Goal: Task Accomplishment & Management: Use online tool/utility

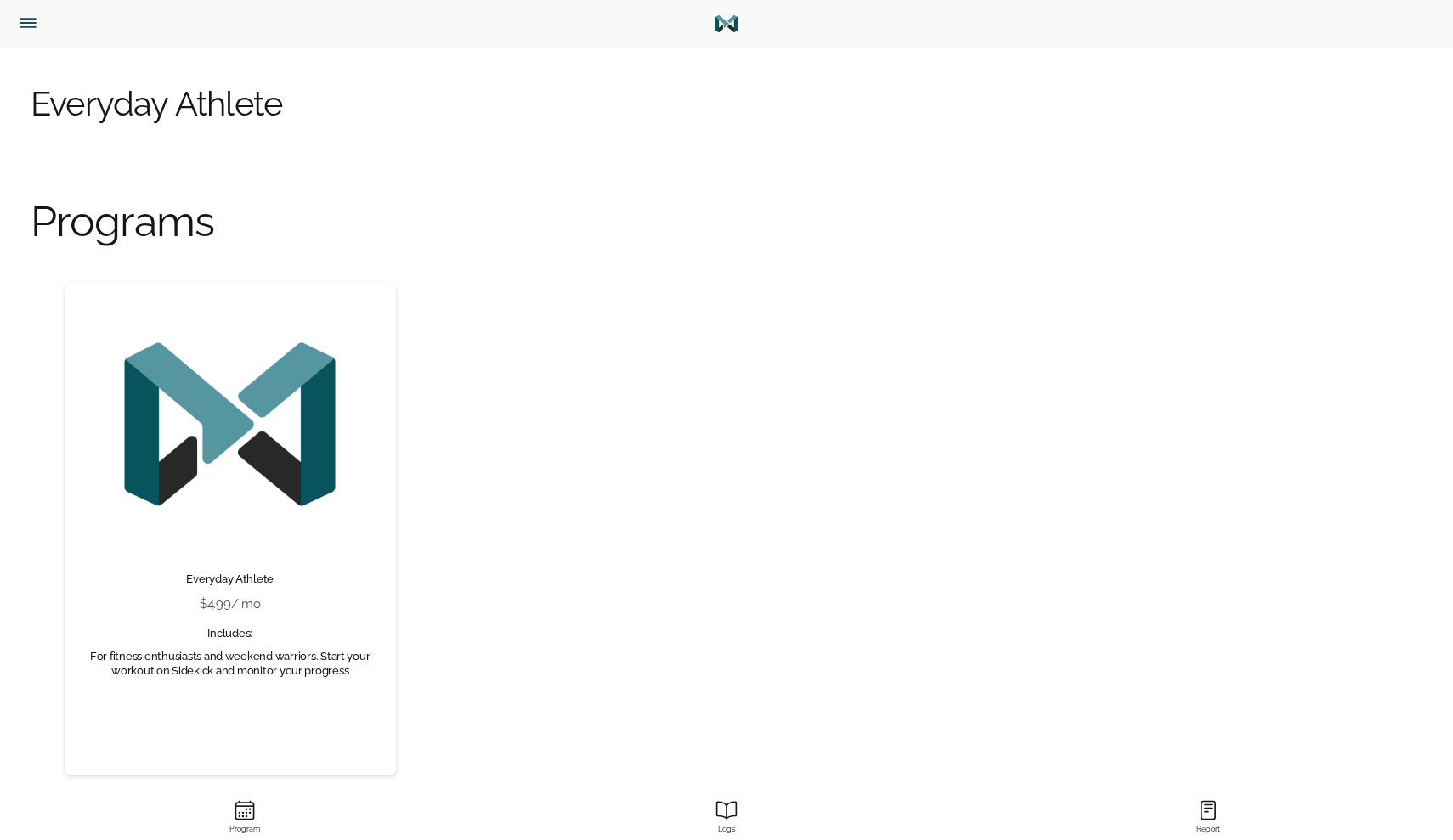
click at [31, 17] on icon "Menu" at bounding box center [28, 23] width 22 height 22
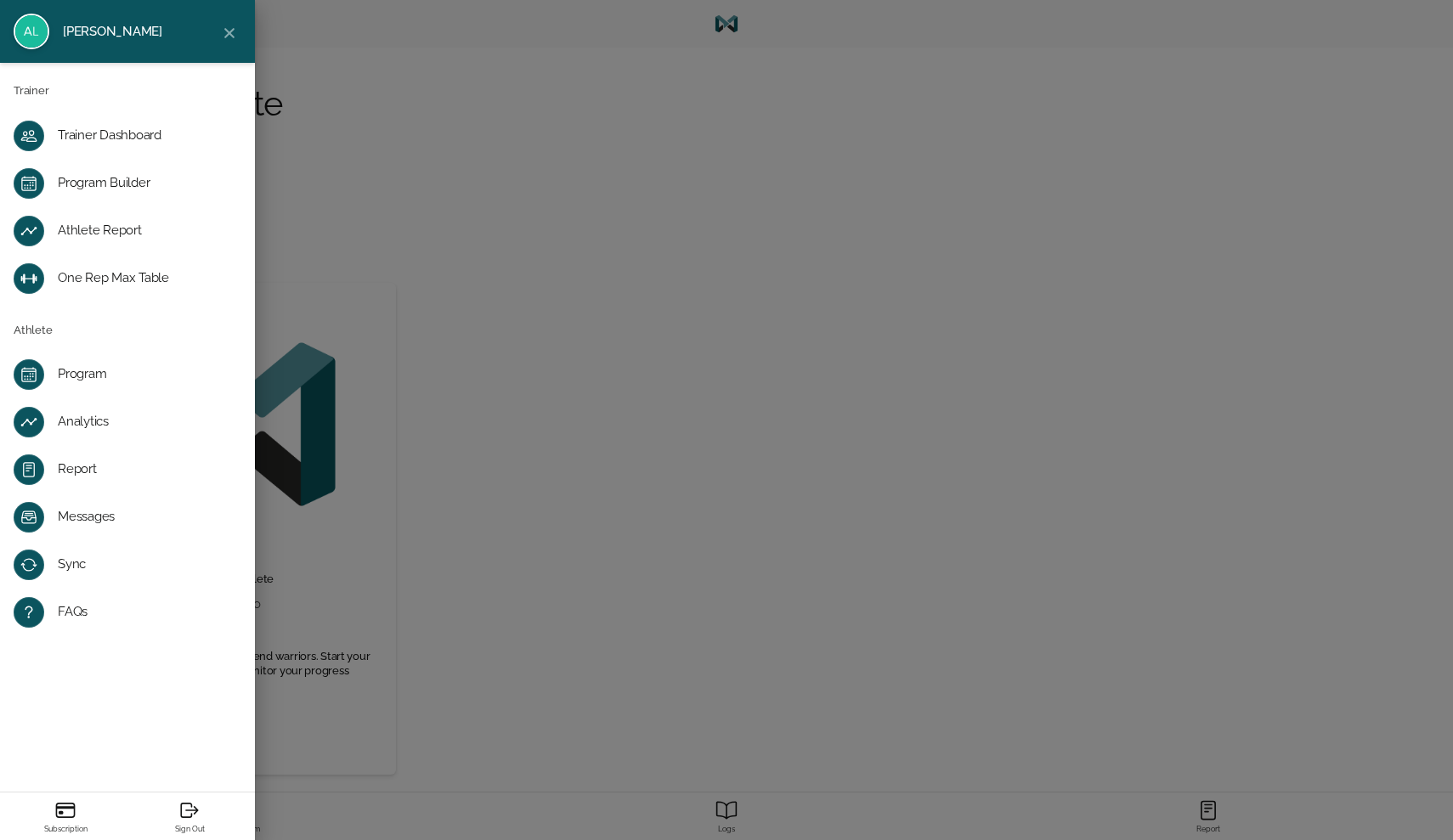
click at [644, 279] on div "[PERSON_NAME] Trainer Trainer Dashboard Program Builder Athlete Report One Rep …" at bounding box center [726, 420] width 1453 height 840
click at [450, 260] on div "[PERSON_NAME] Trainer Trainer Dashboard Program Builder Athlete Report One Rep …" at bounding box center [726, 420] width 1453 height 840
click at [122, 181] on div "Program Builder" at bounding box center [141, 184] width 167 height 17
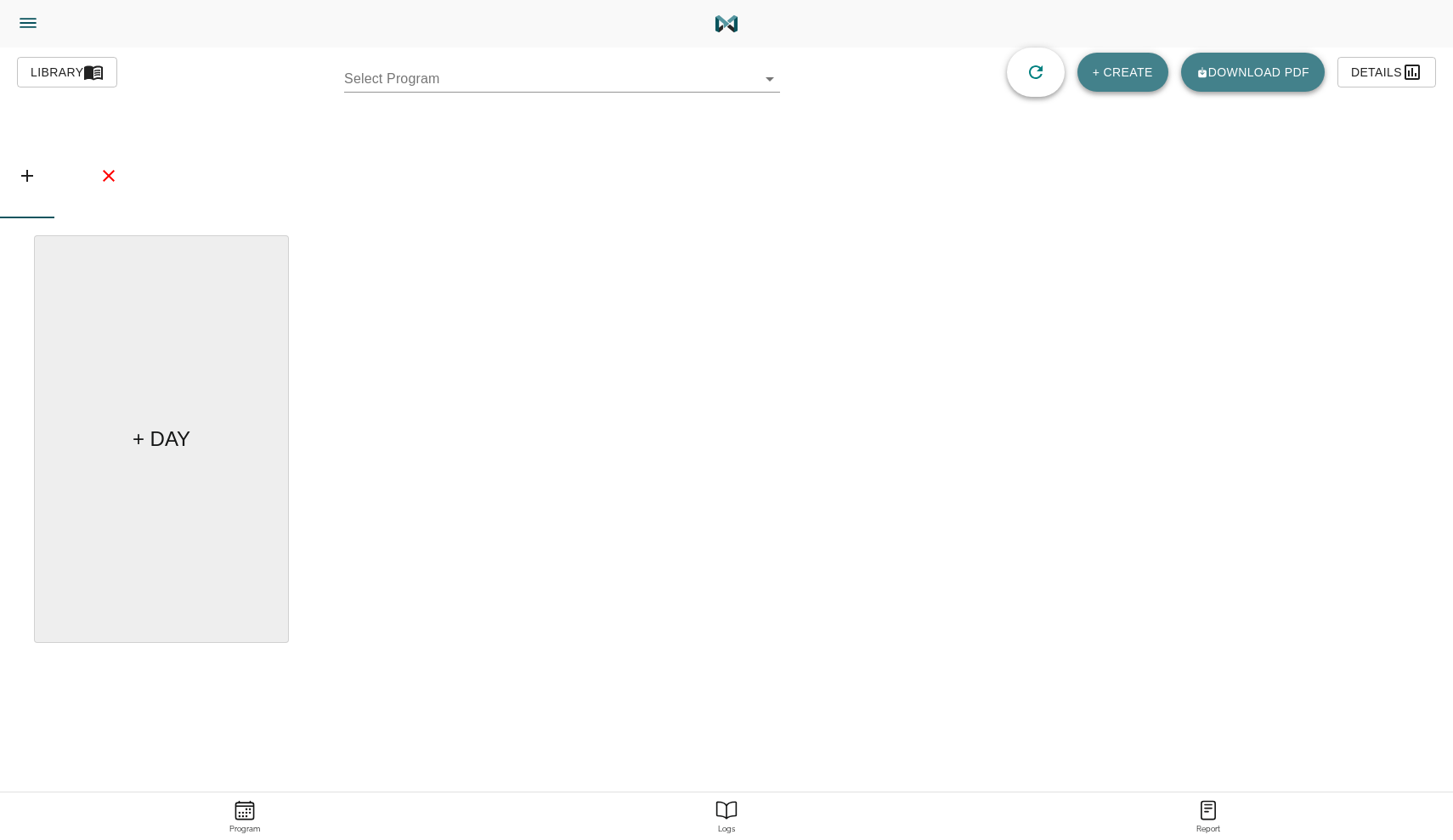
click at [350, 102] on div "Exercises blocks groups + CREATE Library Select Program ​ + CREATE Download pdf…" at bounding box center [726, 467] width 1453 height 840
click at [386, 83] on body "[PERSON_NAME] Trainer Trainer Dashboard Program Builder Athlete Report One Rep …" at bounding box center [726, 467] width 1453 height 935
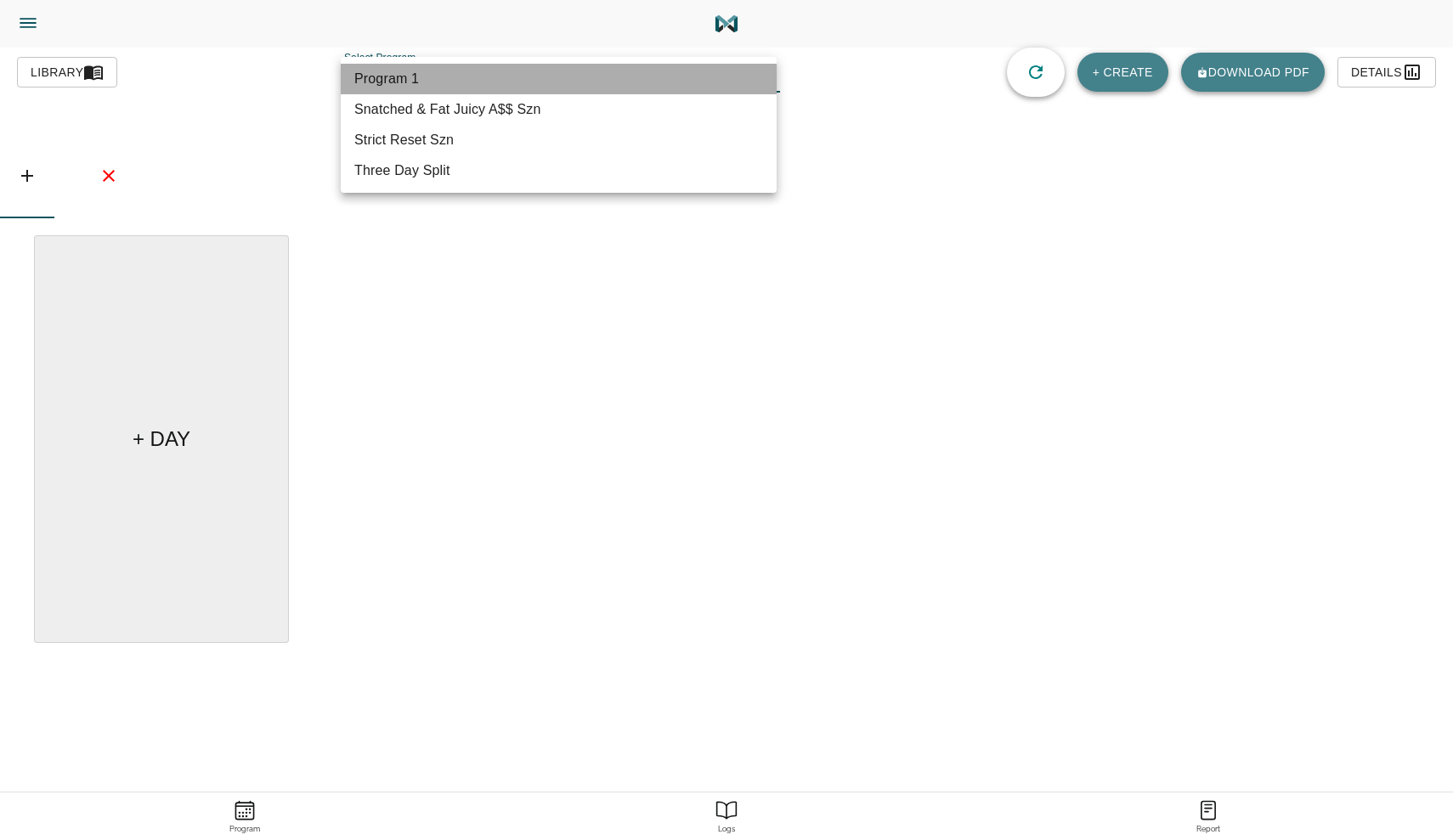
click at [386, 83] on li "Program 1" at bounding box center [558, 79] width 436 height 31
type input "599"
type input "Program 1"
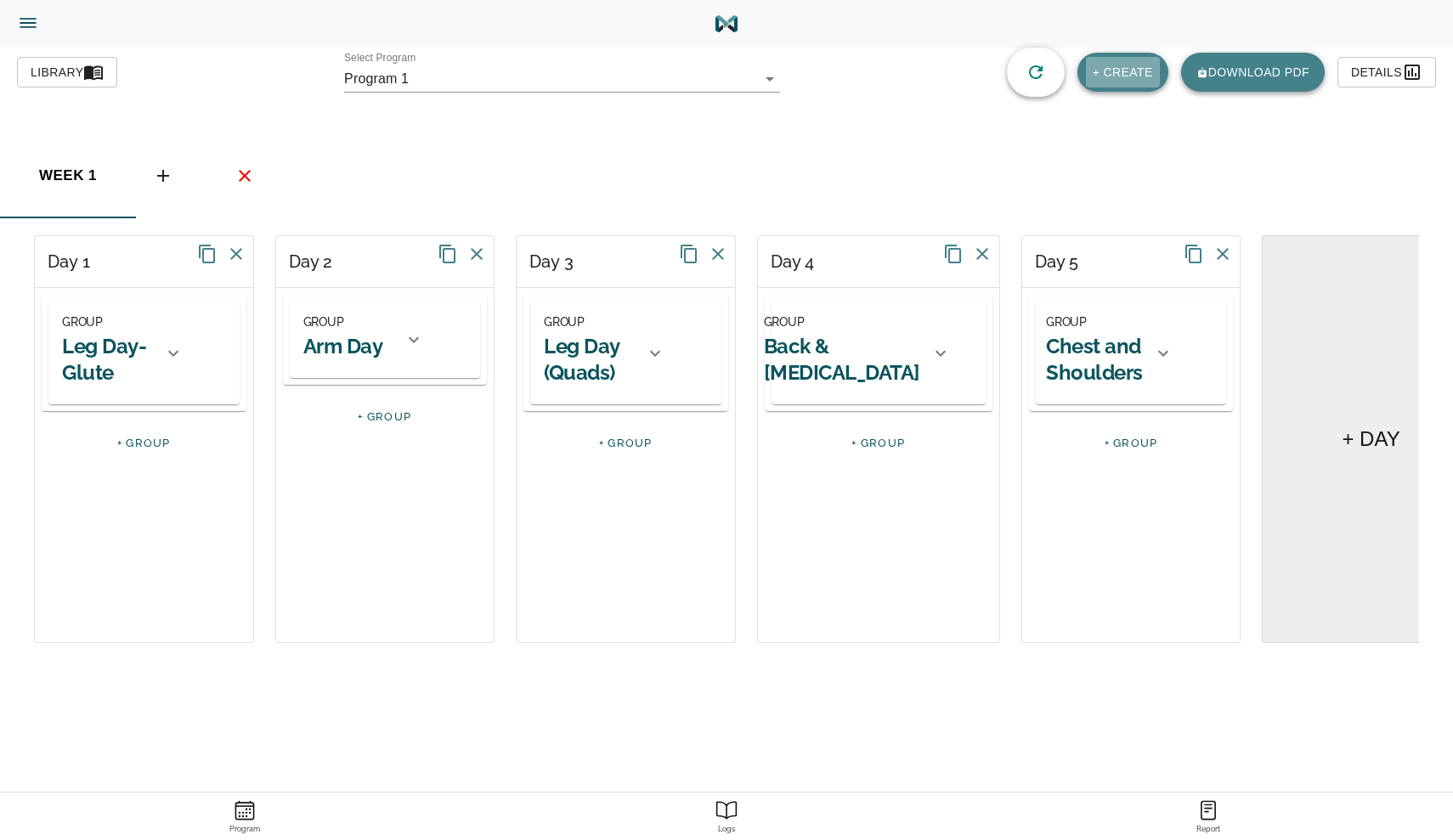
click at [1119, 71] on span "+ CREATE" at bounding box center [1122, 72] width 60 height 22
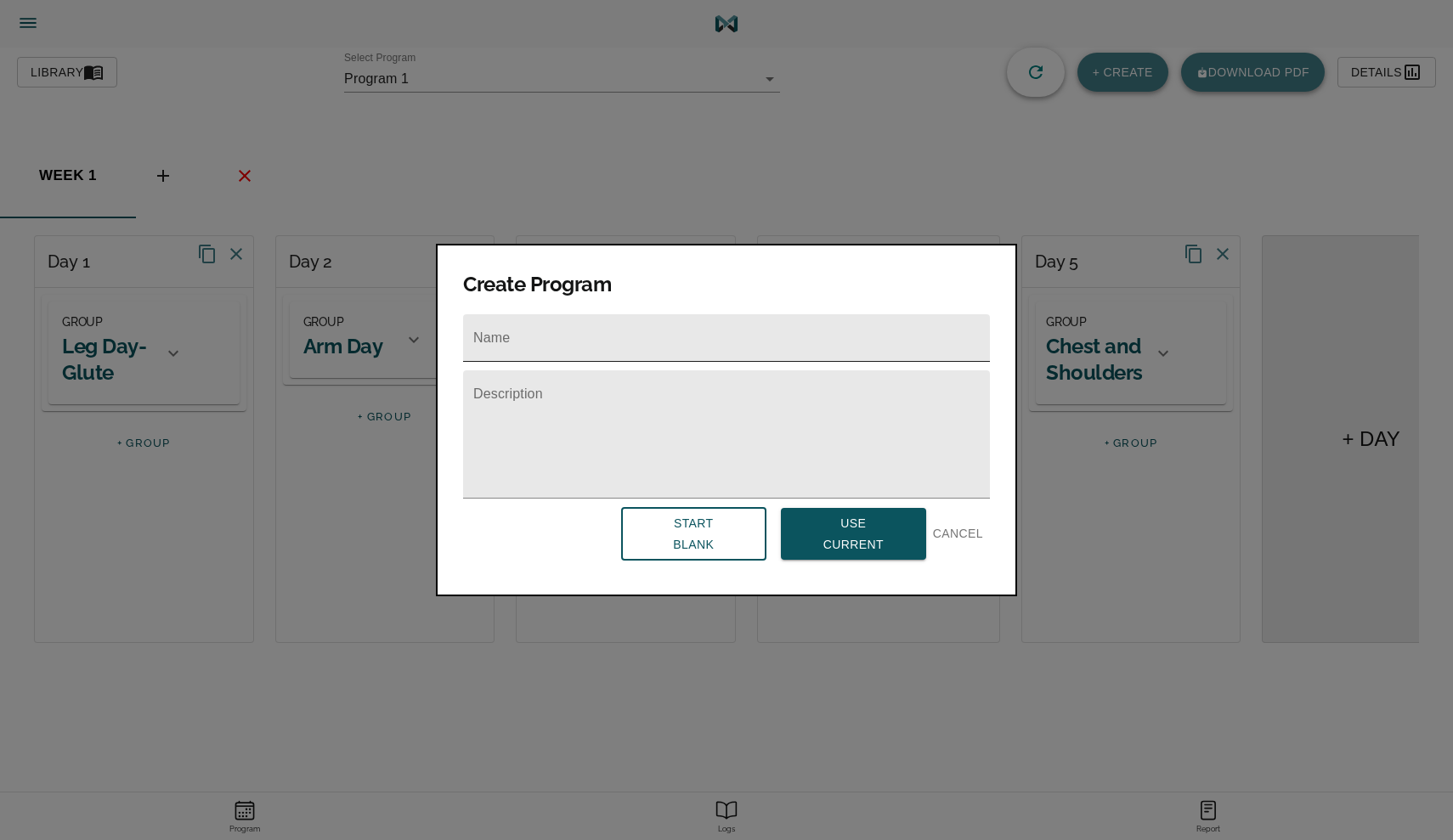
click at [527, 336] on input "text" at bounding box center [726, 337] width 526 height 48
click at [514, 343] on input "Skinny Le" at bounding box center [726, 337] width 526 height 48
click at [584, 338] on input "Skinny/Toned Le" at bounding box center [726, 337] width 526 height 48
type input "Skinny/Toned & Peachy Era (Deadline SZN)"
click at [528, 409] on textarea at bounding box center [726, 441] width 506 height 96
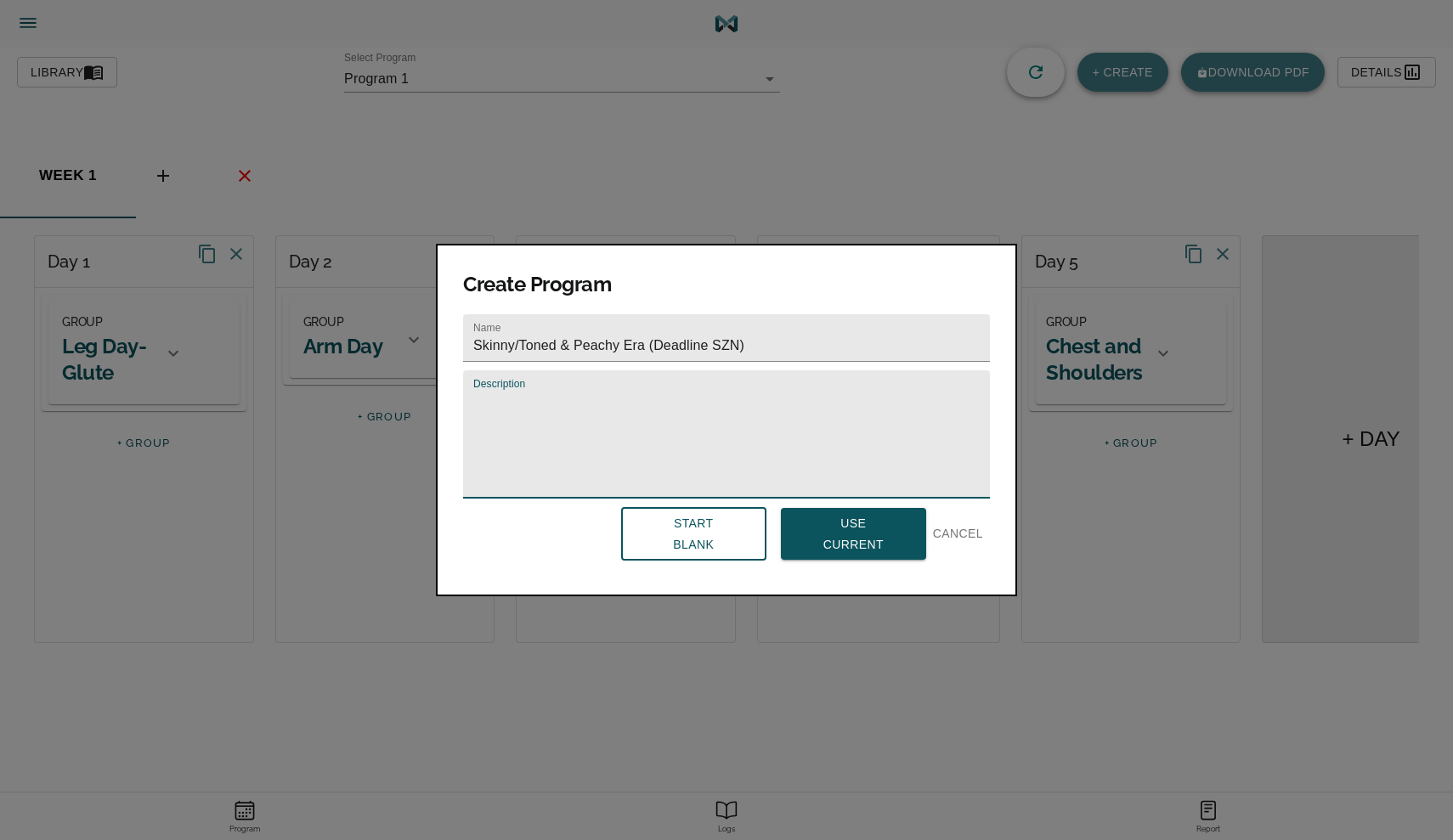
type textarea "C"
type textarea "("
type textarea "C"
click at [695, 398] on textarea "Focus on weight loss/fat loss & tone. Reassess in Jan" at bounding box center [726, 441] width 506 height 96
drag, startPoint x: 824, startPoint y: 392, endPoint x: 706, endPoint y: 396, distance: 118.1
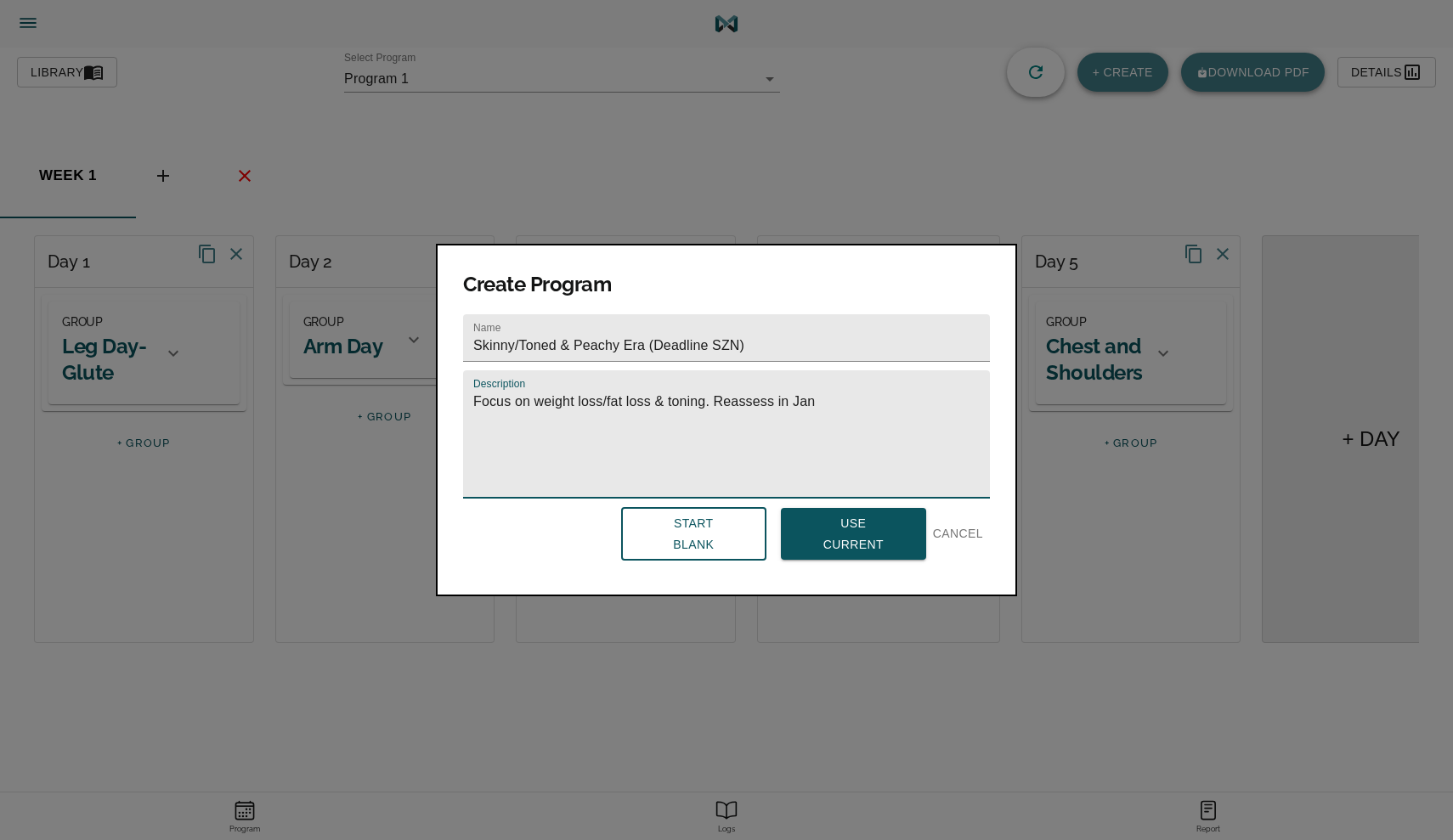
click at [706, 396] on textarea "Focus on weight loss/fat loss & toning. Reassess in Jan" at bounding box center [726, 441] width 506 height 96
drag, startPoint x: 586, startPoint y: 414, endPoint x: 707, endPoint y: 396, distance: 122.3
click at [708, 396] on textarea "Focus on weight loss/fat loss & toning with workouts that are no more than an h…" at bounding box center [726, 441] width 506 height 96
type textarea "Focus on weight loss/fat loss & toning. 1 hr 15 min max."
click at [673, 535] on span "Start Blank" at bounding box center [693, 534] width 116 height 41
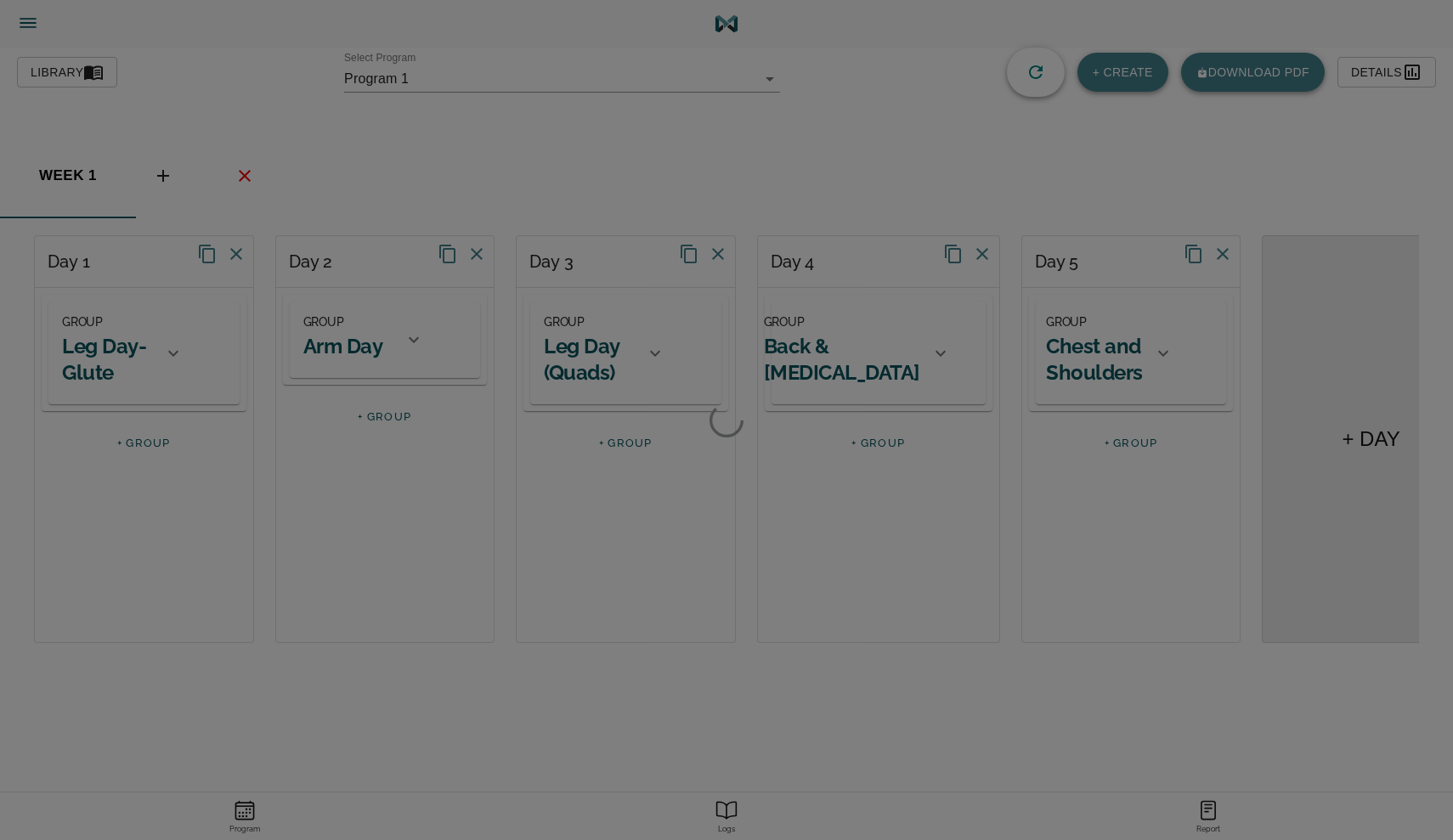
type input "619"
type input "Skinny/Toned & Peachy Era (Deadline SZN)"
type textarea "Focus on weight loss/fat loss & toning. 1 hr 15 min max."
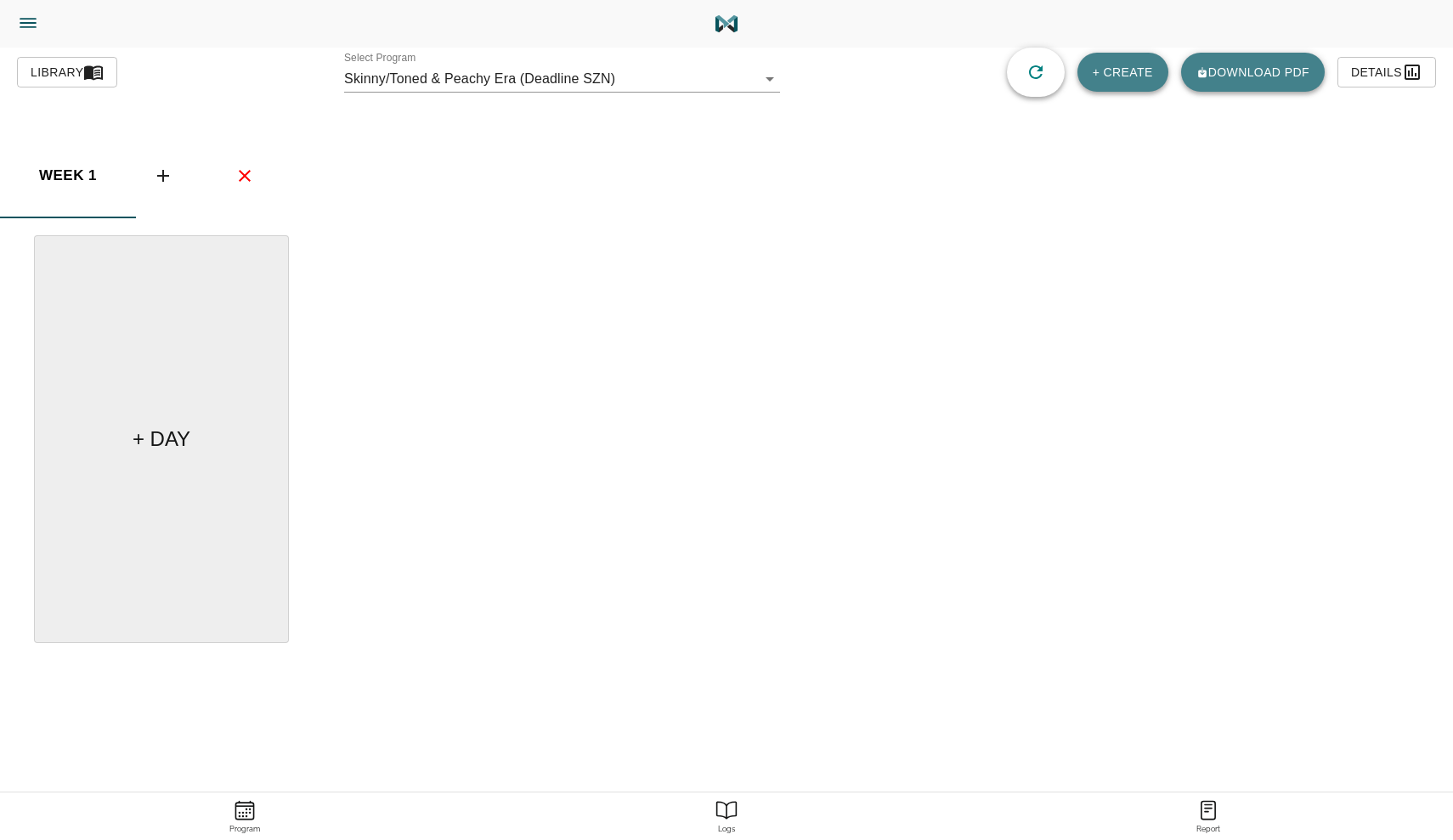
click at [619, 78] on body "[PERSON_NAME] Trainer Trainer Dashboard Program Builder Athlete Report One Rep …" at bounding box center [726, 467] width 1453 height 935
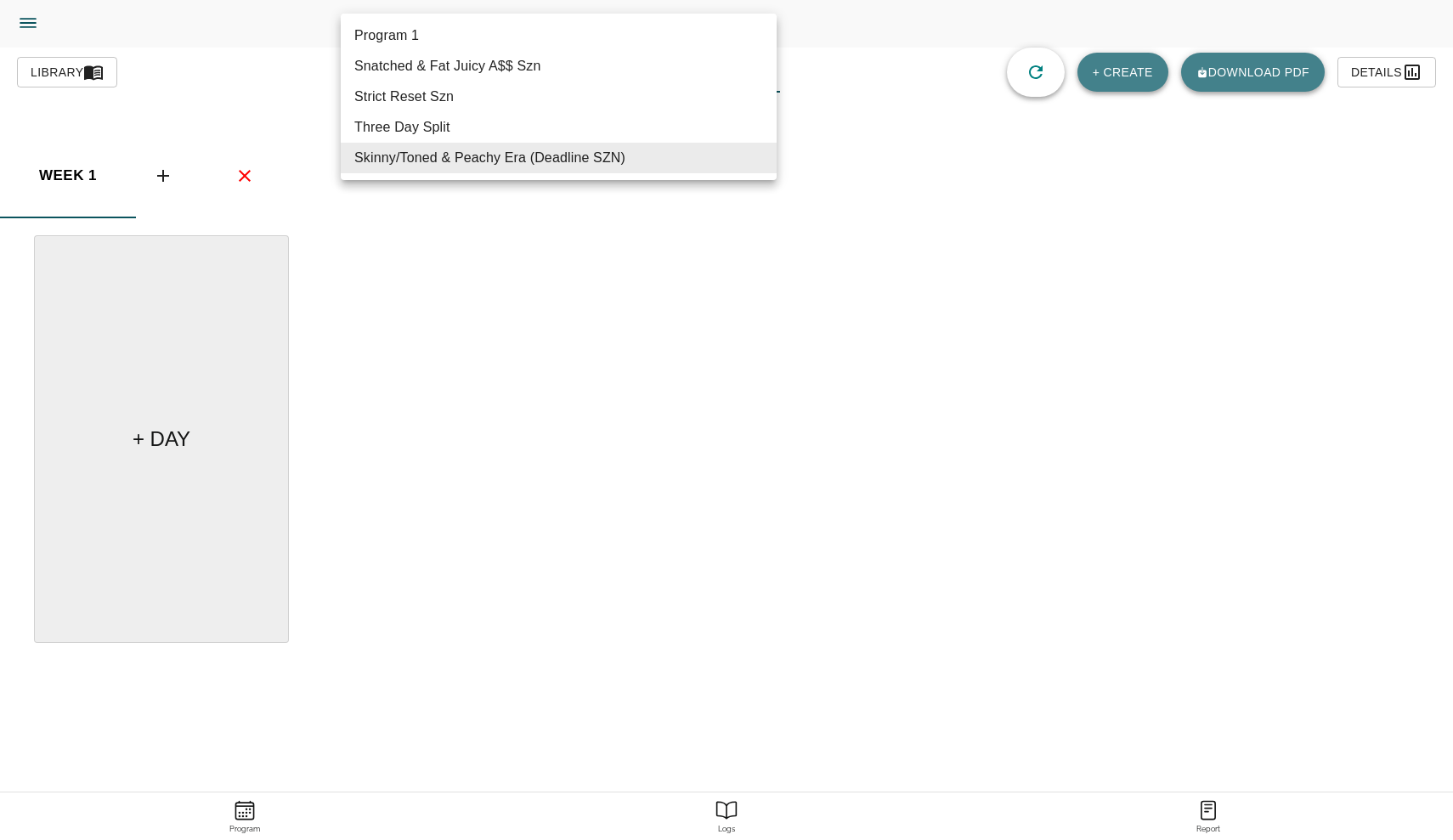
click at [587, 165] on li "Skinny/Toned & Peachy Era (Deadline SZN)" at bounding box center [558, 157] width 436 height 31
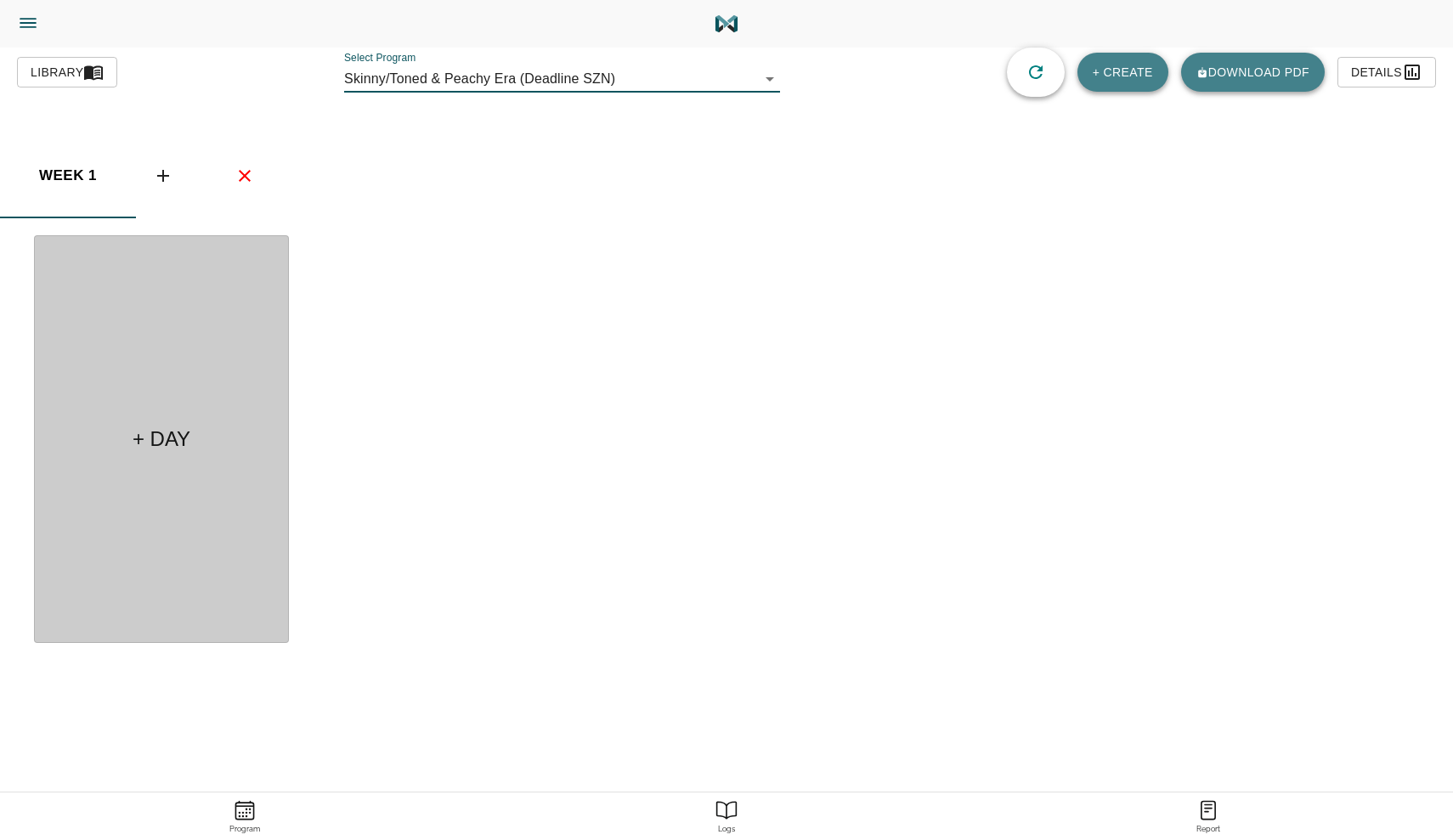
click at [144, 325] on div "+ DAY" at bounding box center [161, 438] width 255 height 407
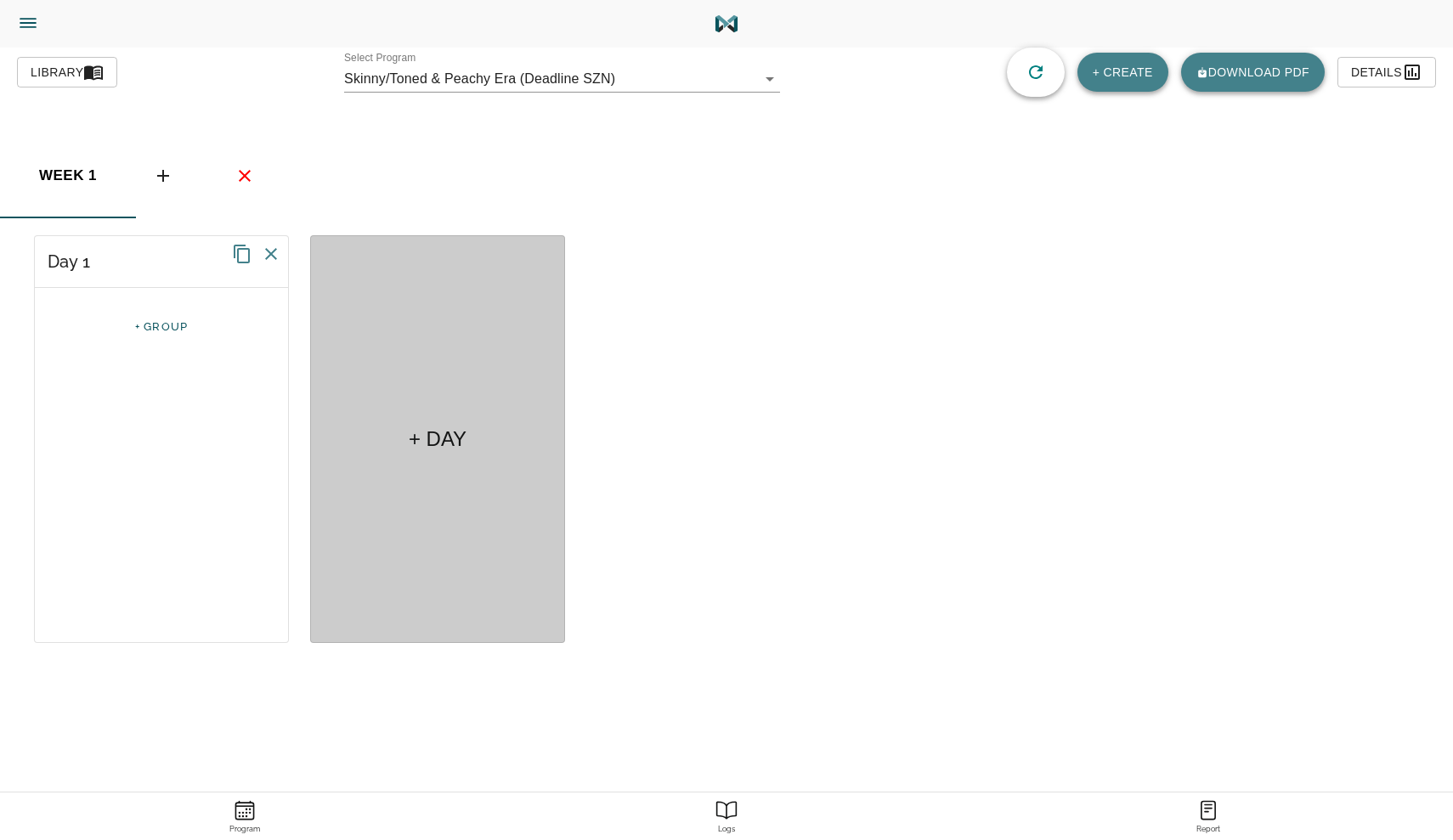
click at [358, 388] on div "+ DAY" at bounding box center [437, 438] width 255 height 407
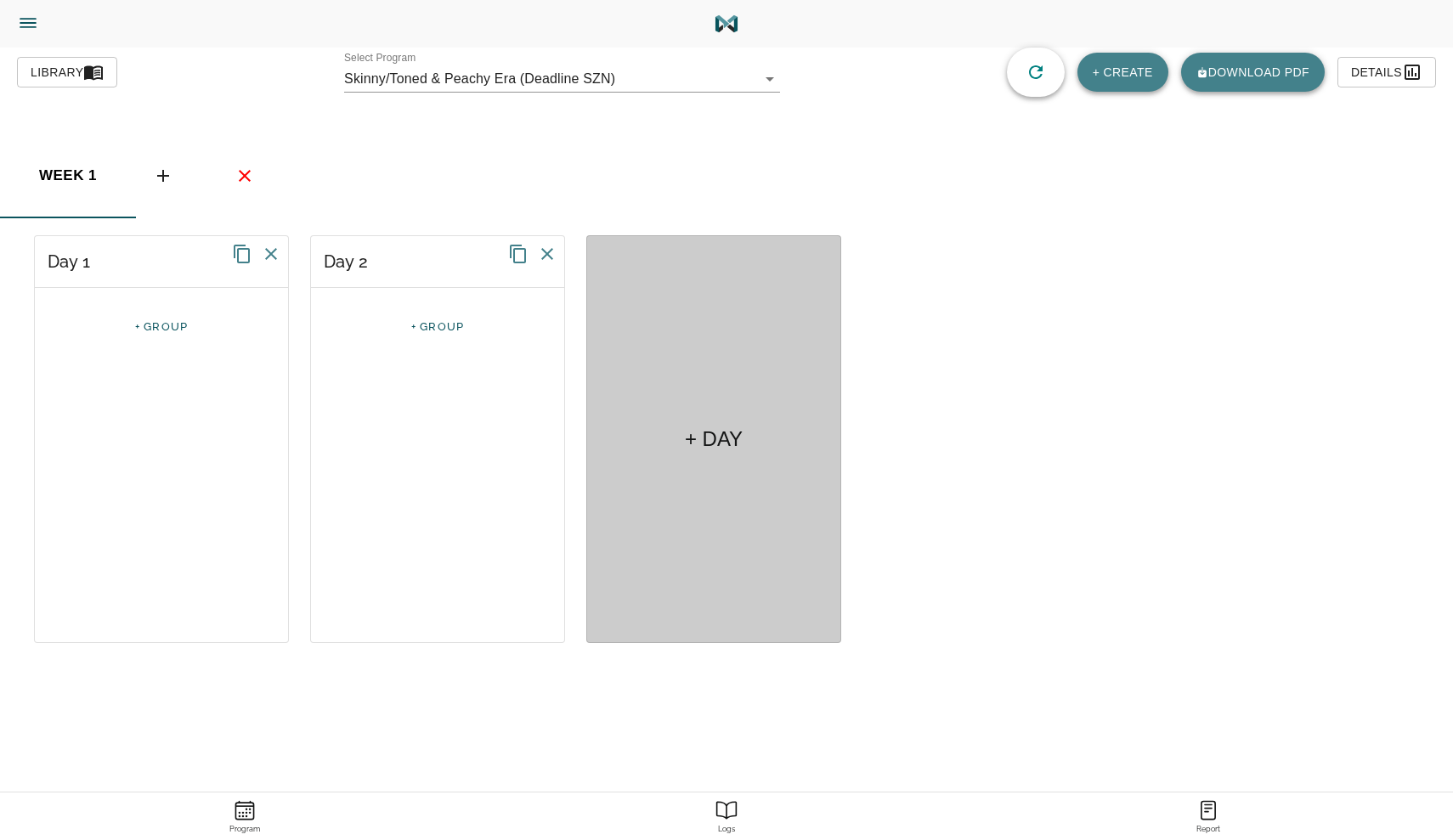
click at [661, 331] on div "+ DAY" at bounding box center [714, 438] width 255 height 407
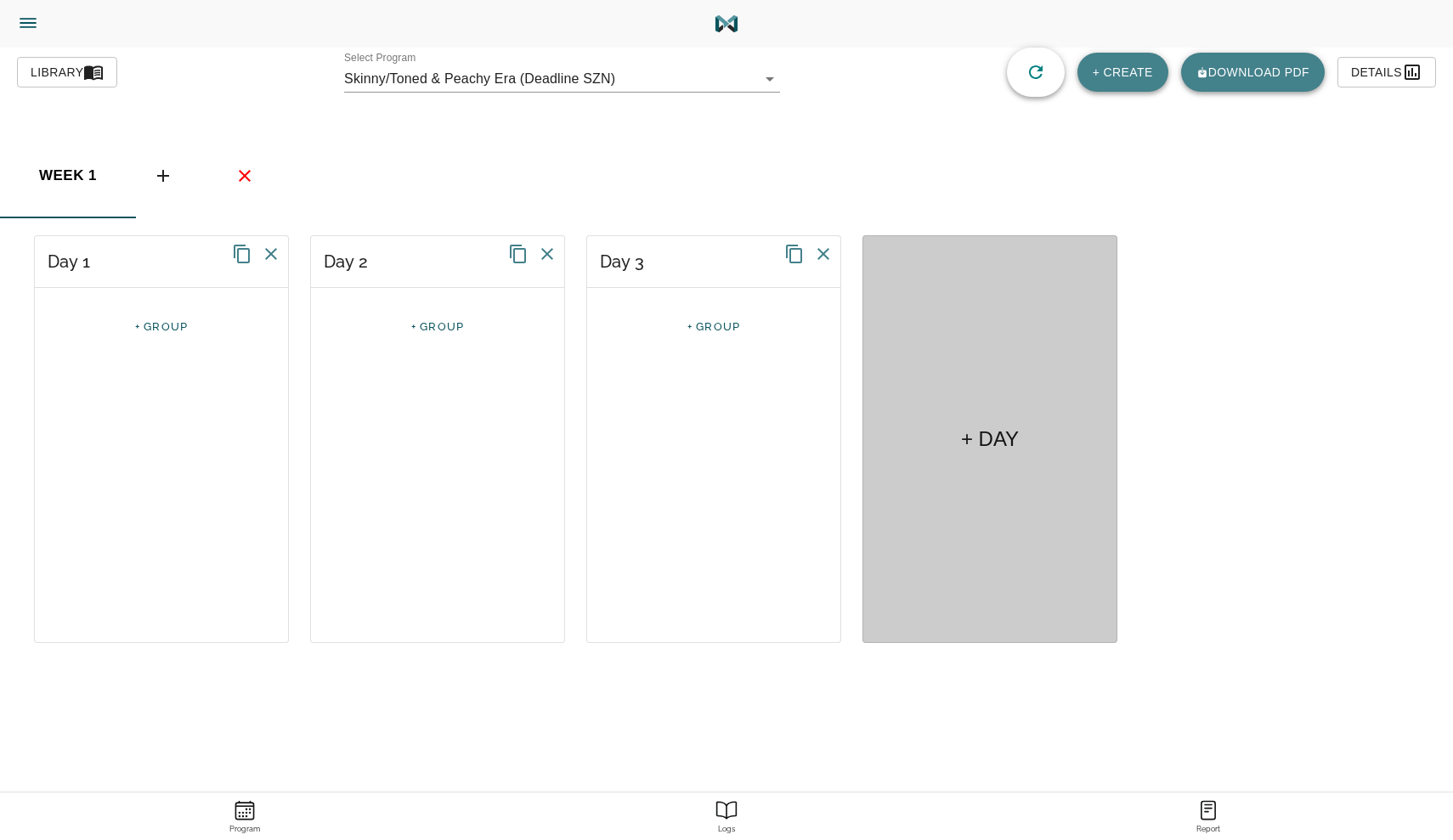
click at [912, 337] on div "+ DAY" at bounding box center [989, 438] width 255 height 407
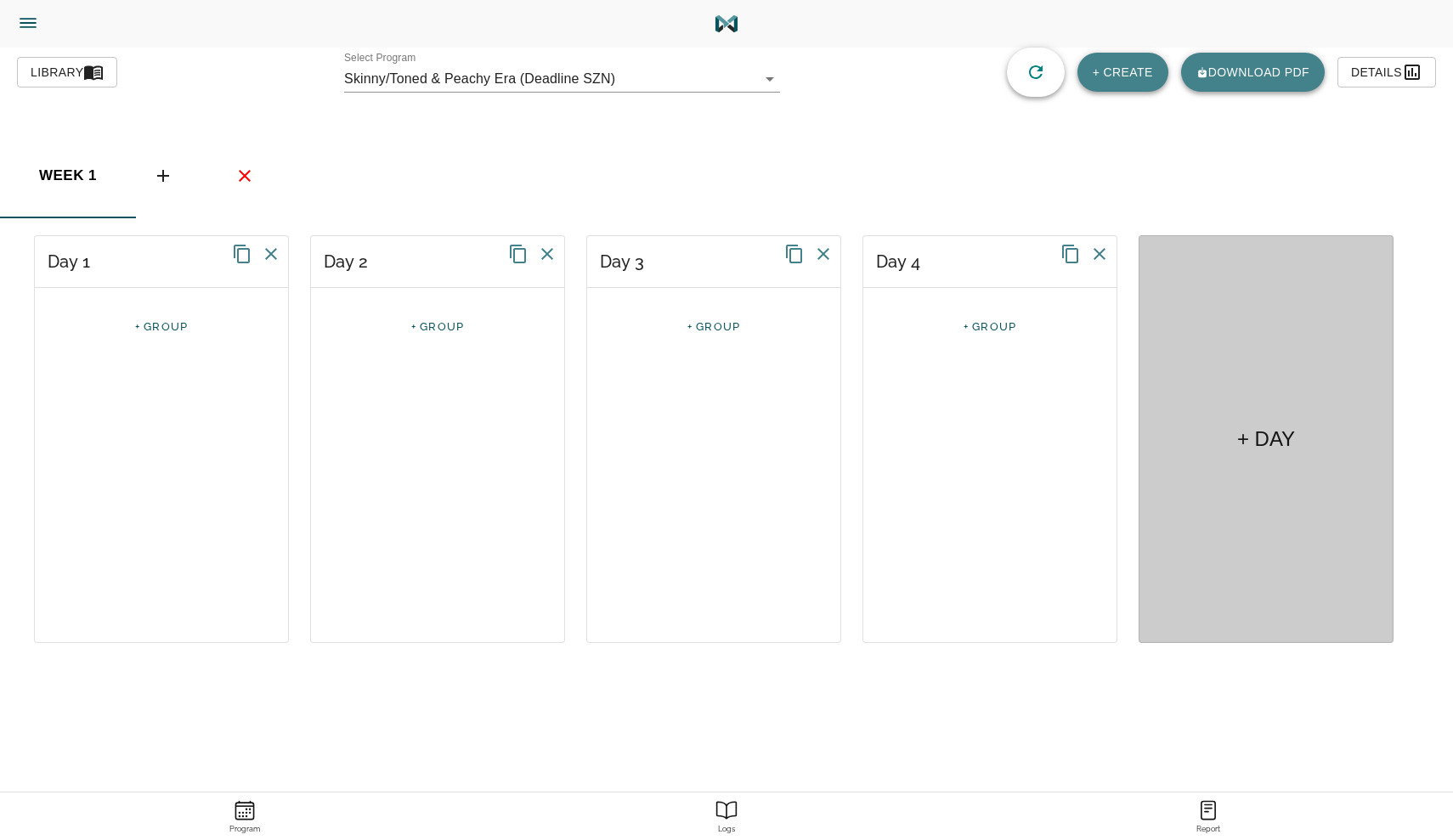
click at [1239, 345] on div "+ DAY" at bounding box center [1266, 438] width 255 height 407
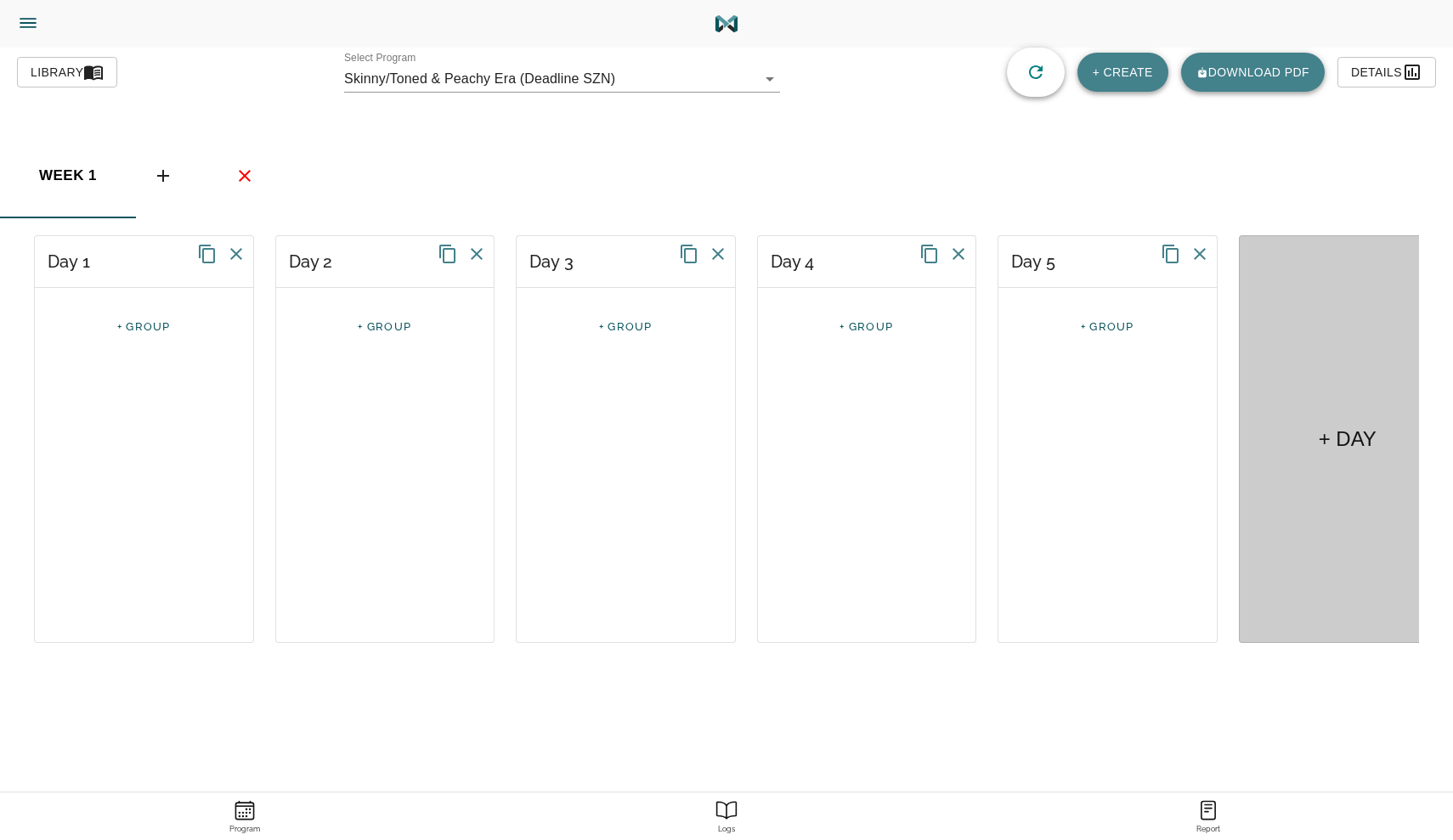
click at [1342, 348] on div "+ DAY" at bounding box center [1347, 438] width 218 height 407
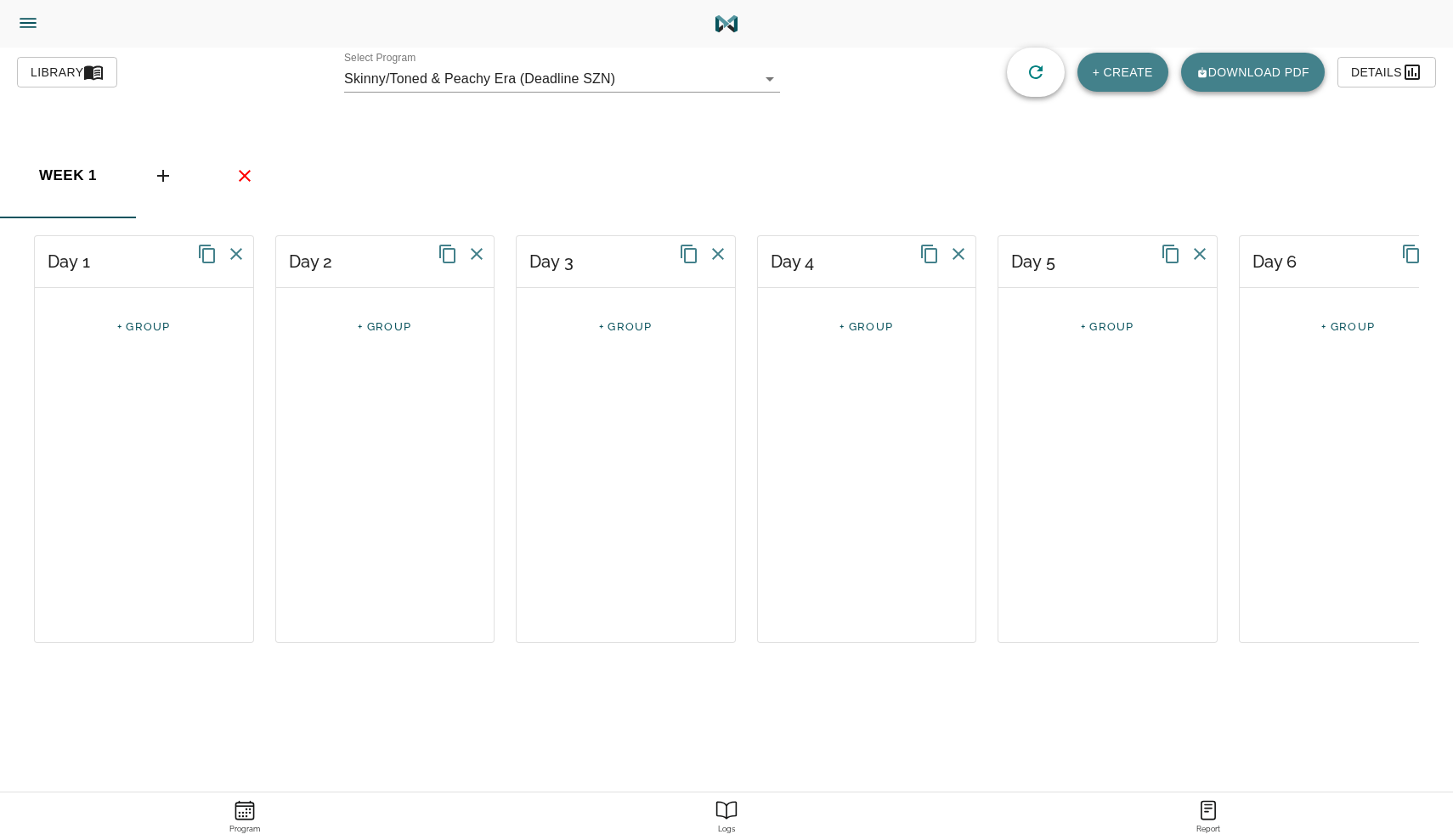
click at [1343, 359] on div "+ GROUP" at bounding box center [1348, 326] width 218 height 78
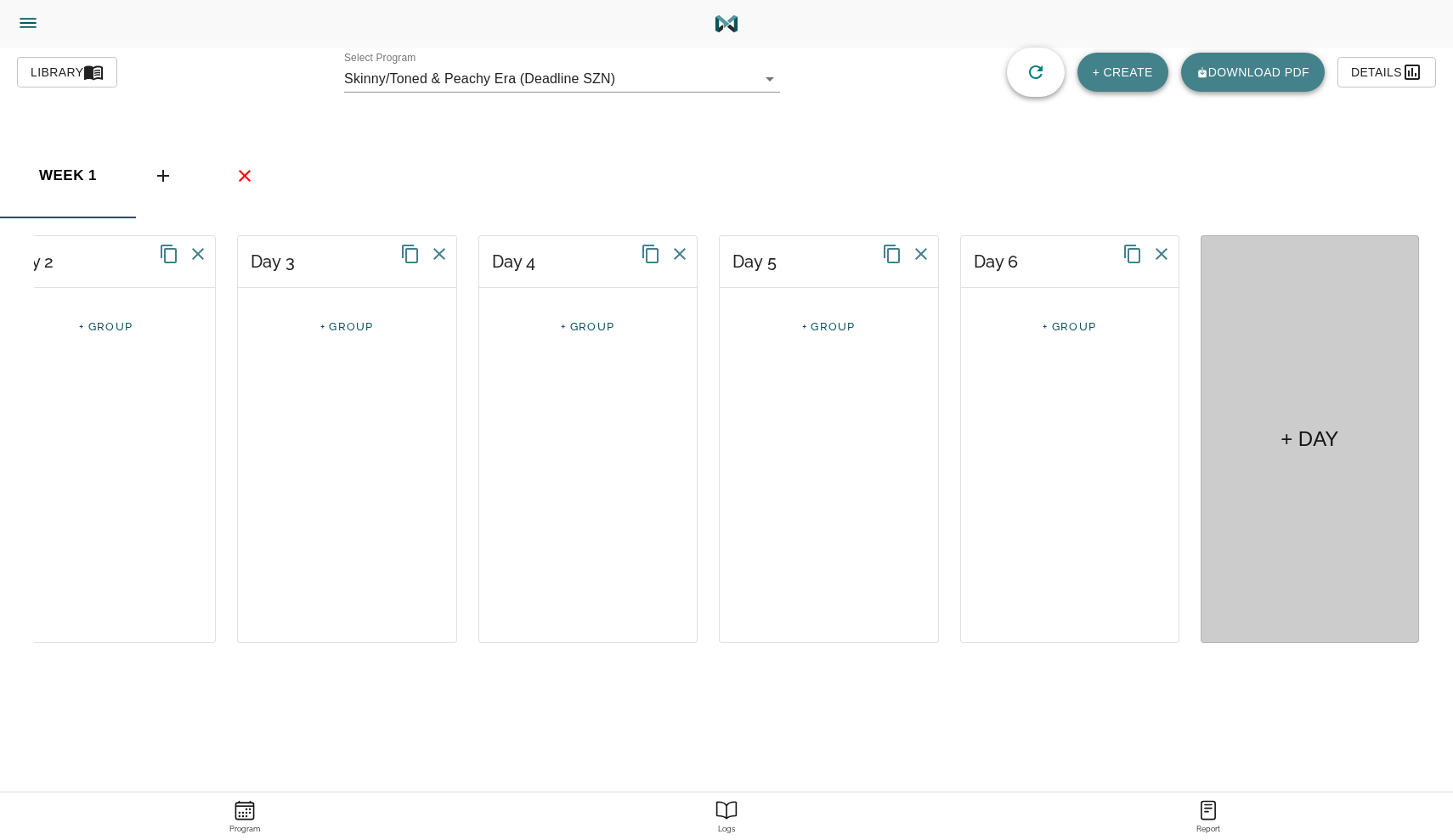
click at [1286, 389] on div "+ DAY" at bounding box center [1309, 438] width 218 height 407
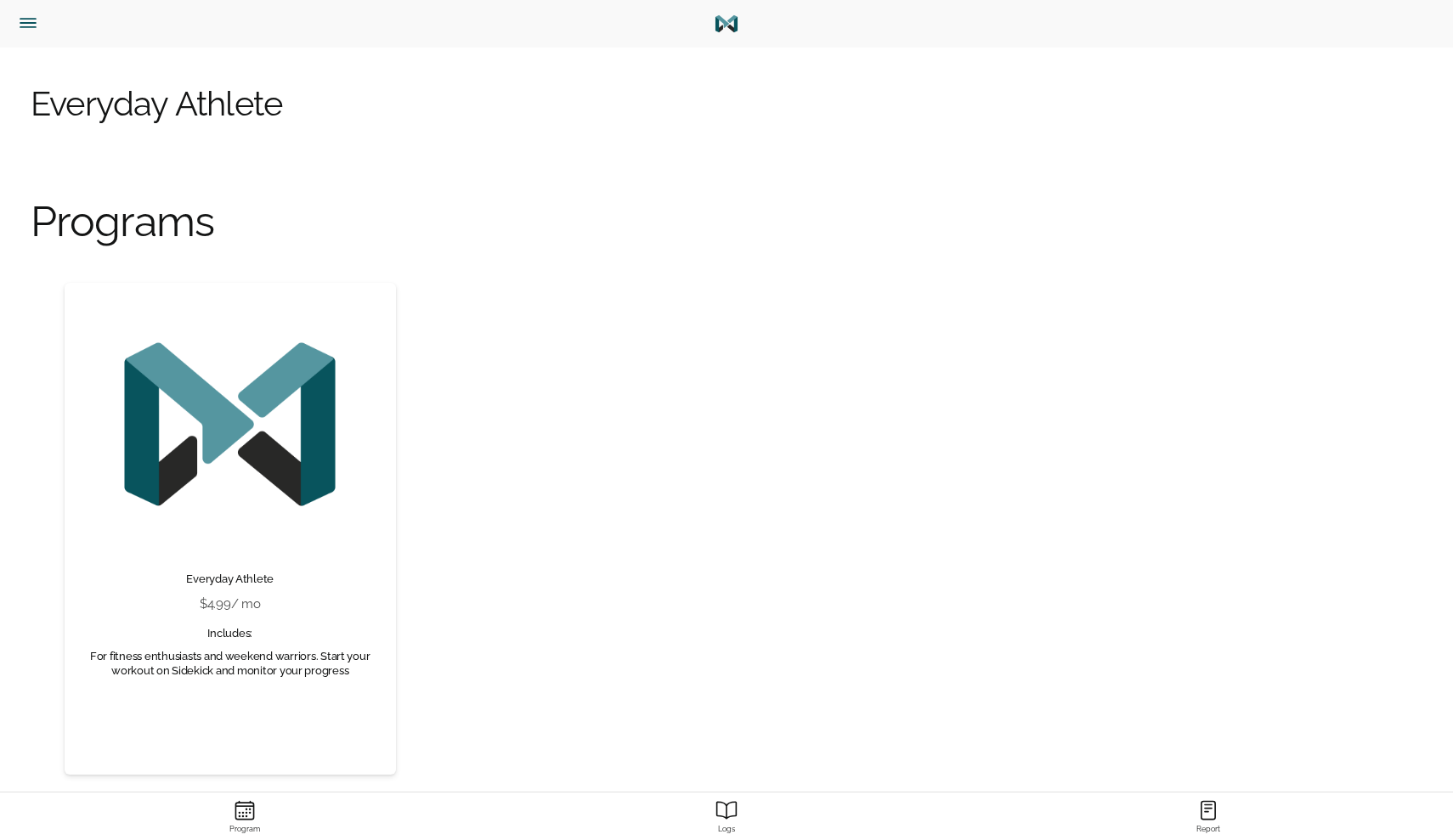
click at [25, 29] on icon "Menu" at bounding box center [28, 23] width 22 height 22
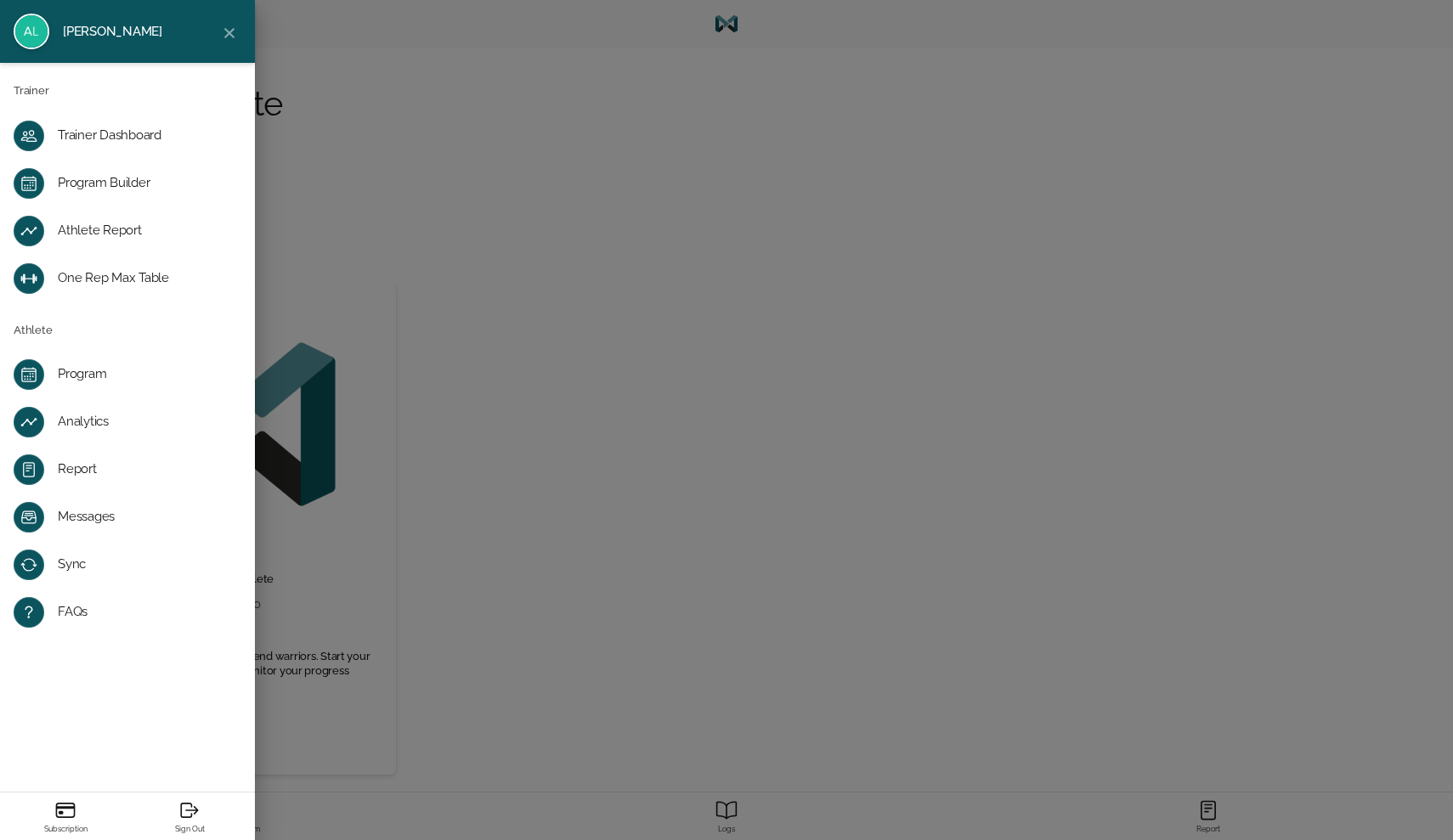
click at [58, 177] on div "Program Builder" at bounding box center [141, 184] width 167 height 17
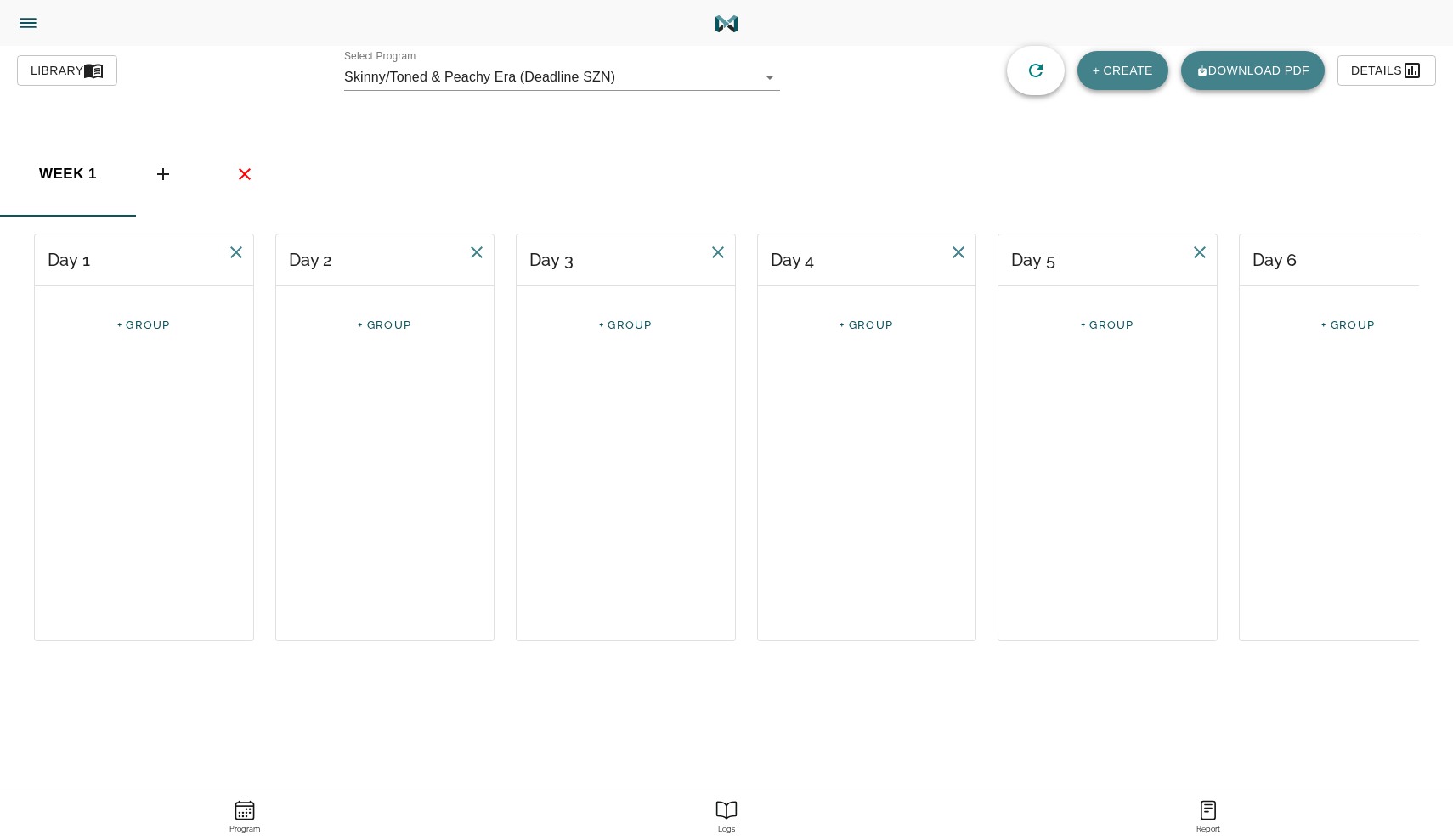
click at [141, 323] on link "+ GROUP" at bounding box center [143, 325] width 53 height 13
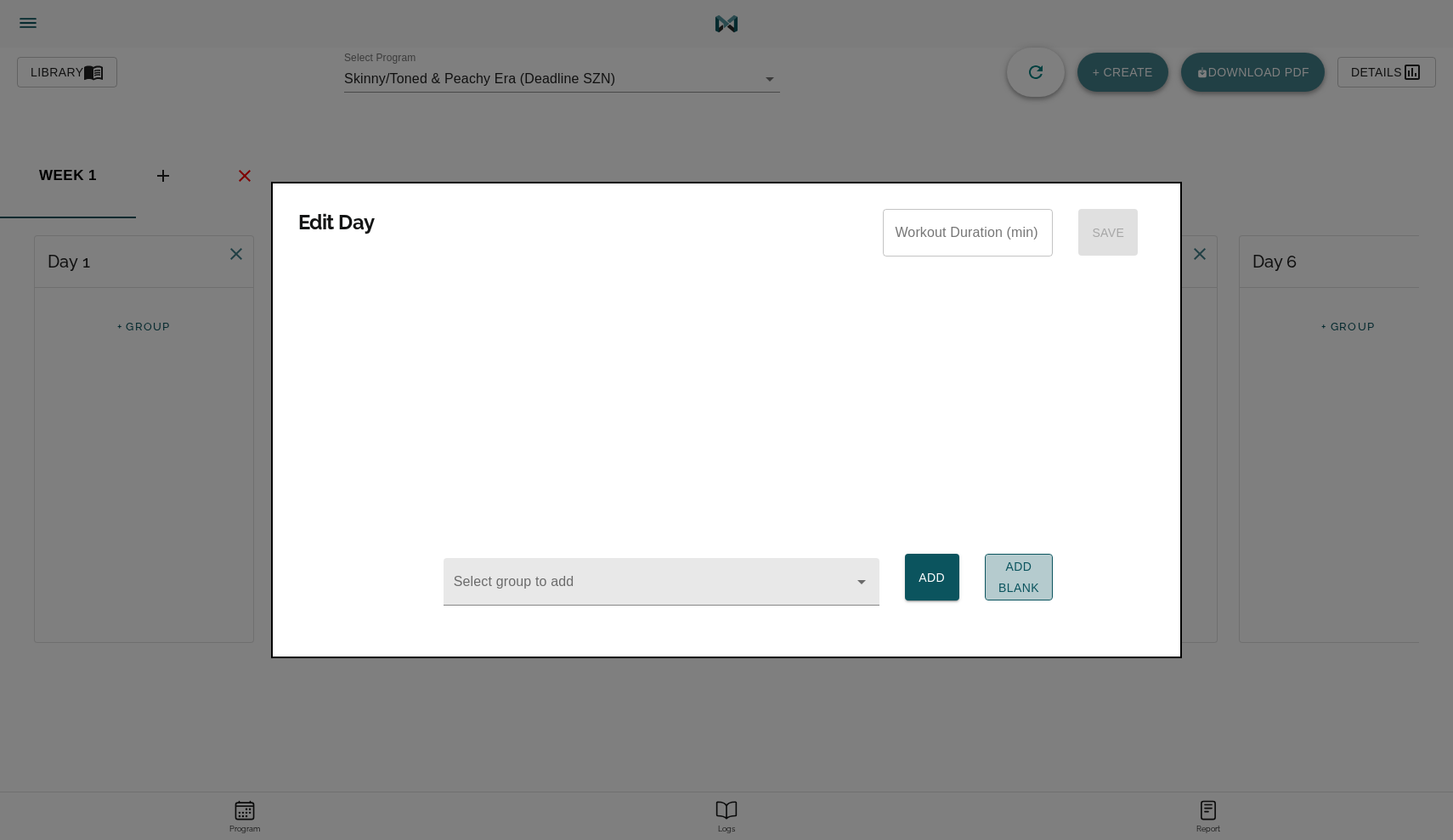
click at [1014, 563] on span "Add Blank" at bounding box center [1018, 577] width 41 height 41
click at [94, 354] on div at bounding box center [726, 420] width 1453 height 840
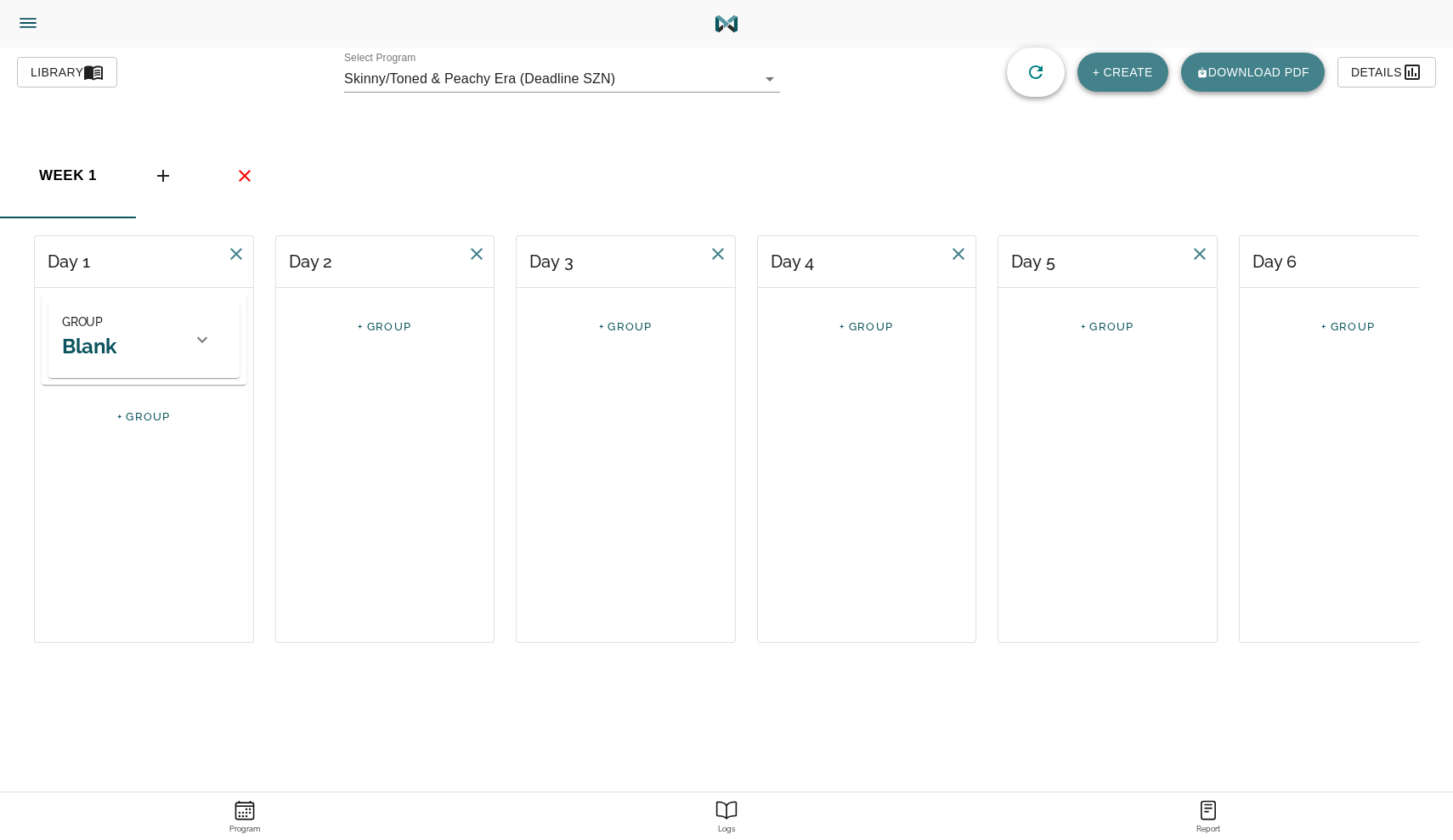
click at [105, 350] on h2 "Blank" at bounding box center [89, 346] width 54 height 26
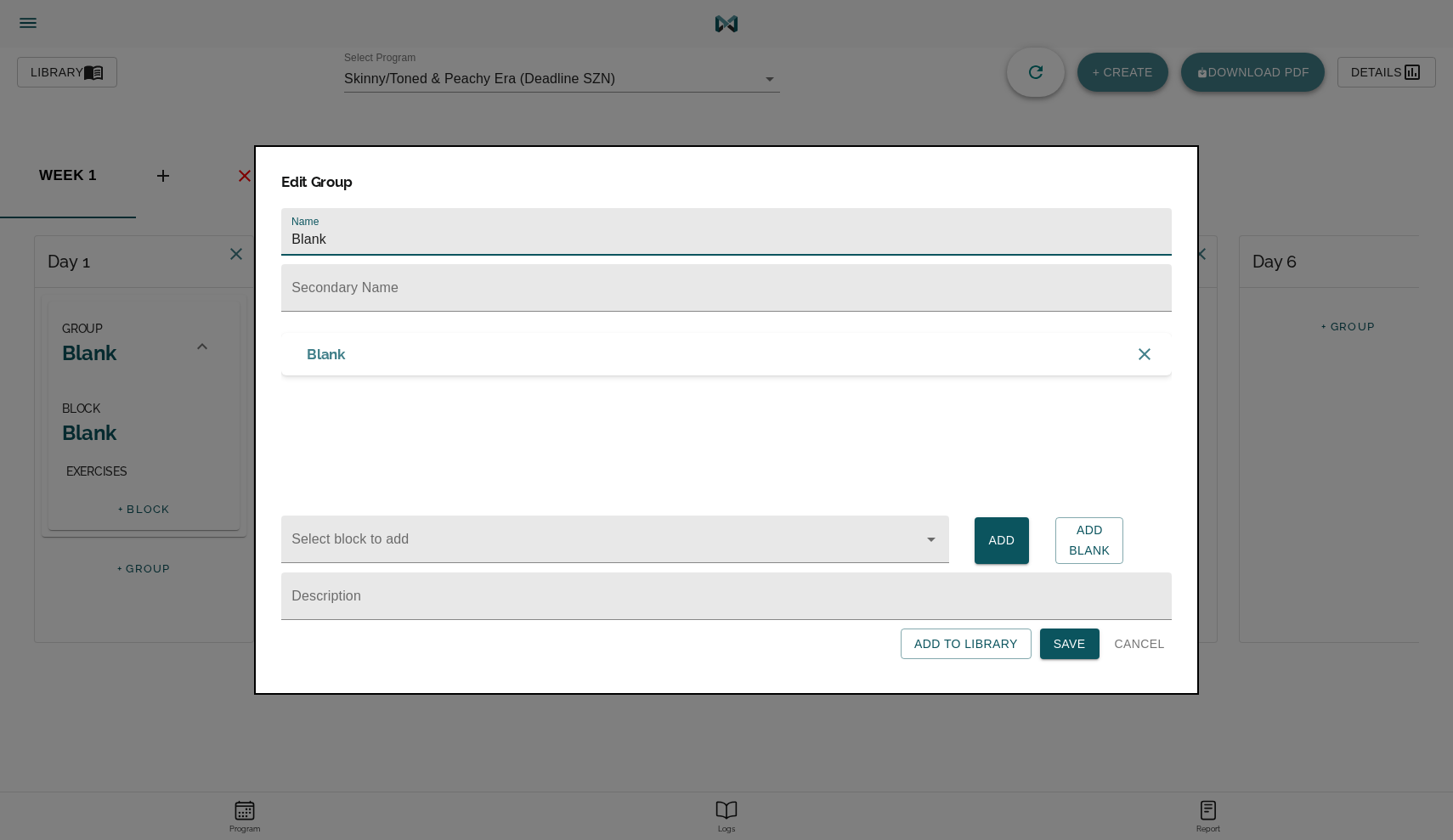
click at [439, 225] on input "Blank" at bounding box center [726, 231] width 890 height 48
click at [389, 243] on input "GlBlank" at bounding box center [726, 231] width 890 height 48
type input "Glute & Lower Body"
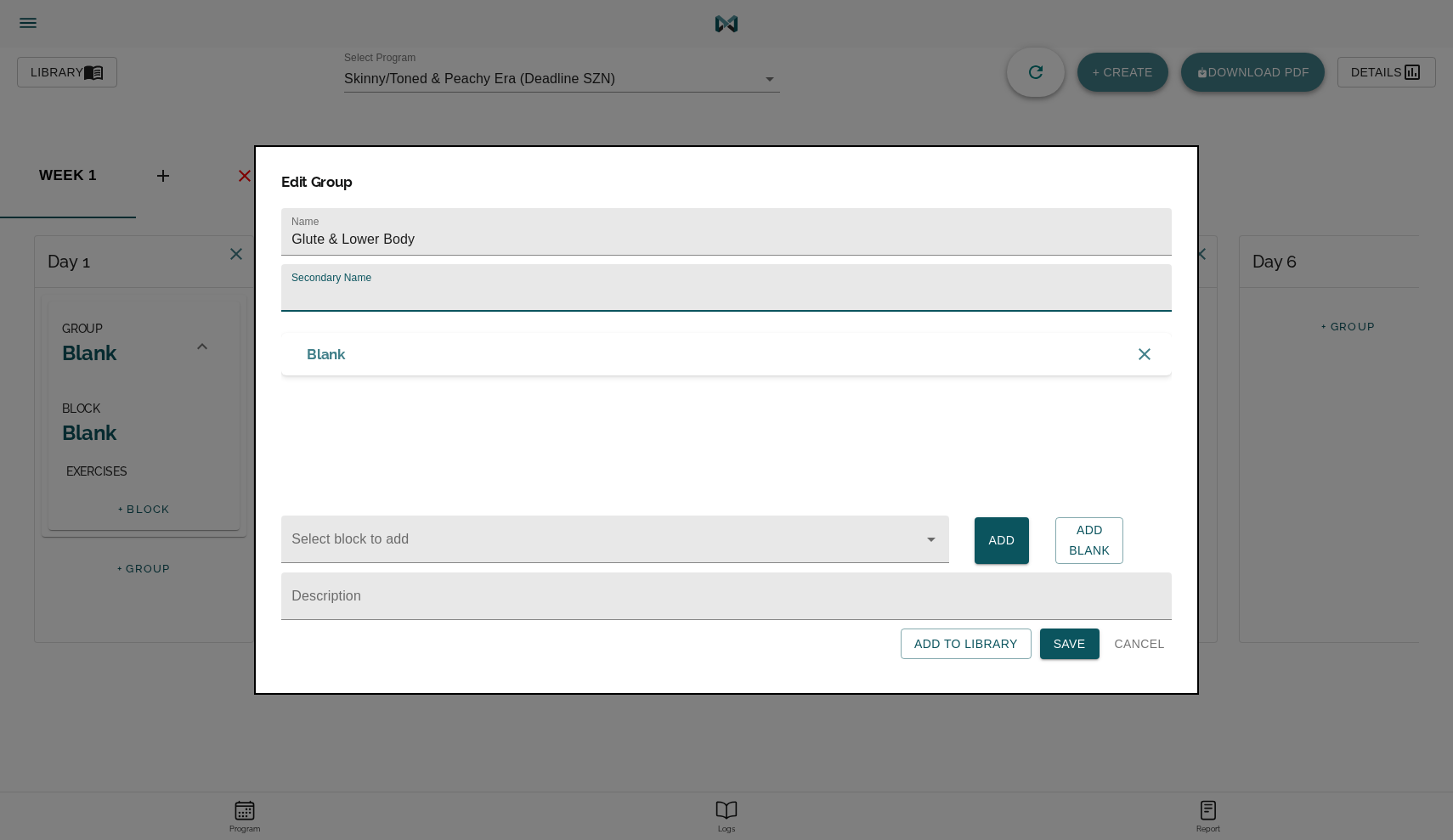
click at [383, 300] on input "text" at bounding box center [726, 287] width 890 height 48
type input "~[DATE]~"
click at [1075, 647] on span "Save" at bounding box center [1069, 643] width 32 height 22
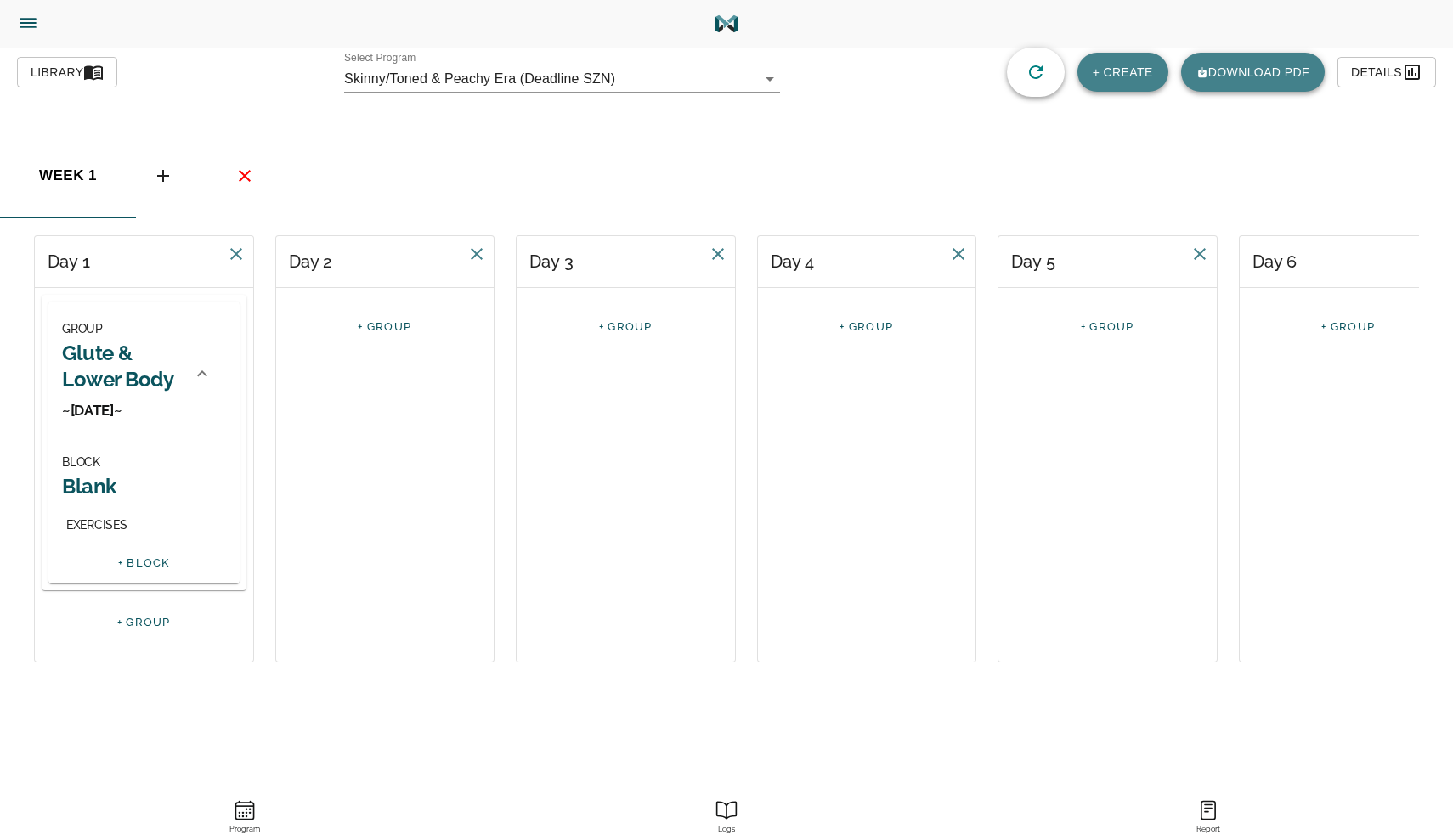
click at [109, 491] on h2 "Blank" at bounding box center [143, 486] width 164 height 26
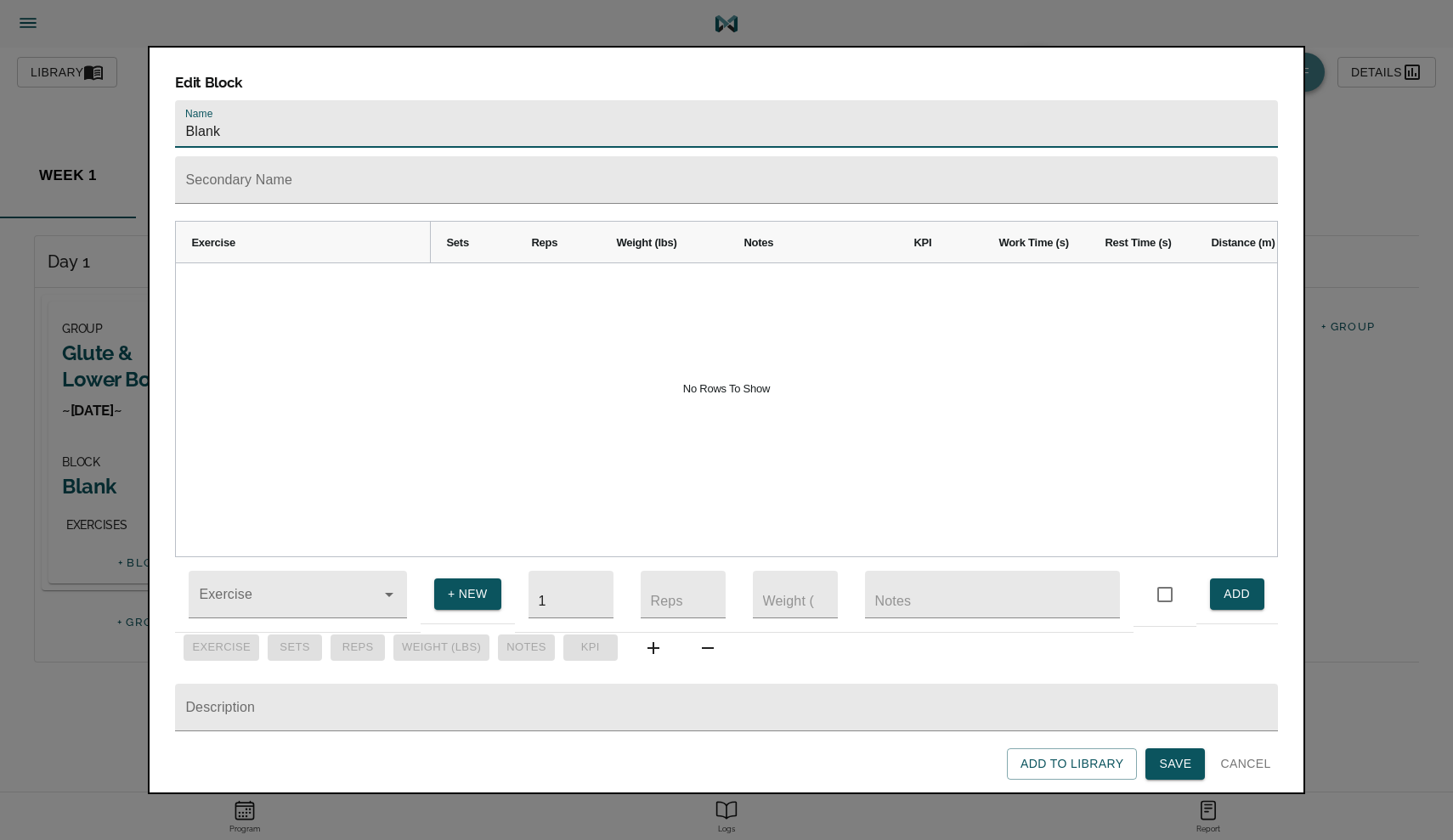
click at [253, 101] on input "Blank" at bounding box center [726, 124] width 1102 height 48
type input "B"
type input "Primary Lifts =)"
click at [254, 587] on input "Exercise" at bounding box center [274, 603] width 156 height 32
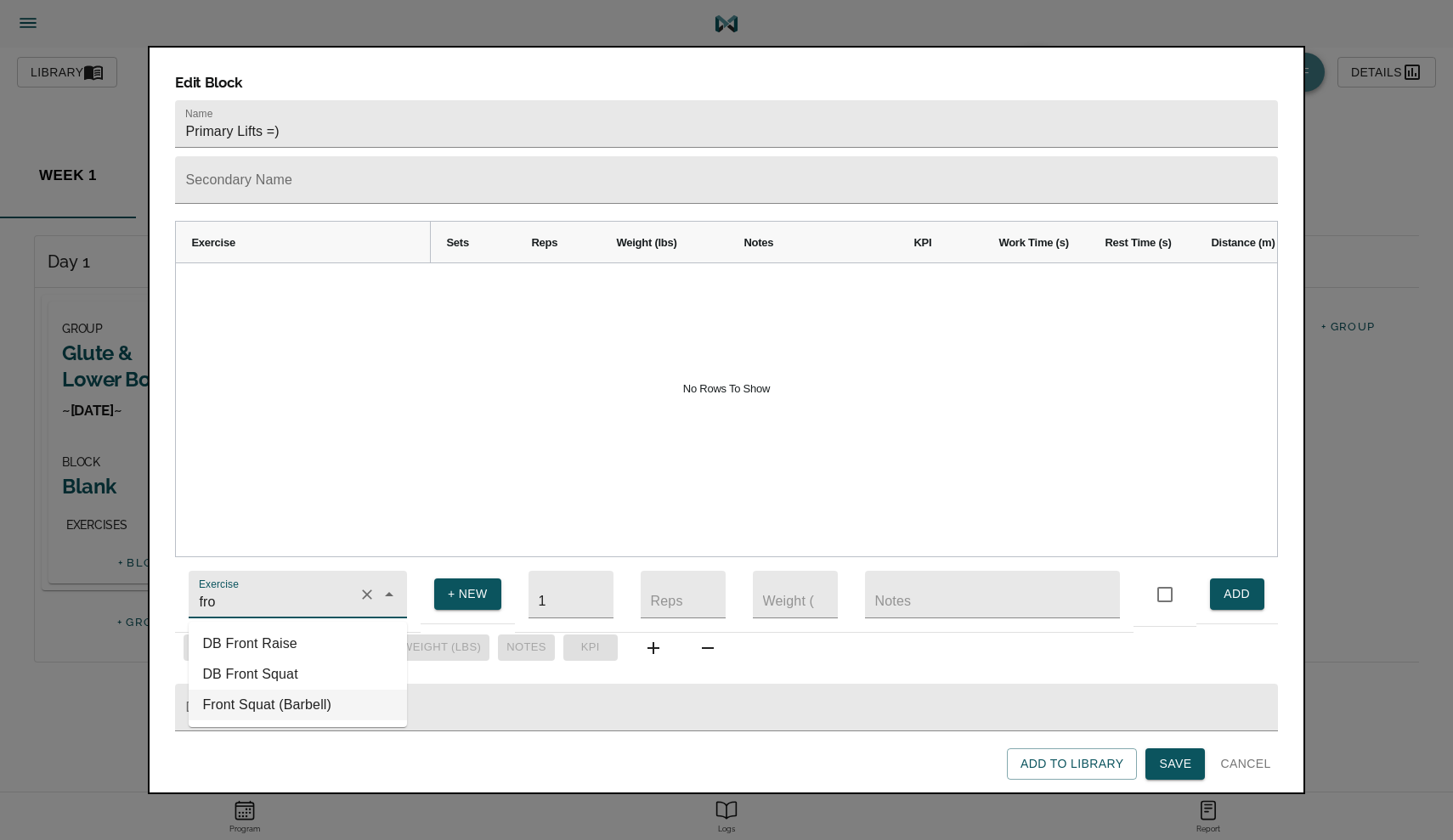
click at [278, 689] on li "Front Squat (Barbell)" at bounding box center [297, 704] width 218 height 31
type input "Front Squat (Barbell)"
click at [561, 596] on input "1" at bounding box center [571, 594] width 85 height 48
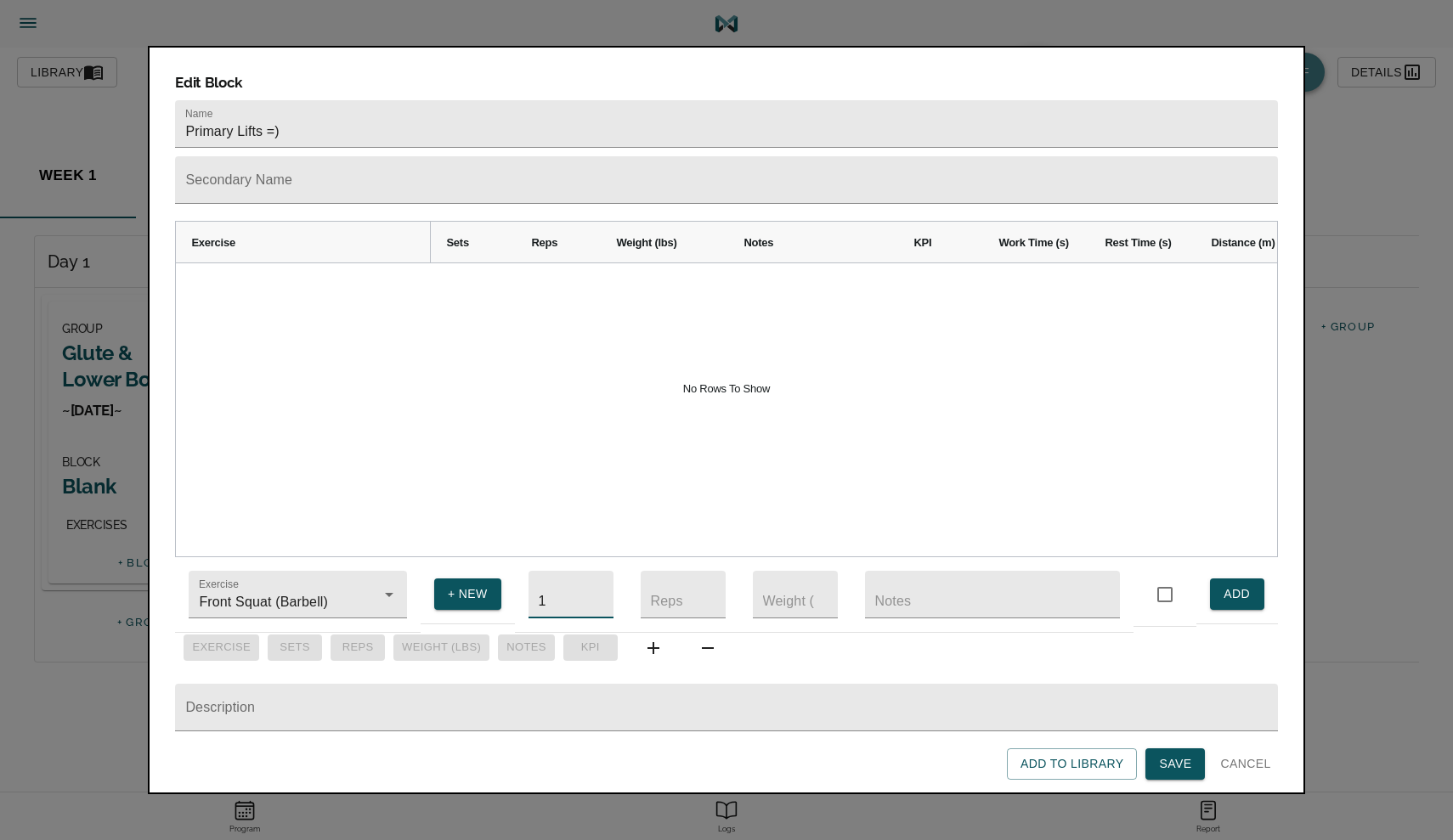
click at [561, 596] on input "1" at bounding box center [571, 594] width 85 height 48
type input "4"
click at [644, 587] on input "number" at bounding box center [683, 594] width 85 height 48
type input "8"
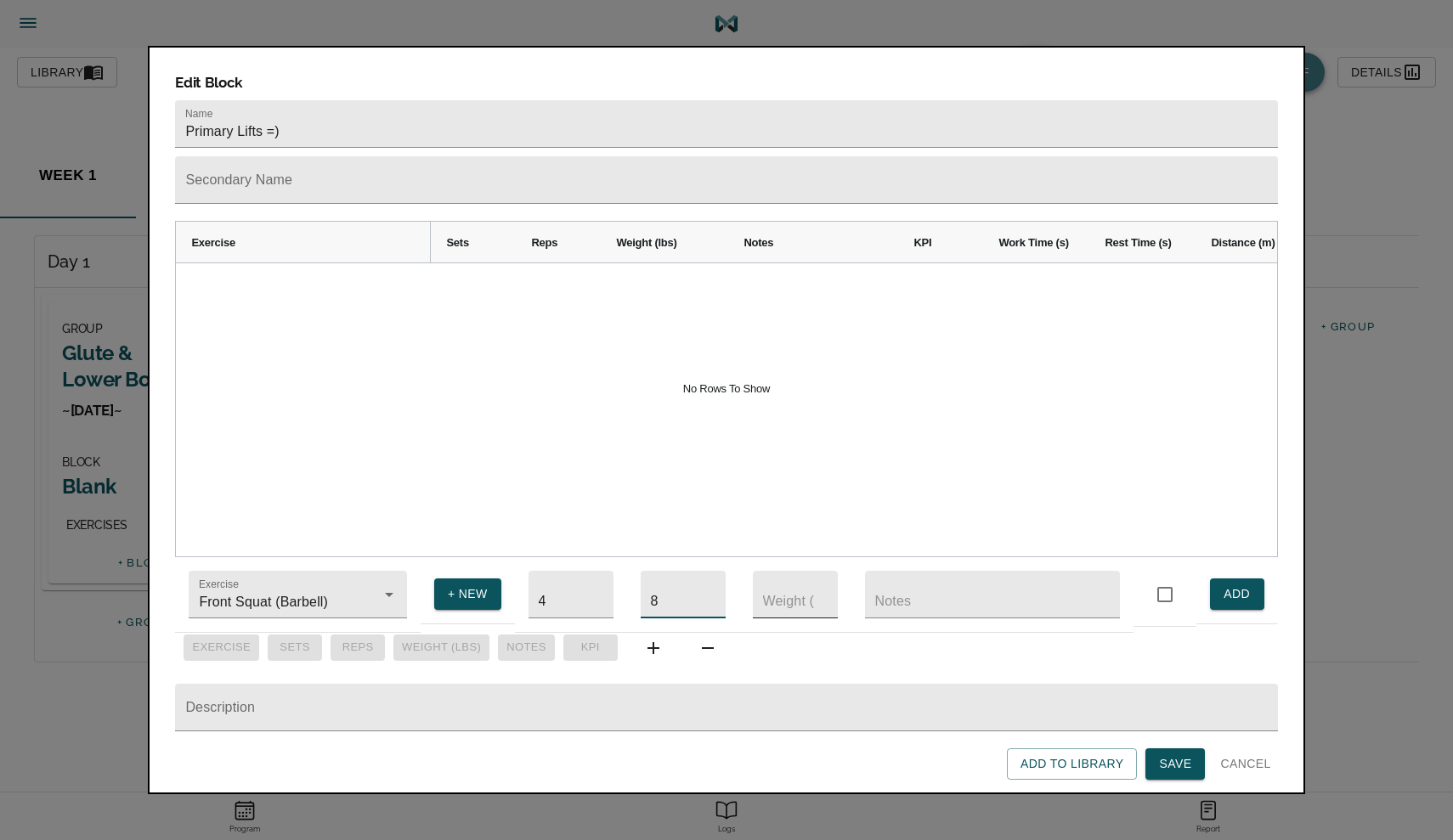
click at [793, 592] on input "number" at bounding box center [794, 594] width 85 height 48
type input "85"
click at [925, 593] on input "text" at bounding box center [992, 594] width 255 height 48
type input "s"
click at [1229, 583] on span "ADD" at bounding box center [1237, 594] width 27 height 22
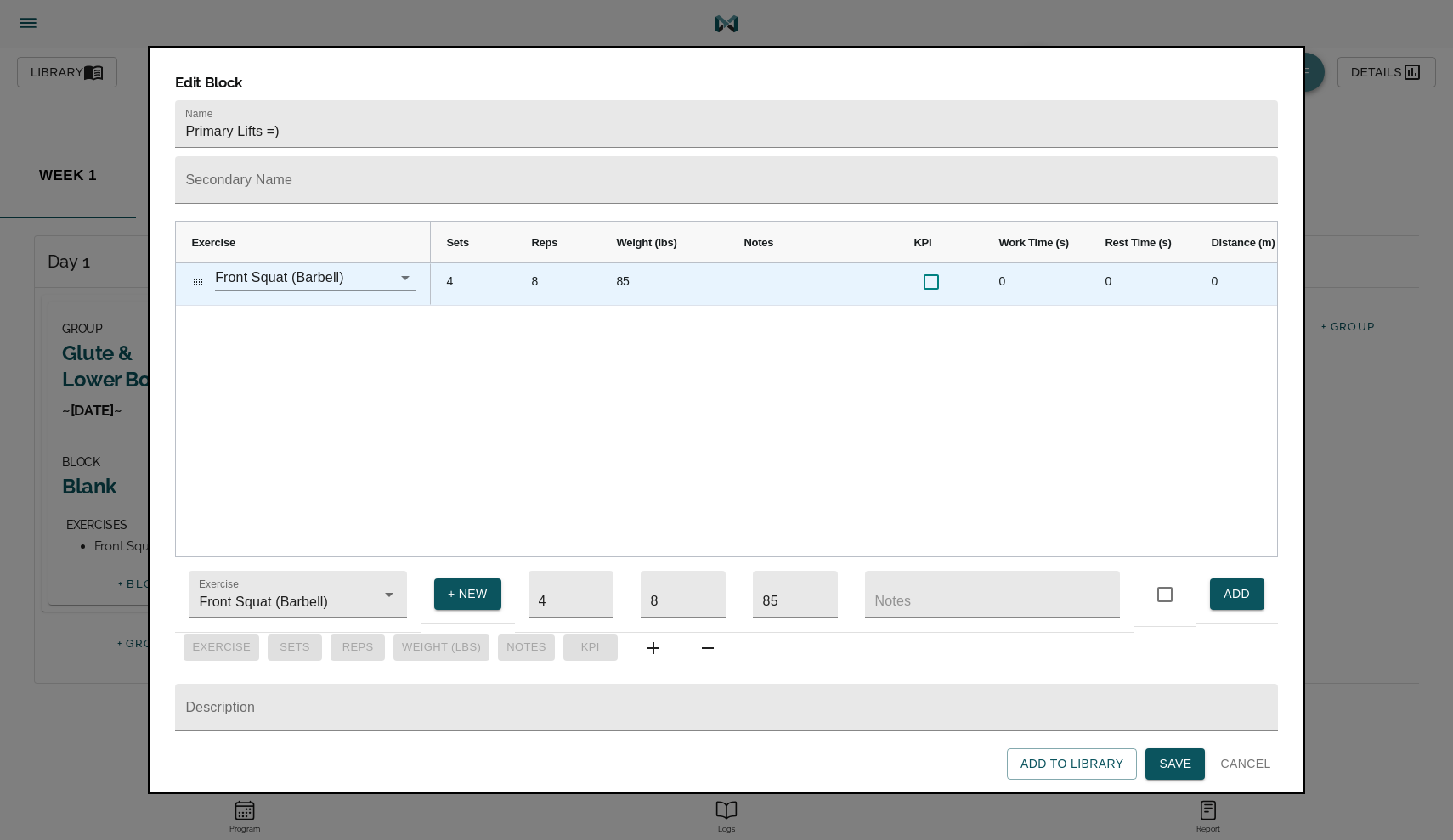
click at [931, 264] on input "checkbox" at bounding box center [931, 282] width 36 height 36
checkbox input "true"
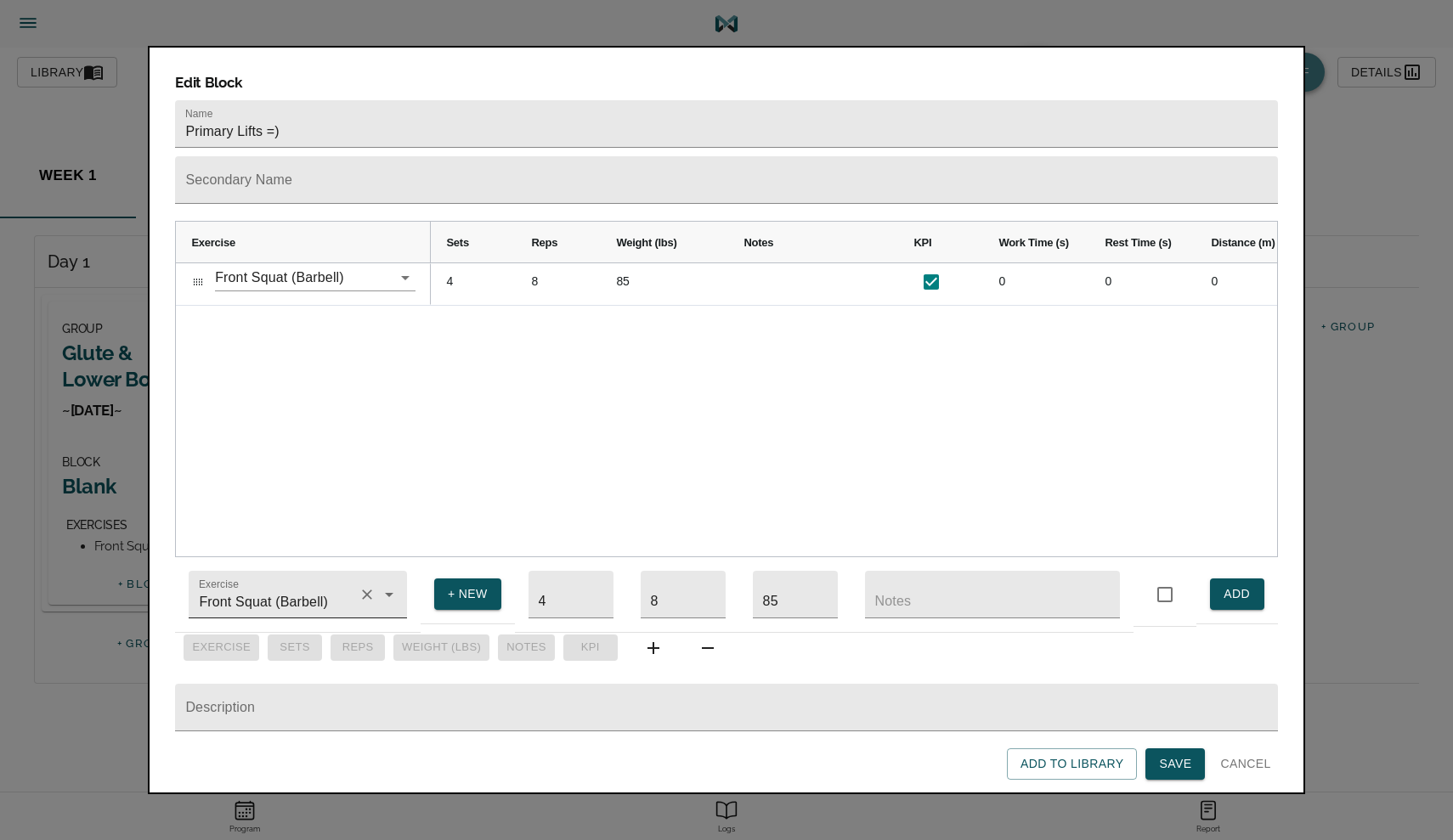
click at [218, 587] on input "Front Squat (Barbell)" at bounding box center [274, 603] width 156 height 32
click at [246, 635] on li "RDL" at bounding box center [297, 643] width 218 height 31
type input "RDL"
click at [782, 588] on input "85" at bounding box center [794, 594] width 85 height 48
type input "8"
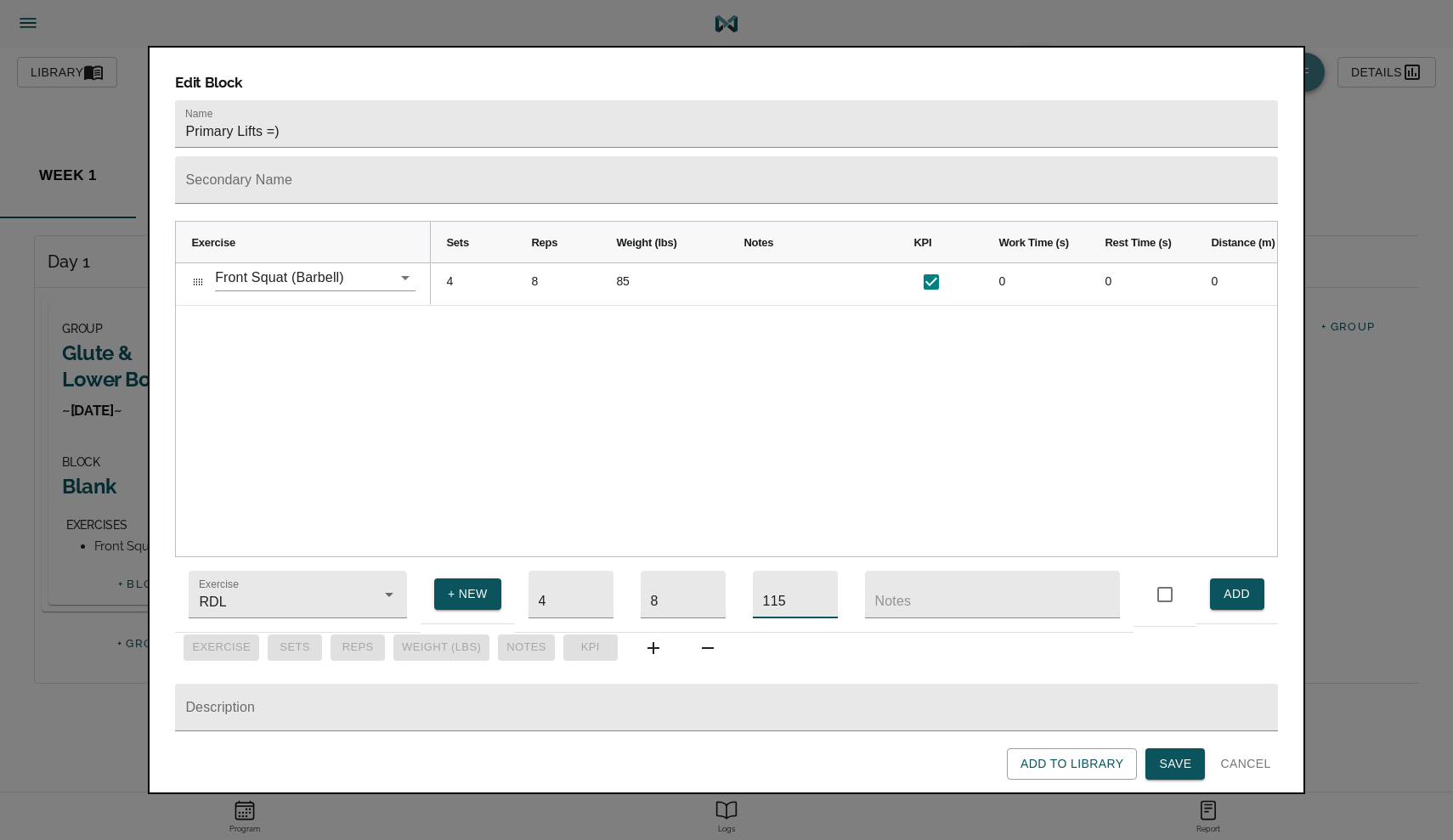
type input "115"
click at [1234, 583] on span "ADD" at bounding box center [1237, 594] width 27 height 22
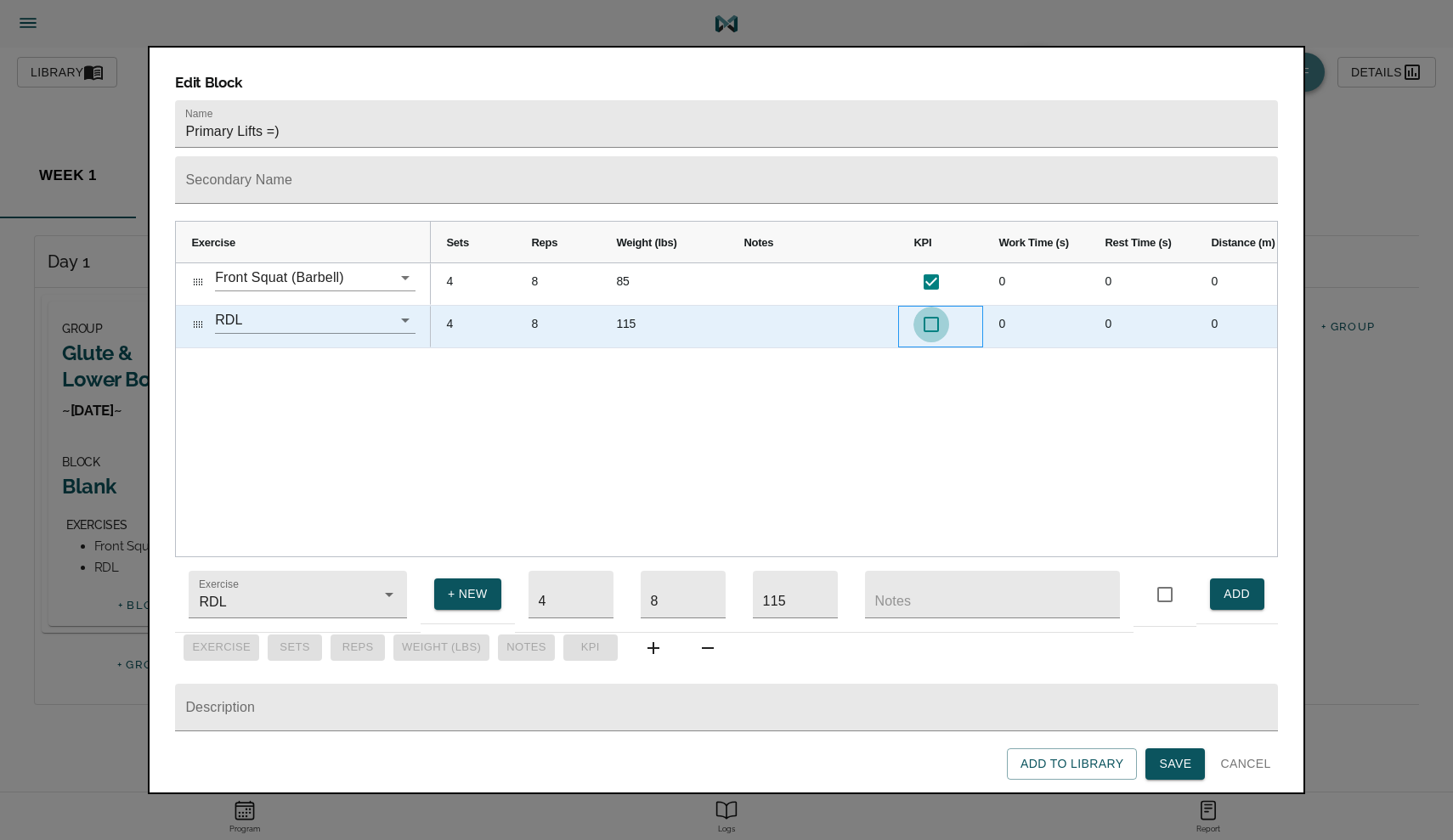
click at [930, 306] on input "checkbox" at bounding box center [931, 324] width 36 height 36
checkbox input "true"
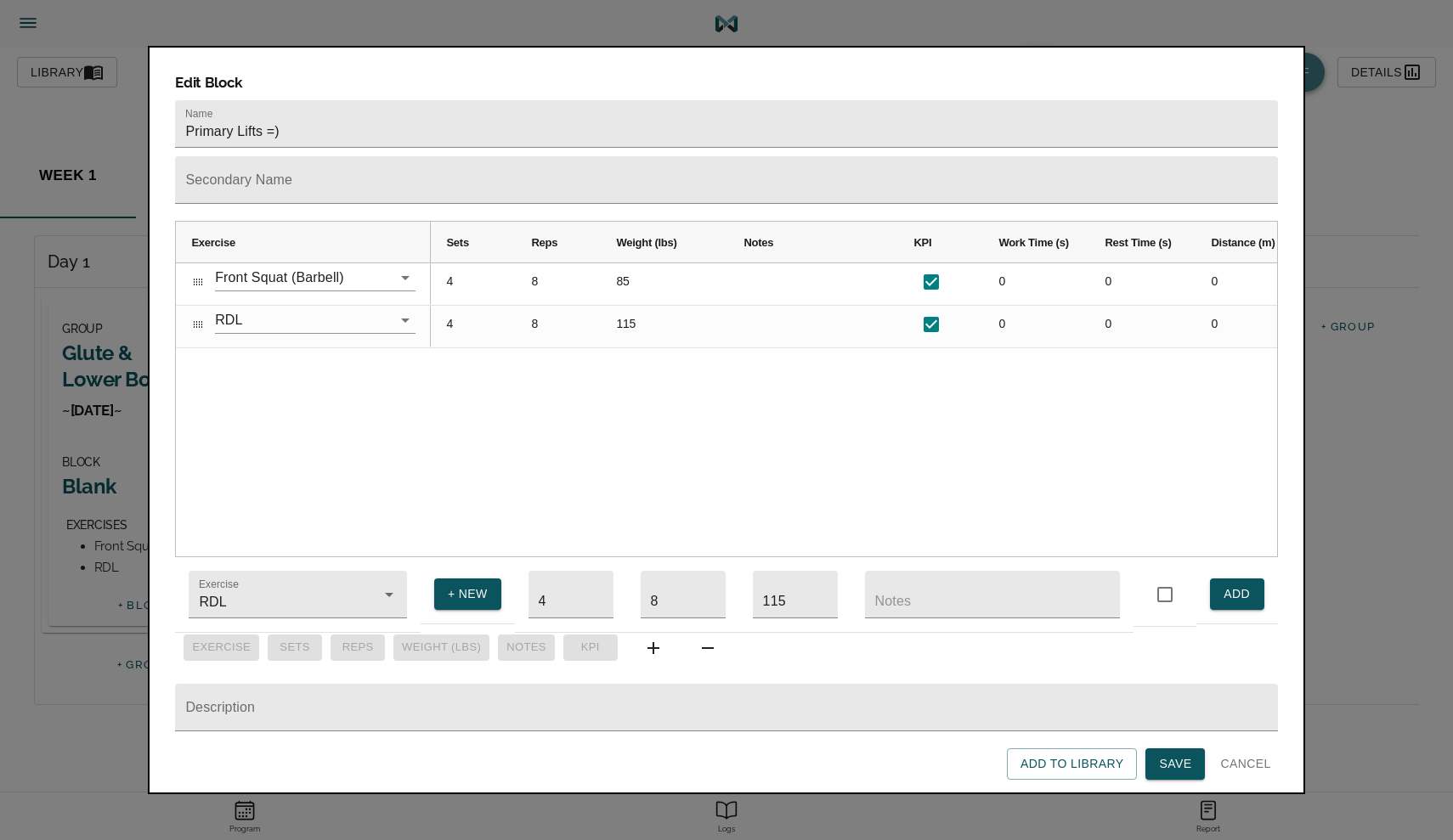
click at [1179, 767] on span "Save" at bounding box center [1175, 763] width 32 height 22
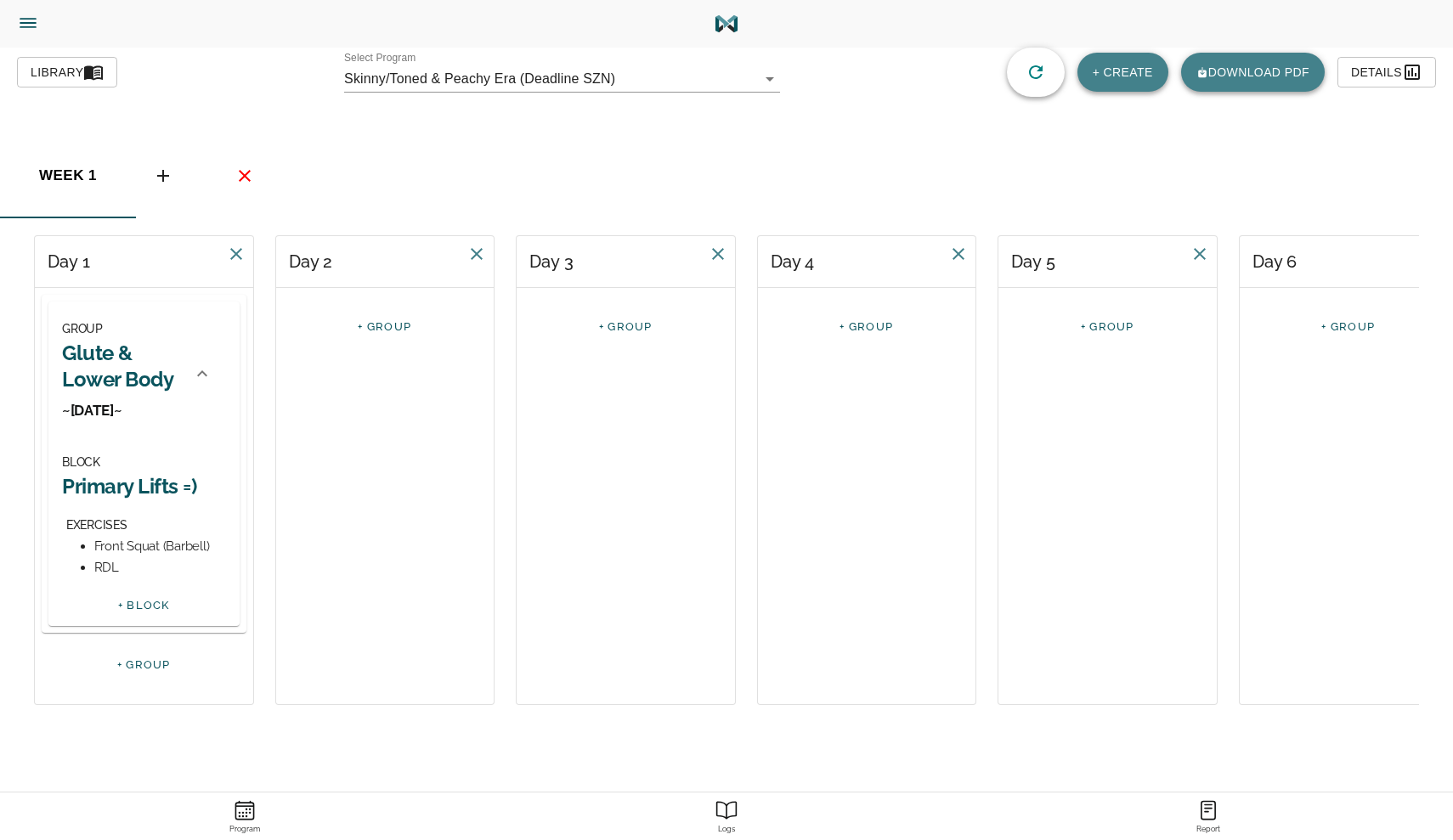
click at [170, 606] on div "+ BLOCK" at bounding box center [144, 609] width 191 height 34
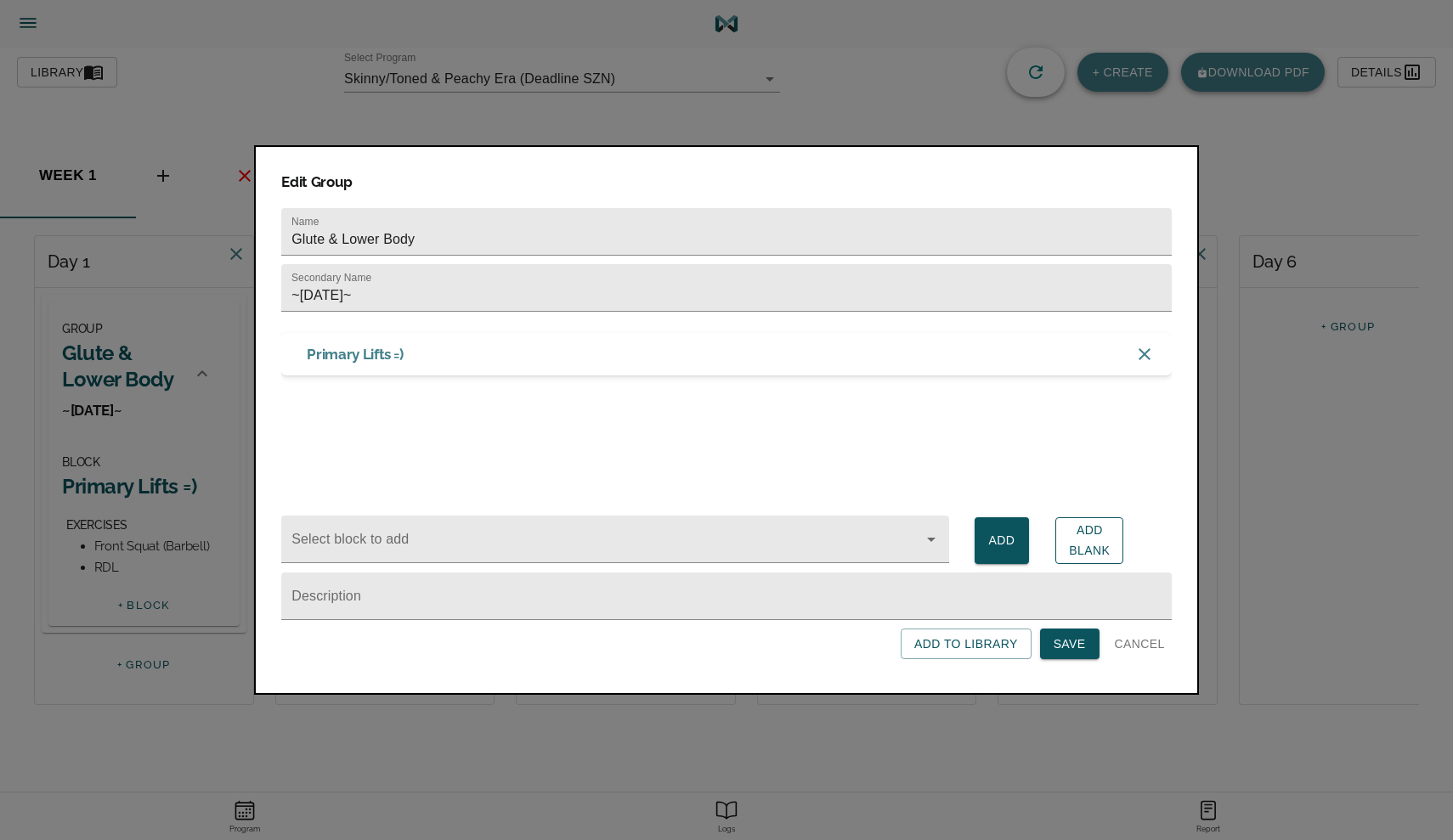
click at [1108, 543] on span "Add Blank" at bounding box center [1090, 540] width 41 height 41
click at [1090, 542] on span "Add Blank" at bounding box center [1090, 540] width 41 height 41
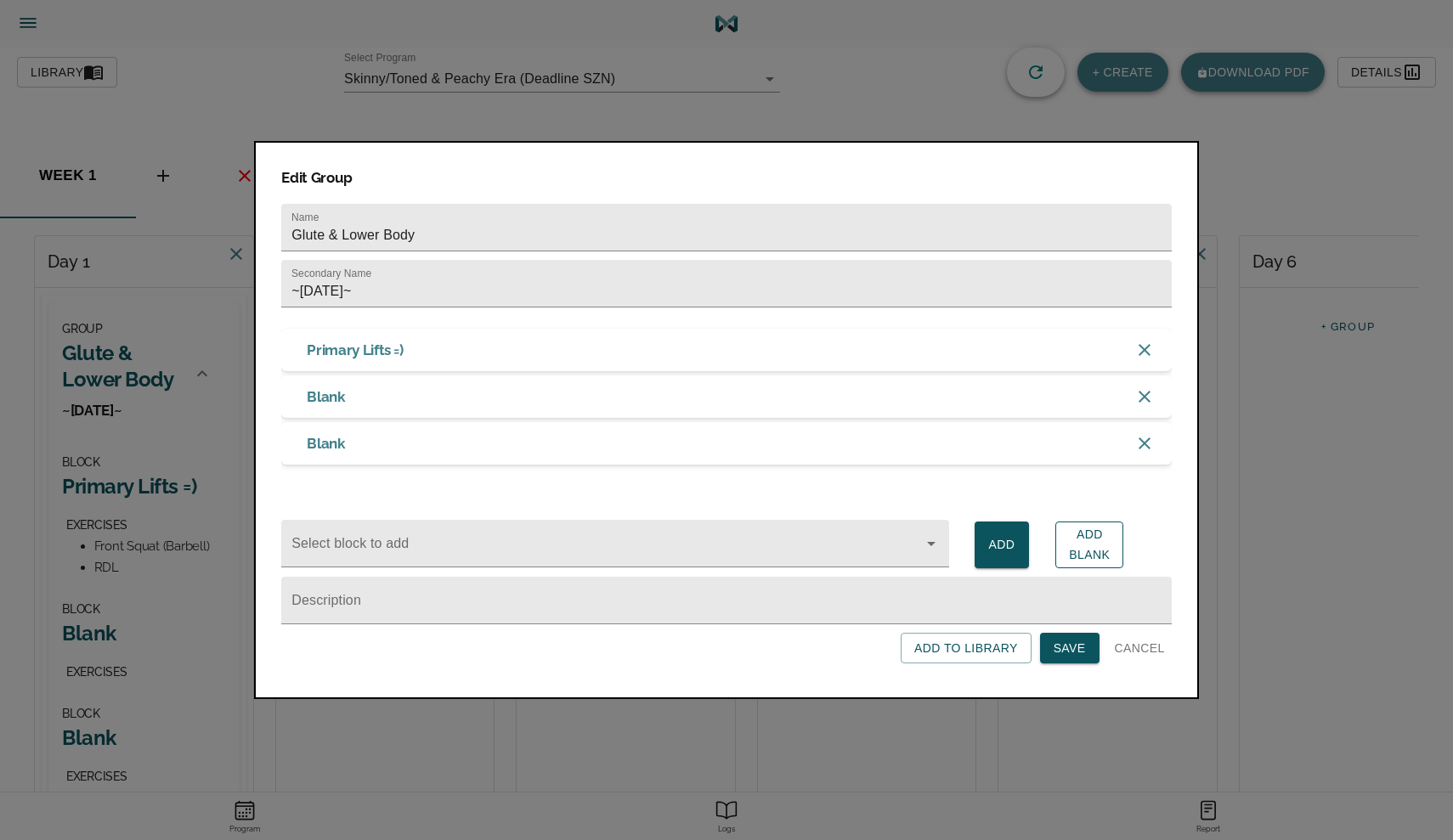
click at [1090, 542] on span "Add Blank" at bounding box center [1090, 544] width 41 height 41
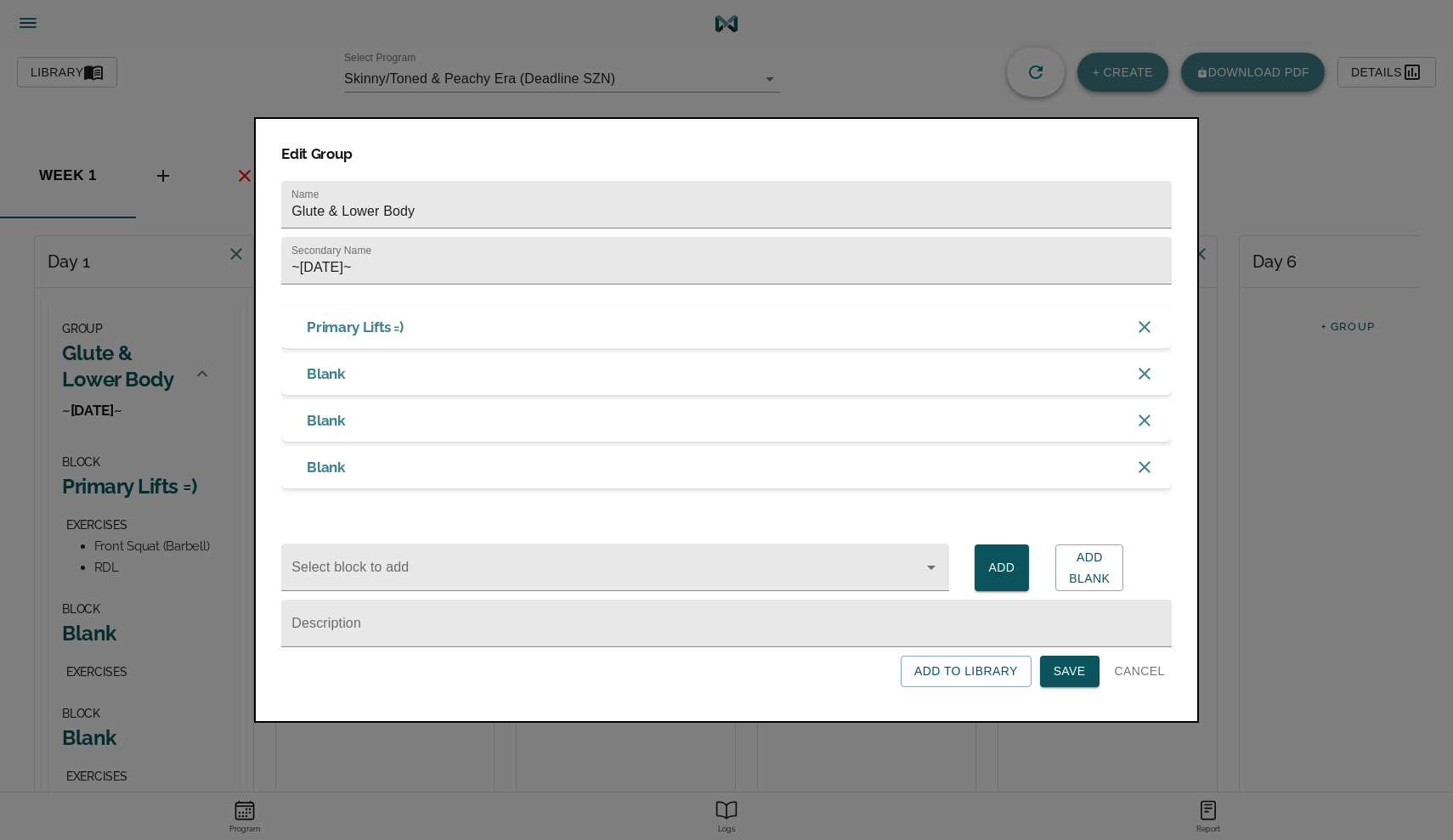
click at [1083, 695] on div "Edit Group Name Glute & Lower Body Secondary Name ~[DATE]~ Primary Lifts =) Bla…" at bounding box center [726, 420] width 944 height 605
click at [1082, 682] on span "Save" at bounding box center [1069, 671] width 32 height 22
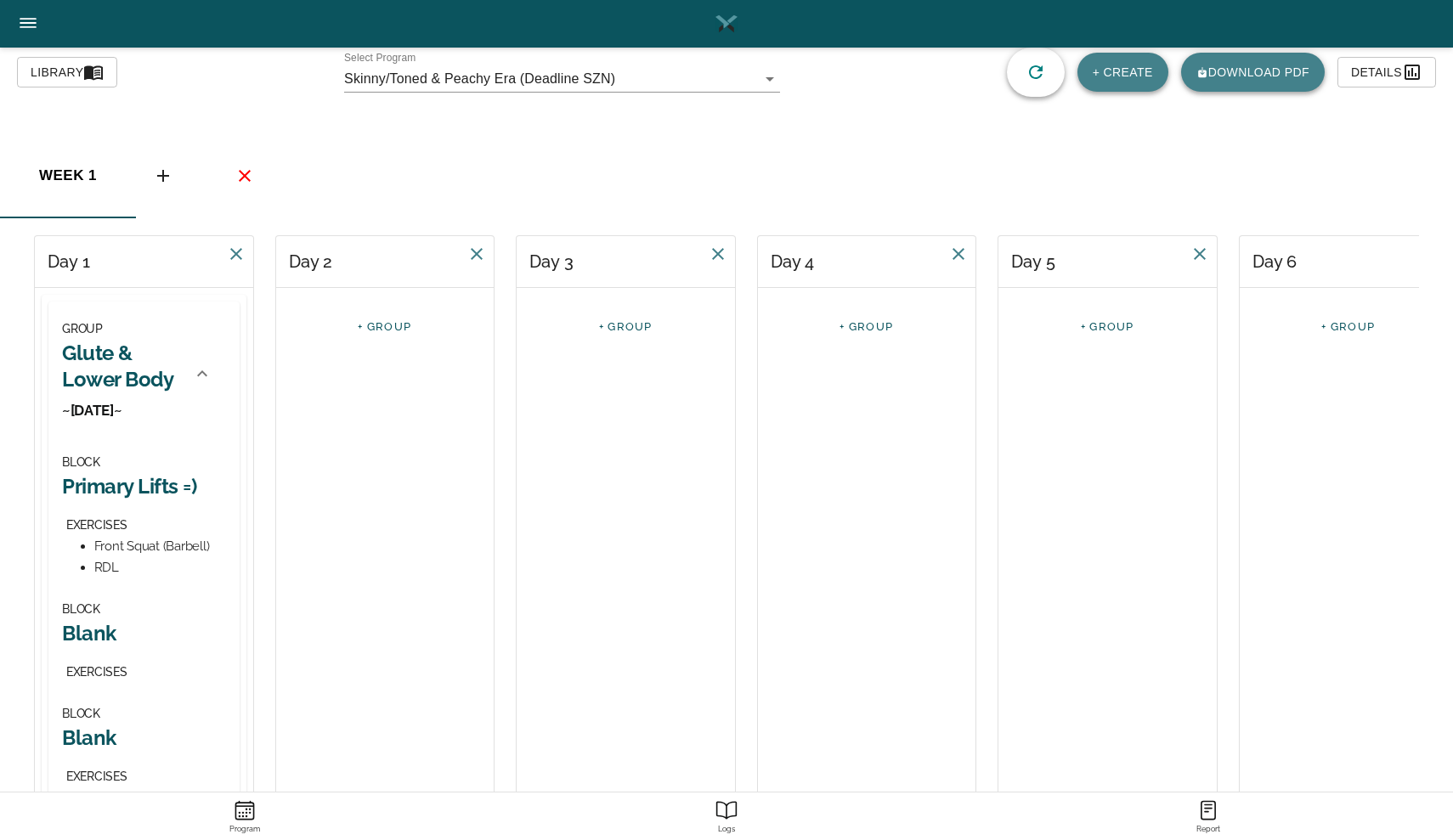
scroll to position [190, 0]
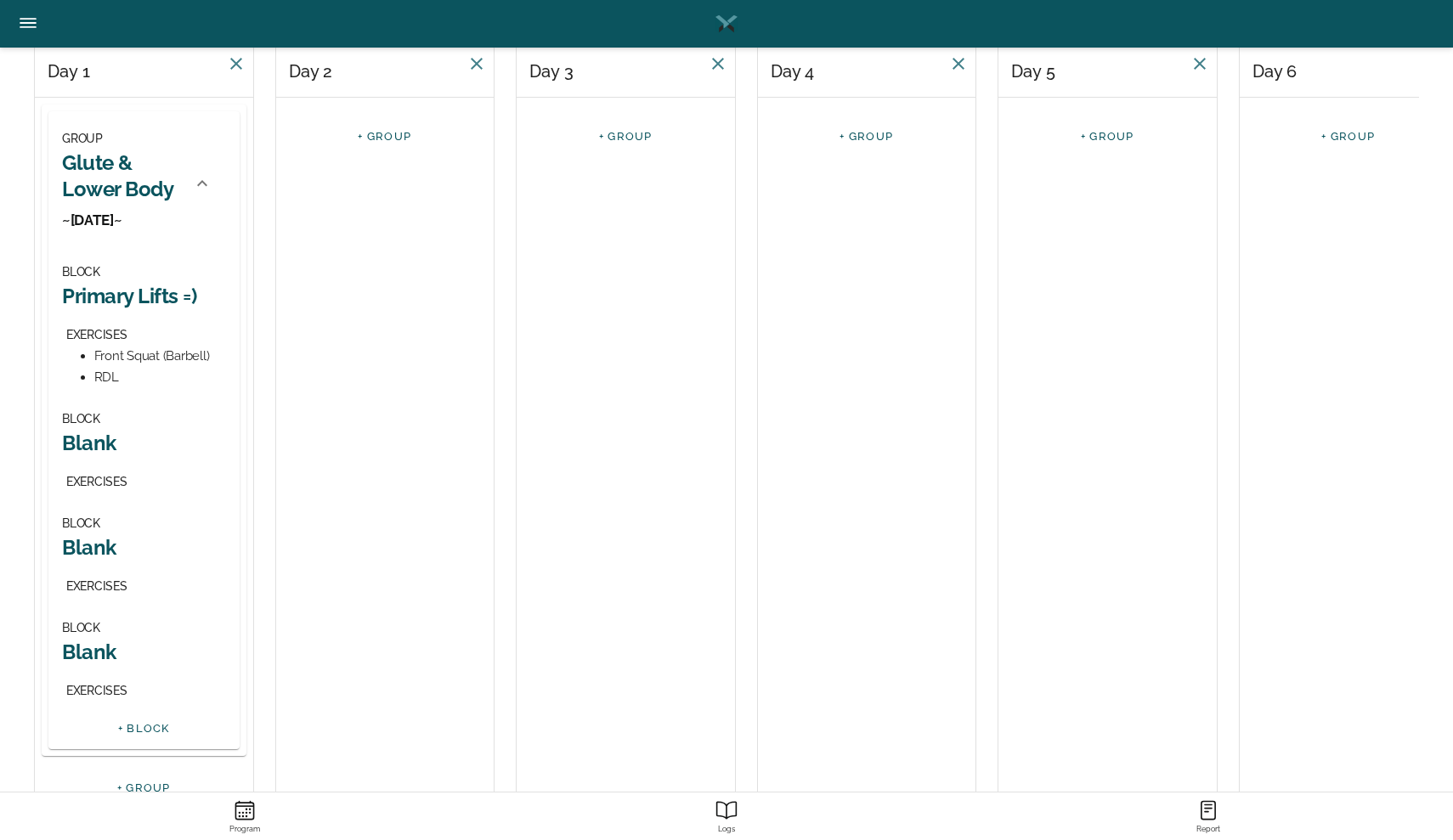
click at [87, 436] on h2 "Blank" at bounding box center [143, 443] width 164 height 26
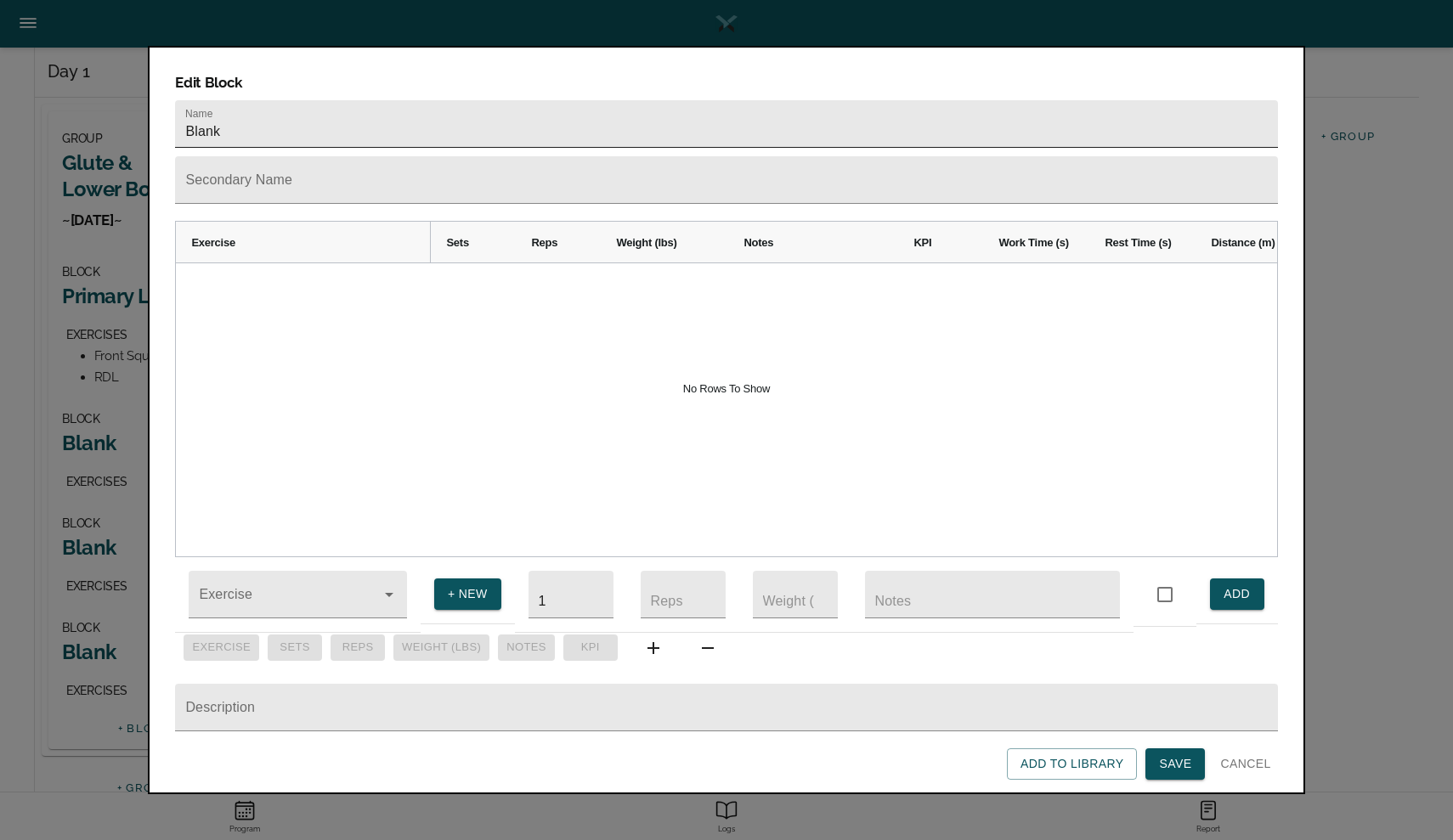
click at [338, 100] on input "Blank" at bounding box center [726, 124] width 1102 height 48
click at [323, 105] on input "AccBlank" at bounding box center [726, 124] width 1102 height 48
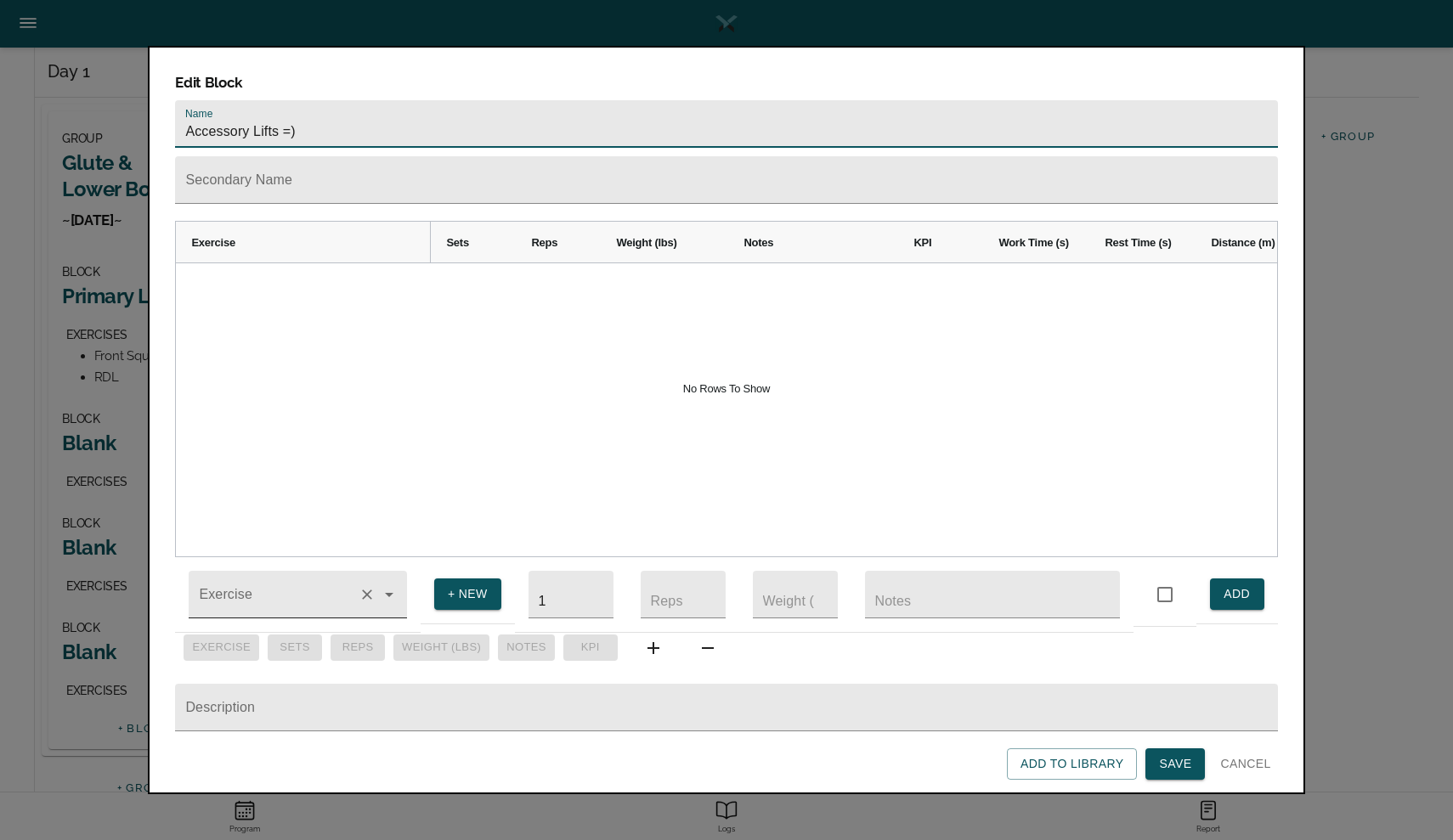
click at [249, 570] on div at bounding box center [297, 594] width 218 height 48
type input "Accessory Lifts =)"
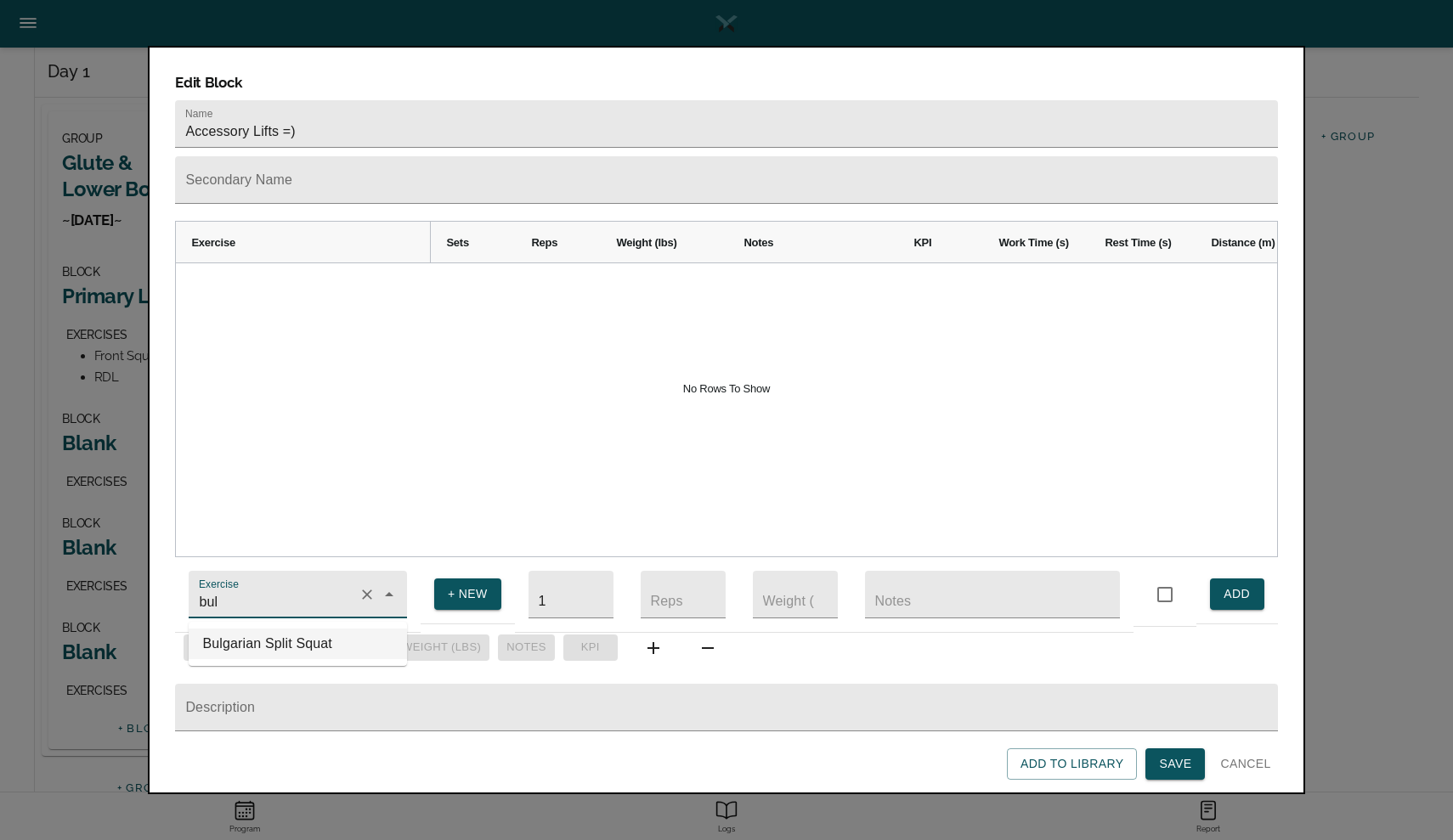
click at [238, 634] on li "Bulgarian Split Squat" at bounding box center [297, 643] width 218 height 31
type input "Bulgarian Split Squat"
click at [560, 594] on input "1" at bounding box center [571, 594] width 85 height 48
click at [560, 595] on input "1" at bounding box center [571, 594] width 85 height 48
type input "3"
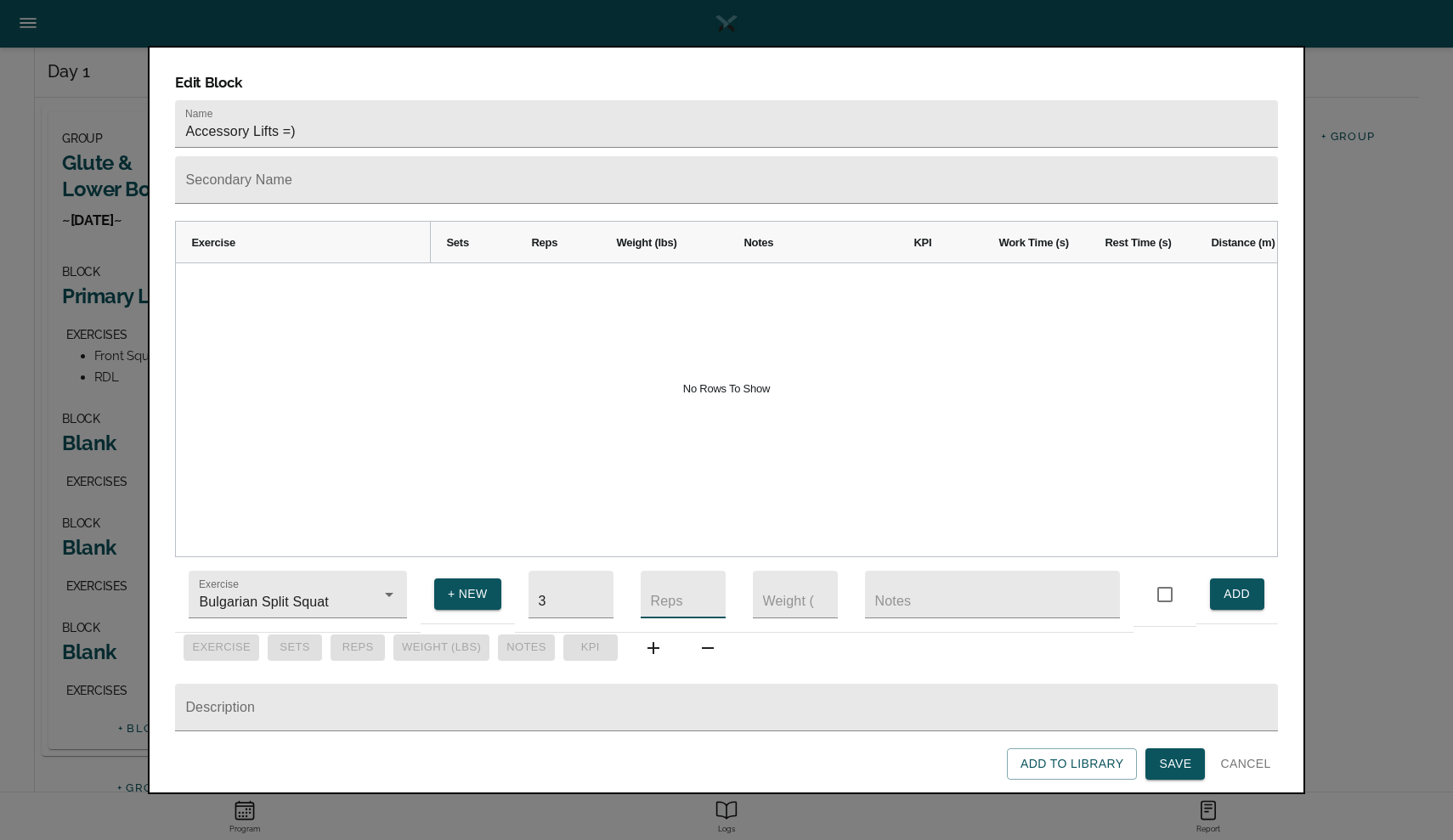
click at [683, 578] on input "number" at bounding box center [683, 594] width 85 height 48
type input "12"
click at [770, 592] on input "number" at bounding box center [794, 594] width 85 height 48
type input "10"
click at [961, 597] on input "text" at bounding box center [992, 594] width 255 height 48
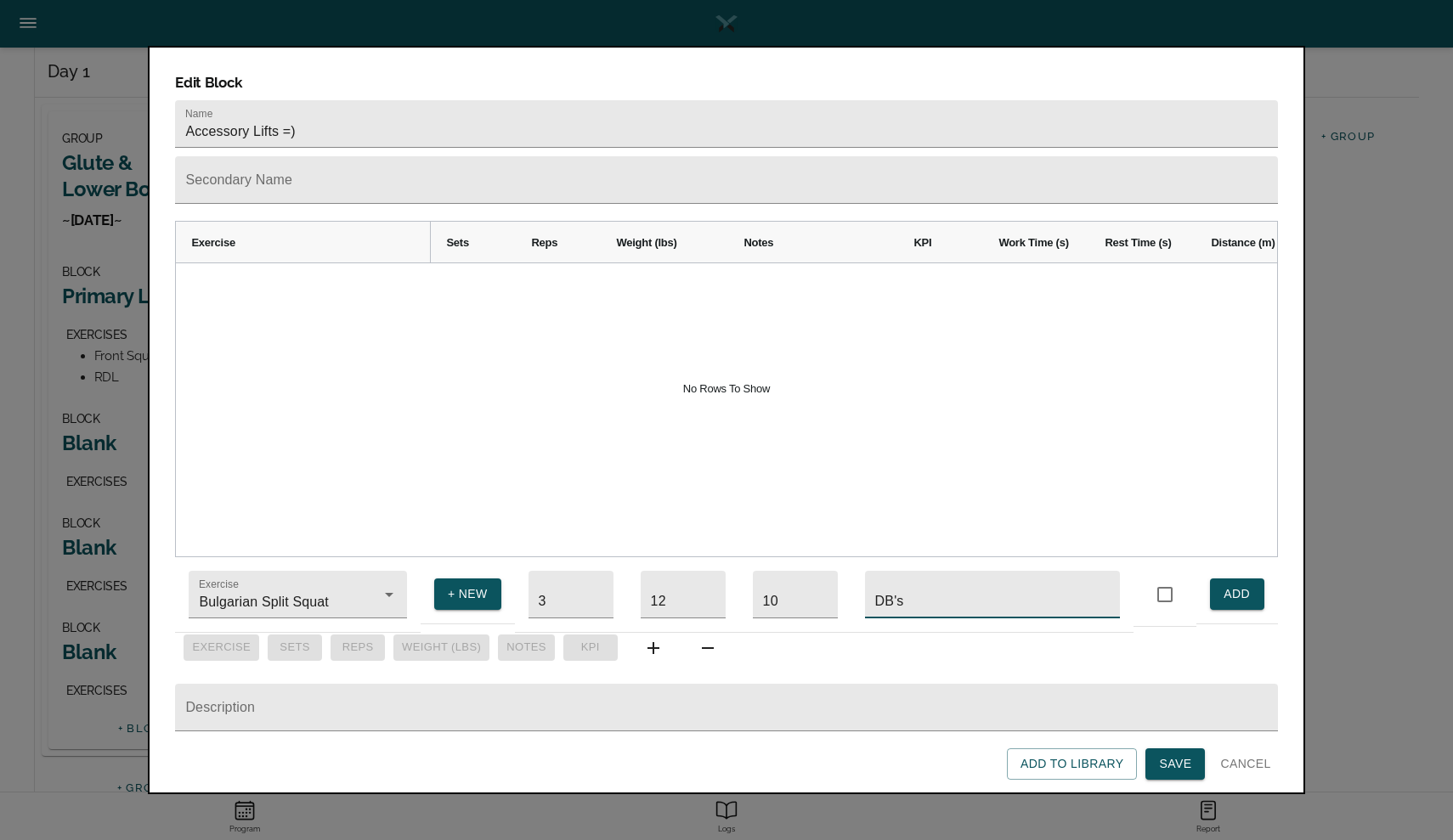
type input "DB's"
click at [1237, 583] on span "ADD" at bounding box center [1237, 594] width 27 height 22
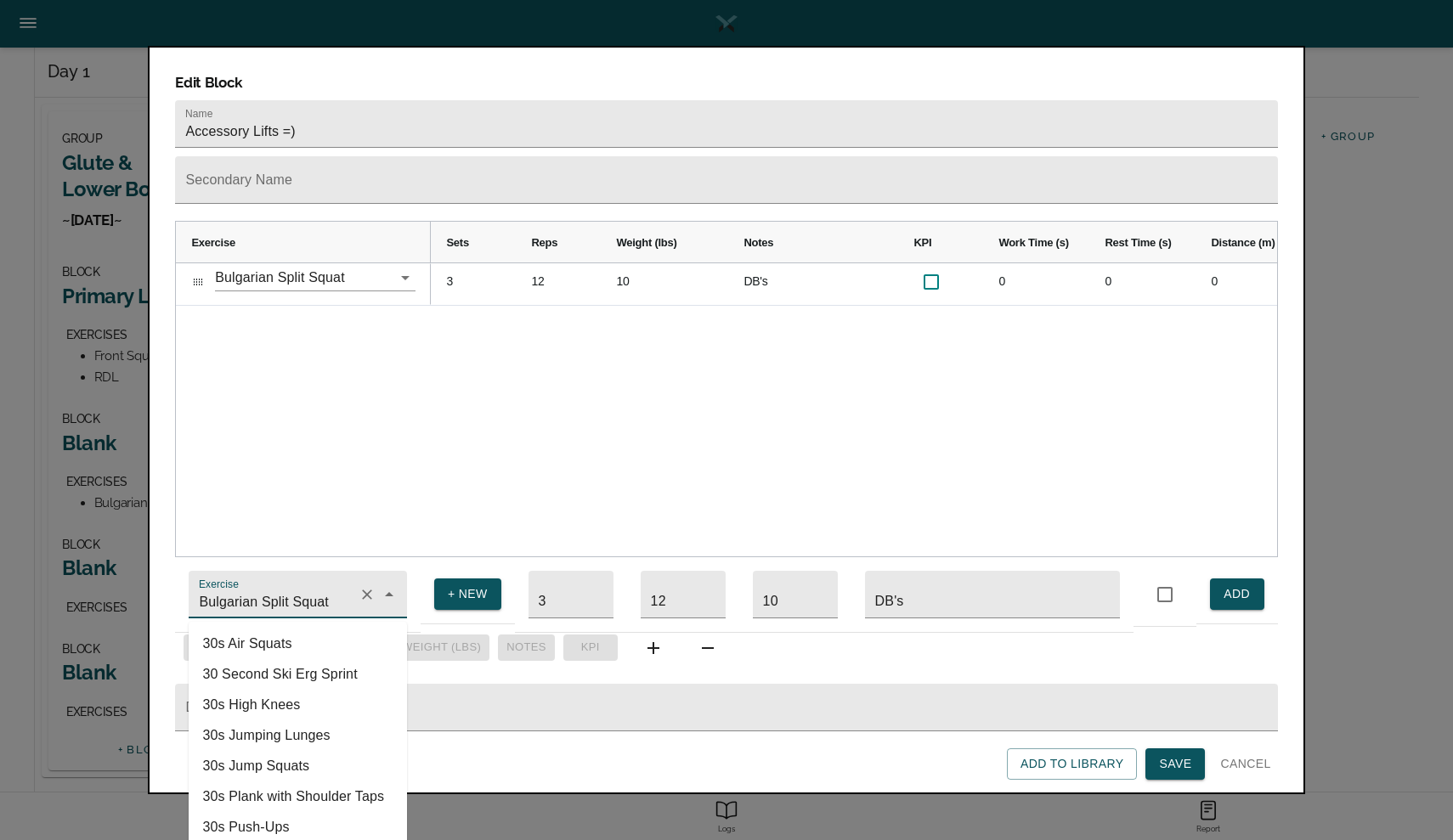
click at [315, 596] on input "Bulgarian Split Squat" at bounding box center [274, 603] width 156 height 32
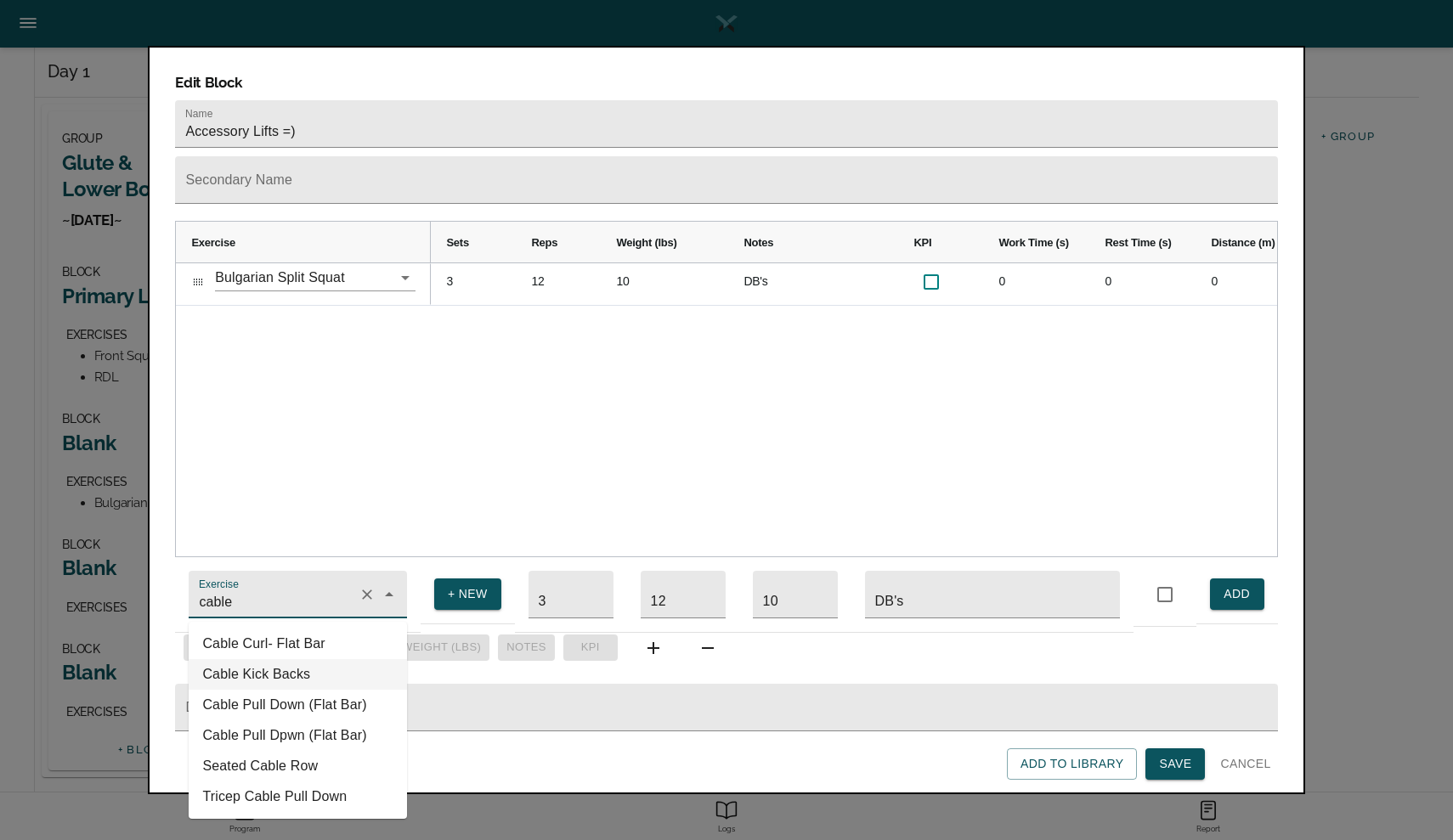
click at [287, 672] on li "Cable Kick Backs" at bounding box center [297, 674] width 218 height 31
type input "Cable Kick Backs"
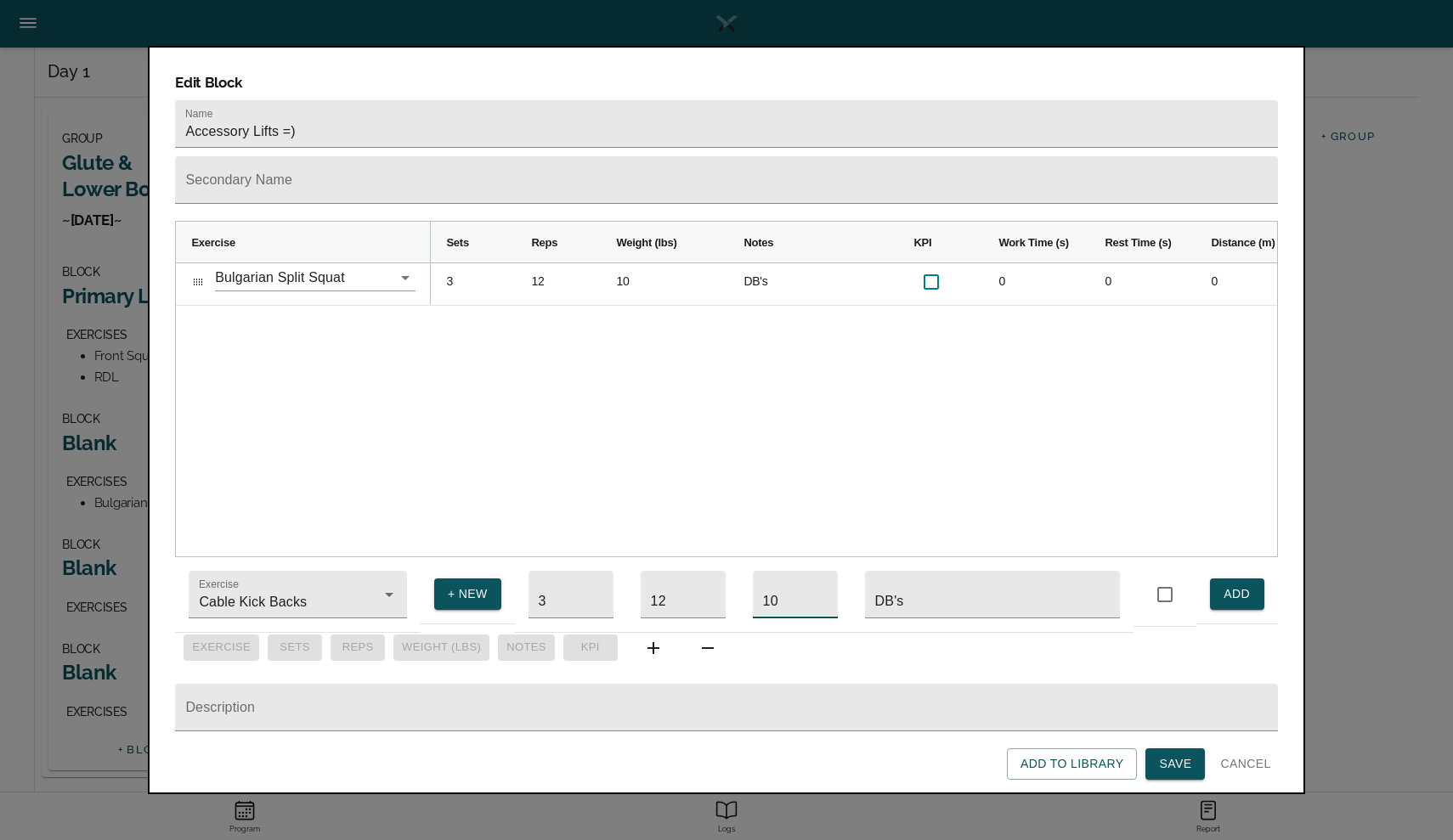
click at [790, 589] on input "10" at bounding box center [794, 594] width 85 height 48
type input "60"
click at [958, 586] on input "DB's" at bounding box center [992, 594] width 255 height 48
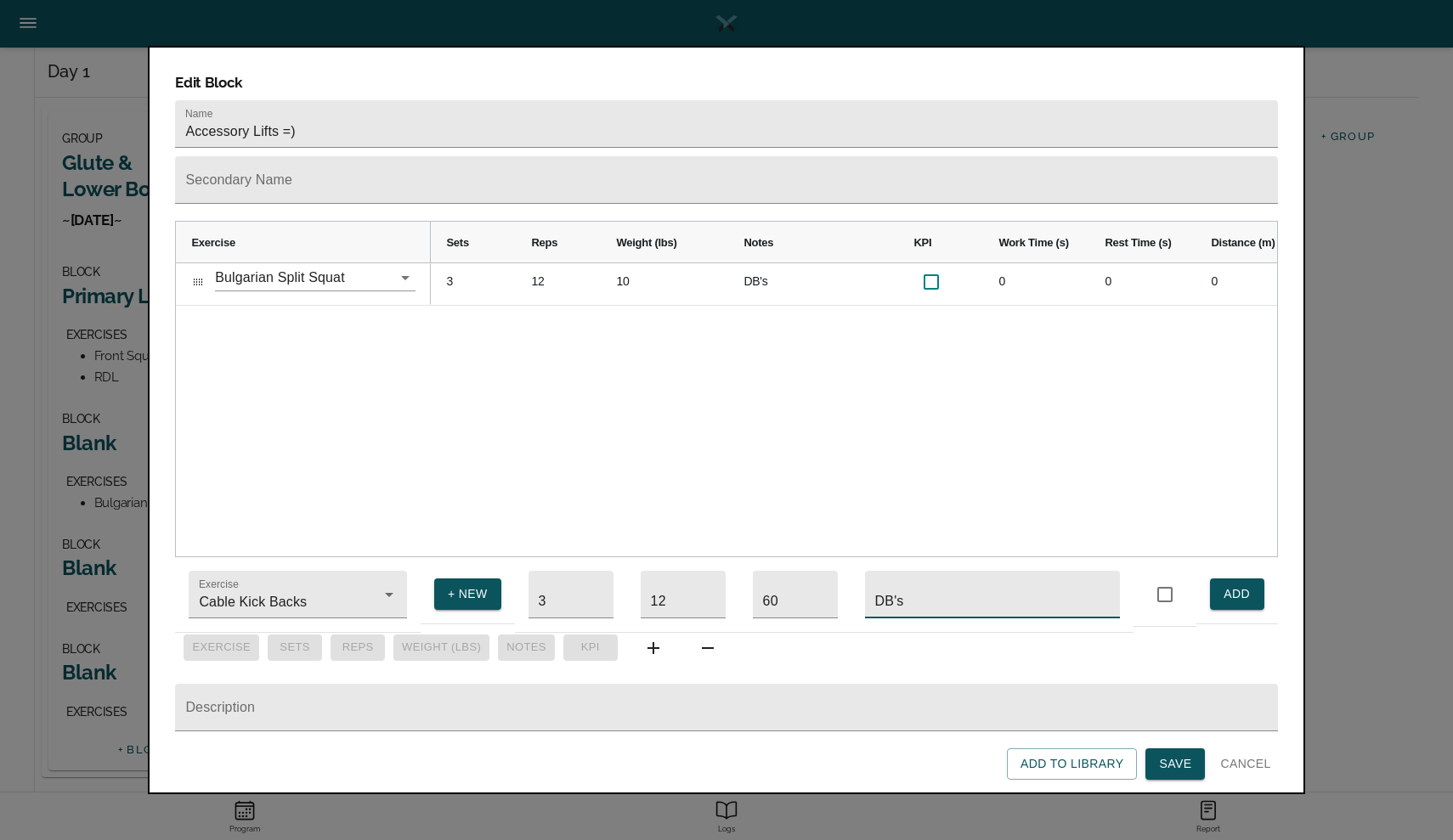
click at [958, 586] on input "DB's" at bounding box center [992, 594] width 255 height 48
click at [1232, 585] on span "ADD" at bounding box center [1237, 594] width 27 height 22
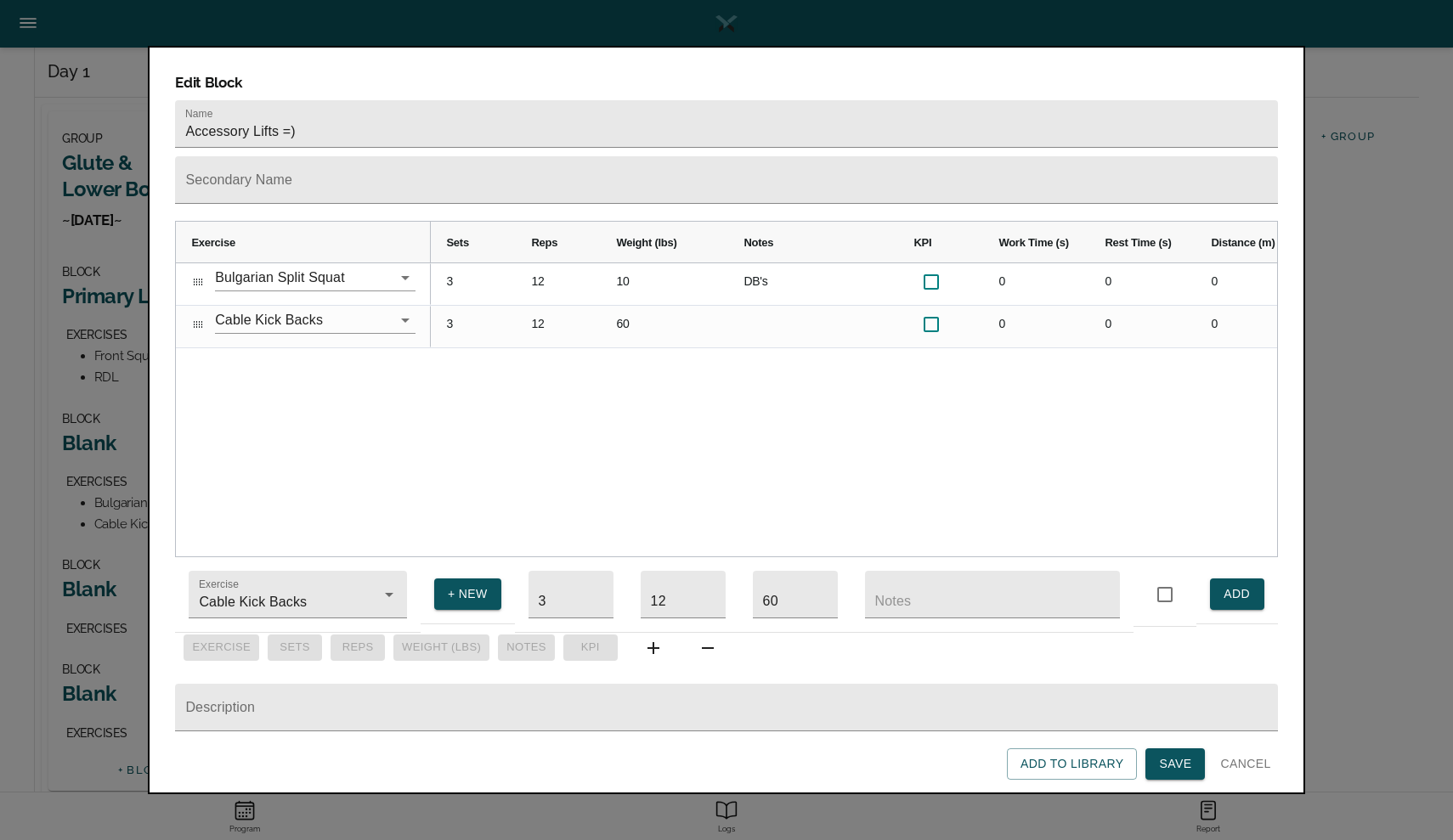
click at [1168, 766] on span "Save" at bounding box center [1175, 763] width 32 height 22
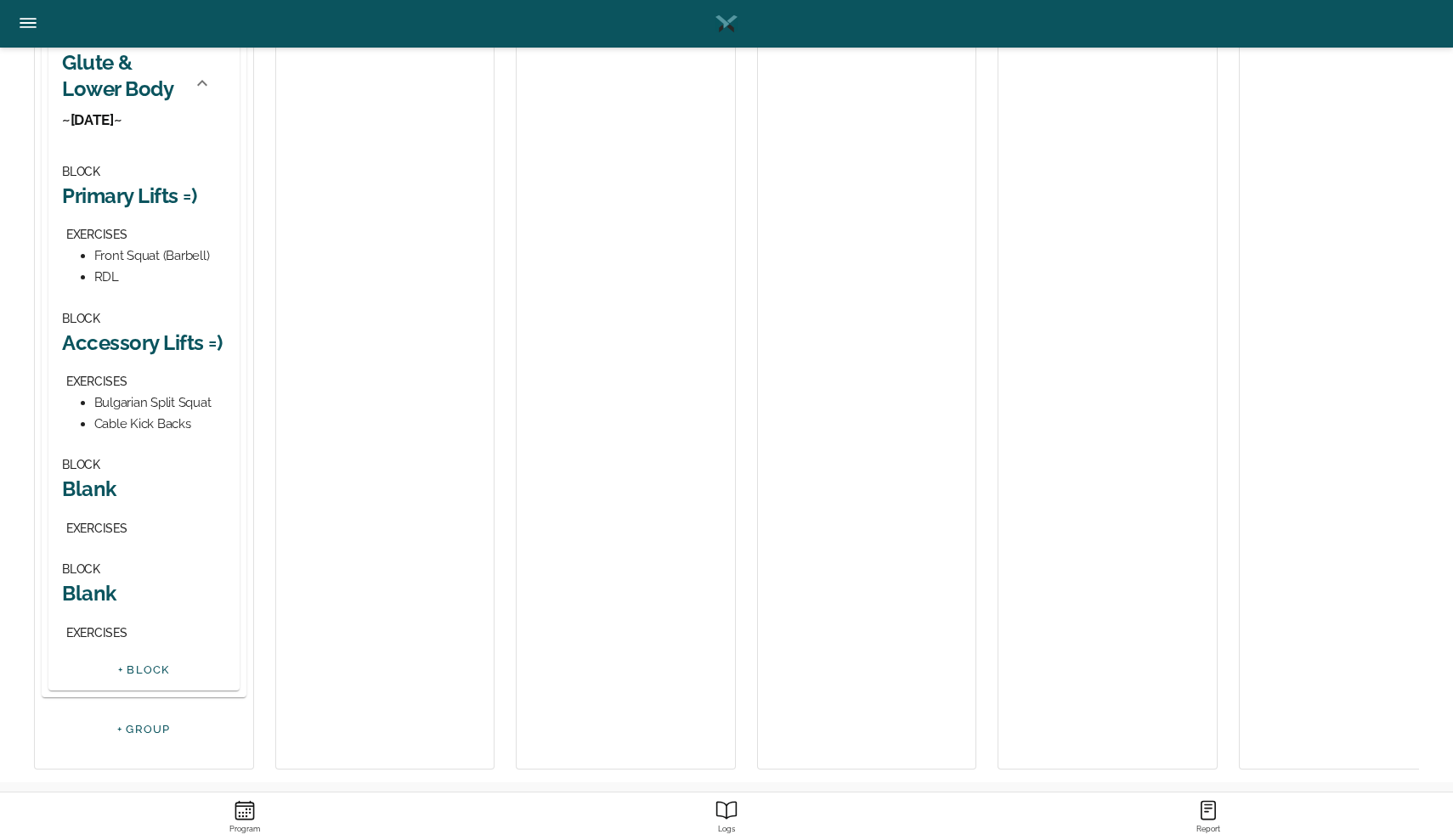
scroll to position [292, 0]
click at [107, 479] on h2 "Blank" at bounding box center [143, 487] width 164 height 26
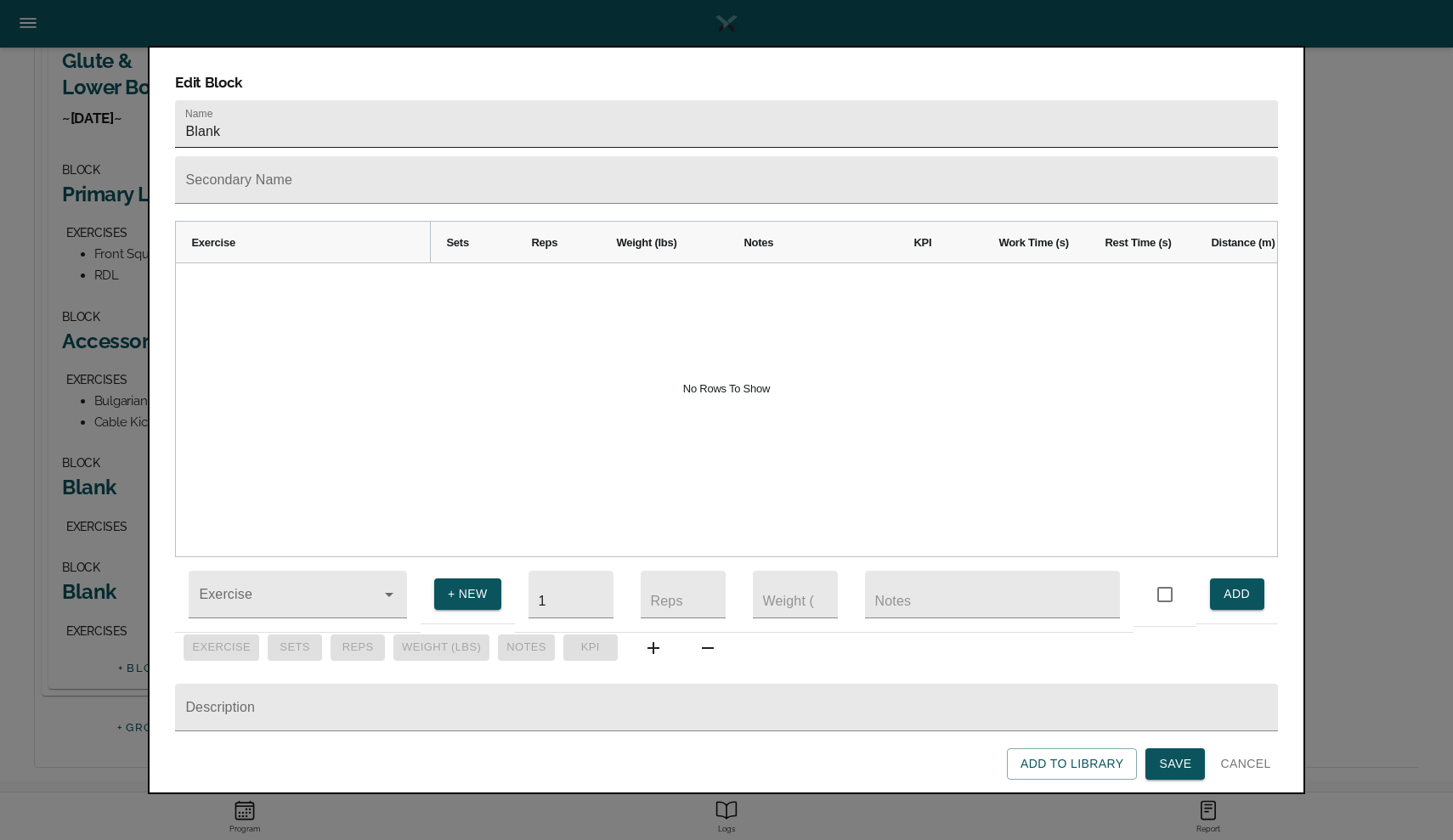
click at [350, 114] on input "Blank" at bounding box center [726, 124] width 1102 height 48
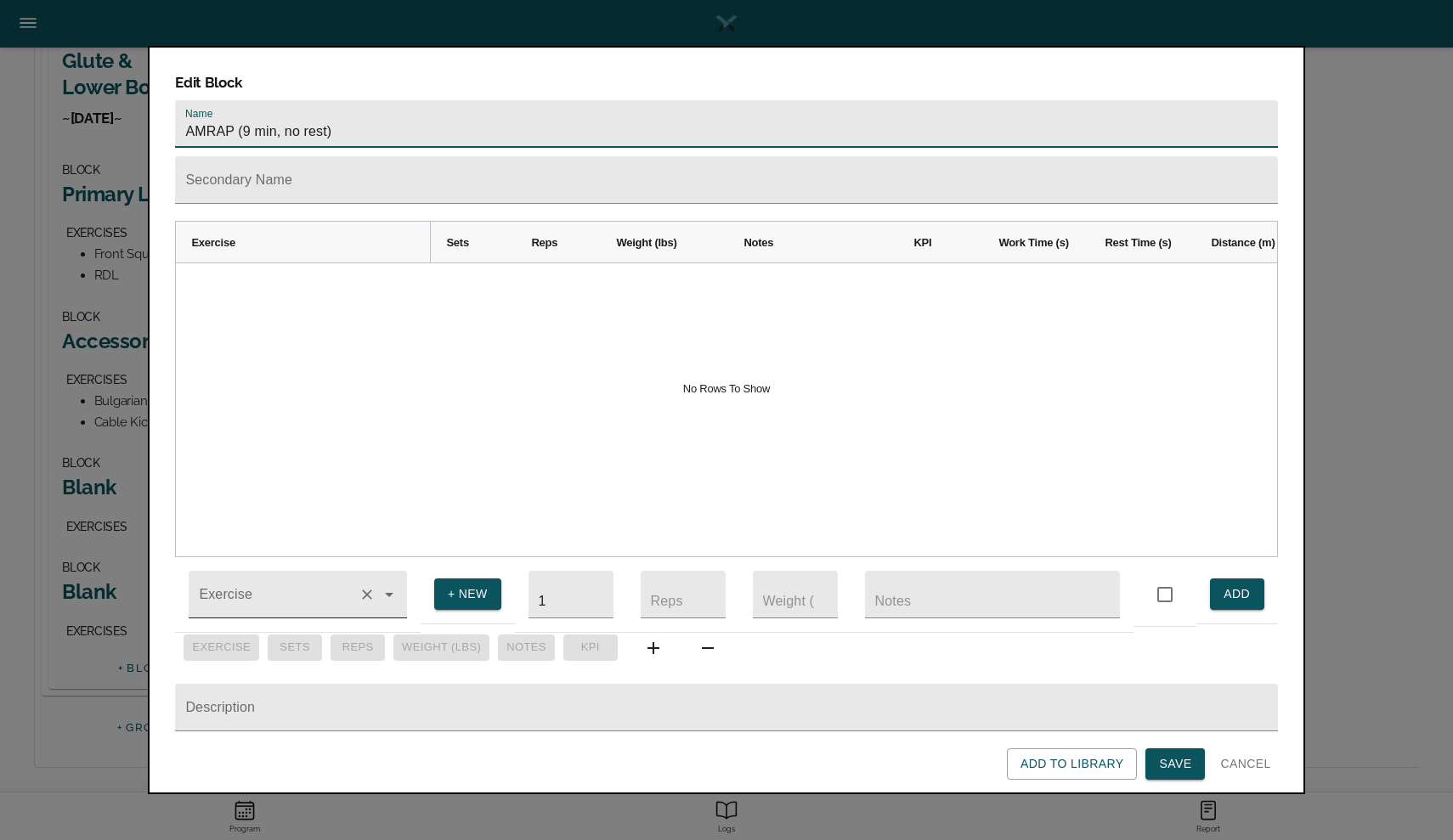
type input "AMRAP (9 min, no rest)"
click at [243, 589] on input "Exercise" at bounding box center [274, 603] width 156 height 32
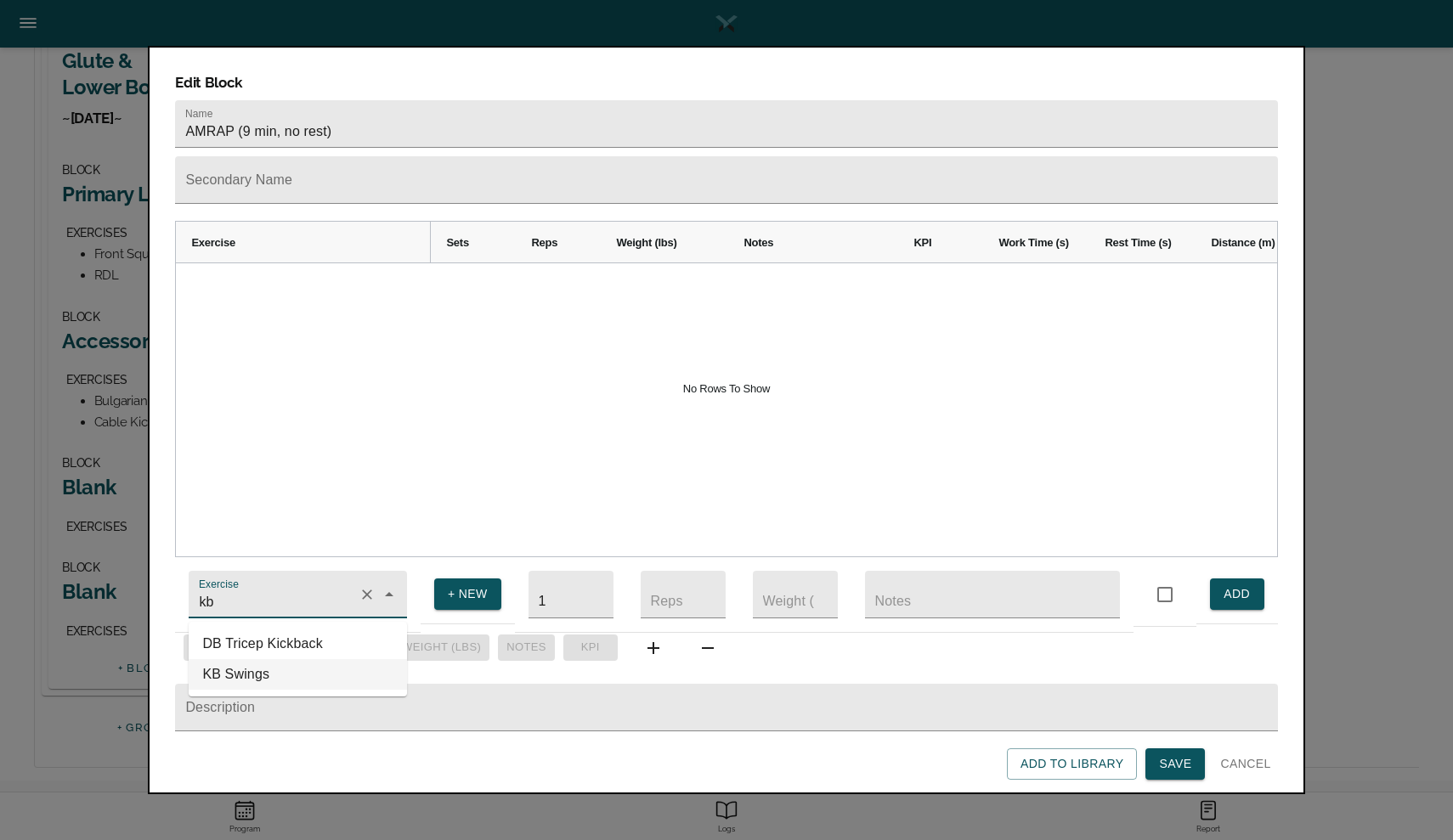
click at [249, 659] on li "KB Swings" at bounding box center [297, 674] width 218 height 31
type input "KB Swings"
click at [688, 597] on input "number" at bounding box center [683, 594] width 85 height 48
type input "8"
click at [791, 587] on input "number" at bounding box center [794, 594] width 85 height 48
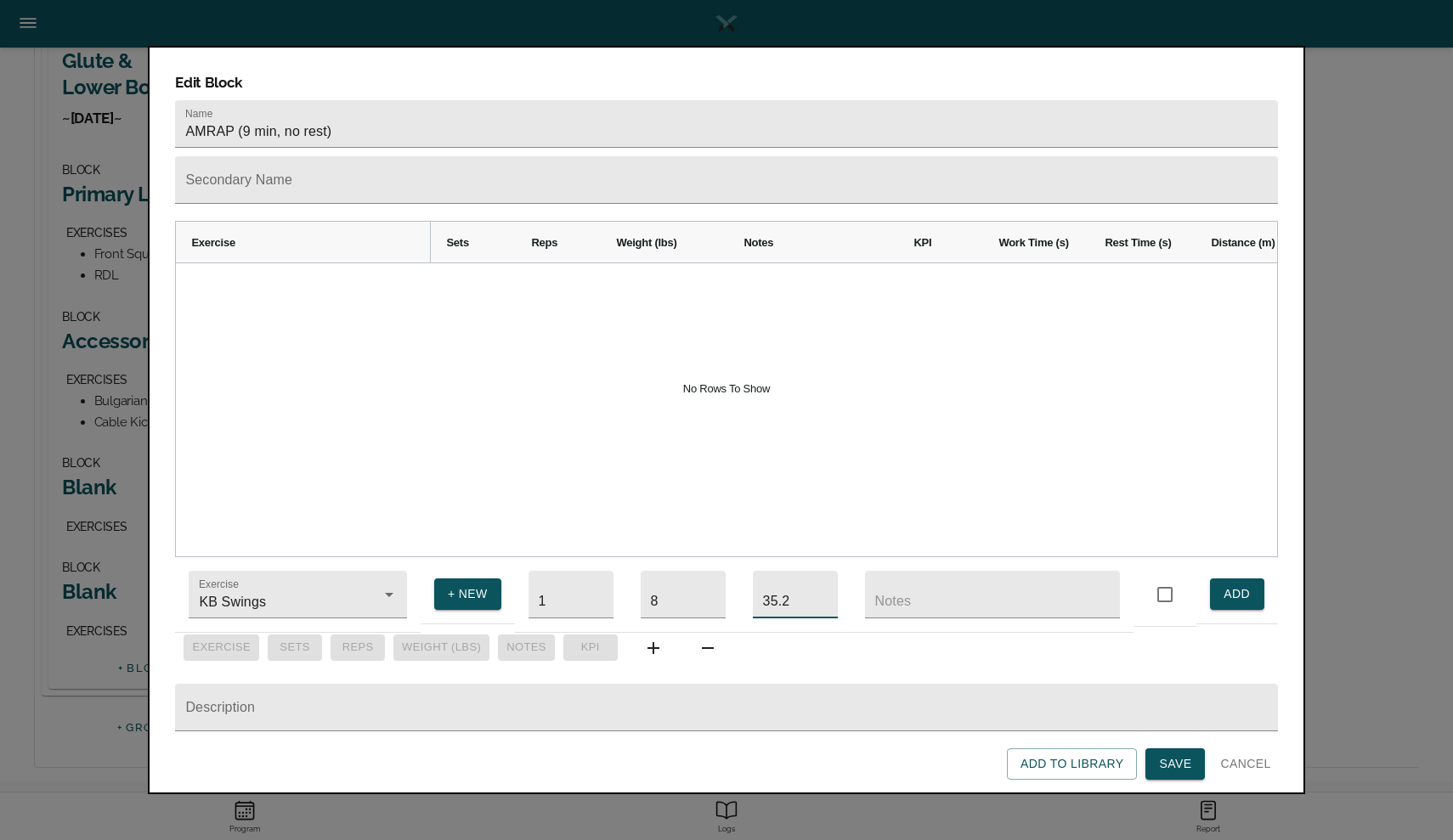
type input "35.2"
click at [1223, 583] on span "ADD" at bounding box center [1237, 594] width 27 height 22
click at [446, 687] on input "text" at bounding box center [726, 707] width 1102 height 48
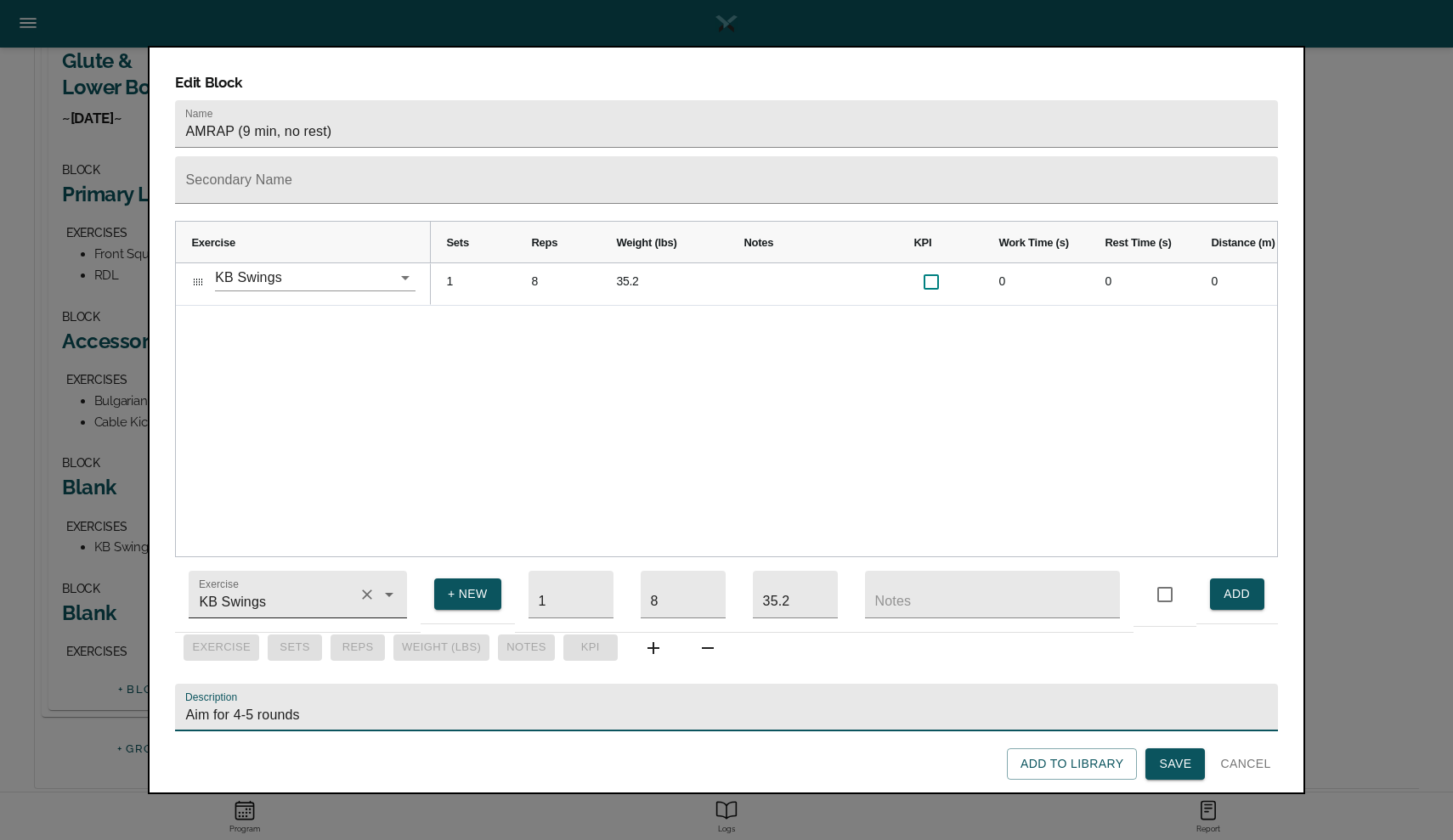
type input "Aim for 4-5 rounds"
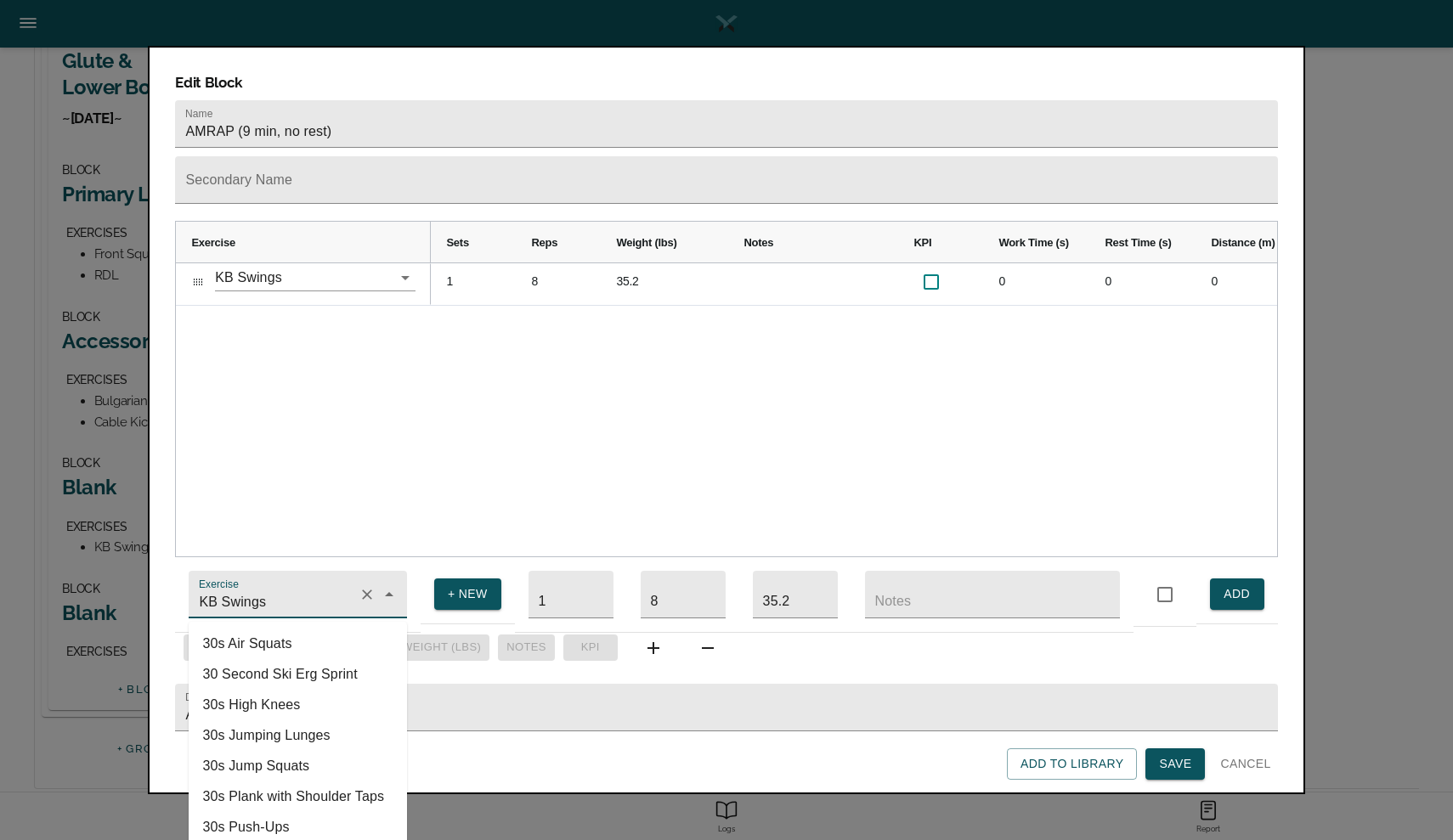
click at [323, 587] on input "KB Swings" at bounding box center [274, 603] width 156 height 32
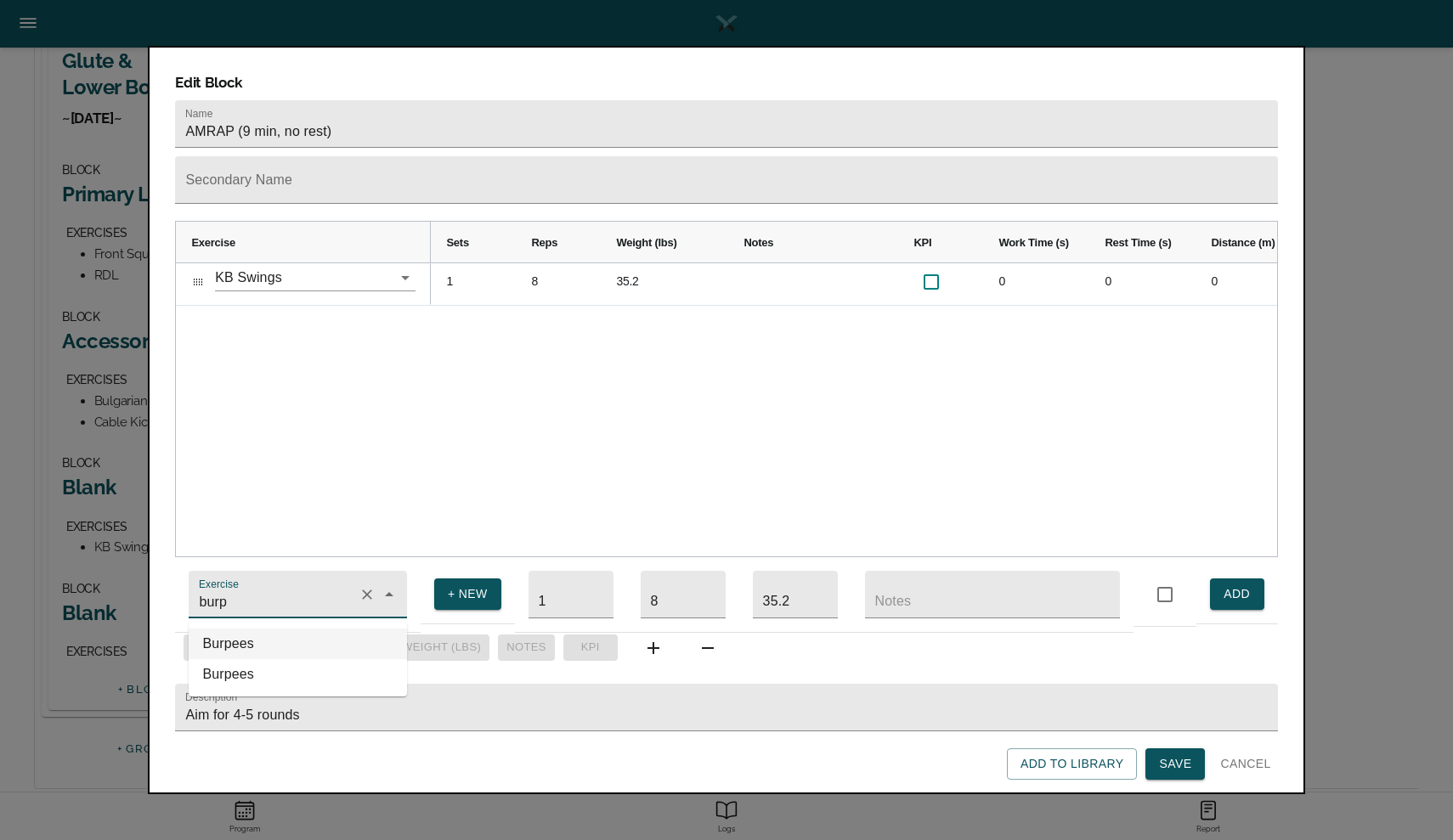
click at [242, 641] on li "Burpees" at bounding box center [297, 643] width 218 height 31
type input "Burpees"
click at [796, 587] on input "35.2" at bounding box center [794, 594] width 85 height 48
click at [1225, 584] on span "ADD" at bounding box center [1237, 594] width 27 height 22
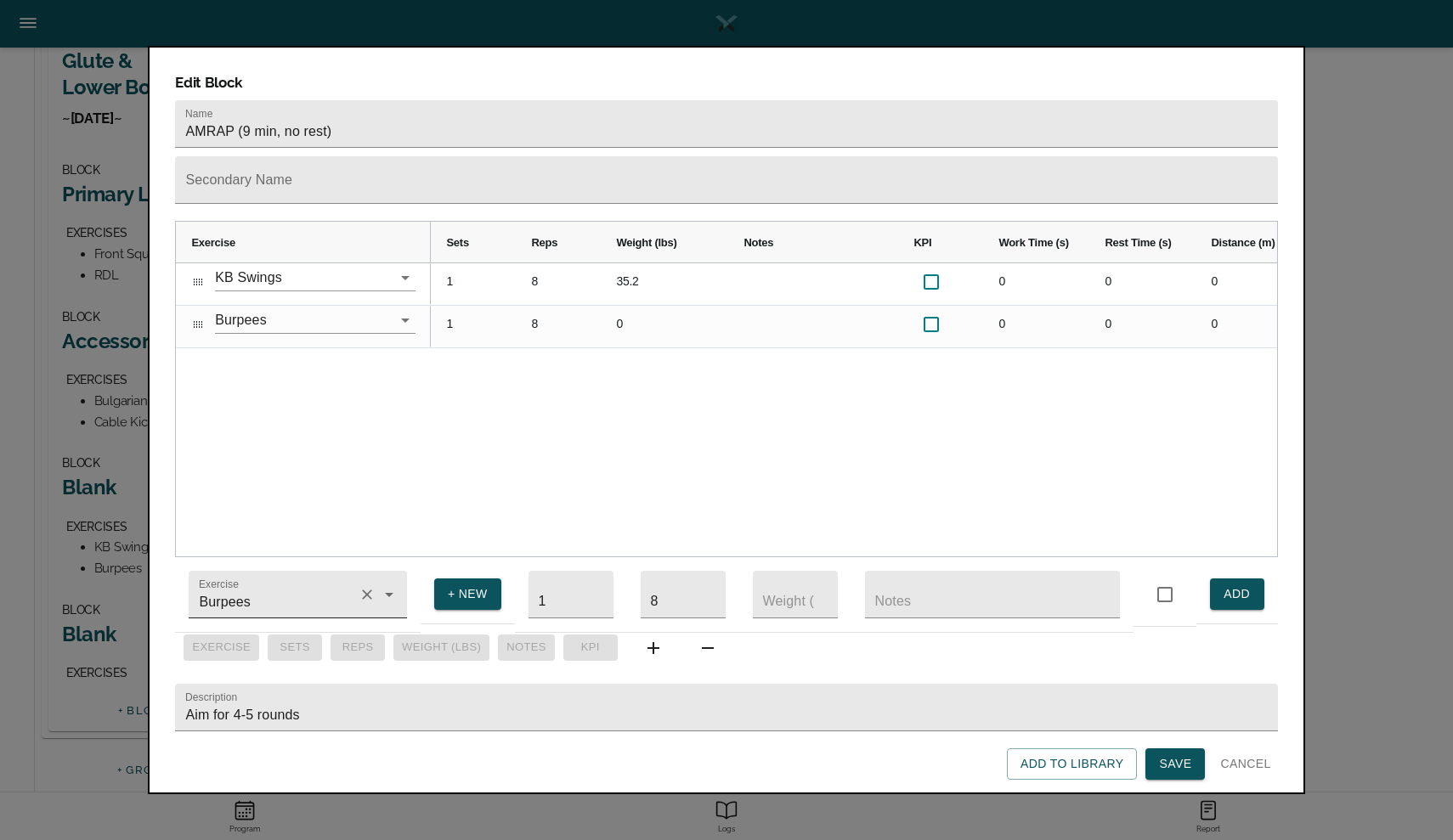
click at [313, 592] on input "Burpees" at bounding box center [274, 603] width 156 height 32
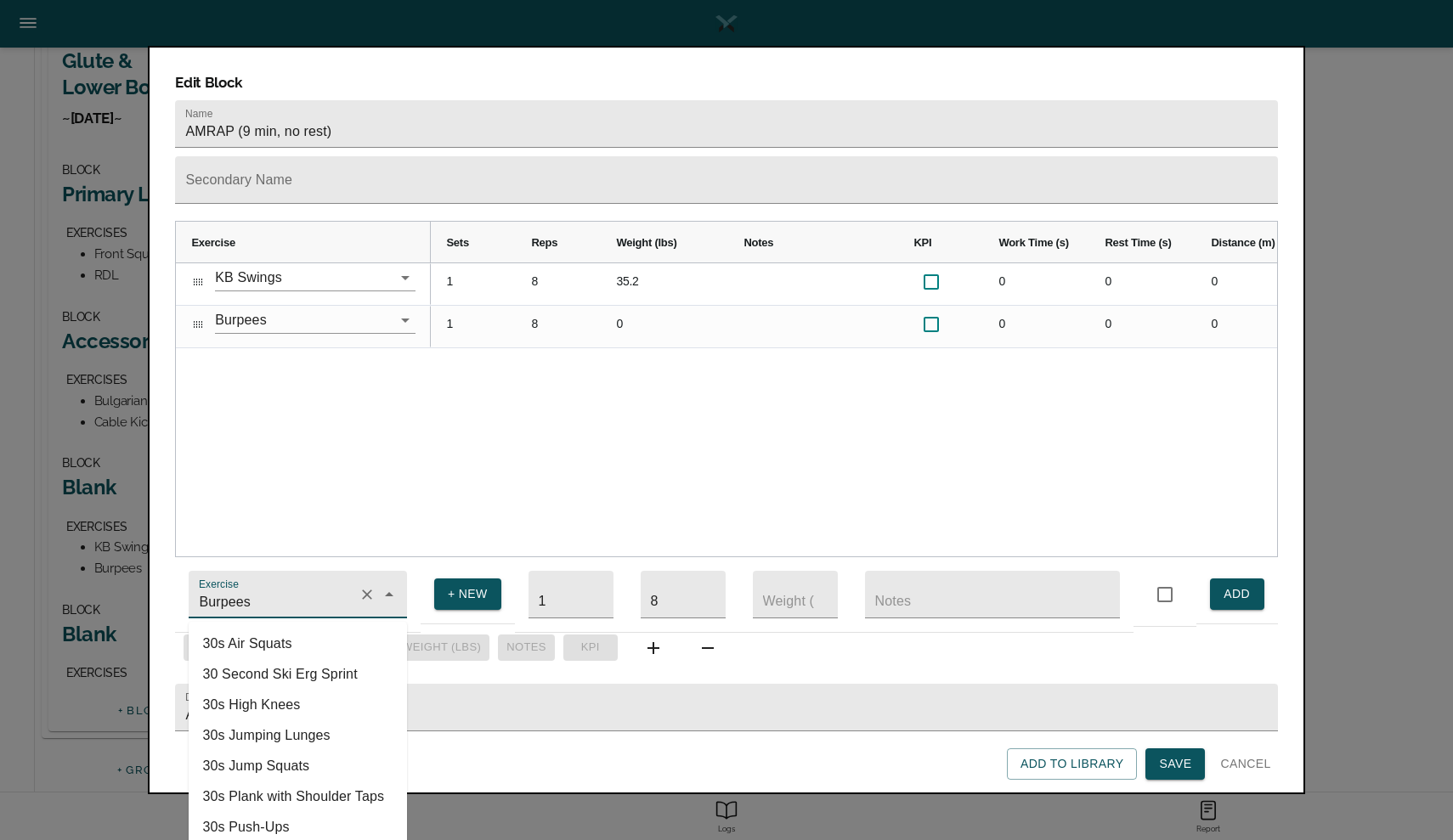
click at [313, 592] on input "Burpees" at bounding box center [274, 603] width 156 height 32
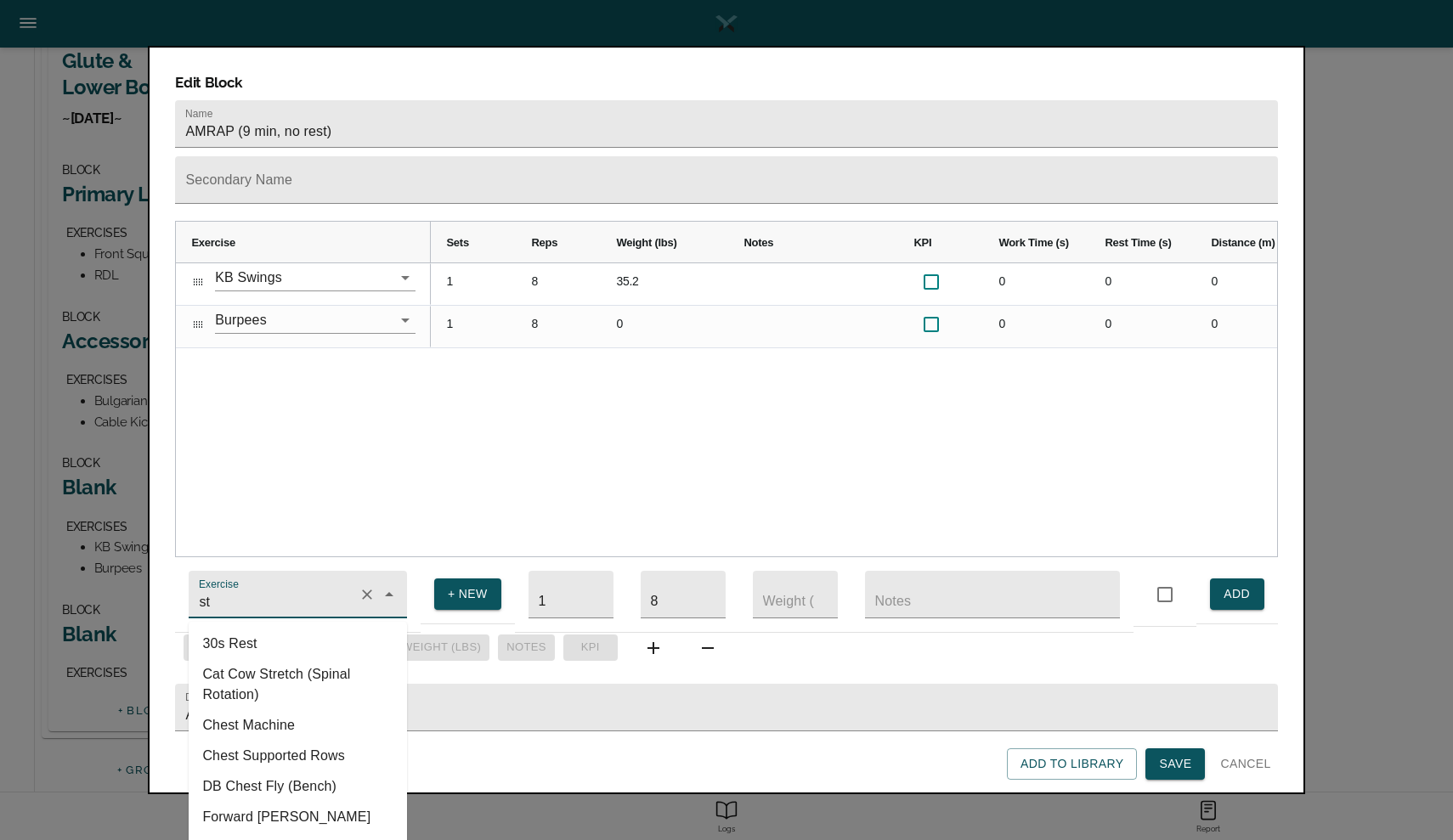
type input "s"
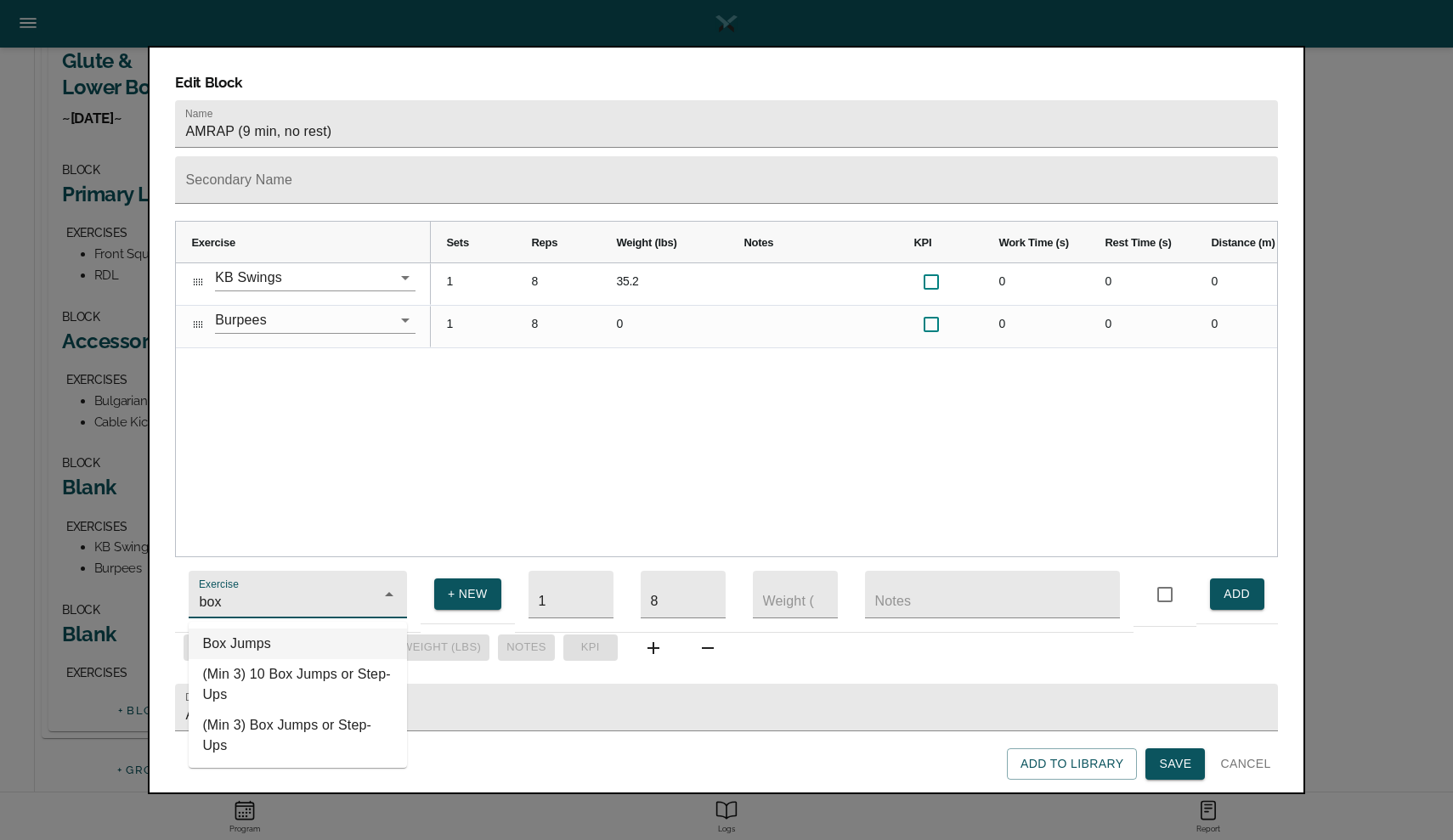
click at [242, 642] on li "Box Jumps" at bounding box center [297, 643] width 218 height 31
type input "Box Jumps"
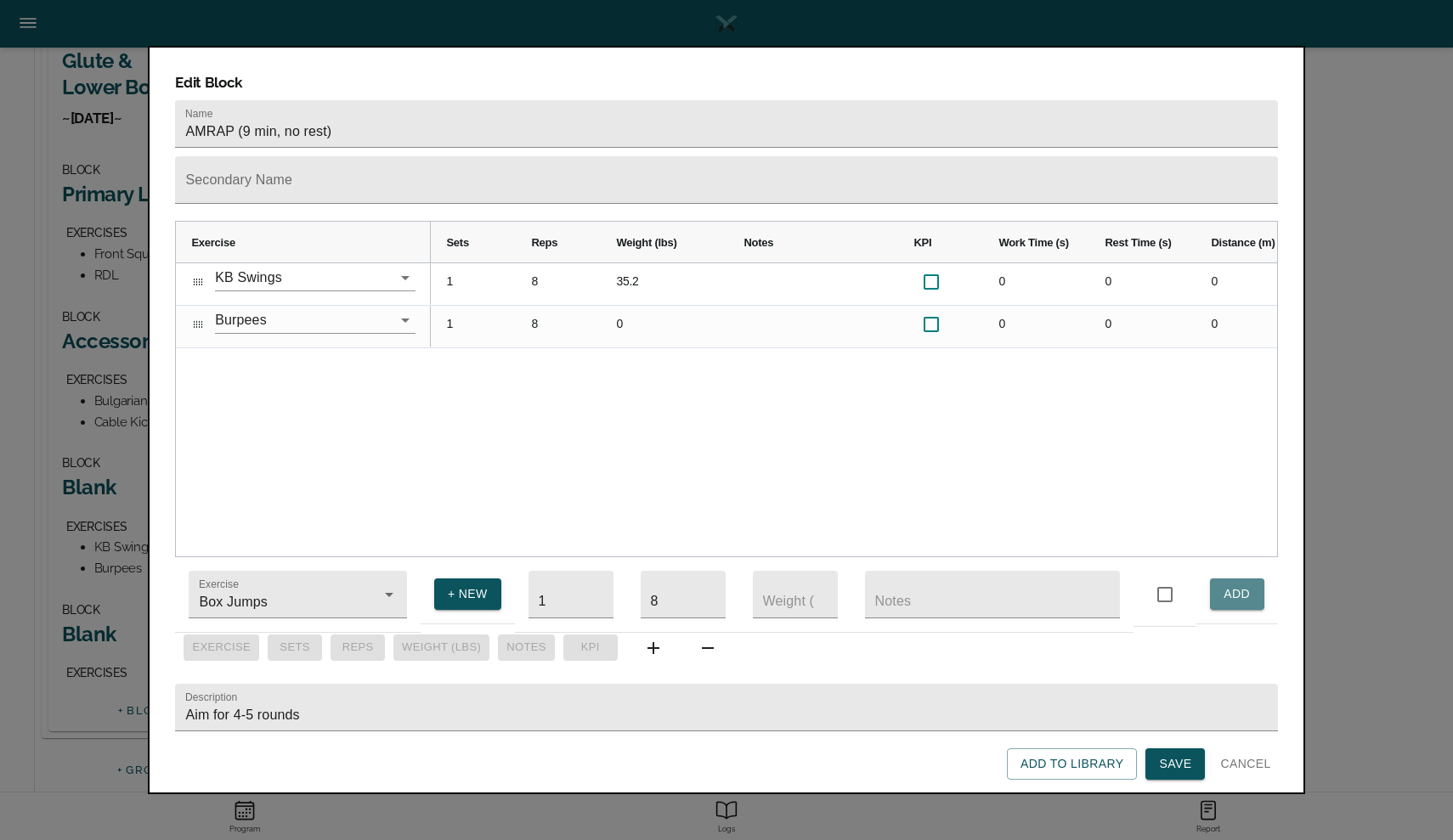
click at [1219, 583] on button "ADD" at bounding box center [1237, 594] width 54 height 32
click at [1175, 769] on span "Save" at bounding box center [1175, 763] width 32 height 22
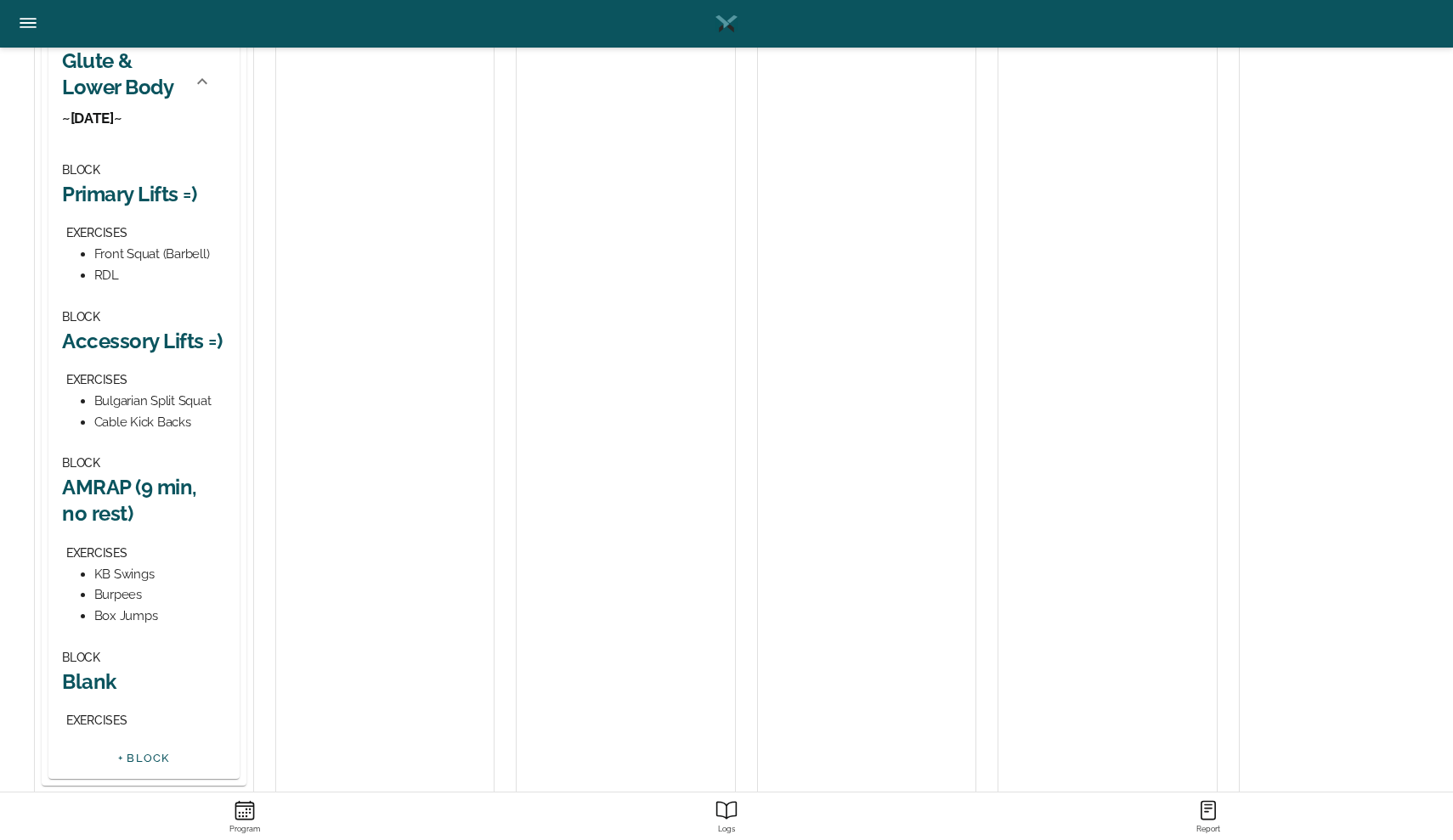
click at [94, 671] on h2 "Blank" at bounding box center [143, 682] width 164 height 26
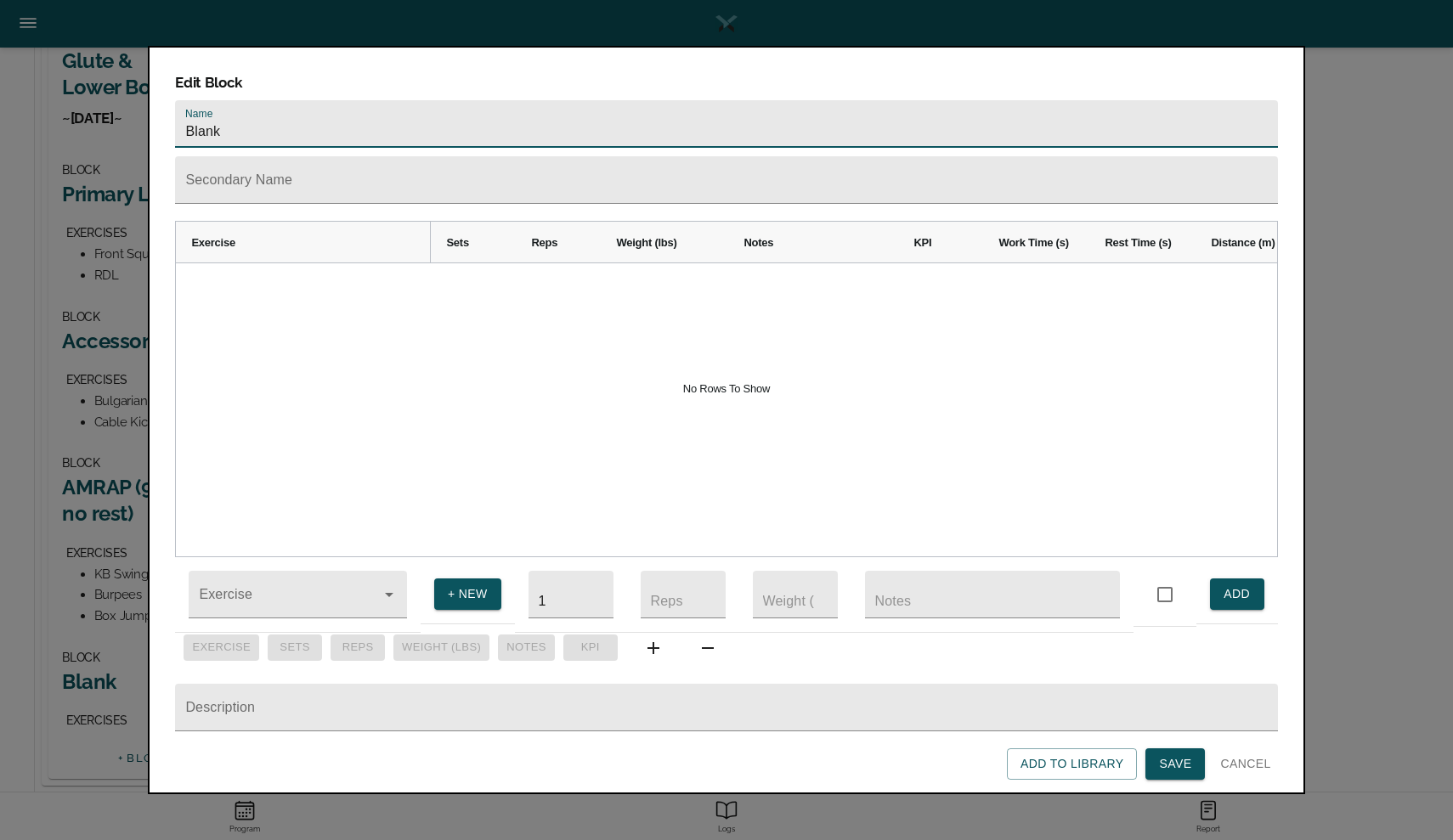
click at [360, 100] on input "Blank" at bounding box center [726, 124] width 1102 height 48
type input "Core <3"
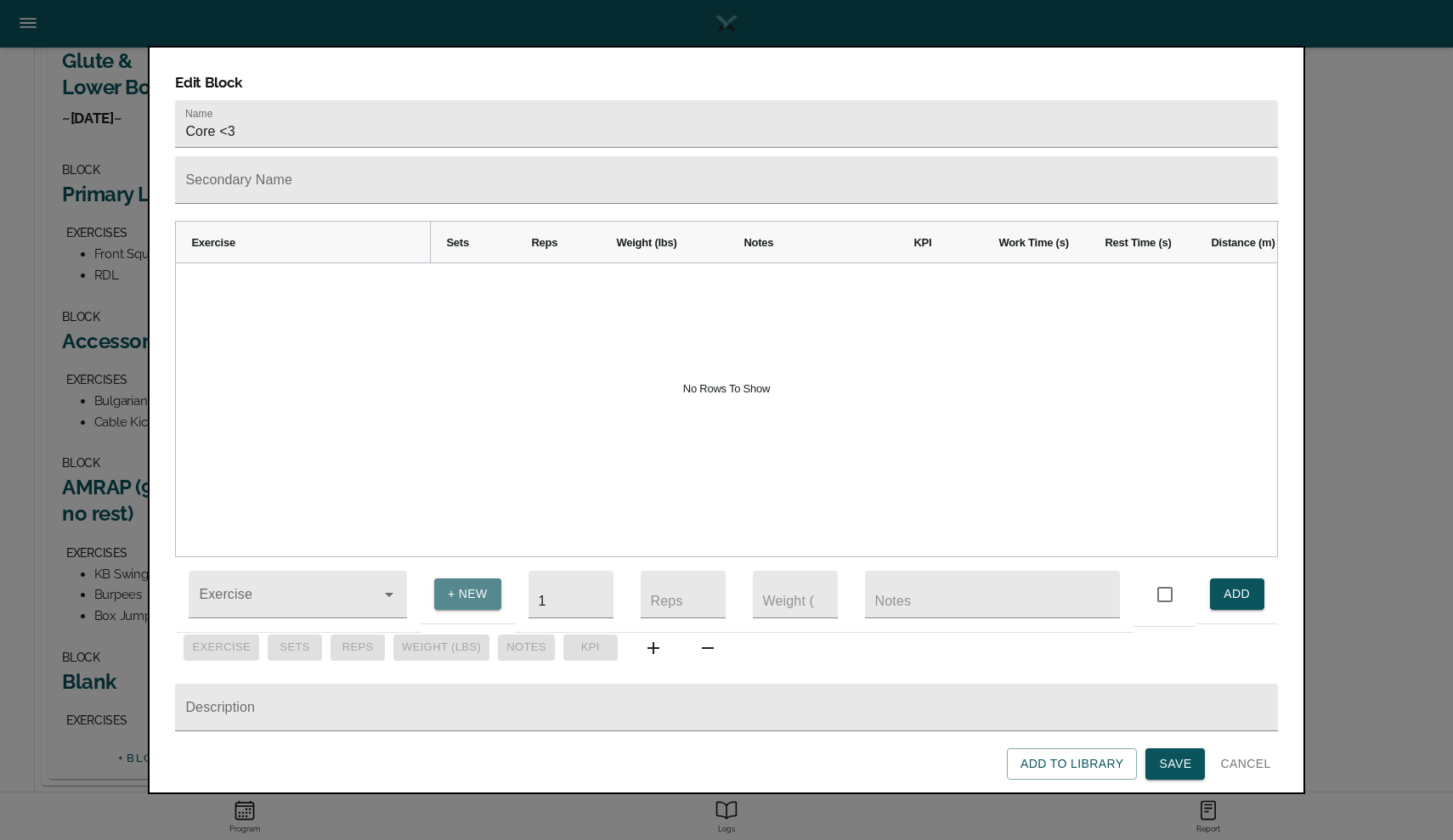
click at [451, 583] on span "+ NEW" at bounding box center [467, 594] width 40 height 22
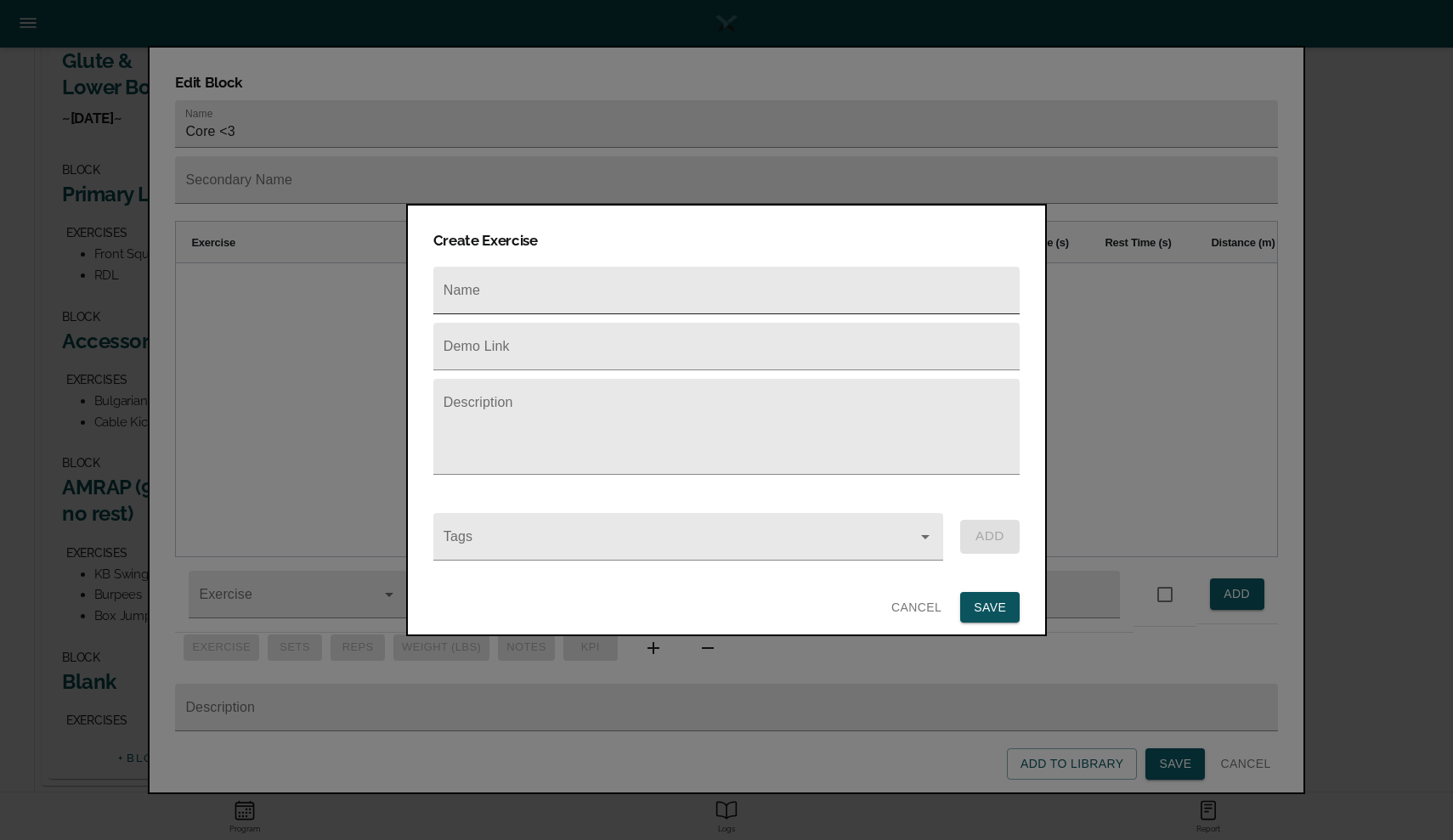
click at [491, 308] on input "text" at bounding box center [726, 290] width 586 height 48
type input "Side Plank"
click at [997, 602] on span "SAVE" at bounding box center [989, 607] width 32 height 22
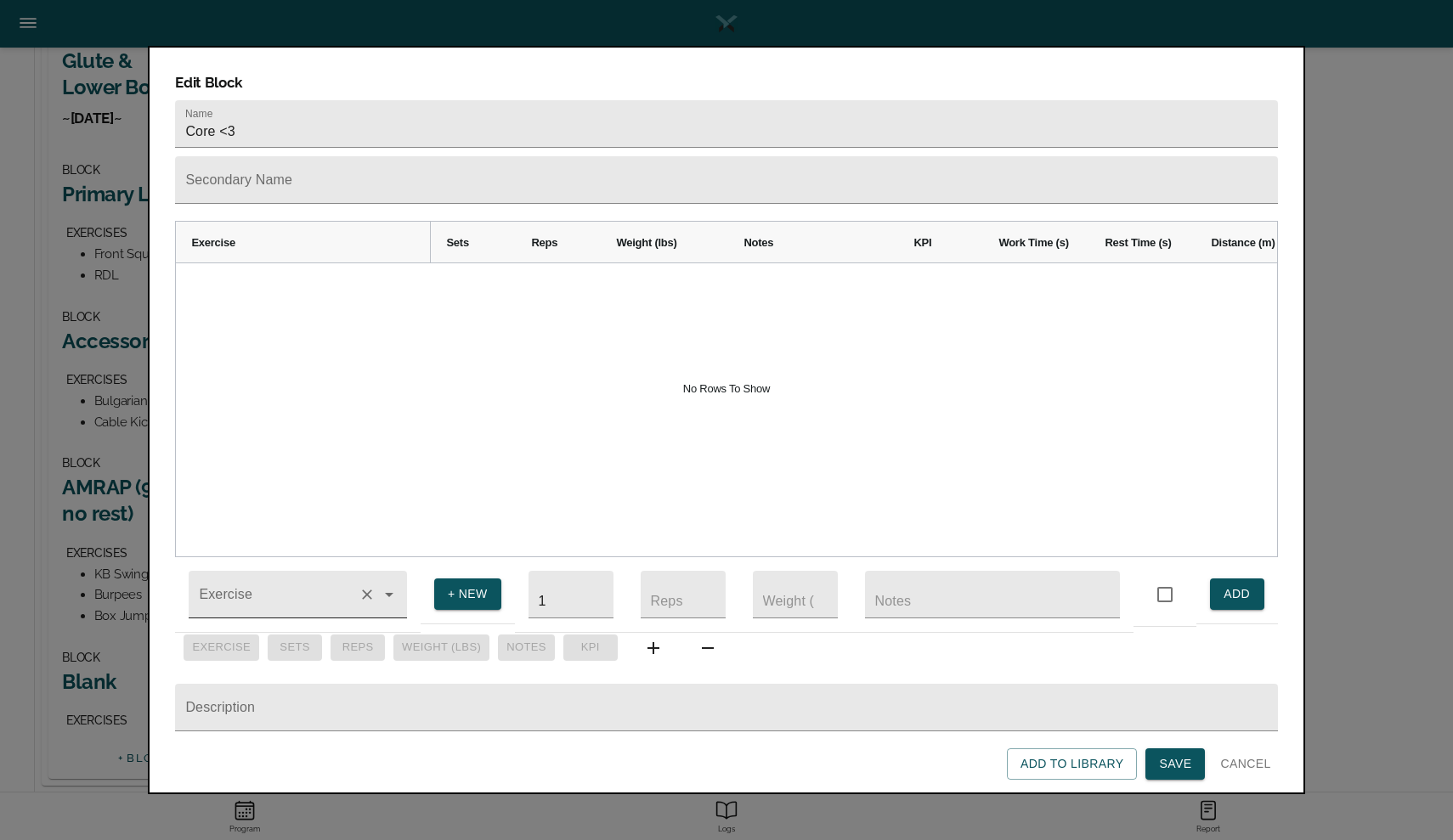
click at [327, 597] on input "Exercise" at bounding box center [274, 603] width 156 height 32
click at [274, 669] on li "Side Plank" at bounding box center [297, 674] width 218 height 31
type input "Side Plank"
click at [554, 591] on input "1" at bounding box center [571, 594] width 85 height 48
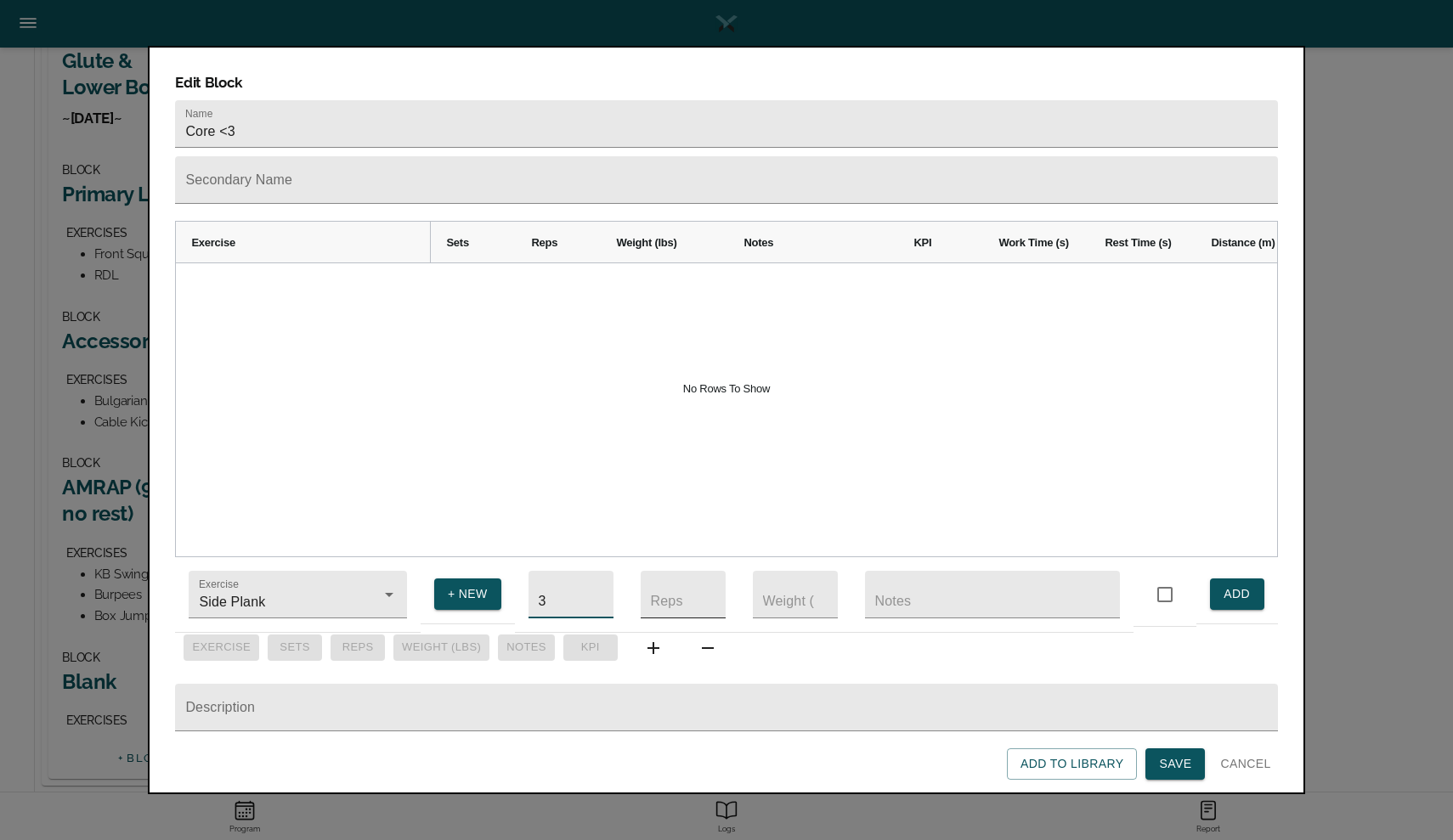
type input "3"
click at [661, 587] on input "number" at bounding box center [683, 594] width 85 height 48
type input "30"
click at [888, 570] on input "text" at bounding box center [992, 594] width 255 height 48
click at [678, 582] on input "number" at bounding box center [683, 594] width 85 height 48
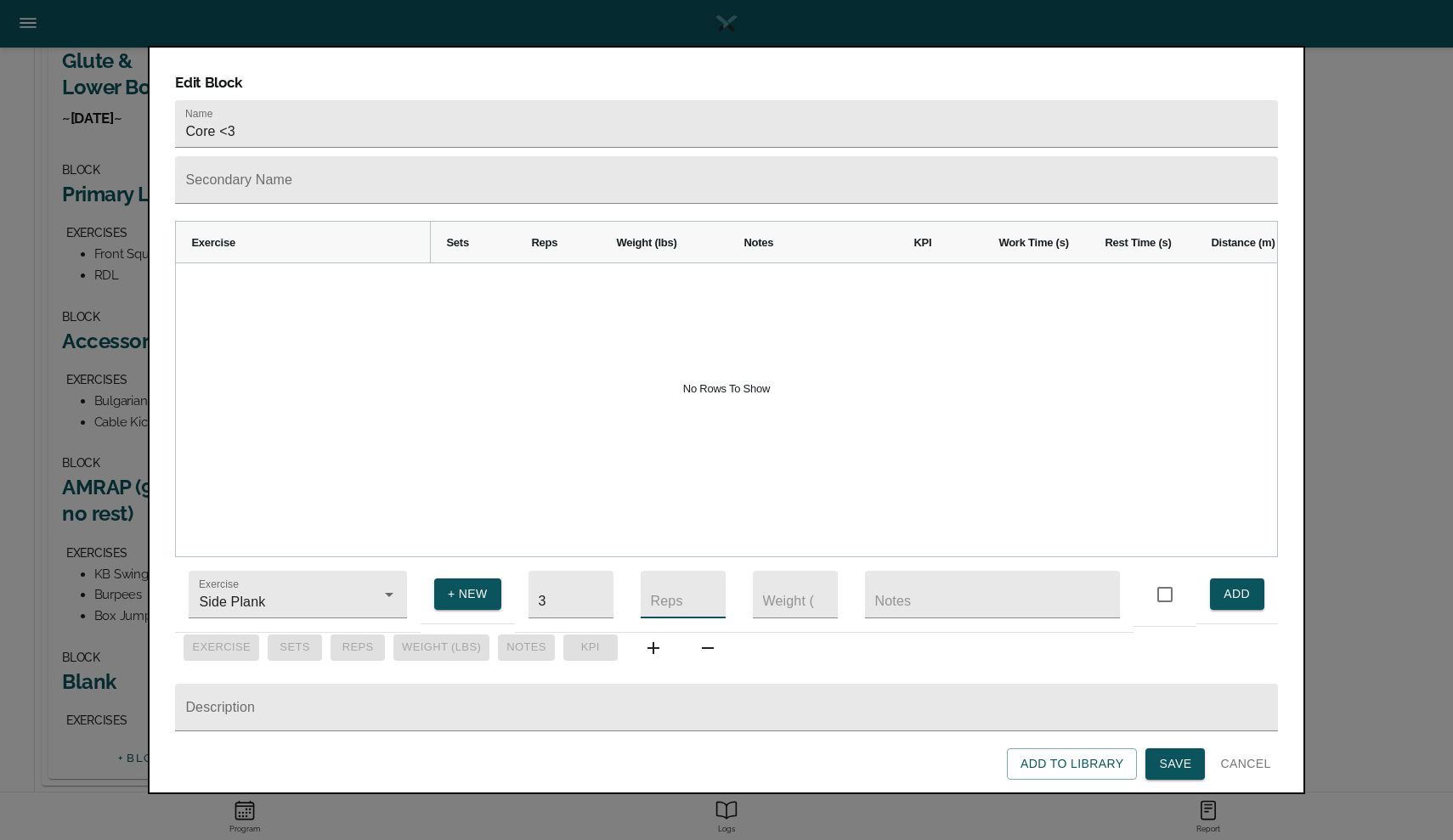
click at [678, 582] on input "number" at bounding box center [683, 594] width 85 height 48
click at [895, 594] on input "text" at bounding box center [992, 594] width 255 height 48
type input "30 seconds per side"
click at [1233, 588] on span "ADD" at bounding box center [1237, 594] width 27 height 22
click at [356, 587] on button "Clear" at bounding box center [366, 594] width 23 height 23
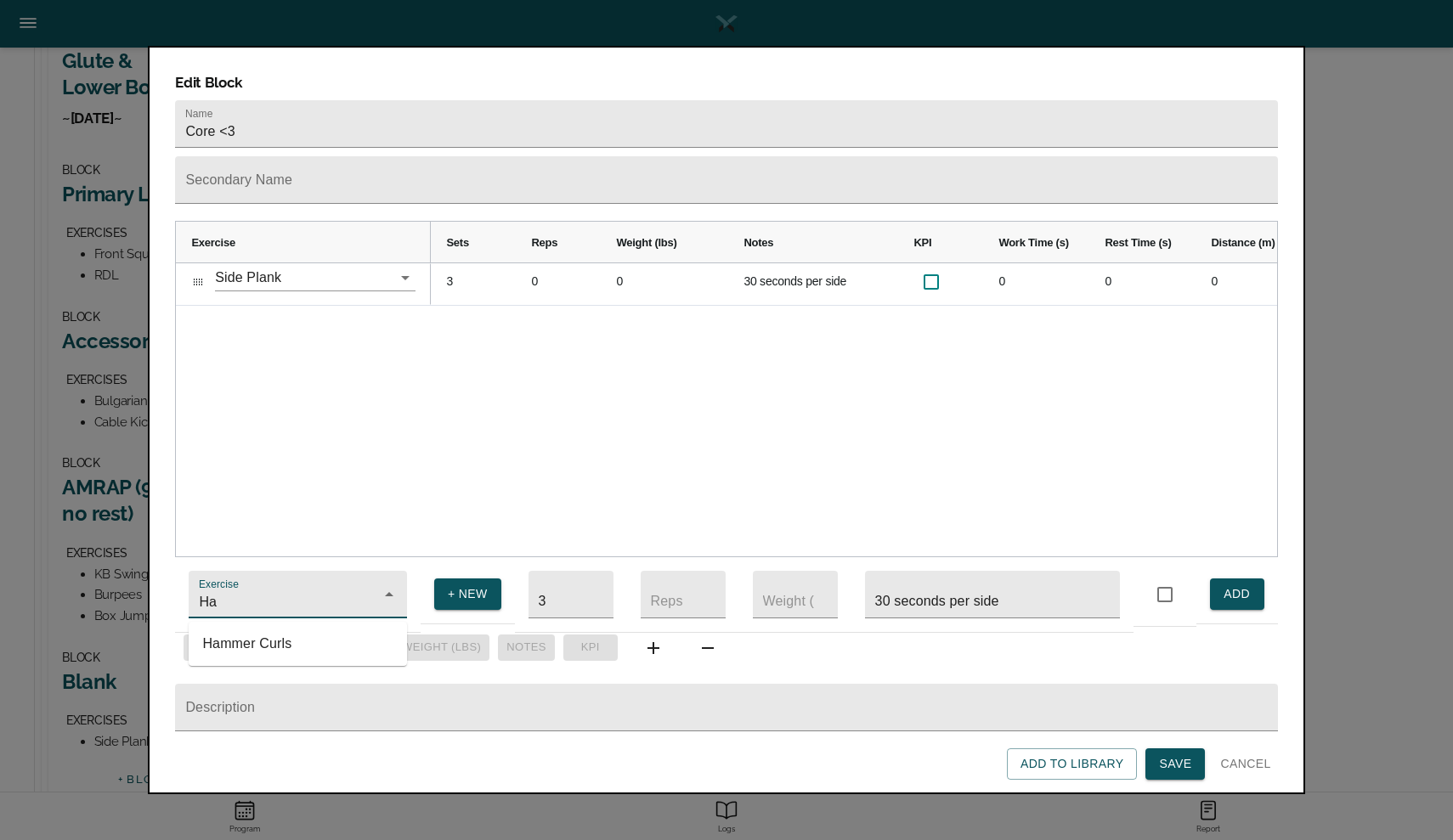
type input "H"
click at [450, 588] on span "+ NEW" at bounding box center [467, 594] width 40 height 22
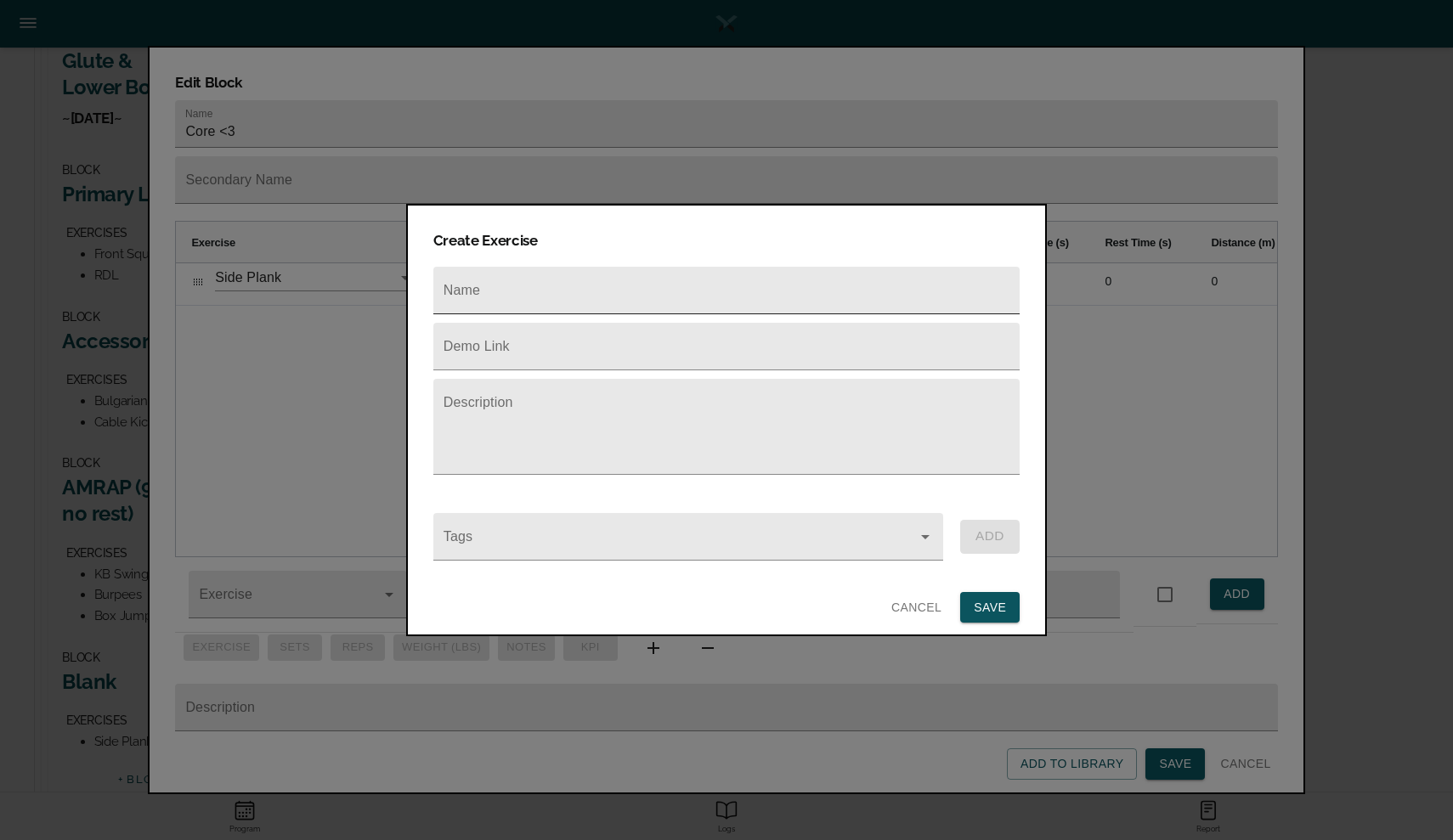
click at [587, 289] on input "text" at bounding box center [726, 290] width 586 height 48
type input "Hanging Leg Raises"
click at [982, 602] on span "SAVE" at bounding box center [989, 607] width 32 height 22
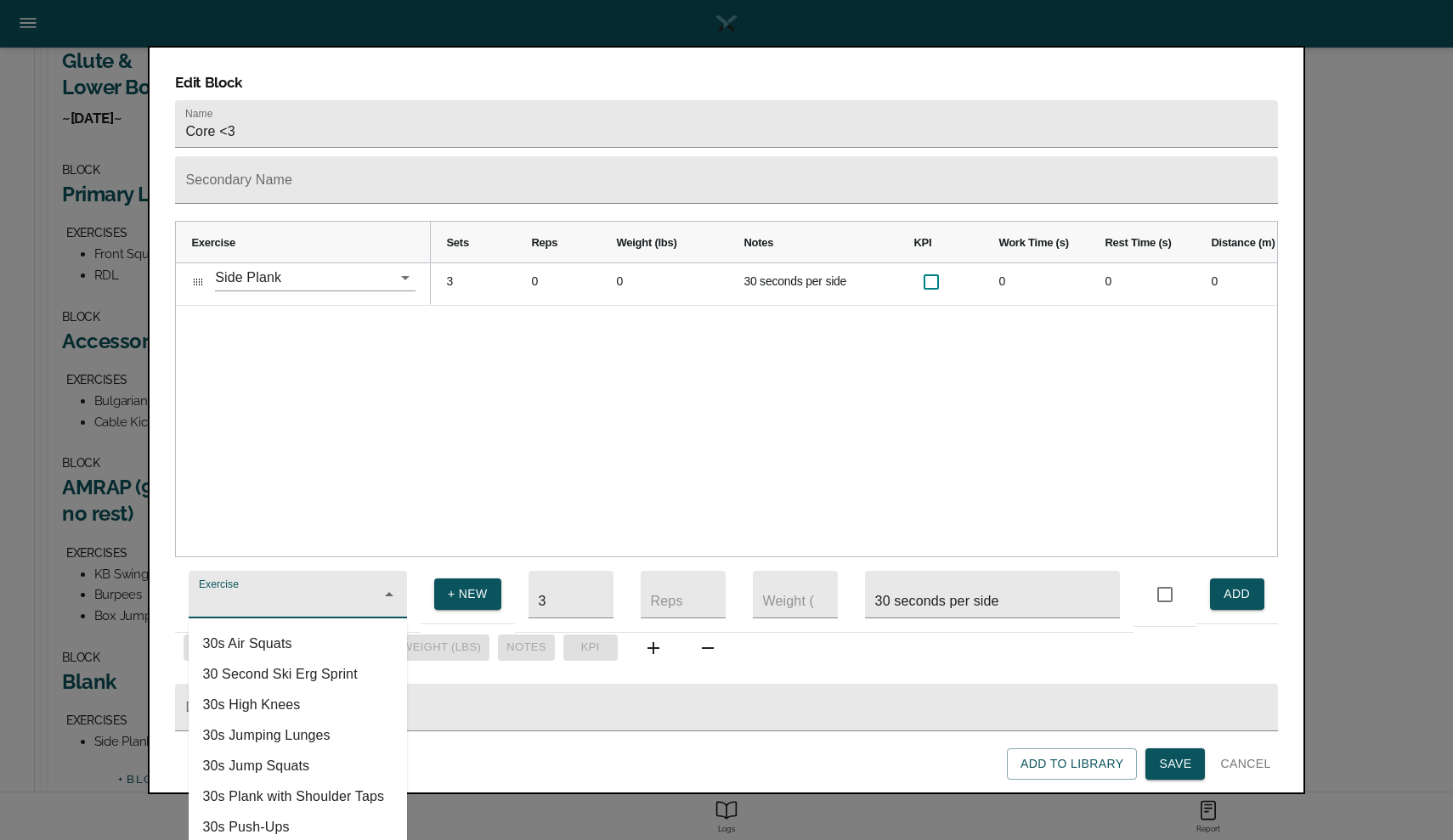
click at [281, 587] on input "Exercise" at bounding box center [274, 603] width 156 height 32
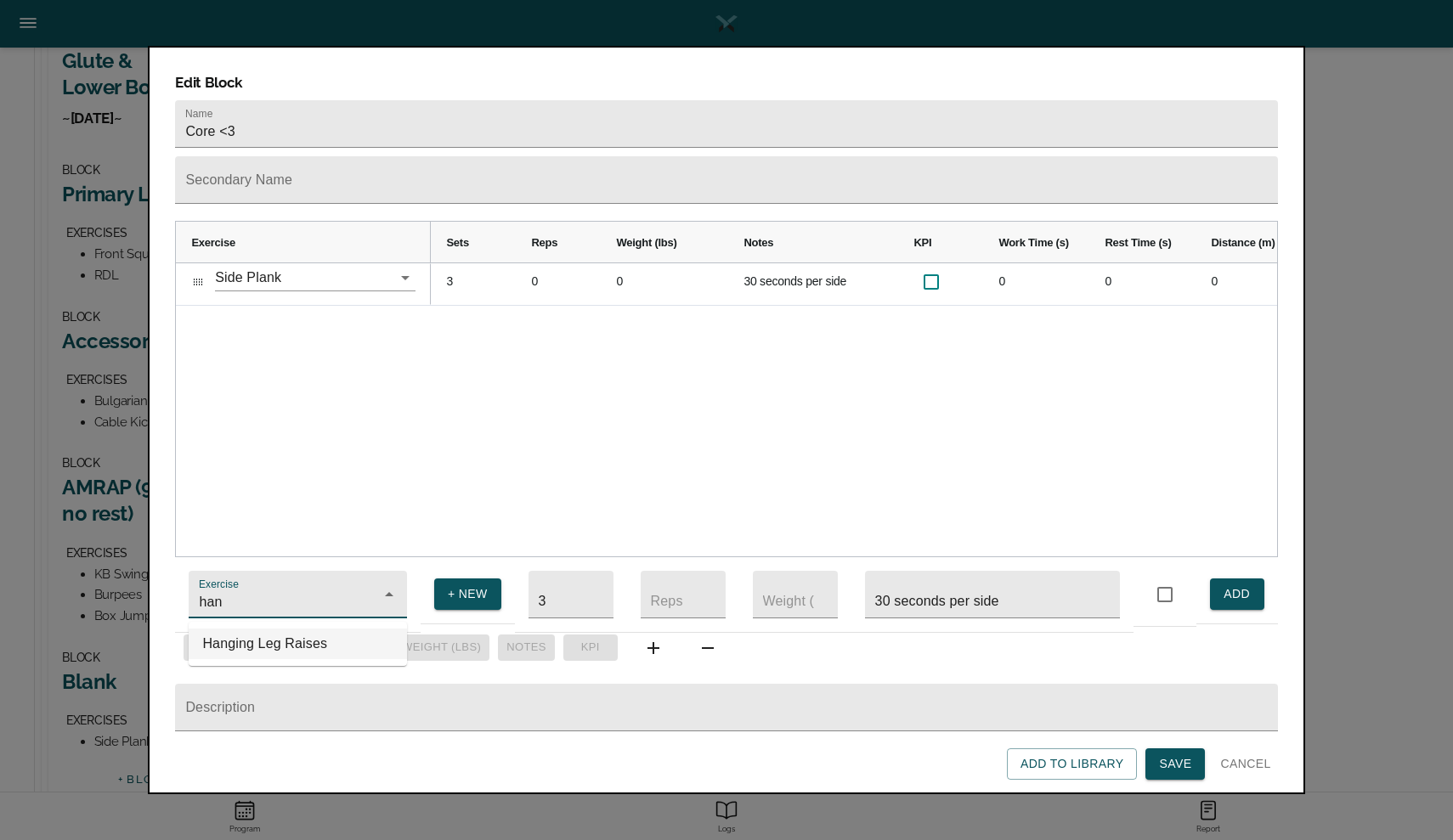
click at [268, 629] on li "Hanging Leg Raises" at bounding box center [297, 643] width 218 height 31
type input "Hanging Leg Raises"
click at [673, 597] on input "number" at bounding box center [683, 594] width 85 height 48
type input "20"
click at [935, 584] on input "30 seconds per side" at bounding box center [992, 594] width 255 height 48
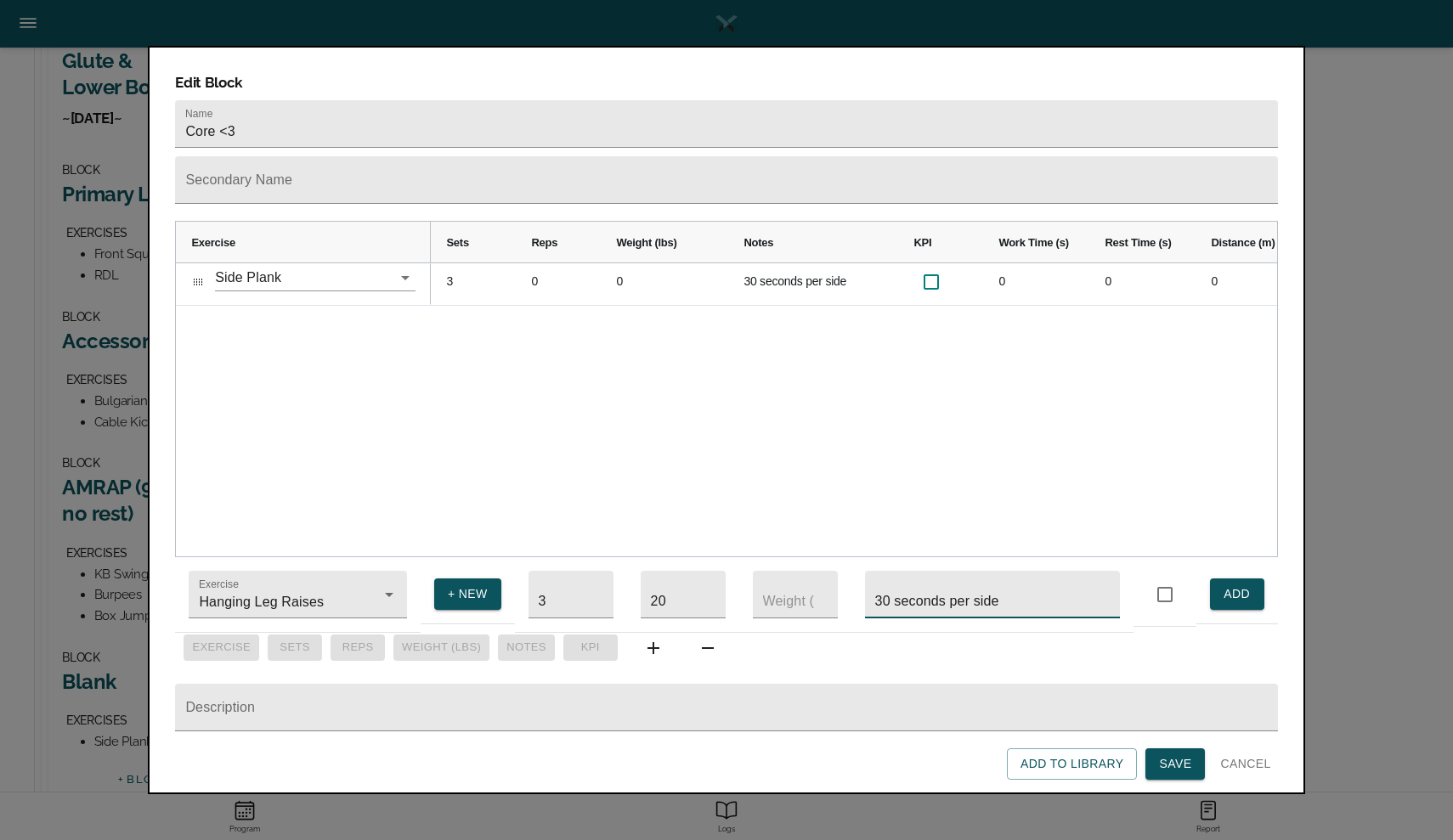
click at [935, 584] on input "30 seconds per side" at bounding box center [992, 594] width 255 height 48
click at [1242, 589] on span "ADD" at bounding box center [1237, 594] width 27 height 22
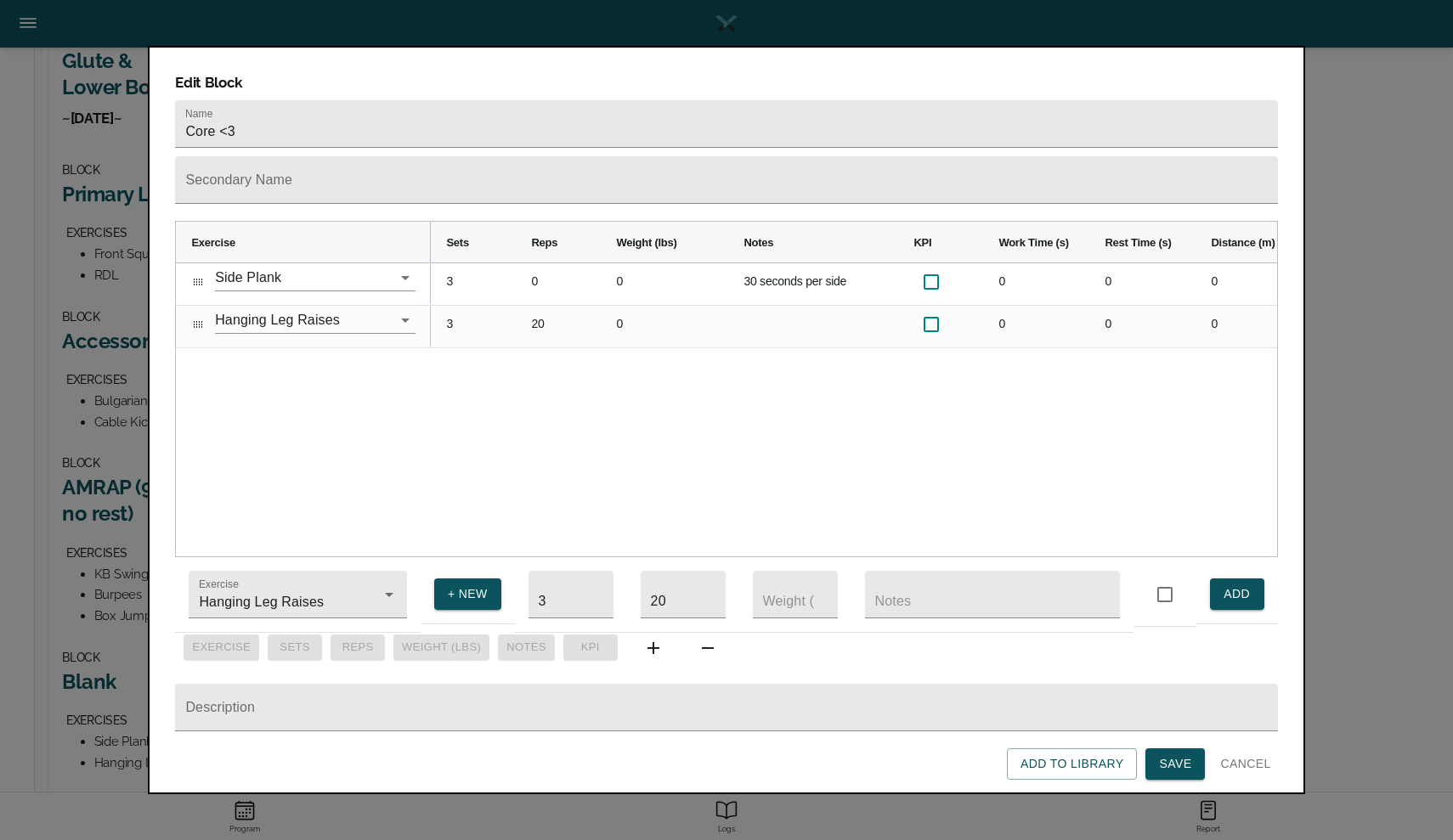
click at [1176, 762] on span "Save" at bounding box center [1175, 763] width 32 height 22
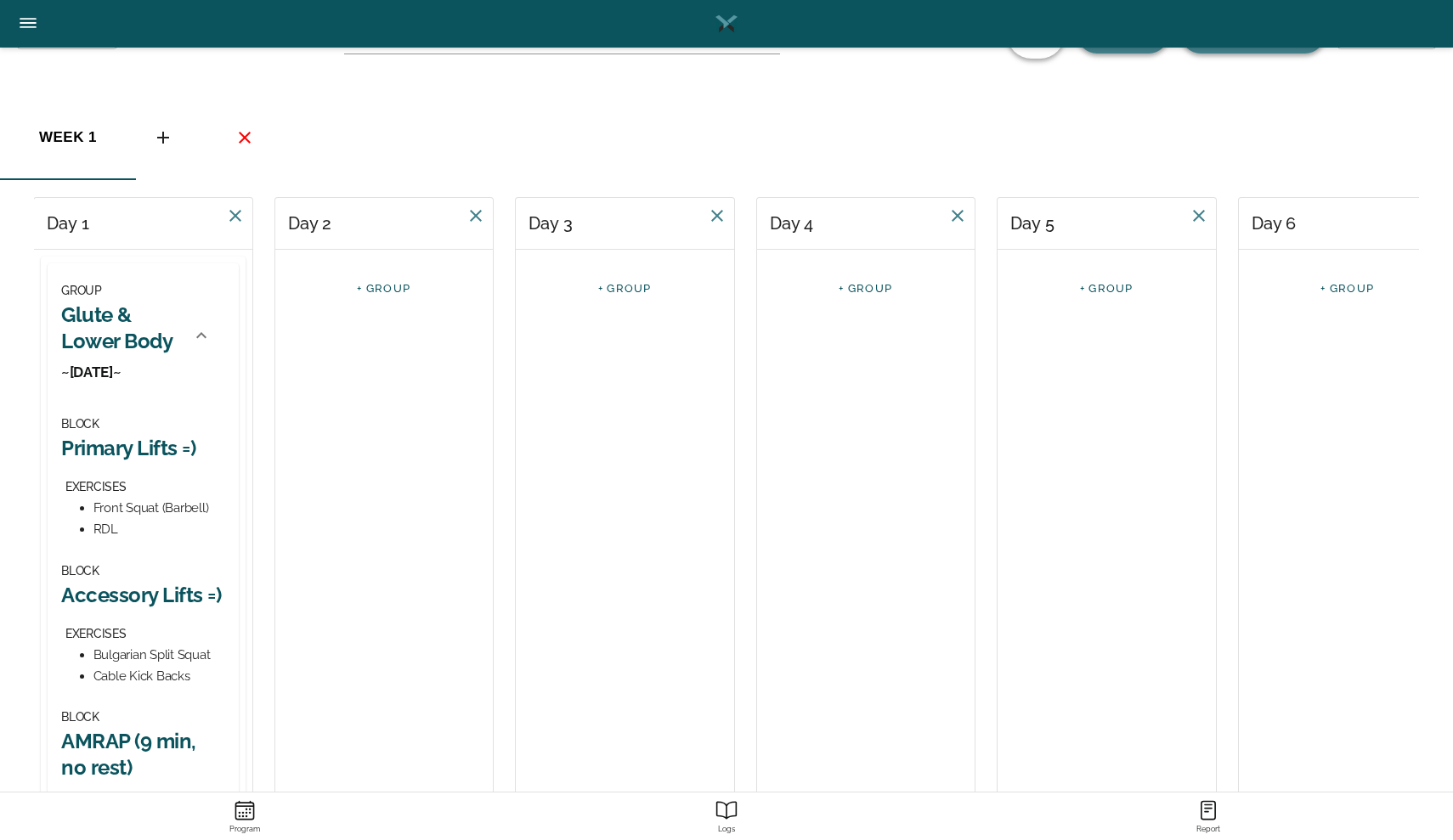
scroll to position [48, 0]
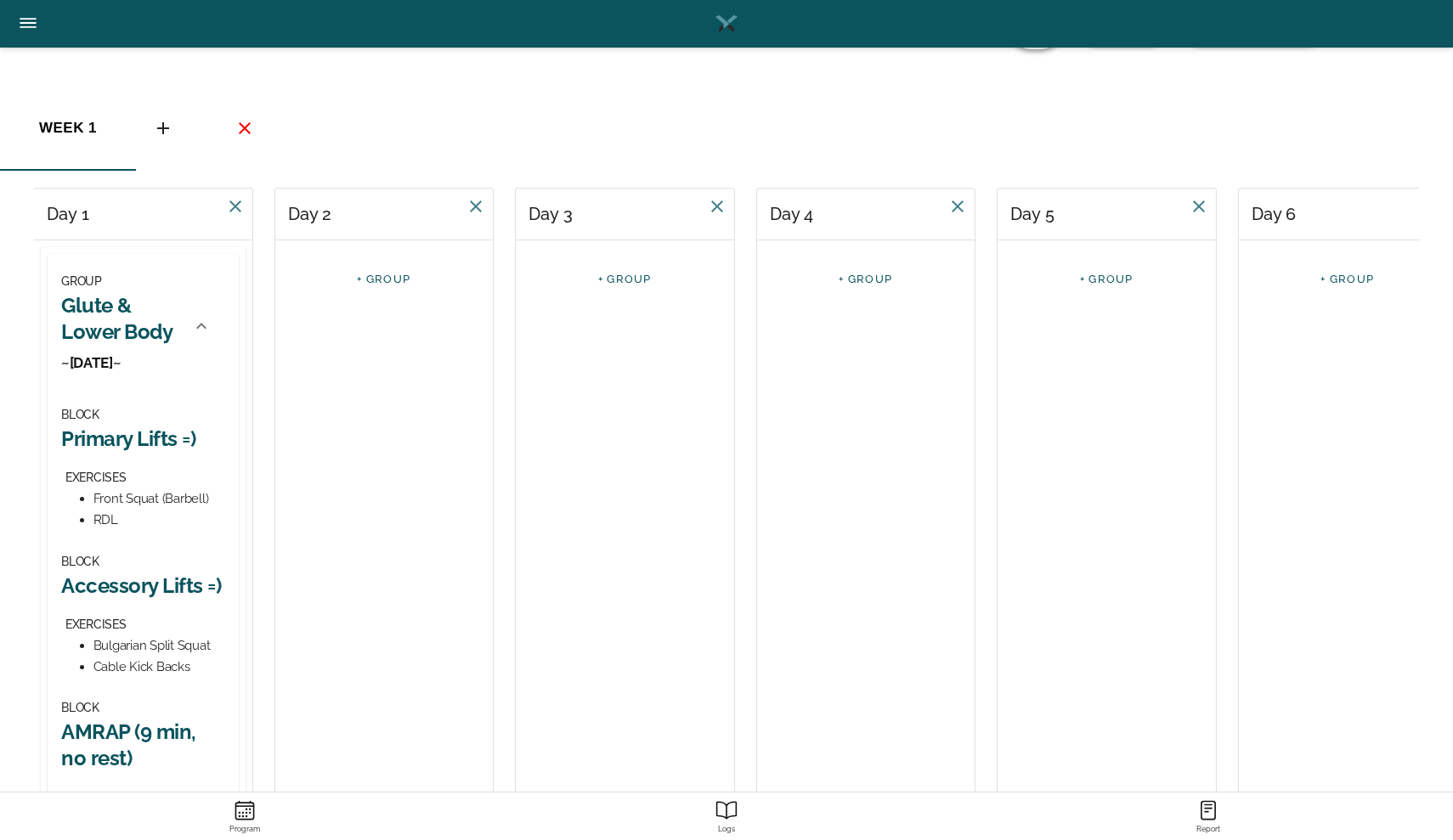
click at [390, 278] on link "+ GROUP" at bounding box center [383, 279] width 53 height 13
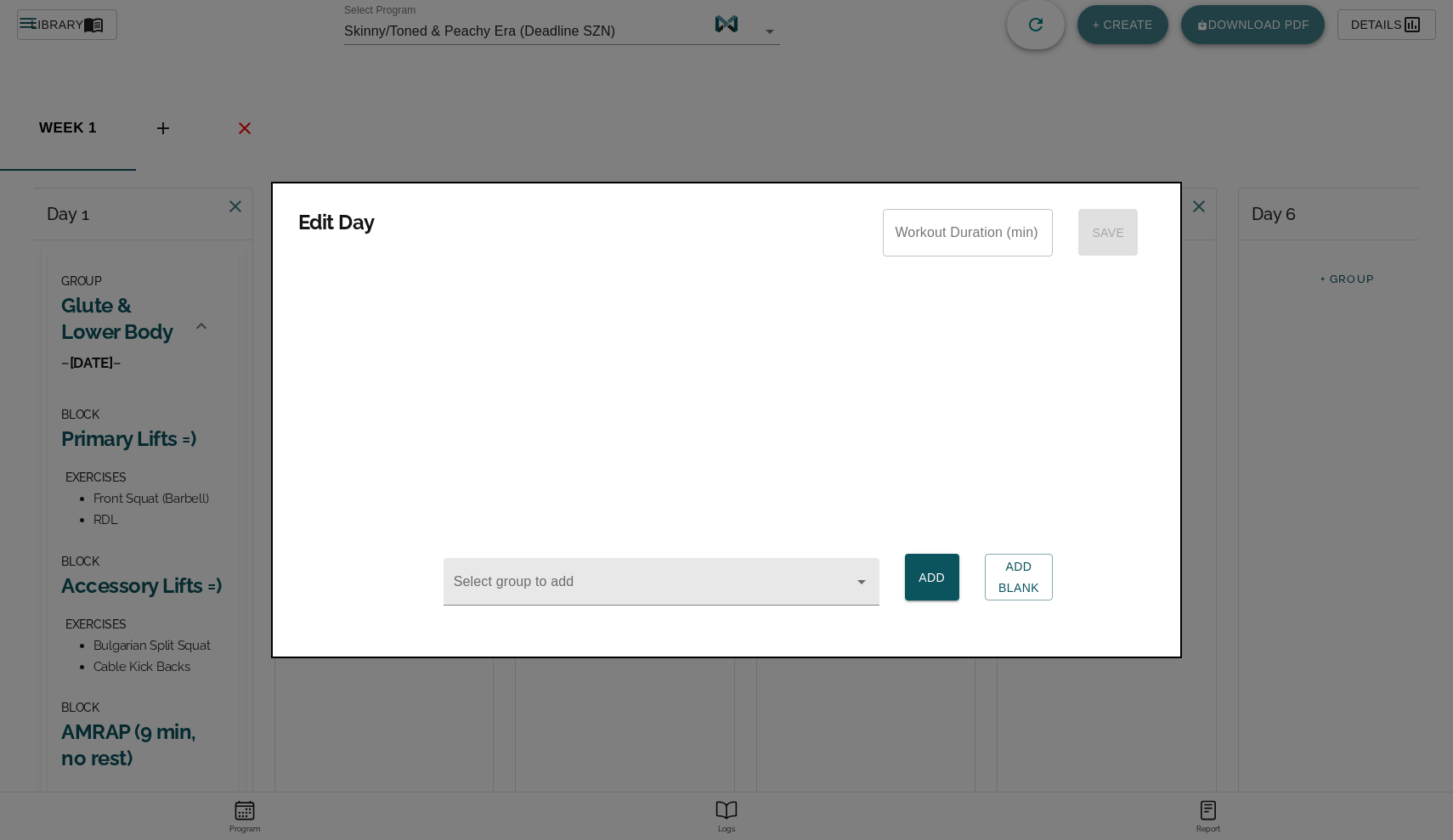
scroll to position [0, 0]
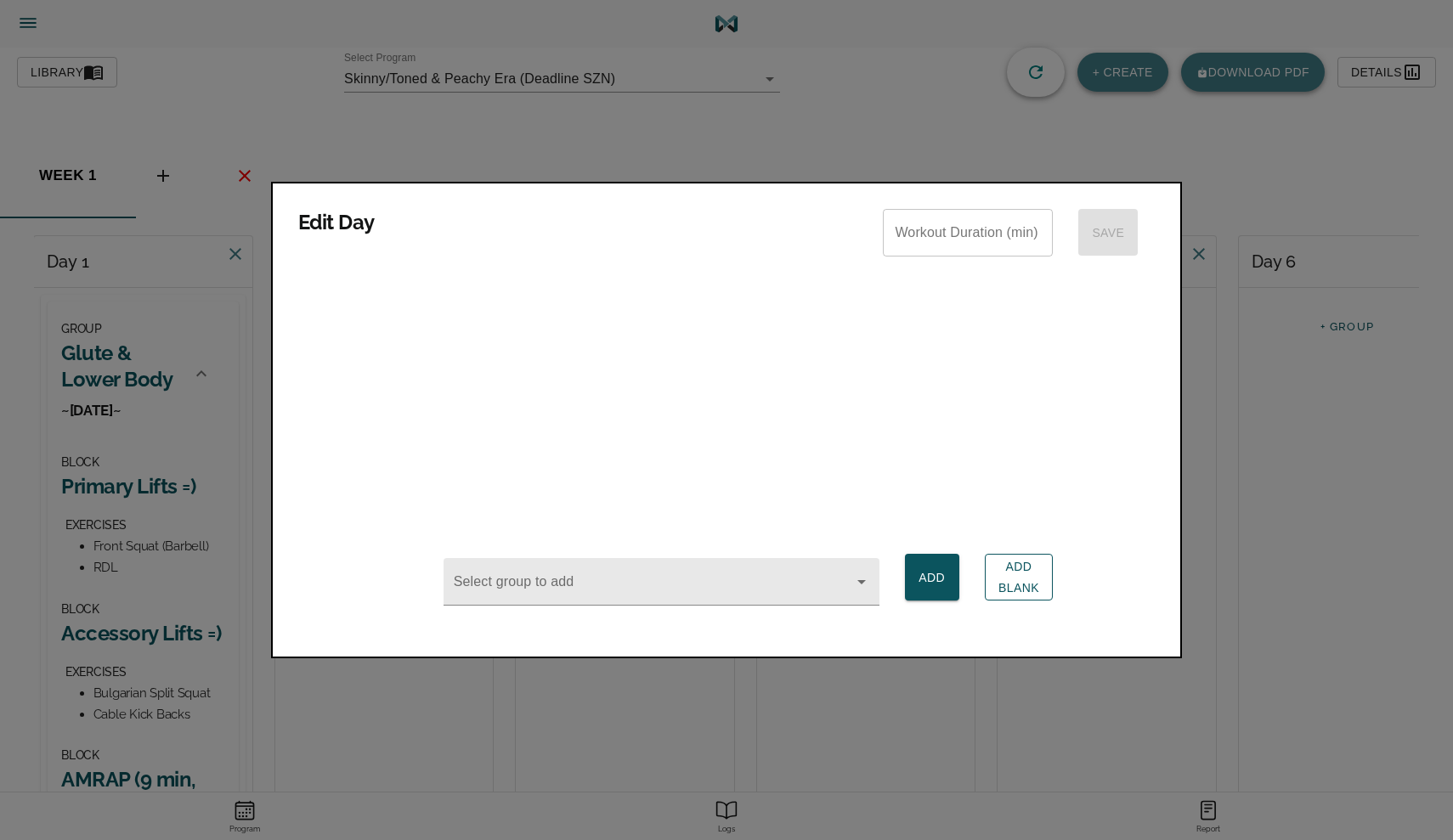
click at [1019, 578] on span "Add Blank" at bounding box center [1018, 577] width 41 height 41
click at [606, 743] on div at bounding box center [726, 420] width 1453 height 840
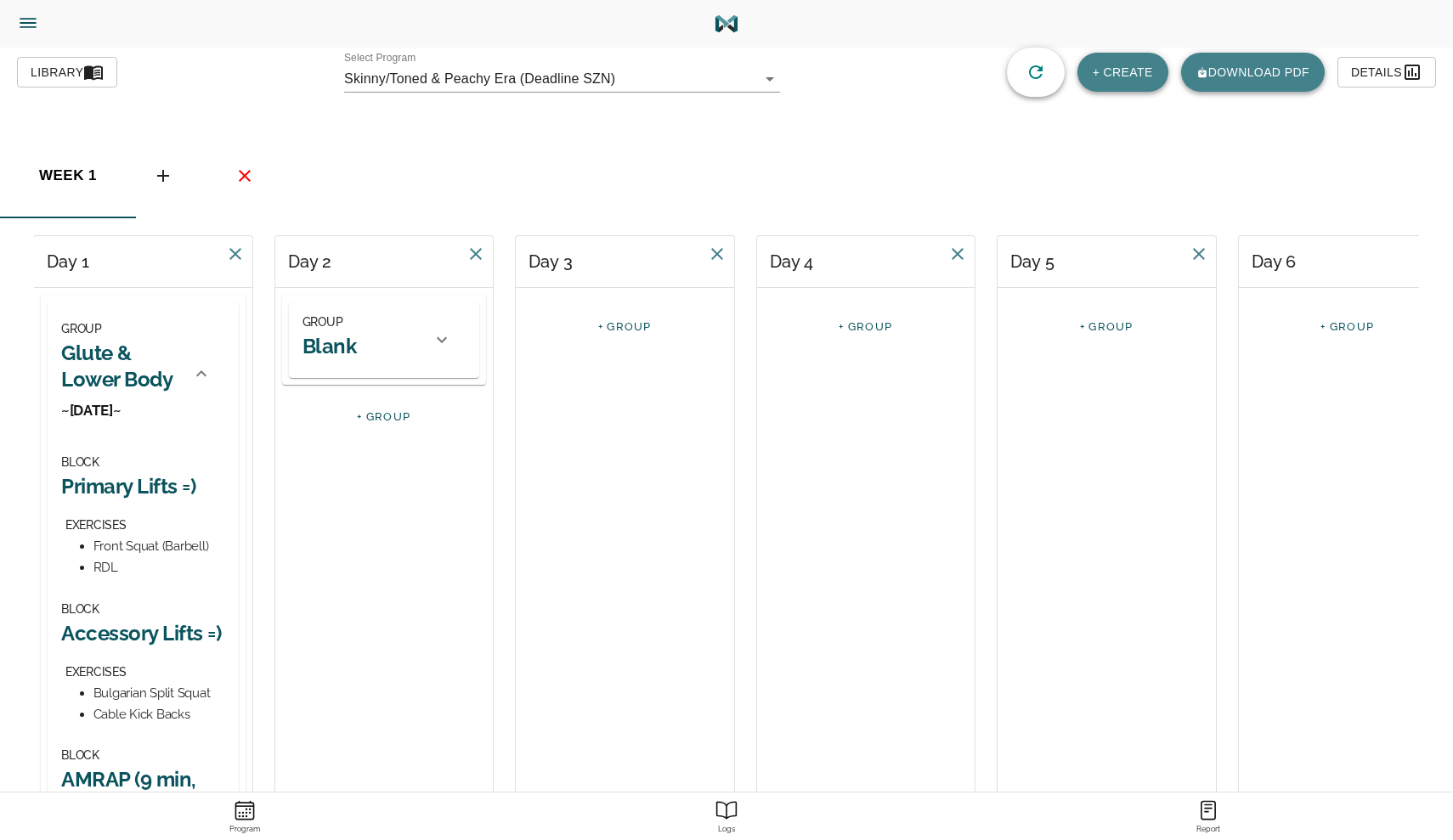
click at [408, 338] on div "GROUP Blank" at bounding box center [363, 340] width 120 height 56
click at [339, 345] on h2 "Blank" at bounding box center [330, 353] width 54 height 26
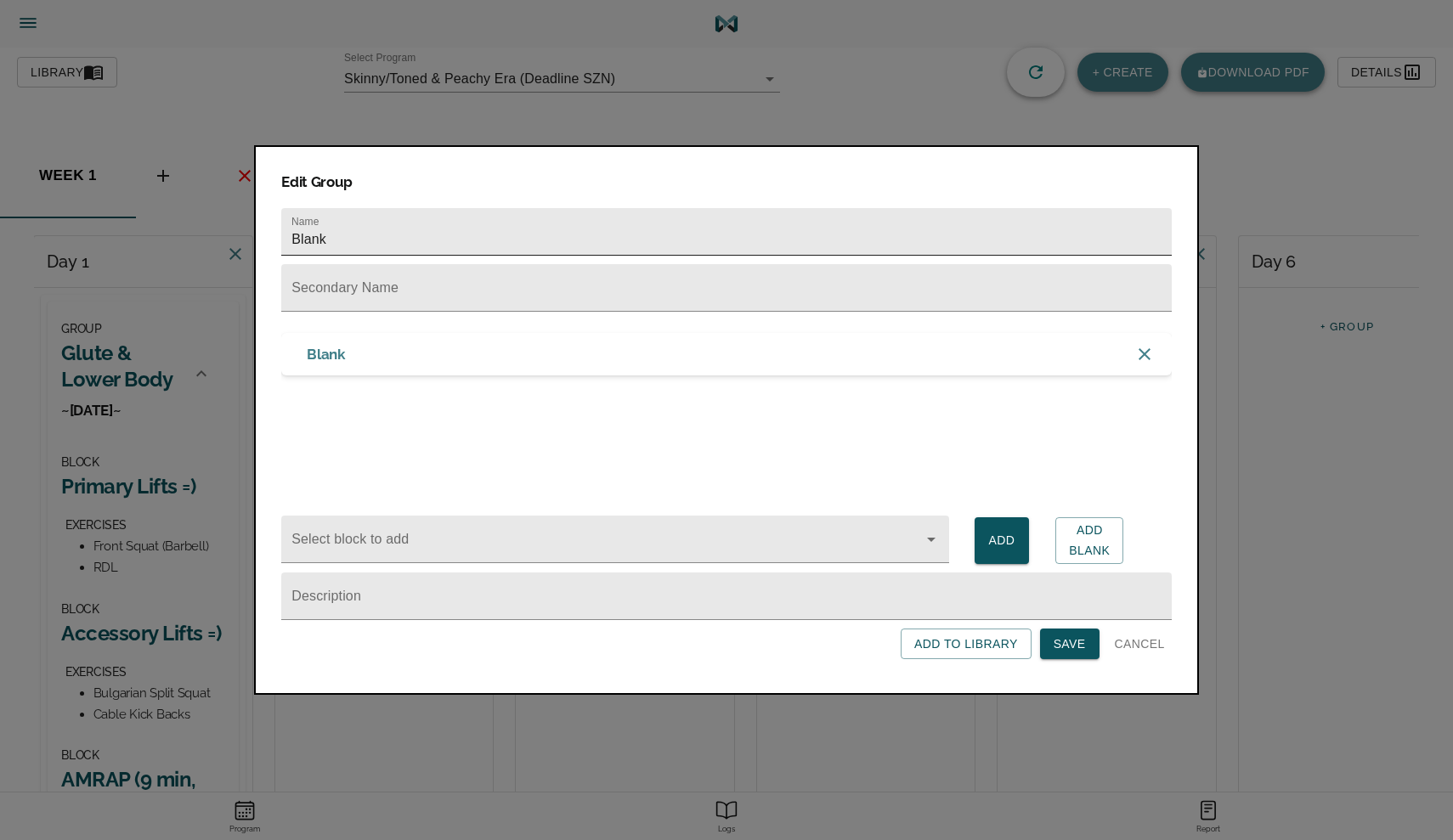
click at [379, 226] on input "Blank" at bounding box center [726, 231] width 890 height 48
type input "Run & Back/Upper Body"
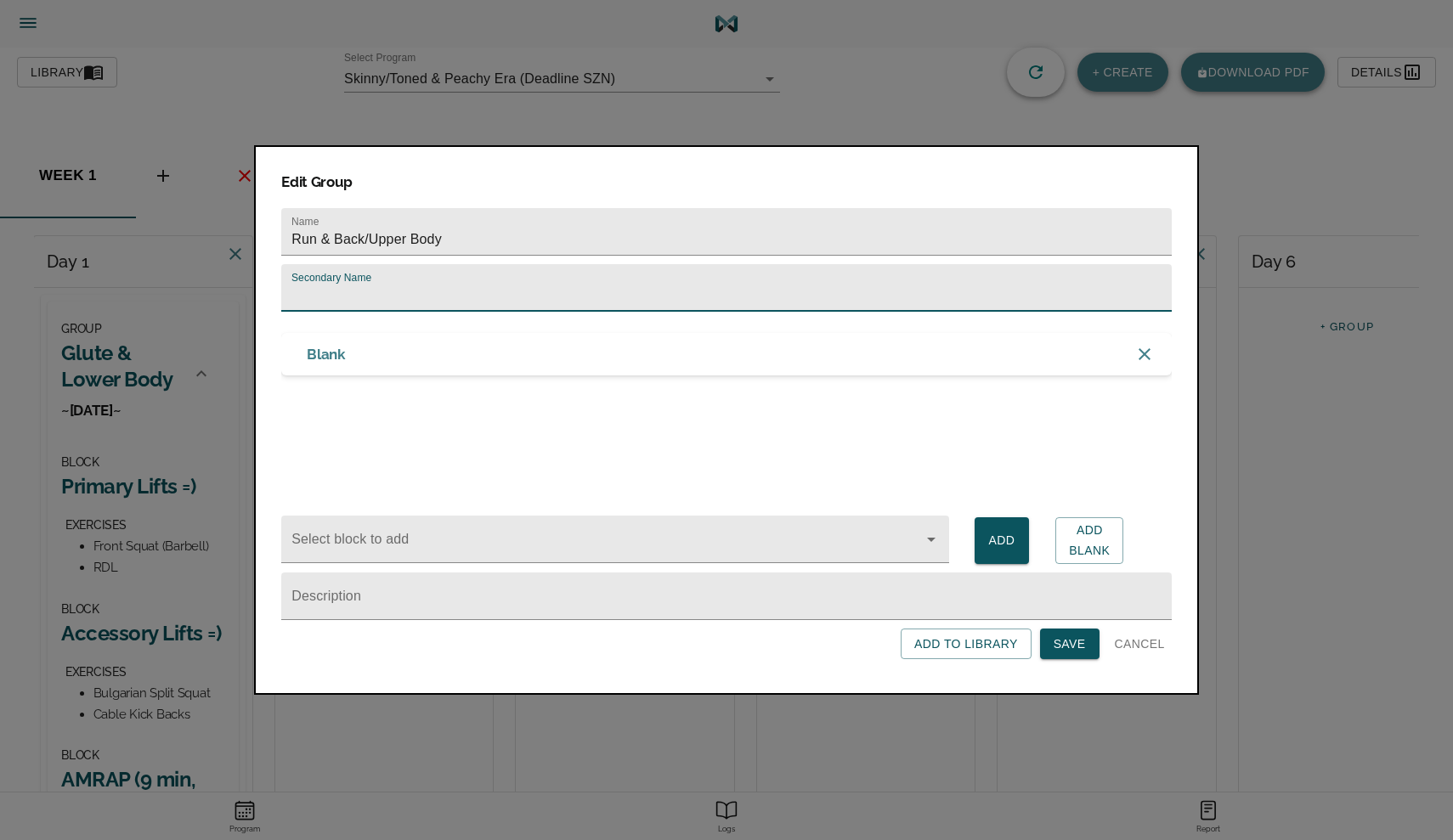
click at [342, 295] on input "text" at bounding box center [726, 287] width 890 height 48
type input "~[DATE]~"
click at [1076, 643] on span "Save" at bounding box center [1069, 643] width 32 height 22
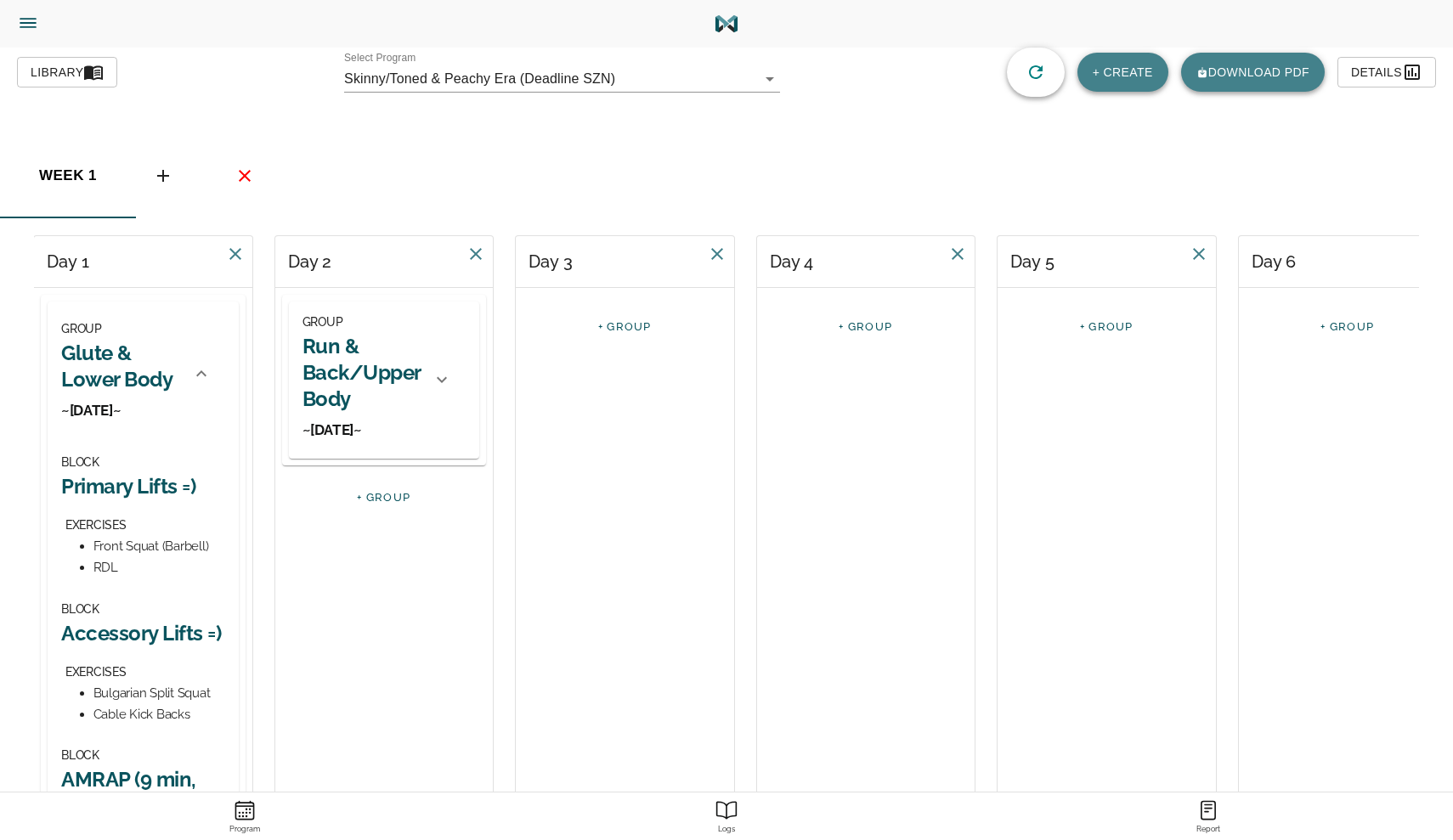
click at [345, 414] on div "GROUP Run & Back/Upper Body ~[DATE]~" at bounding box center [363, 380] width 120 height 137
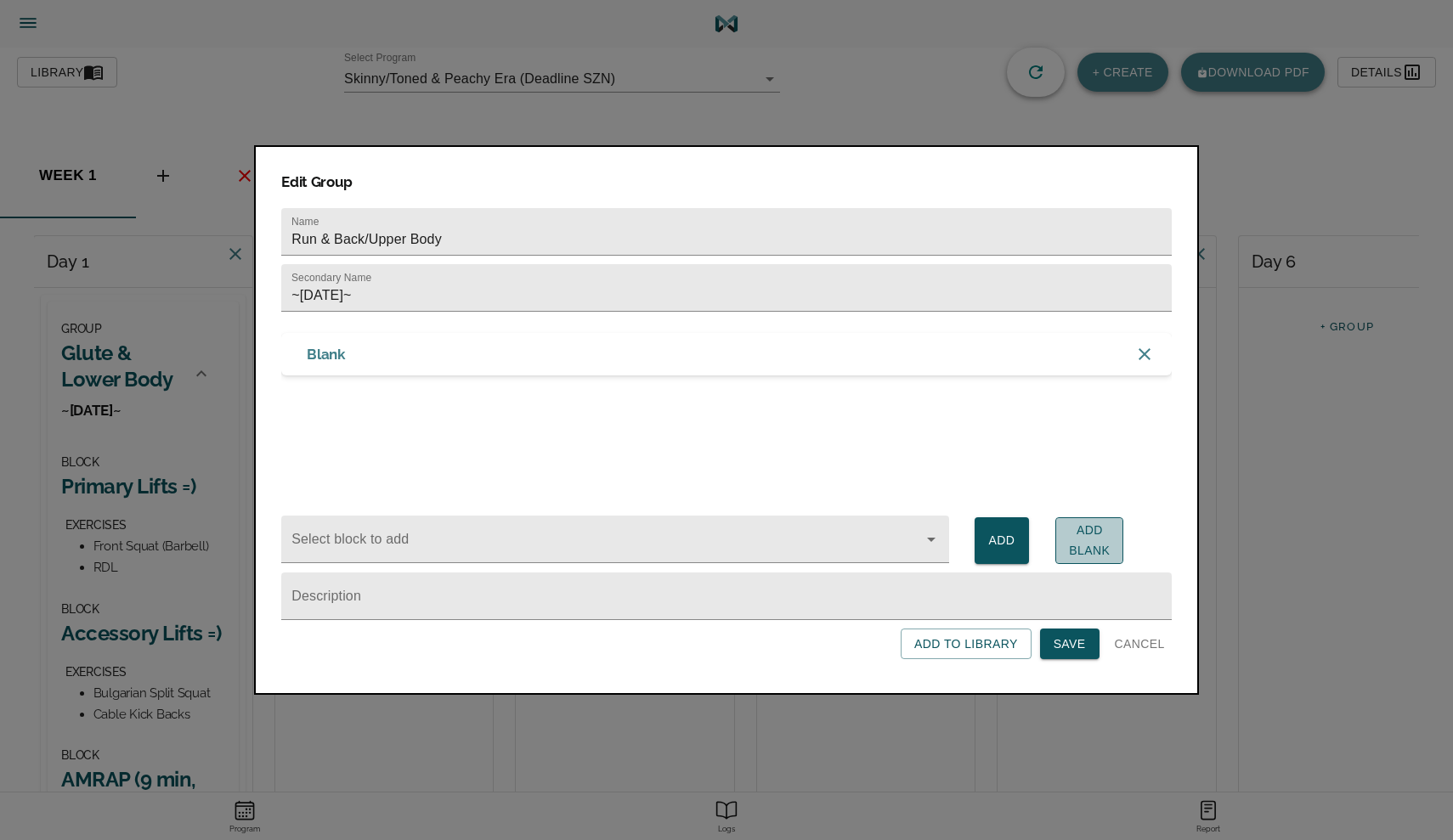
click at [1099, 531] on span "Add Blank" at bounding box center [1090, 540] width 41 height 41
click at [1083, 634] on span "Save" at bounding box center [1069, 643] width 32 height 22
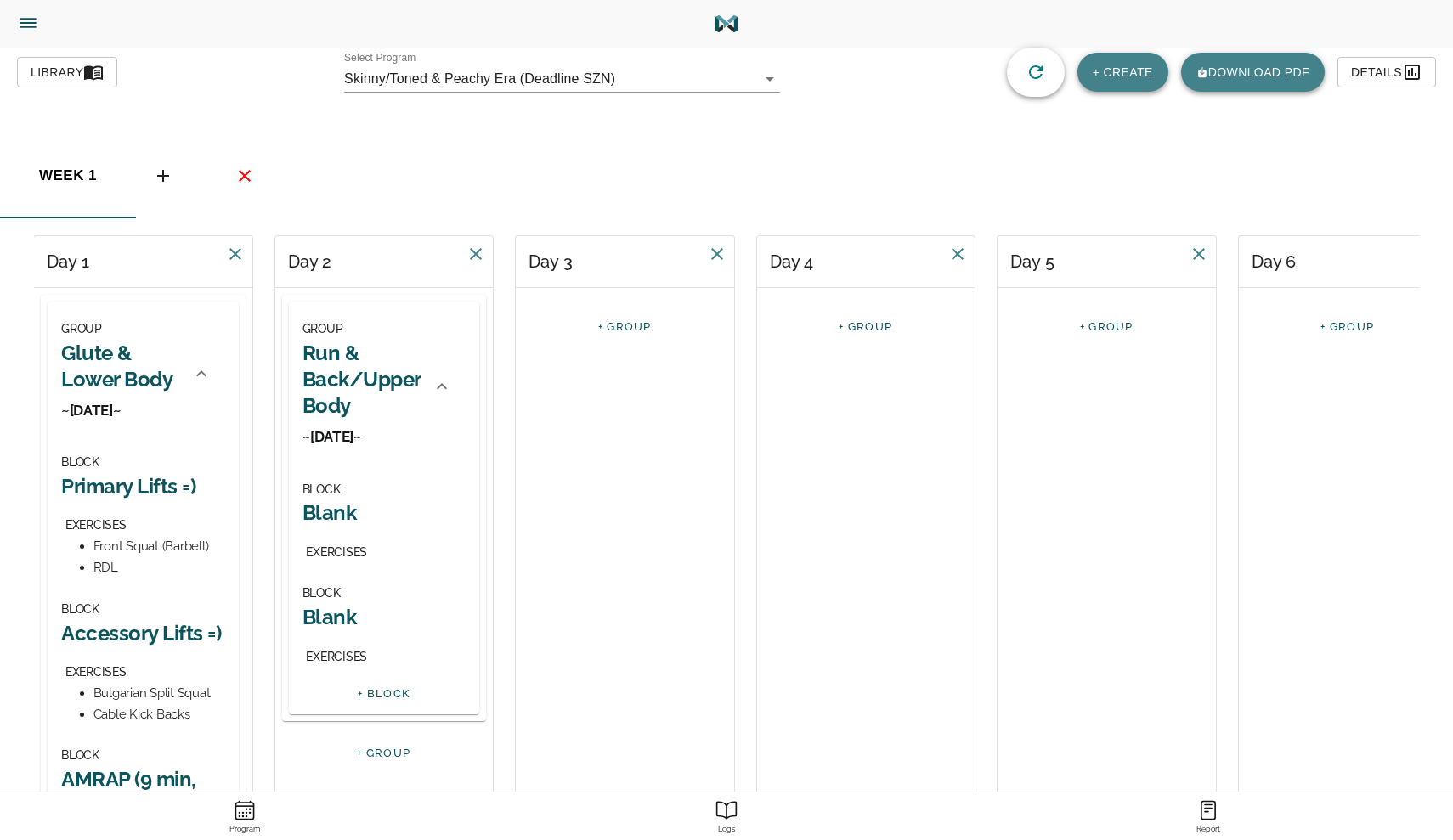
click at [344, 500] on h2 "Blank" at bounding box center [384, 512] width 164 height 26
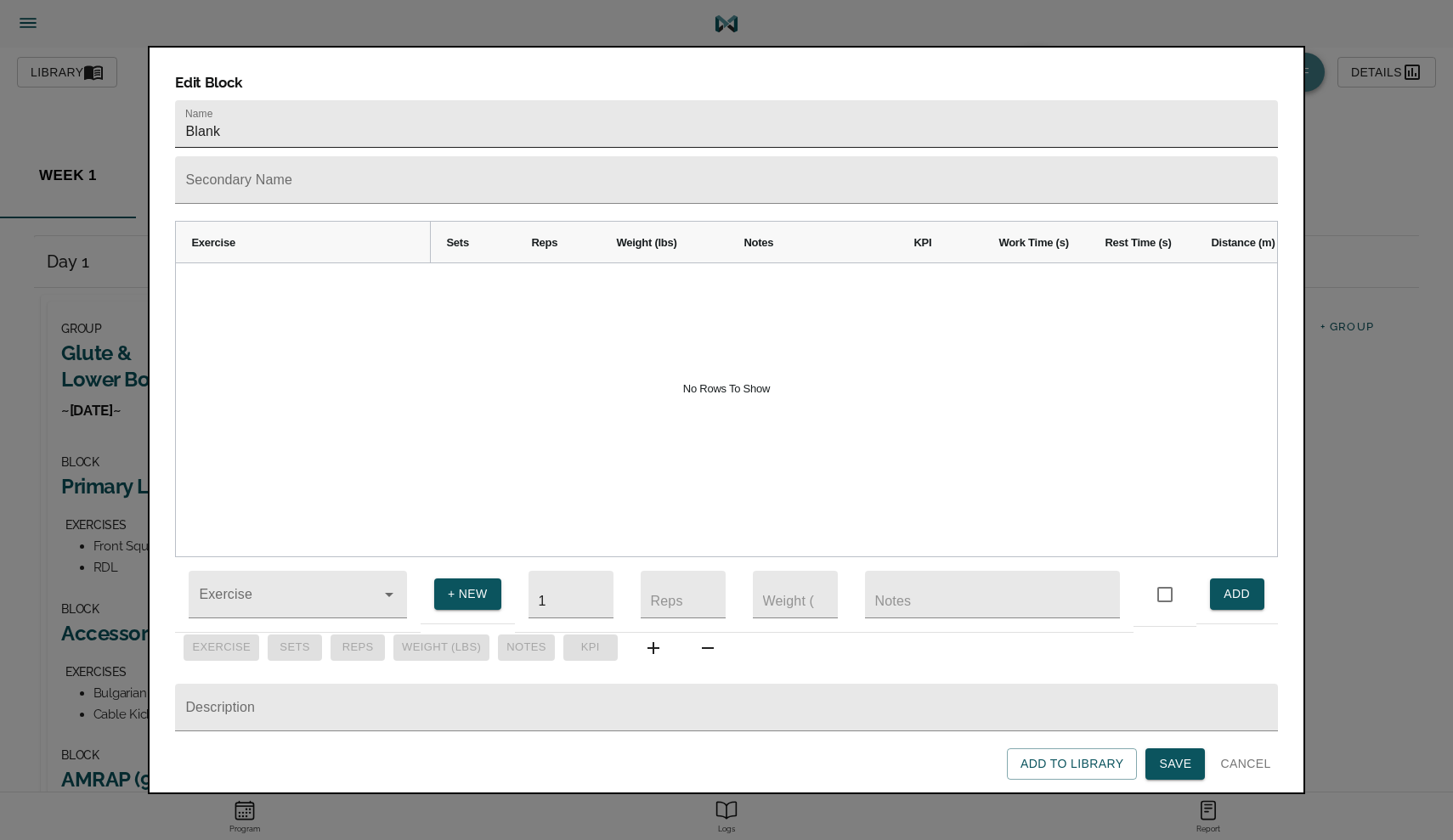
click at [316, 100] on input "Blank" at bounding box center [726, 124] width 1102 height 48
type input "R"
type input "Morning Run <3"
click at [229, 604] on input "Exercise" at bounding box center [274, 603] width 156 height 32
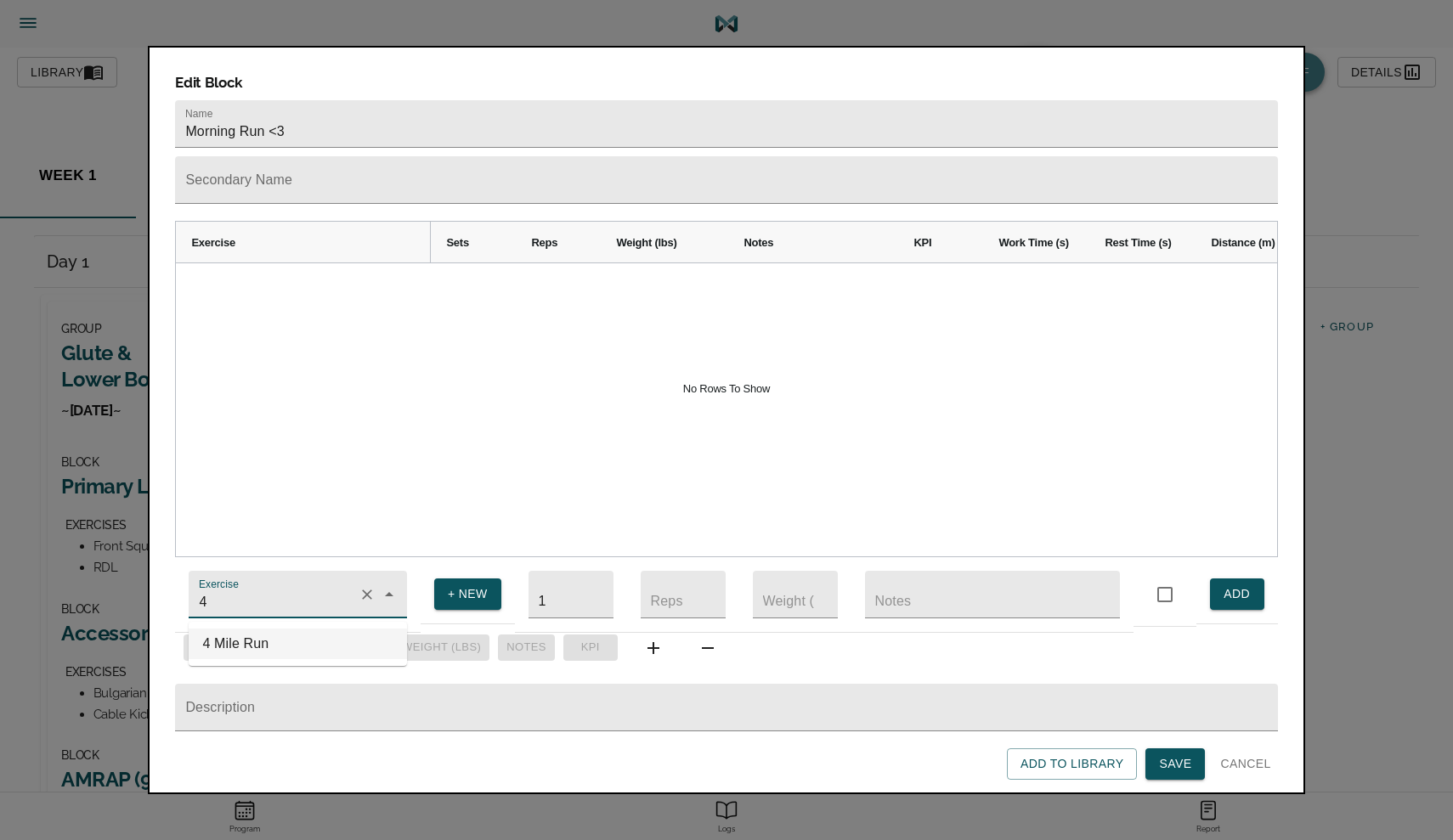
click at [229, 636] on li "4 Mile Run" at bounding box center [297, 643] width 218 height 31
type input "4 Mile Run"
click at [1242, 583] on span "ADD" at bounding box center [1237, 594] width 27 height 22
click at [1165, 764] on span "Save" at bounding box center [1175, 763] width 32 height 22
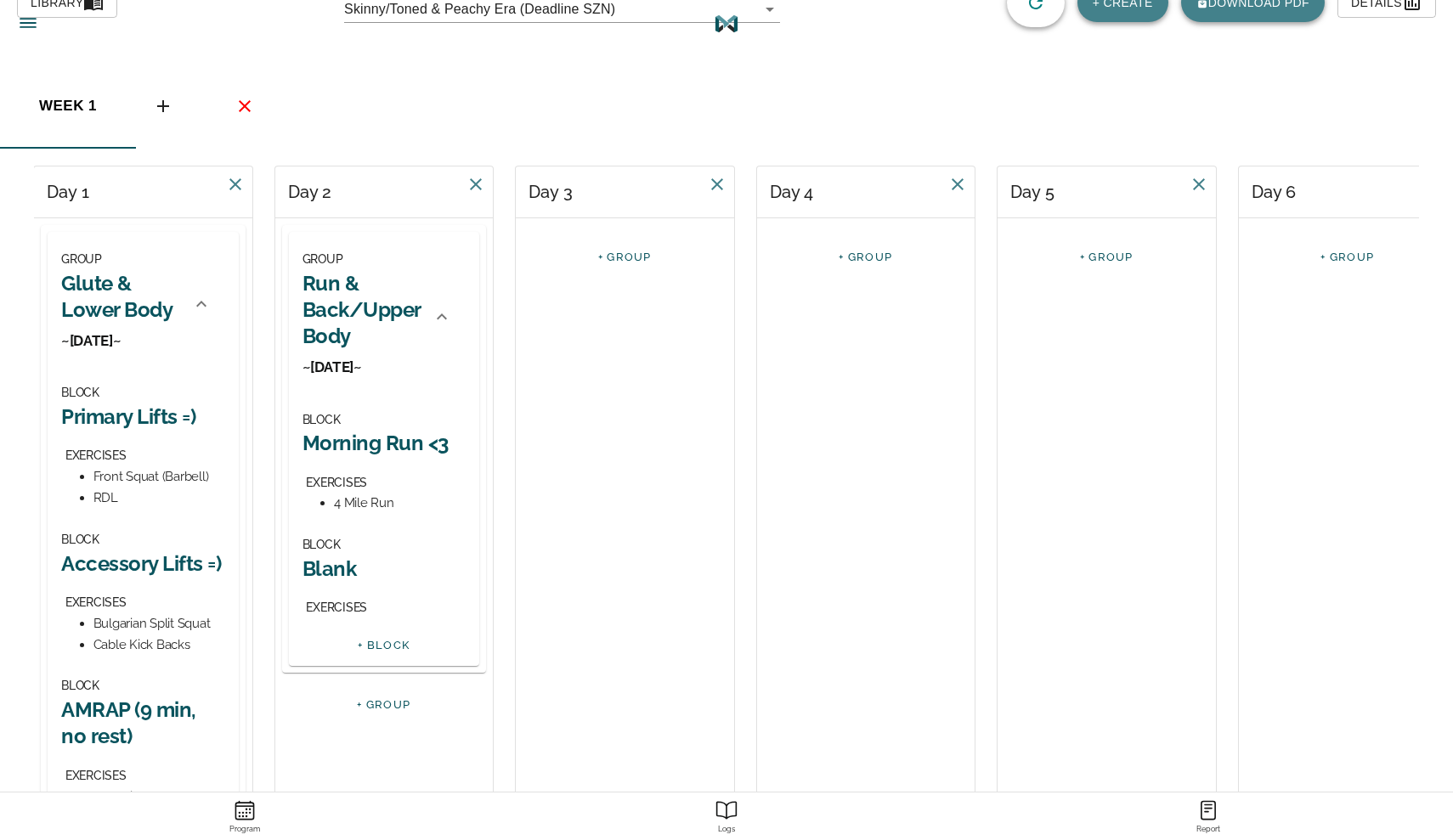
scroll to position [155, 0]
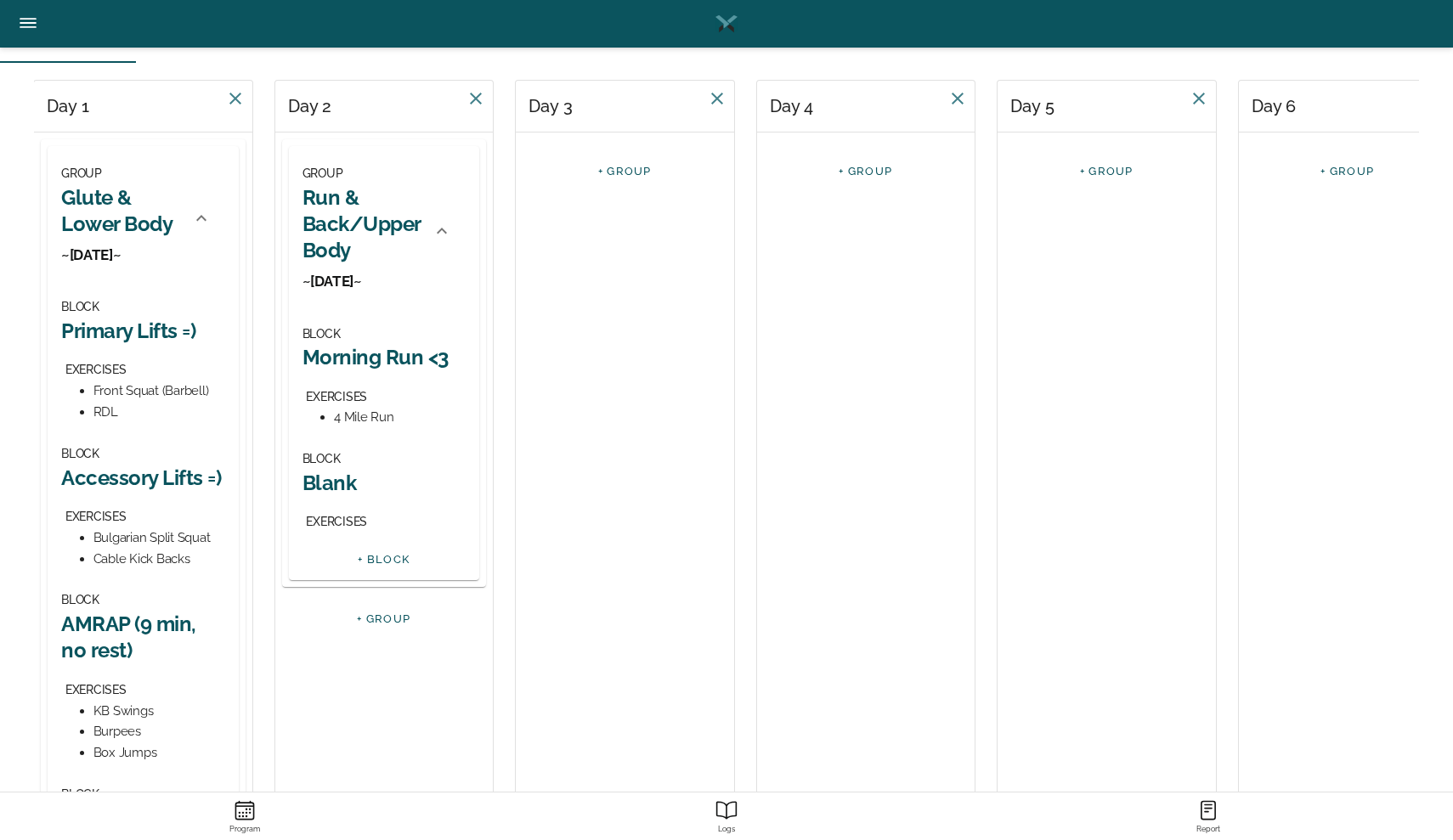
click at [333, 473] on h2 "Blank" at bounding box center [384, 482] width 164 height 26
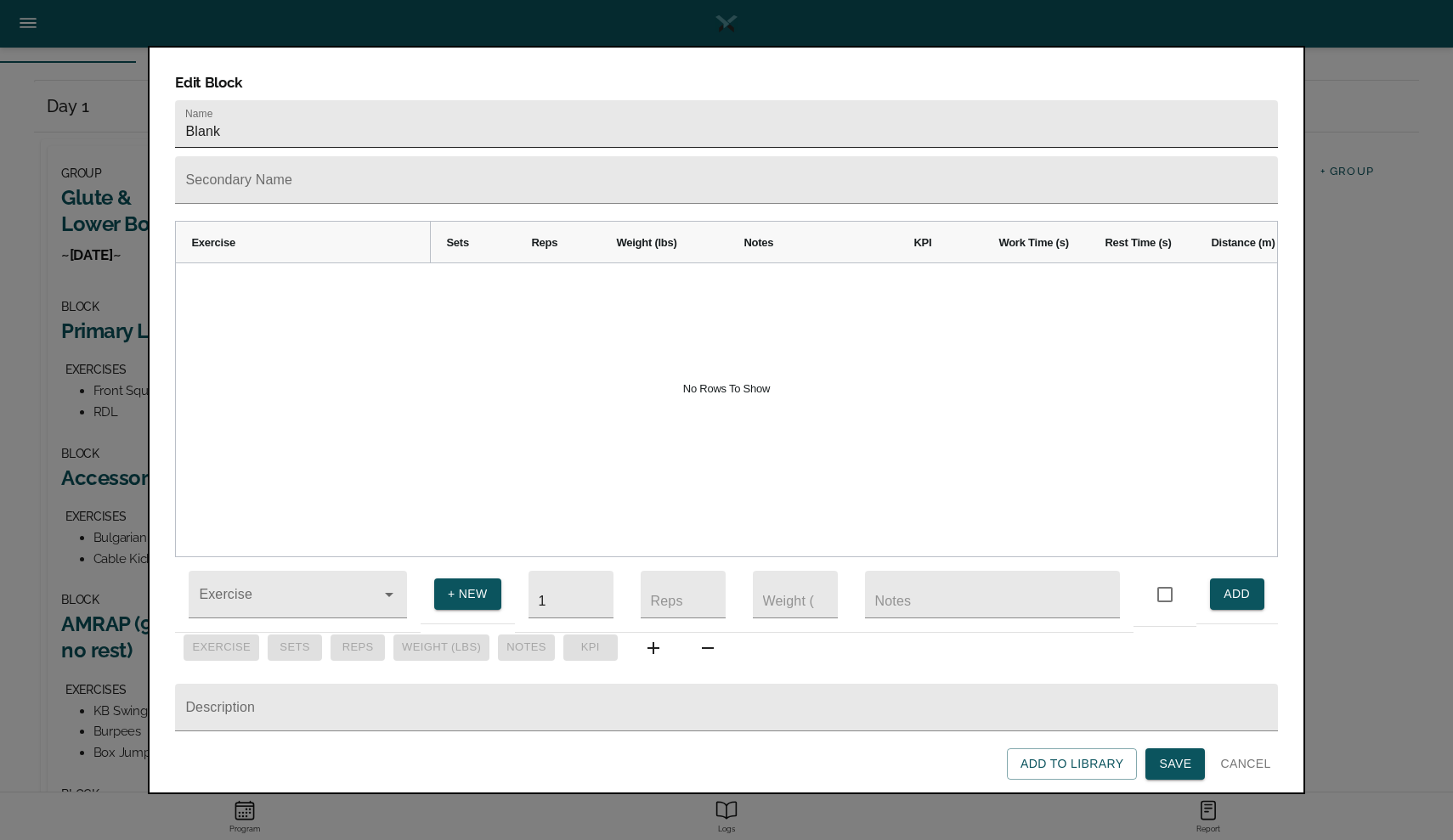
click at [319, 100] on input "Blank" at bounding box center [726, 124] width 1102 height 48
click at [336, 100] on input "LiftsBlank" at bounding box center [726, 124] width 1102 height 48
type input "Lift Block =)"
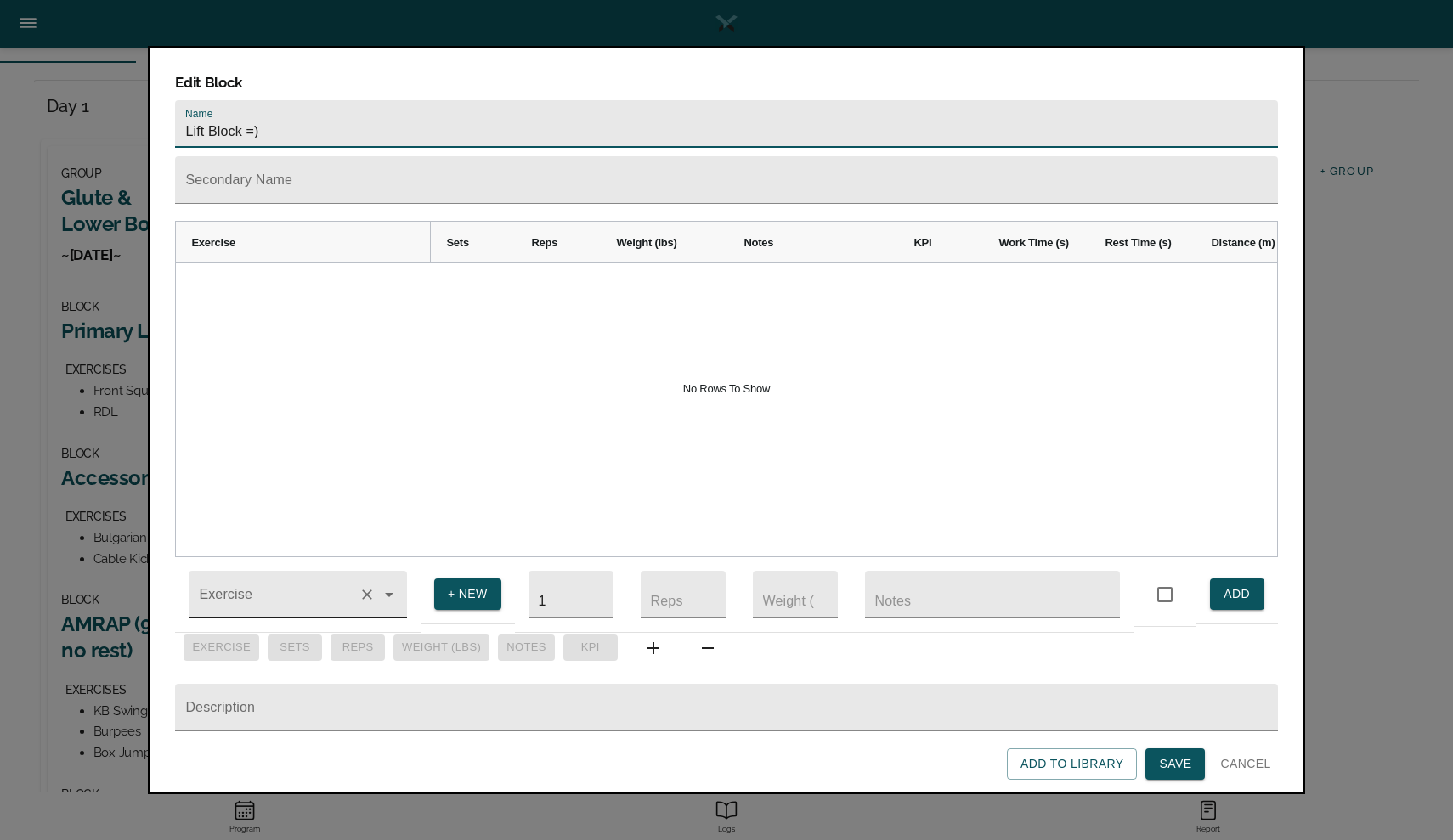
click at [220, 587] on input "Exercise" at bounding box center [274, 603] width 156 height 32
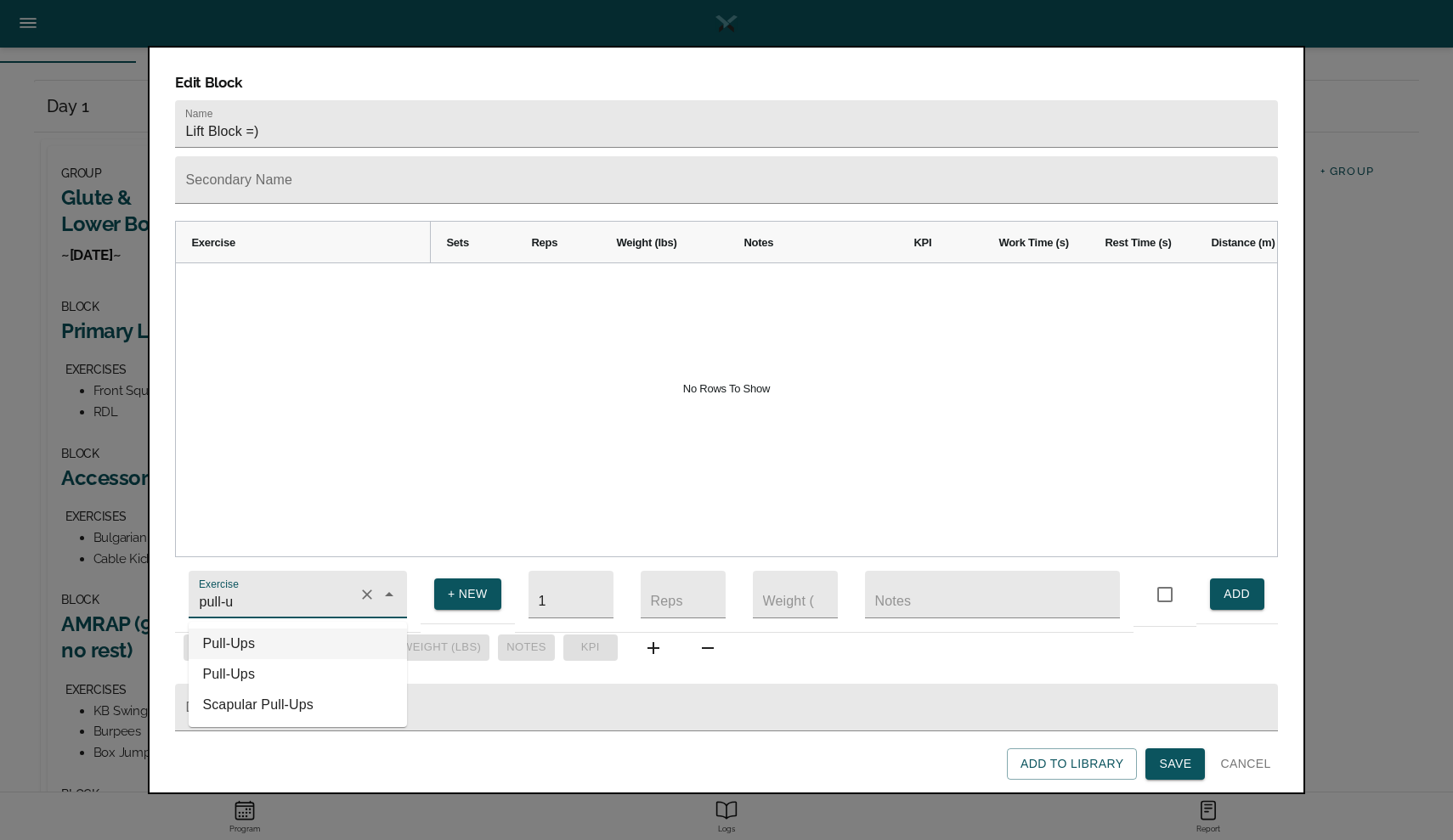
click at [230, 635] on li "Pull-Ups" at bounding box center [297, 643] width 218 height 31
type input "Pull-Ups"
click at [552, 598] on input "1" at bounding box center [571, 594] width 85 height 48
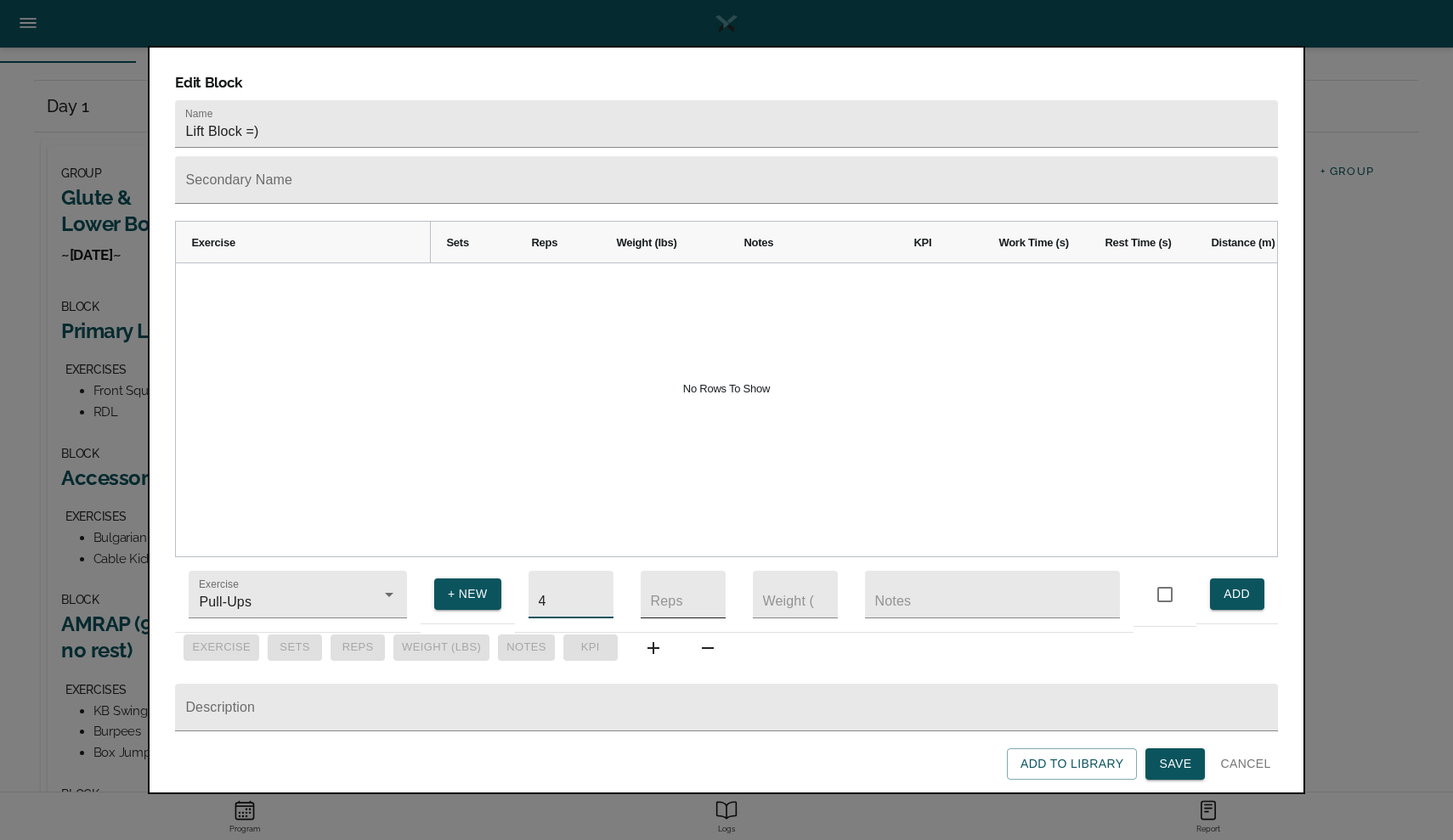
type input "4"
click at [675, 584] on input "number" at bounding box center [683, 594] width 85 height 48
type input "6"
click at [1217, 580] on button "ADD" at bounding box center [1237, 594] width 54 height 32
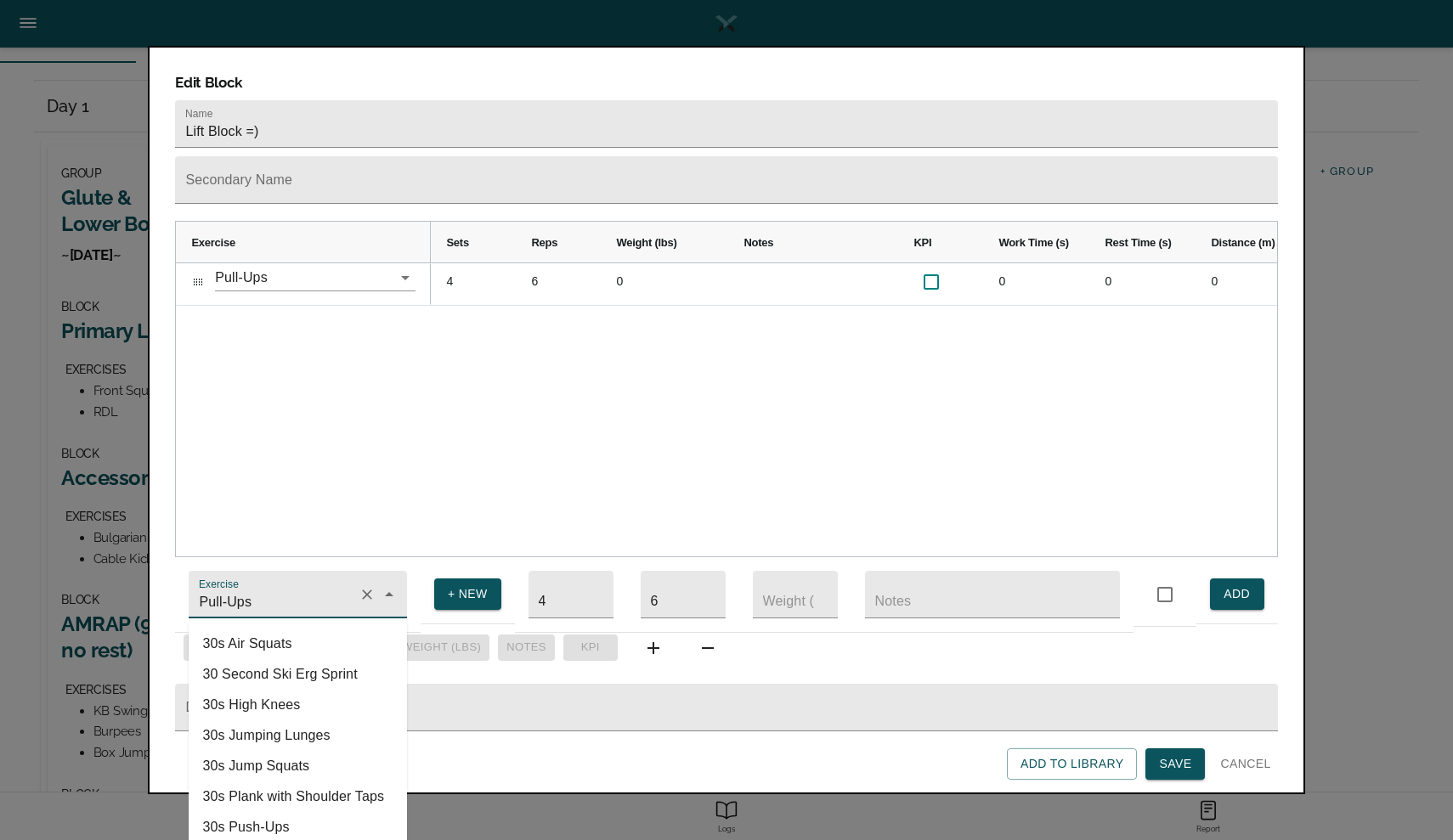
click at [253, 588] on input "Pull-Ups" at bounding box center [274, 603] width 156 height 32
click at [250, 751] on li "Lat Pull Down" at bounding box center [297, 766] width 218 height 31
type input "Lat Pull Down"
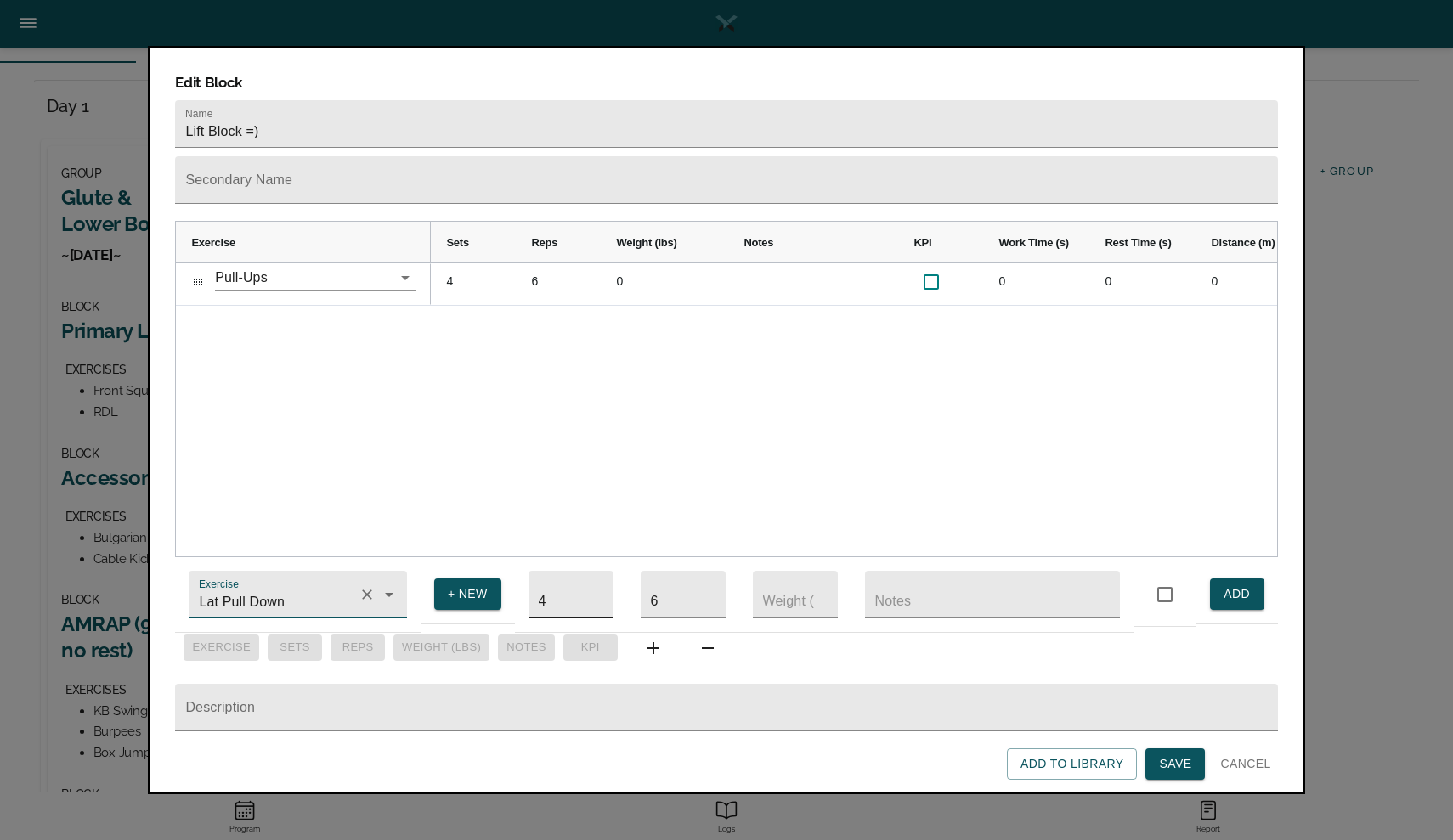
click at [577, 584] on input "4" at bounding box center [571, 594] width 85 height 48
type input "3"
click at [669, 587] on input "6" at bounding box center [683, 594] width 85 height 48
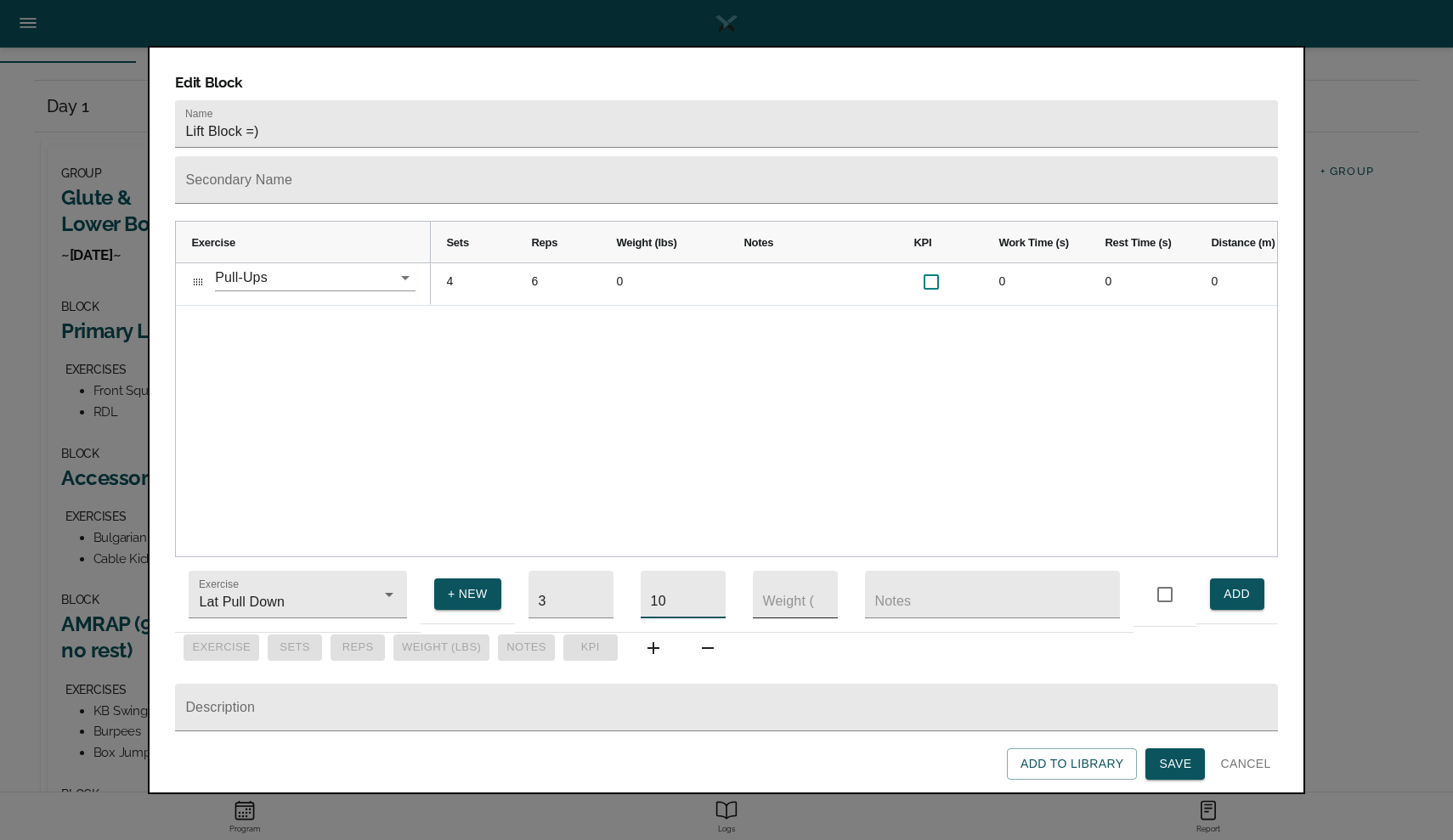
type input "10"
click at [770, 581] on input "number" at bounding box center [794, 594] width 85 height 48
click at [1241, 583] on span "ADD" at bounding box center [1237, 594] width 27 height 22
click at [280, 587] on input "Lat Pull Down" at bounding box center [274, 603] width 156 height 32
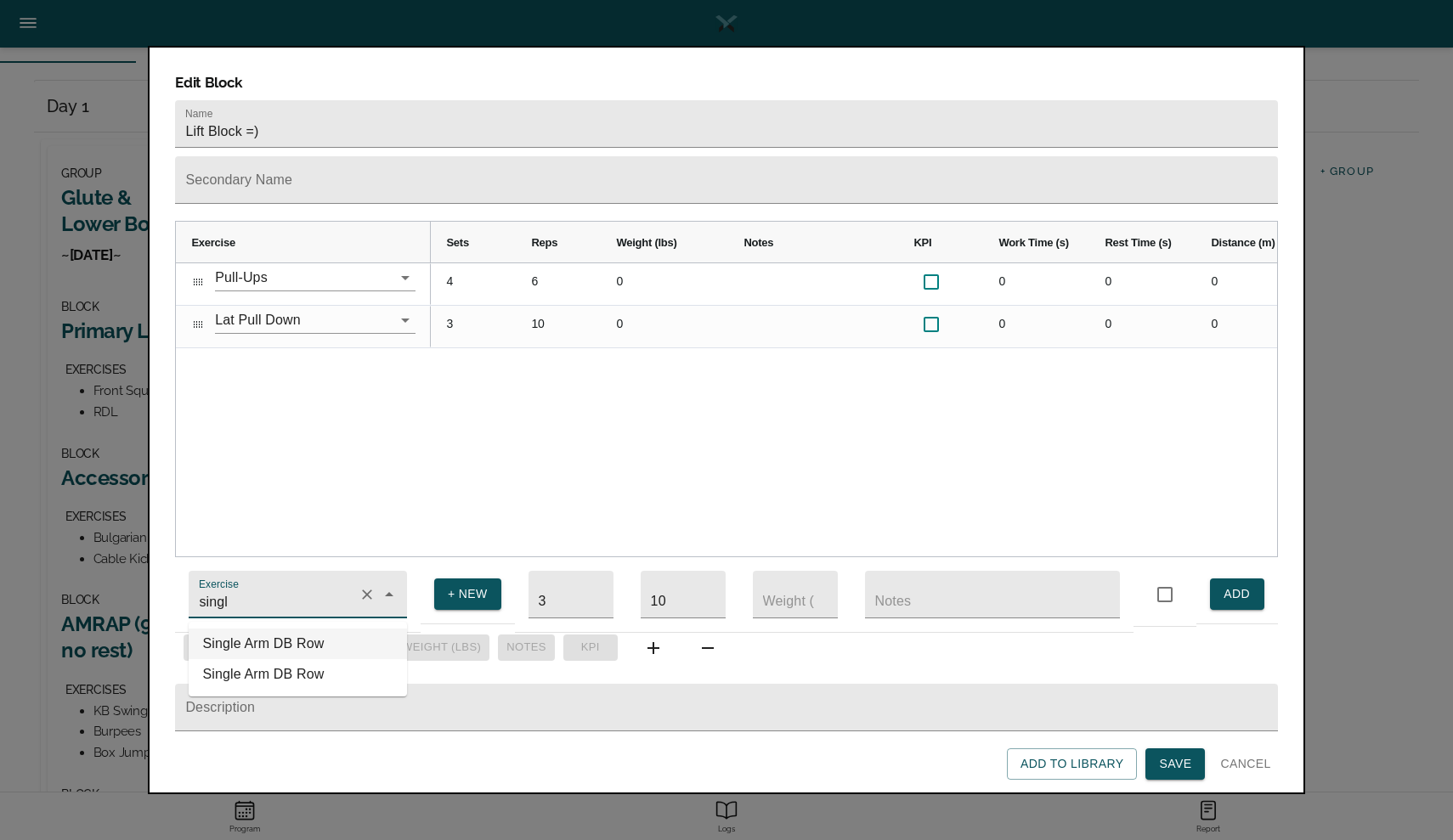
click at [245, 641] on li "Single Arm DB Row" at bounding box center [297, 643] width 218 height 31
type input "Single Arm DB Row"
click at [679, 588] on input "10" at bounding box center [683, 594] width 85 height 48
type input "12"
click at [1239, 583] on span "ADD" at bounding box center [1237, 594] width 27 height 22
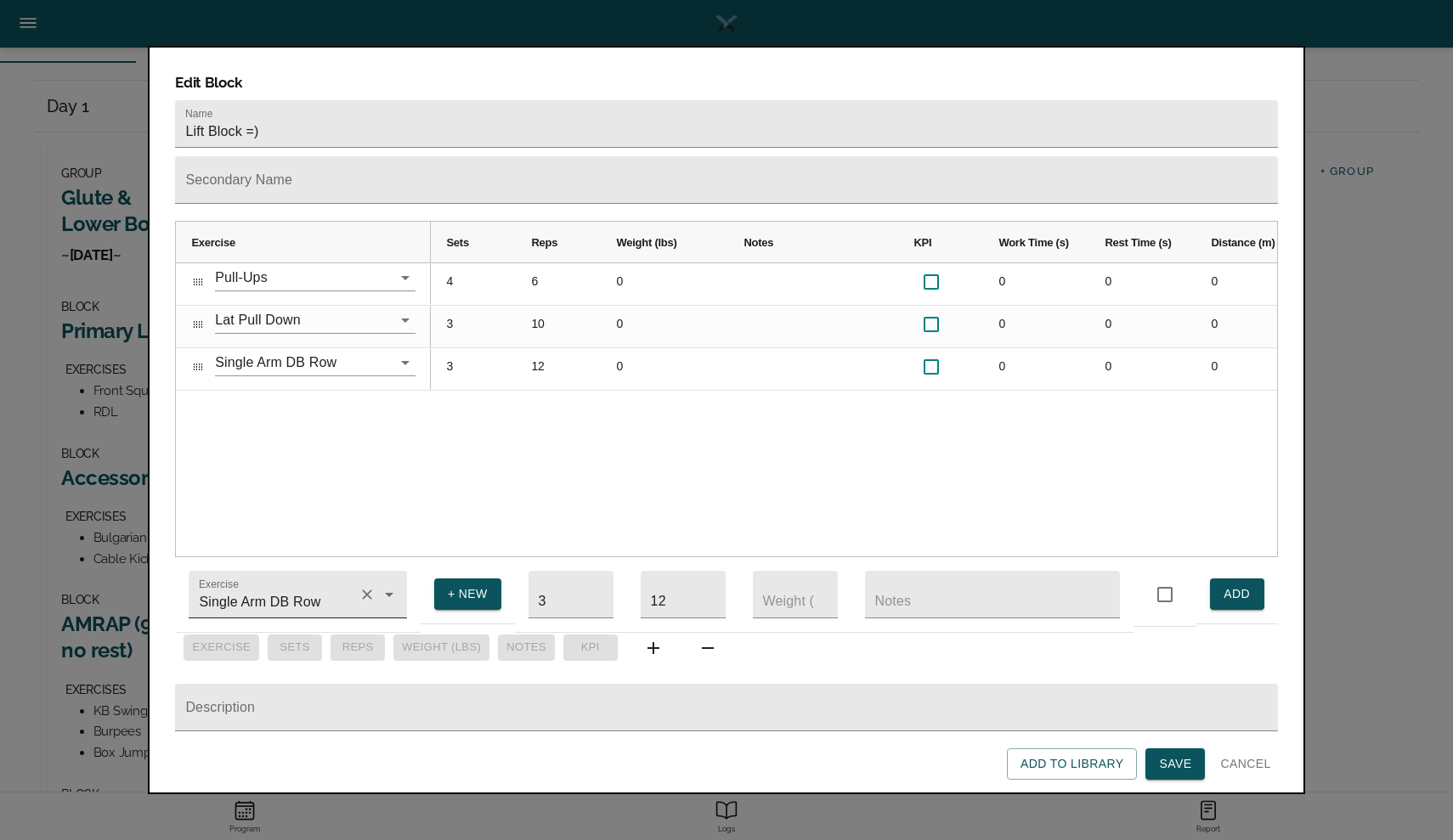
click at [337, 588] on input "Single Arm DB Row" at bounding box center [274, 603] width 156 height 32
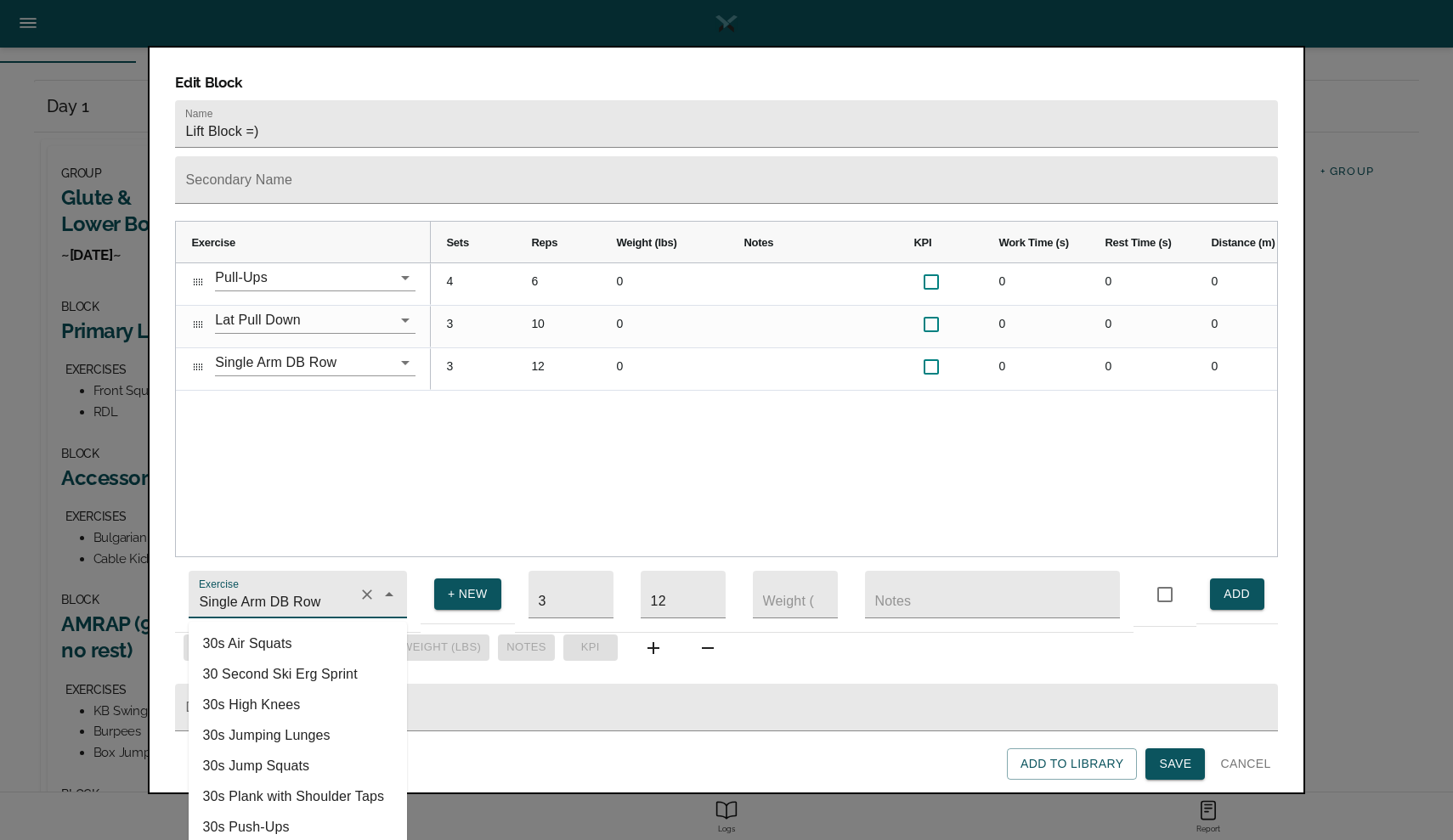
click at [337, 588] on input "Single Arm DB Row" at bounding box center [274, 603] width 156 height 32
click at [452, 583] on span "+ NEW" at bounding box center [467, 594] width 40 height 22
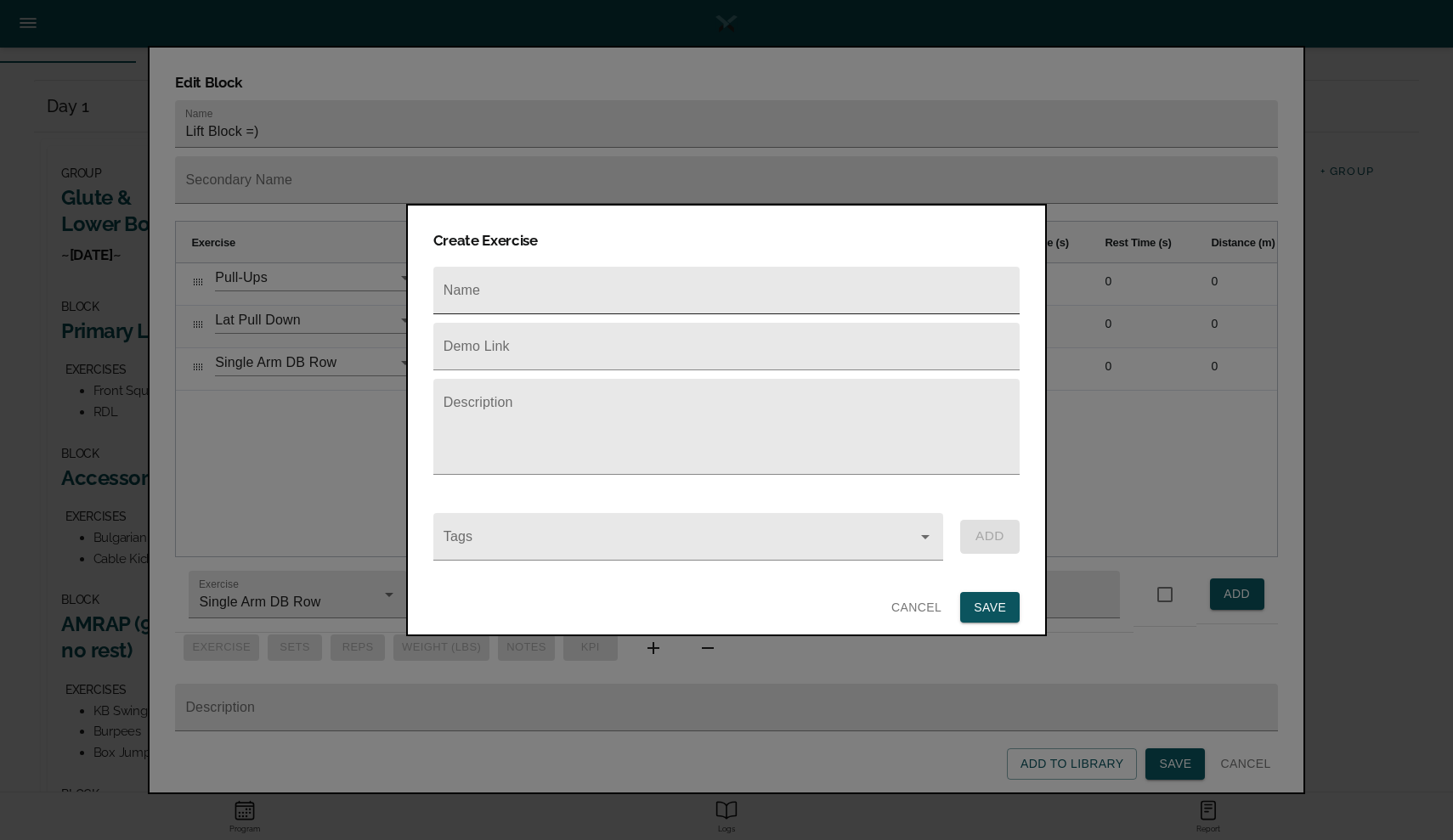
click at [520, 286] on input "text" at bounding box center [726, 290] width 586 height 48
type input "Rear Delt Flys"
click at [485, 406] on textarea at bounding box center [726, 434] width 566 height 65
type textarea "DB's"
click at [972, 597] on button "SAVE" at bounding box center [989, 608] width 59 height 32
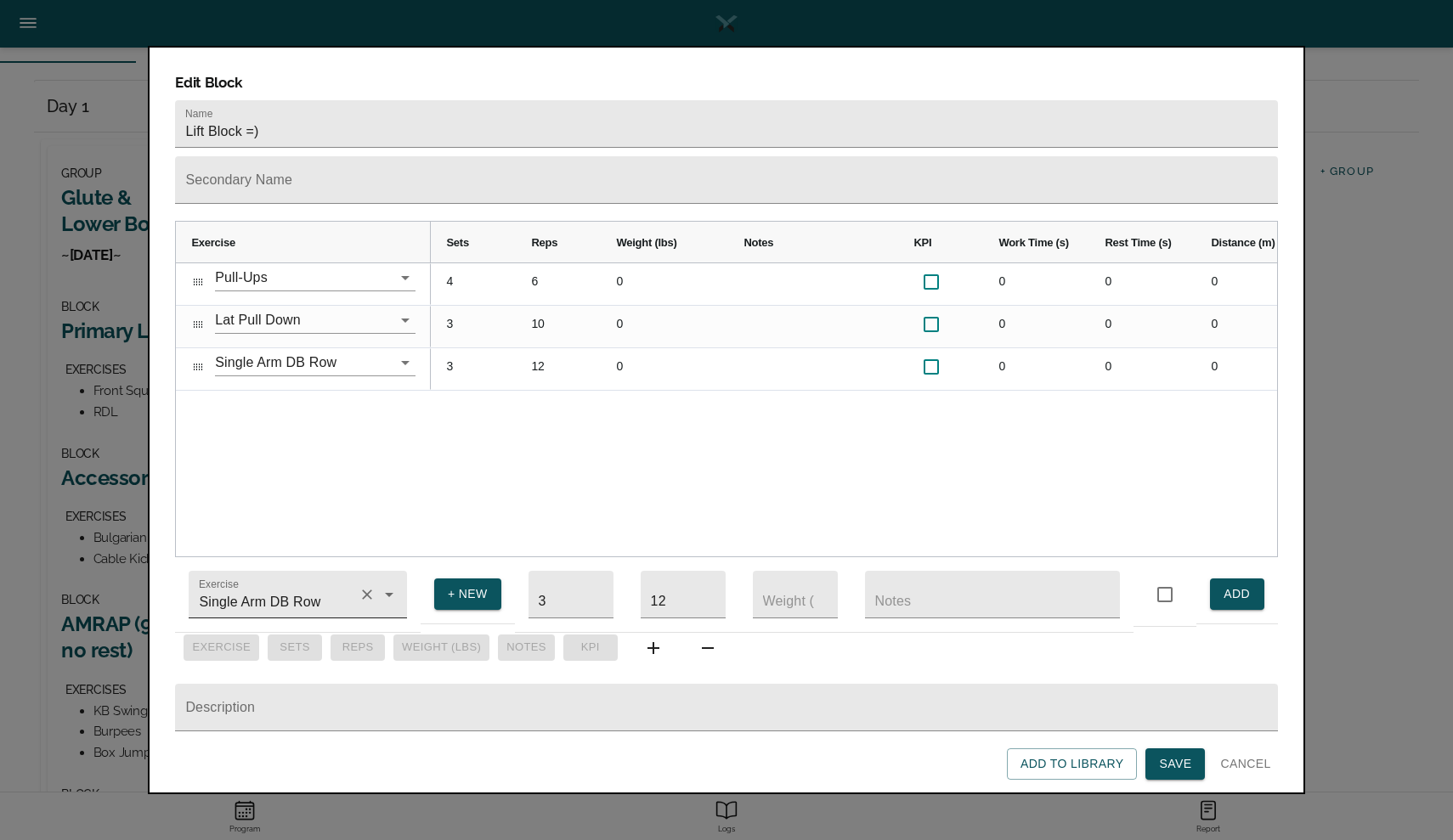
click at [340, 597] on input "Single Arm DB Row" at bounding box center [274, 603] width 156 height 32
click at [322, 631] on li "Rear Delt Flys" at bounding box center [297, 643] width 218 height 31
type input "Rear Delt Flys"
click at [702, 579] on input "12" at bounding box center [683, 594] width 85 height 48
click at [665, 590] on input "12" at bounding box center [683, 594] width 85 height 48
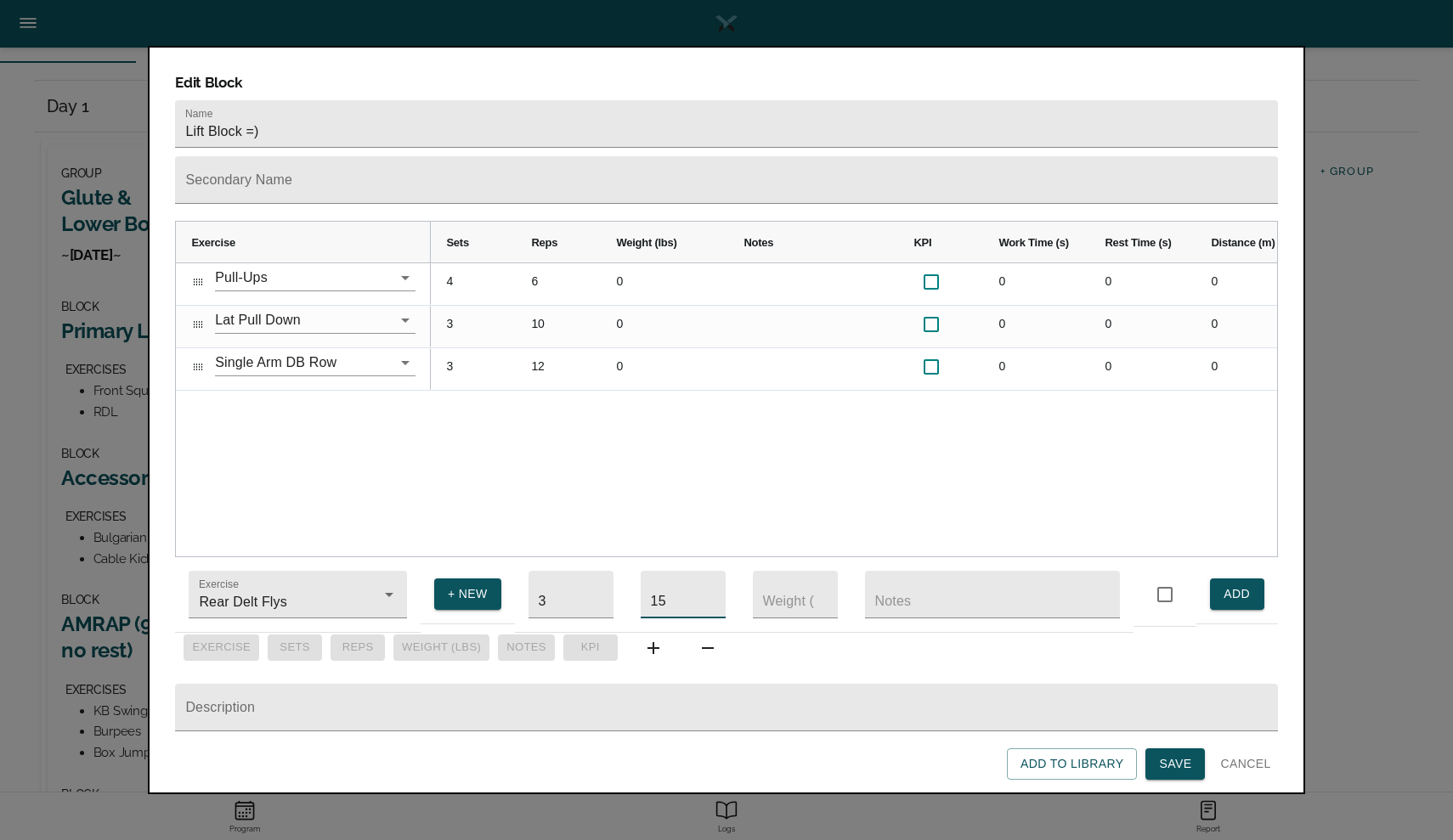
type input "15"
click at [1233, 585] on span "ADD" at bounding box center [1237, 594] width 27 height 22
click at [296, 597] on input "Rear Delt Flys" at bounding box center [274, 603] width 156 height 32
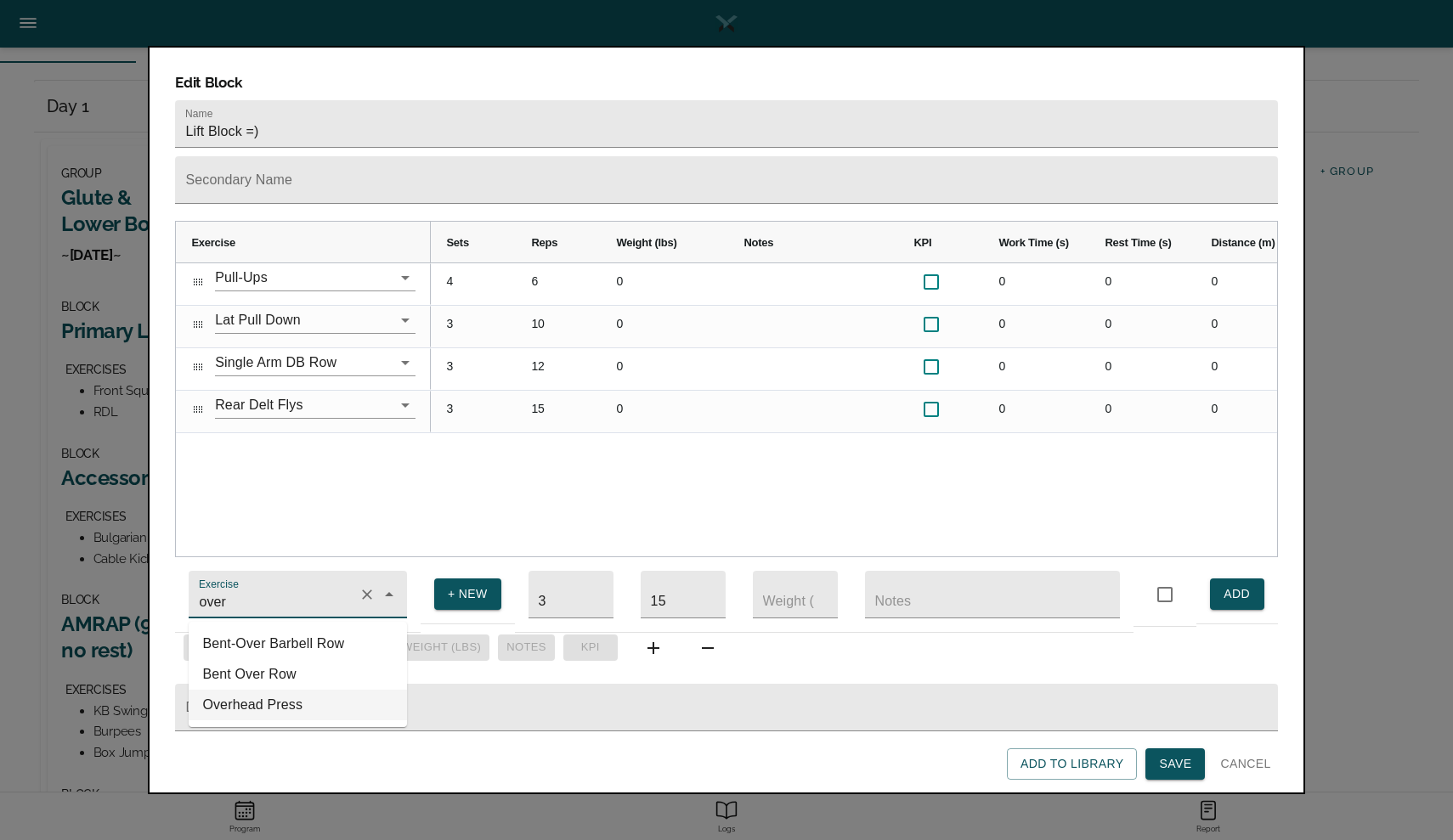
click at [242, 696] on li "Overhead Press" at bounding box center [297, 704] width 218 height 31
type input "Overhead Press"
click at [918, 591] on input "text" at bounding box center [992, 594] width 255 height 48
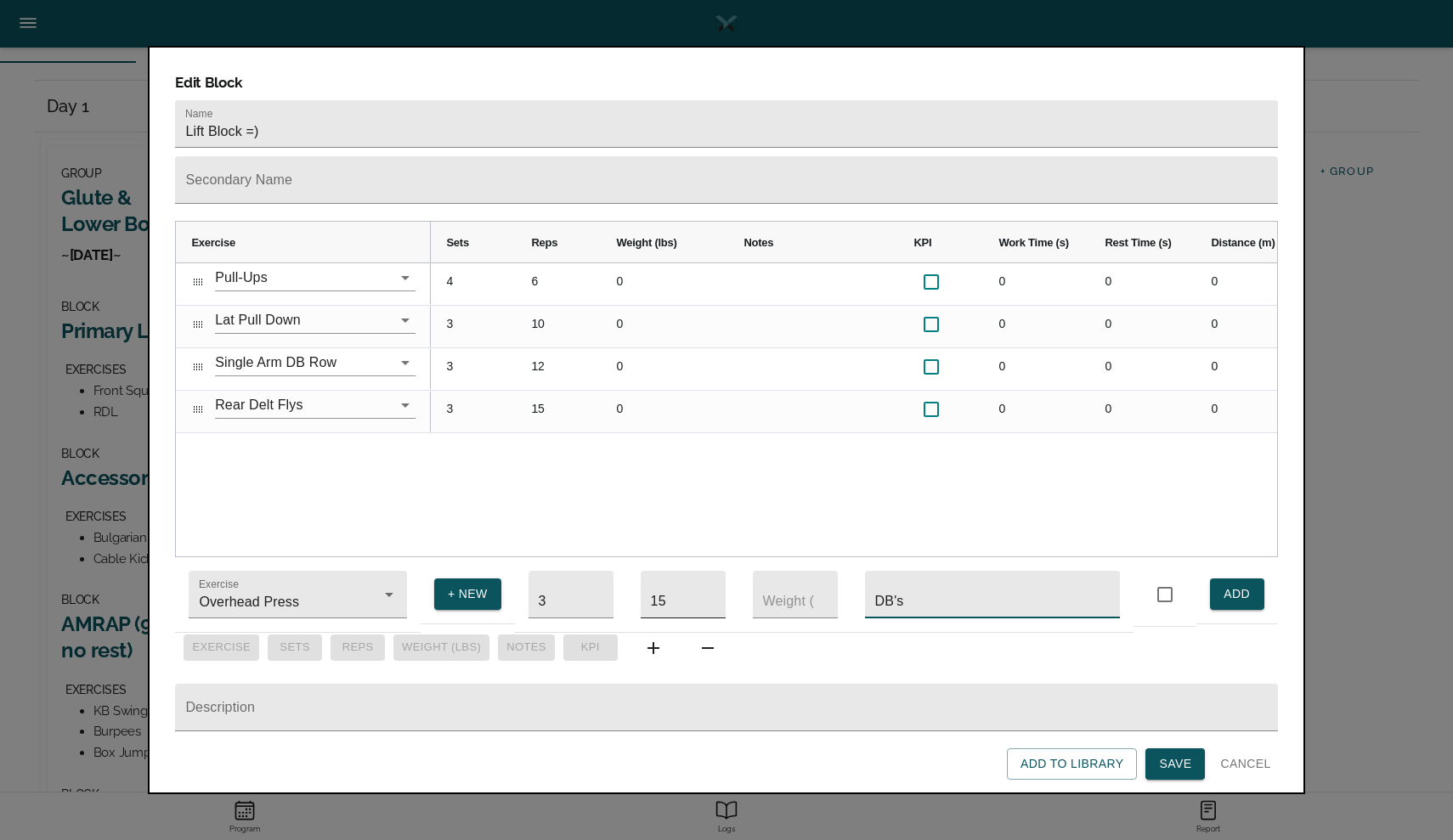
type input "DB's"
click at [667, 583] on input "15" at bounding box center [683, 594] width 85 height 48
type input "8"
click at [1246, 583] on span "ADD" at bounding box center [1237, 594] width 27 height 22
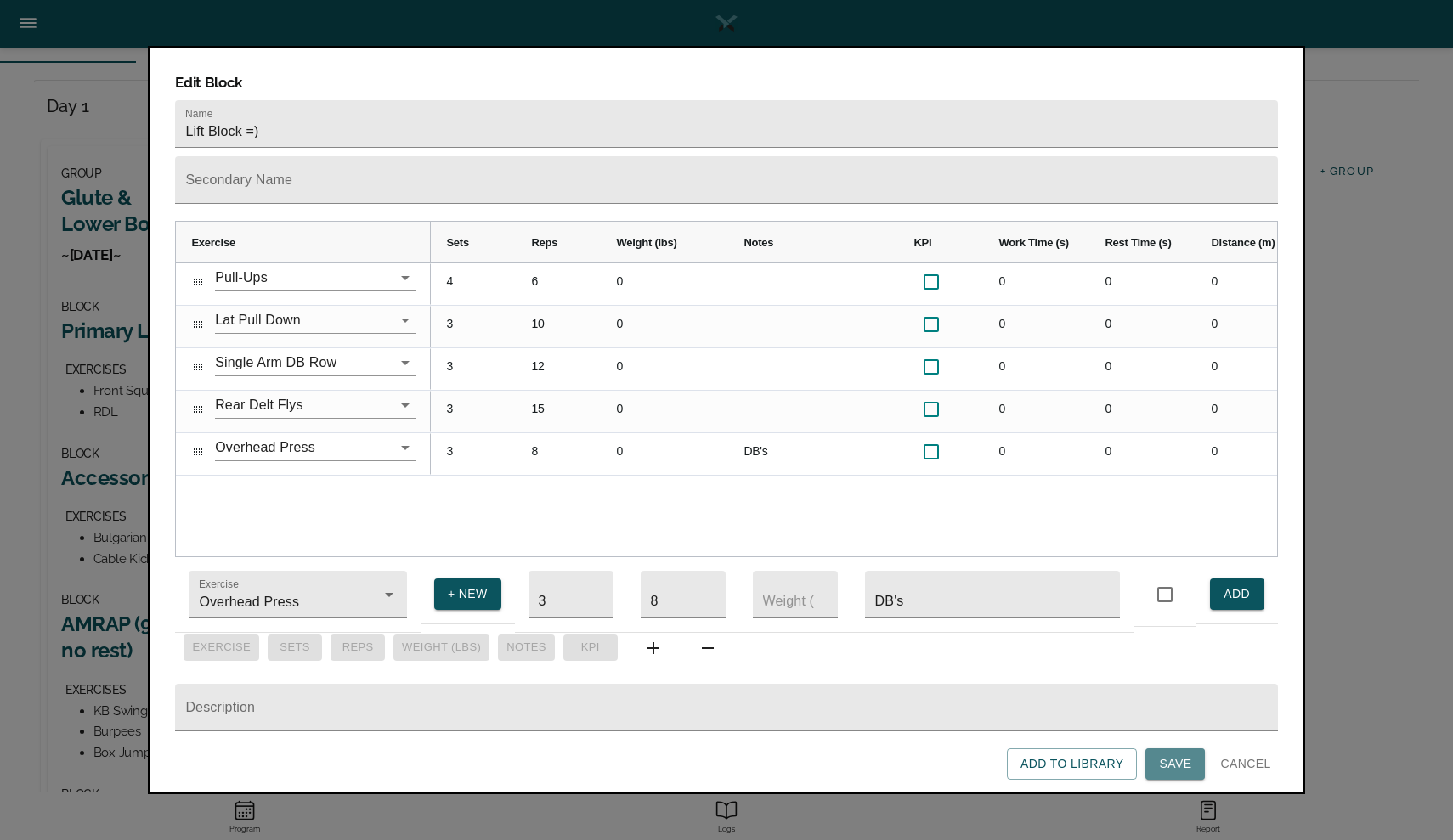
click at [1166, 769] on span "Save" at bounding box center [1175, 763] width 32 height 22
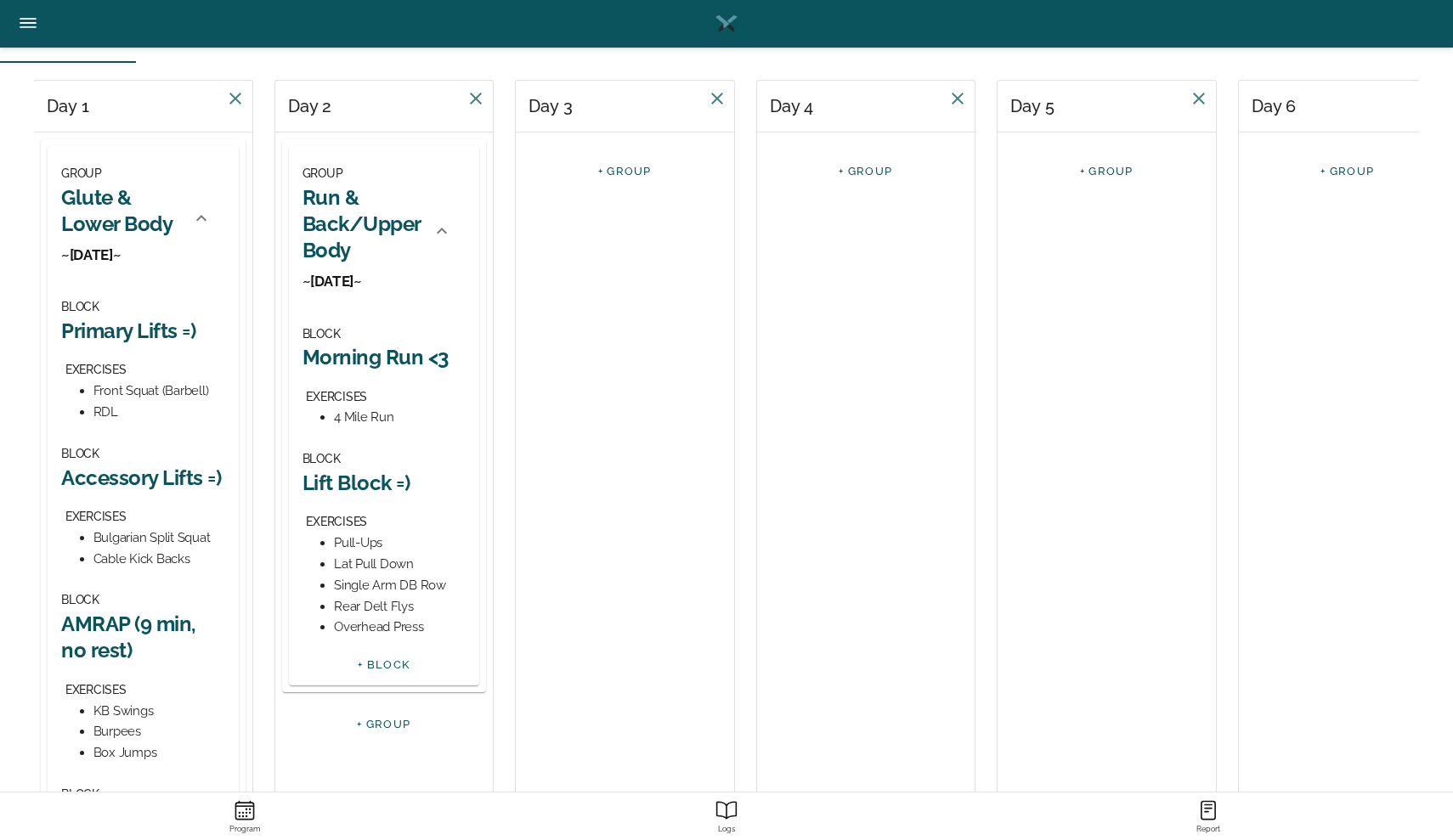
scroll to position [265, 0]
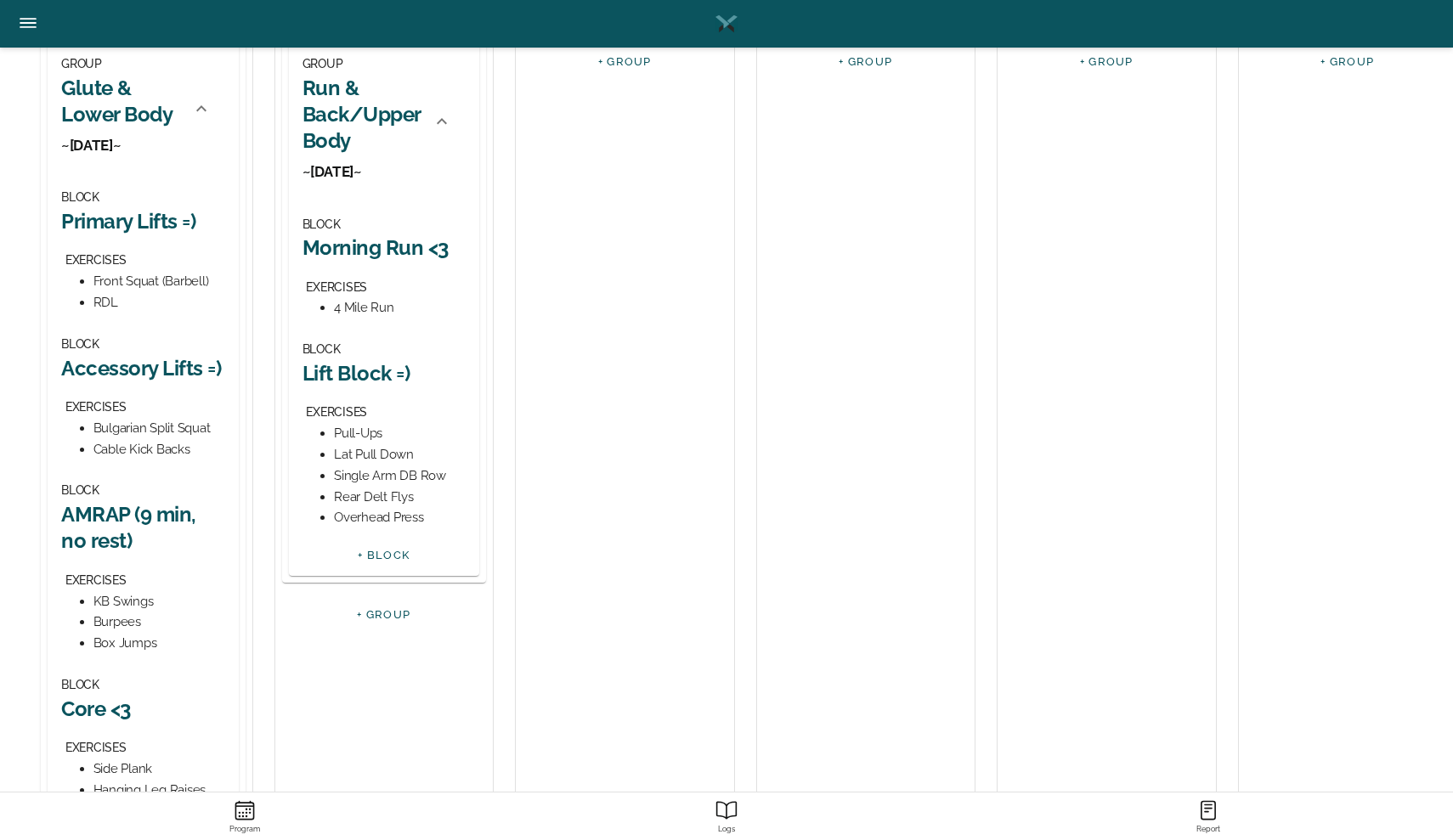
click at [397, 556] on link "+ BLOCK" at bounding box center [383, 555] width 52 height 13
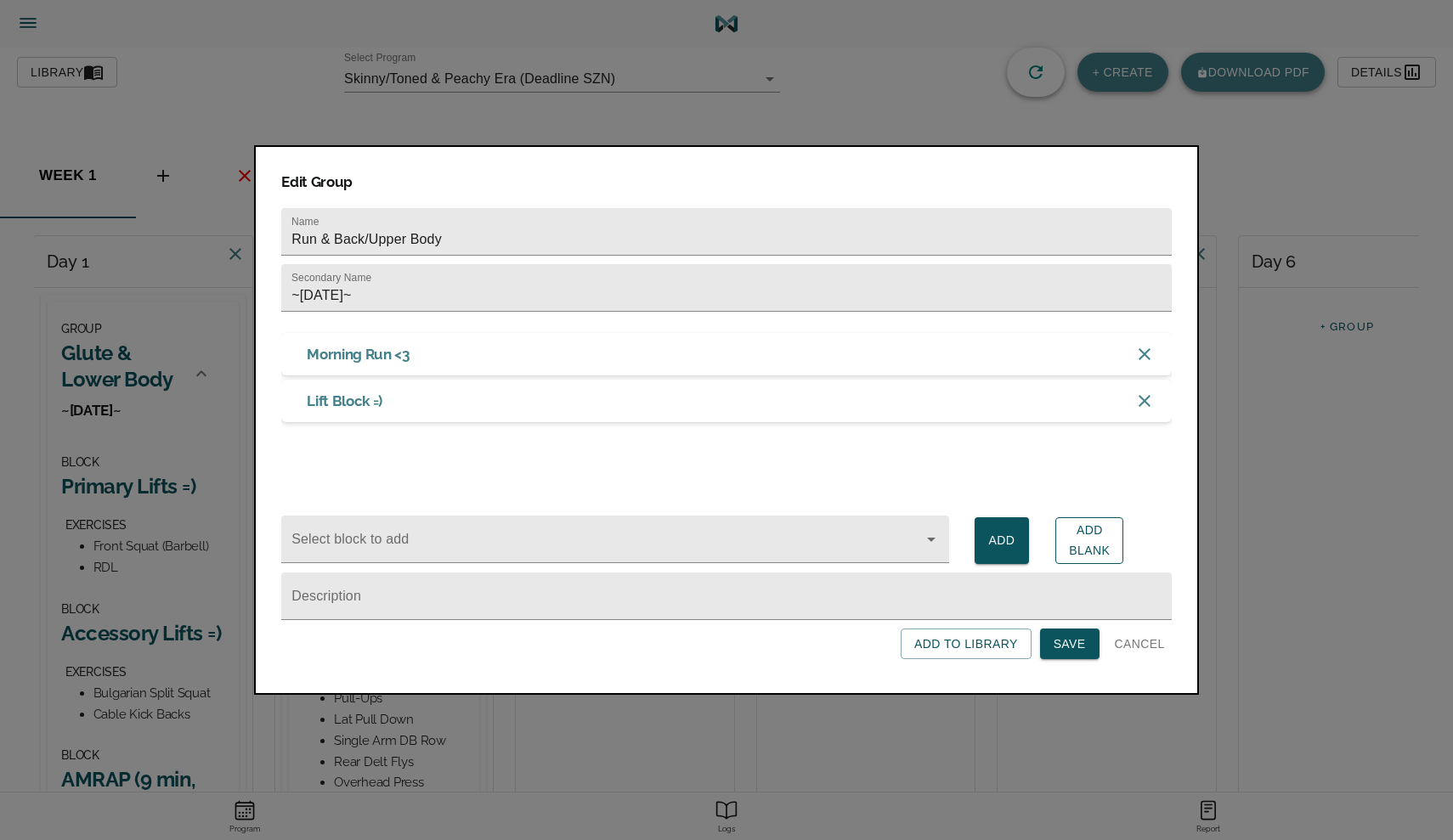
click at [1096, 548] on span "Add Blank" at bounding box center [1090, 540] width 41 height 41
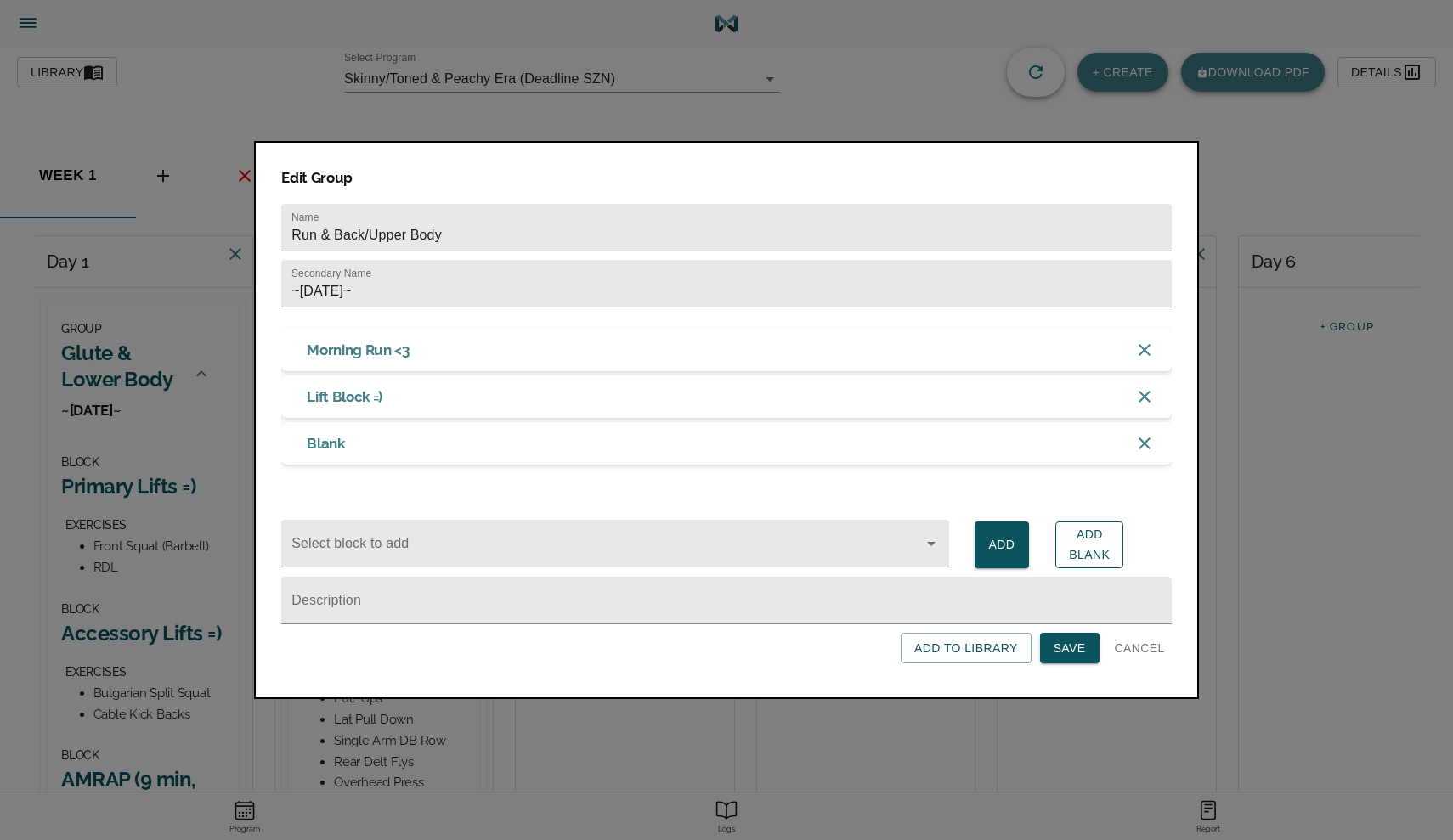
click at [1095, 551] on span "Add Blank" at bounding box center [1090, 544] width 41 height 41
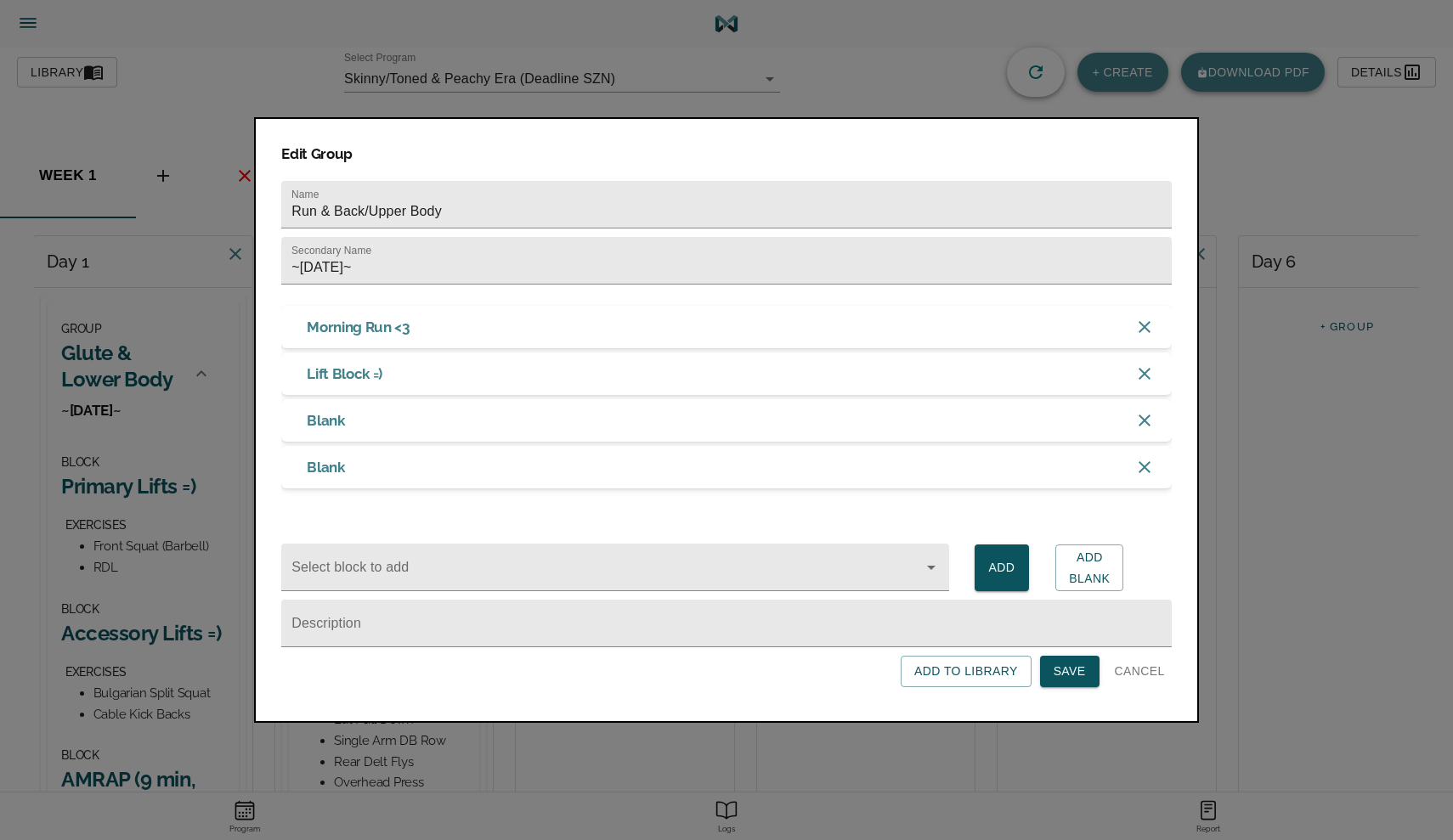
click at [1079, 681] on span "Save" at bounding box center [1069, 671] width 32 height 22
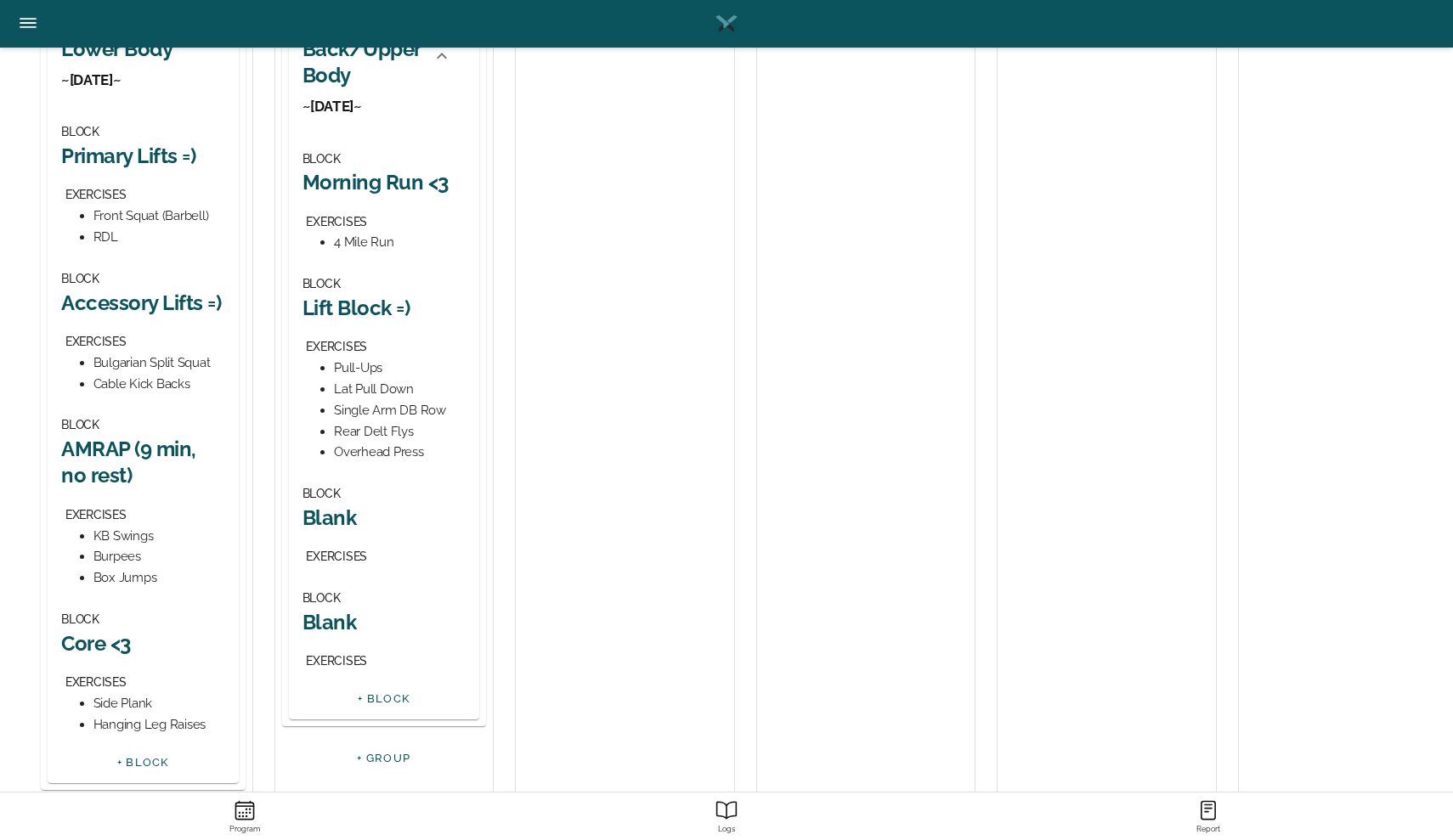
scroll to position [397, 0]
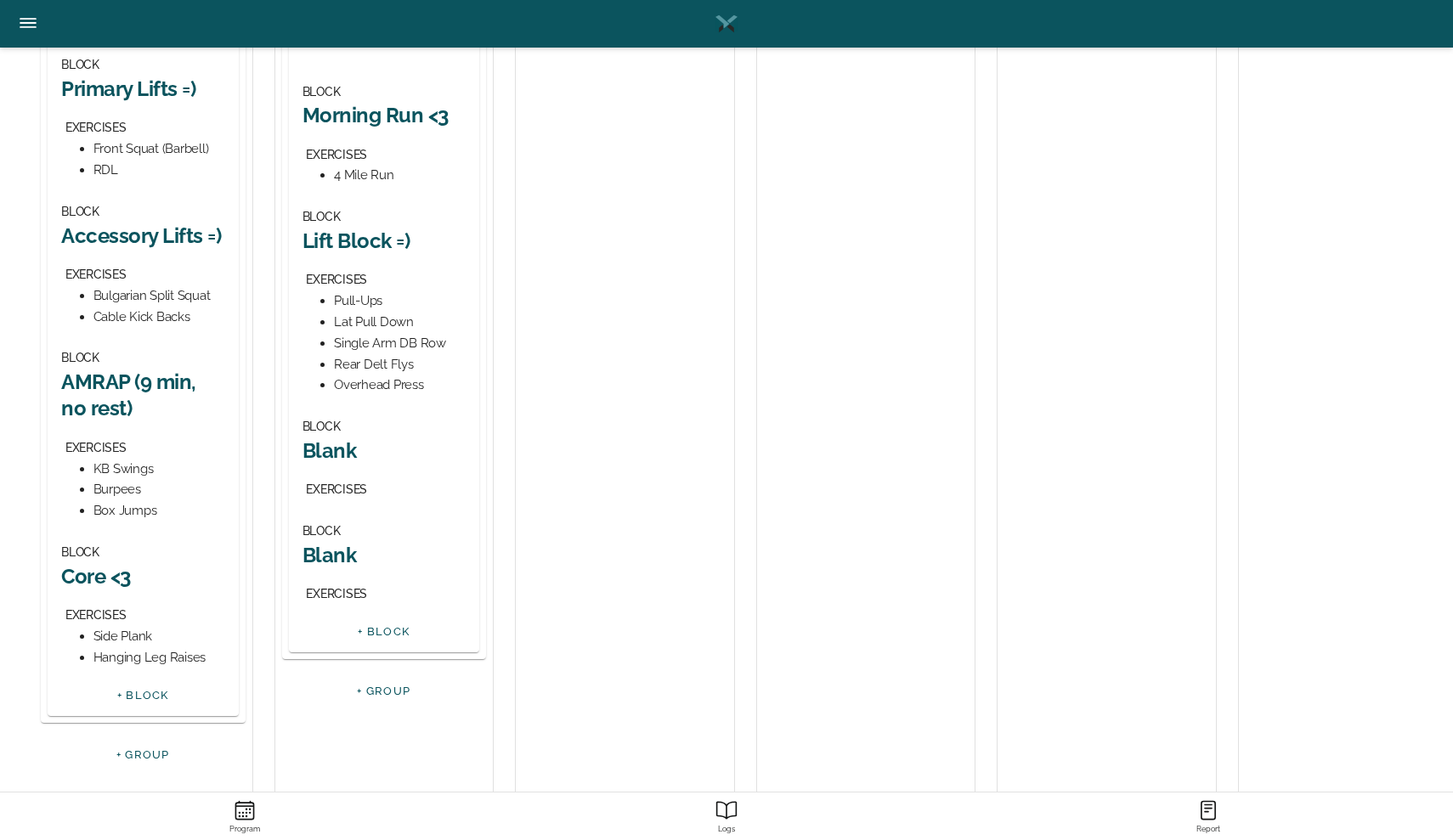
click at [338, 441] on h2 "Blank" at bounding box center [384, 450] width 164 height 26
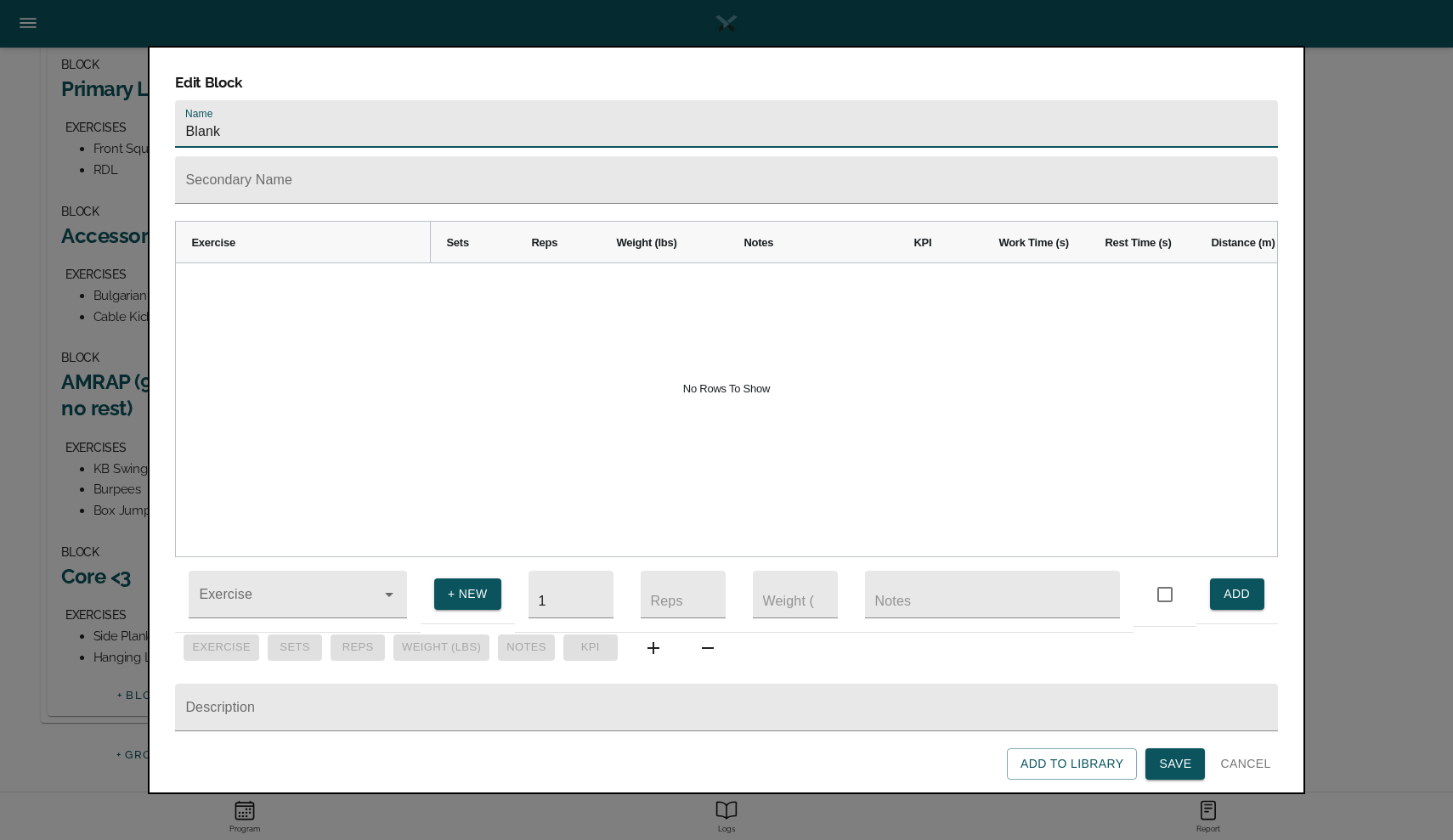
click at [330, 100] on input "Blank" at bounding box center [726, 124] width 1102 height 48
click at [325, 100] on input "Accessory Blank" at bounding box center [726, 124] width 1102 height 48
click at [311, 105] on input "Accessory Blank" at bounding box center [726, 124] width 1102 height 48
type input "Accessory Work =)"
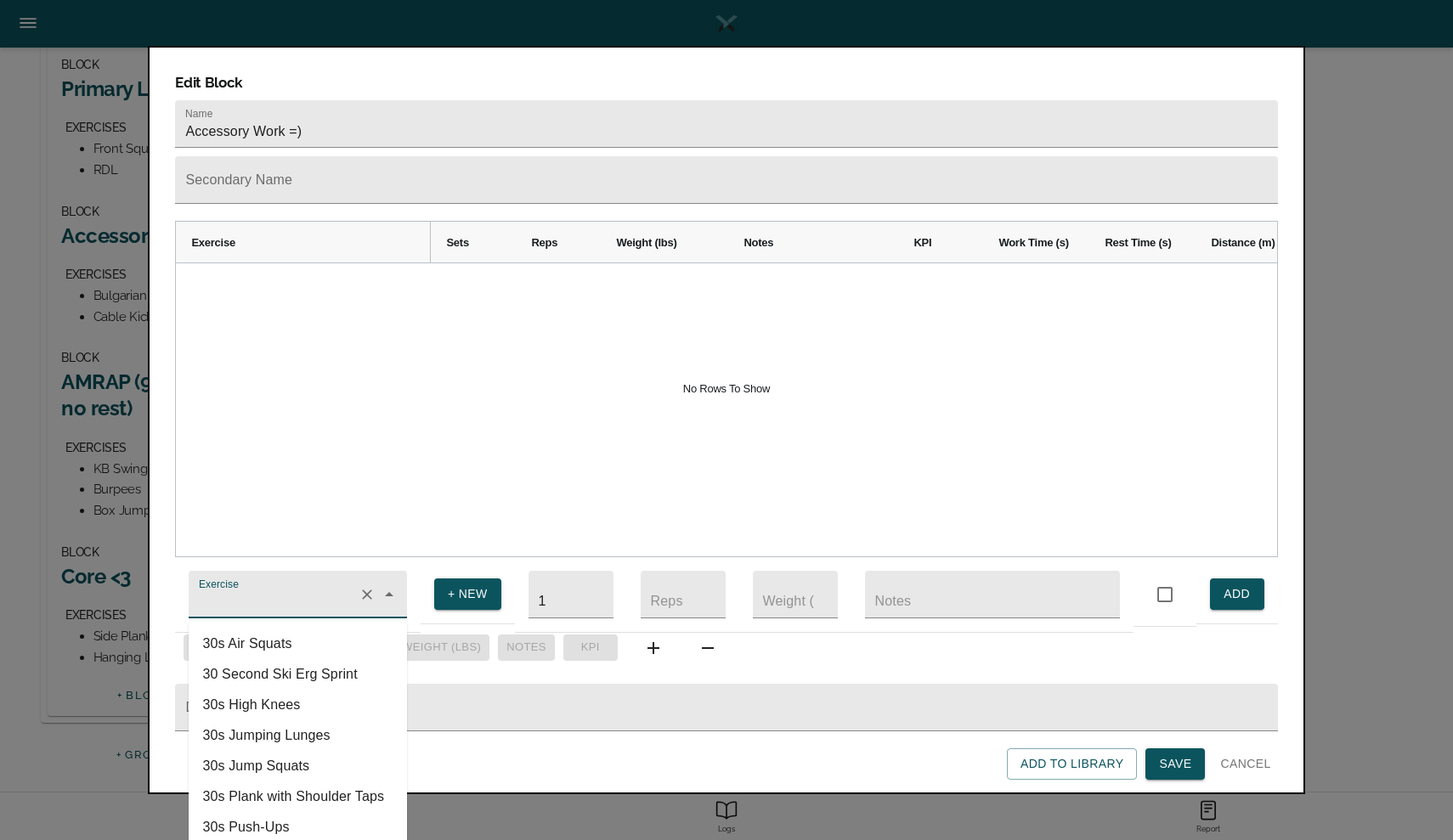
click at [263, 588] on input "Exercise" at bounding box center [274, 603] width 156 height 32
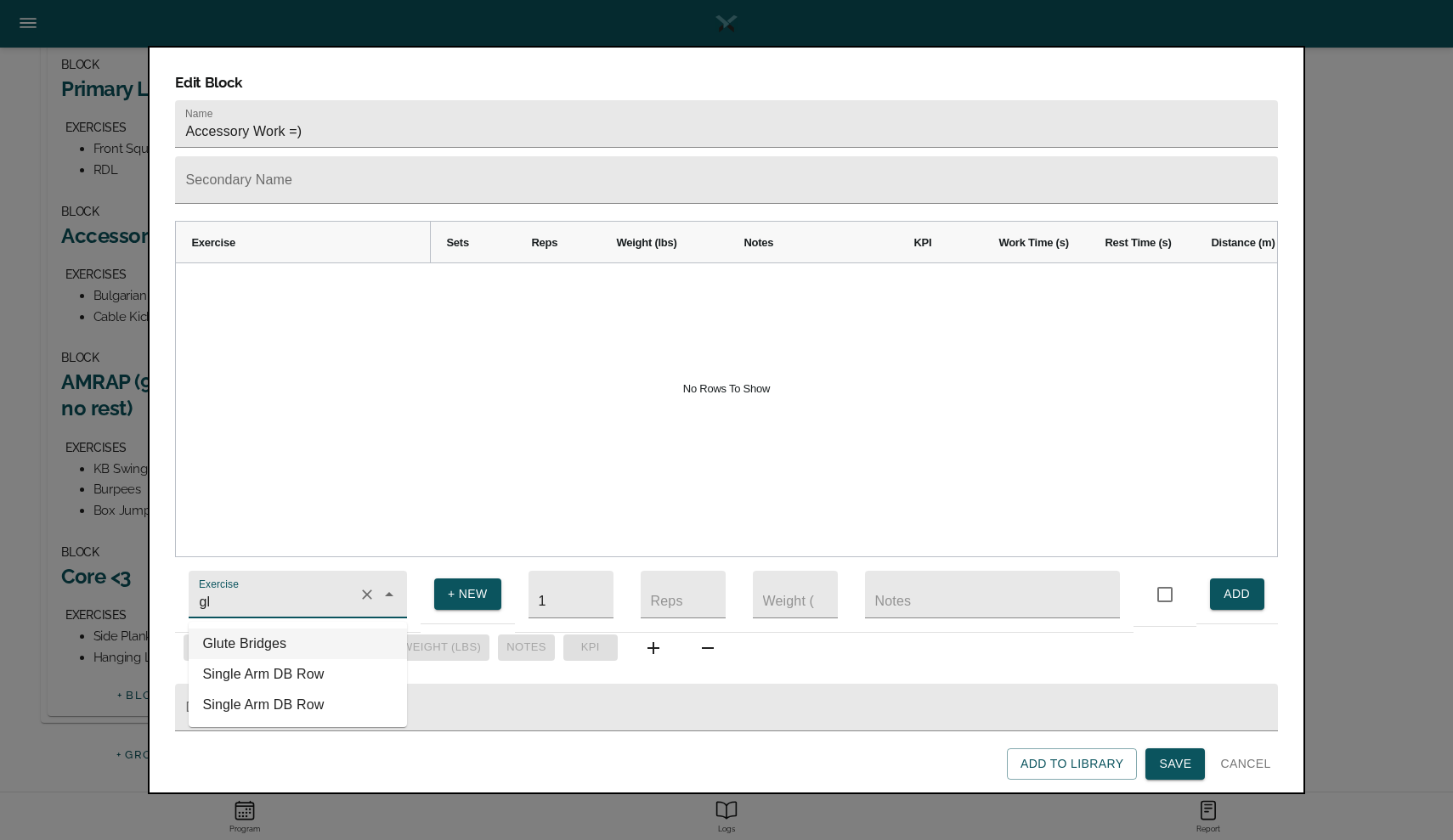
click at [250, 630] on li "Glute Bridges" at bounding box center [297, 643] width 218 height 31
type input "Glute Bridges"
click at [962, 583] on input "text" at bounding box center [992, 594] width 255 height 48
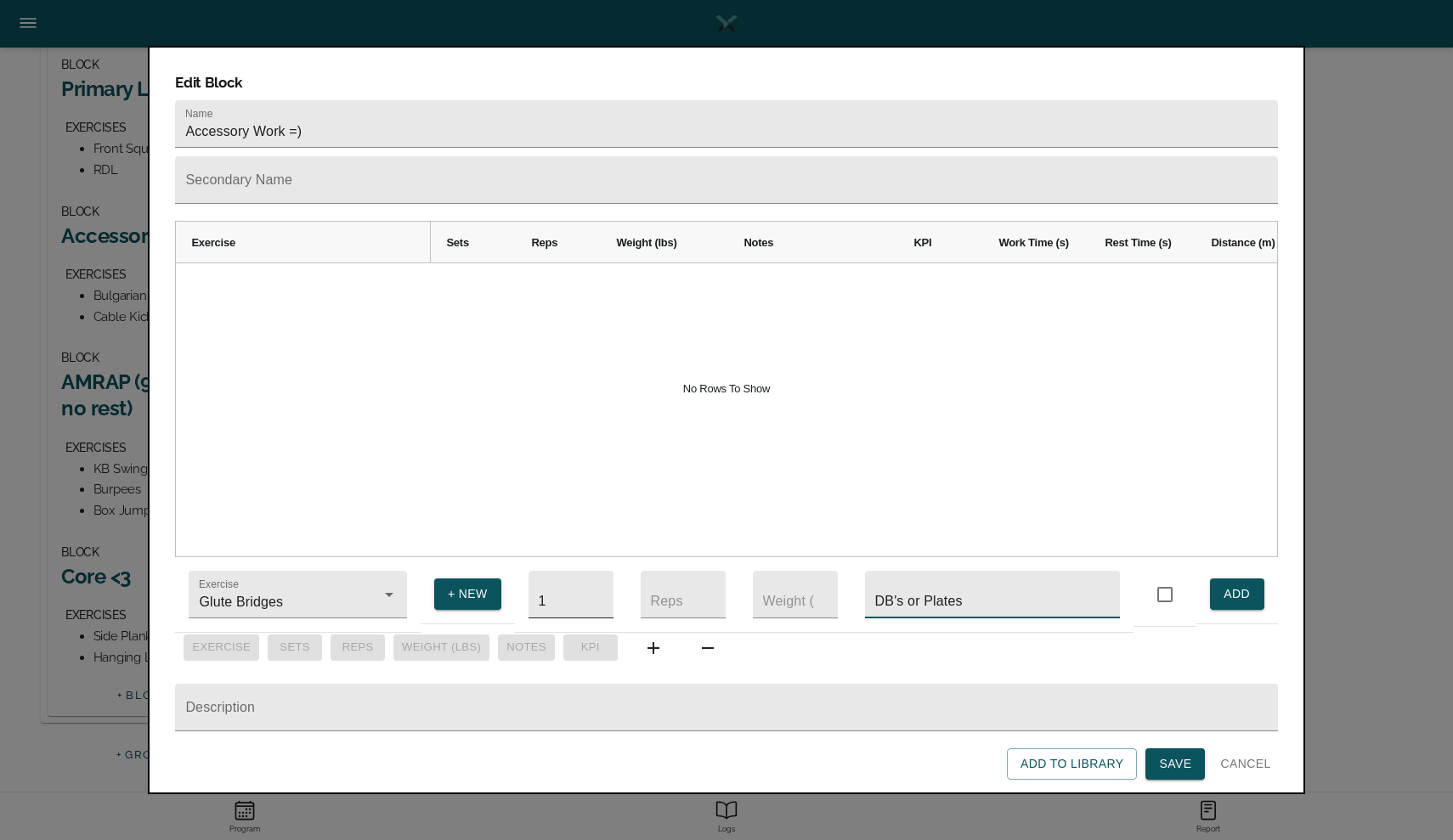
type input "DB's or Plates"
click at [554, 588] on input "1" at bounding box center [571, 594] width 85 height 48
type input "3"
click at [670, 582] on input "number" at bounding box center [683, 594] width 85 height 48
type input "12"
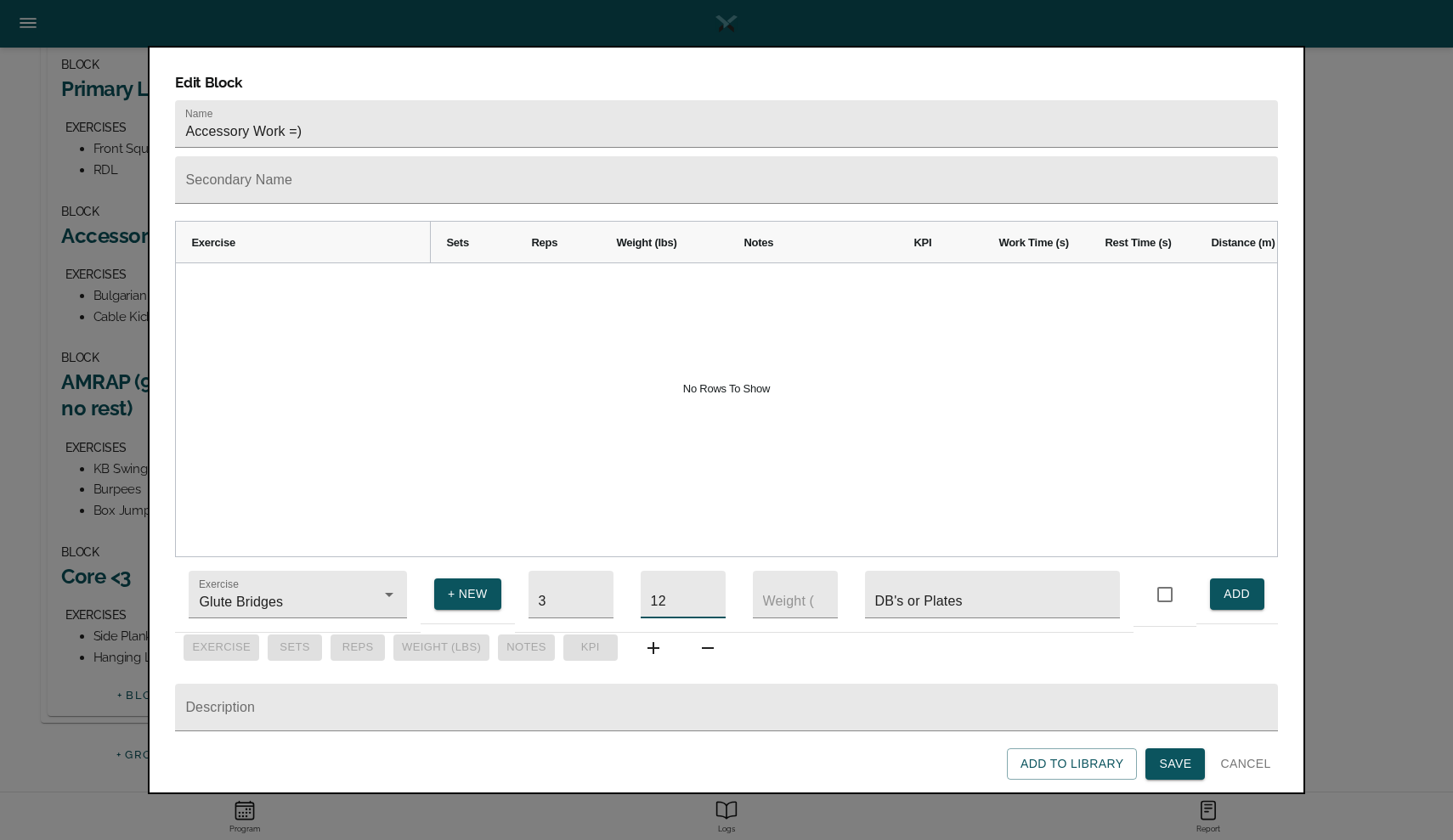
click at [1228, 583] on span "ADD" at bounding box center [1237, 594] width 27 height 22
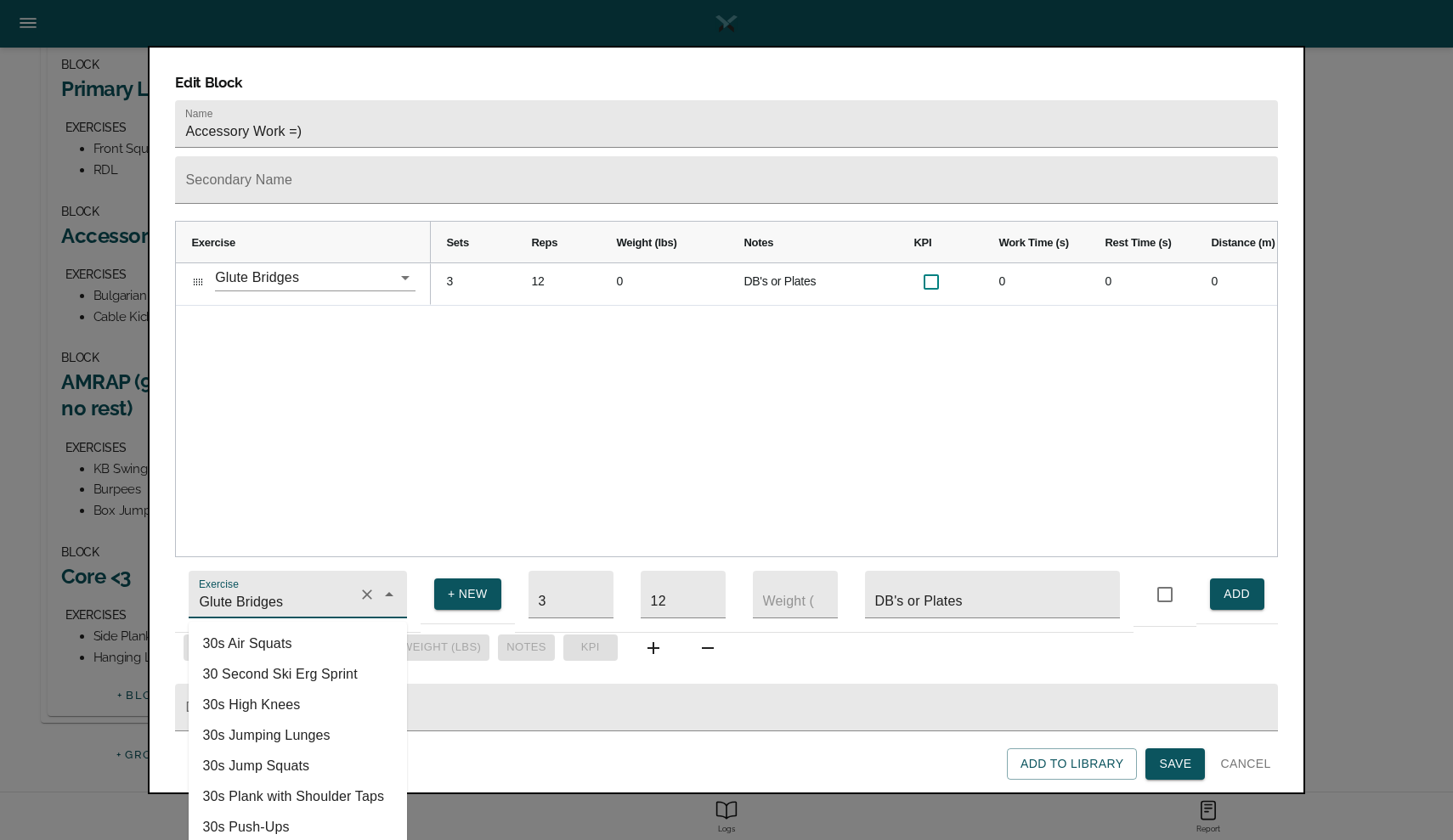
click at [249, 587] on input "Glute Bridges" at bounding box center [274, 603] width 156 height 32
click at [274, 587] on input "Glute Bridges" at bounding box center [274, 603] width 156 height 32
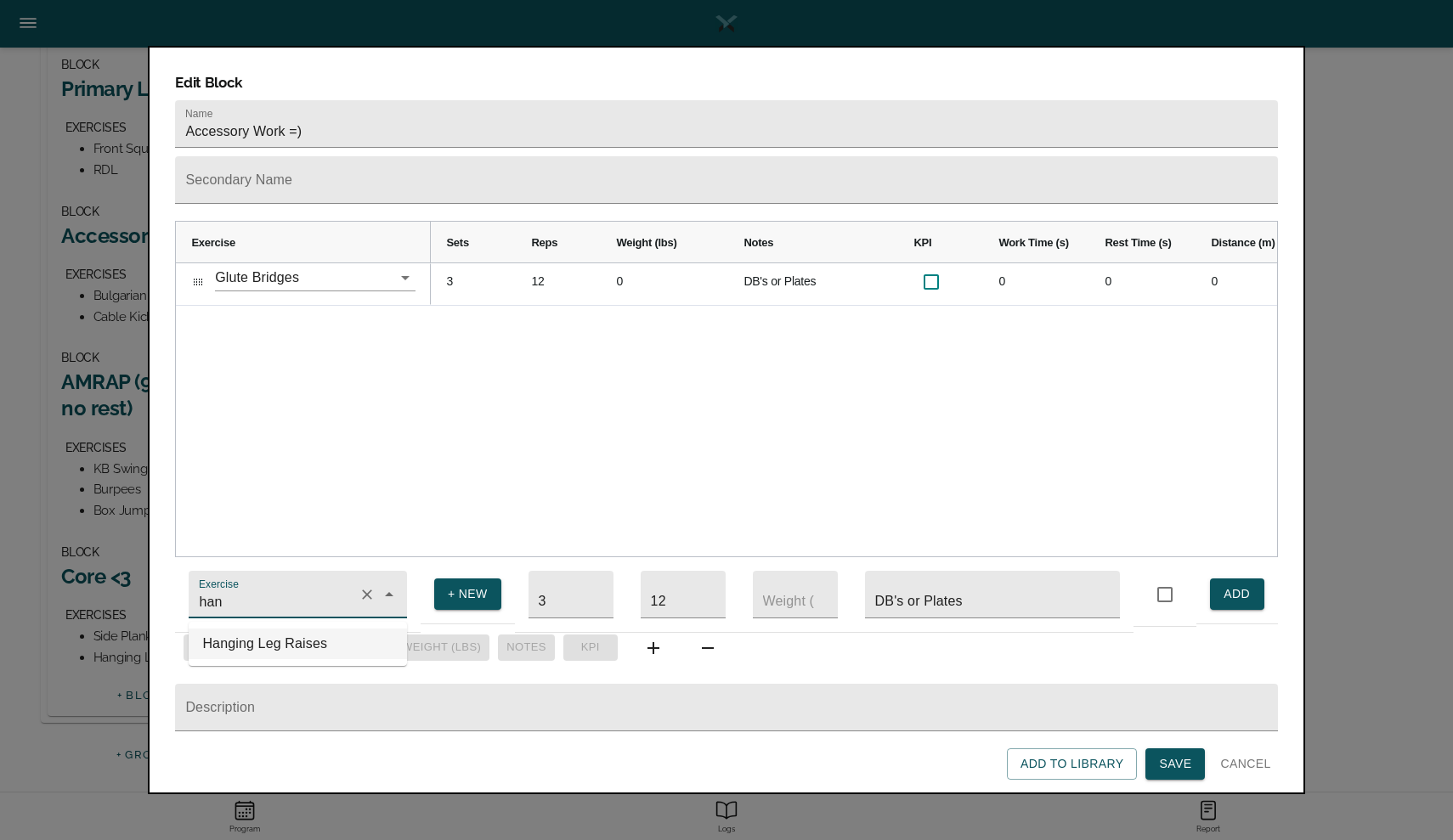
click at [269, 628] on li "Hanging Leg Raises" at bounding box center [297, 643] width 218 height 31
type input "Hanging Leg Raises"
click at [997, 587] on input "DB's or Plates" at bounding box center [992, 594] width 255 height 48
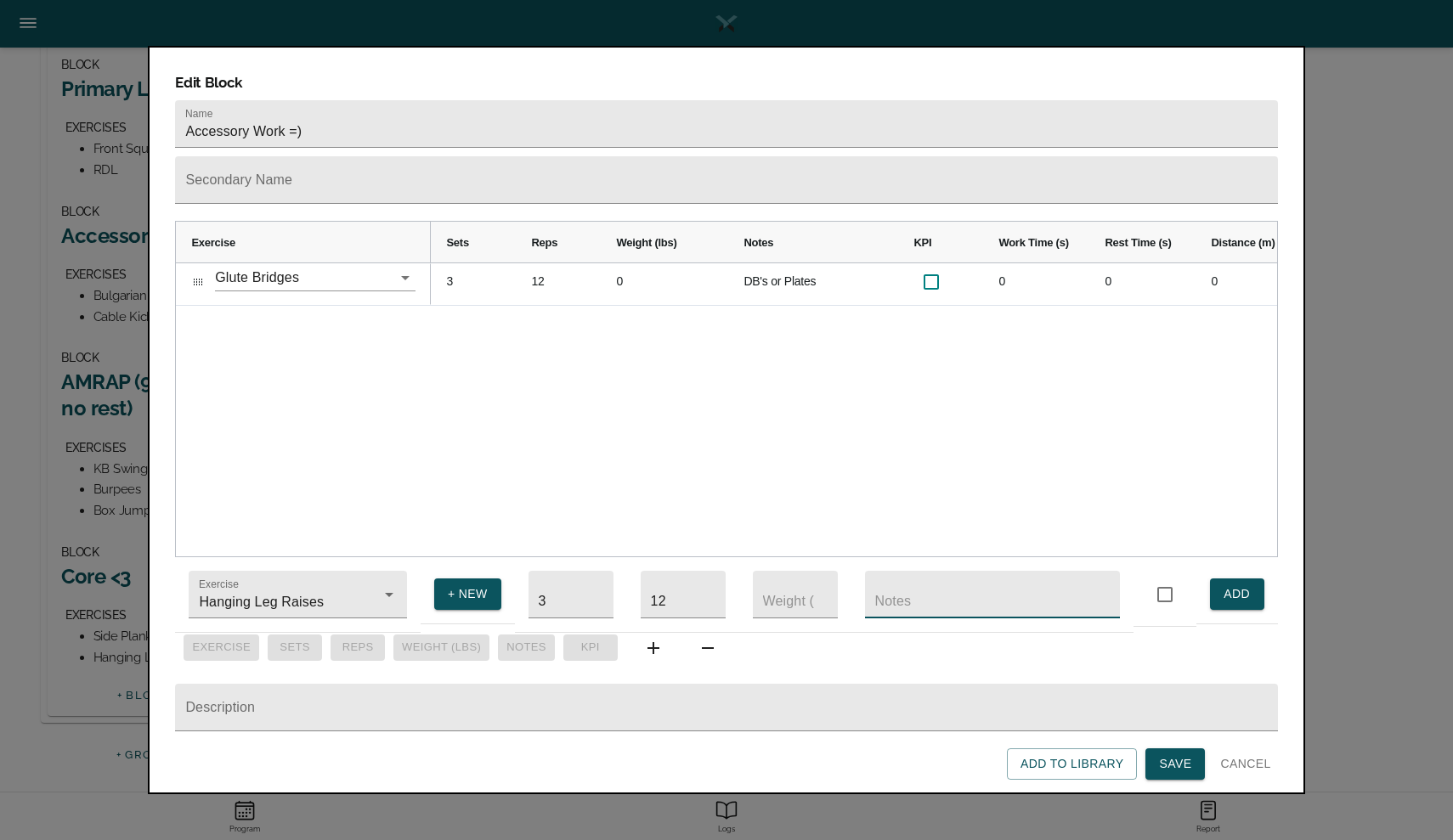
click at [1234, 583] on span "ADD" at bounding box center [1237, 594] width 27 height 22
click at [463, 583] on span "+ NEW" at bounding box center [467, 594] width 40 height 22
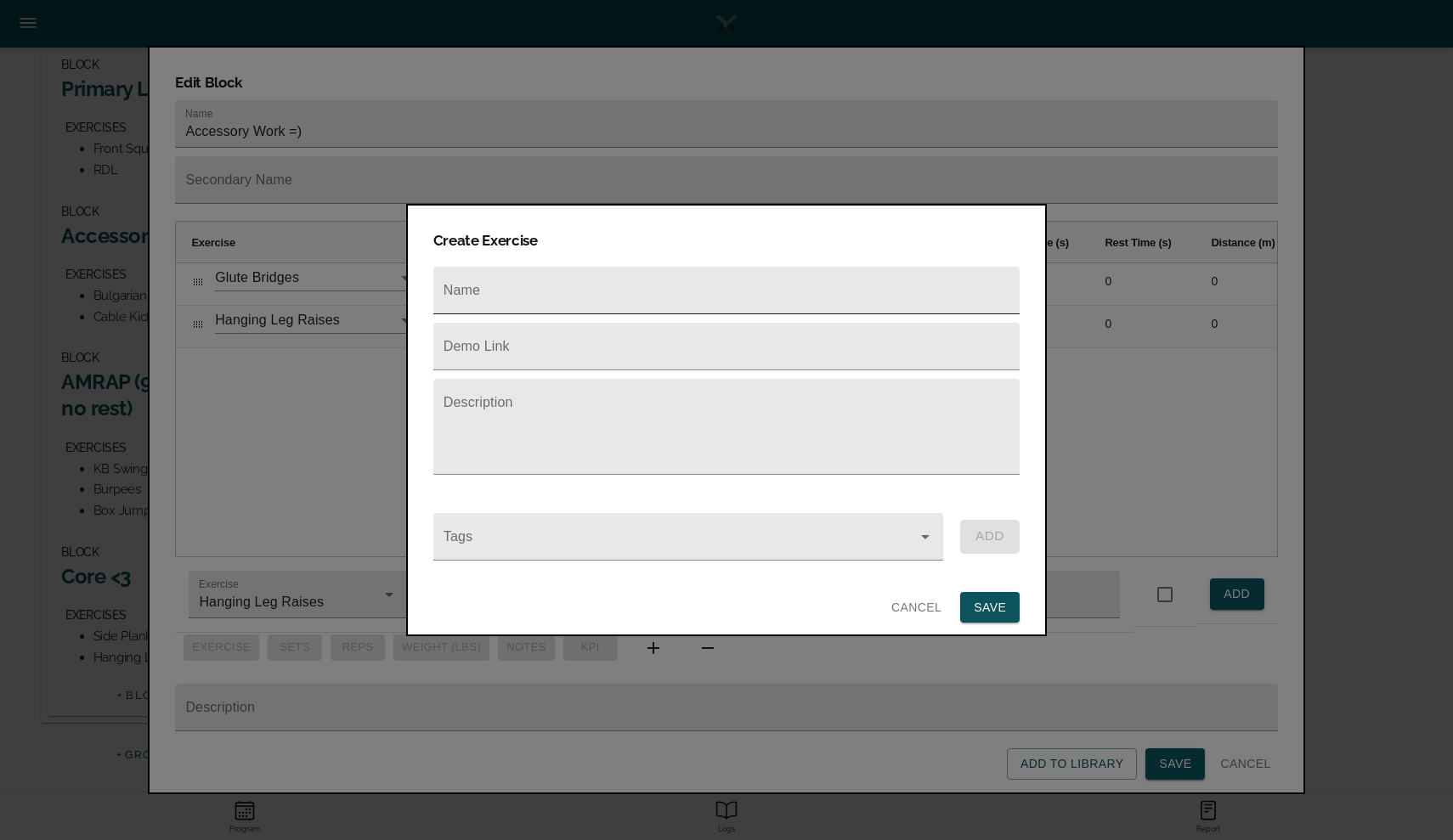
click at [540, 270] on input "text" at bounding box center [726, 290] width 586 height 48
type input "Side Plank w Hip Dips"
click at [988, 606] on span "SAVE" at bounding box center [989, 607] width 32 height 22
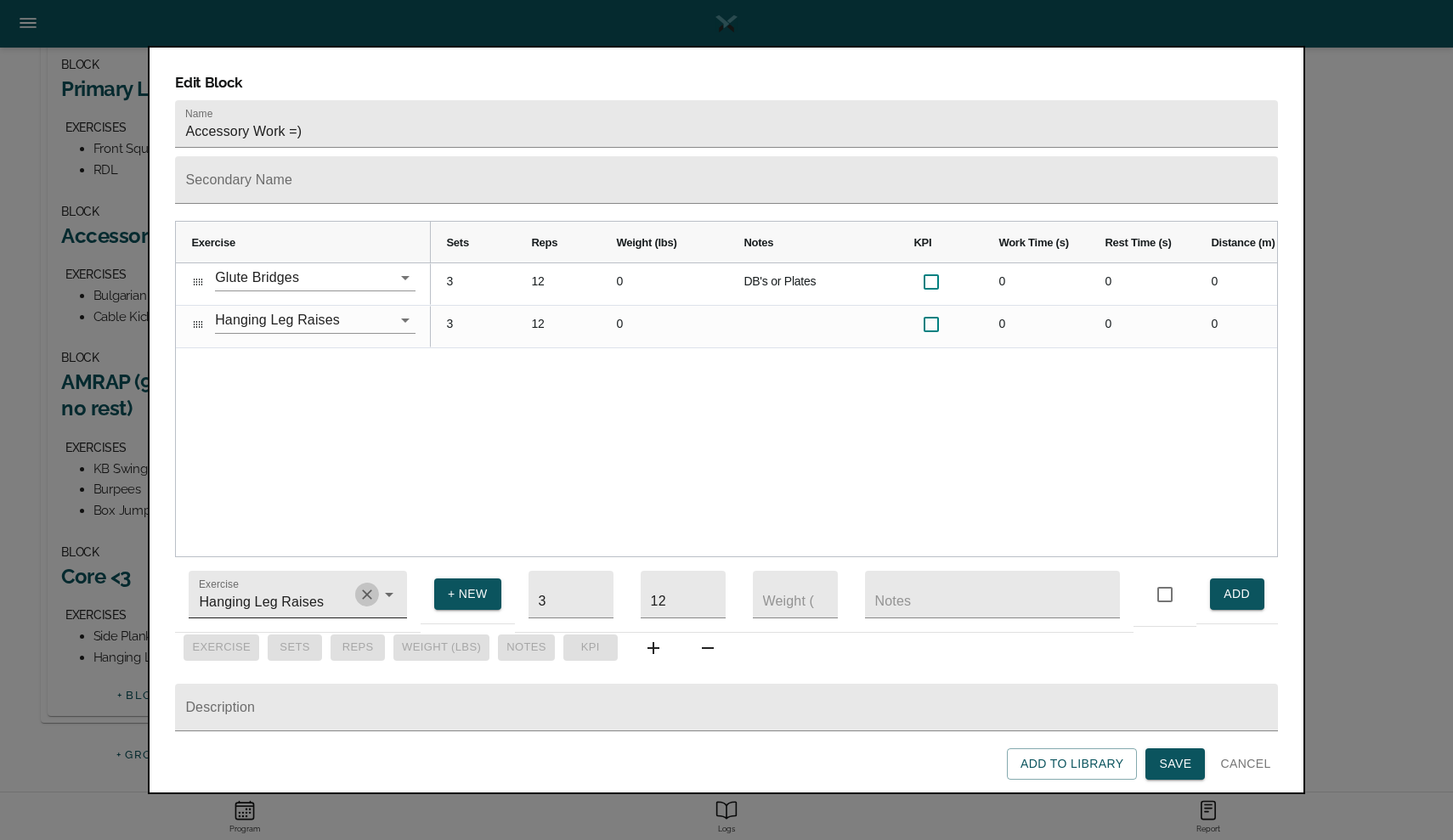
click at [363, 587] on icon "Clear" at bounding box center [367, 595] width 17 height 17
click at [283, 700] on li "Side Plank w Hip Dips" at bounding box center [297, 704] width 218 height 31
type input "Side Plank w Hip Dips"
click at [555, 597] on input "3" at bounding box center [571, 594] width 85 height 48
type input "2"
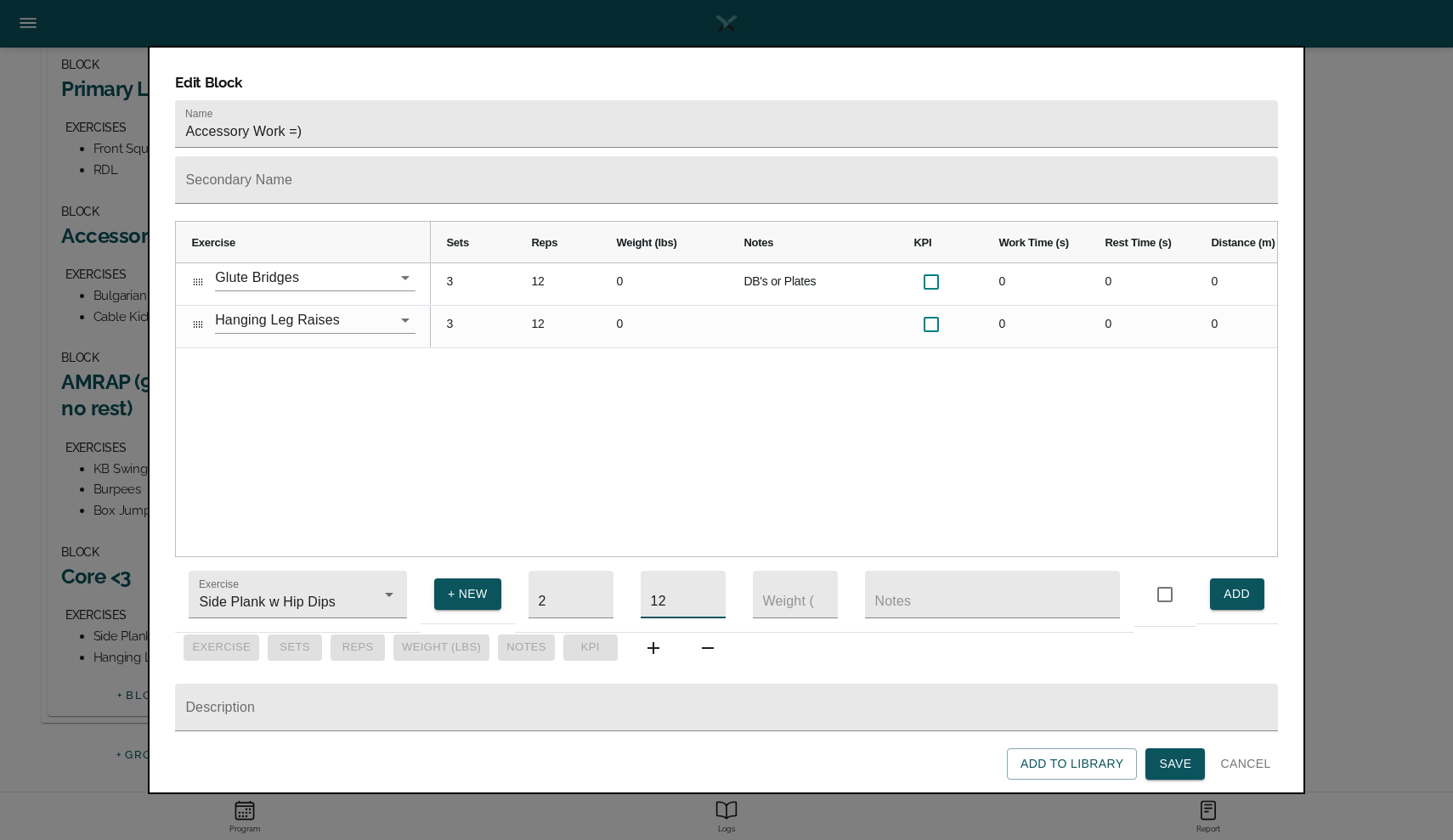
click at [670, 593] on input "12" at bounding box center [683, 594] width 85 height 48
click at [903, 592] on input "text" at bounding box center [992, 594] width 255 height 48
type input "30 sec per side"
click at [1255, 578] on button "ADD" at bounding box center [1237, 594] width 54 height 32
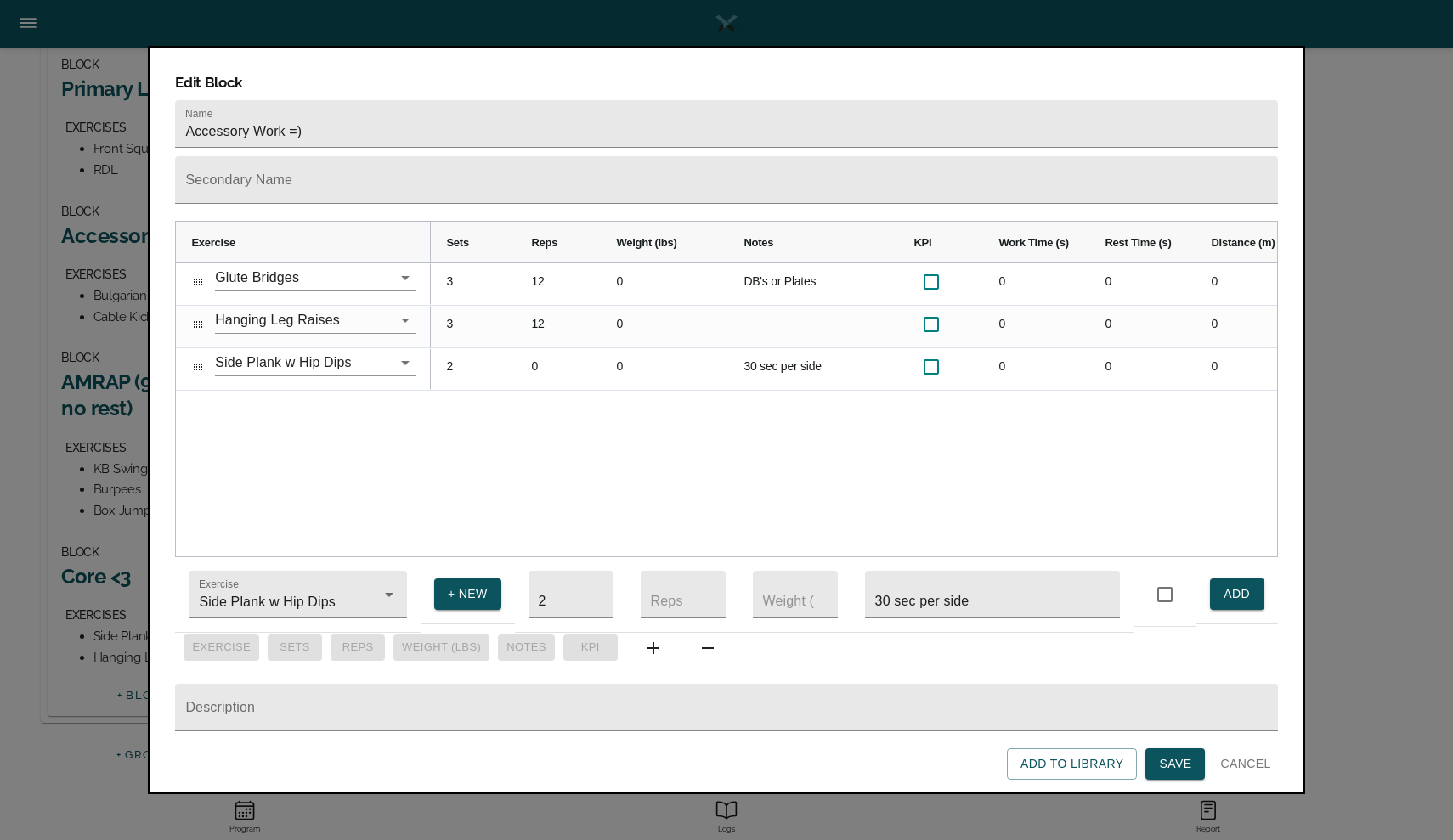
click at [1170, 773] on span "Save" at bounding box center [1175, 763] width 32 height 22
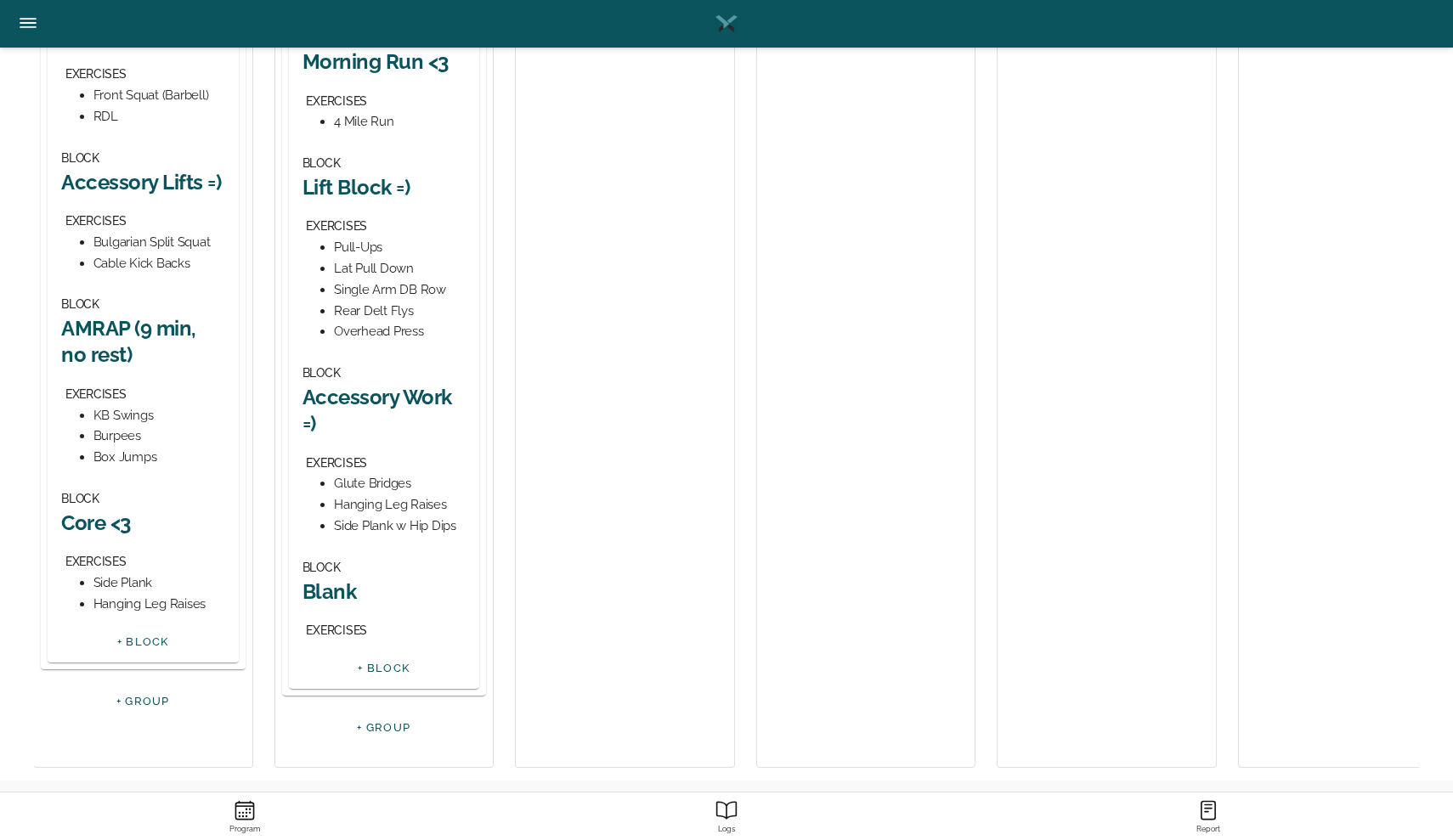
scroll to position [450, 0]
click at [342, 583] on h2 "Blank" at bounding box center [384, 592] width 164 height 26
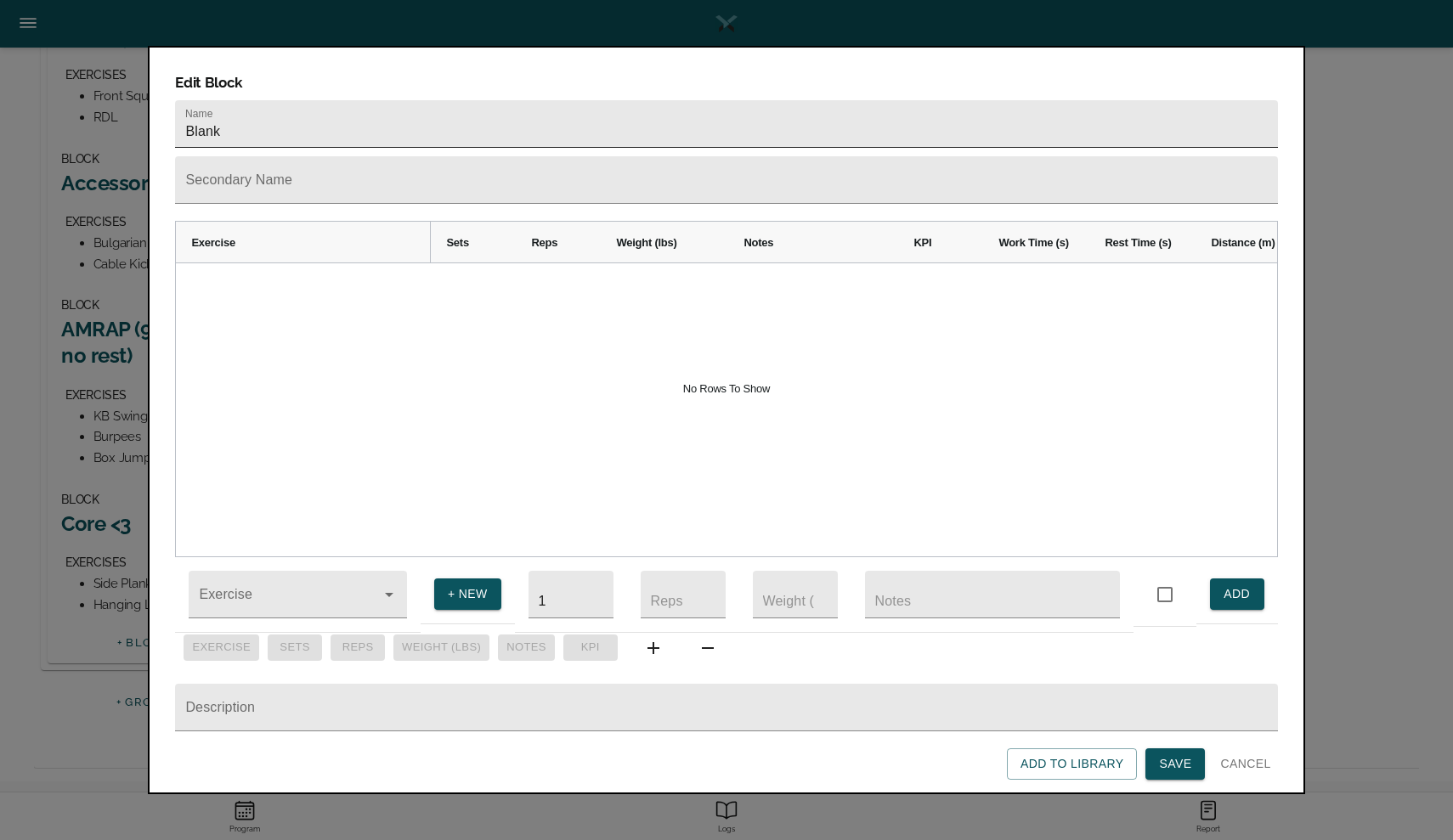
click at [366, 106] on input "Blank" at bounding box center [726, 124] width 1102 height 48
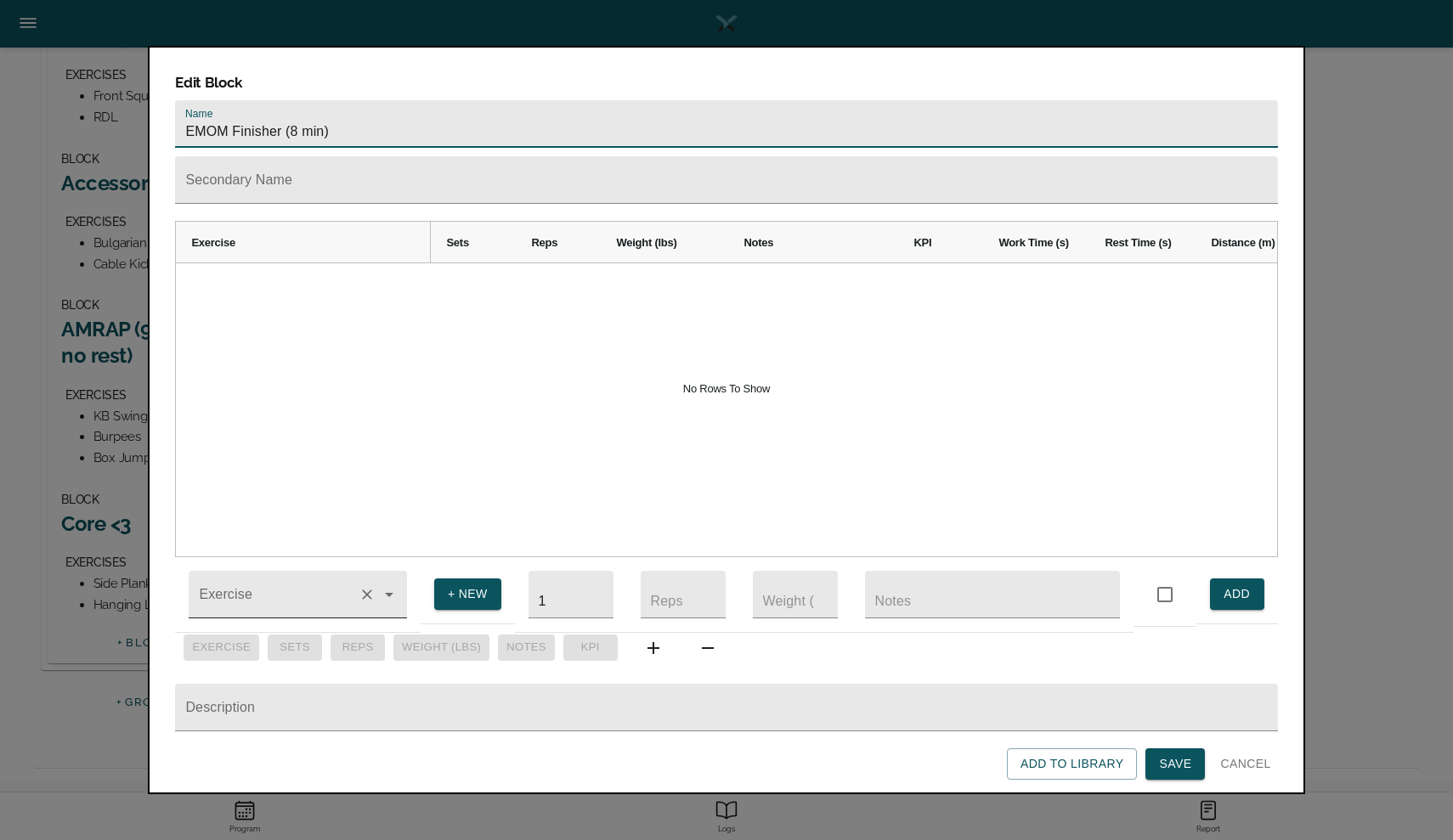
type input "EMOM Finisher (8 min)"
click at [238, 594] on input "Exercise" at bounding box center [274, 603] width 156 height 32
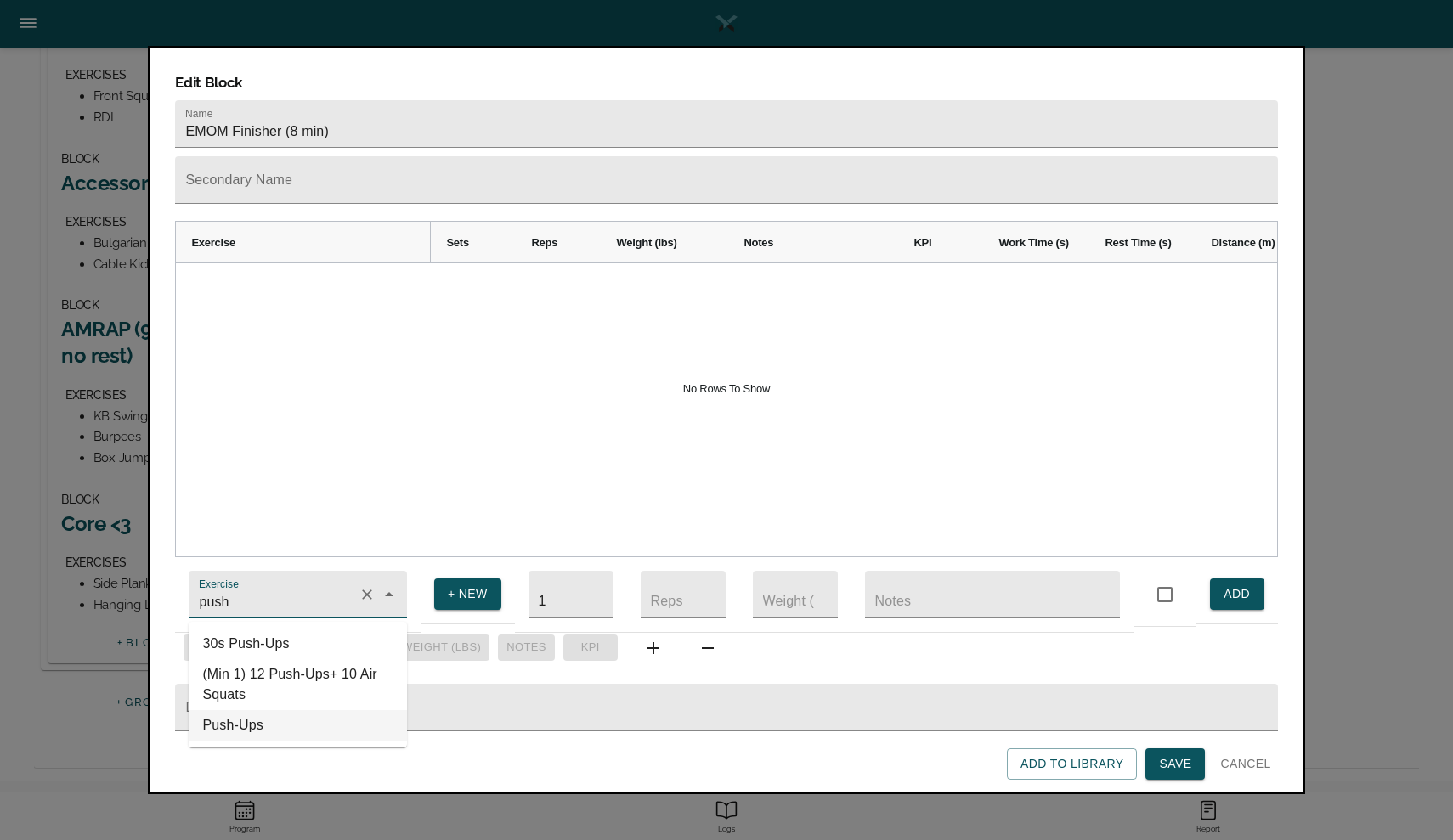
click at [259, 722] on li "Push-Ups" at bounding box center [297, 725] width 218 height 31
type input "Push-Ups"
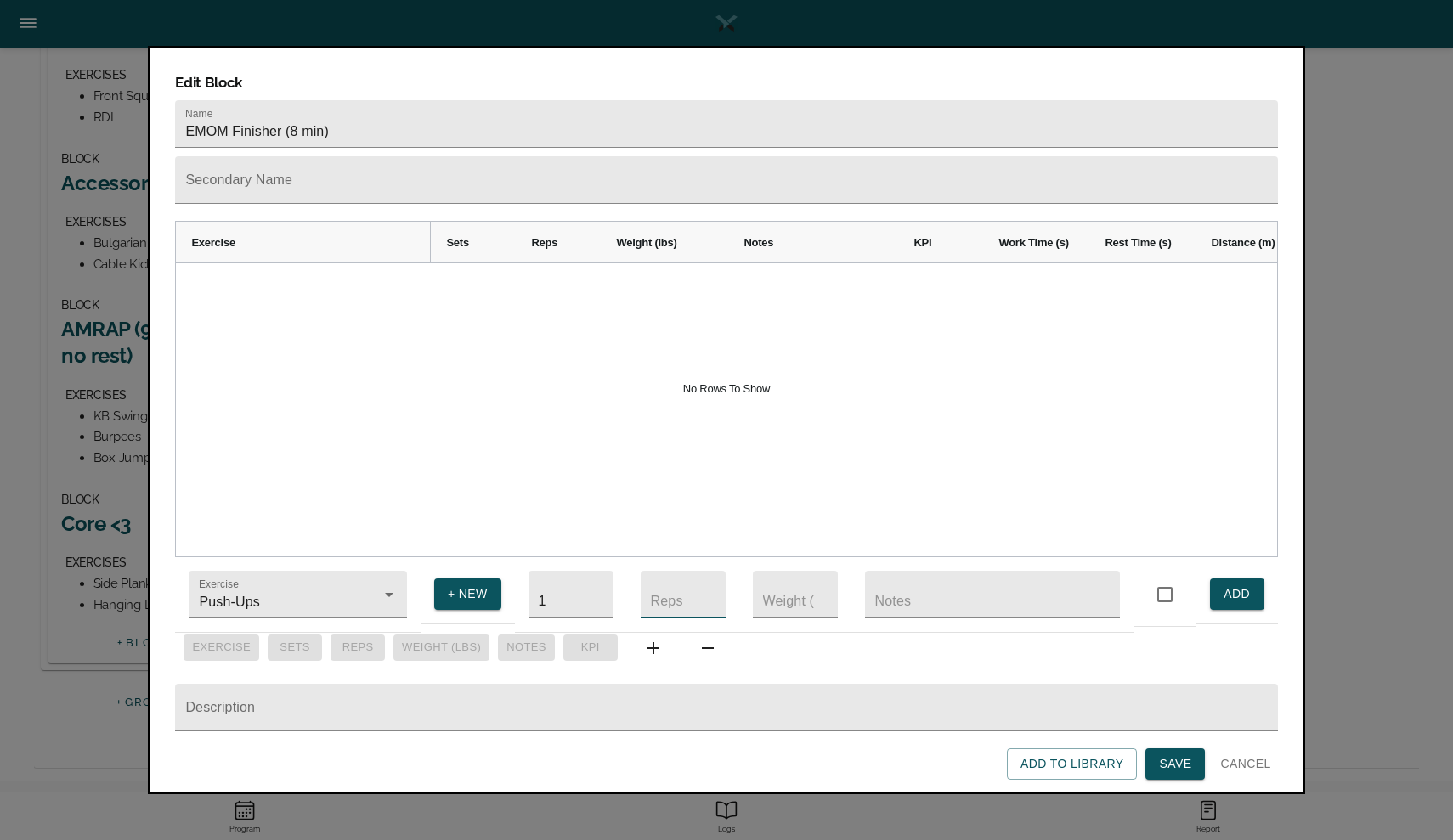
click at [659, 597] on input "number" at bounding box center [683, 594] width 85 height 48
type input "10"
click at [1223, 587] on span "ADD" at bounding box center [1237, 594] width 27 height 22
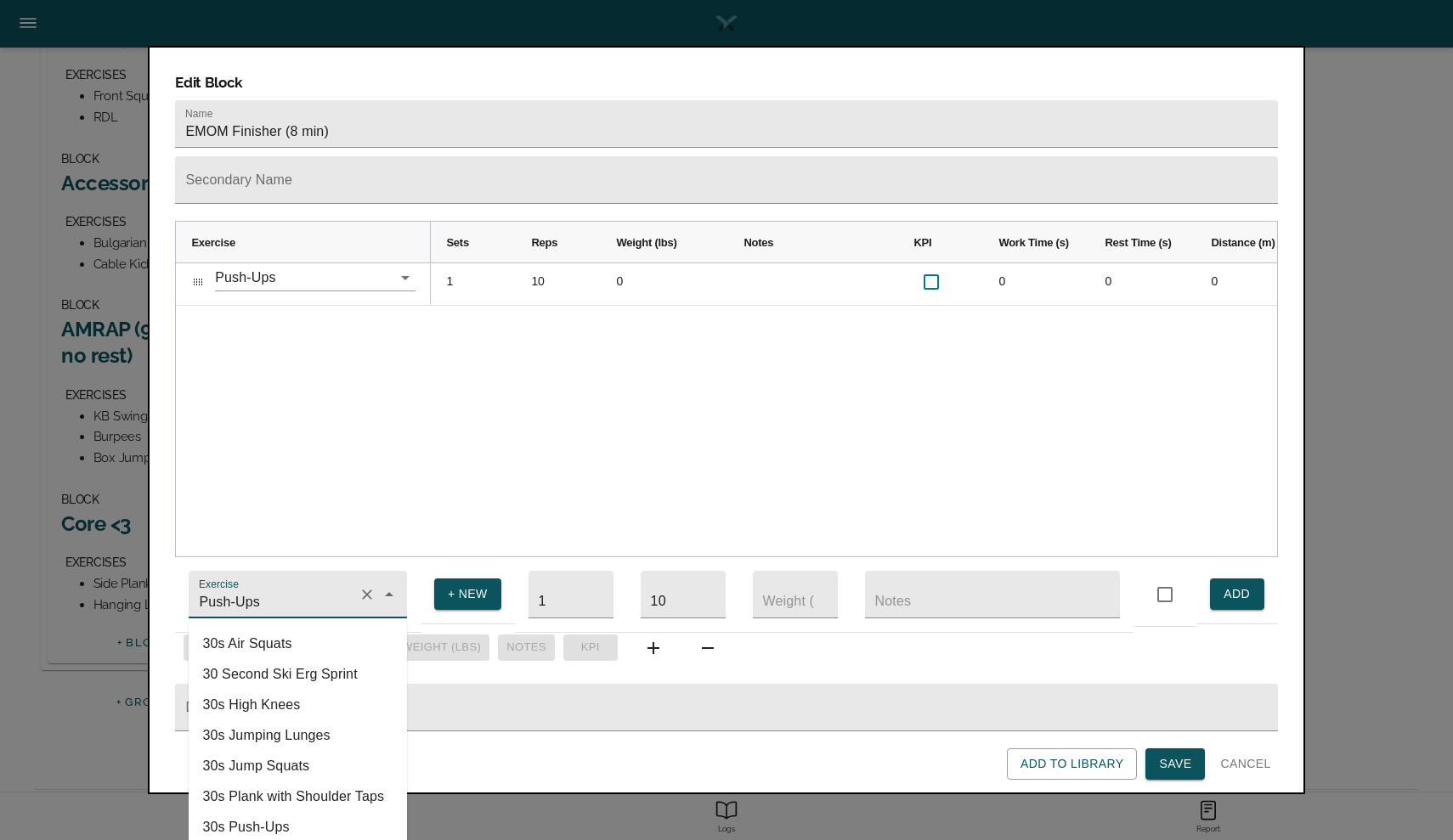
click at [271, 590] on input "Push-Ups" at bounding box center [274, 603] width 156 height 32
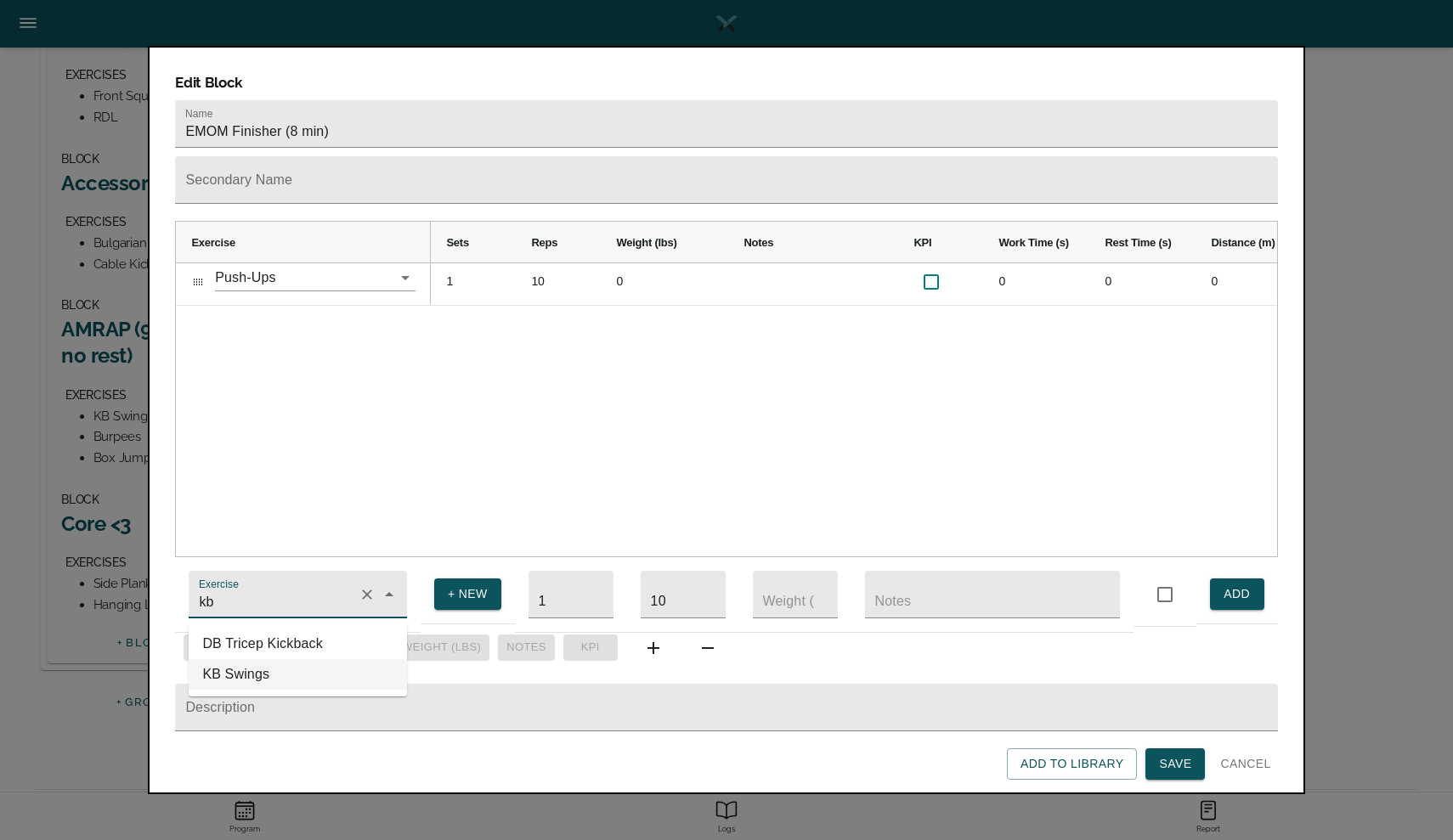
click at [225, 660] on li "KB Swings" at bounding box center [297, 674] width 218 height 31
type input "KB Swings"
click at [671, 597] on input "10" at bounding box center [683, 594] width 85 height 48
type input "12"
click at [765, 595] on input "number" at bounding box center [794, 594] width 85 height 48
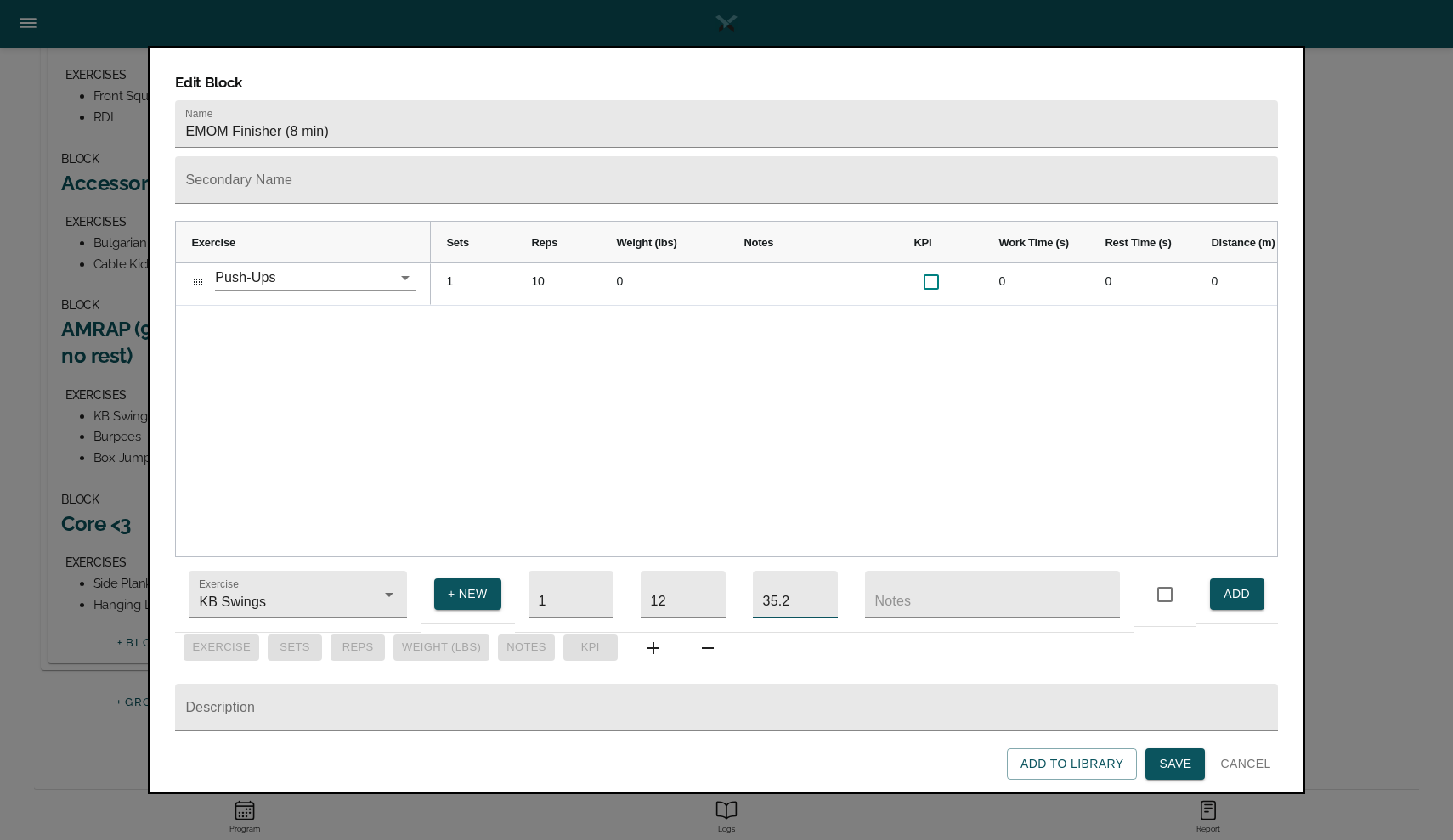
type input "35.2"
click at [1226, 583] on span "ADD" at bounding box center [1237, 594] width 27 height 22
click at [1163, 768] on span "Save" at bounding box center [1175, 763] width 32 height 22
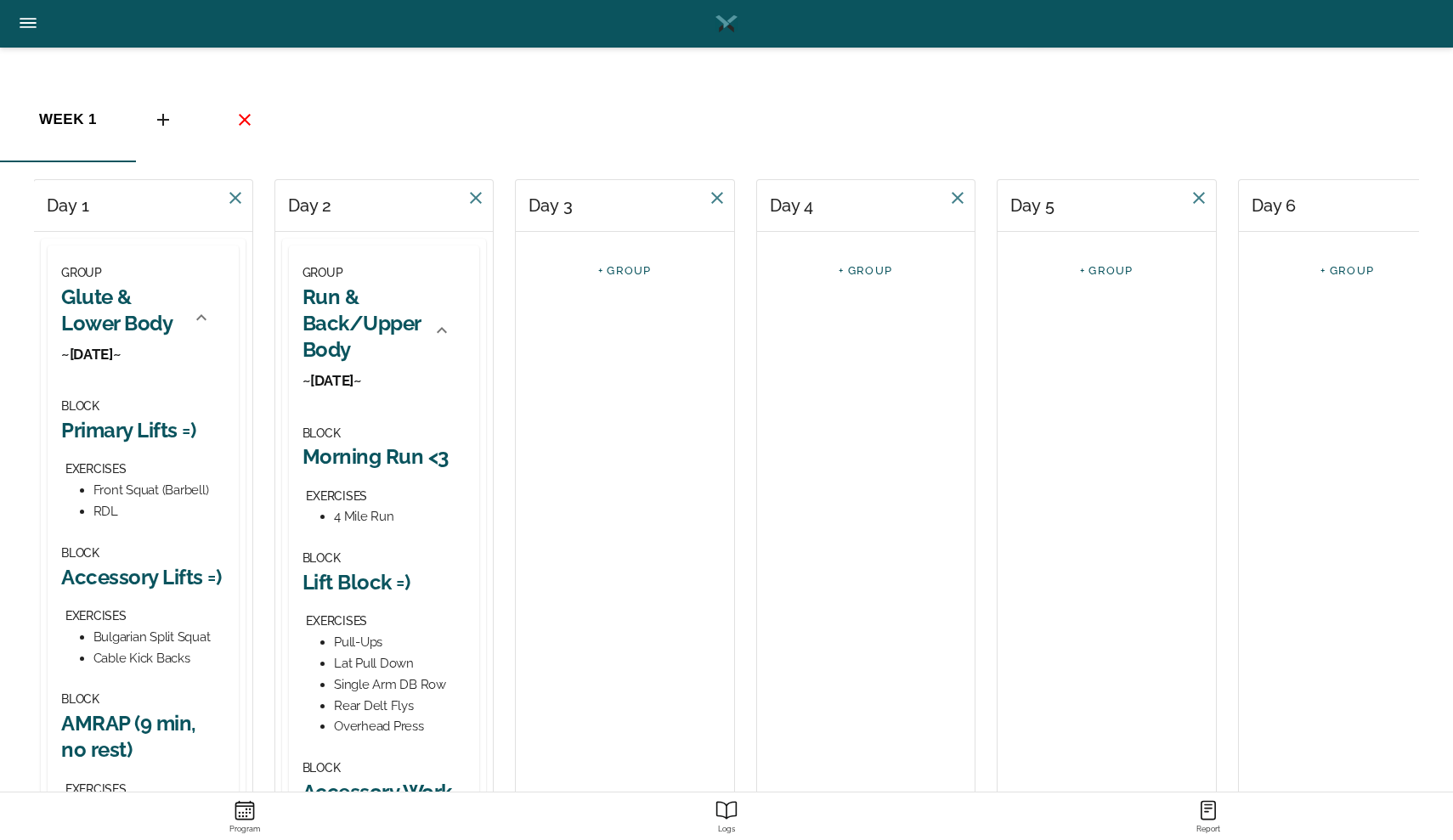
scroll to position [46, 0]
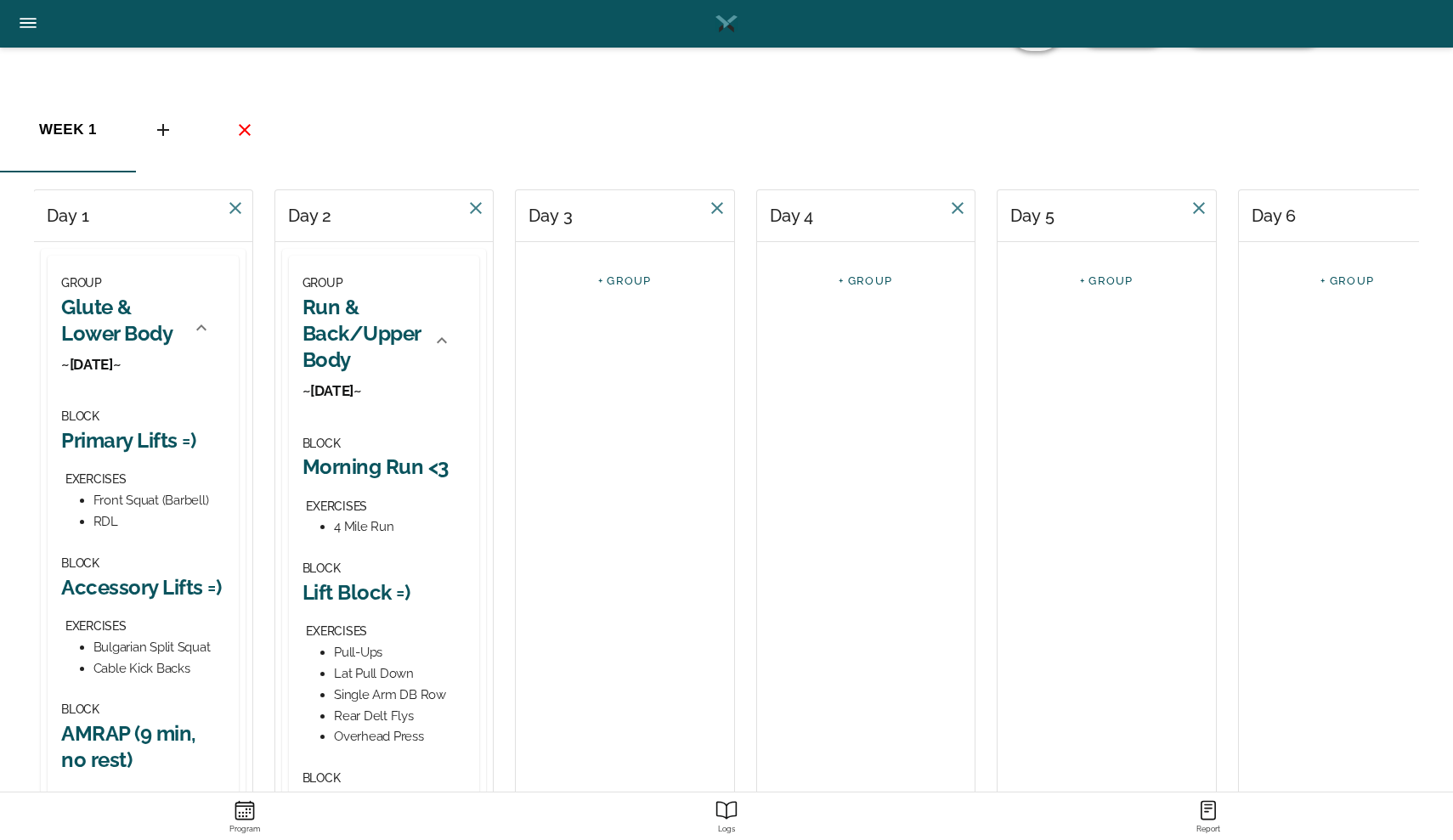
click at [624, 282] on link "+ GROUP" at bounding box center [624, 281] width 53 height 13
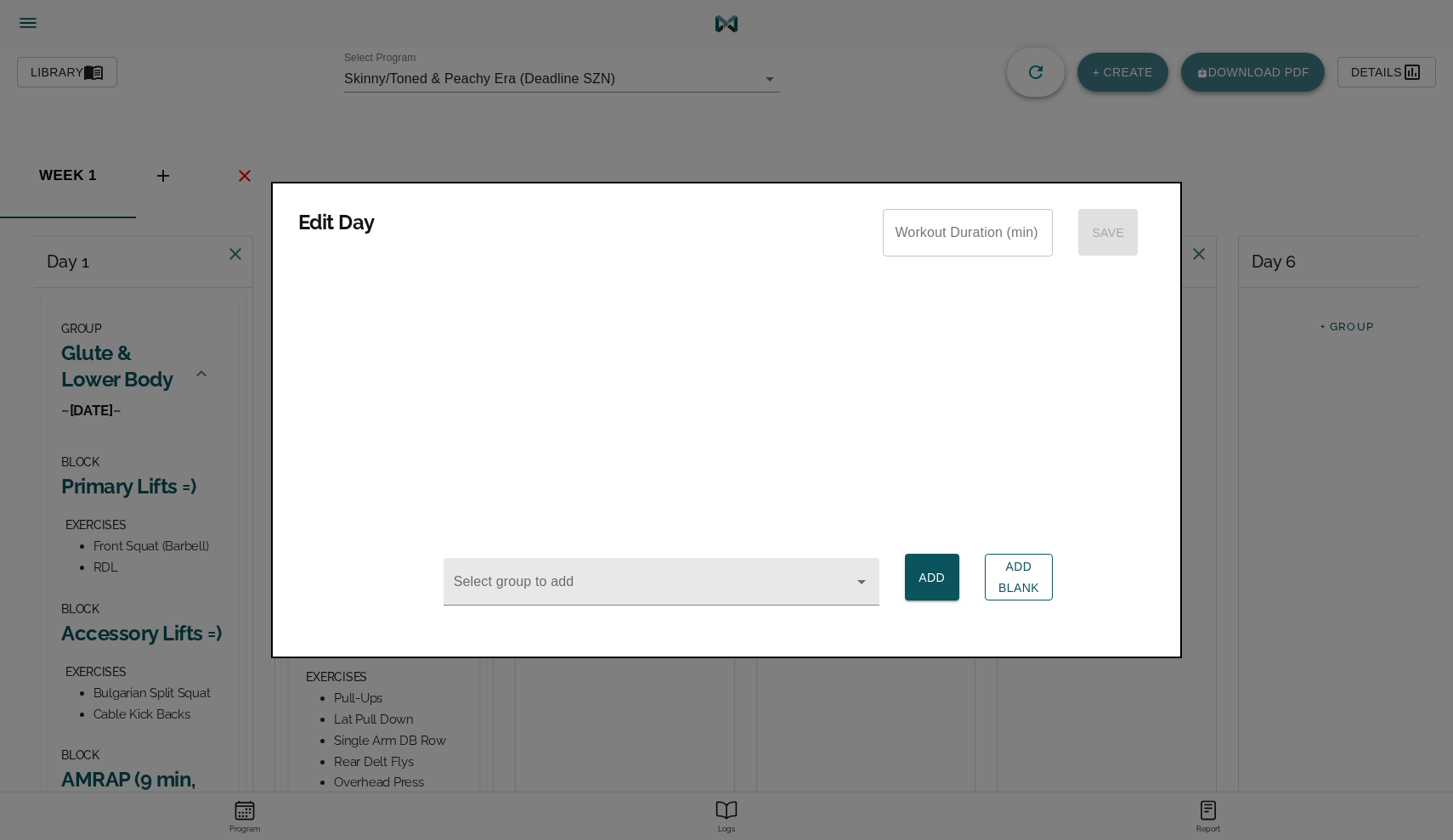
click at [998, 578] on span "Add Blank" at bounding box center [1018, 577] width 41 height 41
click at [603, 743] on div at bounding box center [726, 420] width 1453 height 840
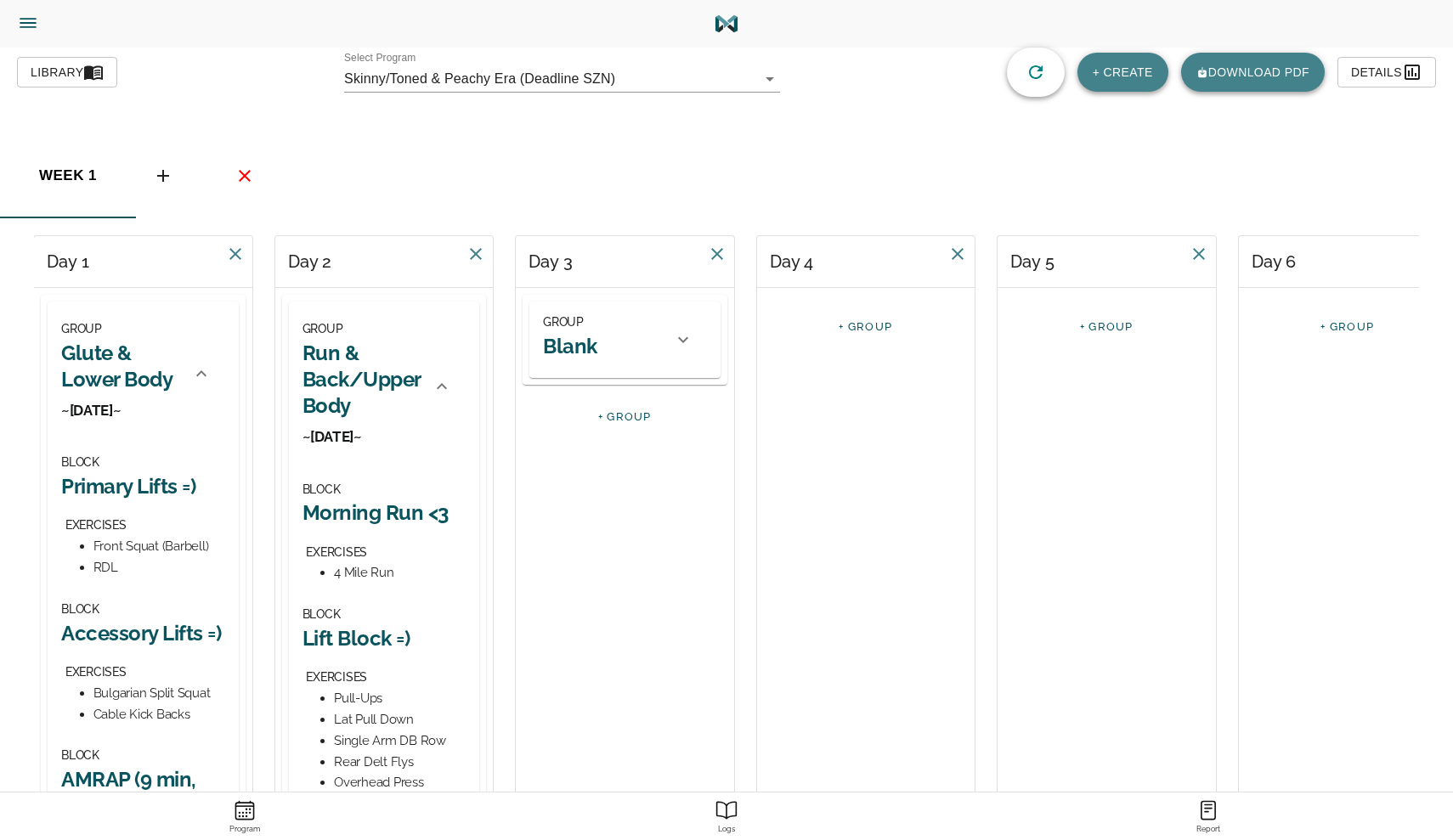
click at [593, 353] on h2 "Blank" at bounding box center [570, 346] width 54 height 26
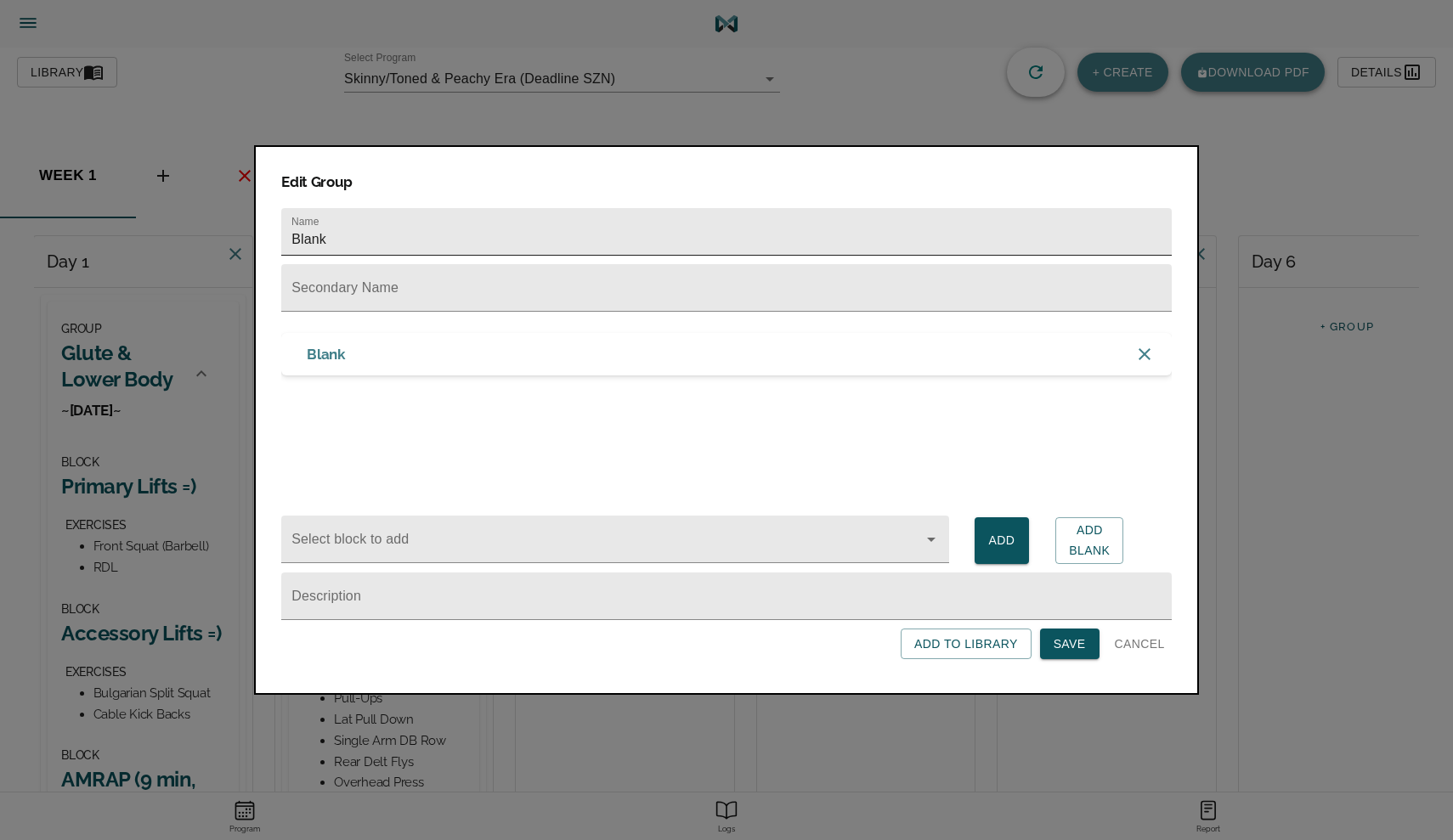
click at [436, 229] on input "Blank" at bounding box center [726, 231] width 890 height 48
click at [436, 231] on input "Blank" at bounding box center [726, 231] width 890 height 48
type input "Rest & Yin Yoga"
click at [305, 296] on input "text" at bounding box center [726, 287] width 890 height 48
type input "~[DATE]~"
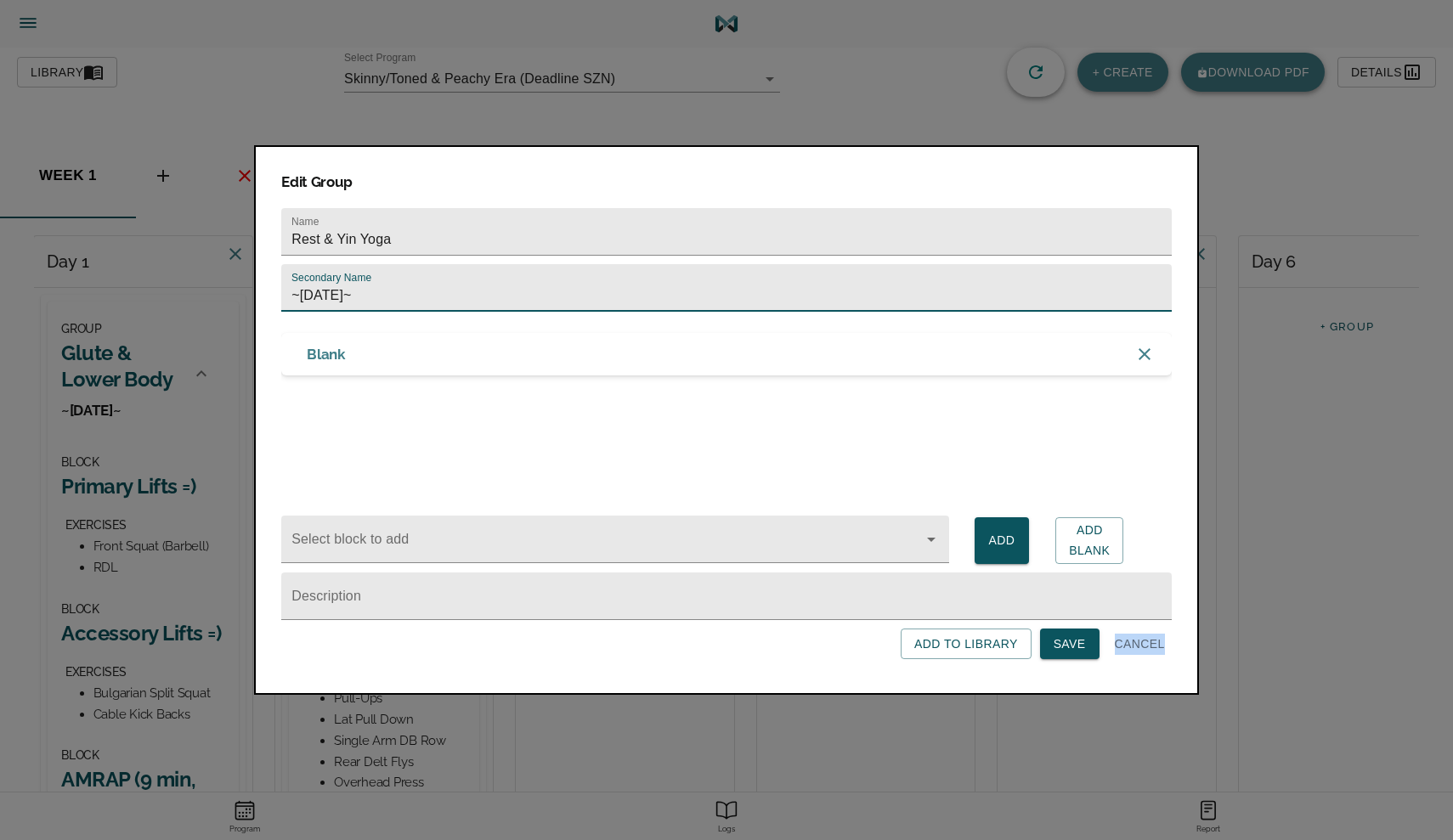
click at [1080, 658] on div "Edit Group Name Rest & Yin Yoga Secondary Name ~[DATE]~ Blank Select block to a…" at bounding box center [726, 420] width 944 height 550
click at [1074, 651] on span "Save" at bounding box center [1069, 643] width 32 height 22
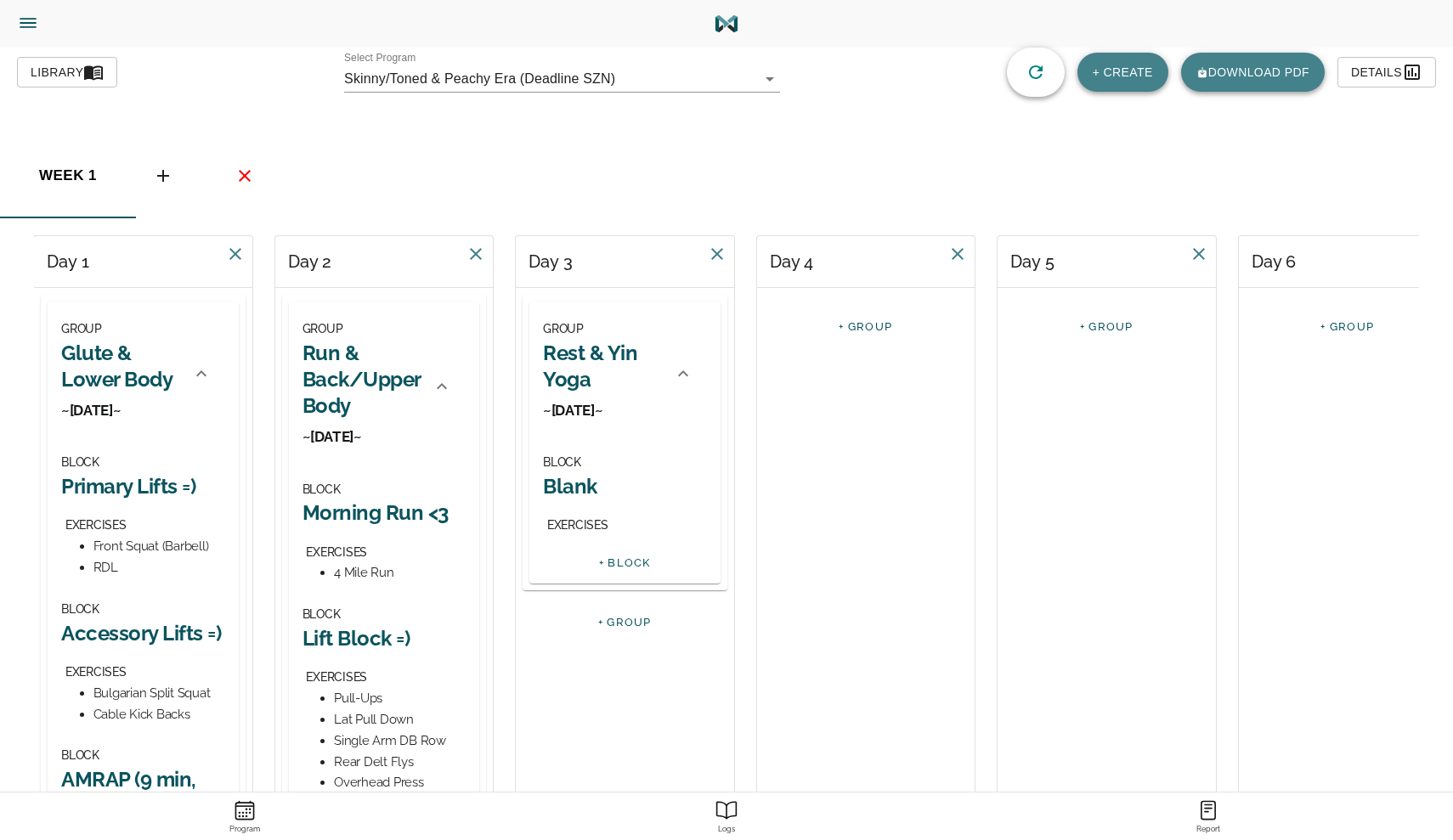
click at [586, 496] on h2 "Blank" at bounding box center [624, 486] width 164 height 26
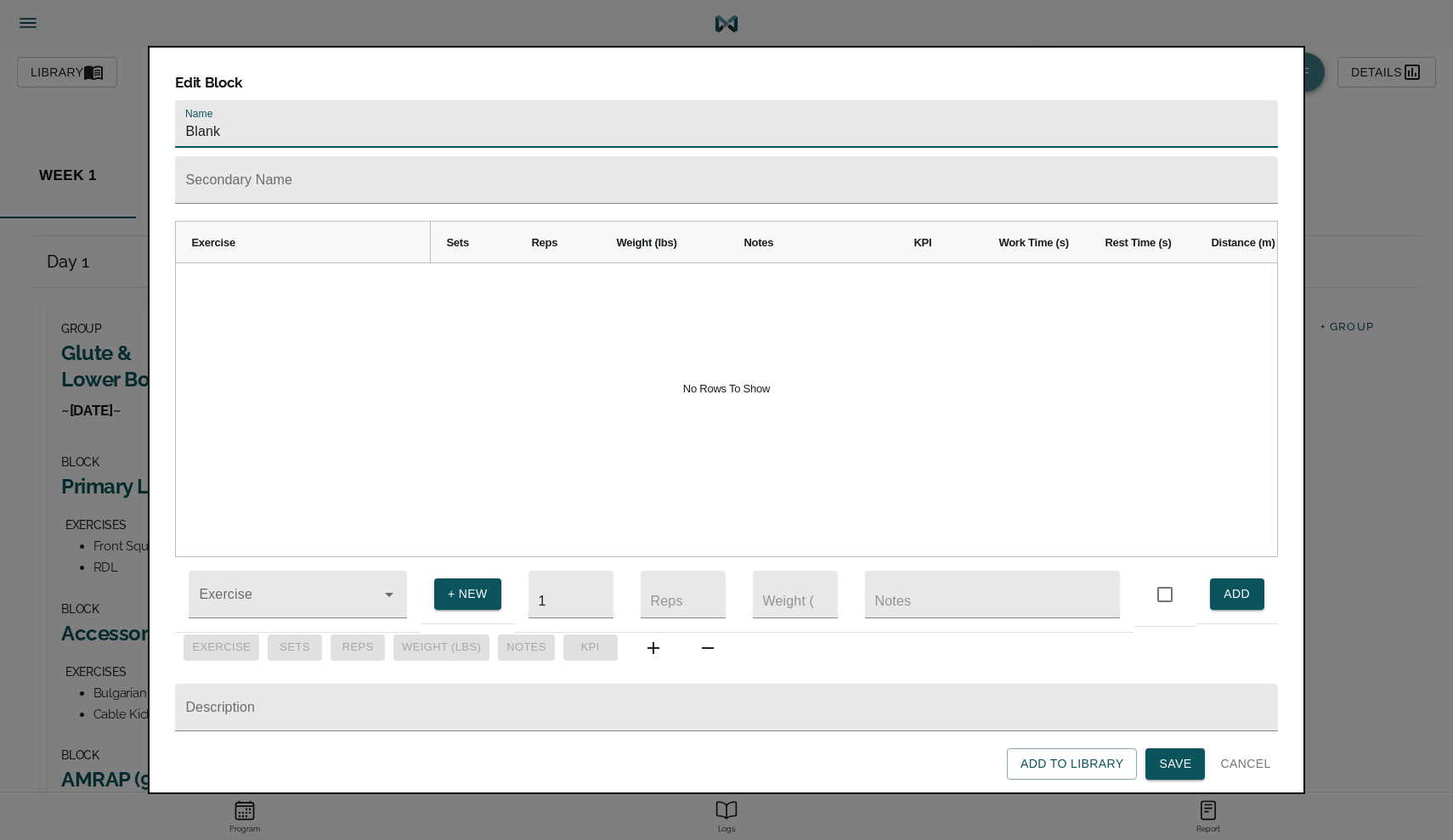
click at [305, 105] on input "Blank" at bounding box center [726, 124] width 1102 height 48
type input "Yin Yoga"
click at [242, 592] on input "Exercise" at bounding box center [274, 603] width 156 height 32
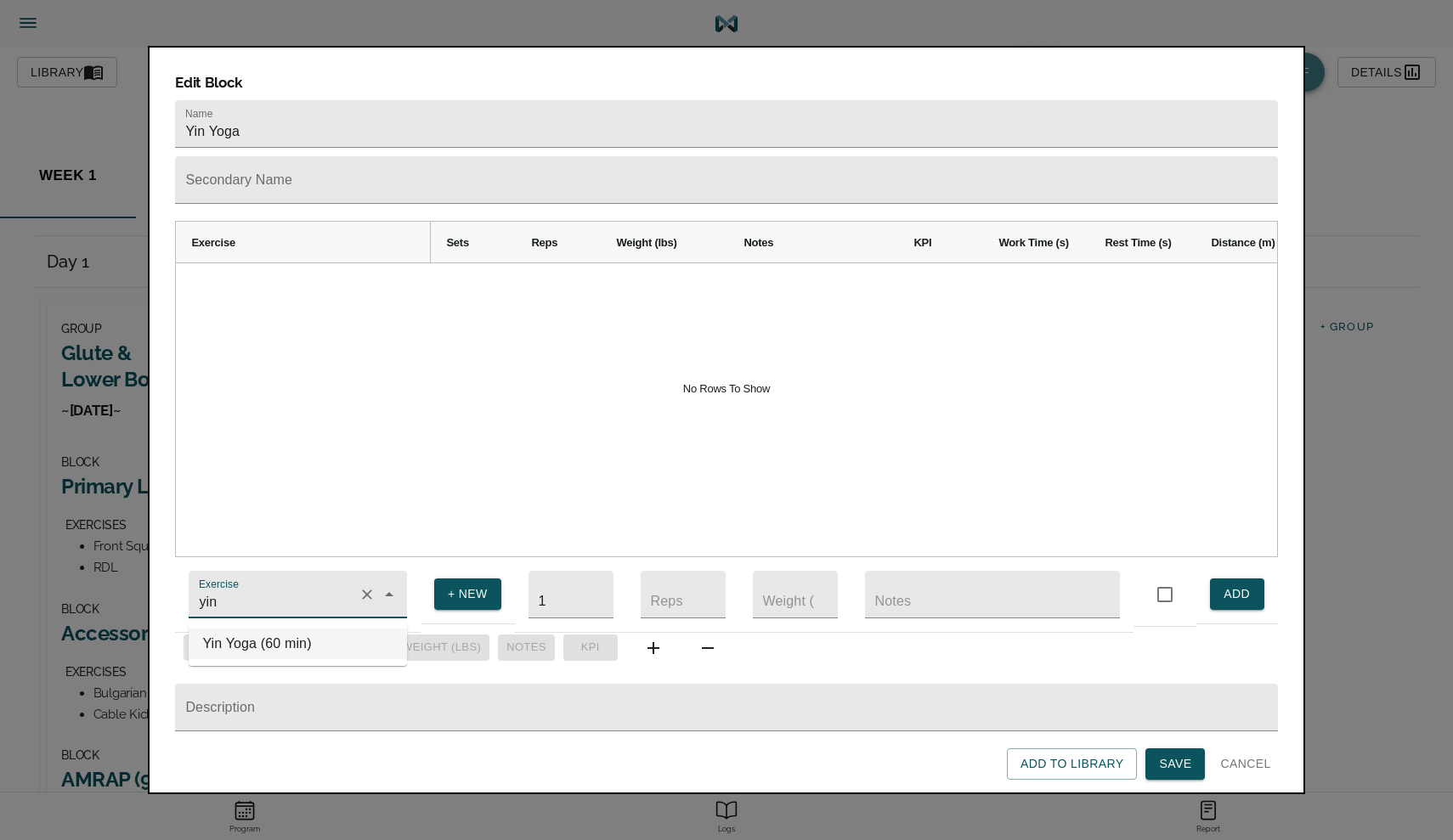
click at [245, 644] on li "Yin Yoga (60 min)" at bounding box center [297, 643] width 218 height 31
type input "Yin Yoga (60 min)"
click at [1222, 586] on button "ADD" at bounding box center [1237, 594] width 54 height 32
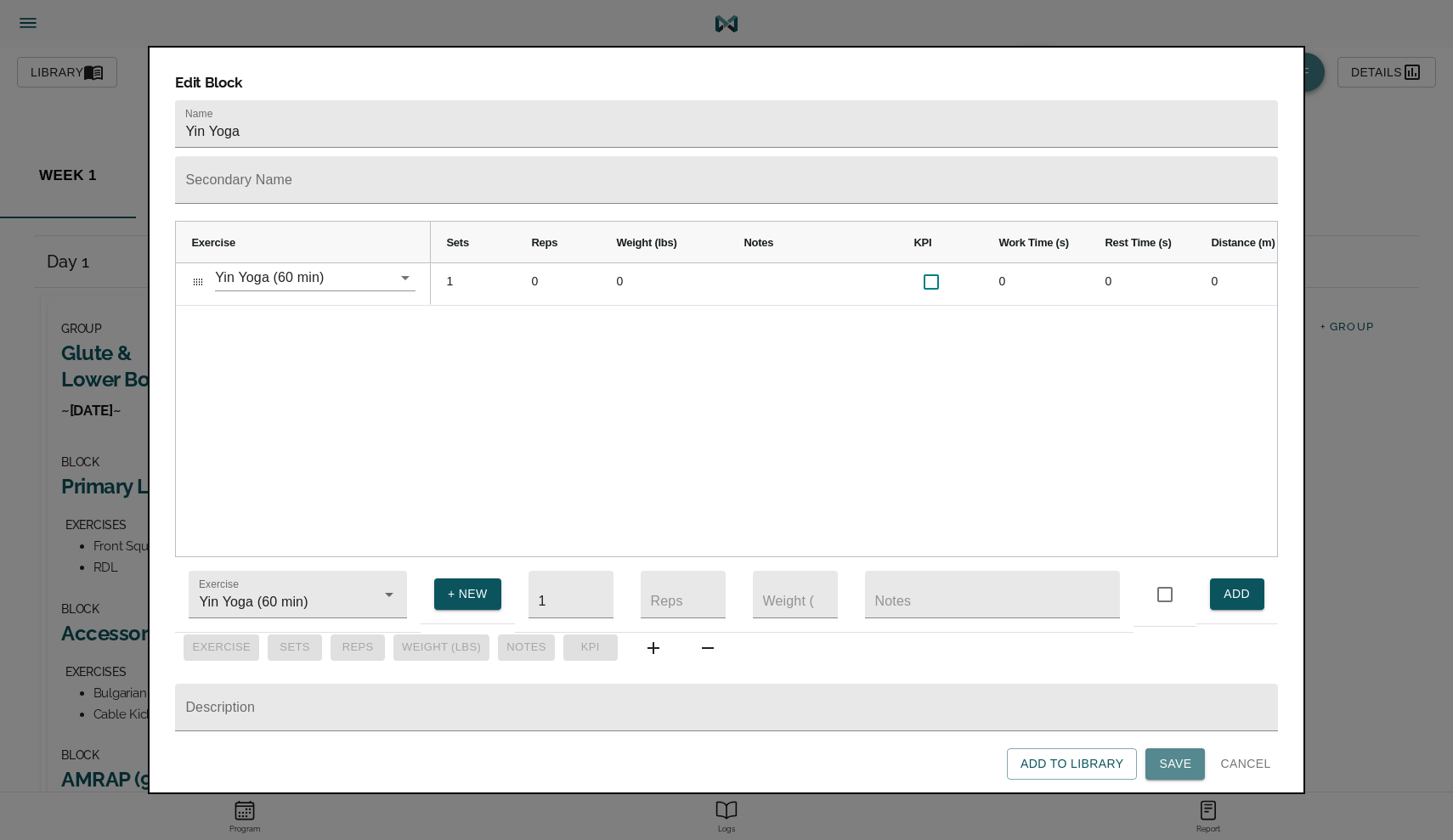
click at [1169, 767] on span "Save" at bounding box center [1175, 763] width 32 height 22
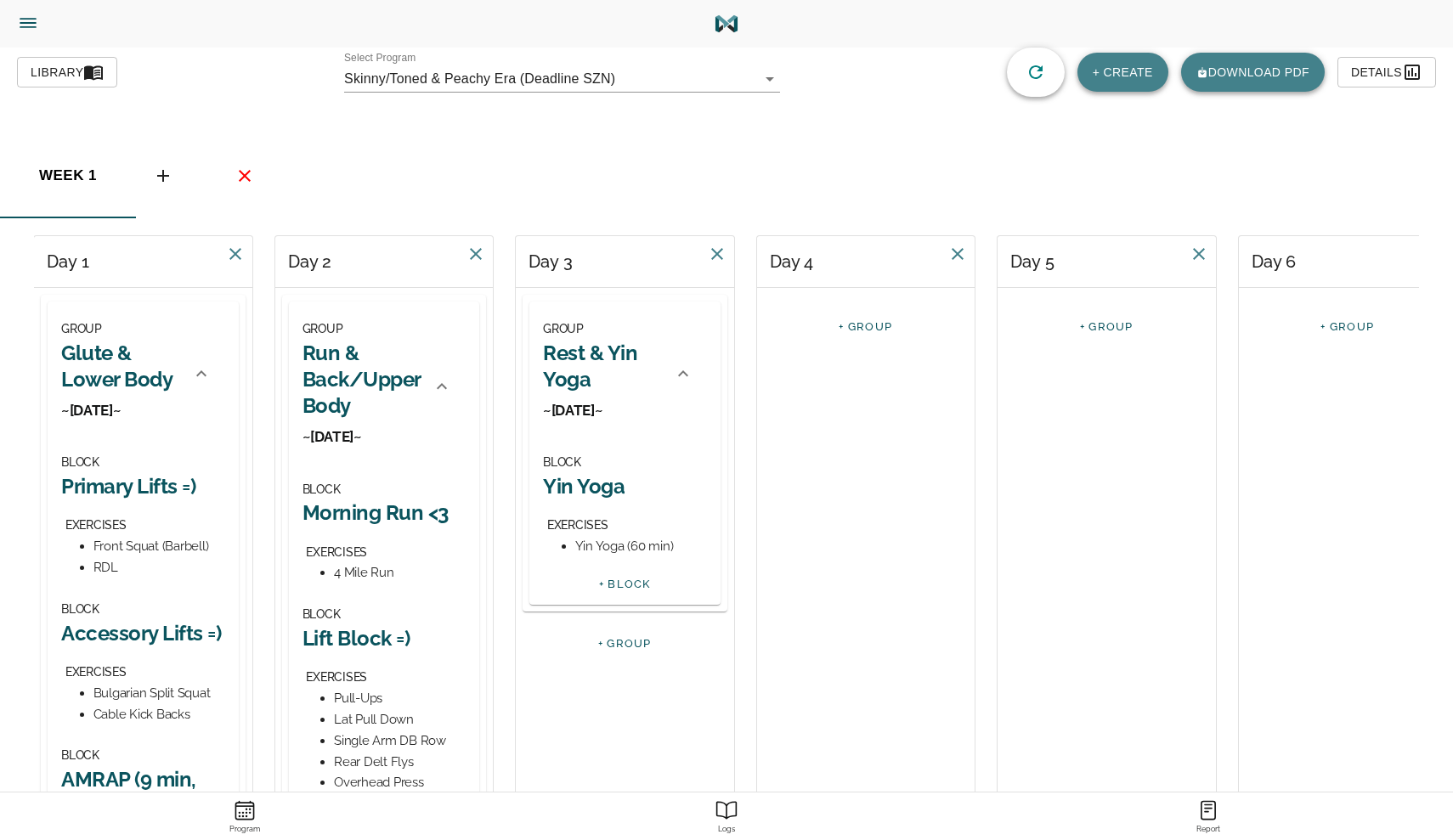
click at [857, 332] on link "+ GROUP" at bounding box center [865, 327] width 53 height 13
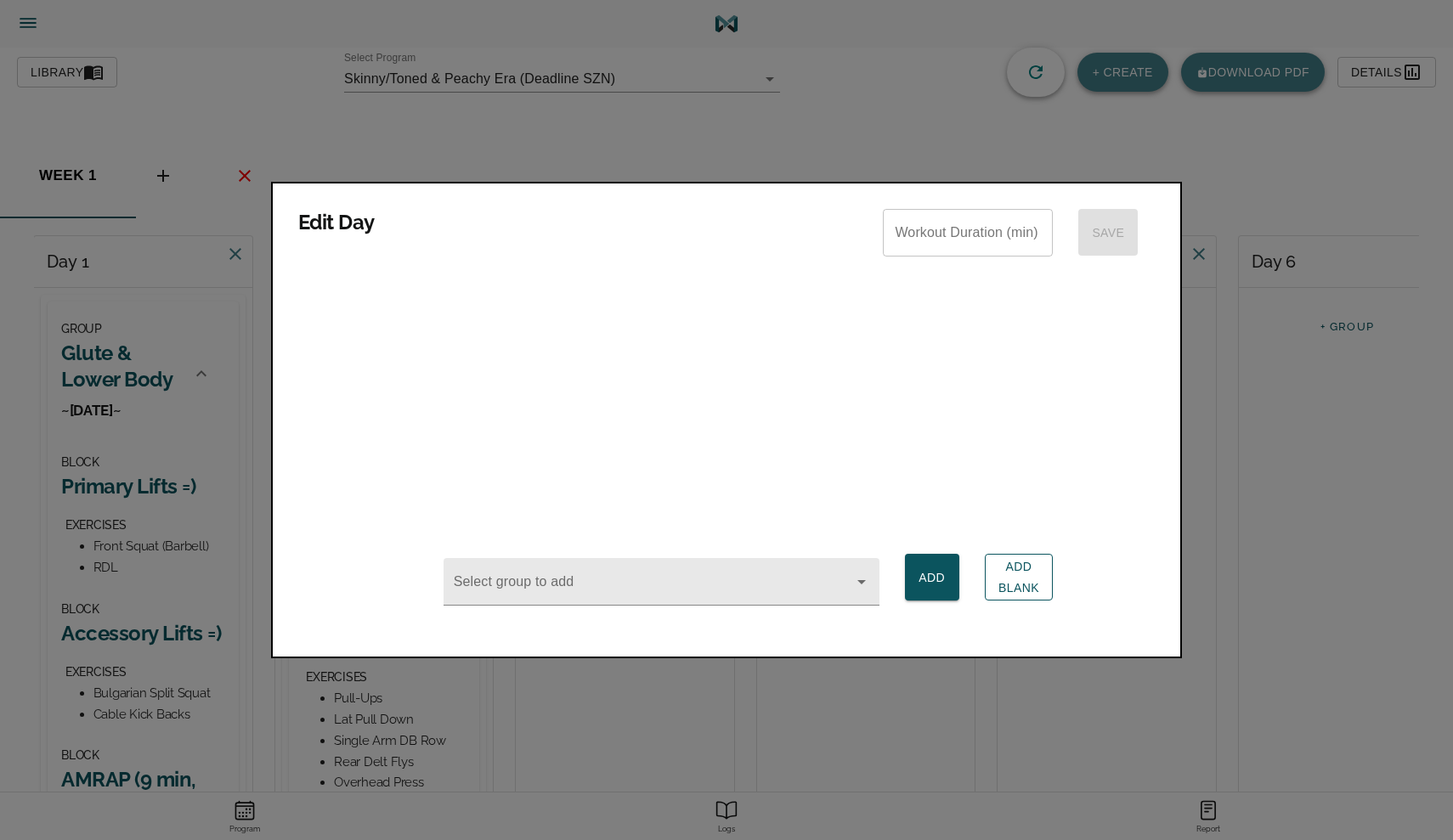
click at [1027, 567] on span "Add Blank" at bounding box center [1018, 577] width 41 height 41
click at [888, 715] on div at bounding box center [726, 420] width 1453 height 840
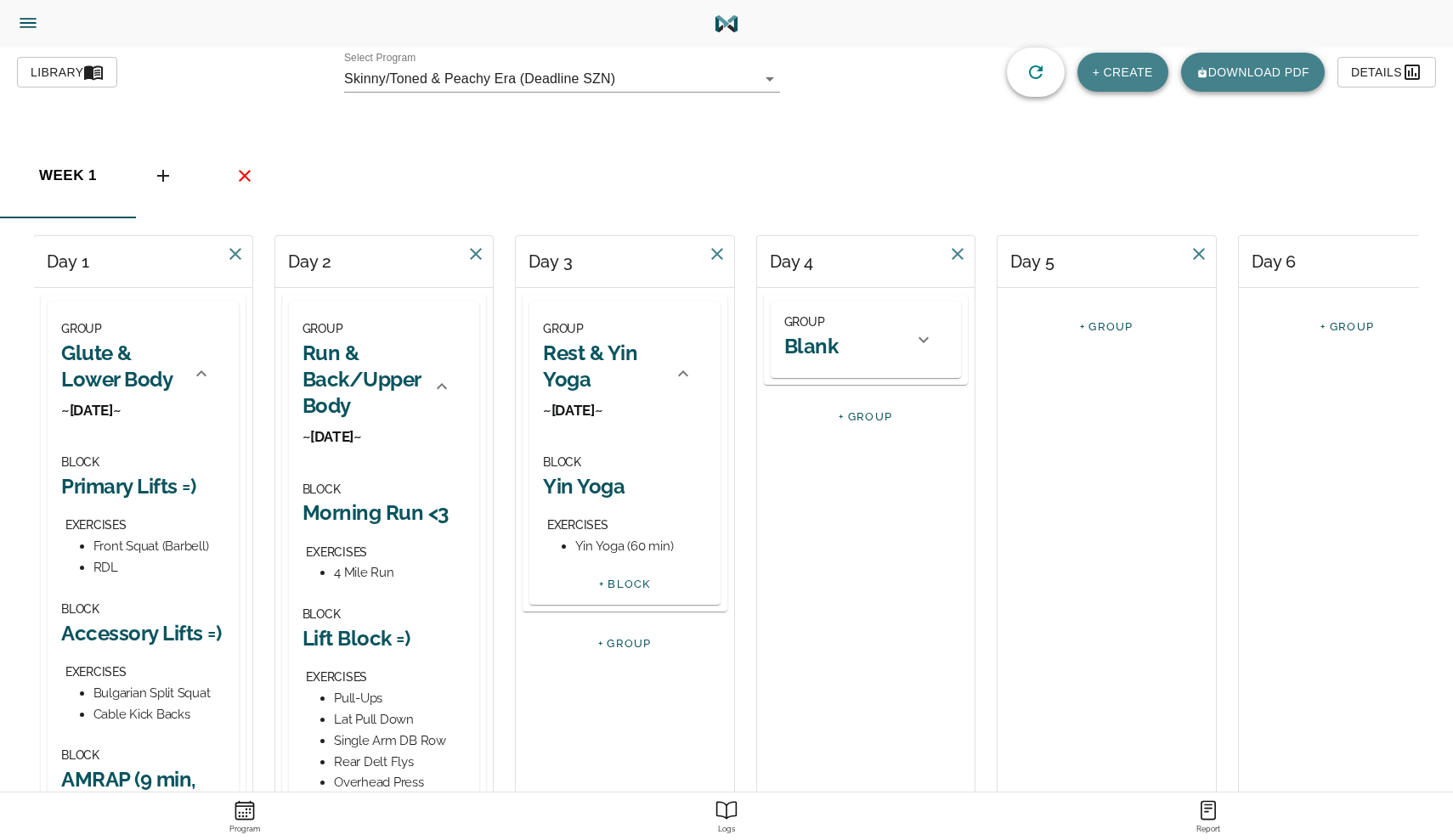
click at [822, 337] on h2 "Blank" at bounding box center [811, 346] width 54 height 26
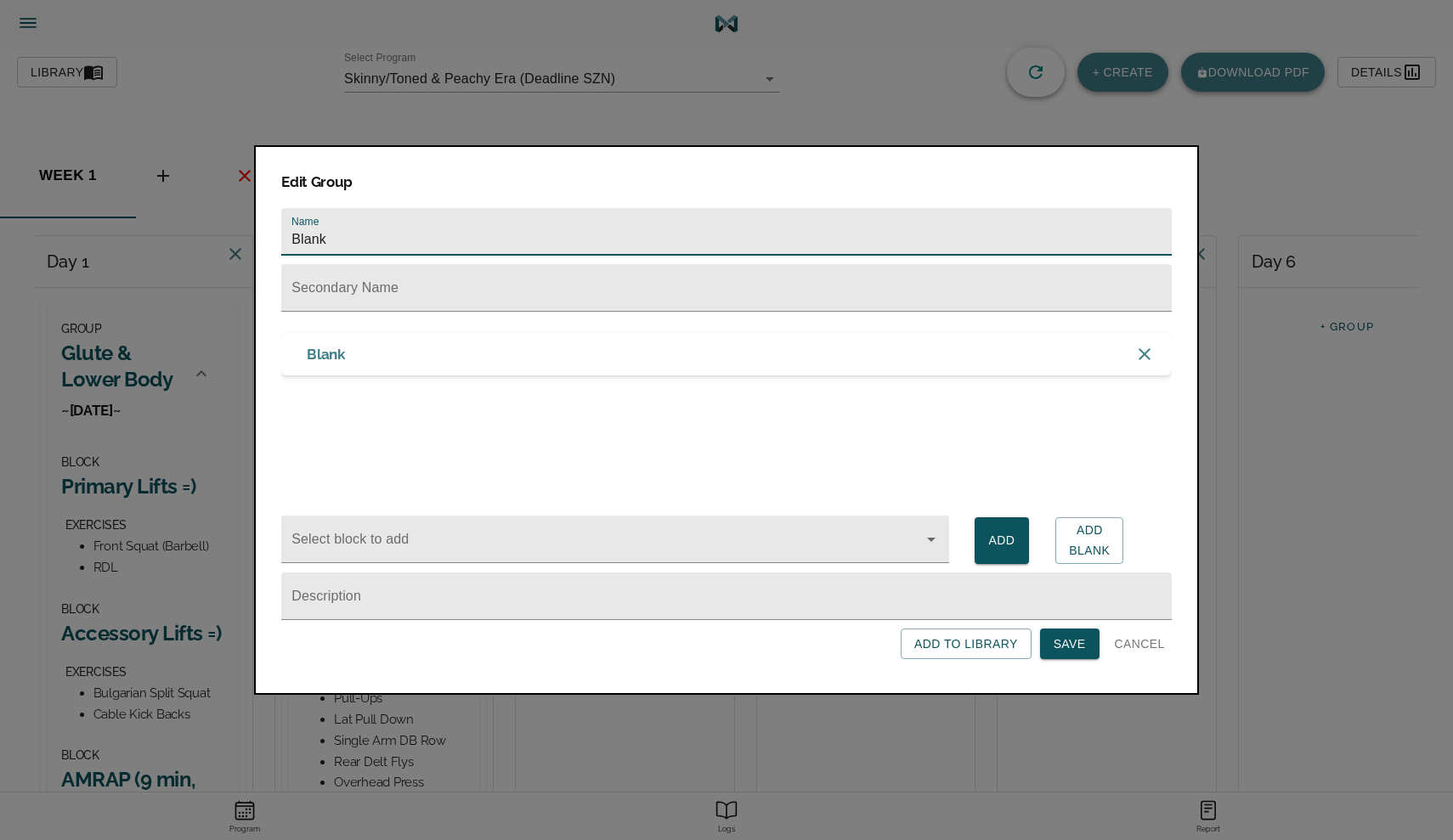
click at [597, 229] on input "Blank" at bounding box center [726, 231] width 890 height 48
drag, startPoint x: 342, startPoint y: 242, endPoint x: 266, endPoint y: 242, distance: 76.0
click at [266, 242] on div "Edit Group Name Evening Run & Core Secondary Name Blank Select block to add Add…" at bounding box center [726, 420] width 944 height 550
type input "Sunset Run & Core"
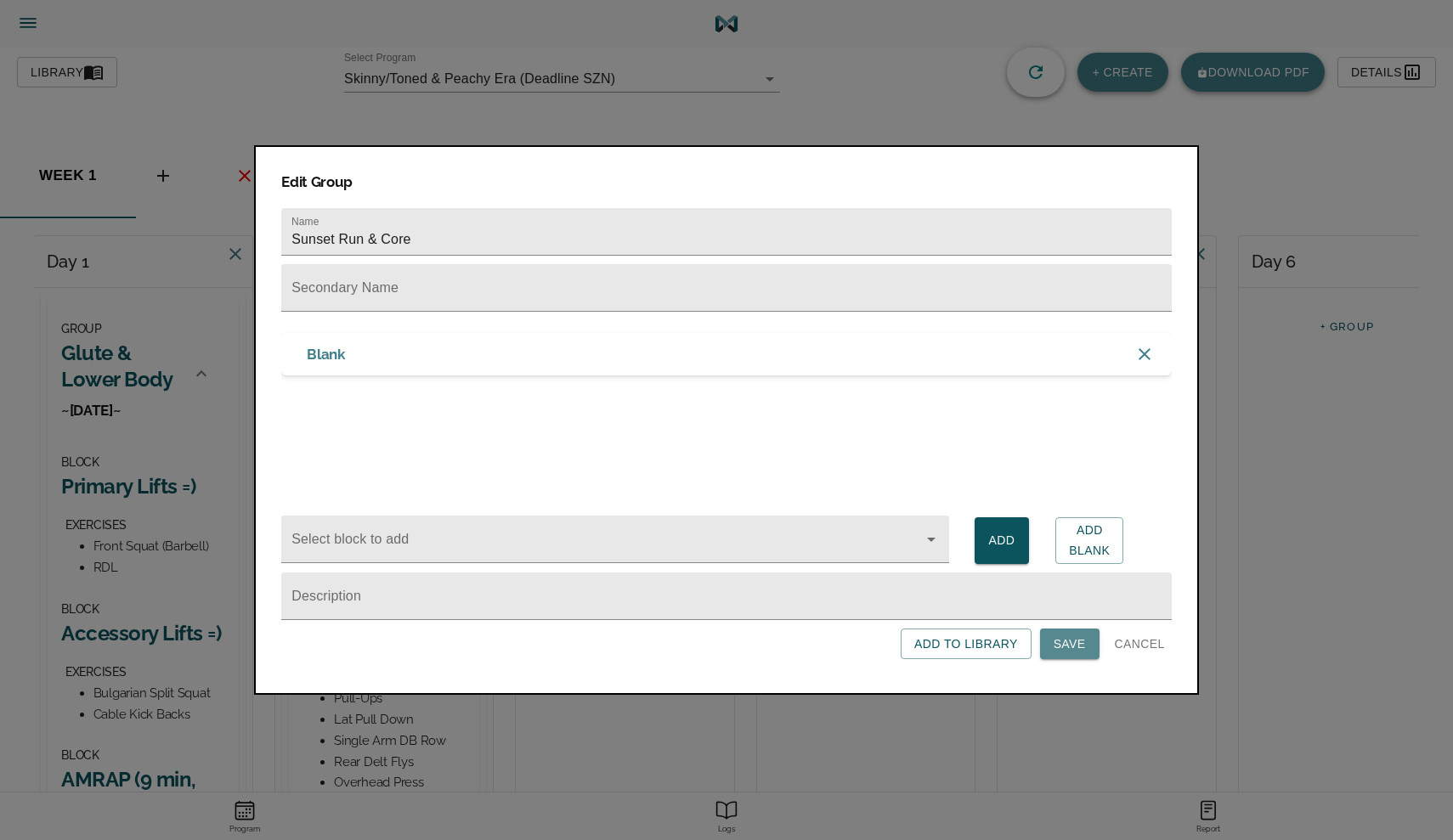
click at [1070, 650] on span "Save" at bounding box center [1069, 643] width 32 height 22
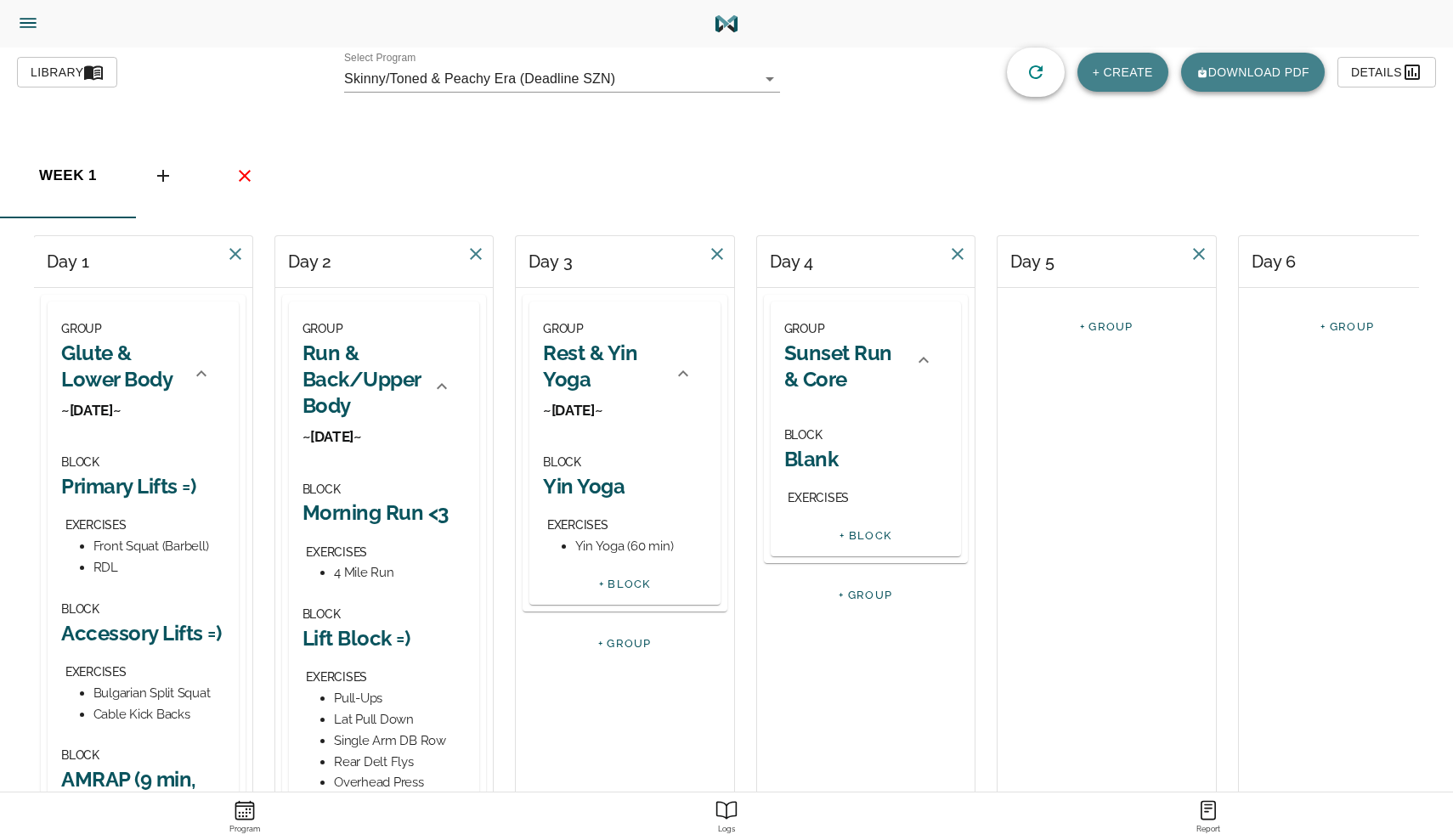
click at [818, 459] on h2 "Blank" at bounding box center [866, 459] width 164 height 26
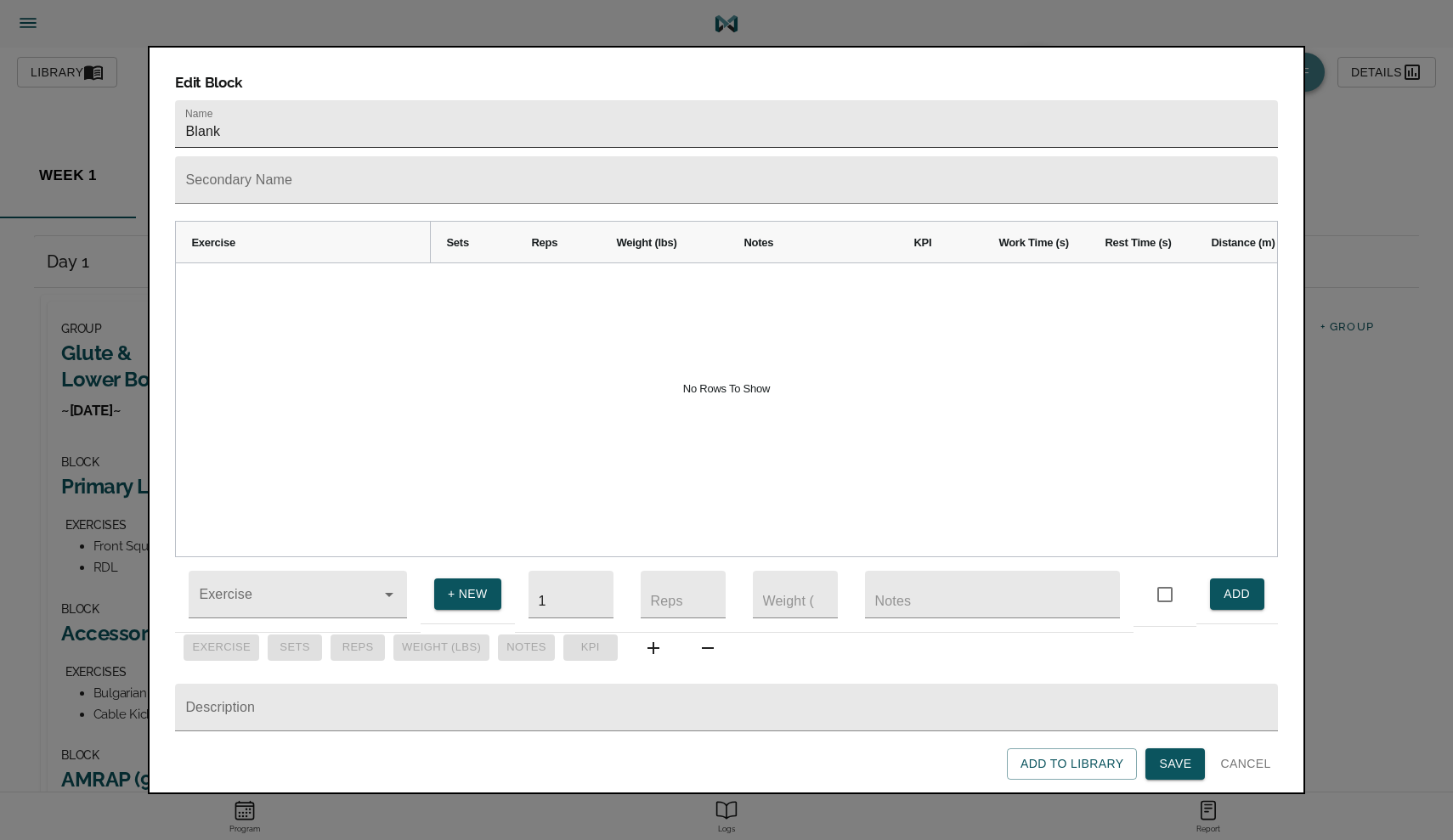
click at [320, 100] on input "Blank" at bounding box center [726, 124] width 1102 height 48
click at [263, 100] on input "SunBlank" at bounding box center [726, 124] width 1102 height 48
type input "Sunset Run <3"
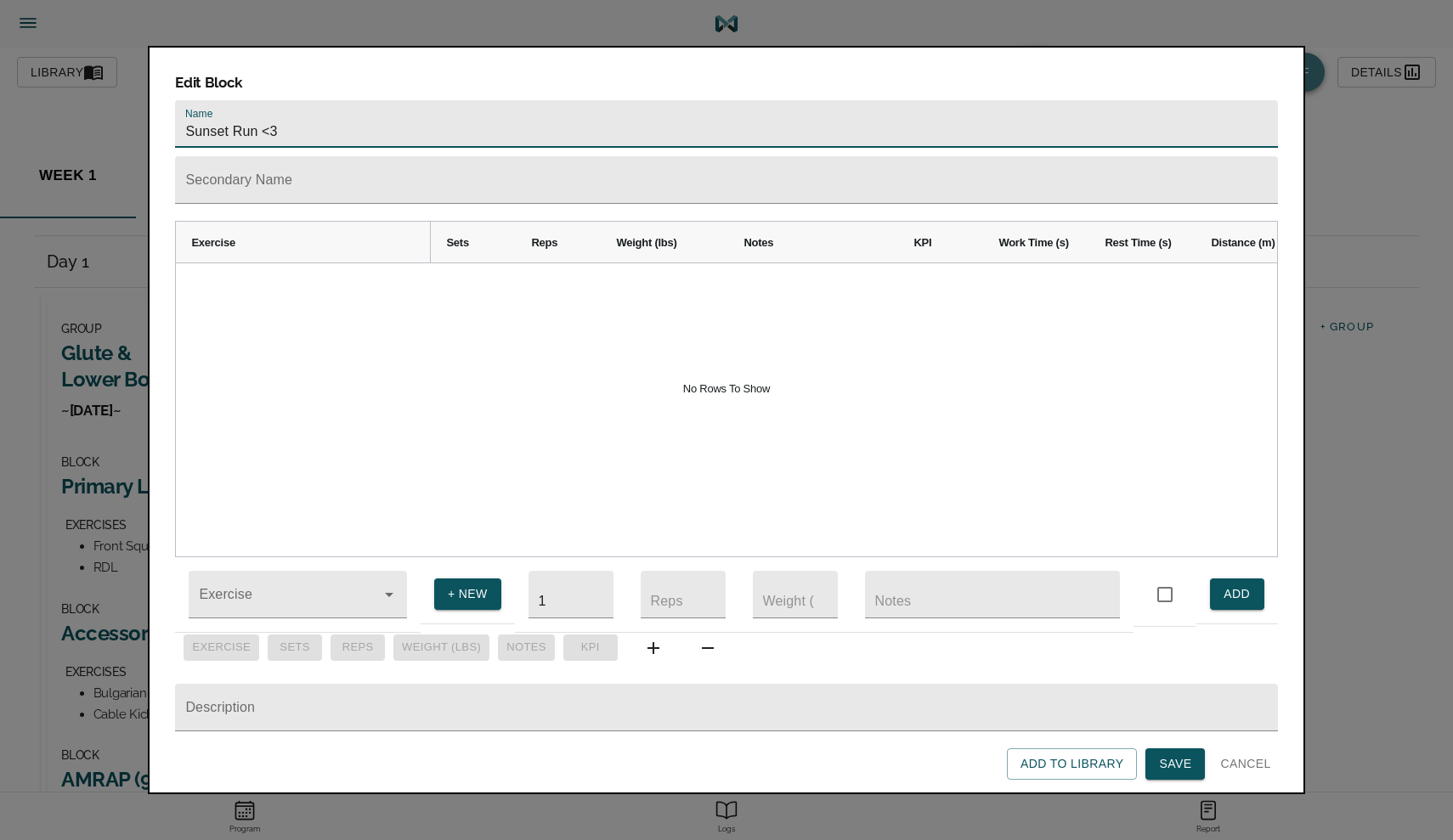
click at [285, 607] on td "Exercise" at bounding box center [298, 595] width 245 height 76
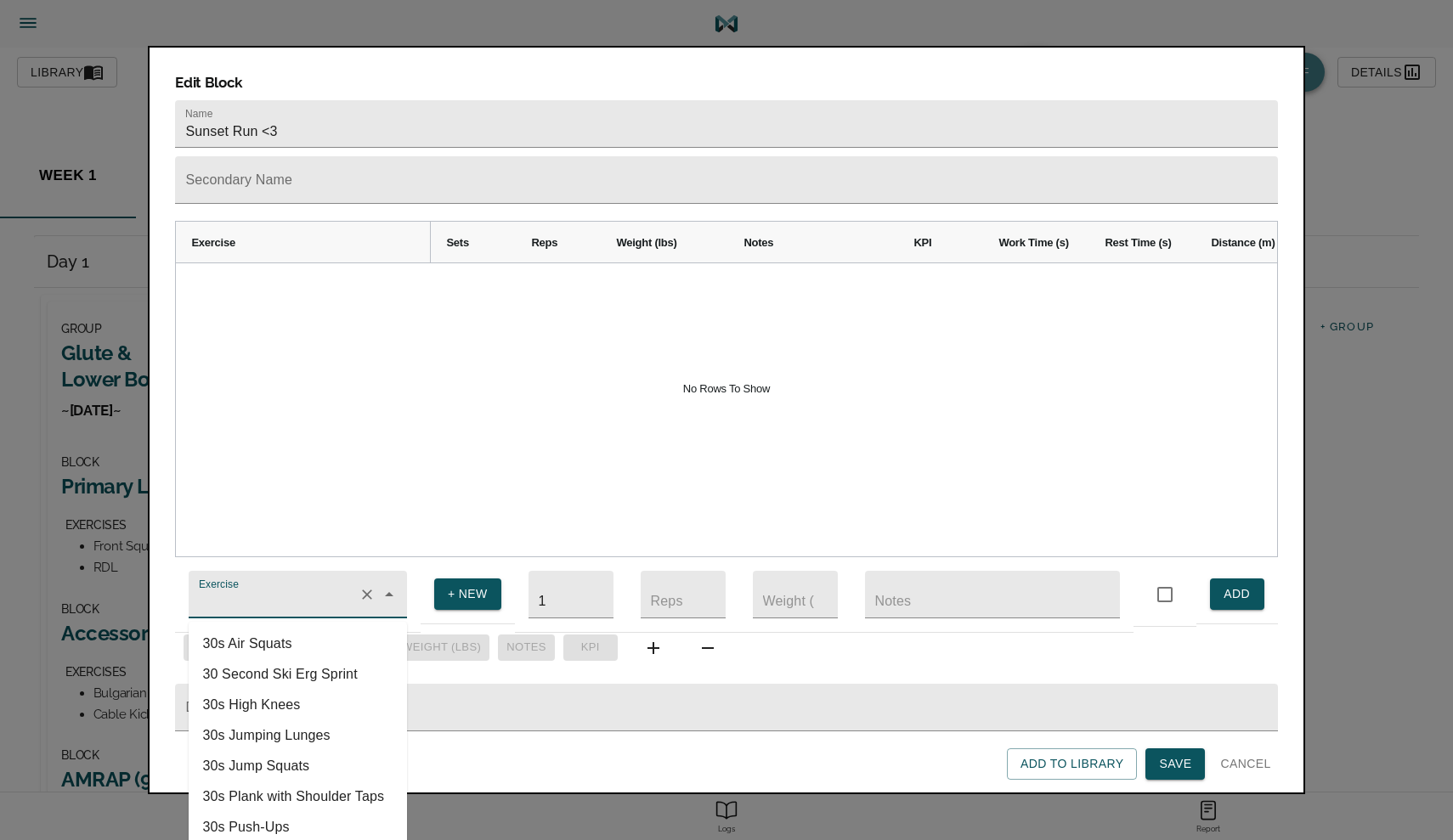
click at [285, 597] on input "Exercise" at bounding box center [274, 603] width 156 height 32
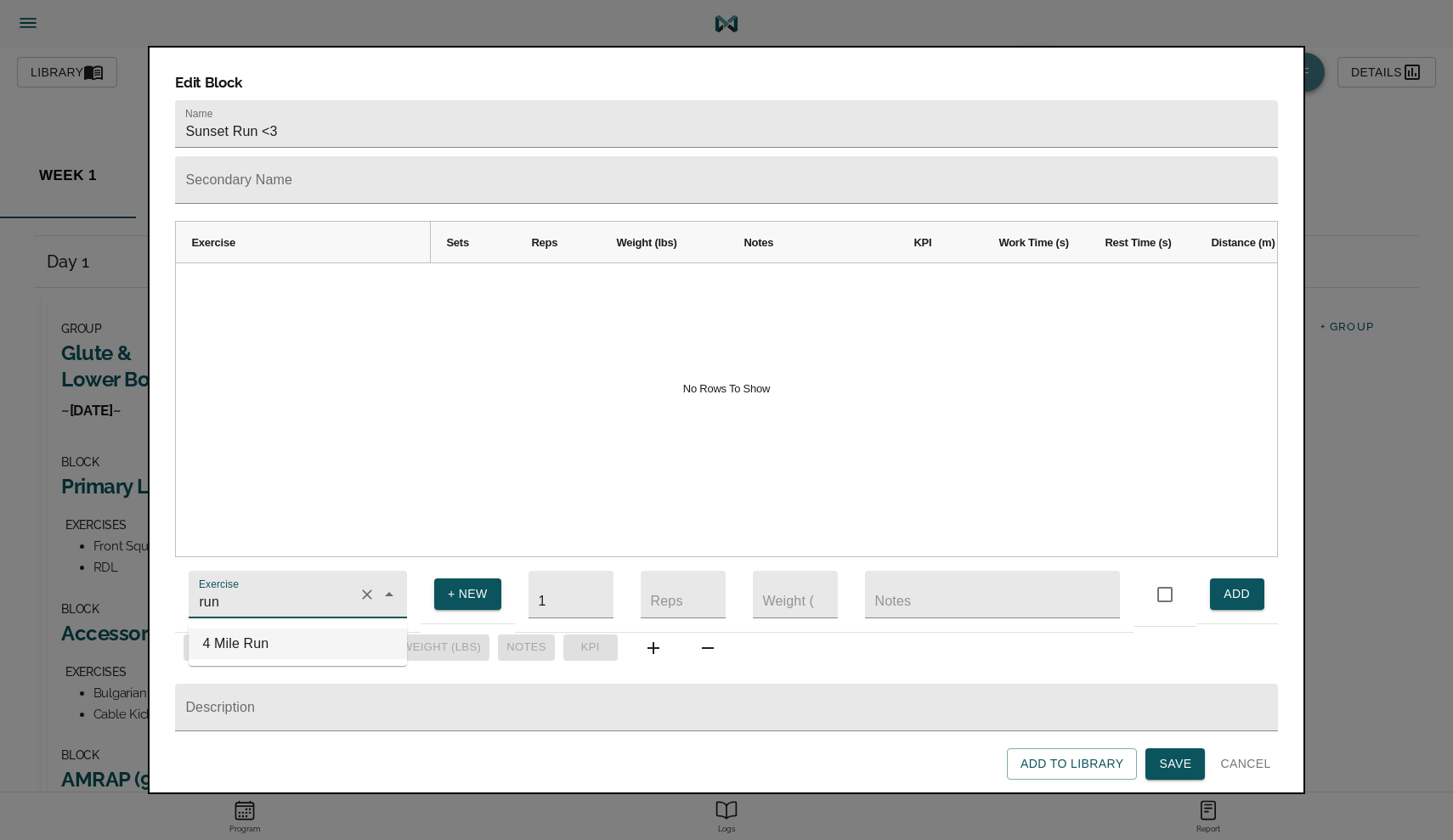
click at [265, 632] on li "4 Mile Run" at bounding box center [297, 643] width 218 height 31
type input "4 Mile Run"
click at [1236, 587] on span "ADD" at bounding box center [1237, 594] width 27 height 22
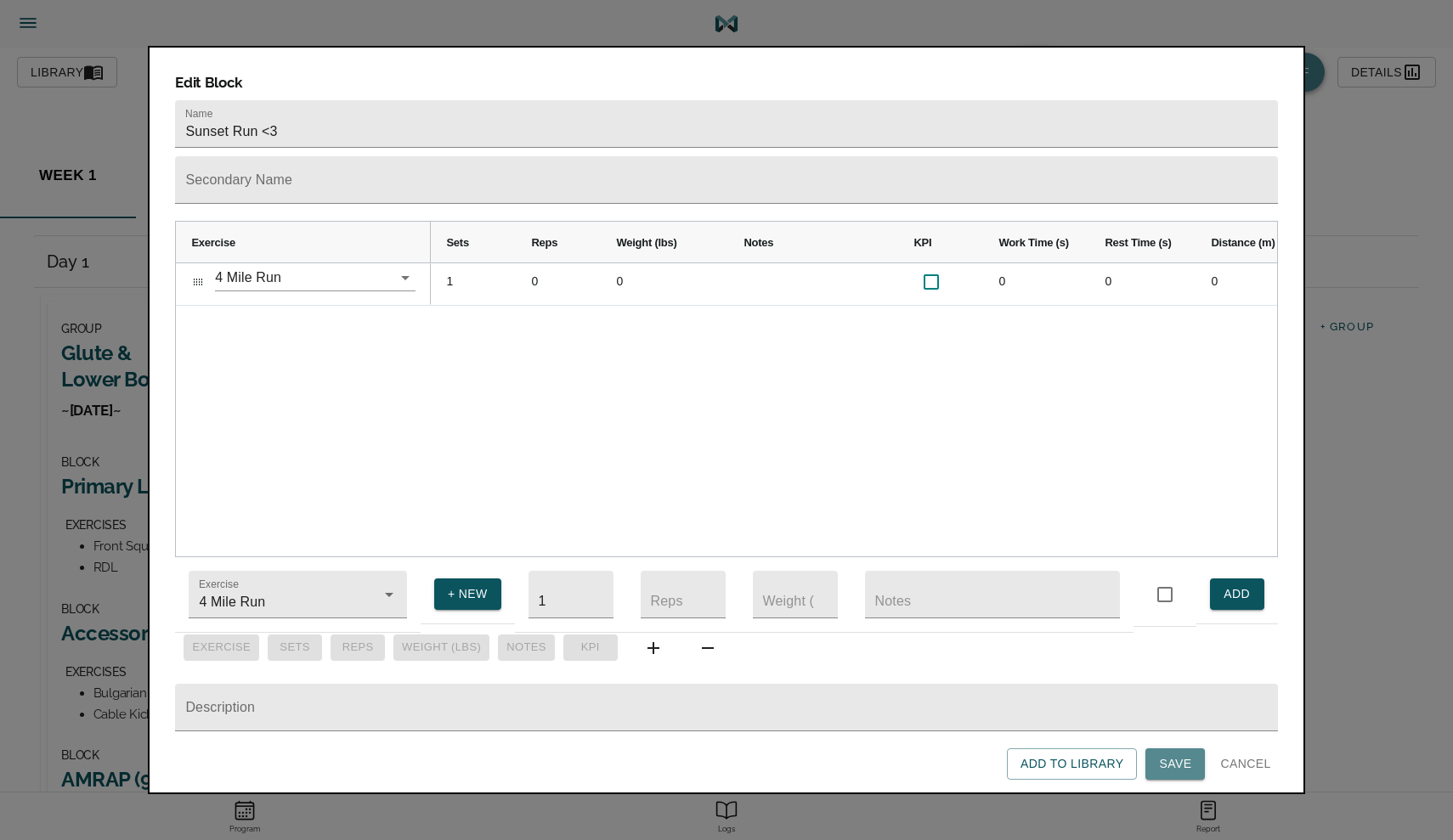
click at [1179, 759] on span "Save" at bounding box center [1175, 763] width 32 height 22
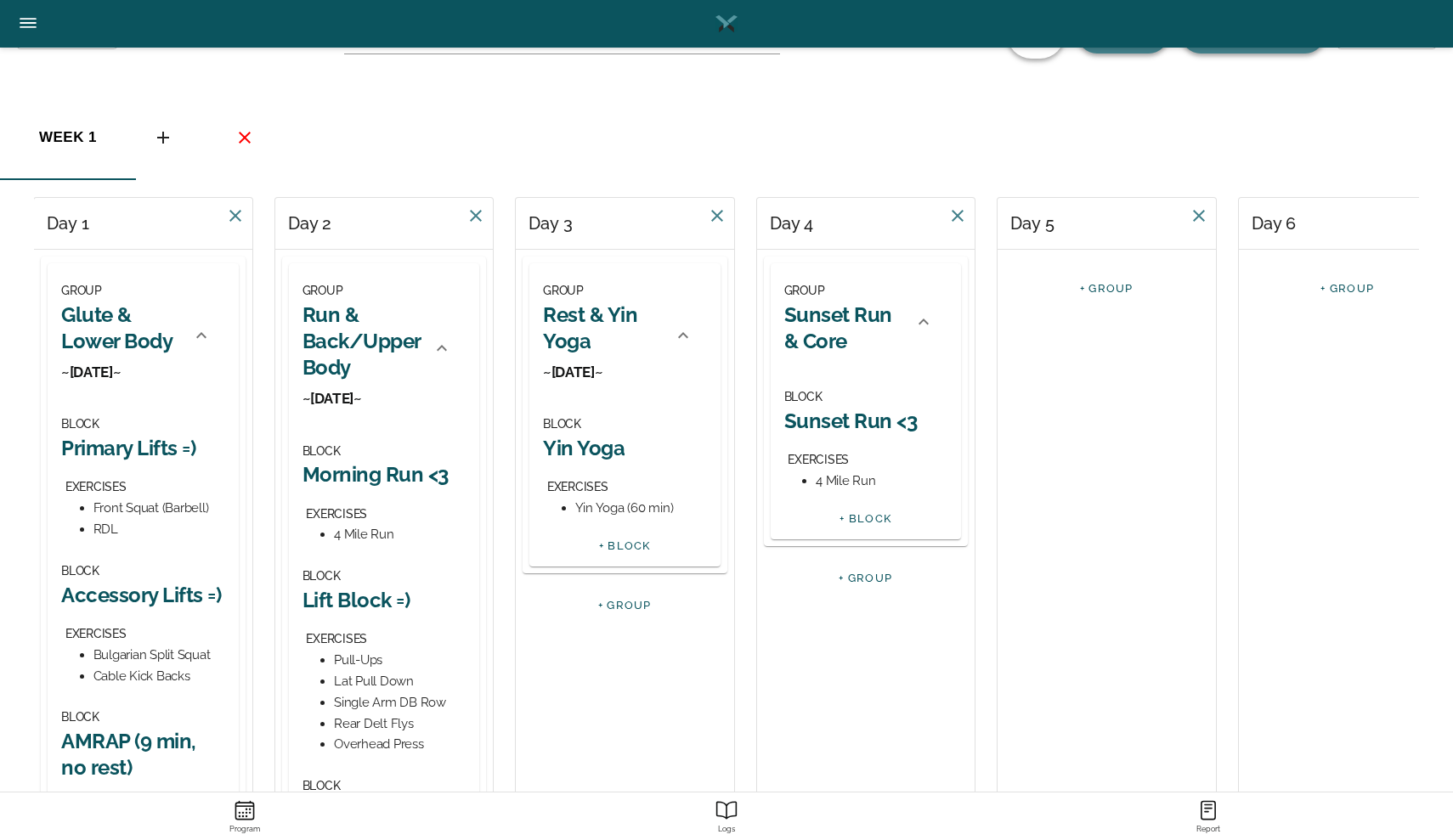
scroll to position [41, 0]
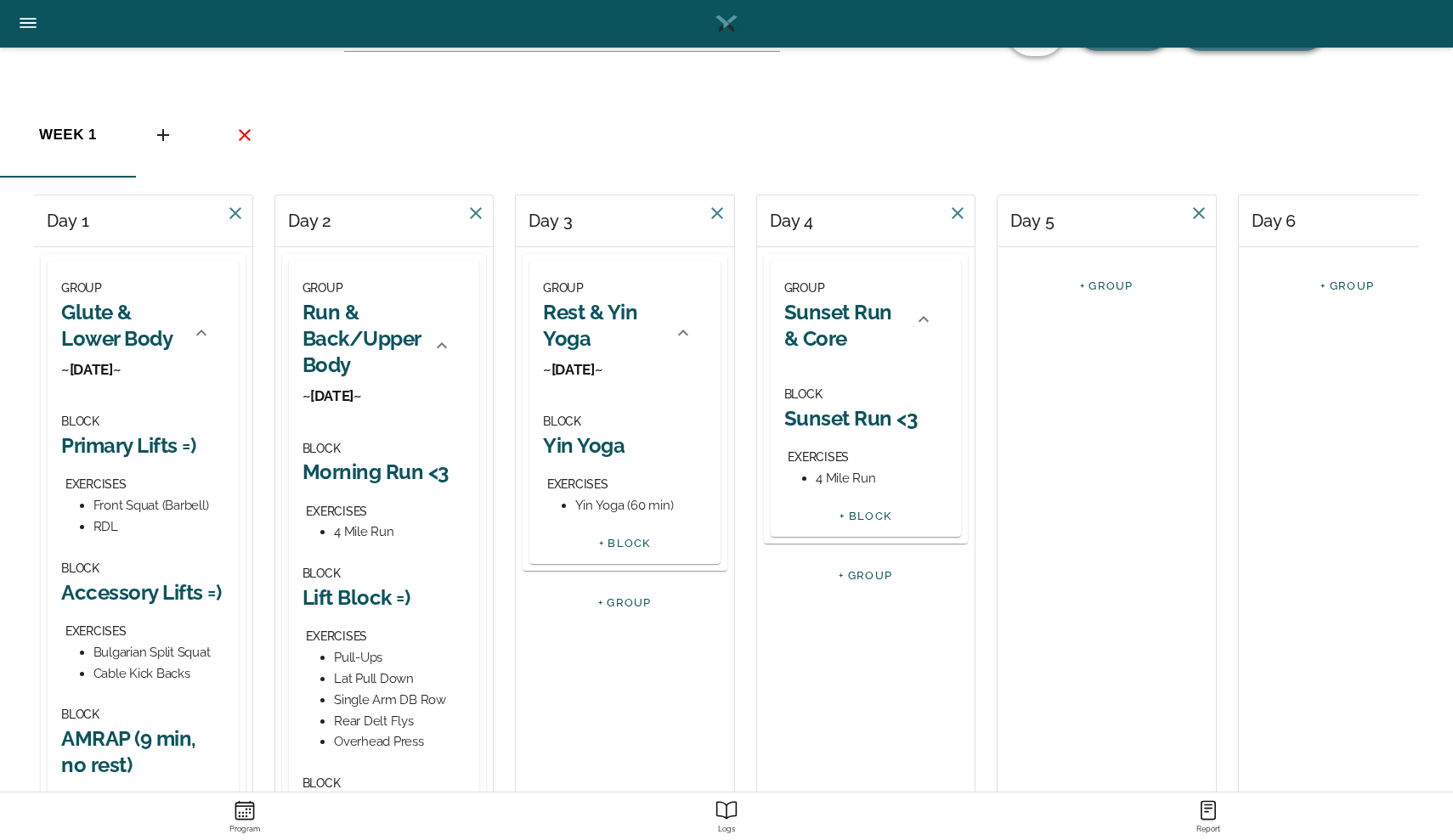
click at [855, 520] on div "+ BLOCK" at bounding box center [866, 520] width 191 height 34
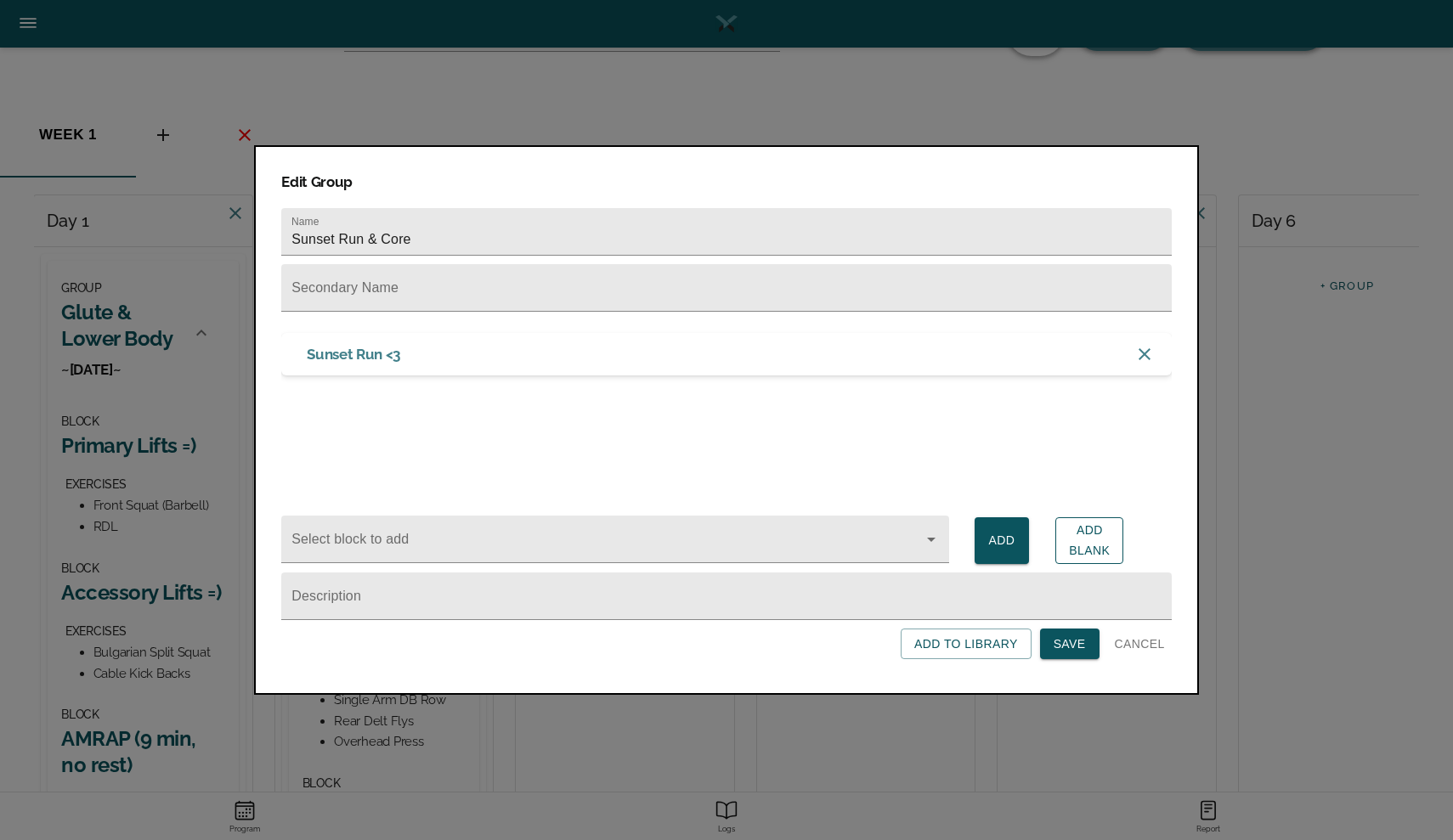
click at [1098, 547] on span "Add Blank" at bounding box center [1090, 540] width 41 height 41
click at [1073, 647] on span "Save" at bounding box center [1069, 643] width 32 height 22
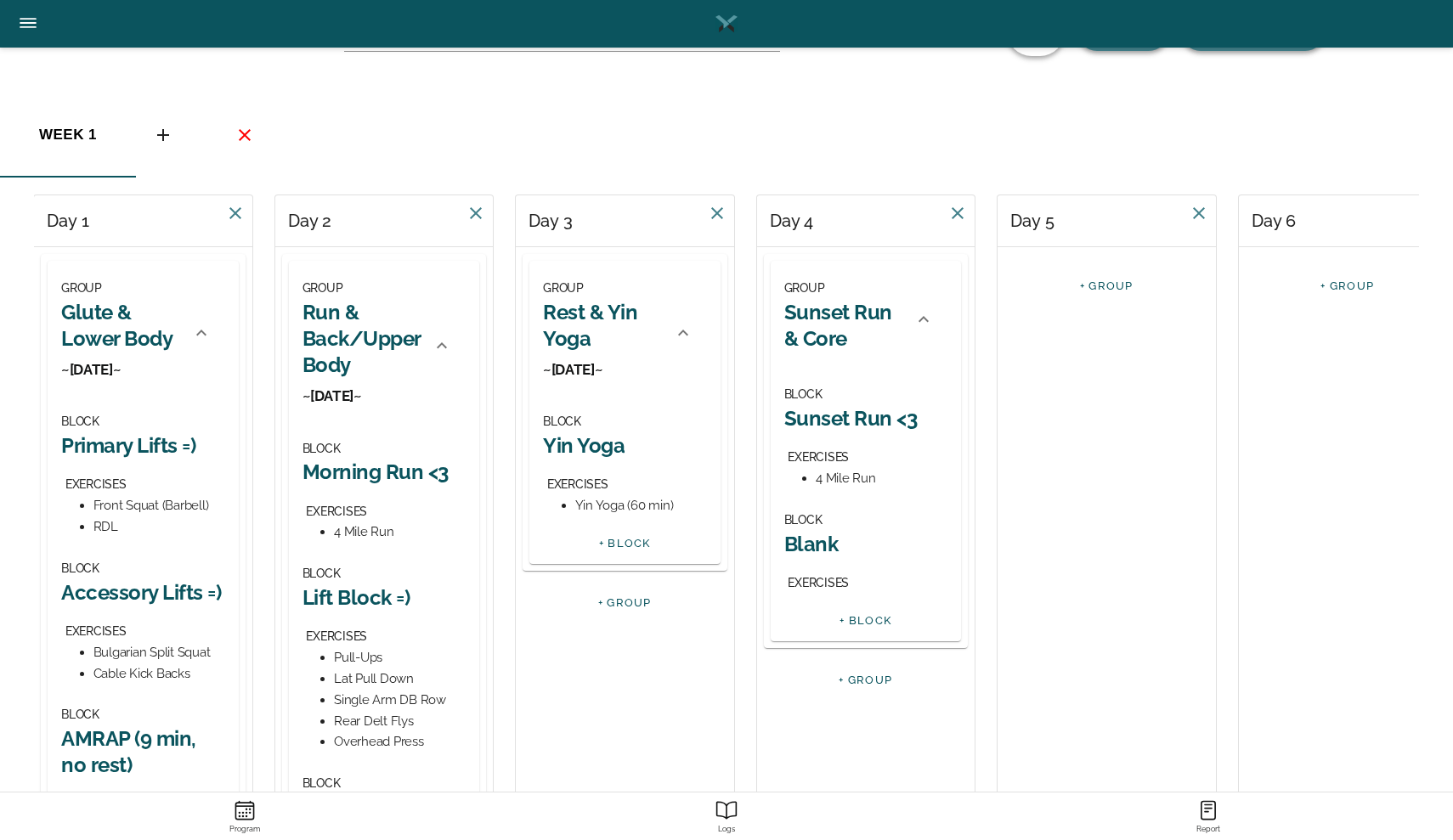
click at [814, 540] on h2 "Blank" at bounding box center [866, 544] width 164 height 26
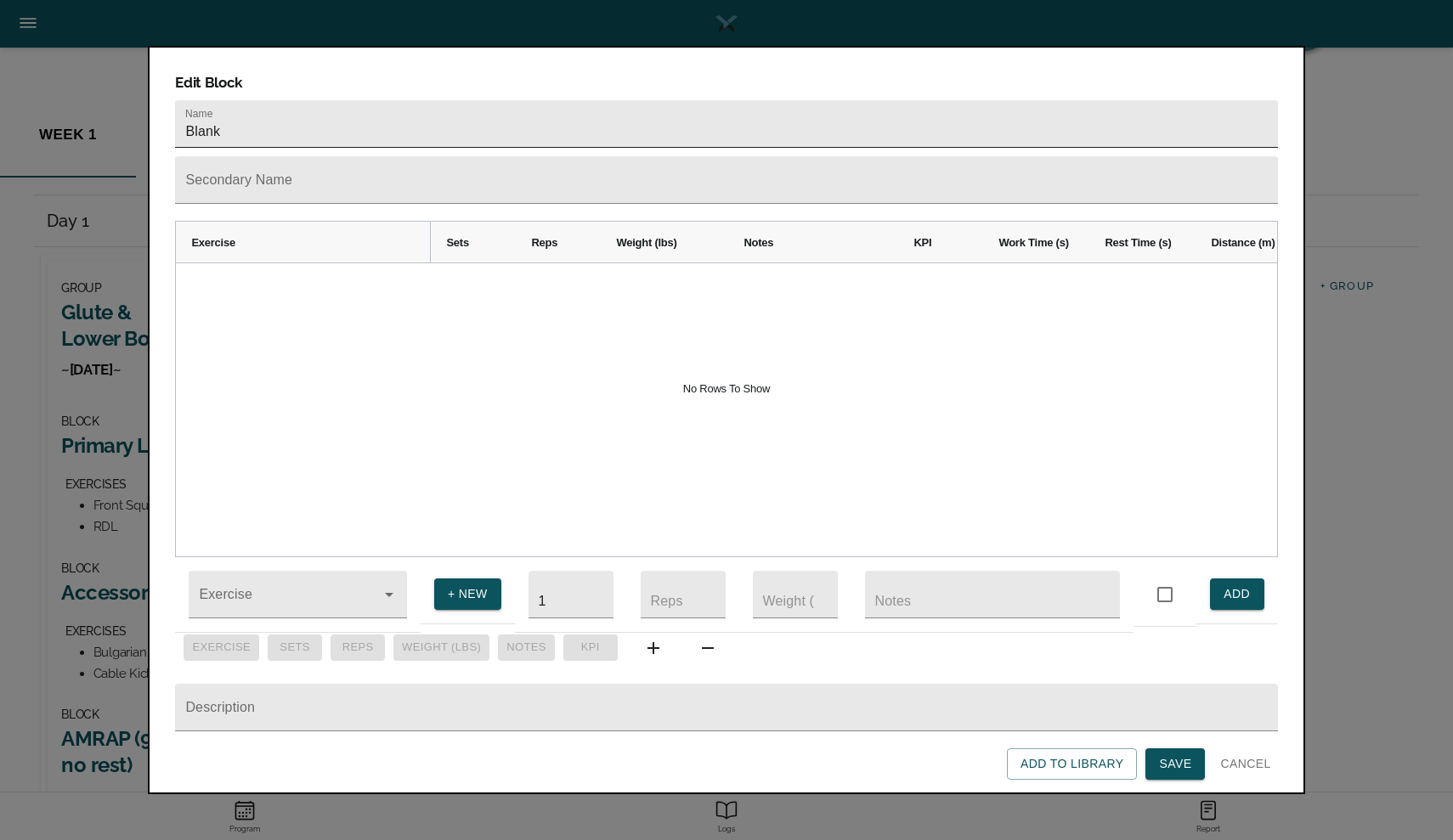
click at [469, 100] on input "Blank" at bounding box center [726, 124] width 1102 height 48
click at [356, 100] on input "Core Blank" at bounding box center [726, 124] width 1102 height 48
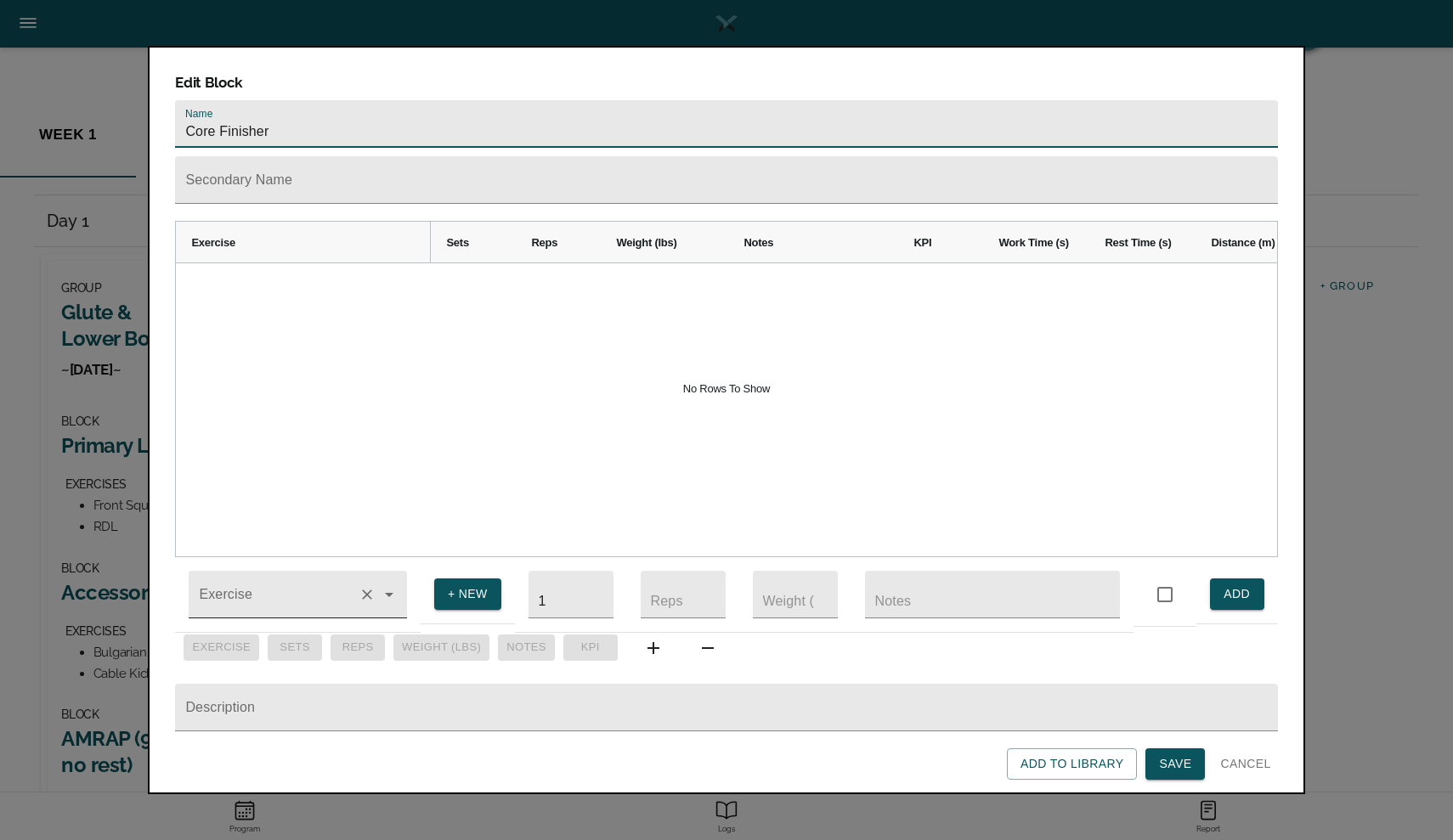
click at [247, 573] on div at bounding box center [297, 594] width 218 height 48
type input "Core Finisher"
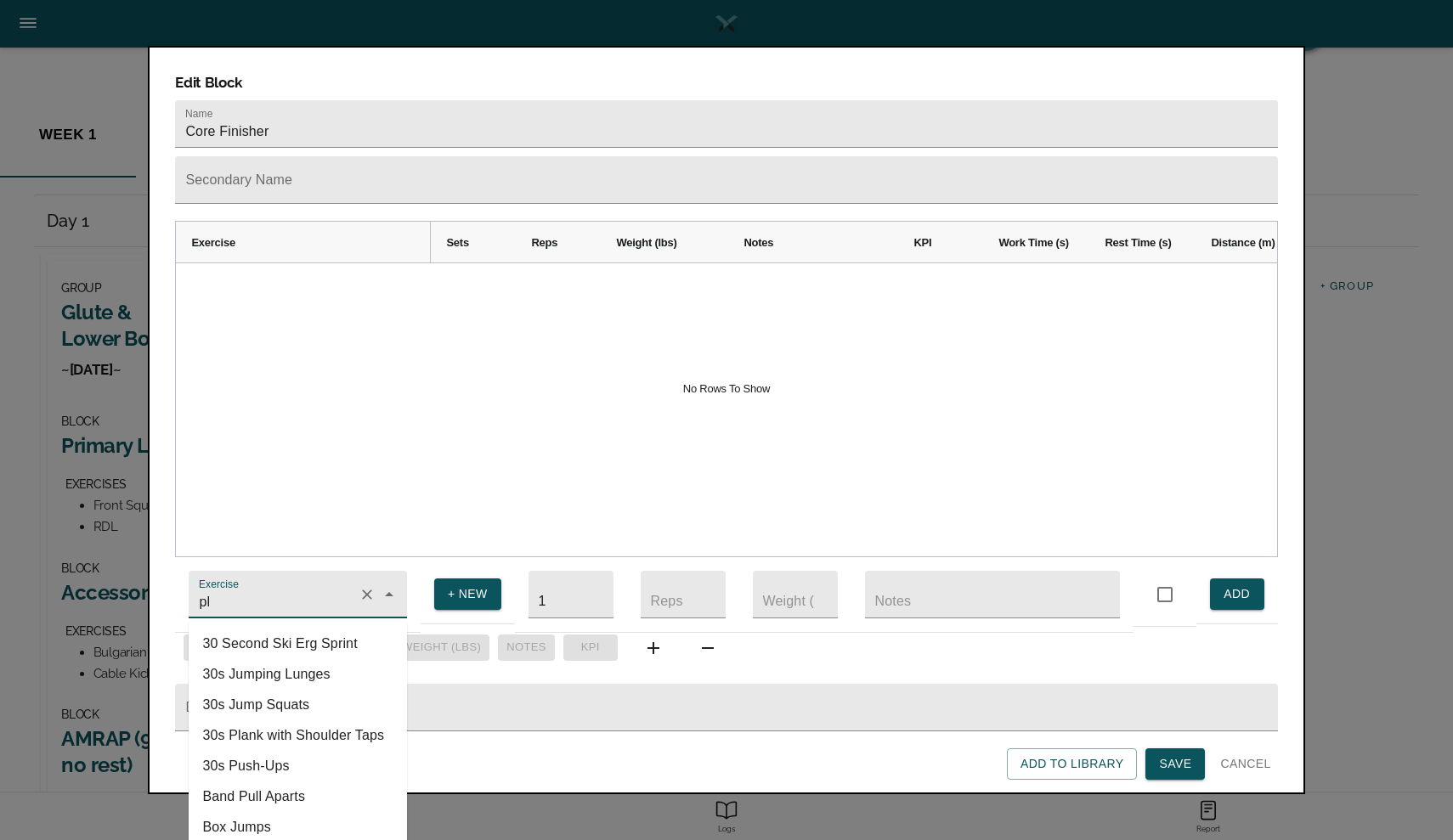
type input "p"
click at [463, 596] on button "+ NEW" at bounding box center [467, 594] width 67 height 32
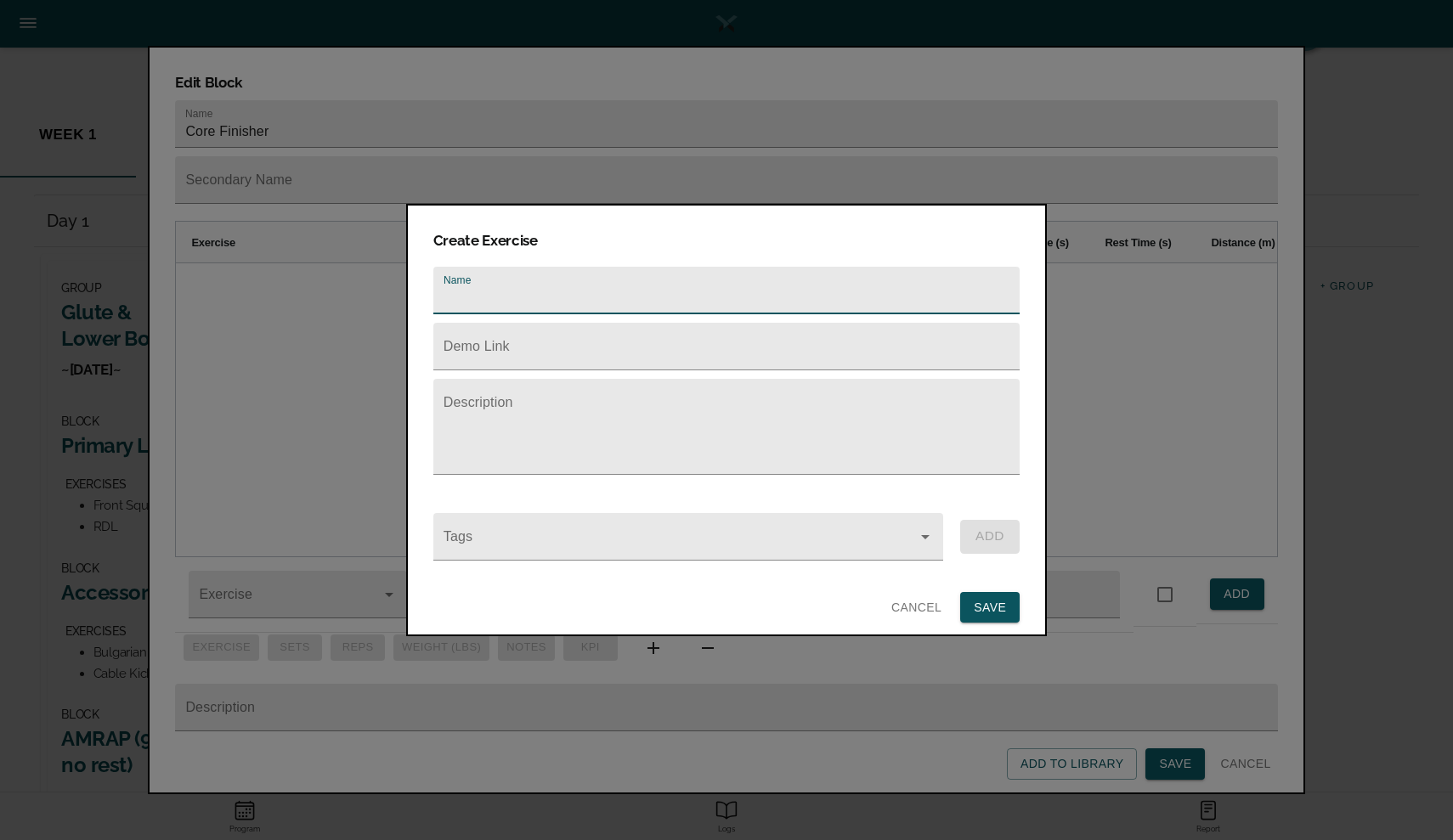
click at [487, 301] on input "text" at bounding box center [726, 290] width 586 height 48
type input "Plank"
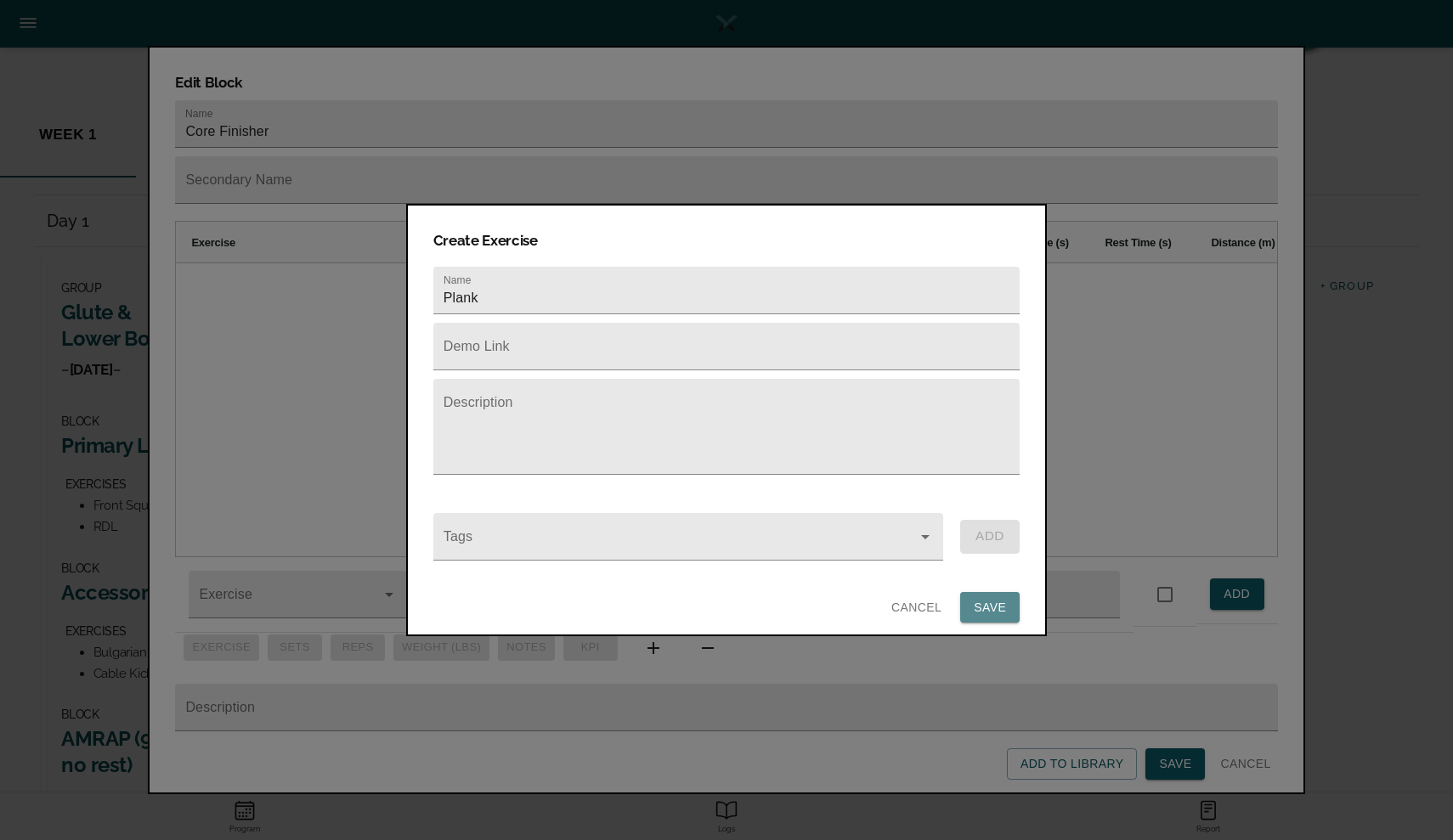
click at [980, 597] on span "SAVE" at bounding box center [989, 607] width 32 height 22
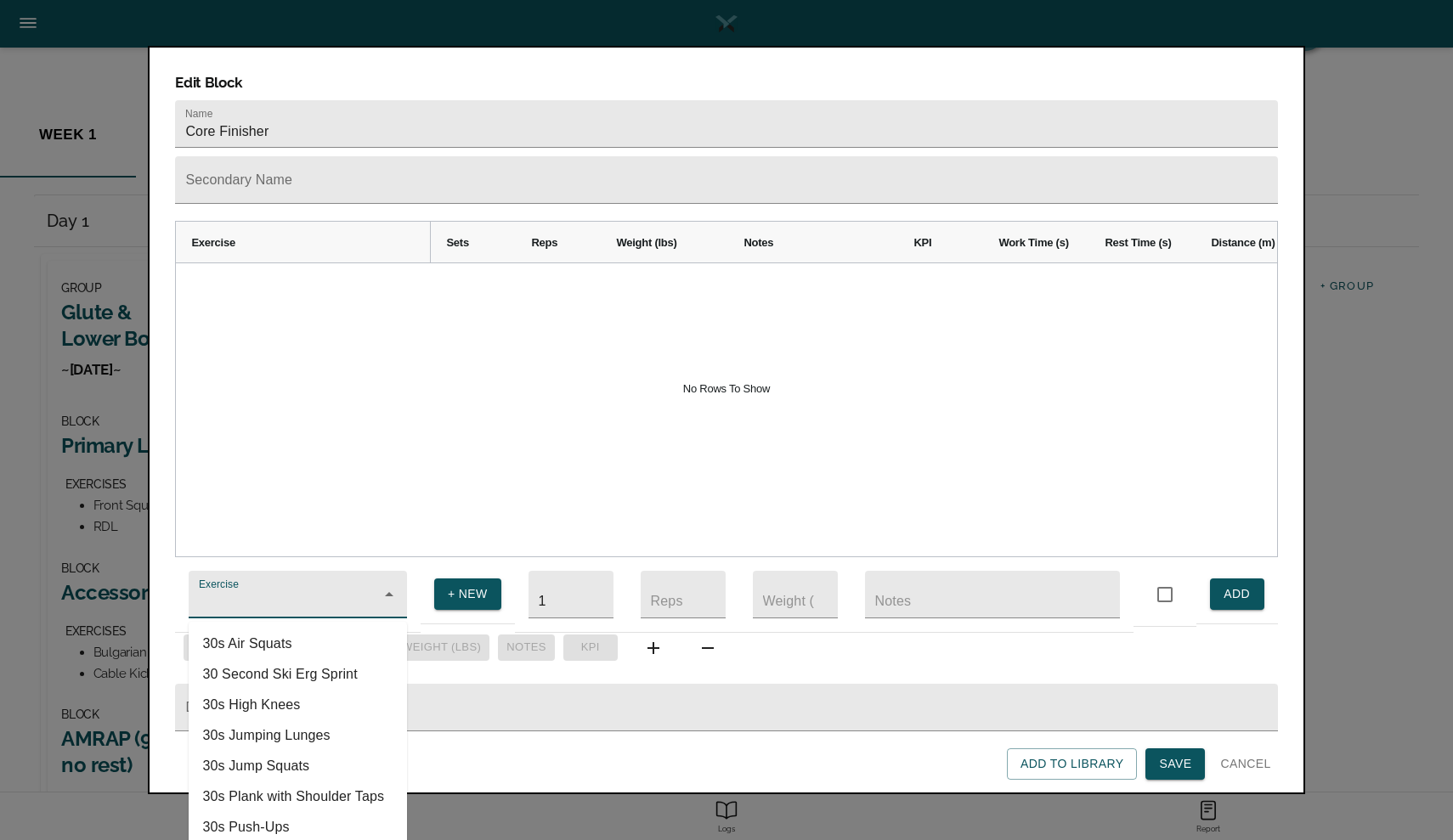
click at [272, 597] on input "Exercise" at bounding box center [274, 603] width 156 height 32
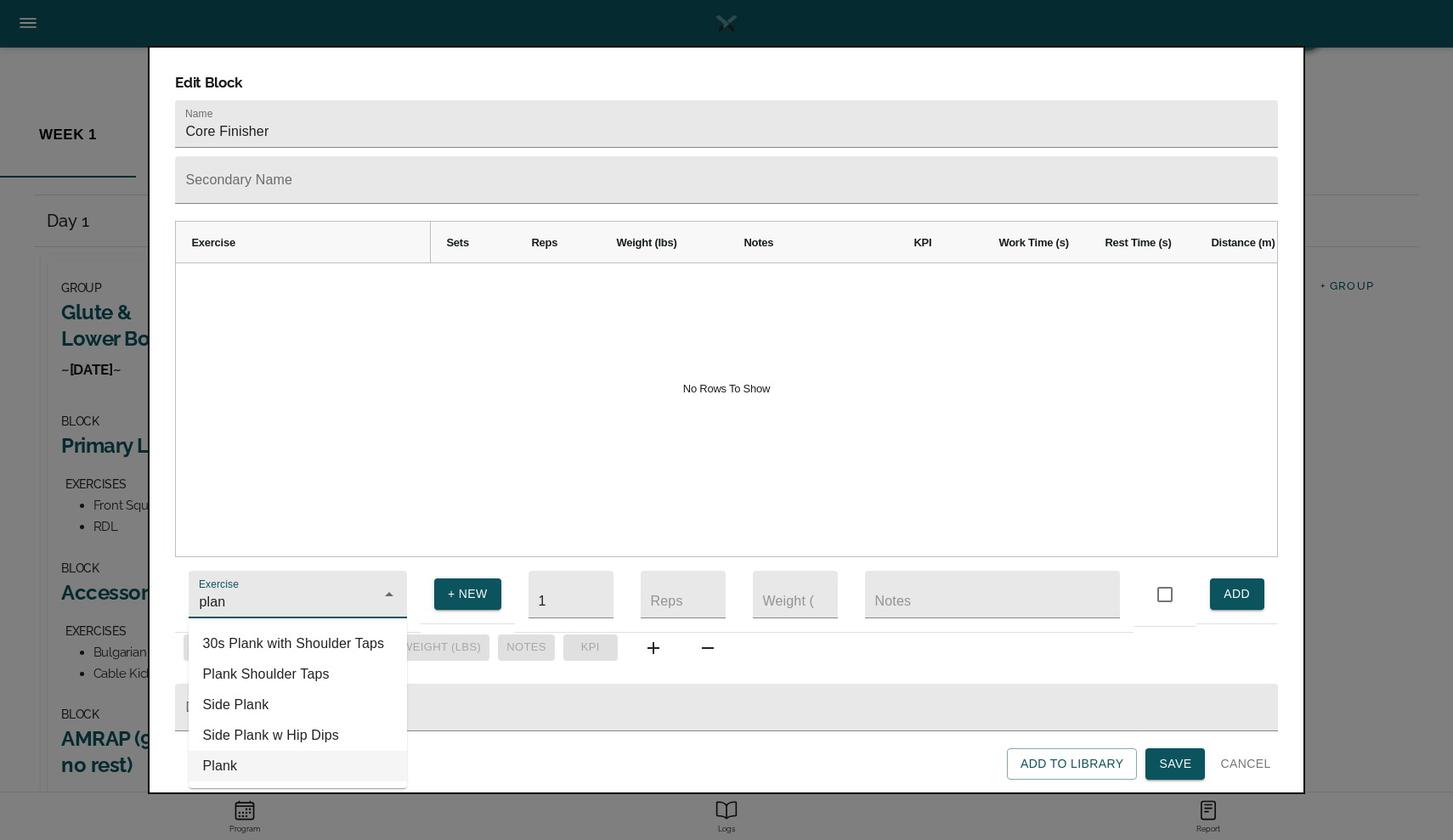
click at [224, 751] on li "Plank" at bounding box center [297, 766] width 218 height 31
type input "Plank"
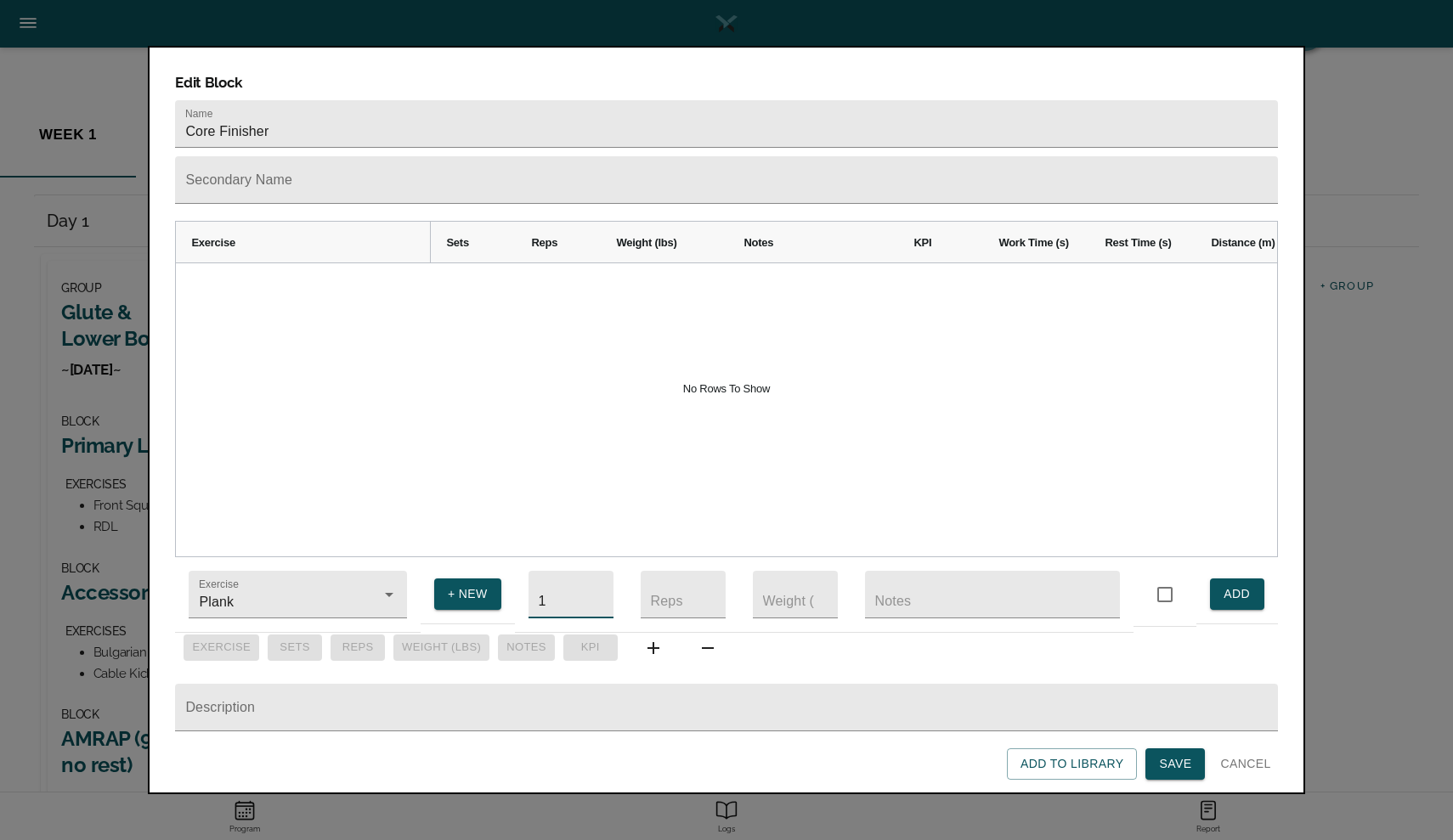
click at [565, 582] on input "1" at bounding box center [571, 594] width 85 height 48
type input "4"
type input "3"
click at [955, 579] on input "text" at bounding box center [992, 594] width 255 height 48
type input "45 sec"
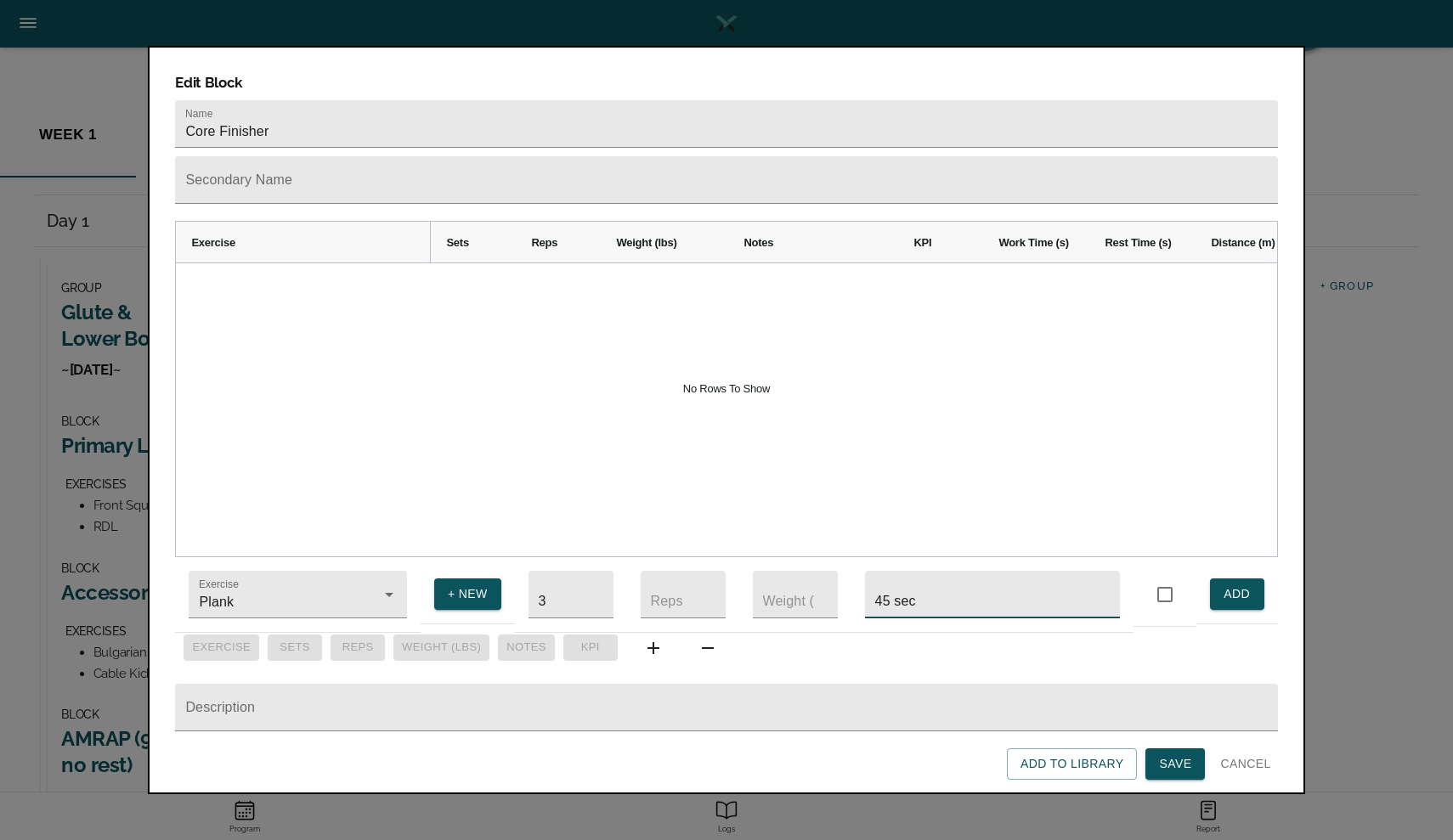
click at [1235, 587] on span "ADD" at bounding box center [1237, 594] width 27 height 22
click at [305, 587] on input "Plank" at bounding box center [274, 603] width 156 height 32
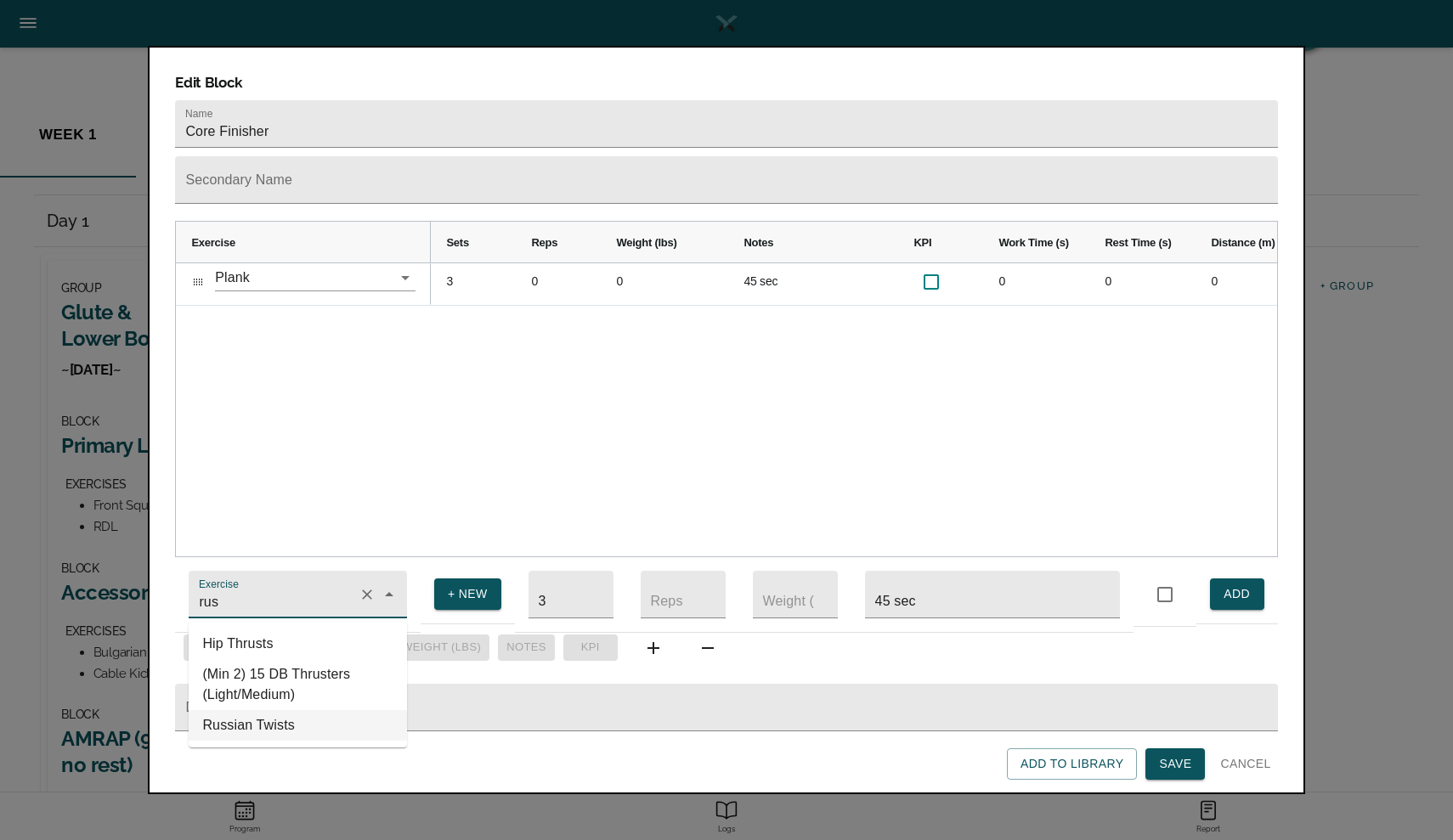
click at [287, 710] on li "Russian Twists" at bounding box center [297, 725] width 218 height 31
type input "Russian Twists"
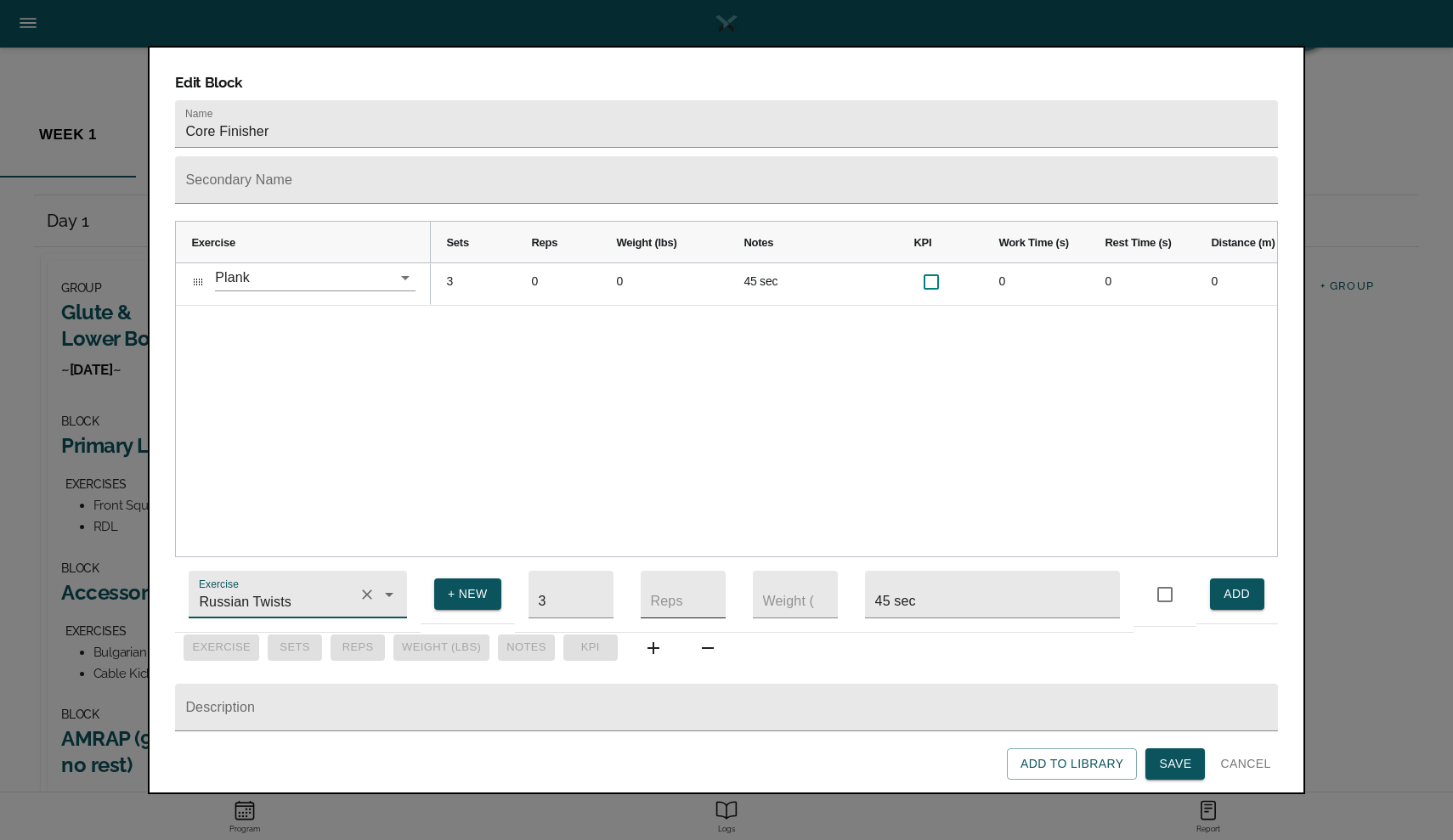
click at [673, 590] on input "number" at bounding box center [683, 594] width 85 height 48
type input "20"
click at [925, 583] on input "45 sec" at bounding box center [992, 594] width 255 height 48
type input "4"
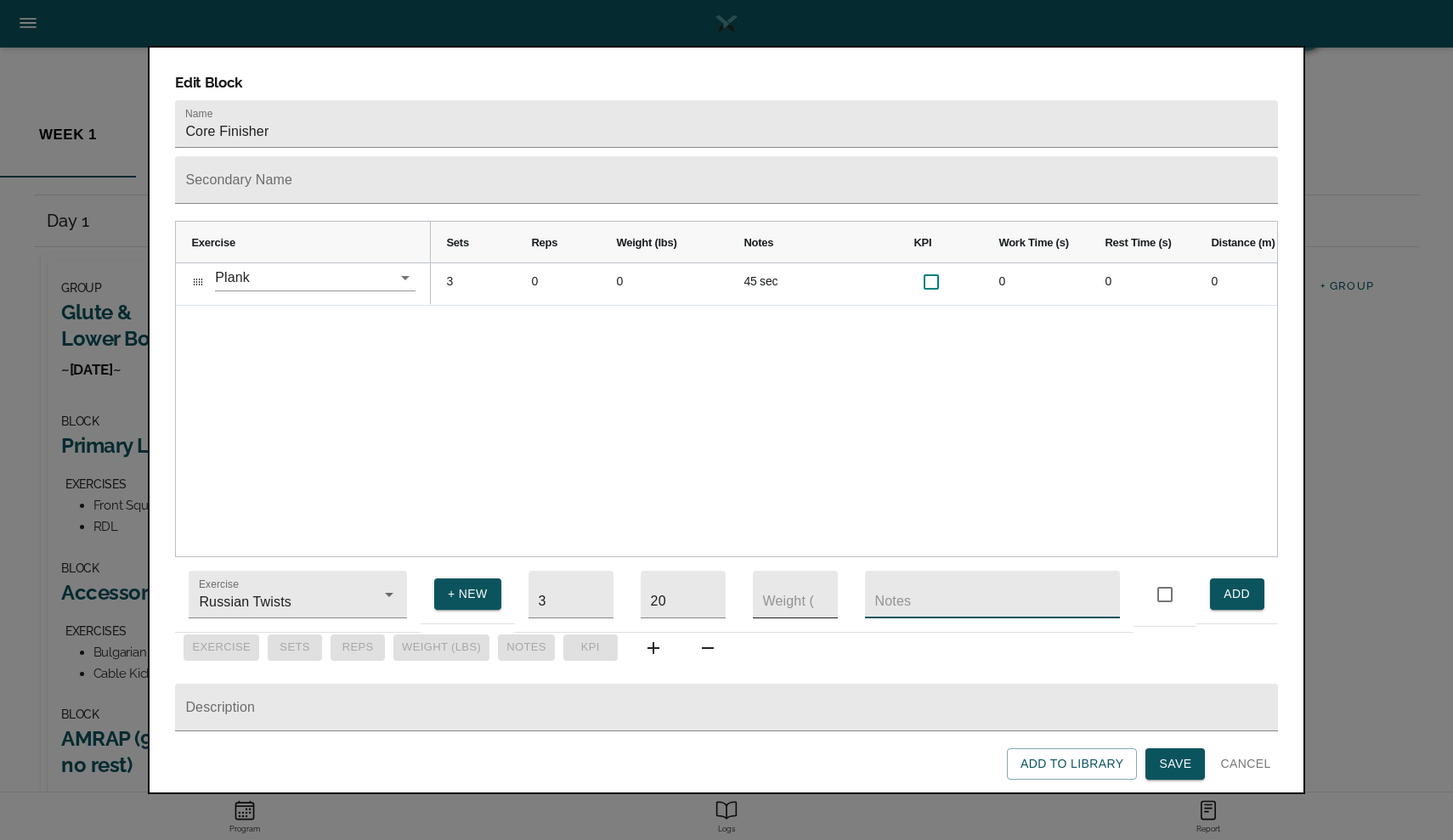
click at [772, 588] on input "number" at bounding box center [794, 594] width 85 height 48
type input "15"
click at [897, 592] on input "text" at bounding box center [992, 594] width 255 height 48
type input "DB"
click at [1244, 591] on span "ADD" at bounding box center [1237, 594] width 27 height 22
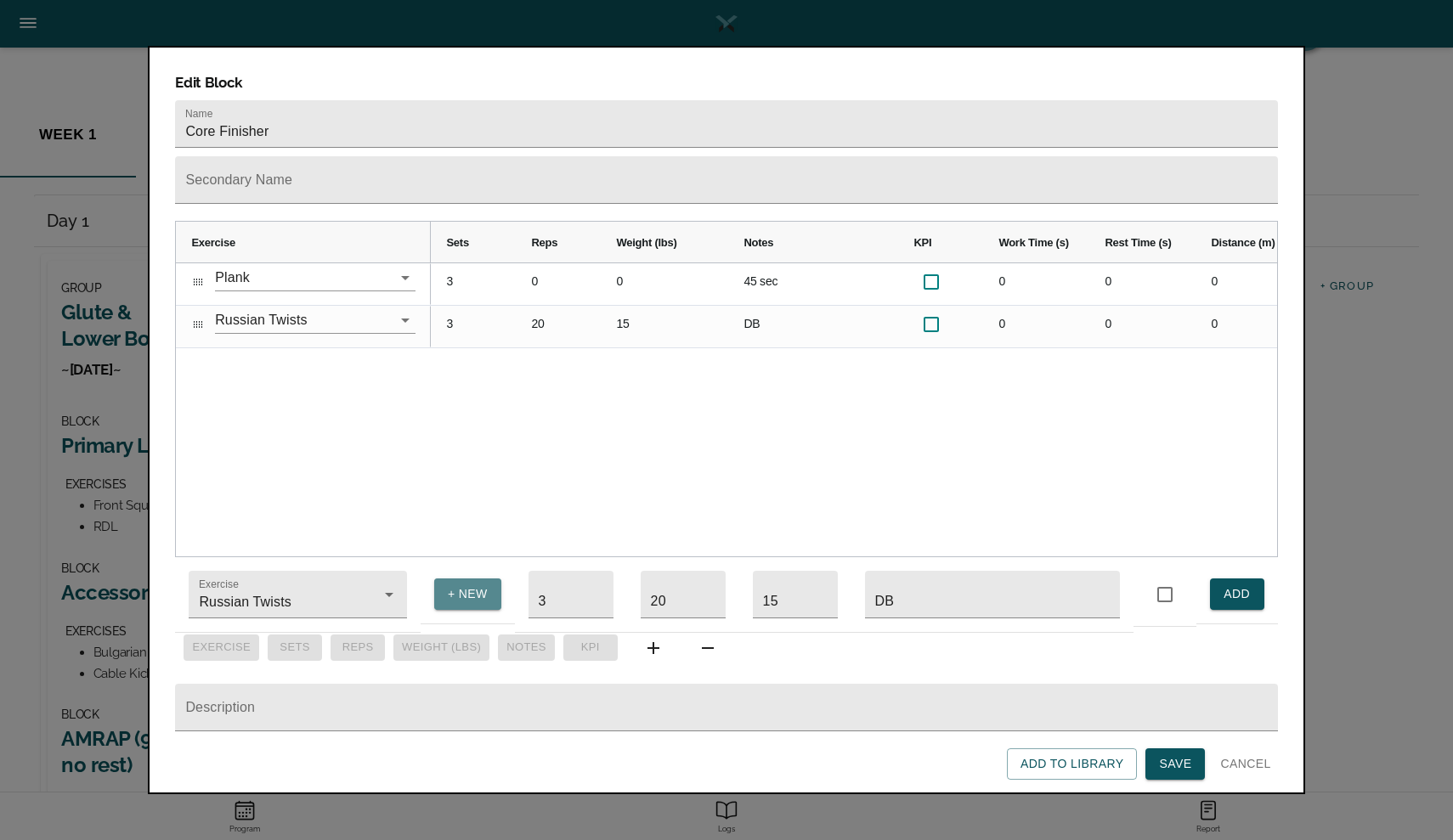
click at [452, 583] on span "+ NEW" at bounding box center [467, 594] width 40 height 22
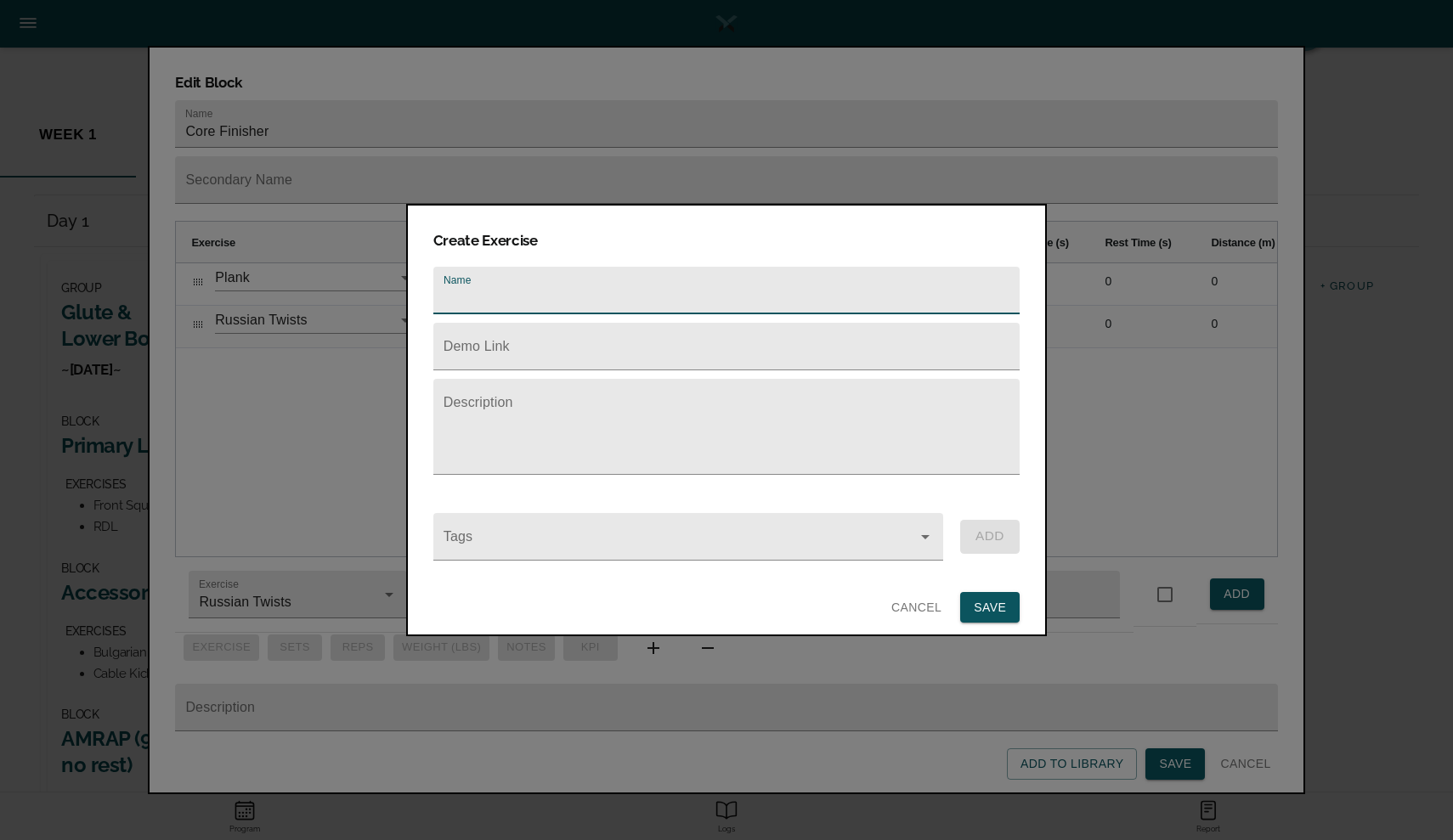
click at [473, 289] on input "text" at bounding box center [726, 290] width 586 height 48
type input "Ab Wheel Roll Out"
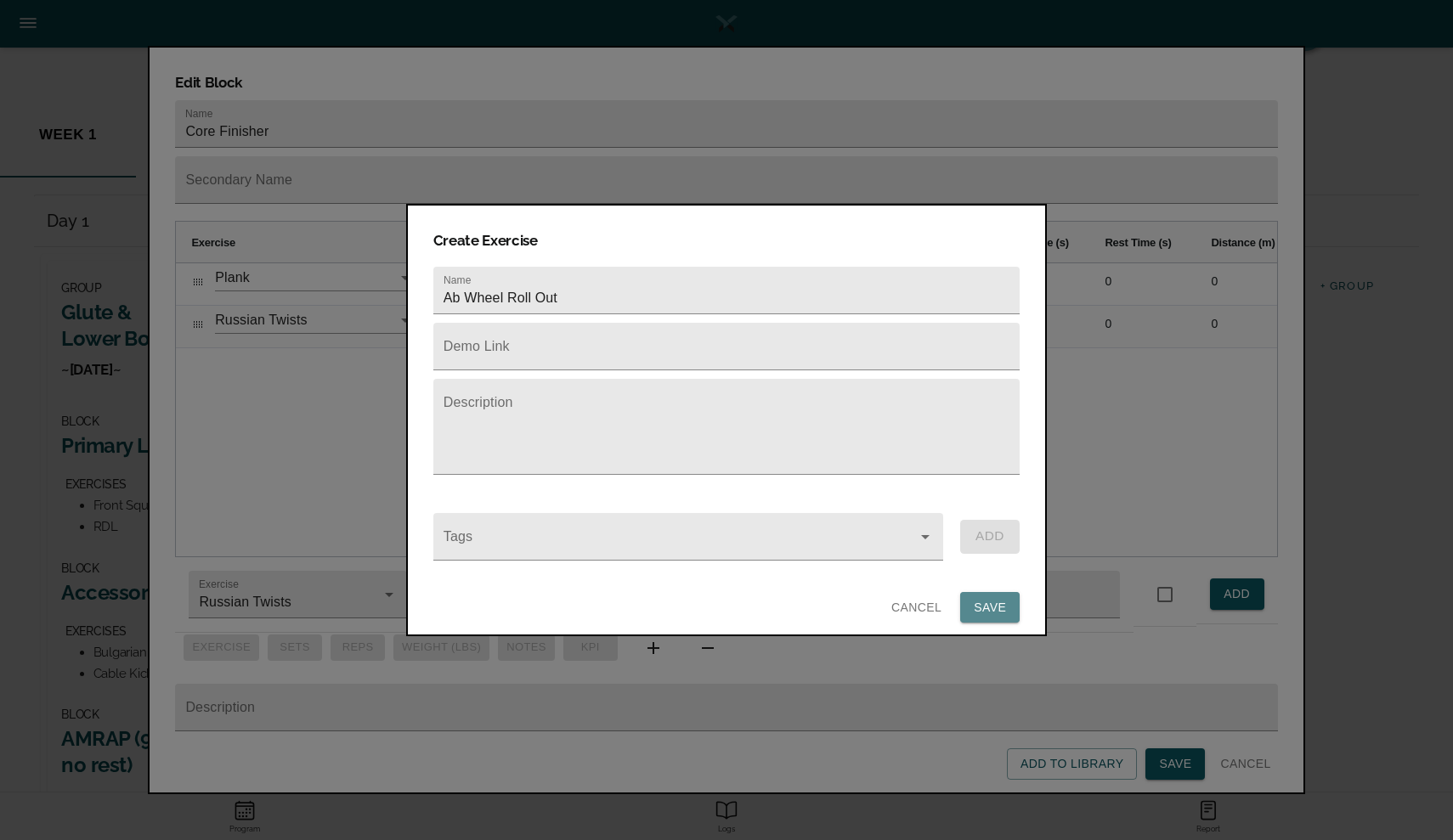
click at [995, 597] on span "SAVE" at bounding box center [989, 607] width 32 height 22
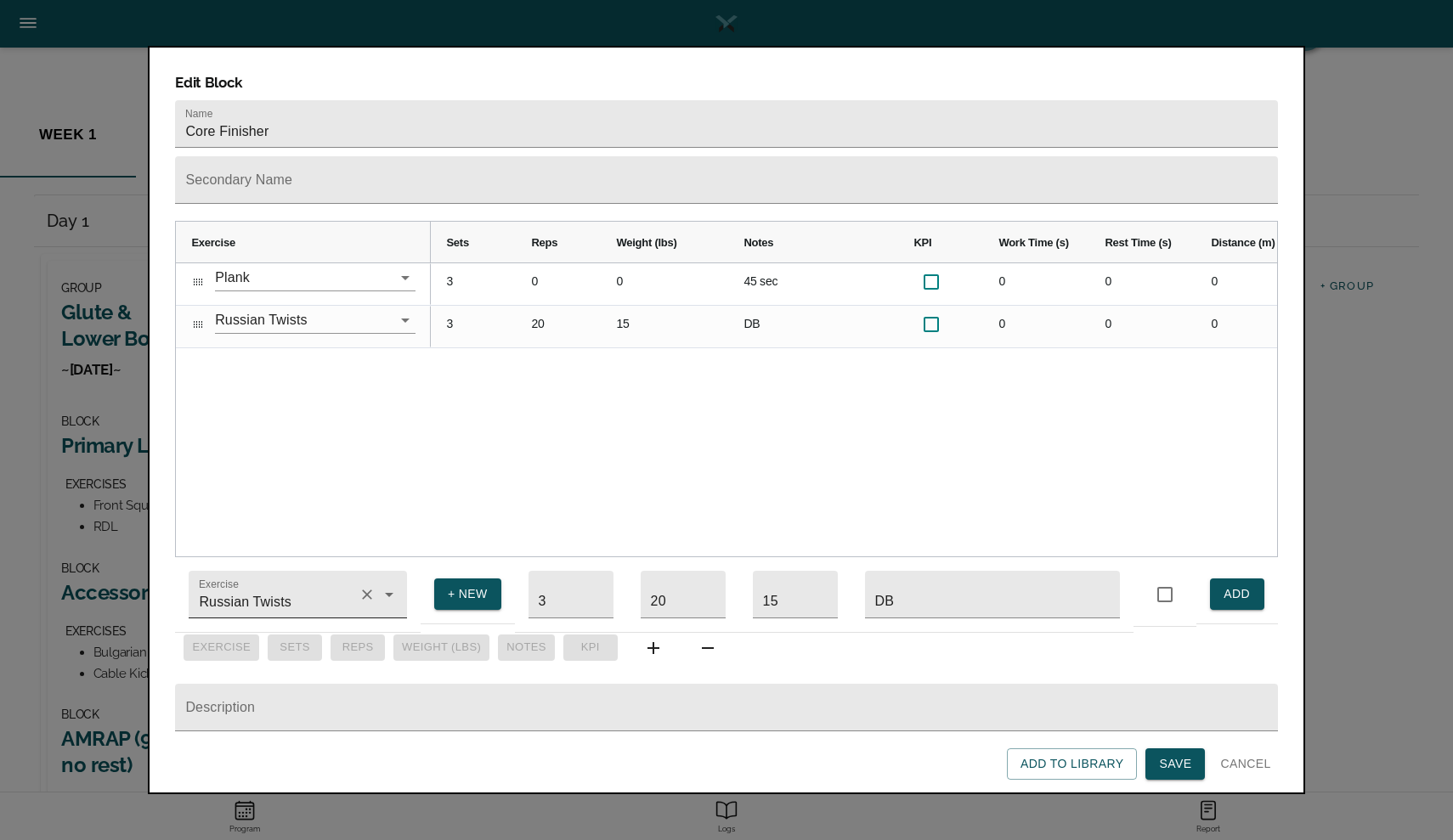
click at [315, 587] on input "Russian Twists" at bounding box center [274, 603] width 156 height 32
click at [266, 633] on li "Ab Wheel Roll Out" at bounding box center [297, 643] width 218 height 31
type input "Ab Wheel Roll Out"
click at [675, 579] on input "20" at bounding box center [683, 594] width 85 height 48
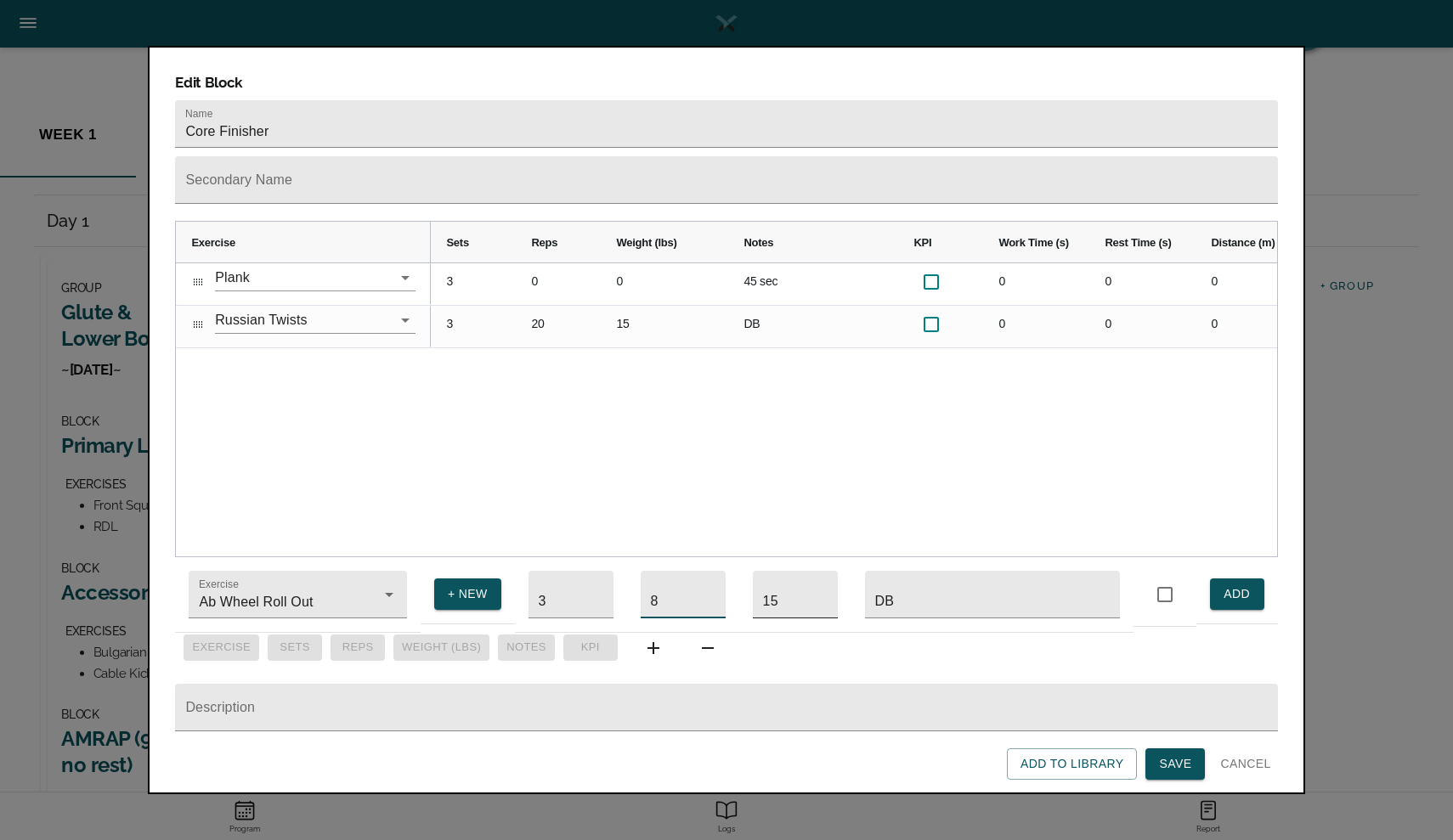
type input "8"
click at [803, 587] on input "15" at bounding box center [794, 594] width 85 height 48
click at [928, 574] on input "DB" at bounding box center [992, 594] width 255 height 48
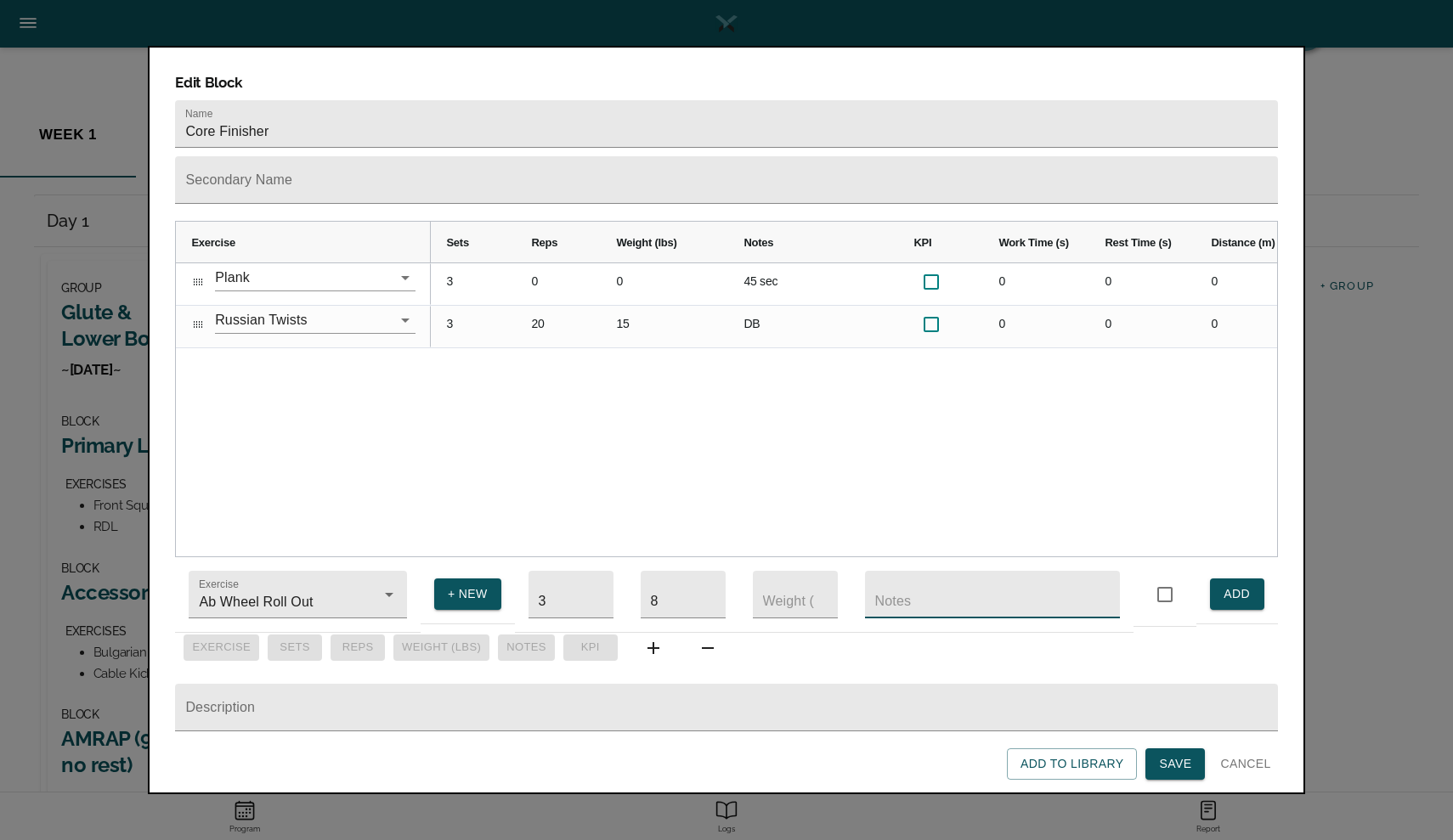
click at [1229, 584] on span "ADD" at bounding box center [1237, 594] width 27 height 22
click at [237, 592] on input "Ab Wheel Roll Out" at bounding box center [274, 603] width 156 height 32
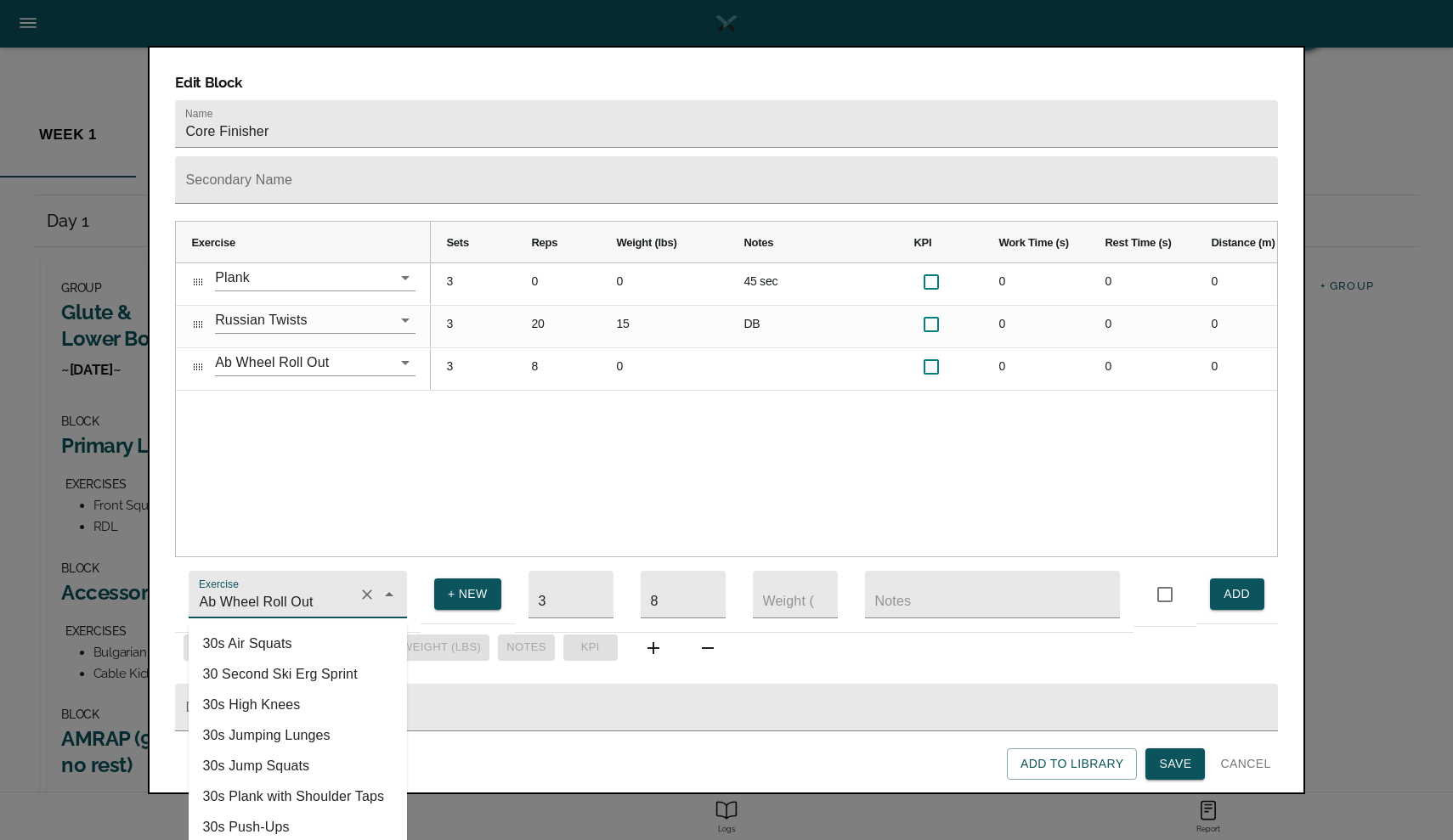
click at [237, 592] on input "Ab Wheel Roll Out" at bounding box center [274, 603] width 156 height 32
click at [236, 592] on input "Ab Wheel Roll Out" at bounding box center [274, 603] width 156 height 32
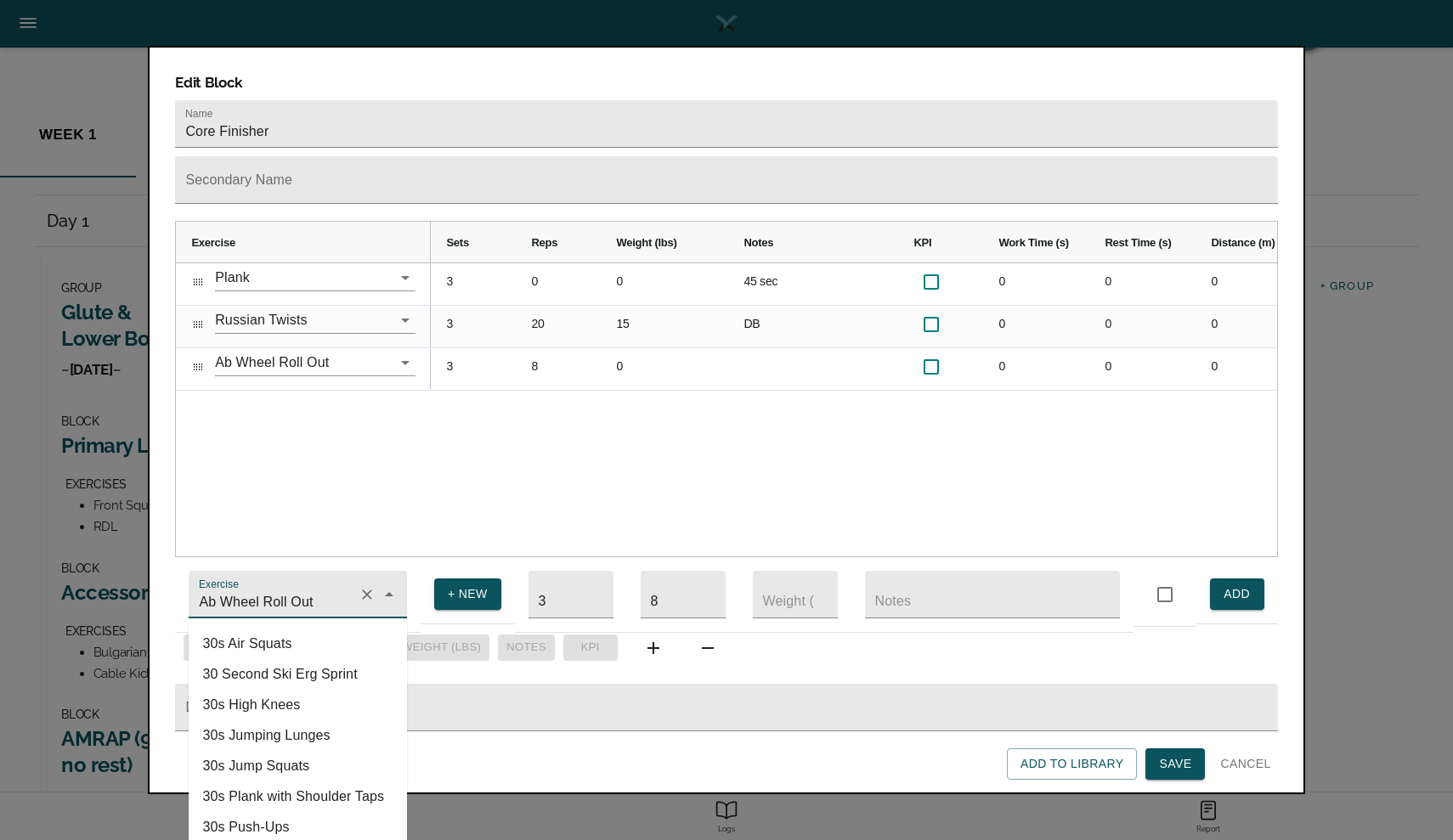
click at [236, 592] on input "Ab Wheel Roll Out" at bounding box center [274, 603] width 156 height 32
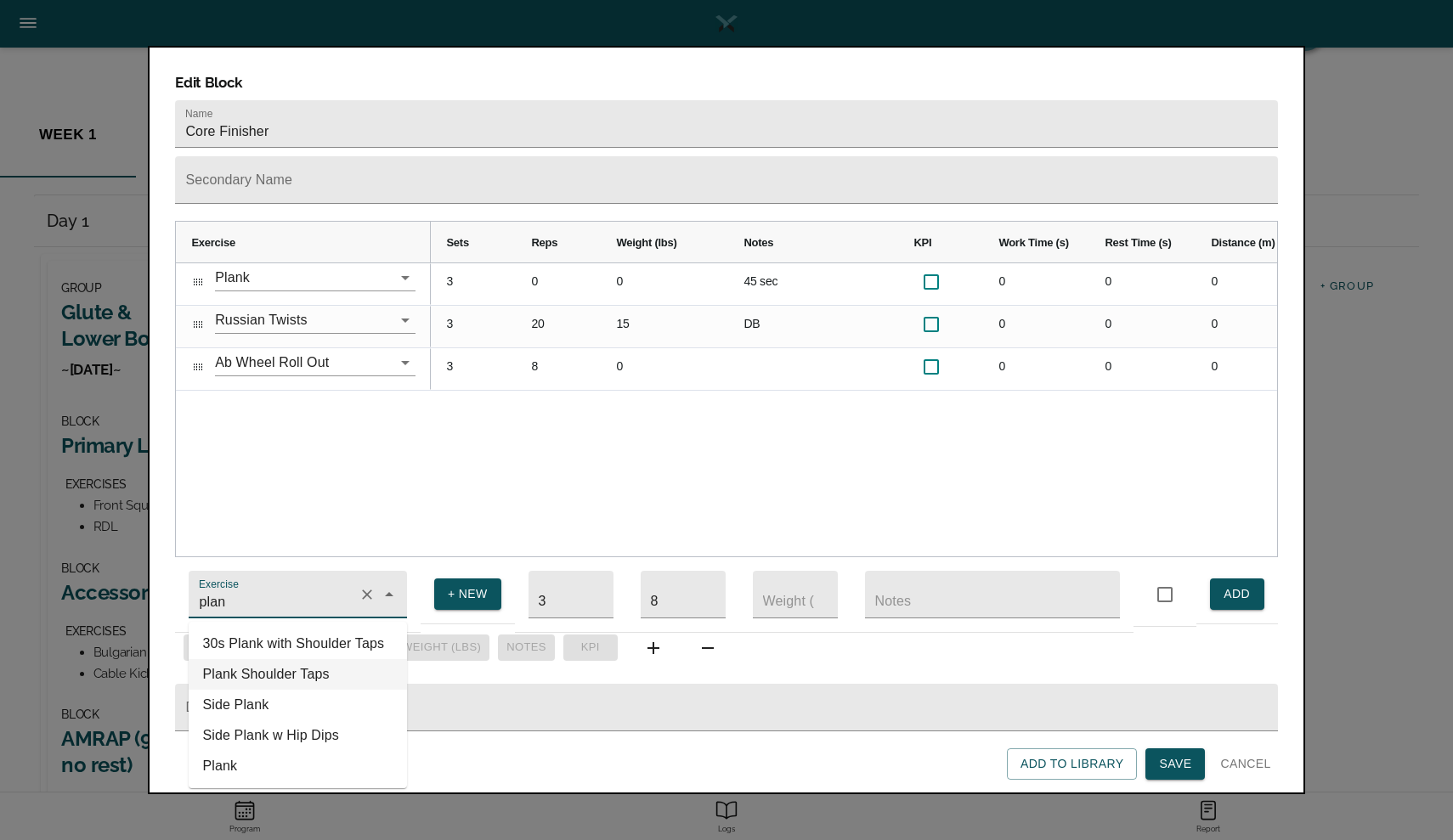
click at [230, 659] on li "Plank Shoulder Taps" at bounding box center [297, 674] width 218 height 31
type input "Plank Shoulder Taps"
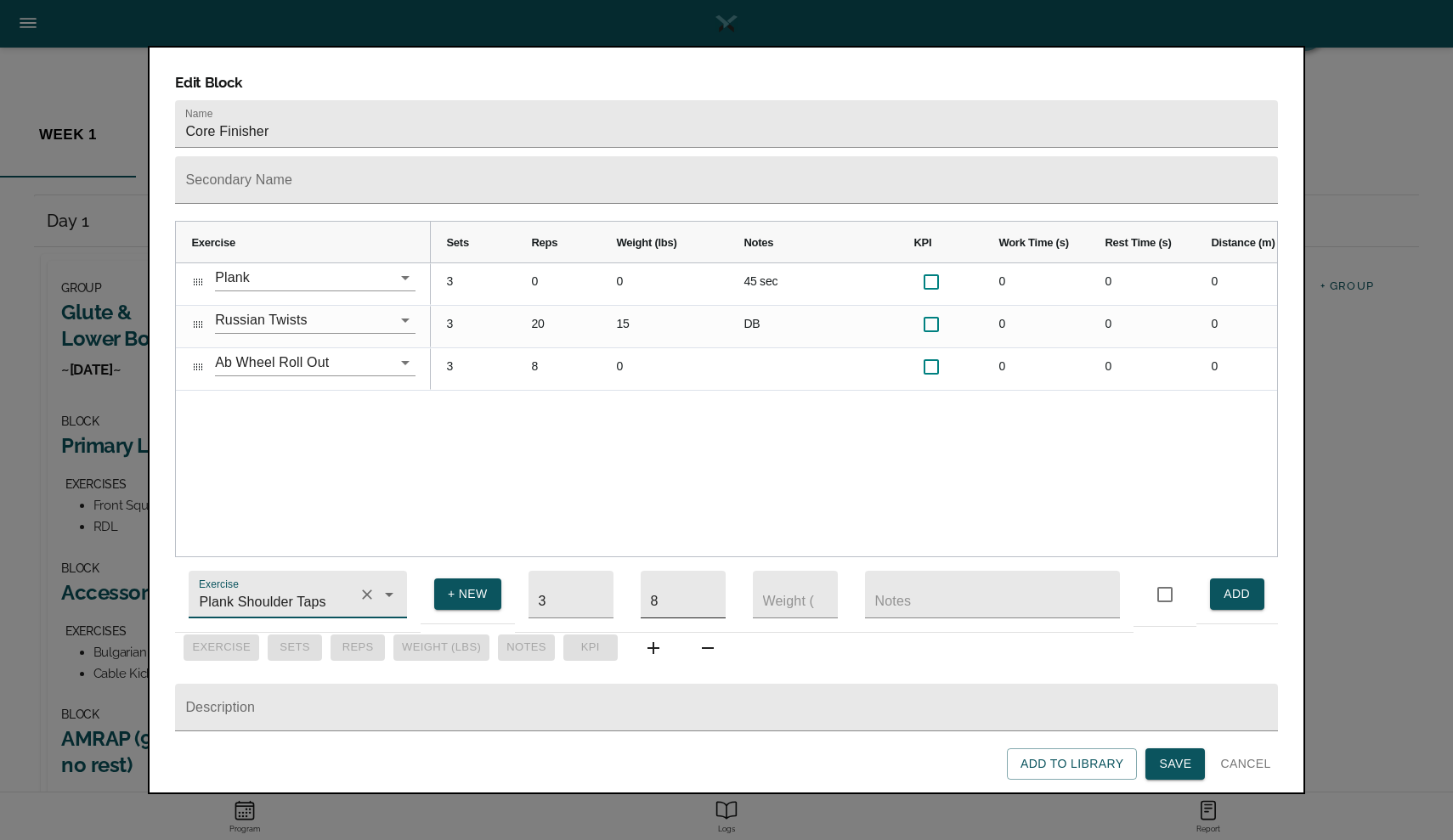
click at [664, 587] on input "8" at bounding box center [683, 594] width 85 height 48
type input "15"
click at [1235, 589] on span "ADD" at bounding box center [1237, 594] width 27 height 22
click at [448, 592] on span "+ NEW" at bounding box center [467, 594] width 40 height 22
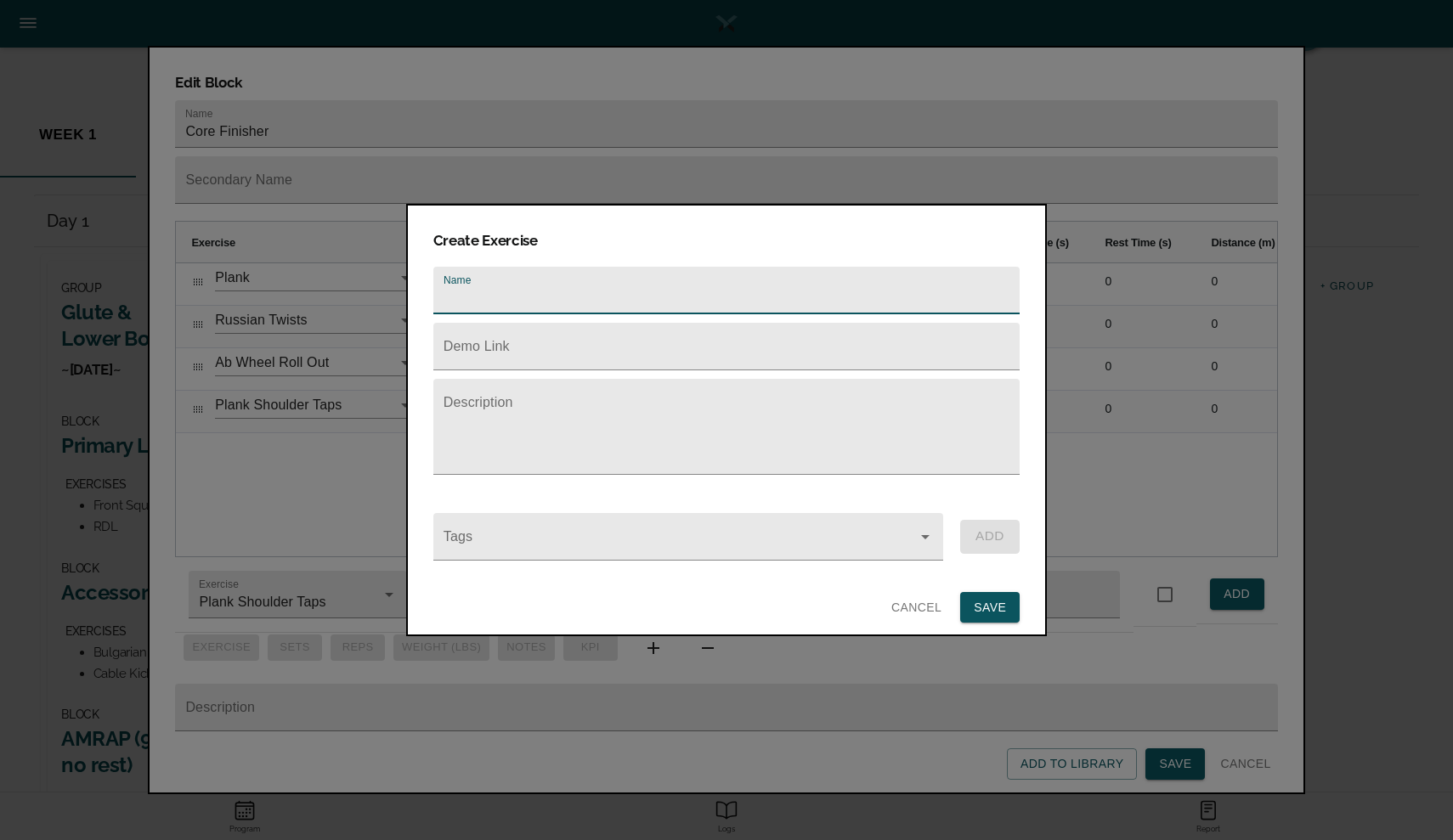
click at [478, 308] on input "text" at bounding box center [726, 290] width 586 height 48
type input "[PERSON_NAME]"
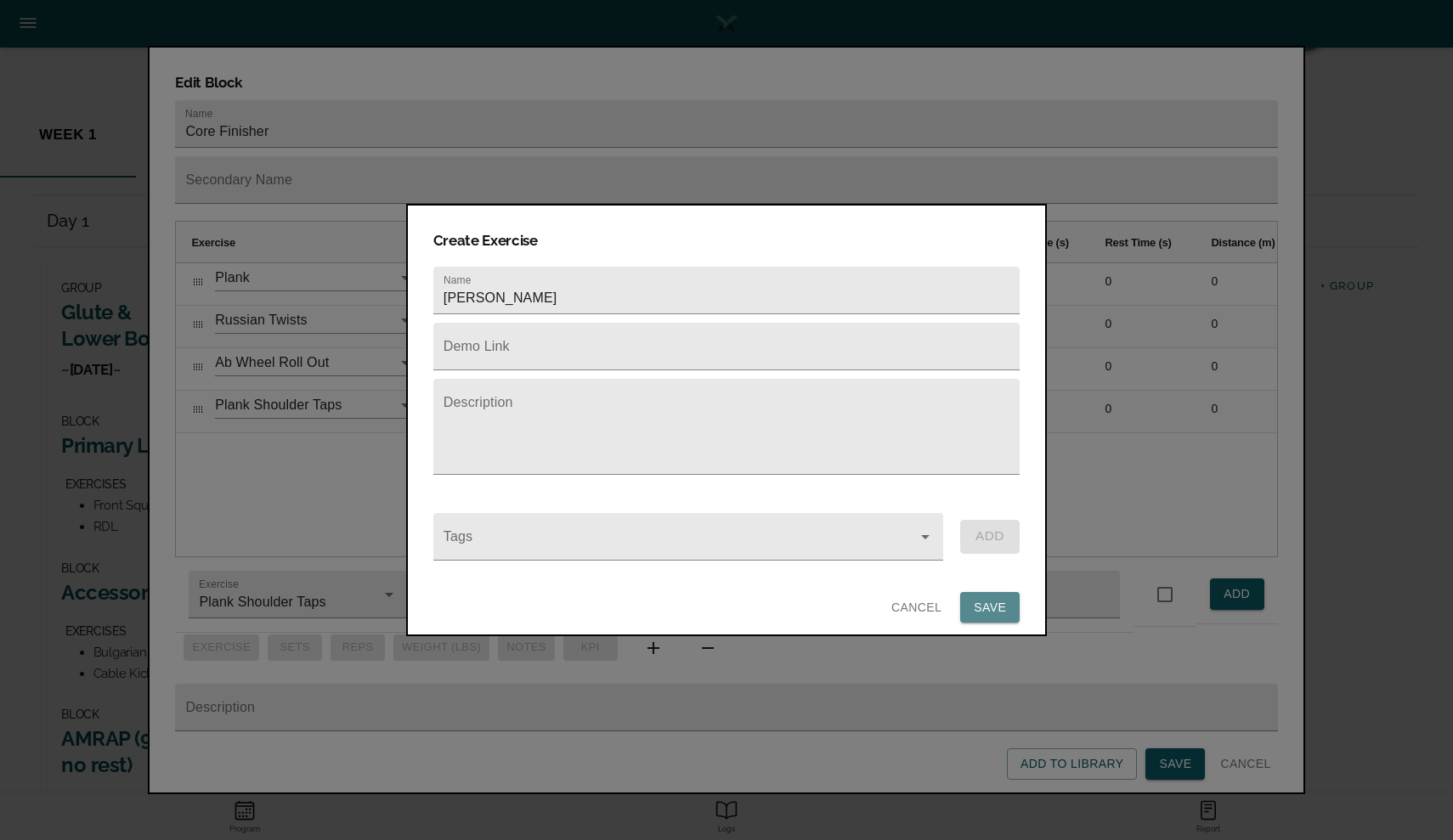
click at [985, 597] on span "SAVE" at bounding box center [989, 607] width 32 height 22
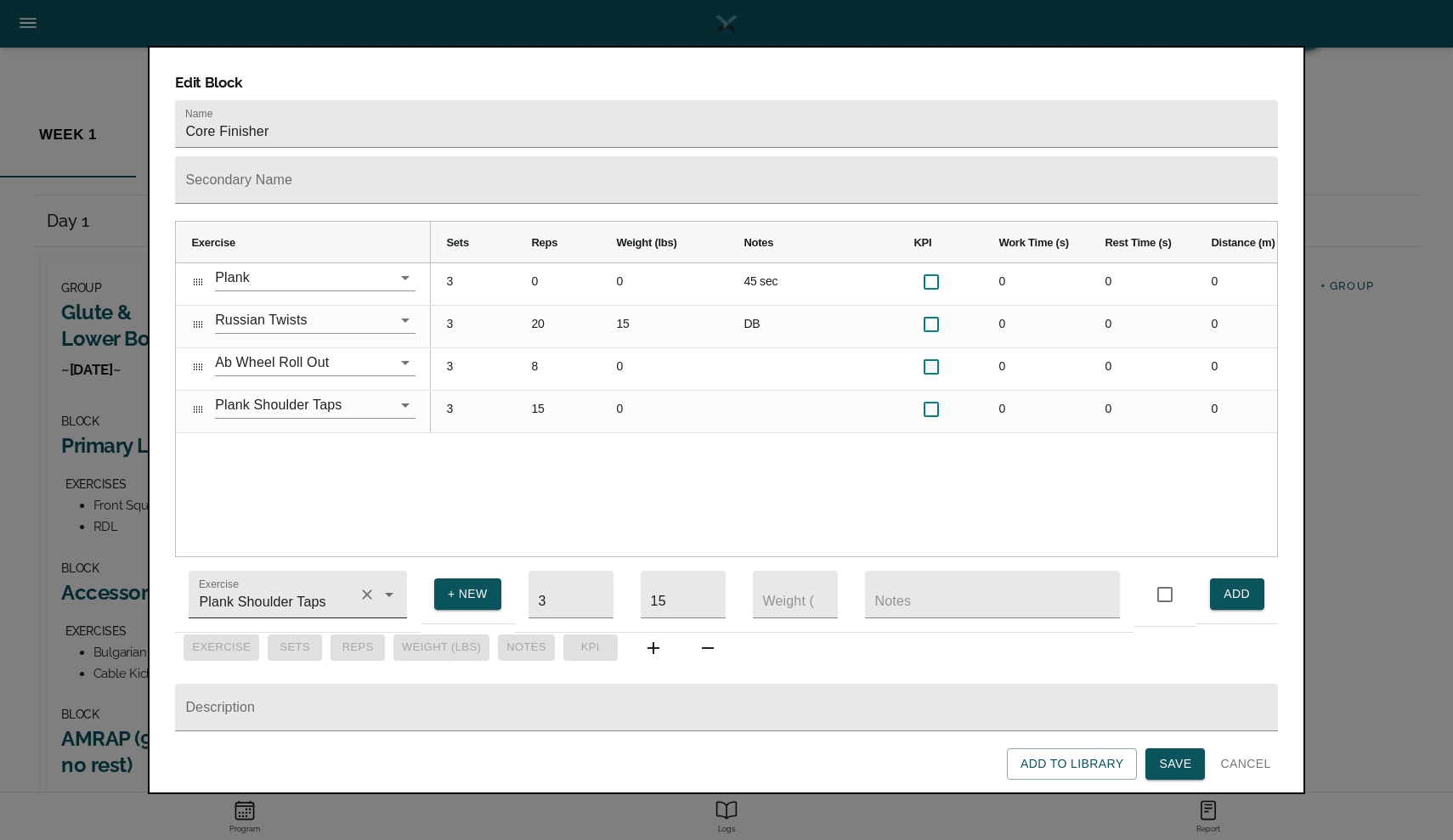
click at [287, 597] on input "Plank Shoulder Taps" at bounding box center [274, 603] width 156 height 32
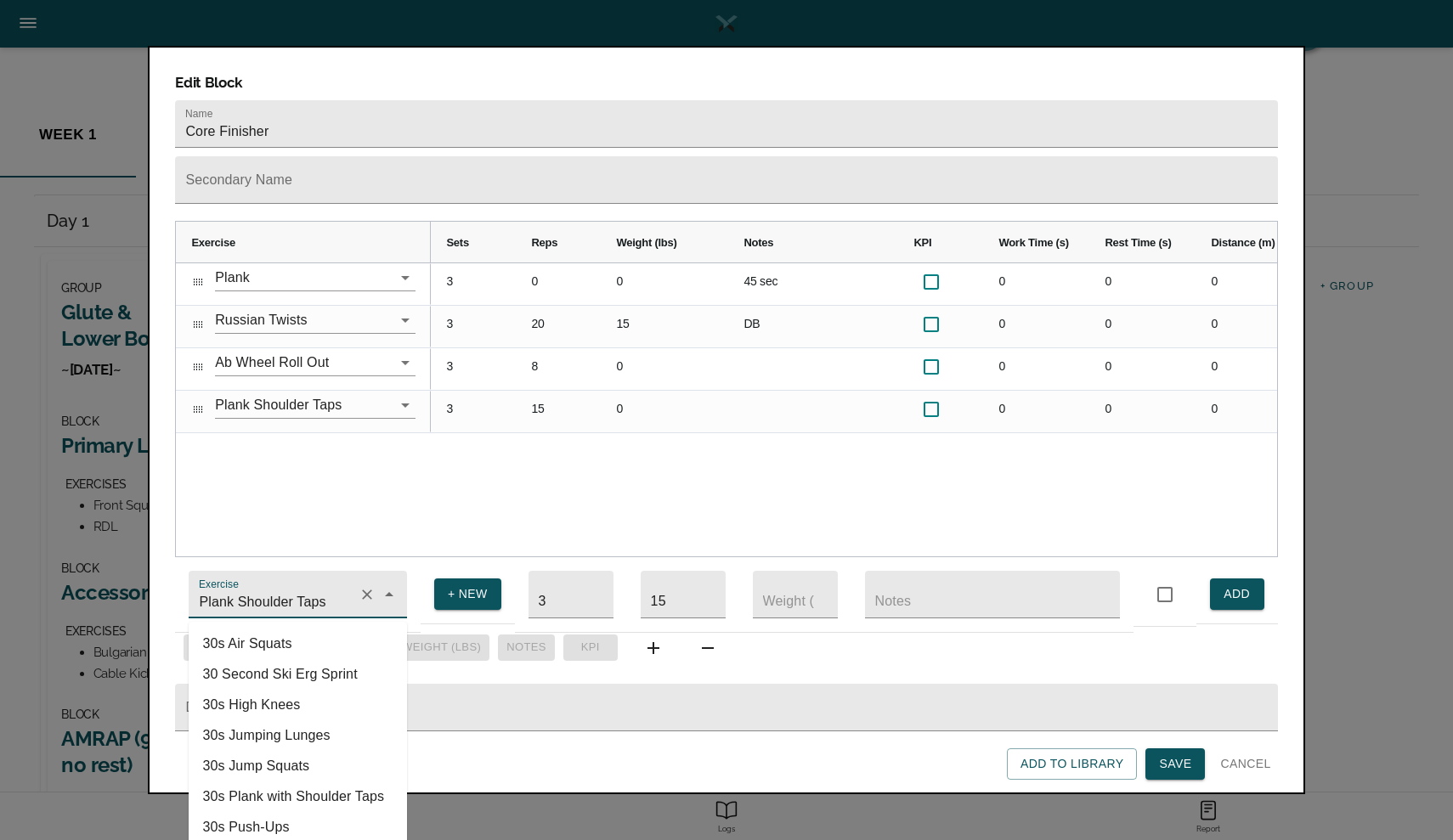
click at [287, 597] on input "Plank Shoulder Taps" at bounding box center [274, 603] width 156 height 32
click at [269, 781] on li "[PERSON_NAME]" at bounding box center [297, 796] width 218 height 31
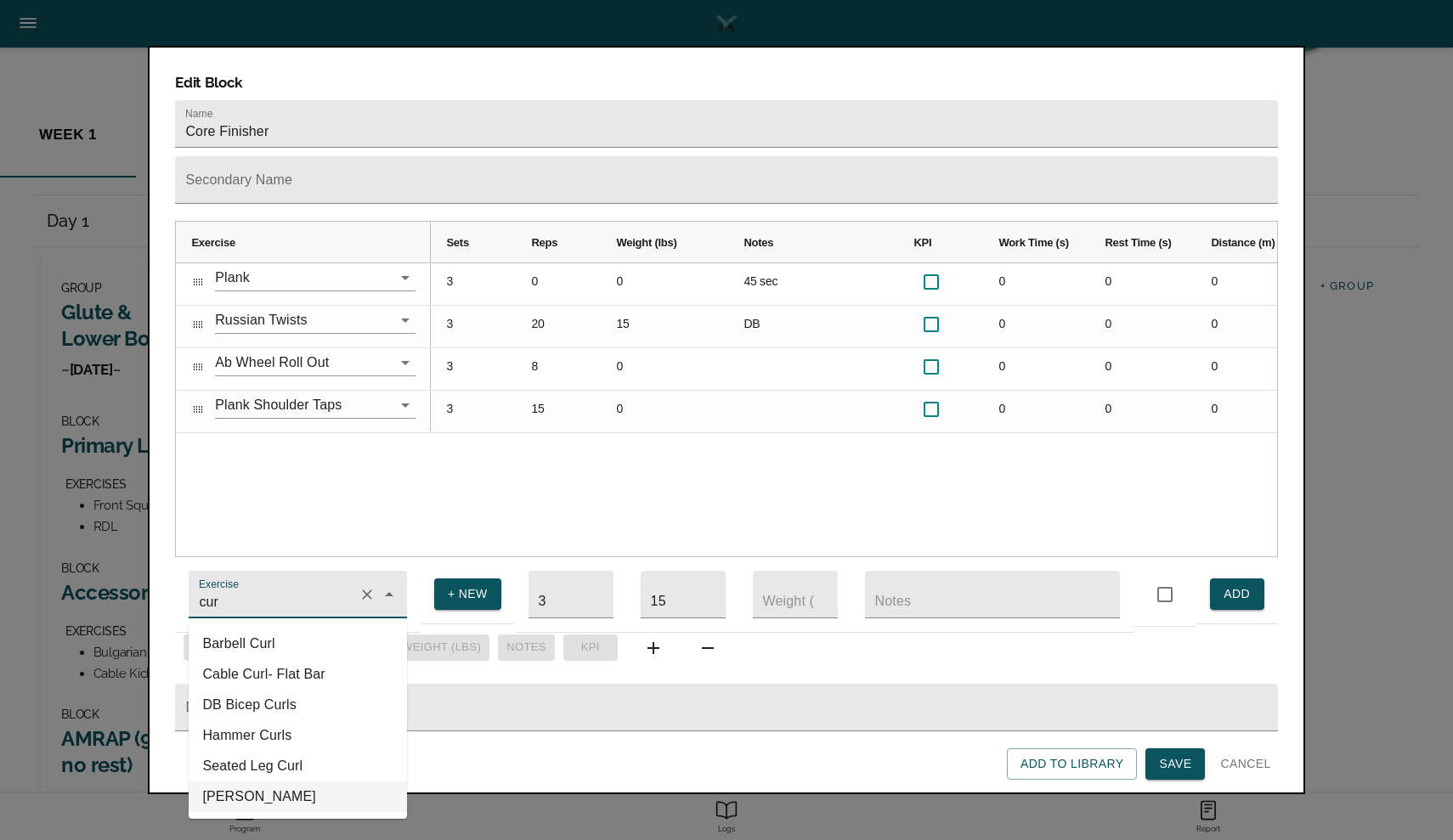
type input "[PERSON_NAME]"
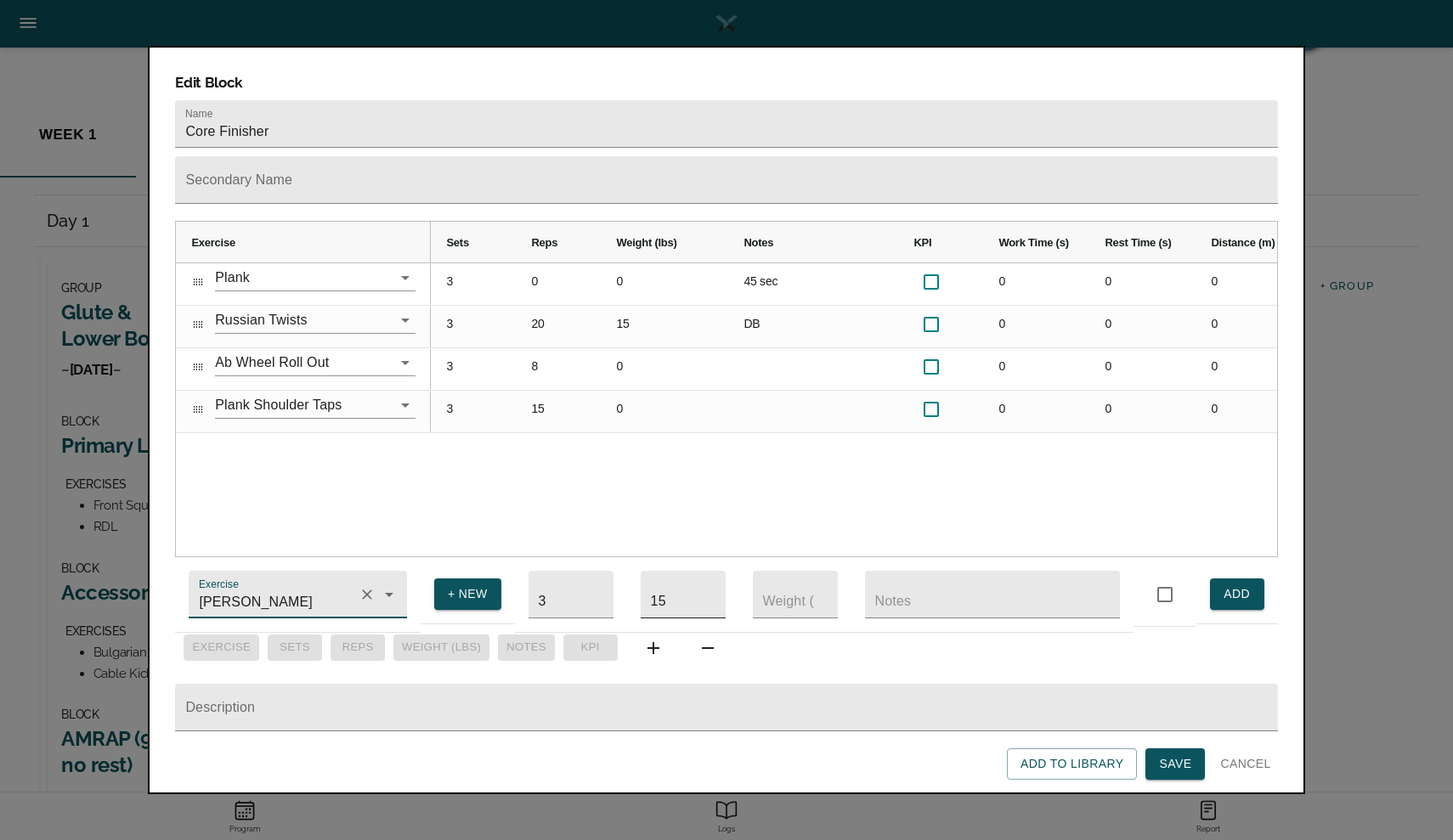
click at [662, 592] on input "15" at bounding box center [683, 594] width 85 height 48
type input "12"
click at [1222, 579] on button "ADD" at bounding box center [1237, 594] width 54 height 32
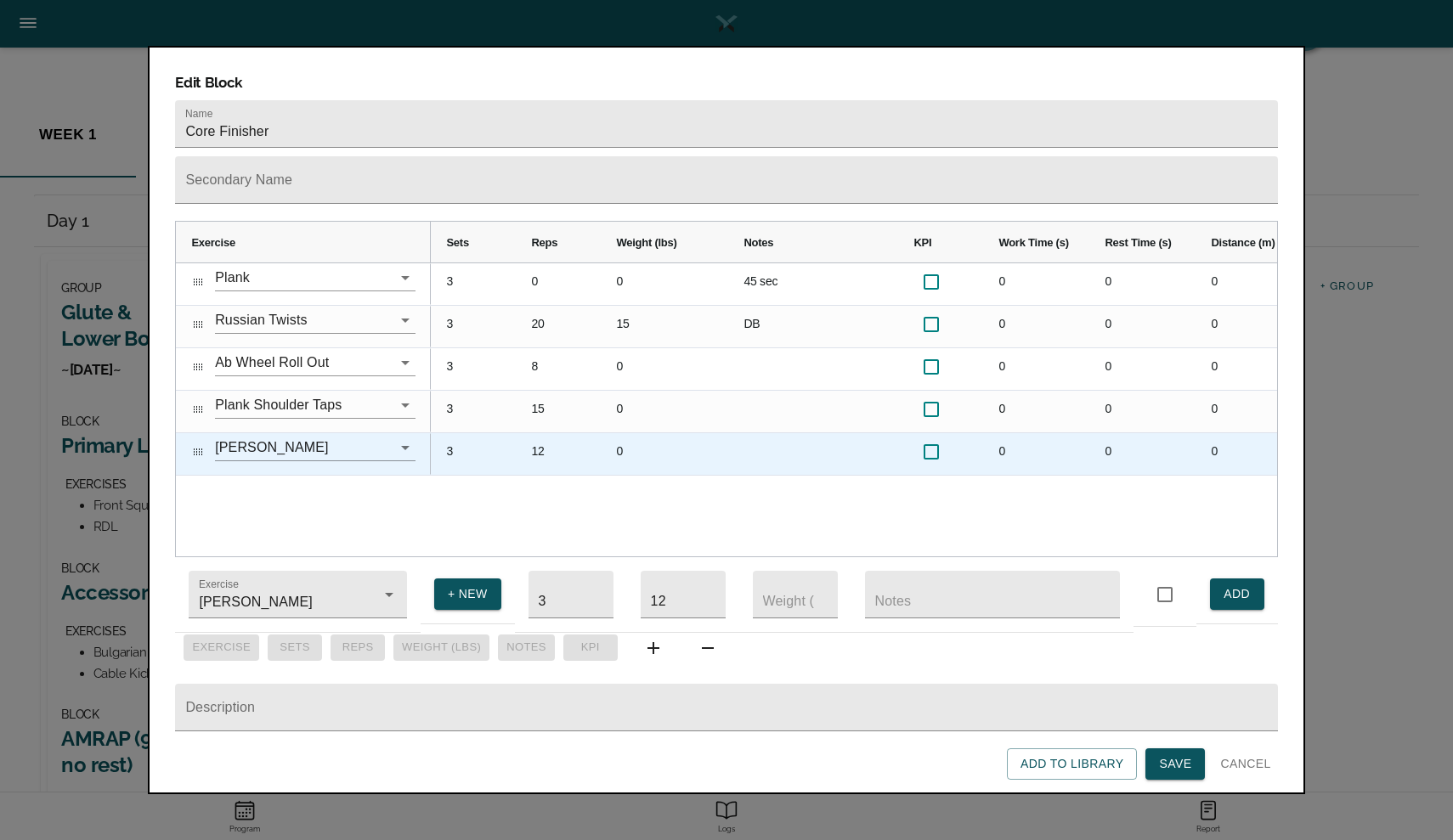
click at [615, 433] on div "0" at bounding box center [664, 453] width 127 height 41
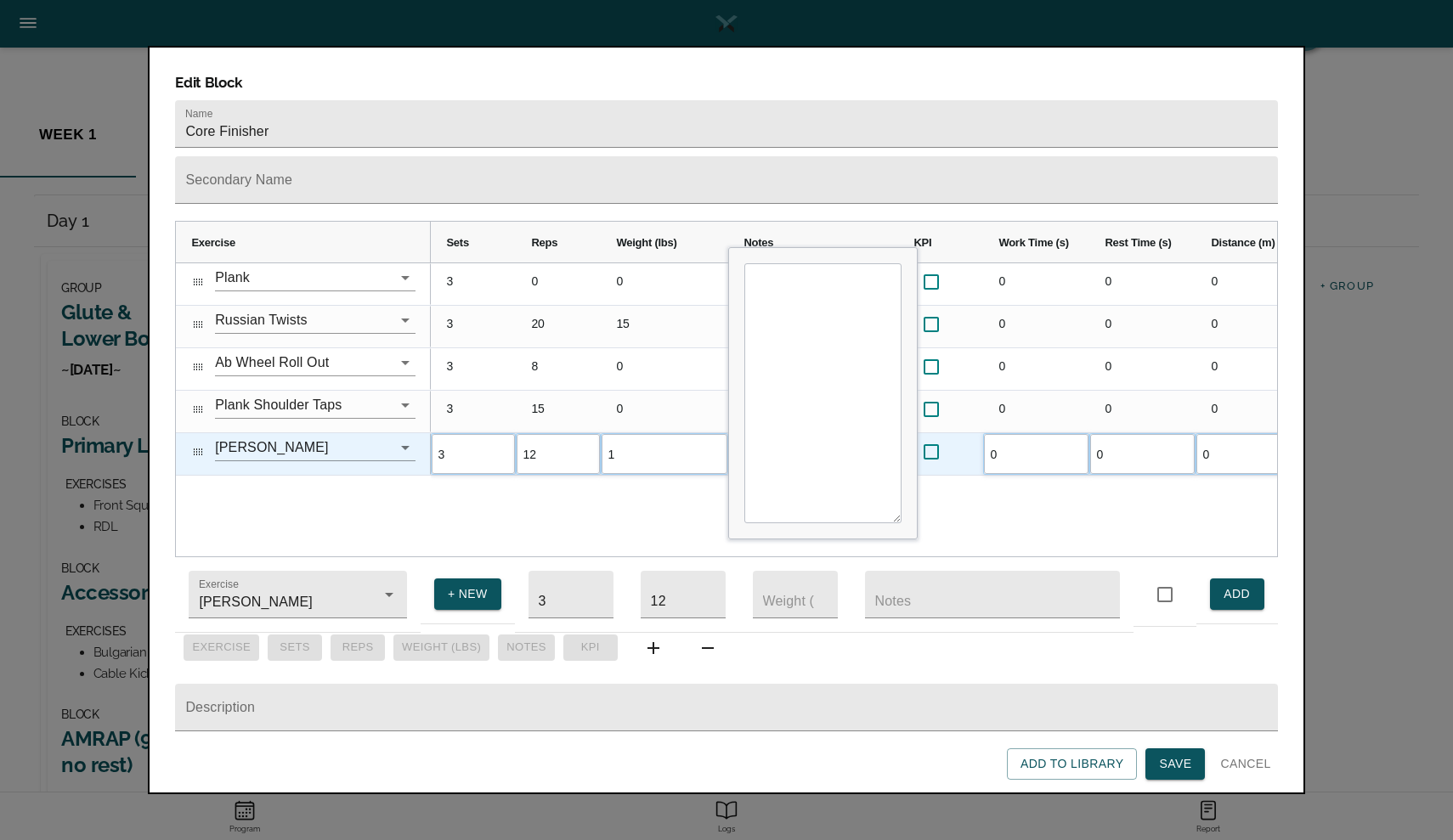
type input "15"
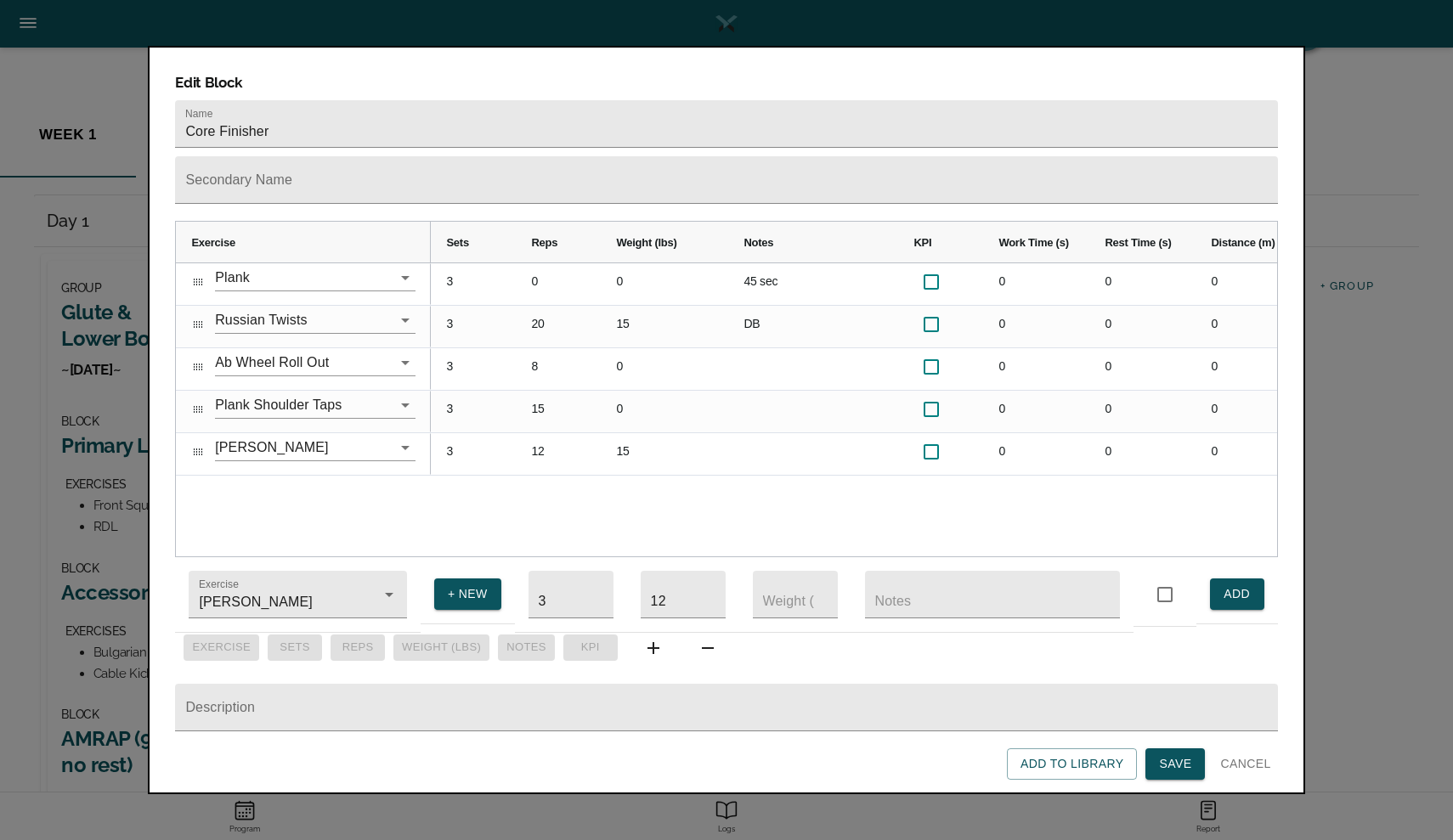
click at [581, 479] on div "3 0 0 45 sec 0 0 0 0 0 3 20 15 DB 0 0 0 0 0 3 8 0 0 0 0 0 0 3 15 0 0 0 0 0 0 3 …" at bounding box center [853, 409] width 845 height 293
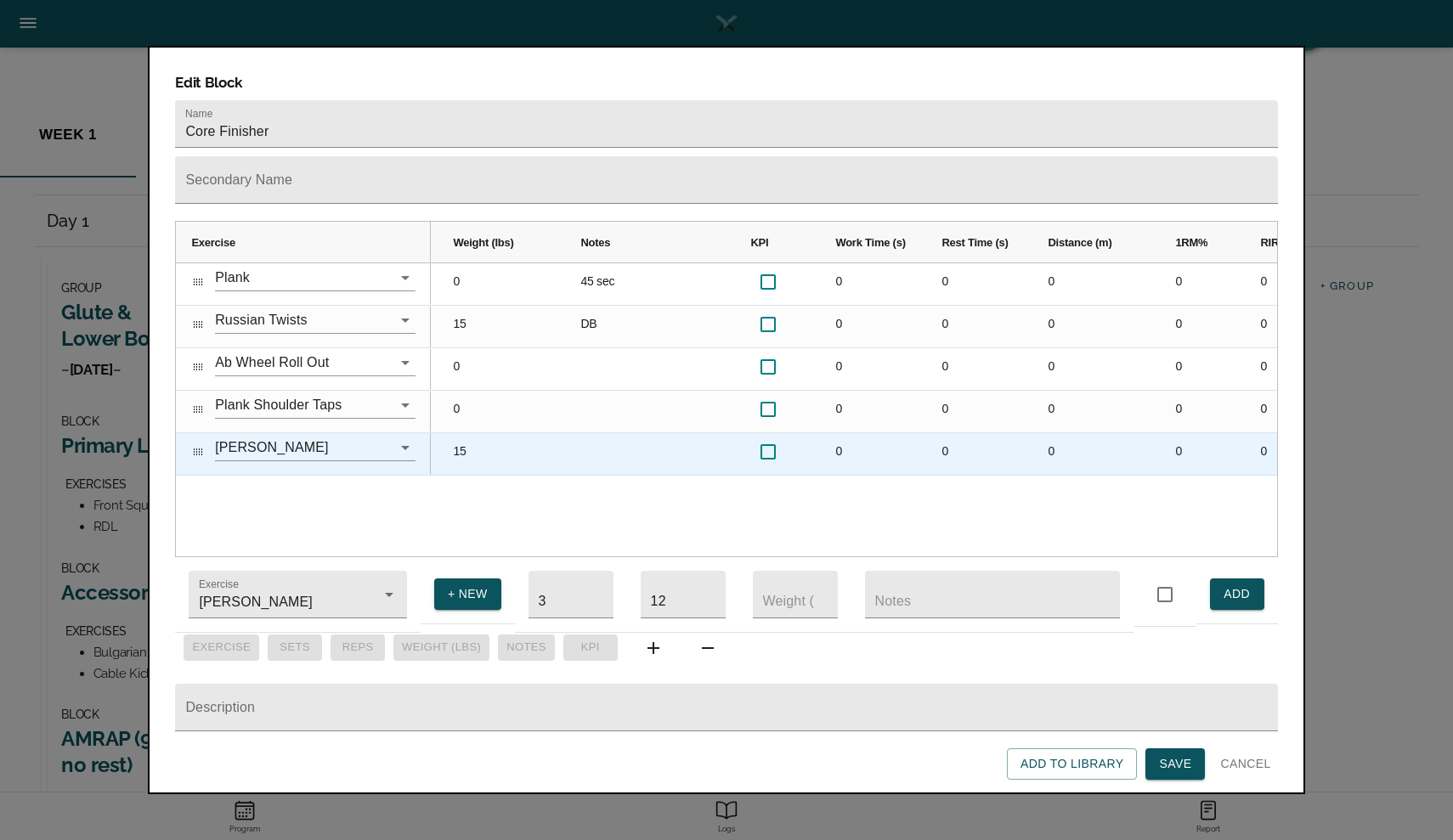
scroll to position [0, 168]
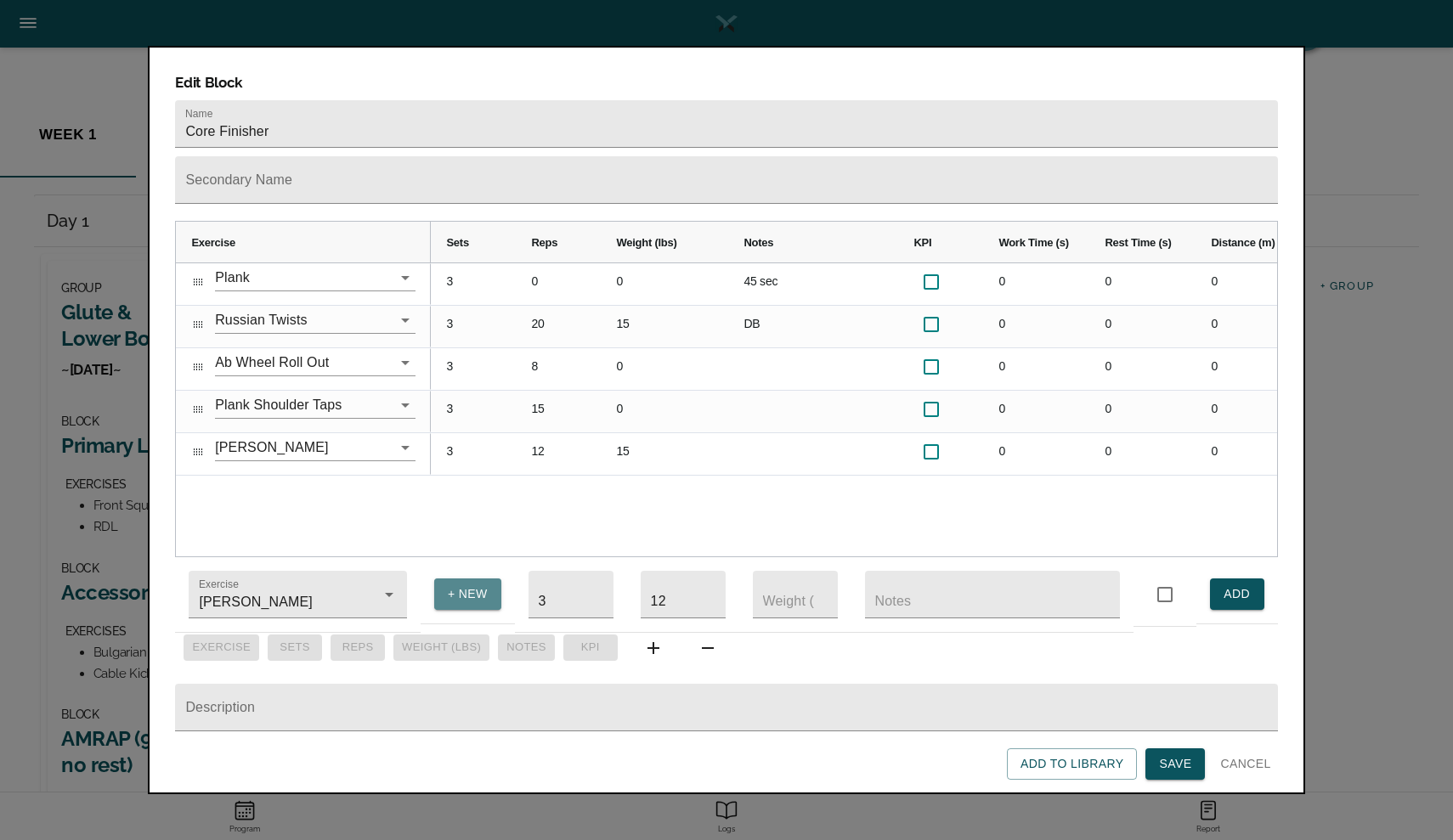
click at [450, 587] on span "+ NEW" at bounding box center [467, 594] width 40 height 22
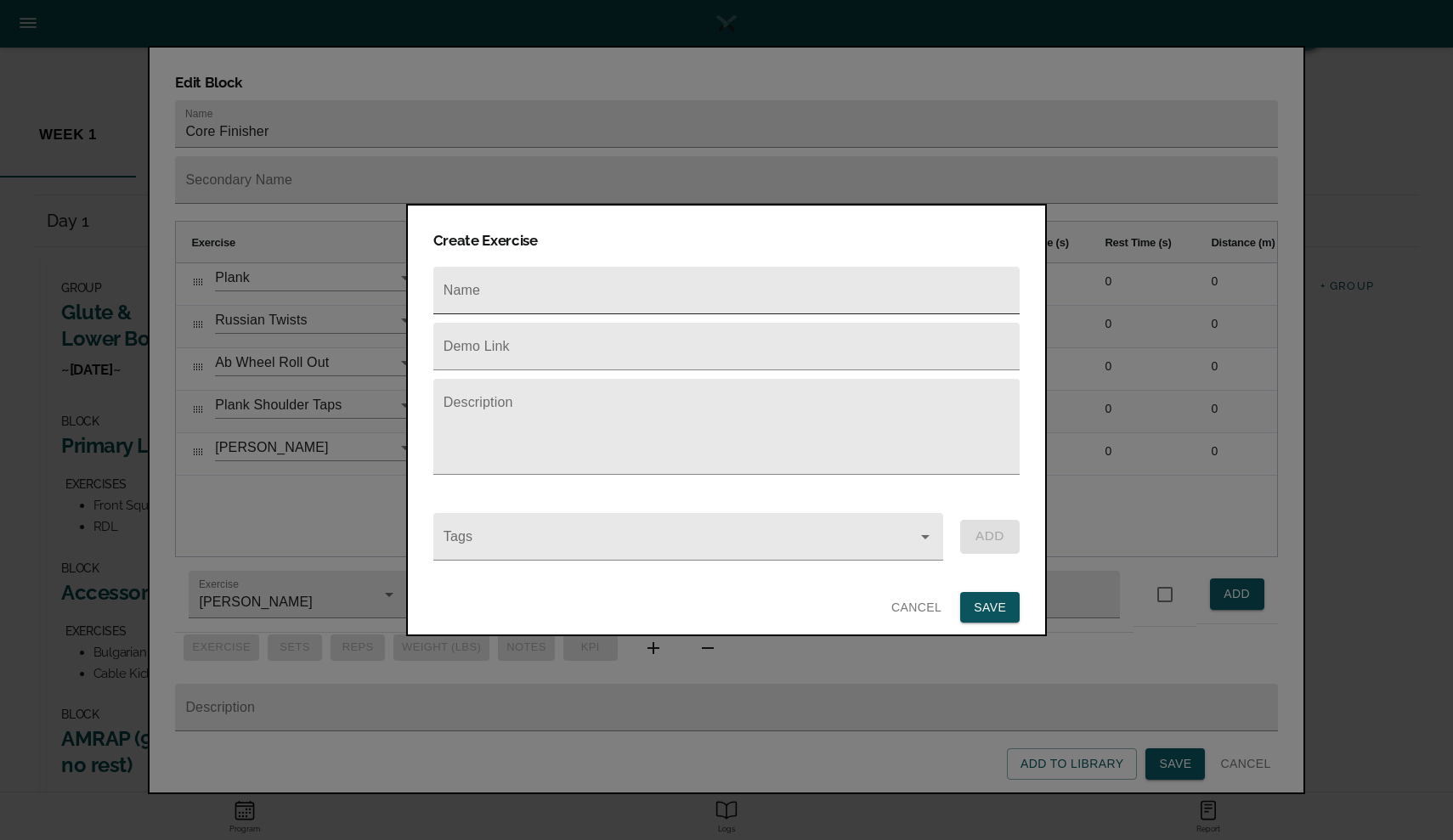
click at [514, 278] on input "text" at bounding box center [726, 290] width 586 height 48
type input "Lateral Band Walks"
click at [1001, 597] on span "SAVE" at bounding box center [989, 607] width 32 height 22
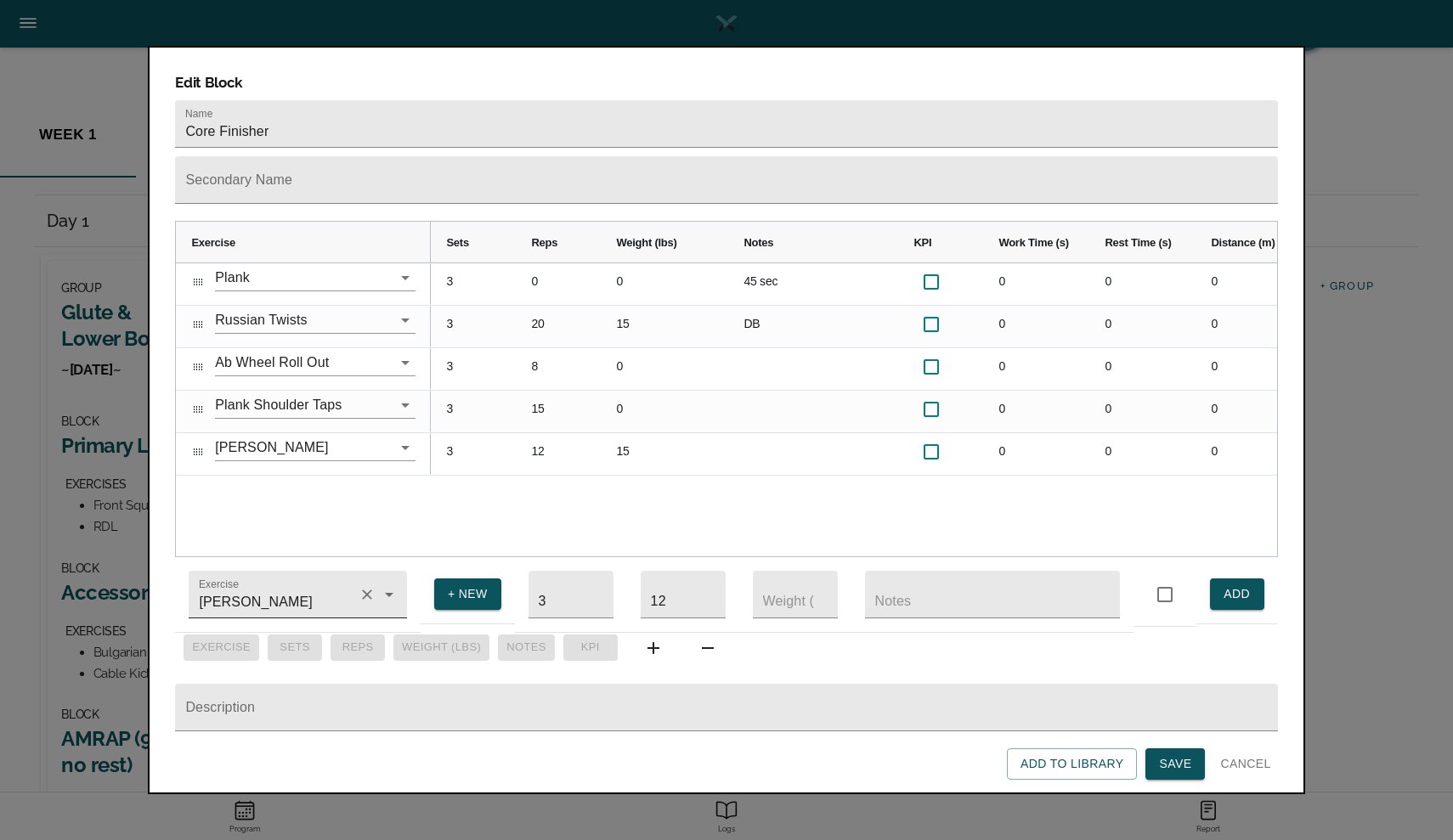
click at [315, 596] on input "[PERSON_NAME]" at bounding box center [274, 603] width 156 height 32
click at [303, 676] on li "Lateral Band Walks" at bounding box center [297, 674] width 218 height 31
type input "Lateral Band Walks"
click at [671, 583] on input "12" at bounding box center [683, 594] width 85 height 48
type input "1"
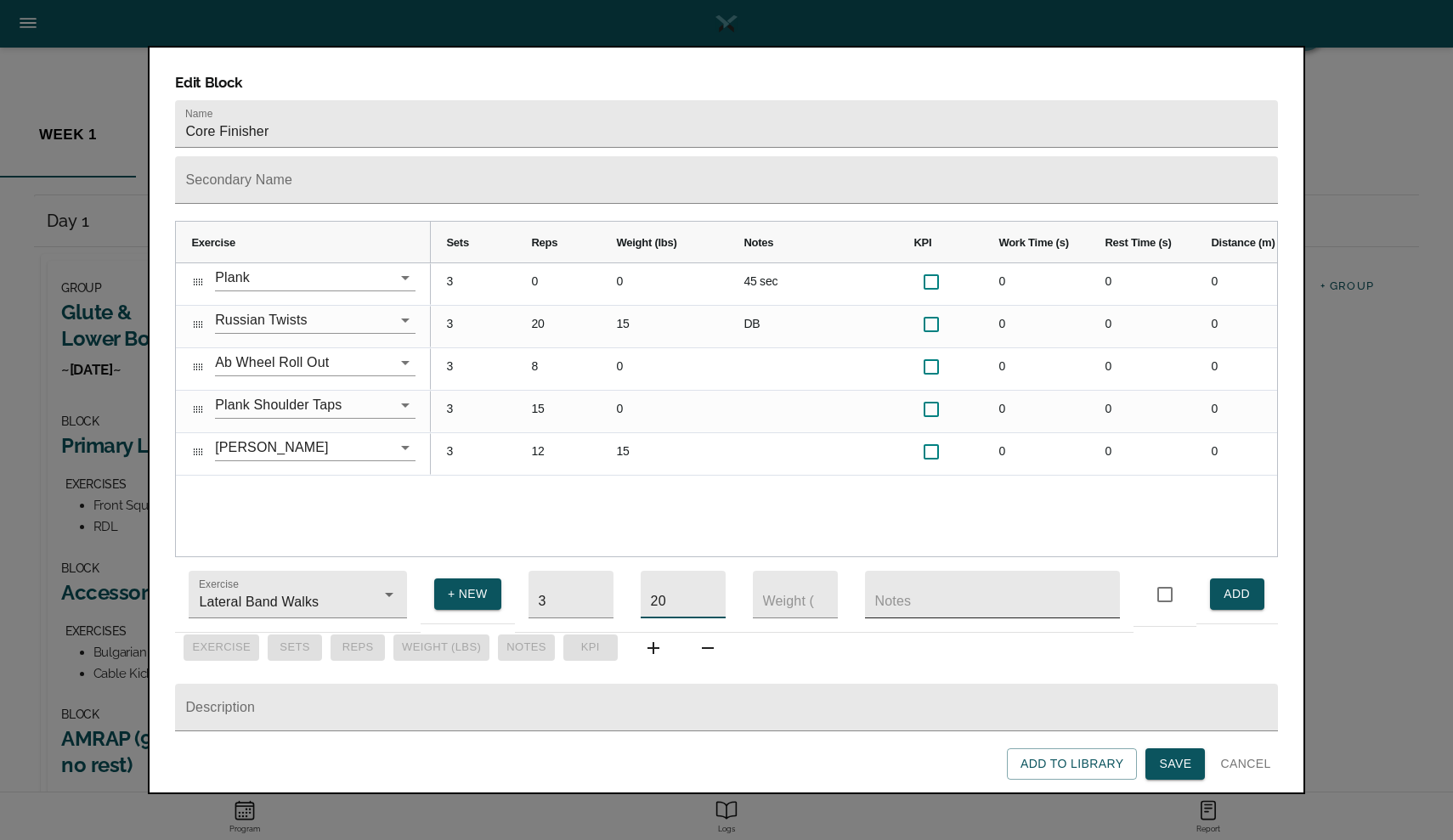
type input "20"
click at [881, 597] on input "text" at bounding box center [992, 594] width 255 height 48
click at [896, 595] on input "10 per direction" at bounding box center [992, 594] width 255 height 48
type input "10 steps per direction"
click at [1164, 755] on span "Save" at bounding box center [1175, 763] width 32 height 22
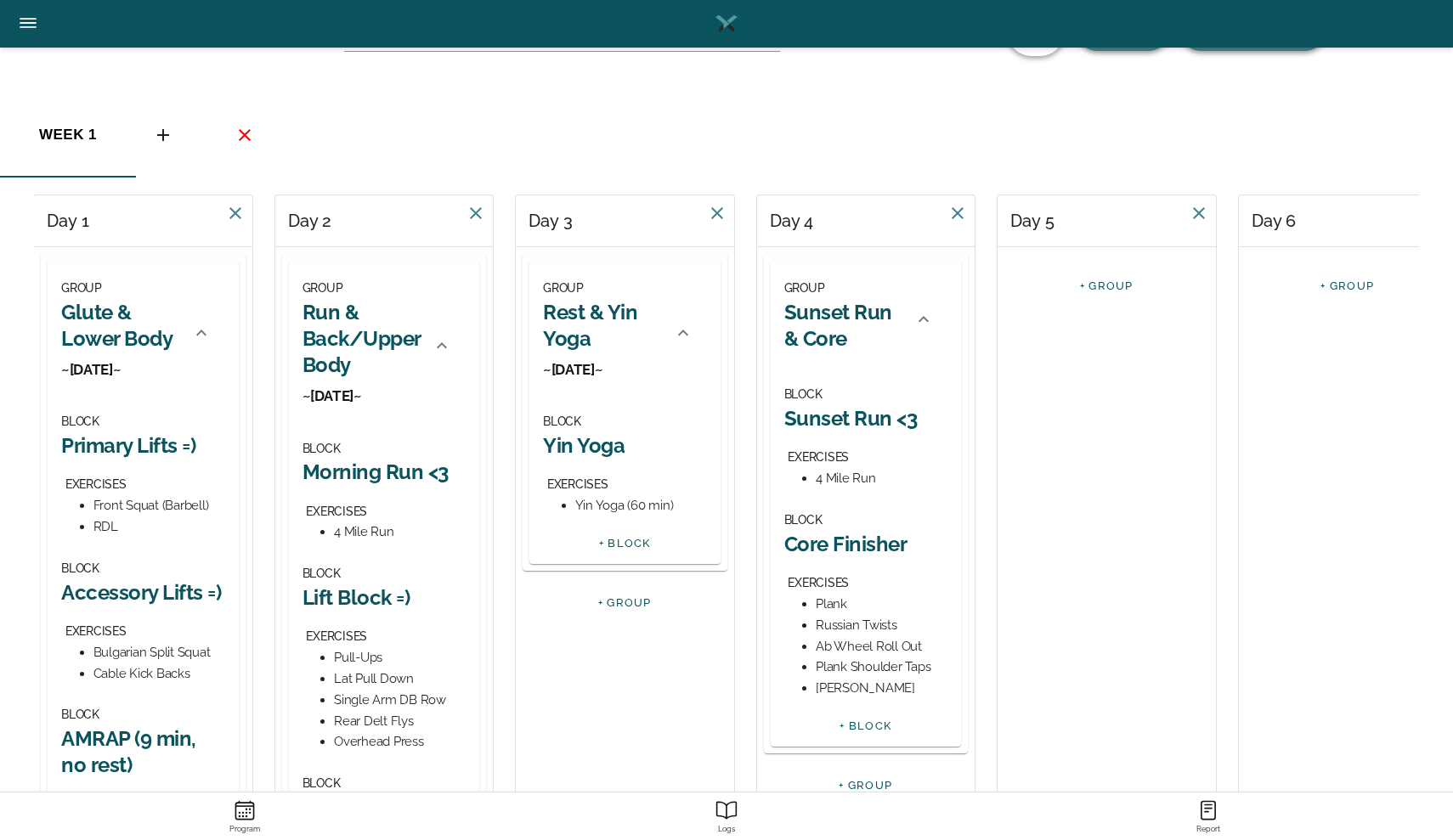
click at [863, 683] on div "[PERSON_NAME]" at bounding box center [881, 688] width 132 height 22
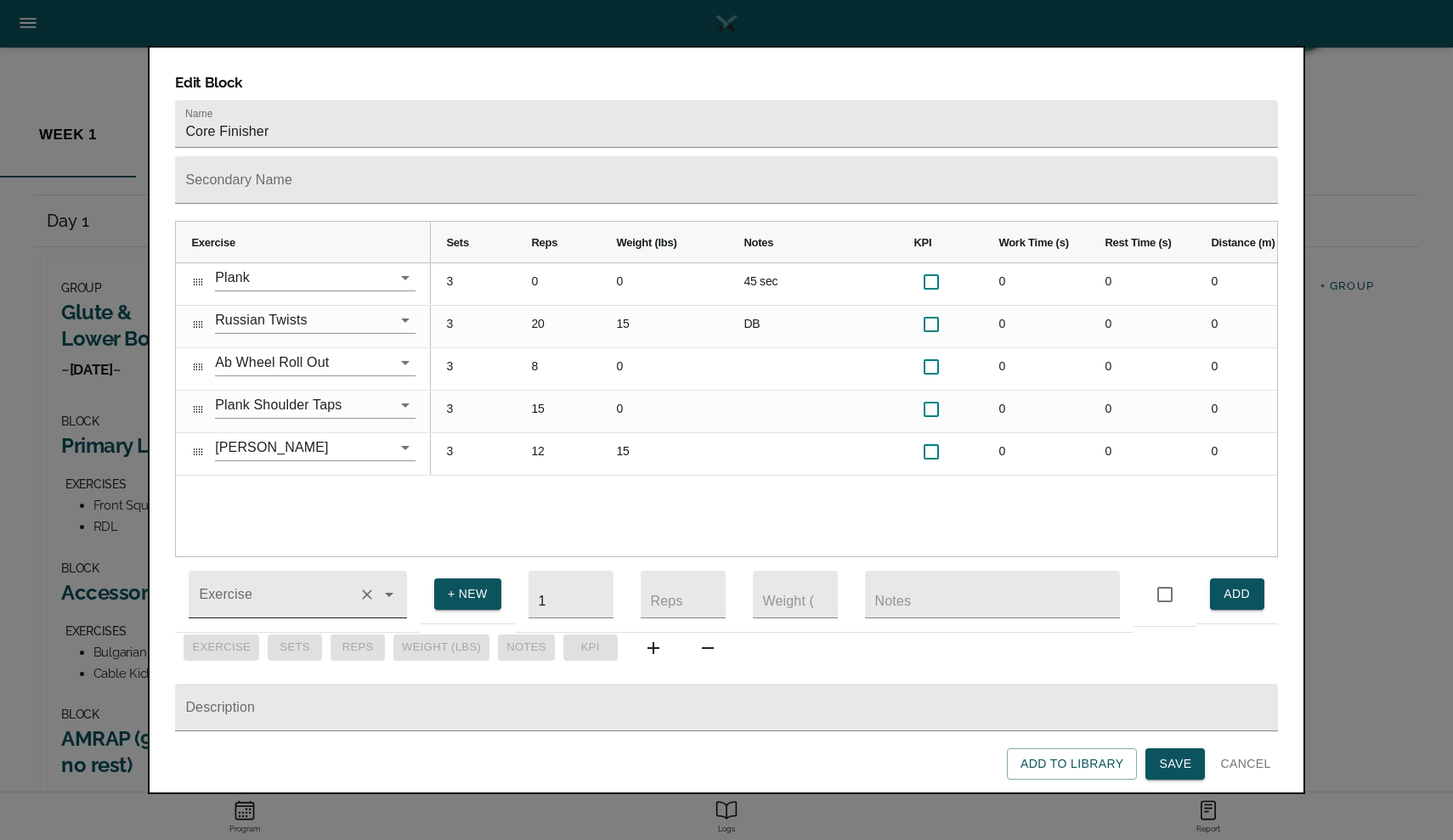
click at [257, 590] on input "Exercise" at bounding box center [274, 603] width 156 height 32
click at [223, 663] on li "Lateral Band Walks" at bounding box center [297, 674] width 218 height 31
type input "Lateral Band Walks"
click at [571, 588] on input "1" at bounding box center [571, 594] width 85 height 48
type input "3"
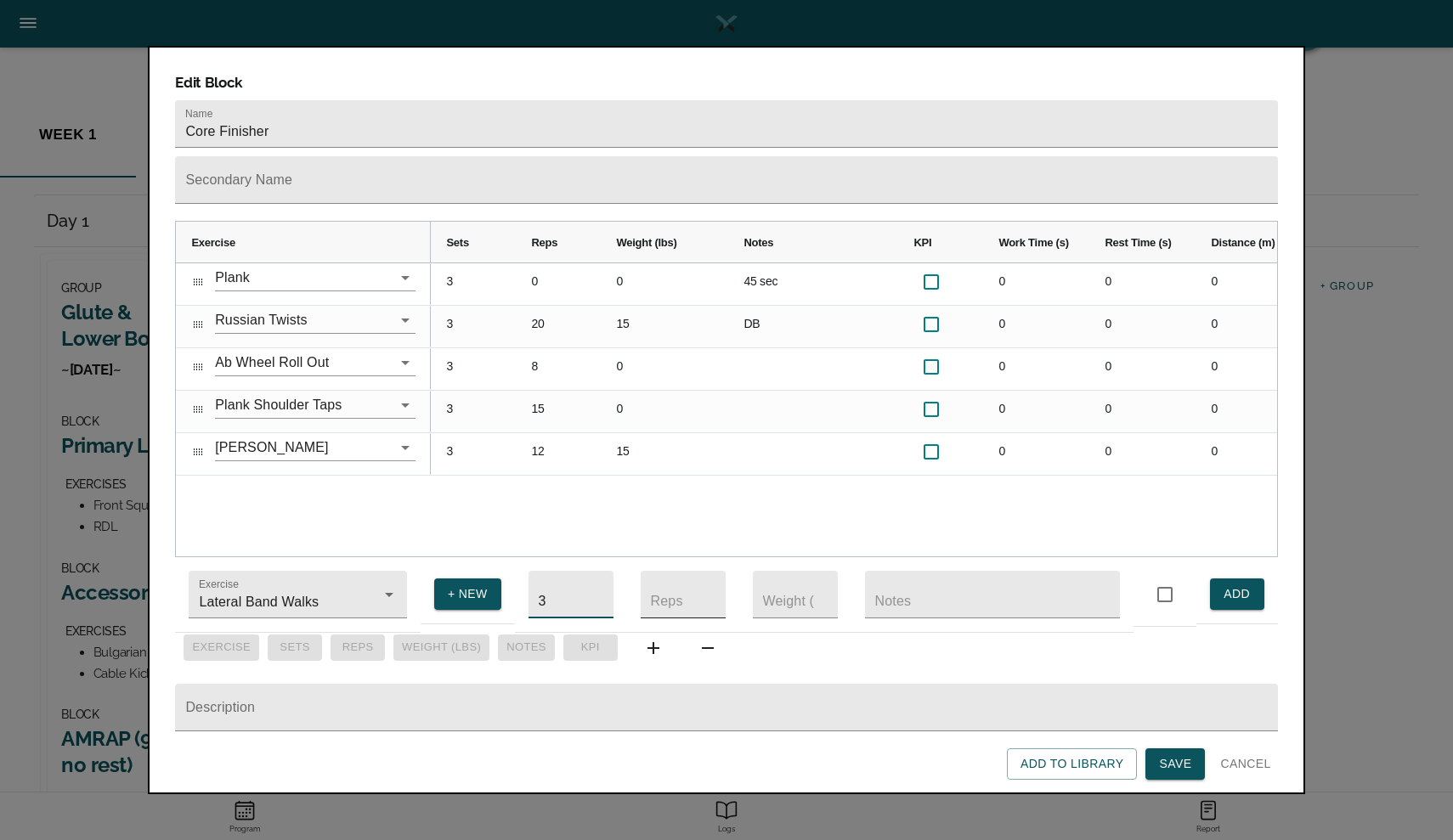
click at [652, 585] on input "number" at bounding box center [683, 594] width 85 height 48
type input "20"
click at [916, 585] on input "text" at bounding box center [992, 594] width 255 height 48
click at [1224, 585] on span "ADD" at bounding box center [1237, 594] width 27 height 22
click at [285, 1] on div at bounding box center [726, 420] width 1453 height 840
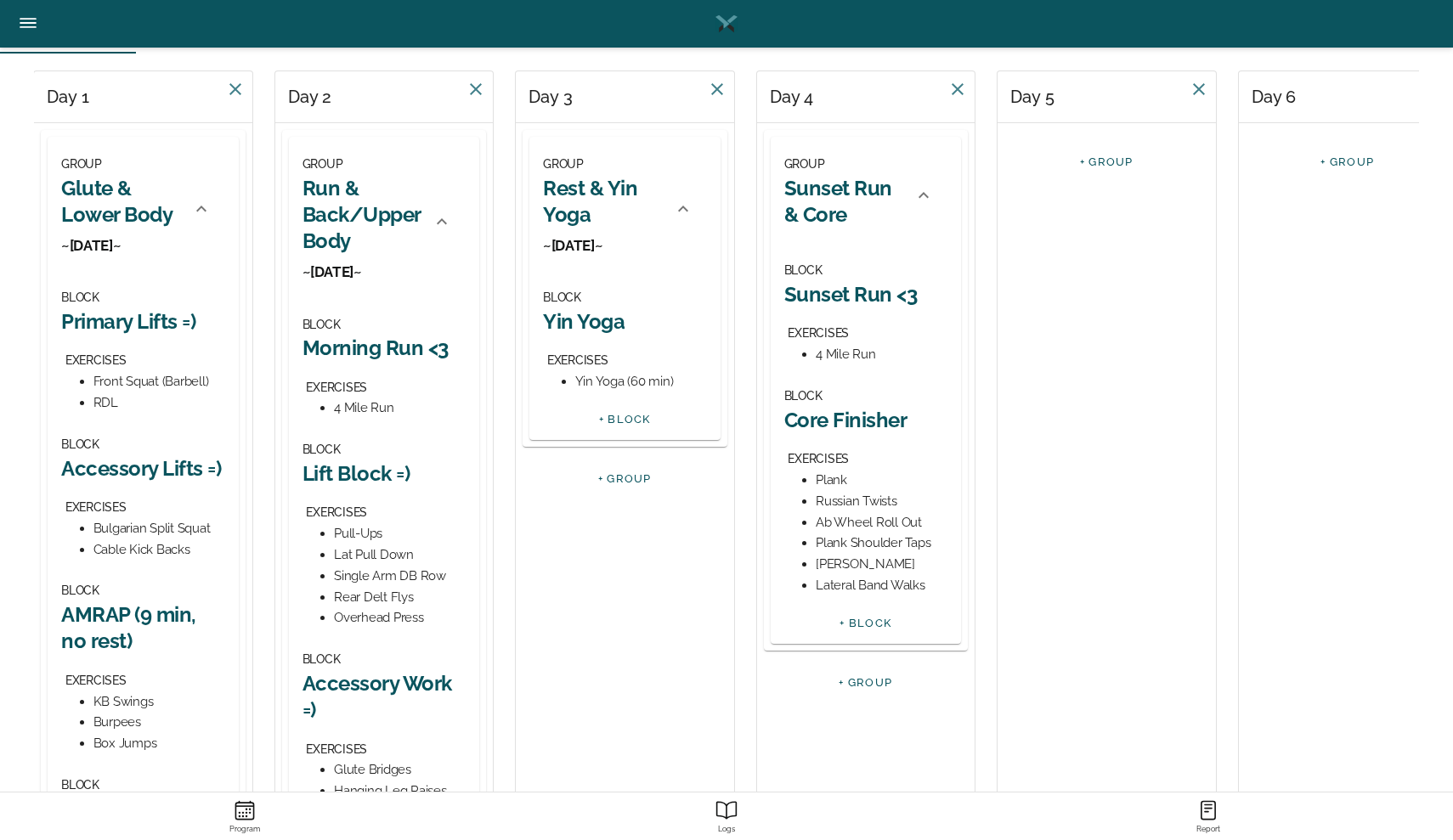
scroll to position [166, 0]
click at [863, 622] on link "+ BLOCK" at bounding box center [865, 622] width 52 height 13
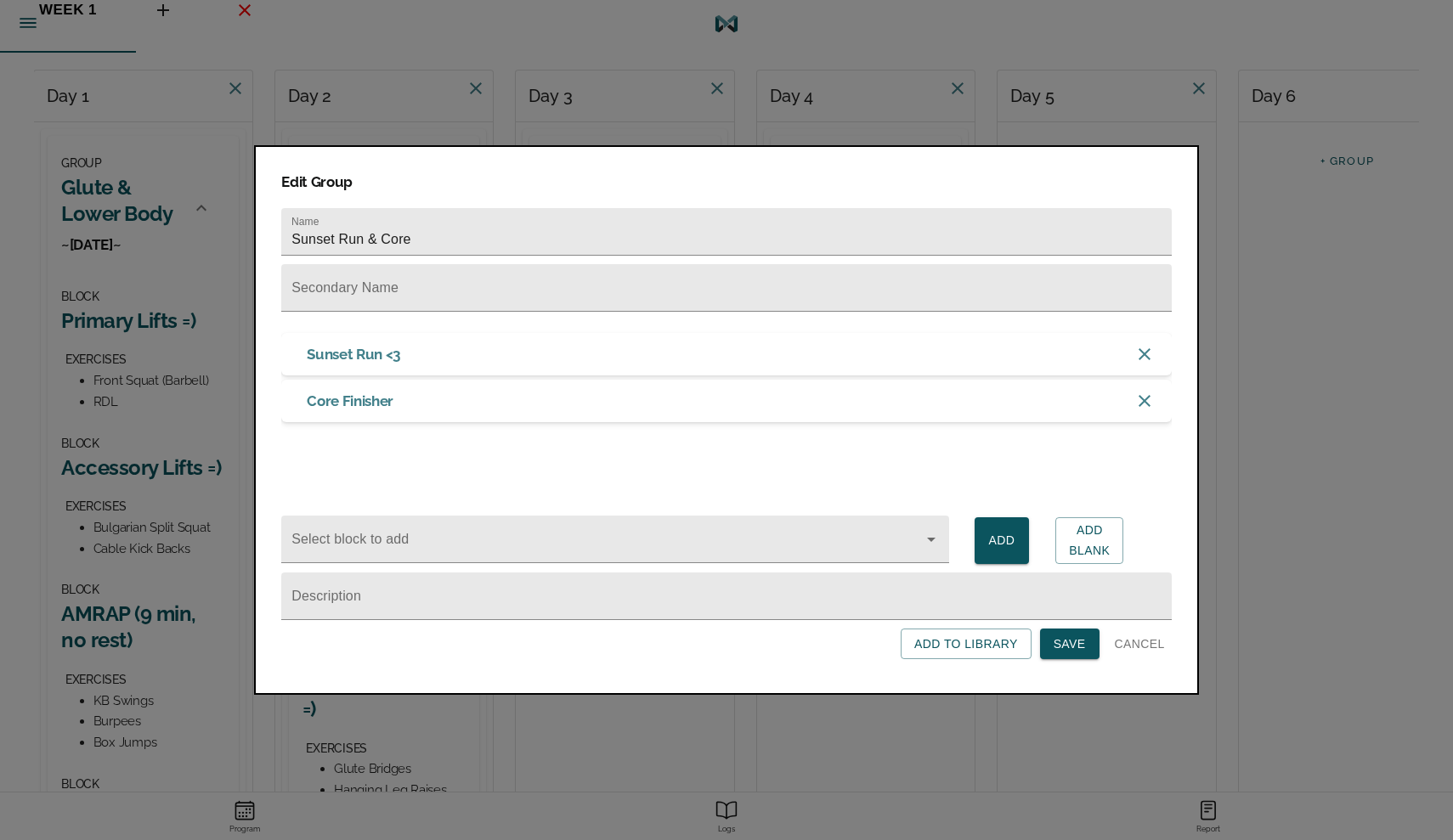
scroll to position [0, 0]
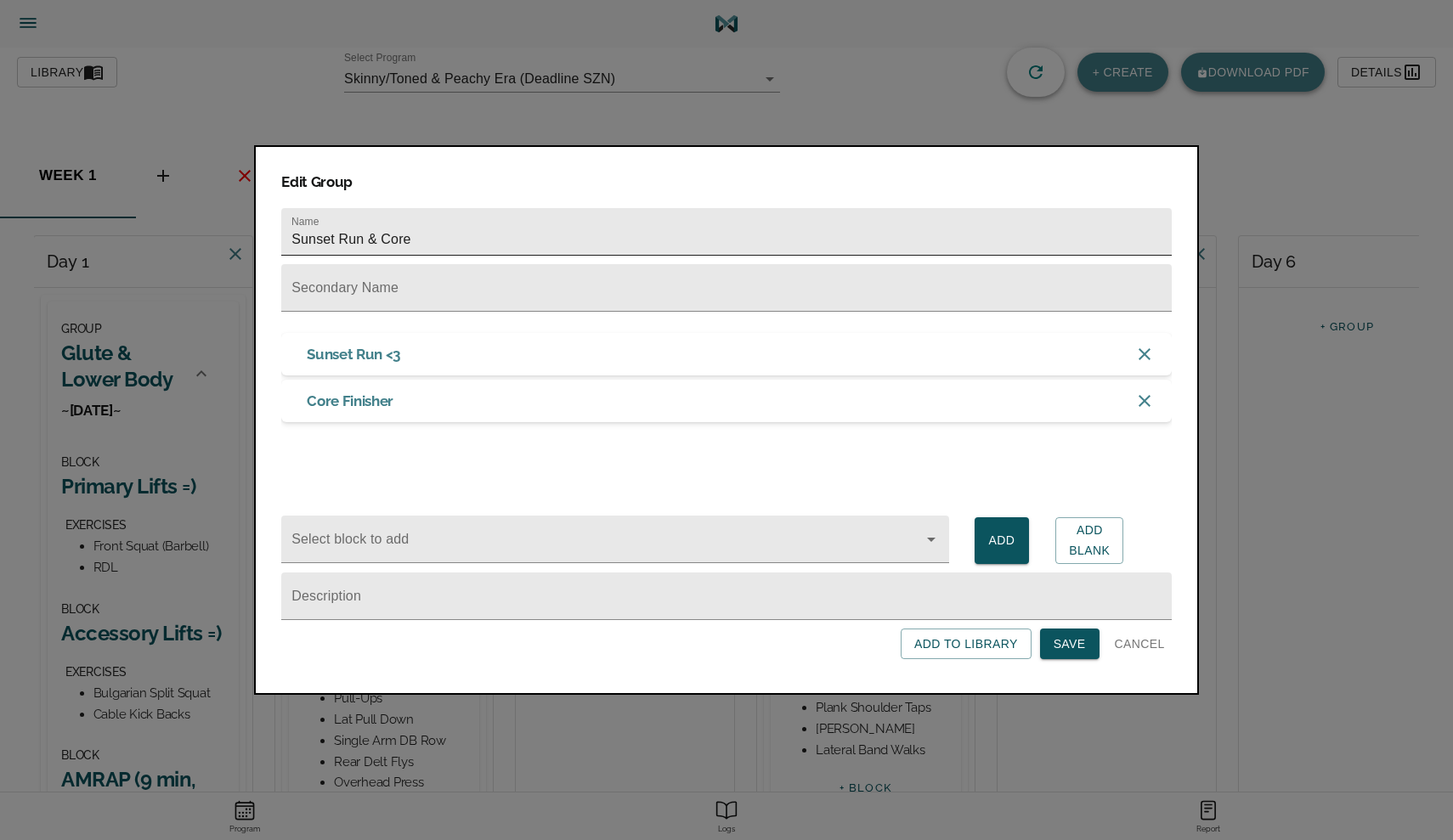
click at [501, 248] on input "Sunset Run & Core" at bounding box center [726, 231] width 890 height 48
click at [1075, 529] on span "Add Blank" at bounding box center [1090, 540] width 41 height 41
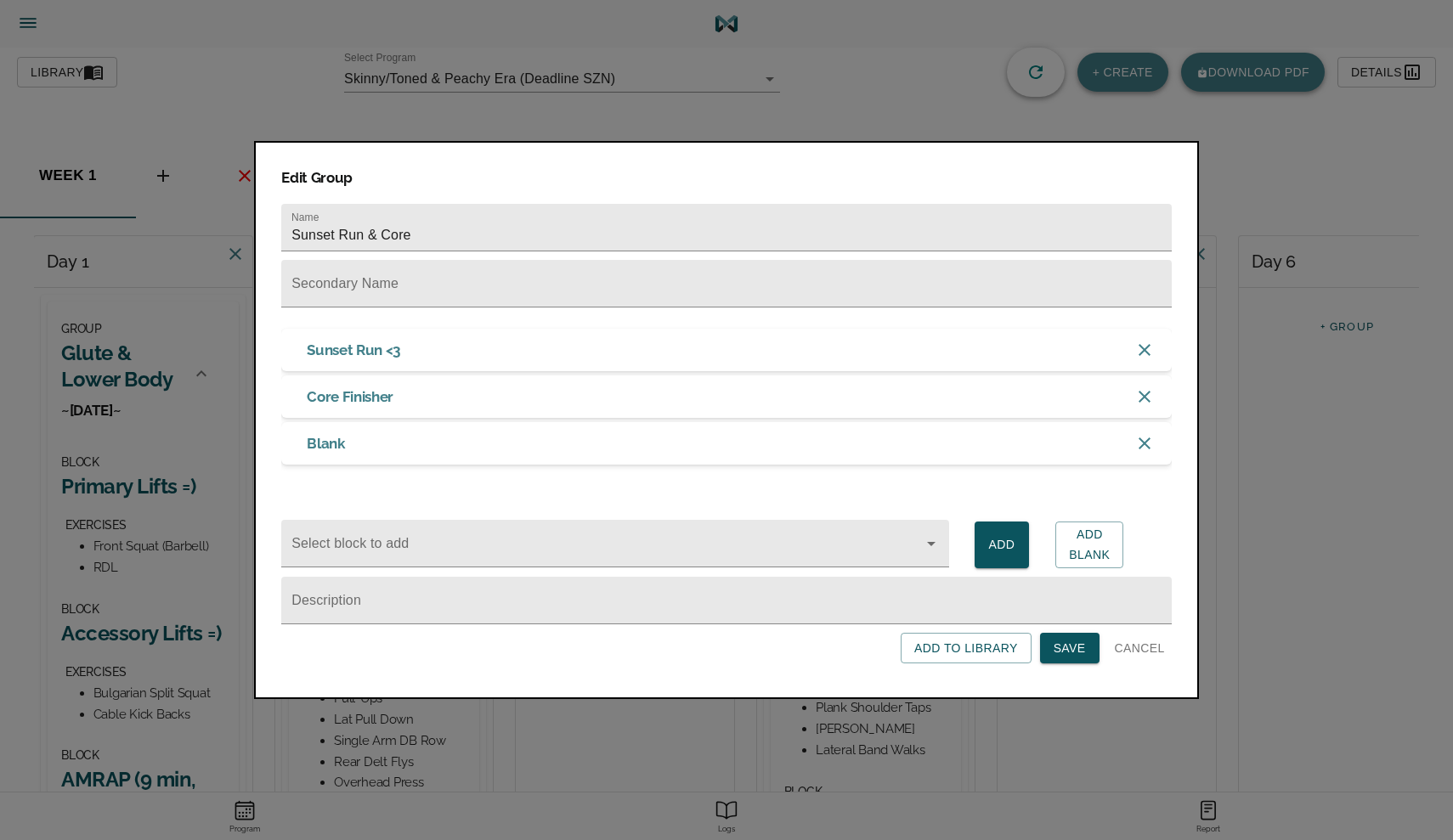
click at [1074, 656] on span "Save" at bounding box center [1069, 648] width 32 height 22
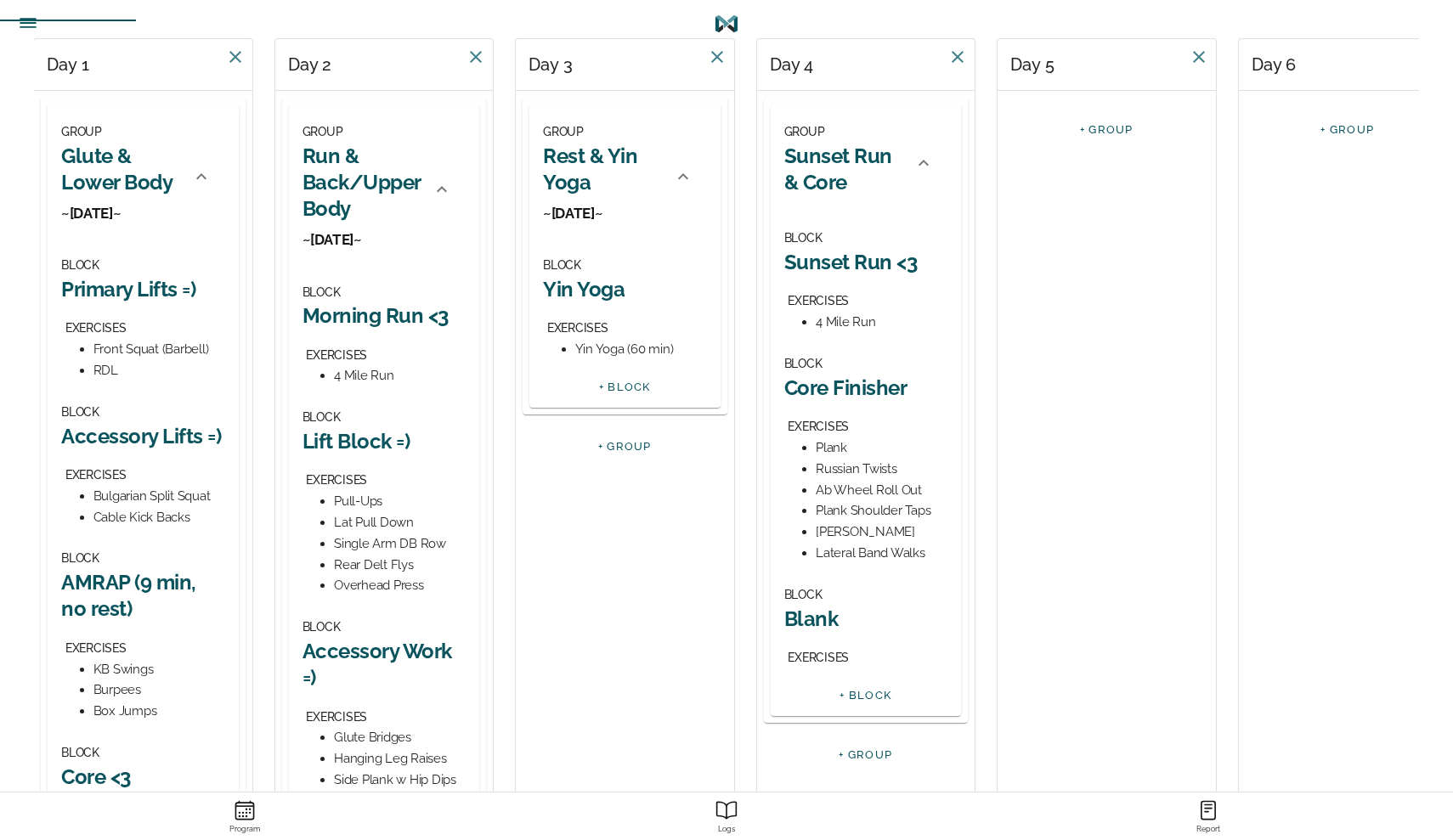
scroll to position [302, 0]
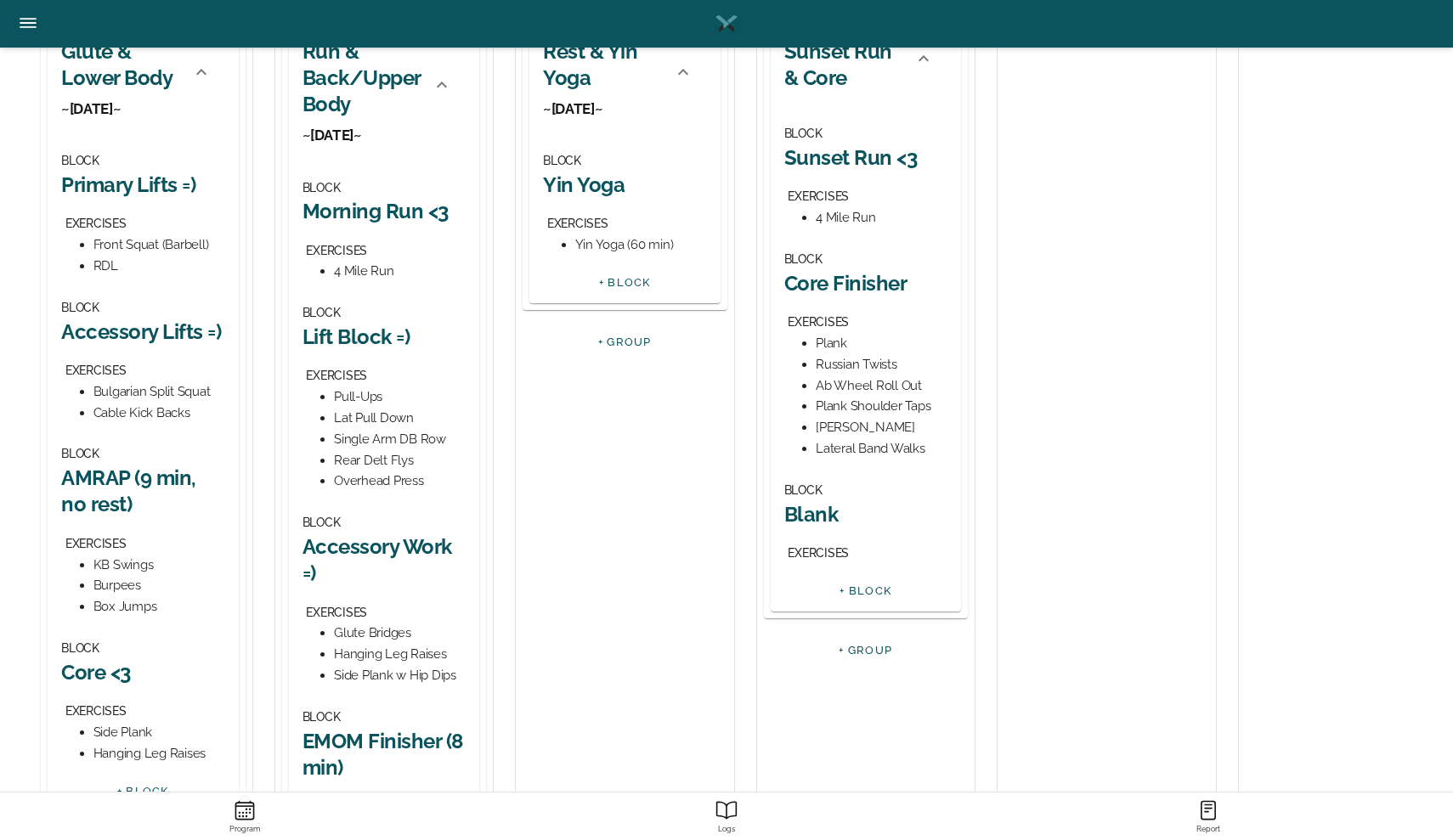
click at [808, 508] on h2 "Blank" at bounding box center [866, 514] width 164 height 26
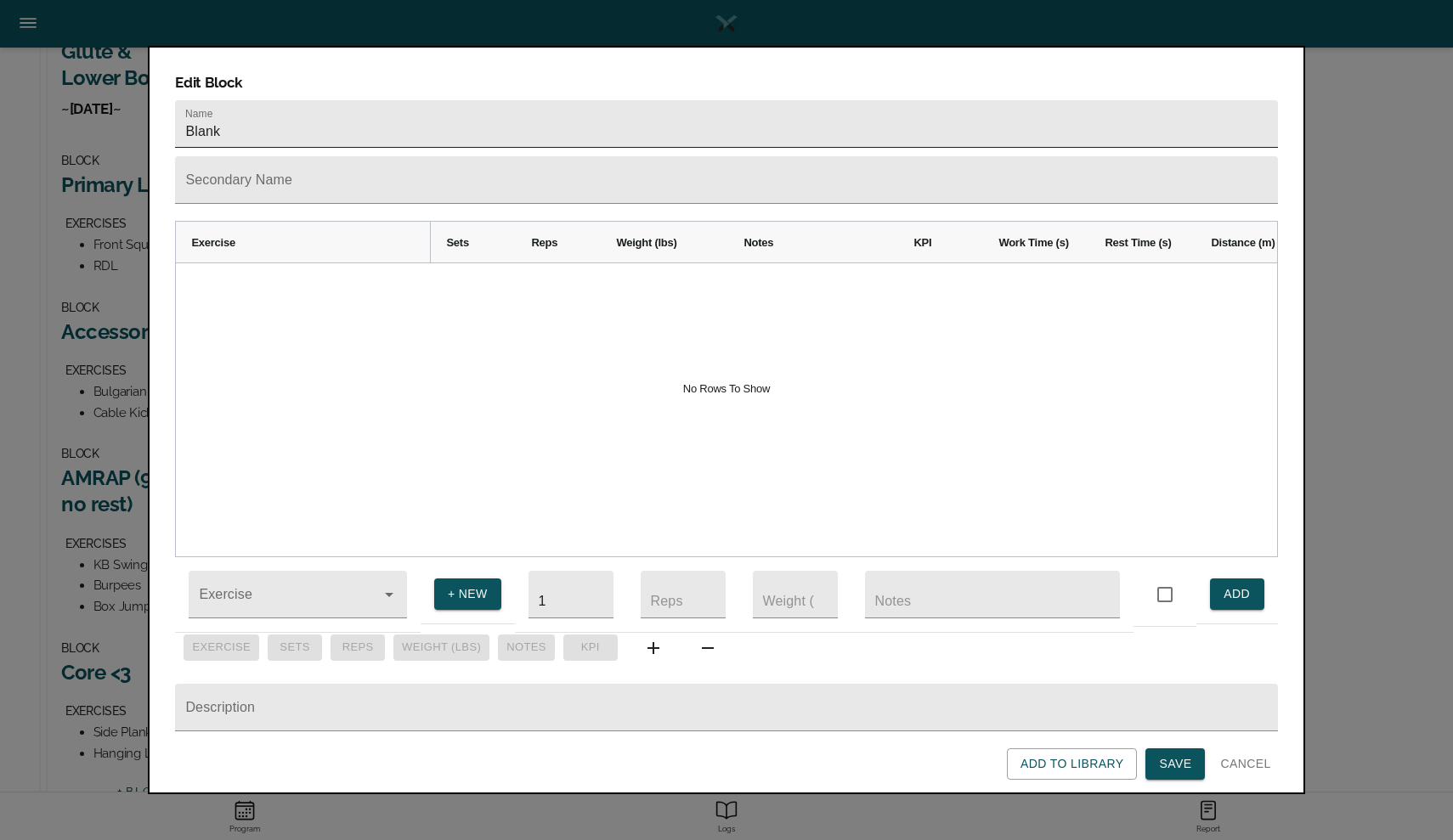
click at [221, 106] on input "Blank" at bounding box center [726, 124] width 1102 height 48
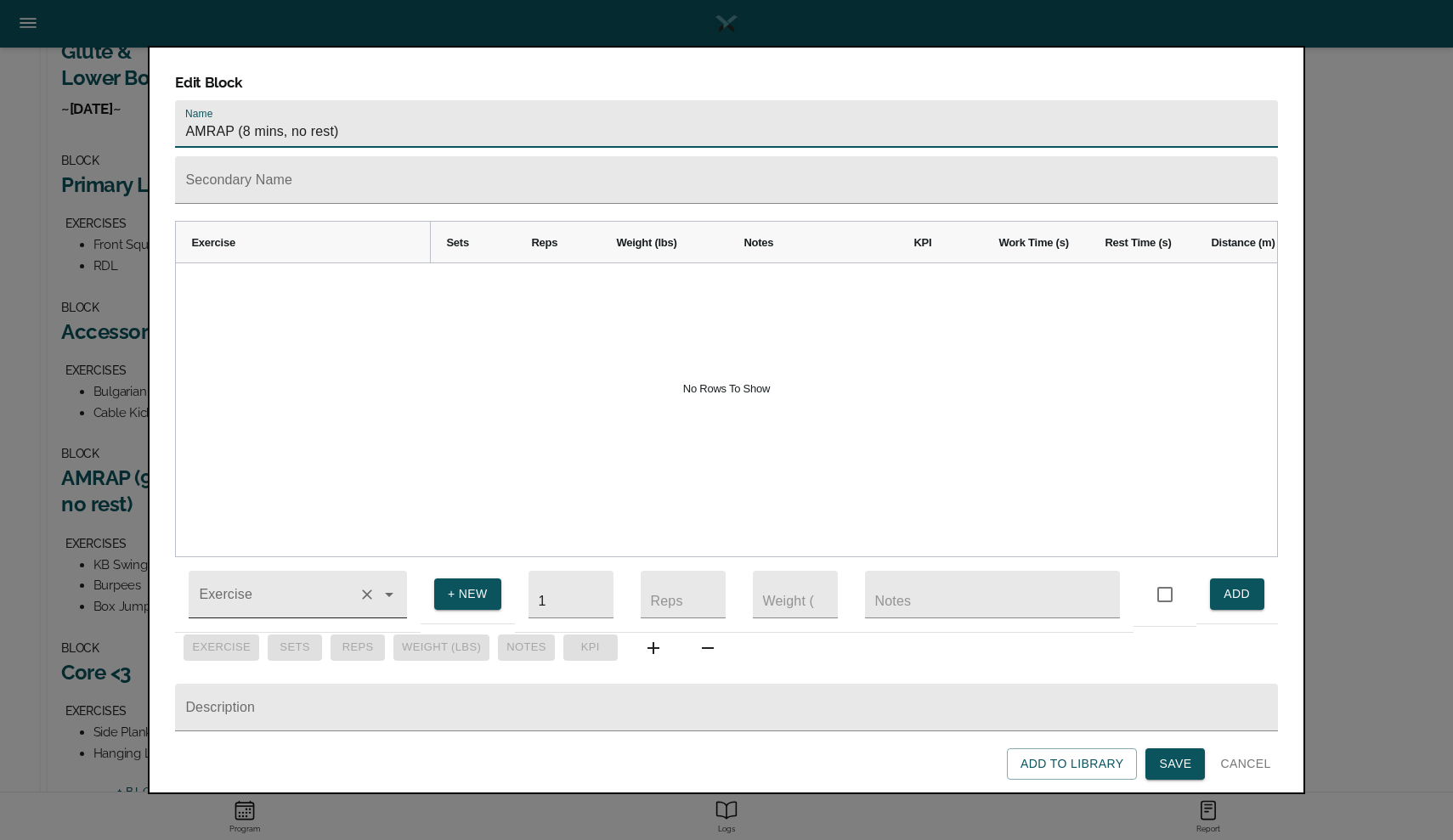
type input "AMRAP (8 mins, no rest)"
click at [311, 587] on input "Exercise" at bounding box center [274, 603] width 156 height 32
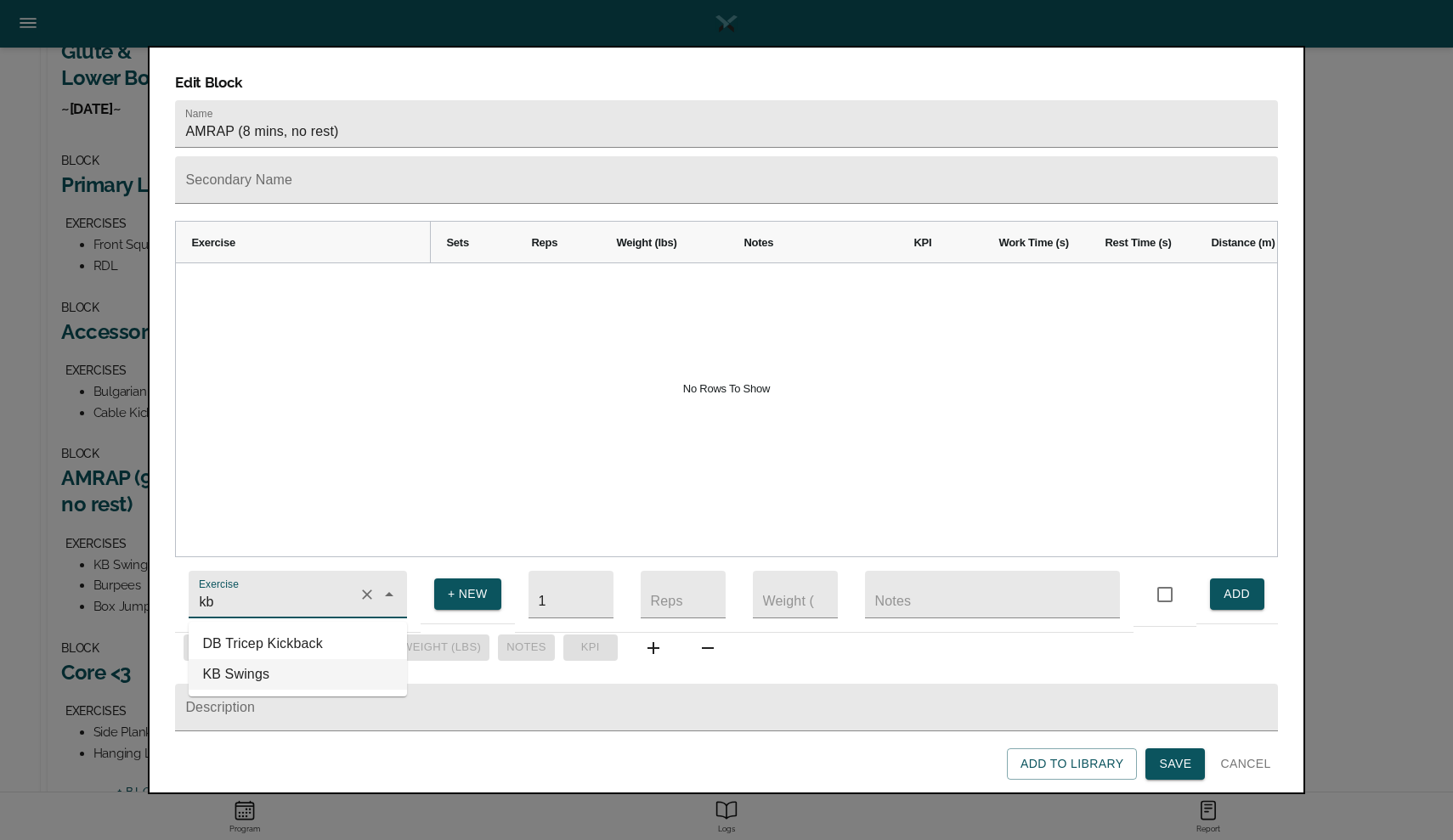
click at [281, 659] on li "KB Swings" at bounding box center [297, 674] width 218 height 31
type input "KB Swings"
click at [551, 589] on input "1" at bounding box center [571, 594] width 85 height 48
click at [678, 589] on input "number" at bounding box center [683, 594] width 85 height 48
type input "8"
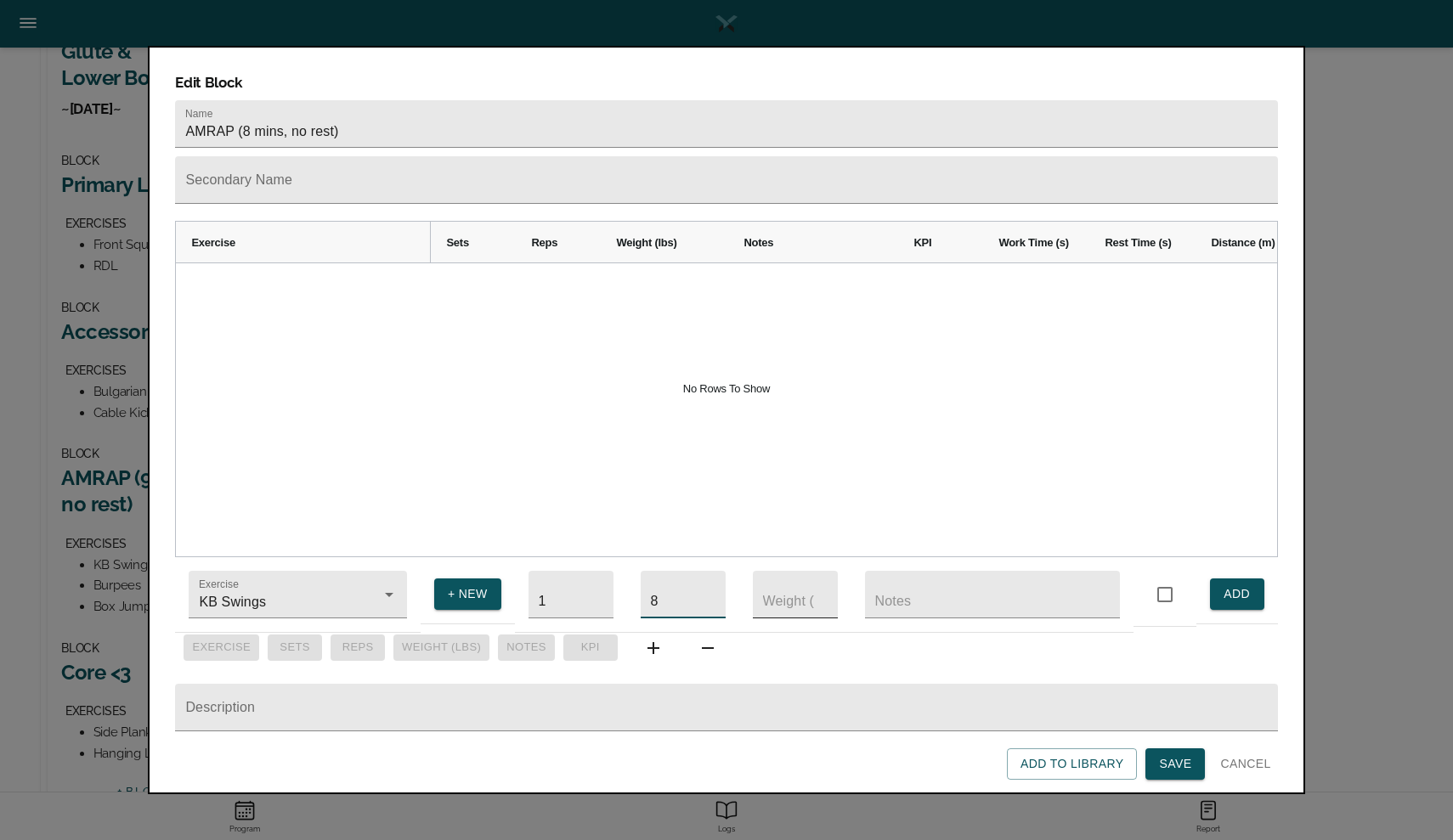
click at [772, 585] on input "number" at bounding box center [794, 594] width 85 height 48
type input "35.2"
click at [519, 704] on input "text" at bounding box center [726, 707] width 1102 height 48
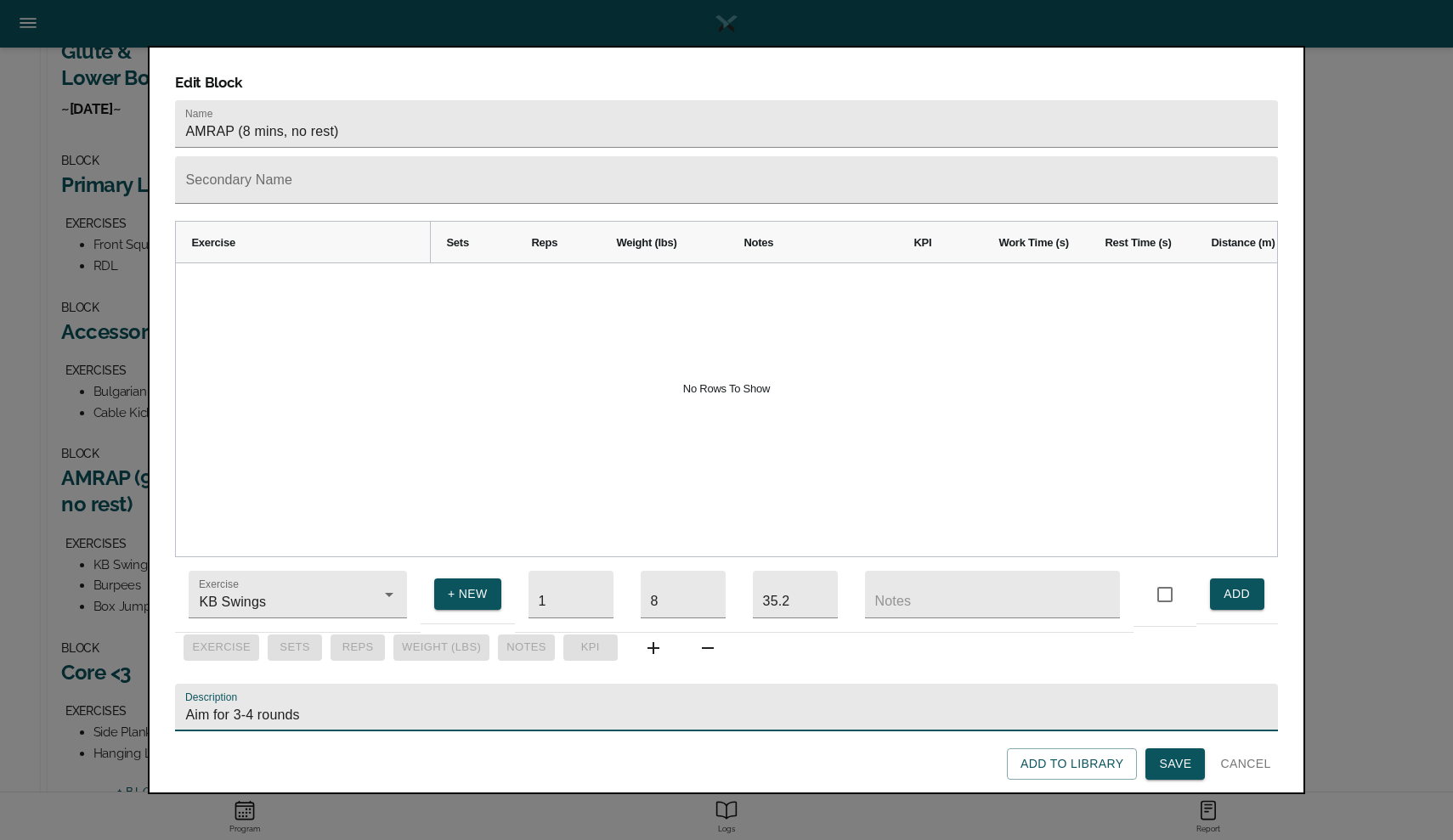
type input "Aim for 3-4 rounds"
click at [1225, 583] on span "ADD" at bounding box center [1237, 594] width 27 height 22
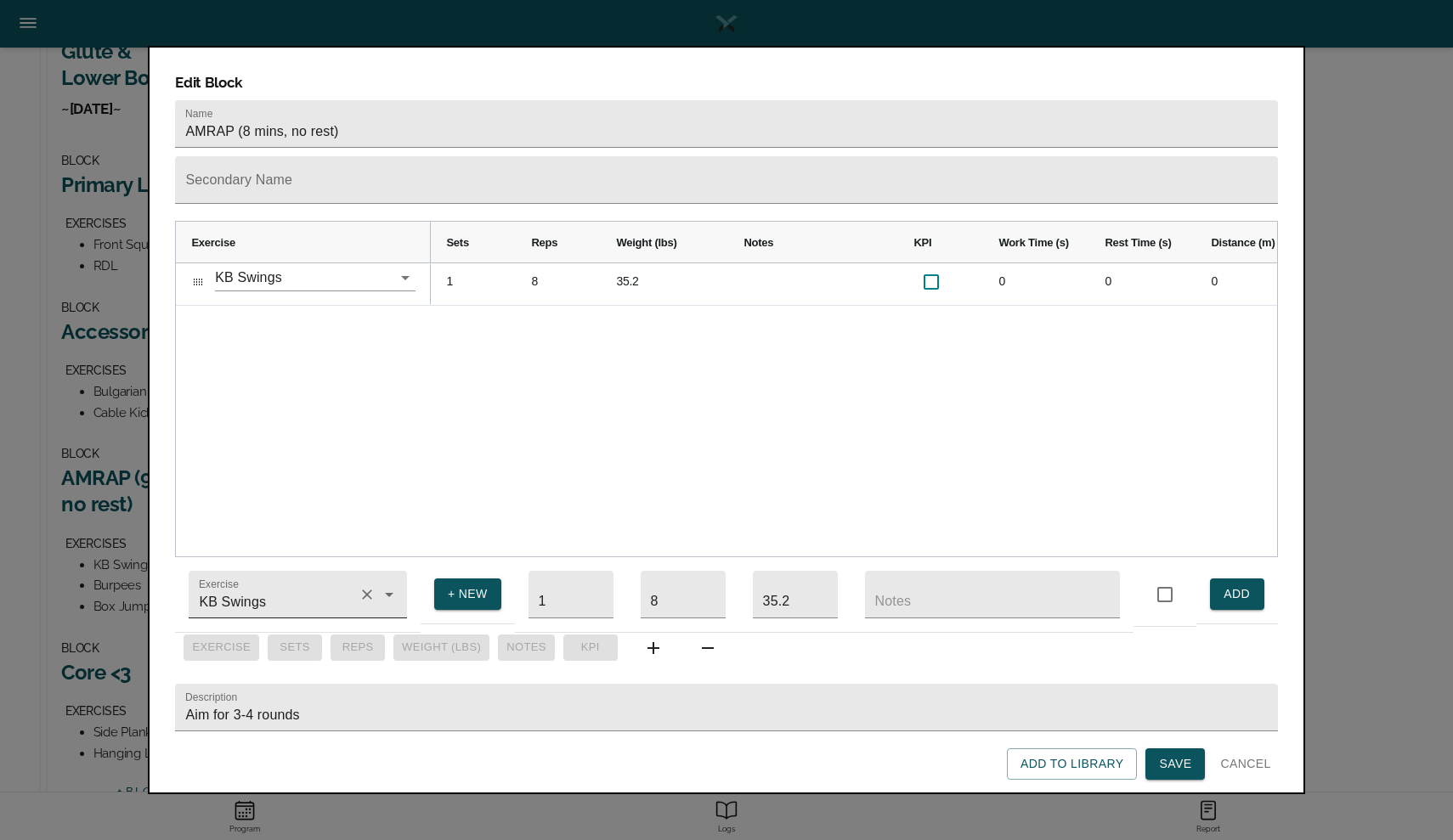
click at [303, 587] on input "KB Swings" at bounding box center [274, 603] width 156 height 32
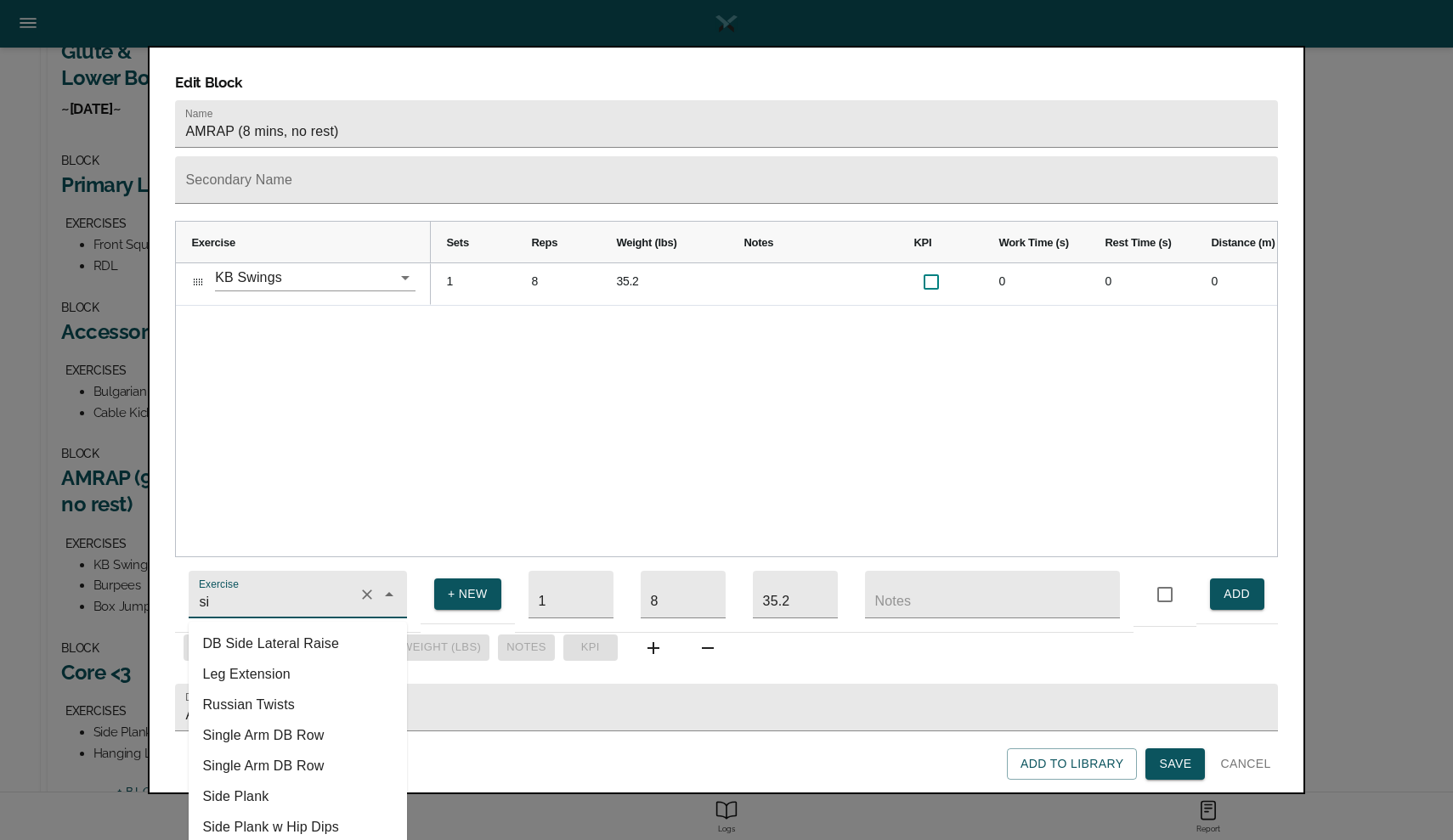
type input "s"
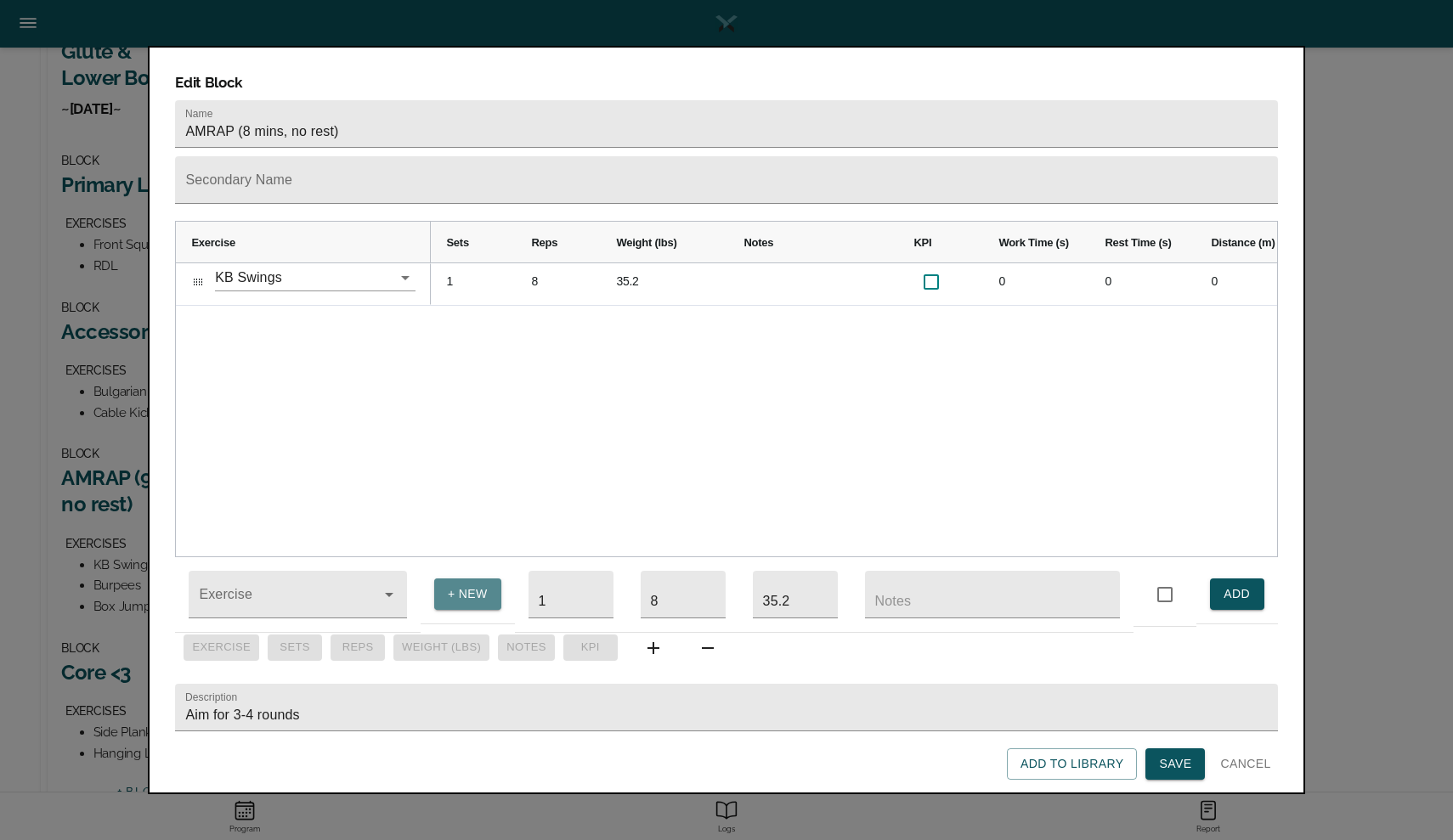
click at [451, 591] on span "+ NEW" at bounding box center [467, 594] width 40 height 22
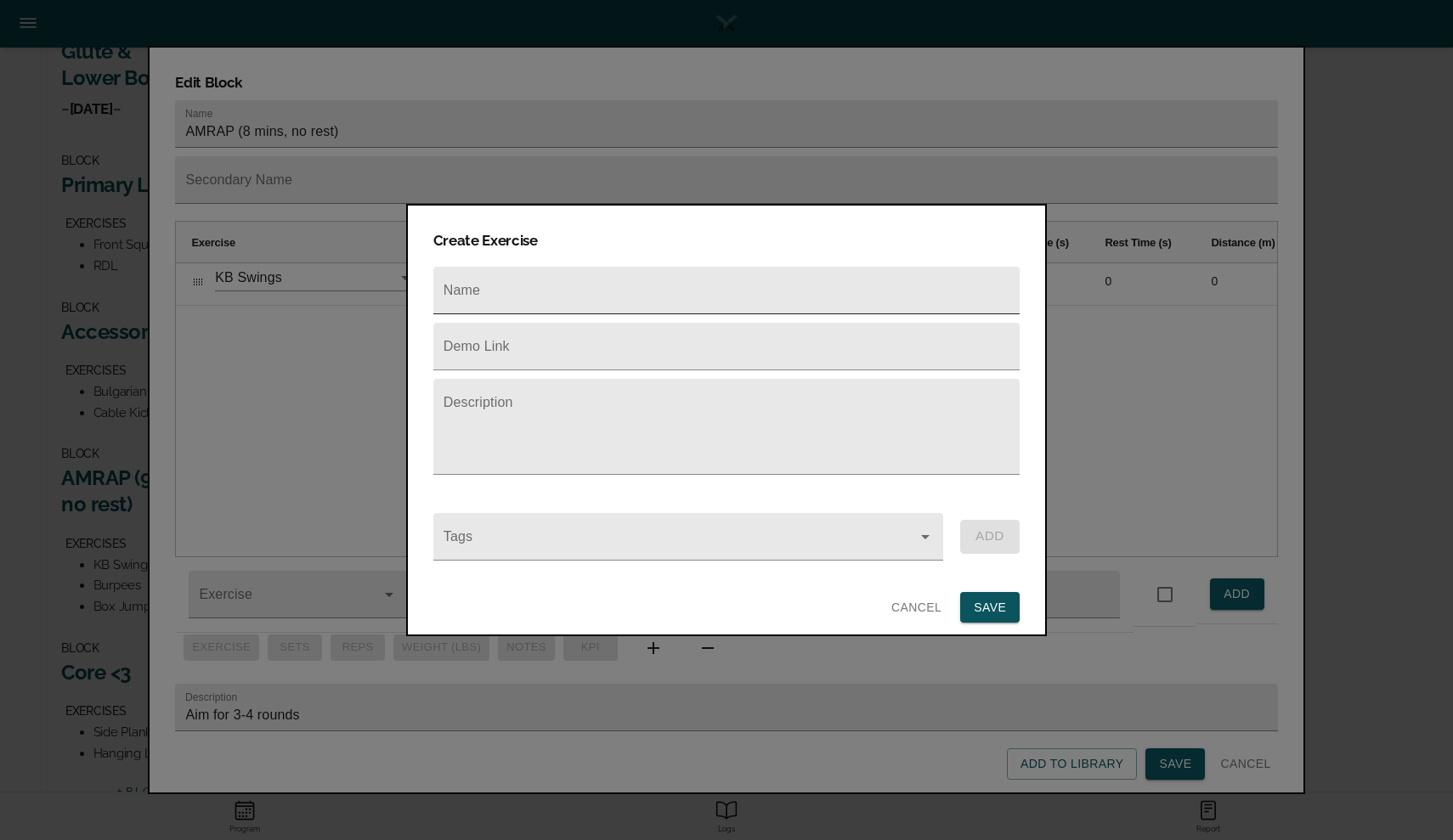
click at [488, 302] on input "text" at bounding box center [726, 290] width 586 height 48
type input "Sit-Up"
click at [981, 614] on button "SAVE" at bounding box center [989, 608] width 59 height 32
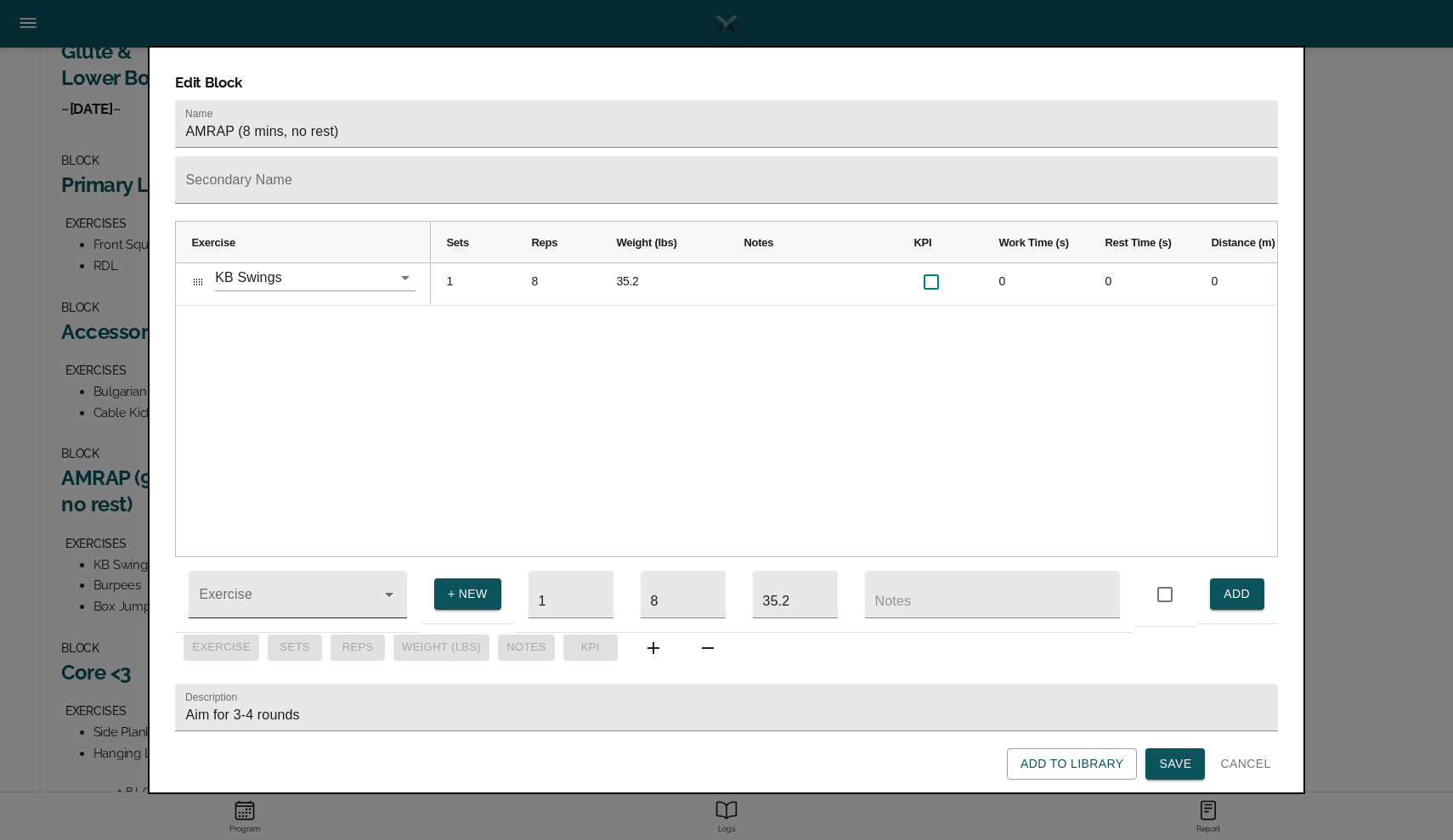
click at [301, 591] on input "Exercise" at bounding box center [274, 603] width 156 height 32
click at [253, 648] on ul "Sit-Up" at bounding box center [297, 643] width 218 height 44
click at [252, 638] on li "Sit-Up" at bounding box center [297, 643] width 218 height 31
type input "Sit-Up"
click at [665, 594] on input "8" at bounding box center [683, 594] width 85 height 48
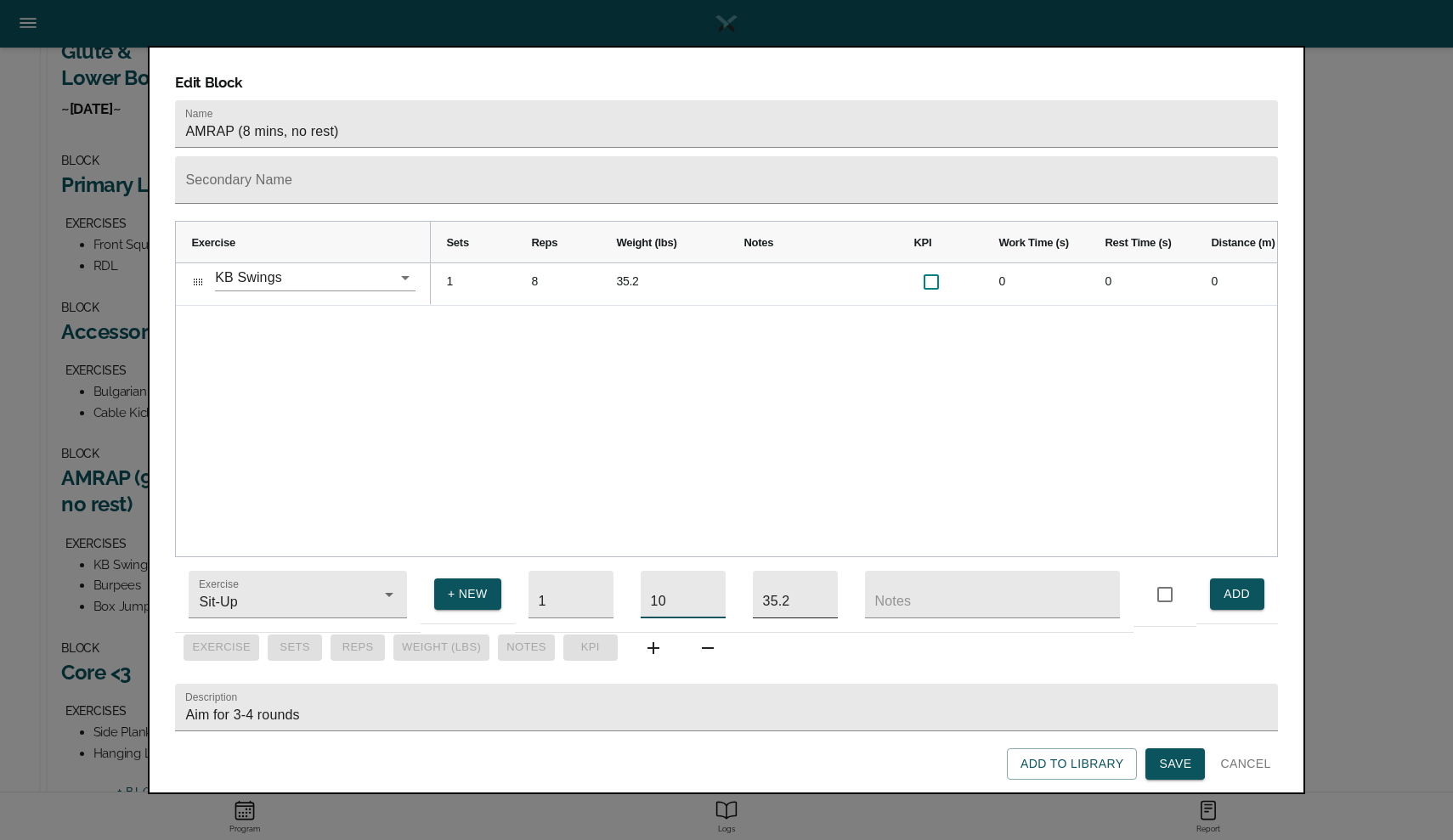
type input "10"
click at [783, 583] on input "35.2" at bounding box center [794, 594] width 85 height 48
click at [1239, 583] on span "ADD" at bounding box center [1237, 594] width 27 height 22
click at [308, 594] on input "Sit-Up" at bounding box center [274, 603] width 156 height 32
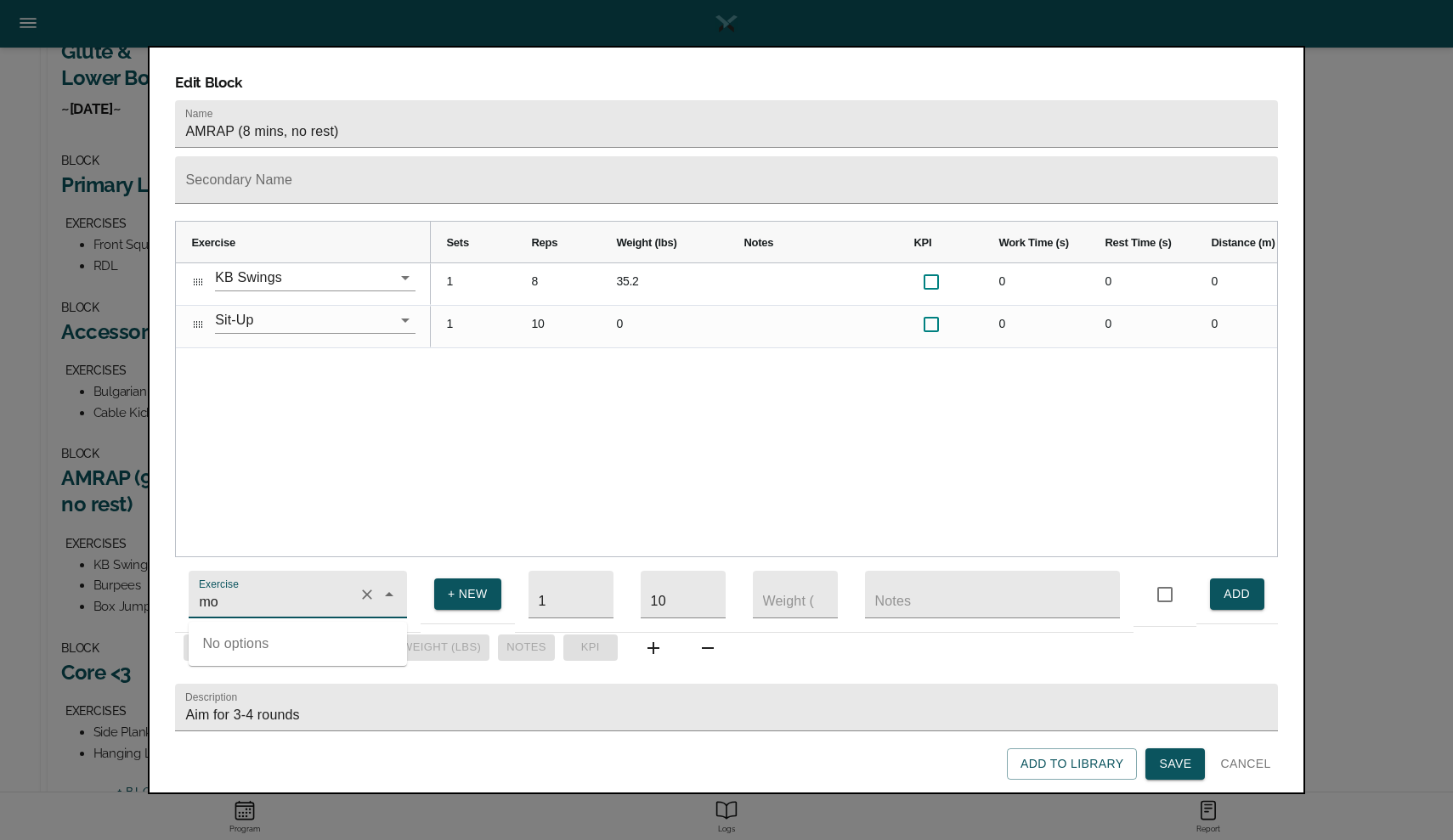
type input "m"
click at [476, 586] on span "+ NEW" at bounding box center [467, 594] width 40 height 22
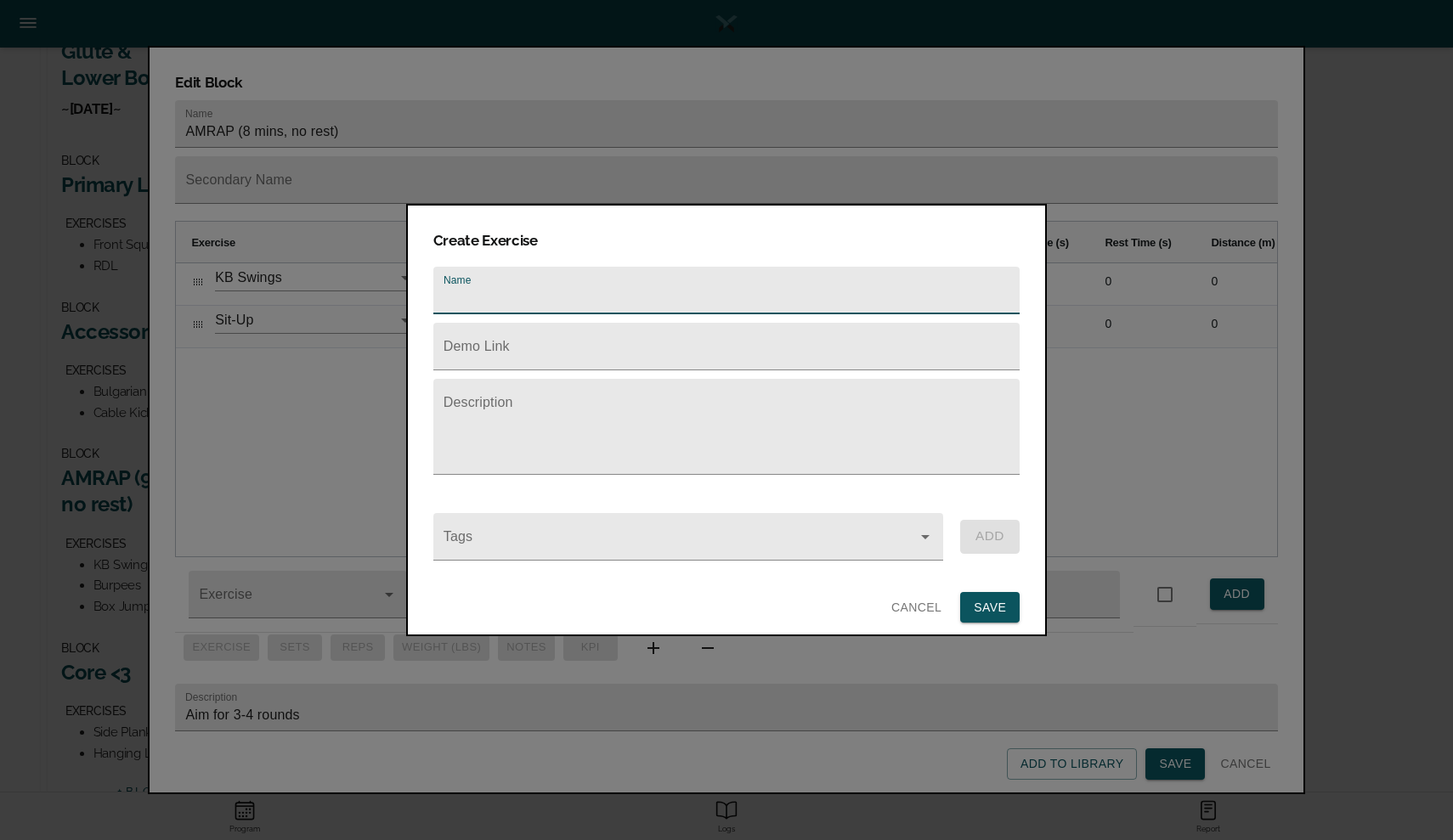
click at [551, 287] on input "text" at bounding box center [726, 290] width 586 height 48
type input "Mountain Climber"
click at [1016, 598] on button "SAVE" at bounding box center [989, 608] width 59 height 32
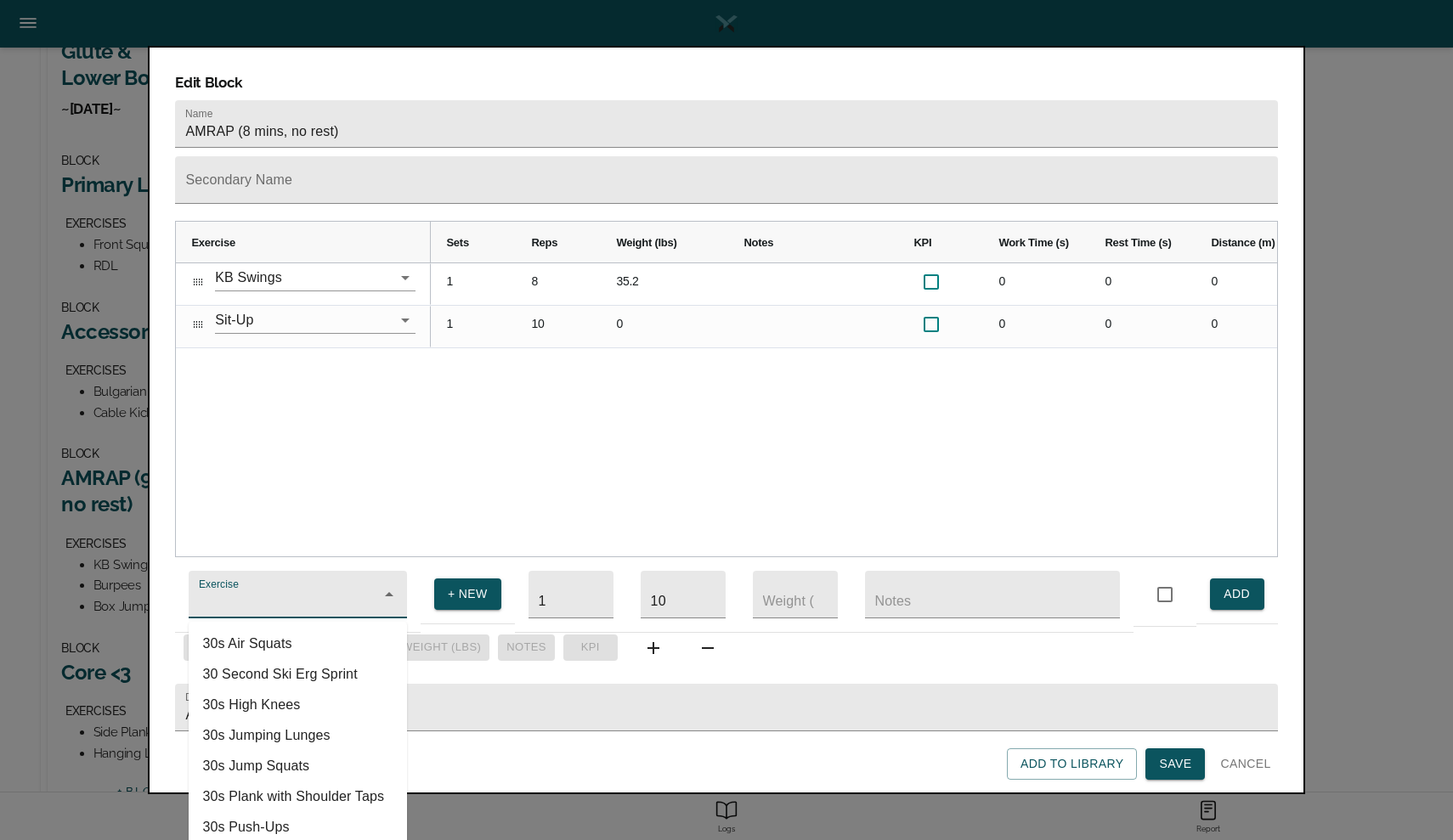
click at [232, 587] on input "Exercise" at bounding box center [274, 603] width 156 height 32
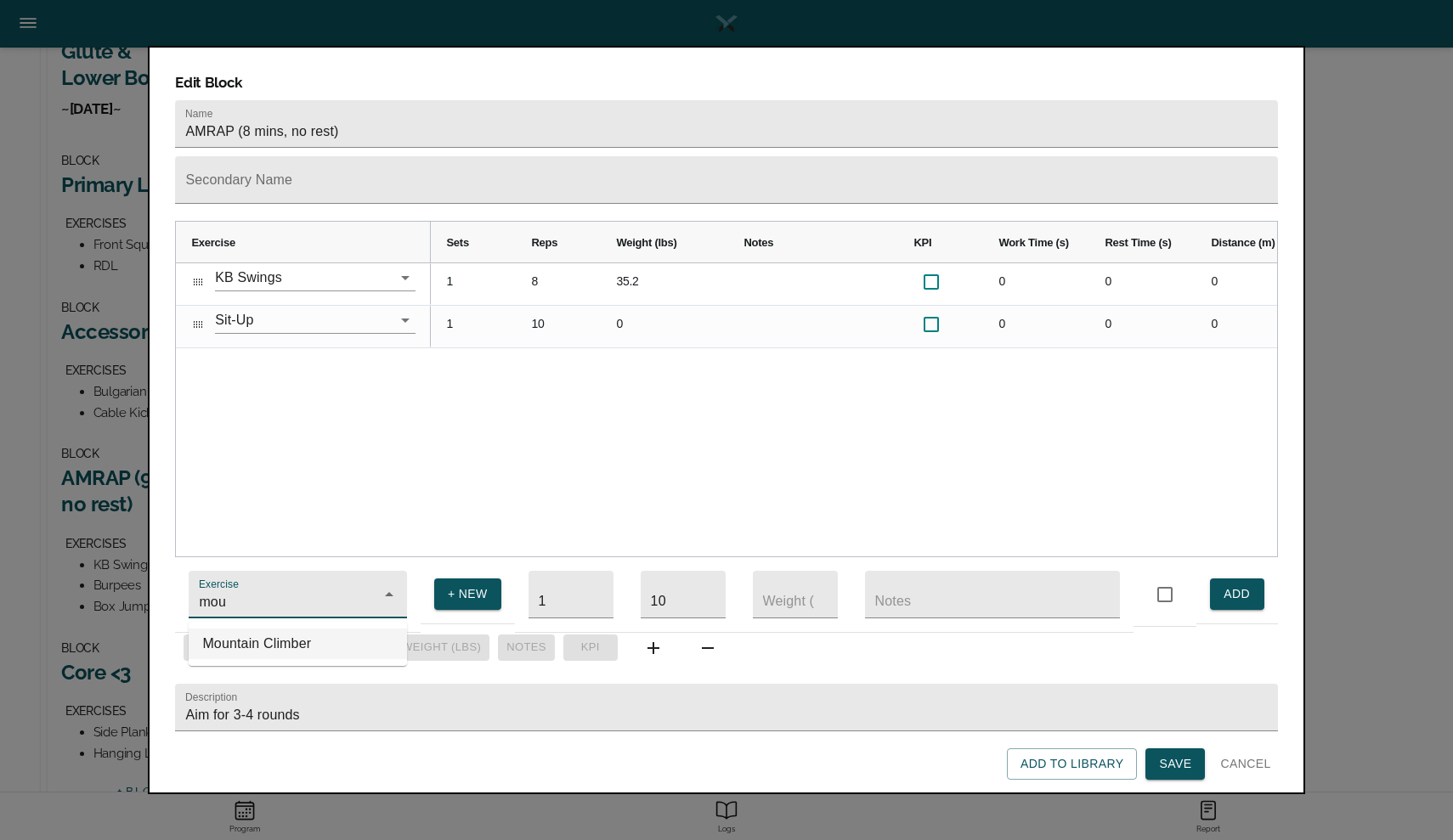
click at [246, 633] on li "Mountain Climber" at bounding box center [297, 643] width 218 height 31
type input "Mountain Climber"
click at [679, 585] on input "10" at bounding box center [683, 594] width 85 height 48
type input "12"
click at [1234, 583] on span "ADD" at bounding box center [1237, 594] width 27 height 22
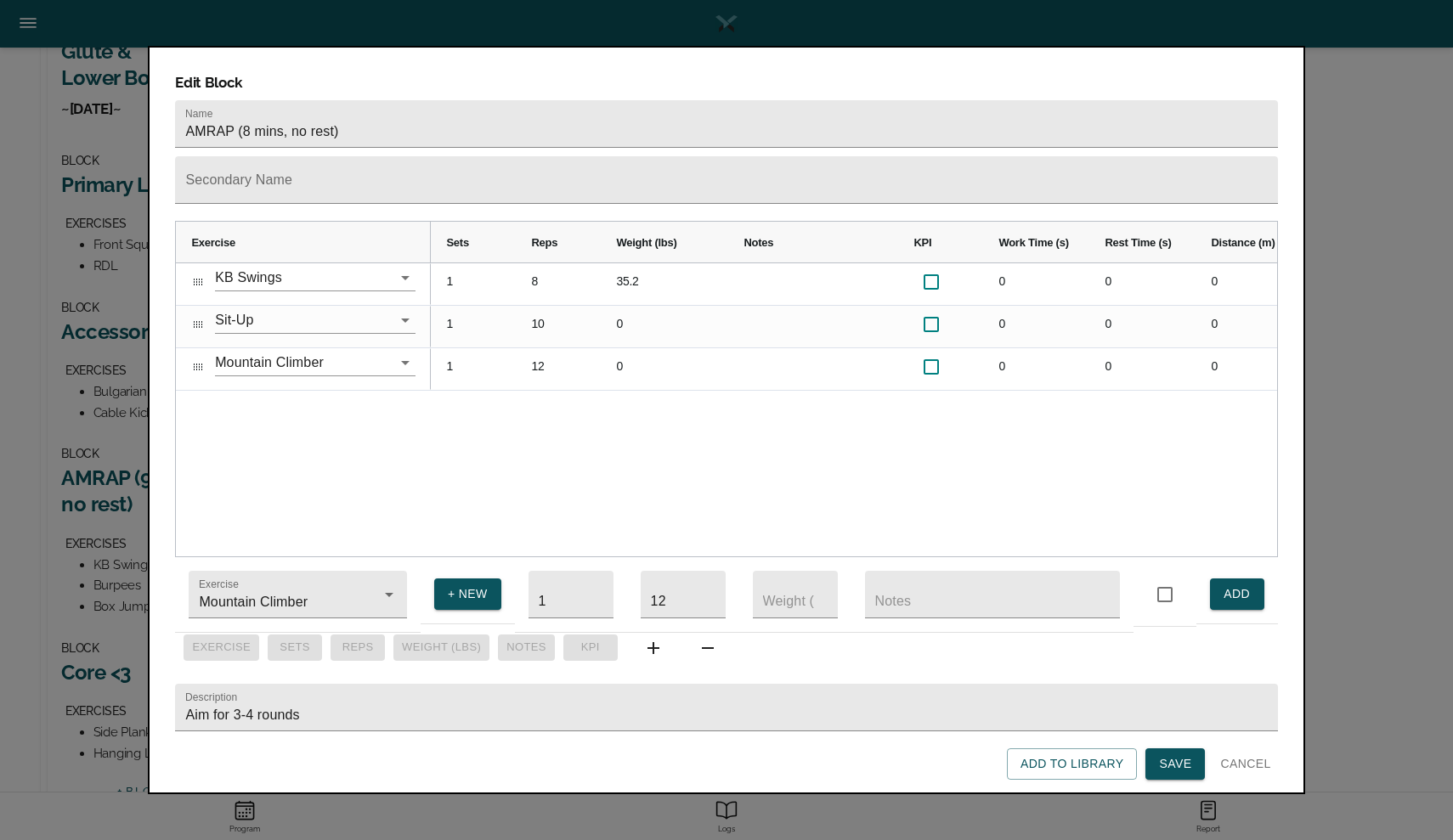
click at [1189, 760] on span "Save" at bounding box center [1175, 763] width 32 height 22
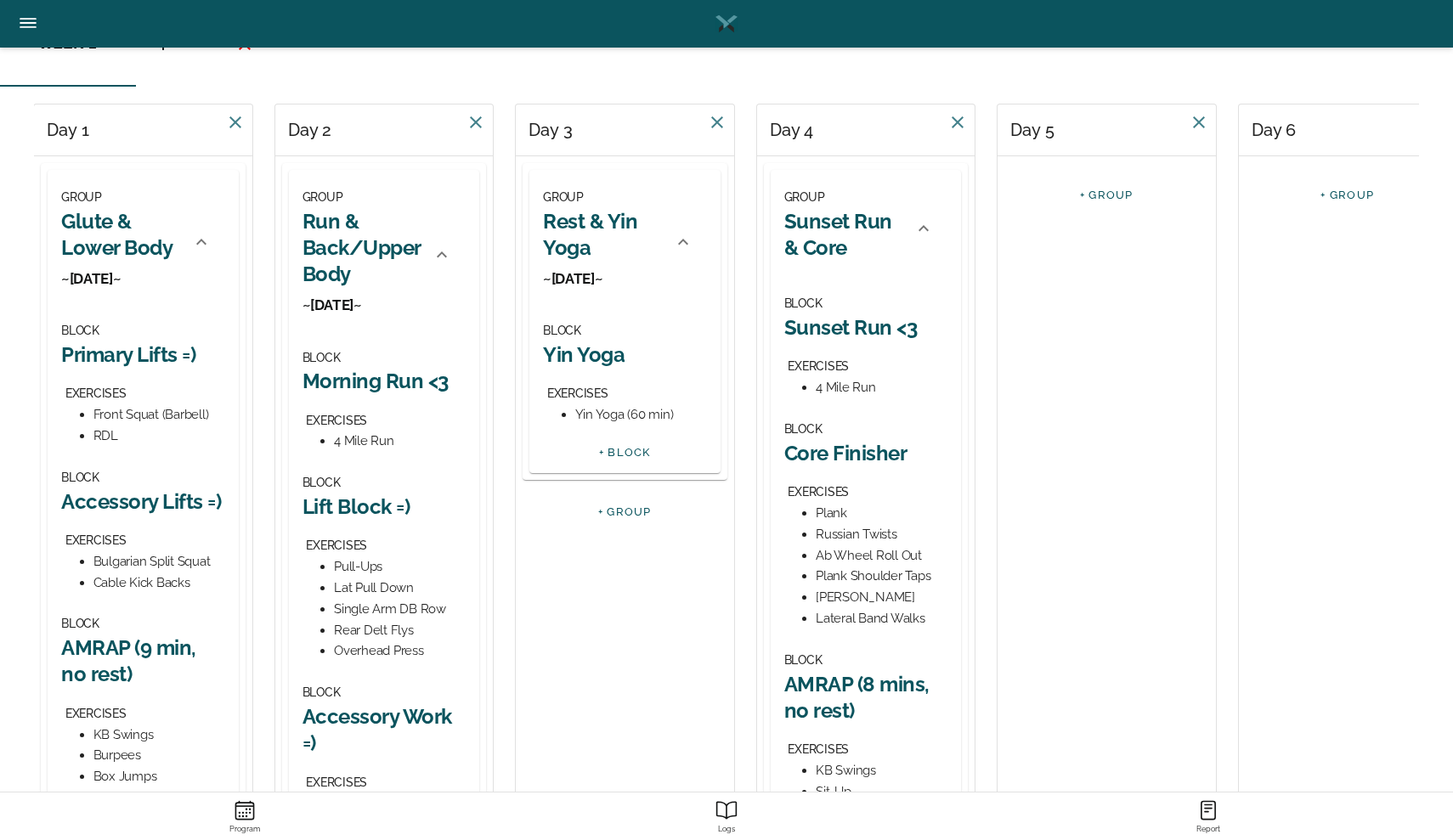
scroll to position [14, 0]
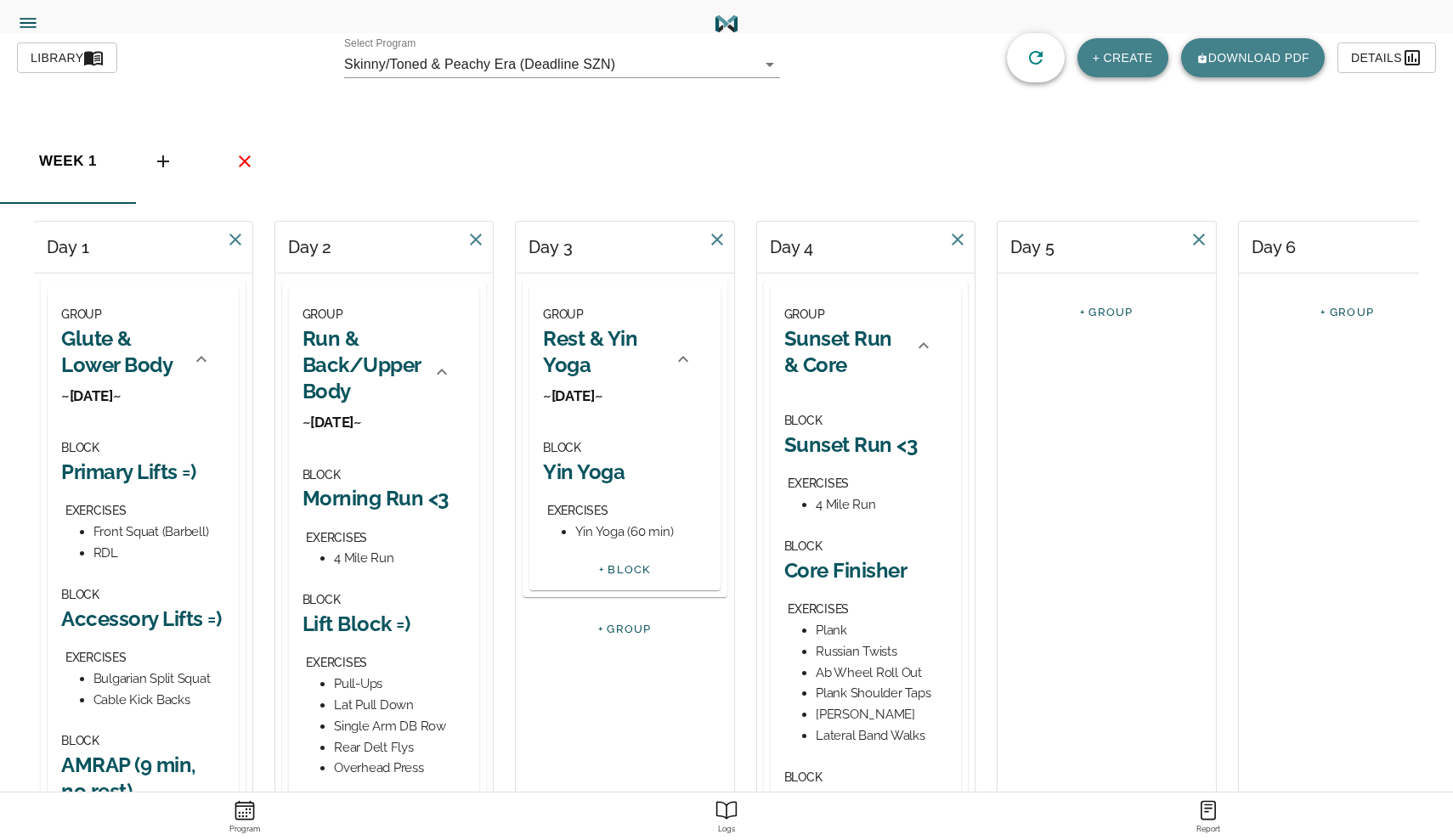
click at [815, 365] on h2 "Sunset Run & Core" at bounding box center [844, 351] width 120 height 52
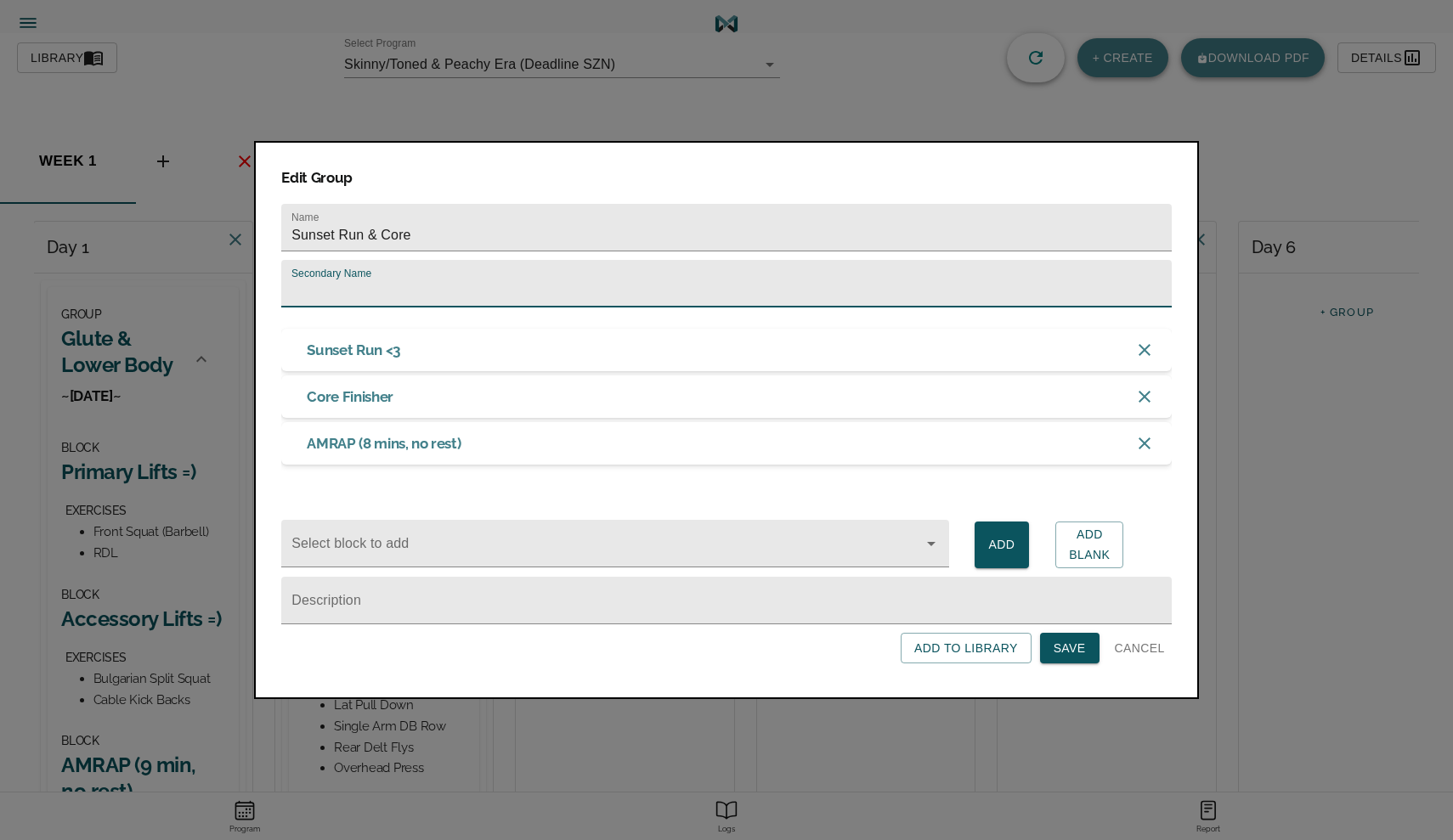
click at [445, 259] on input "text" at bounding box center [726, 283] width 890 height 48
type input "~[DATE]~"
click at [1080, 659] on span "Save" at bounding box center [1069, 648] width 32 height 22
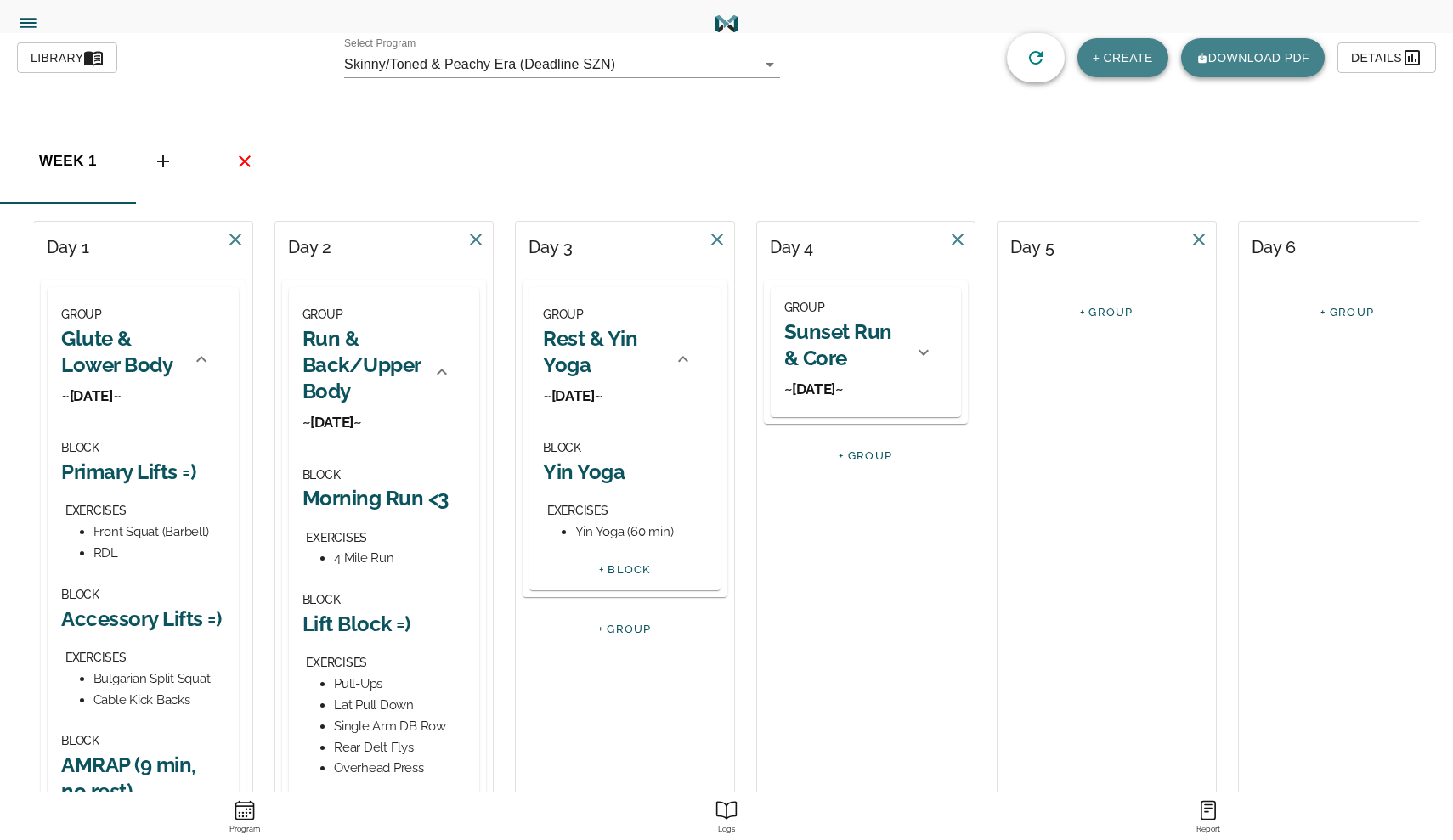
click at [852, 361] on h2 "Sunset Run & Core" at bounding box center [844, 345] width 120 height 52
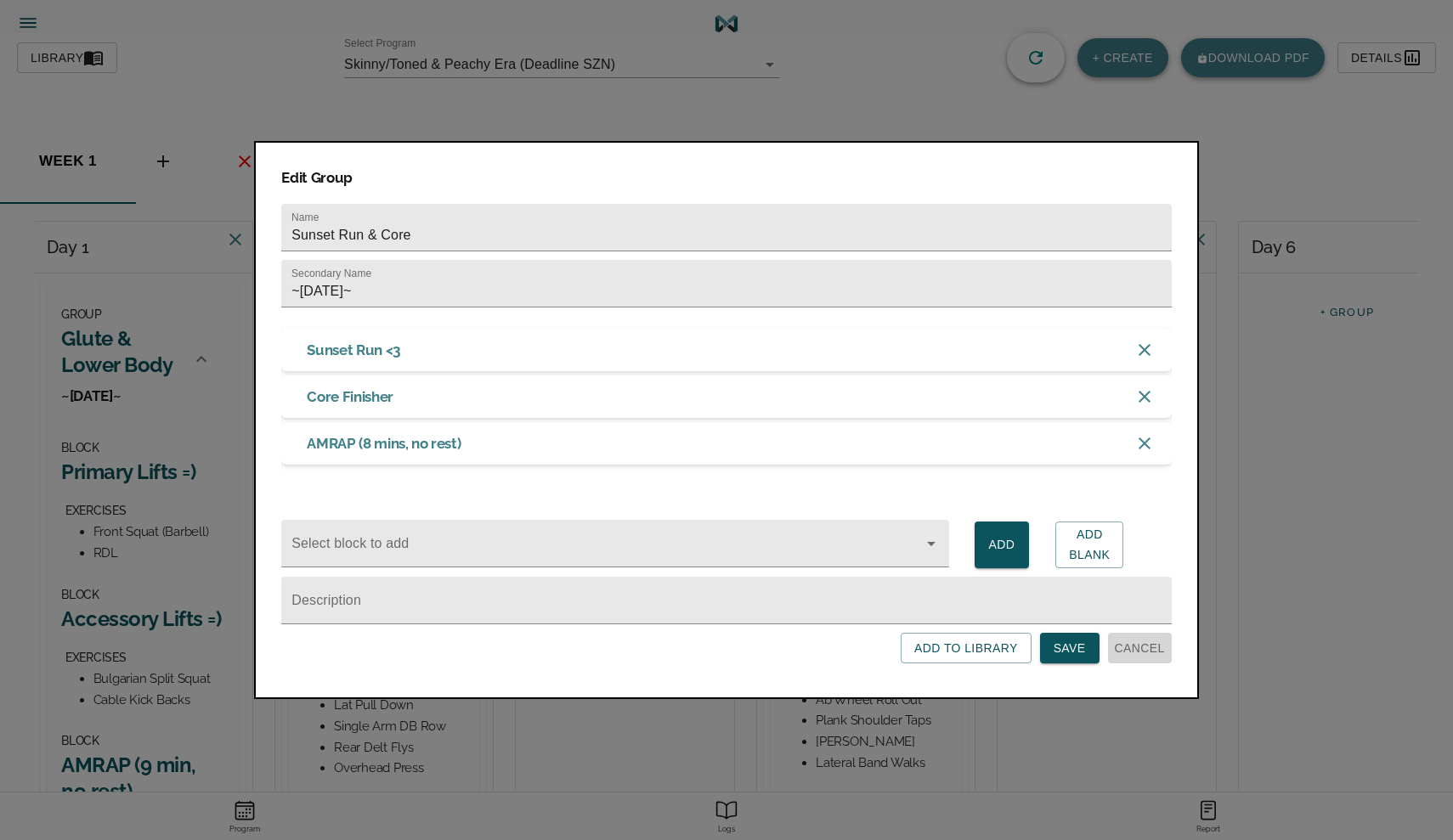
click at [1141, 653] on span "Cancel" at bounding box center [1139, 648] width 50 height 22
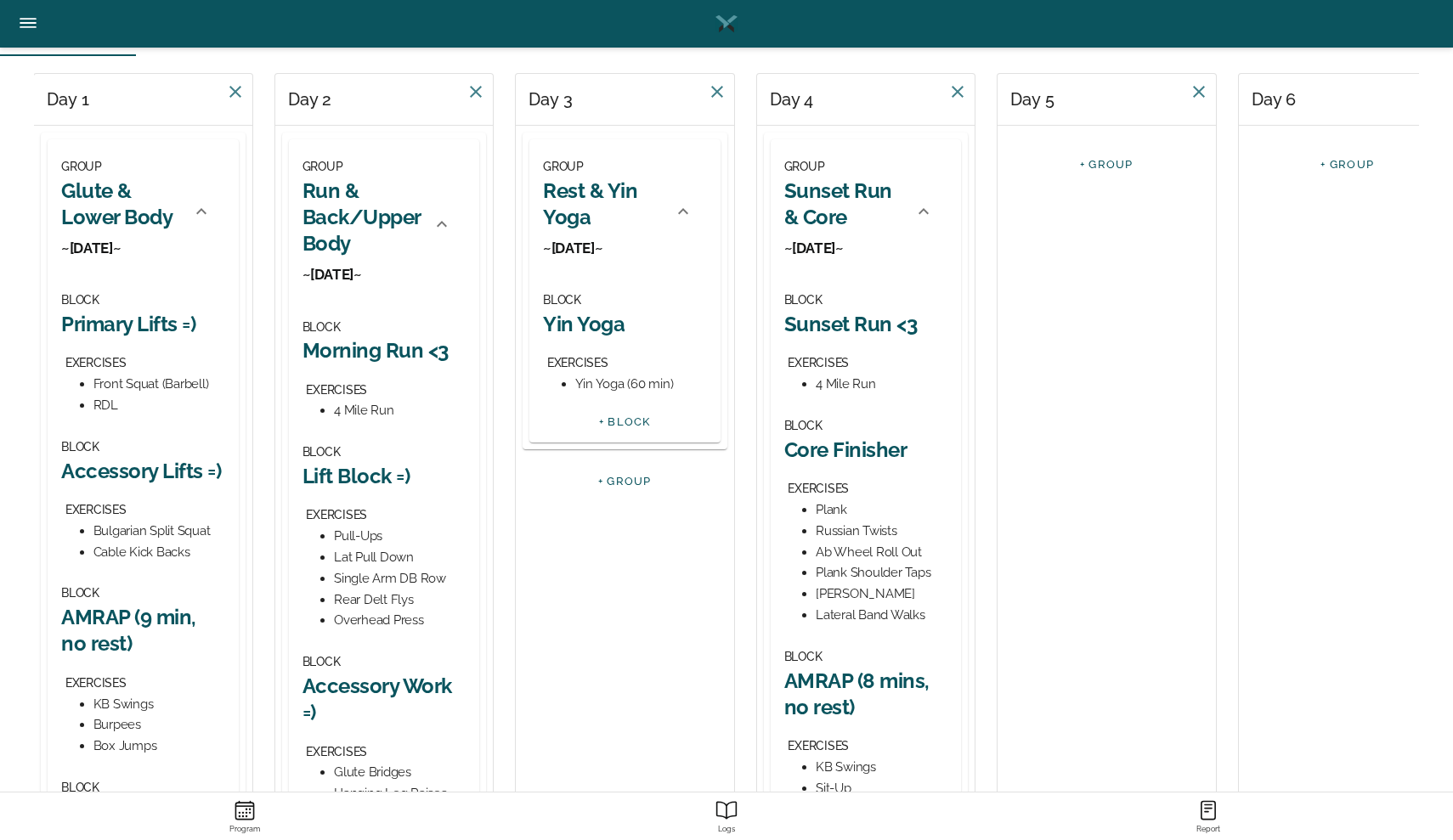
scroll to position [211, 0]
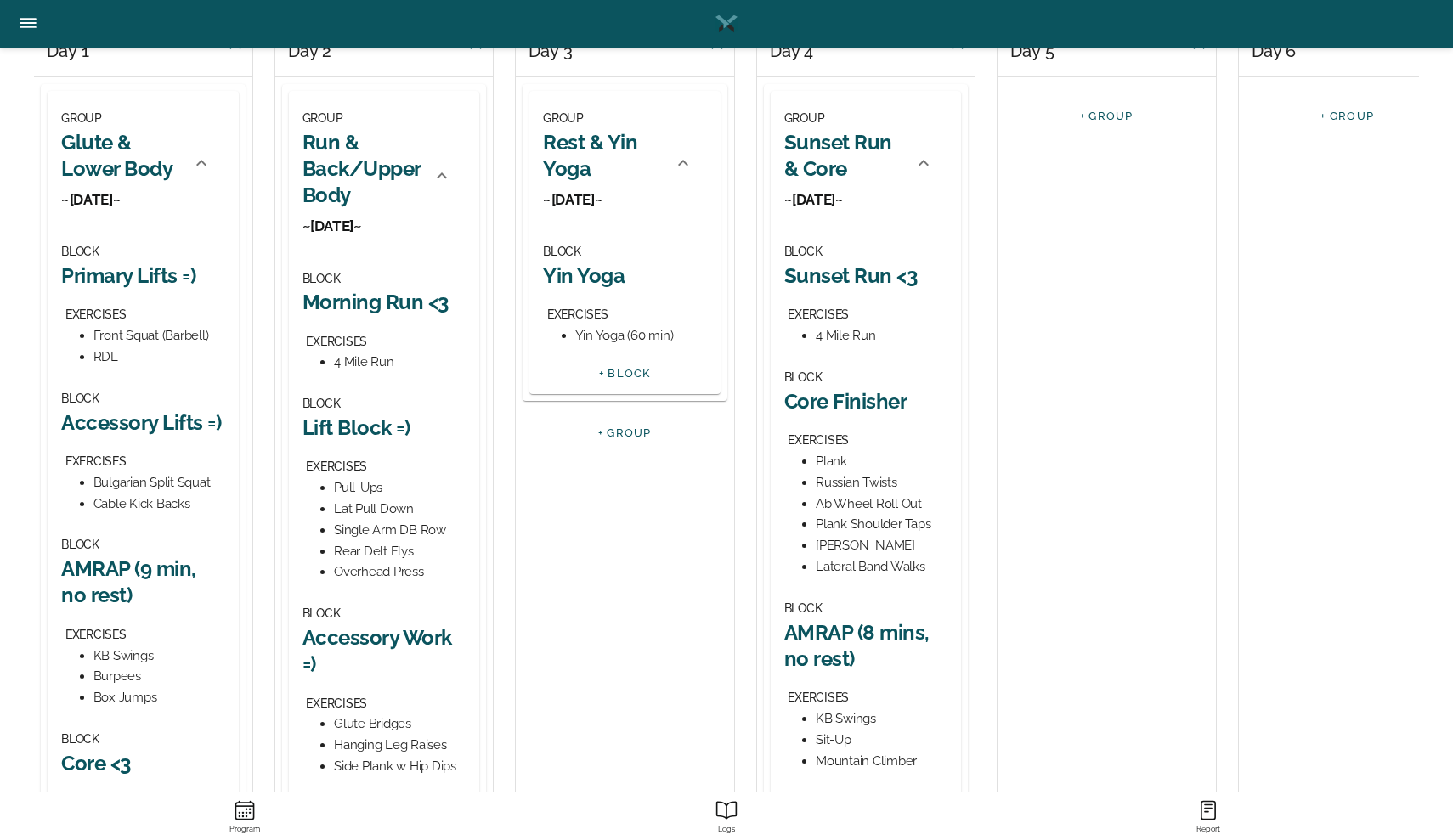
click at [163, 278] on h2 "Primary Lifts =)" at bounding box center [142, 275] width 164 height 26
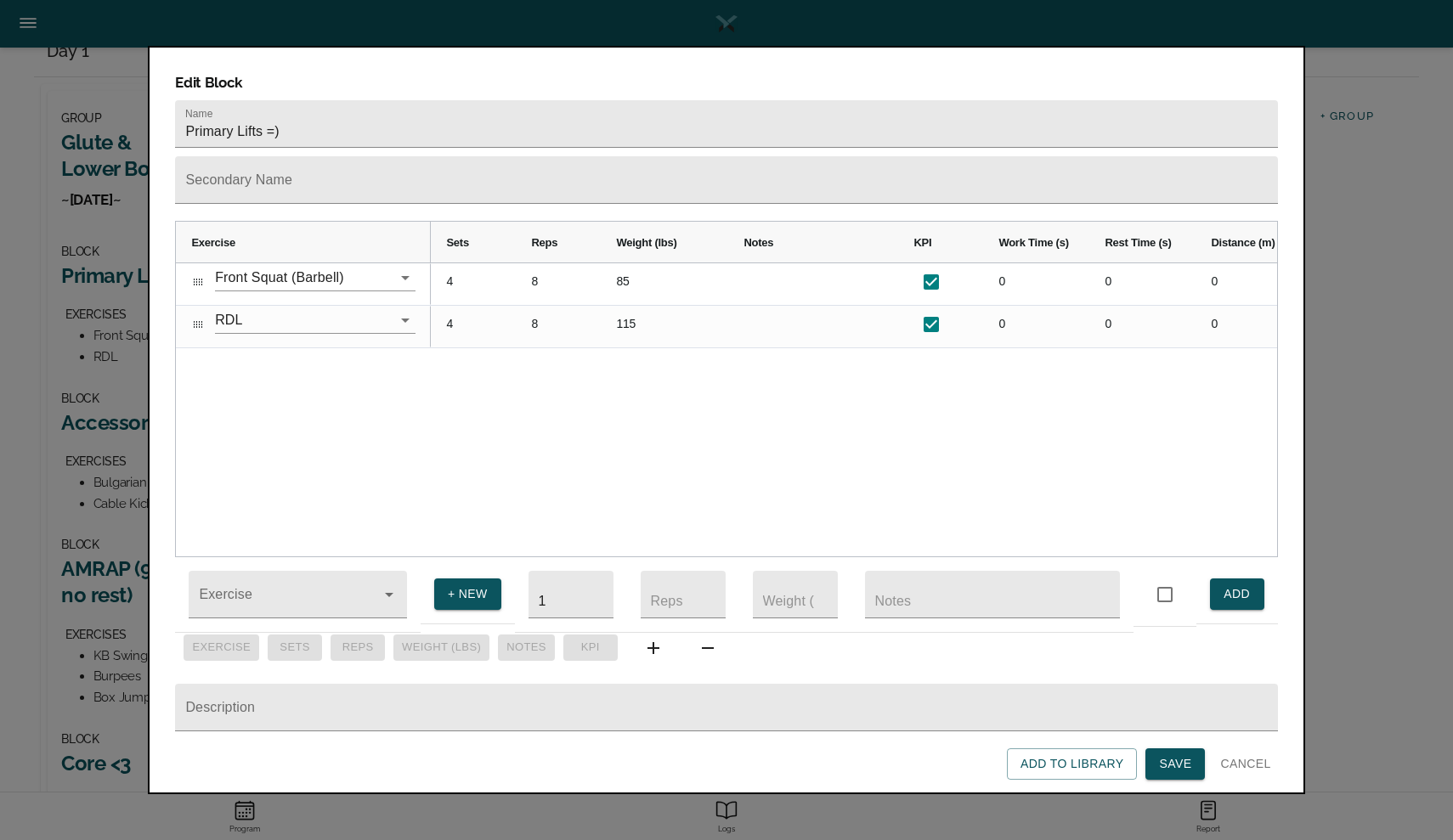
click at [163, 278] on div "Edit Block Name Primary Lifts =) Secondary Name Exercise Sets Reps 4" at bounding box center [726, 420] width 1156 height 748
click at [363, 100] on input "Primary Lifts =)" at bounding box center [726, 124] width 1102 height 48
click at [344, 100] on input "Primary Lifts =)" at bounding box center [726, 124] width 1102 height 48
click at [312, 108] on input "Primary Lifts =)" at bounding box center [726, 124] width 1102 height 48
type input "Primary Lifts"
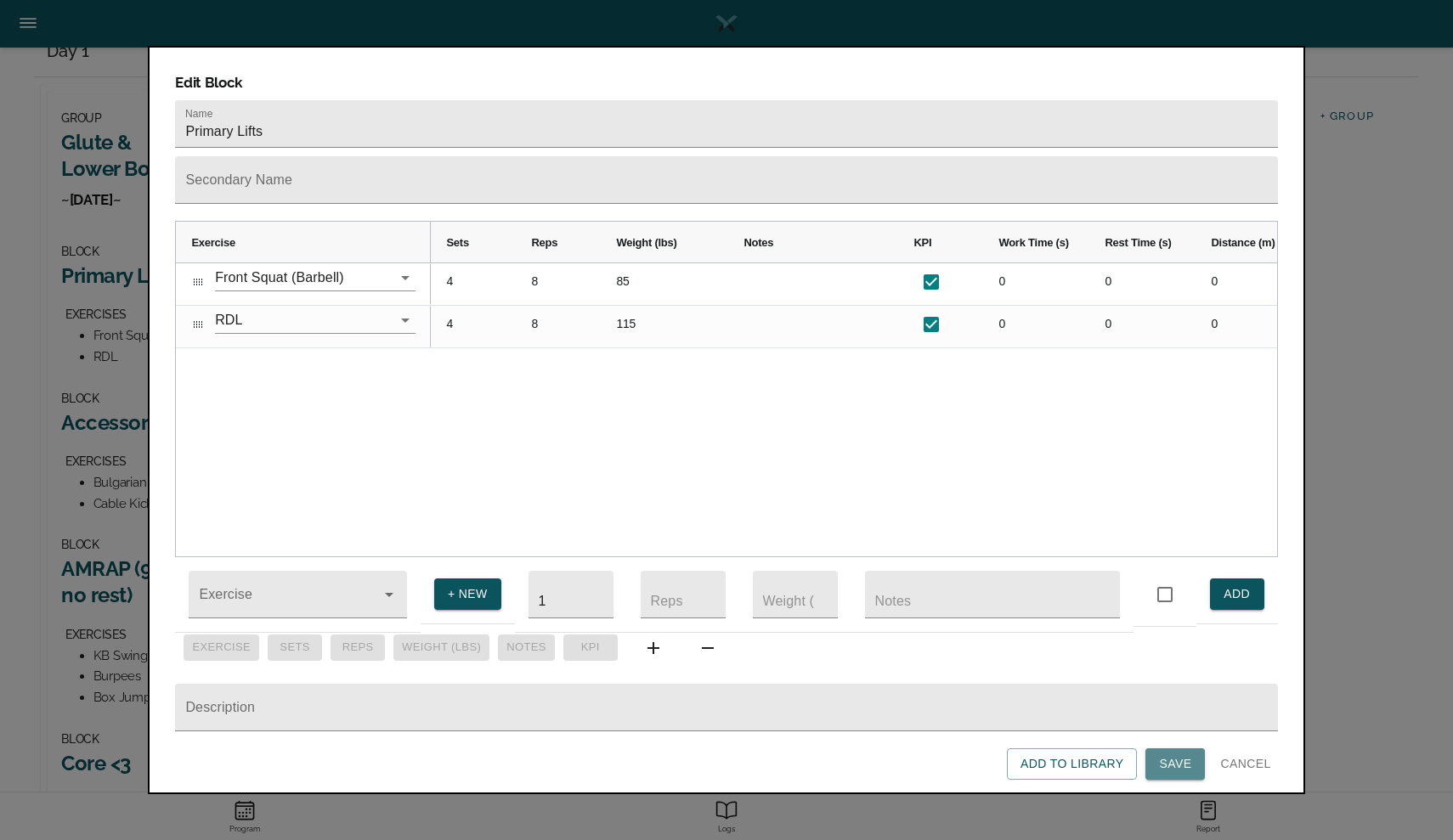
click at [1166, 776] on button "Save" at bounding box center [1174, 764] width 59 height 32
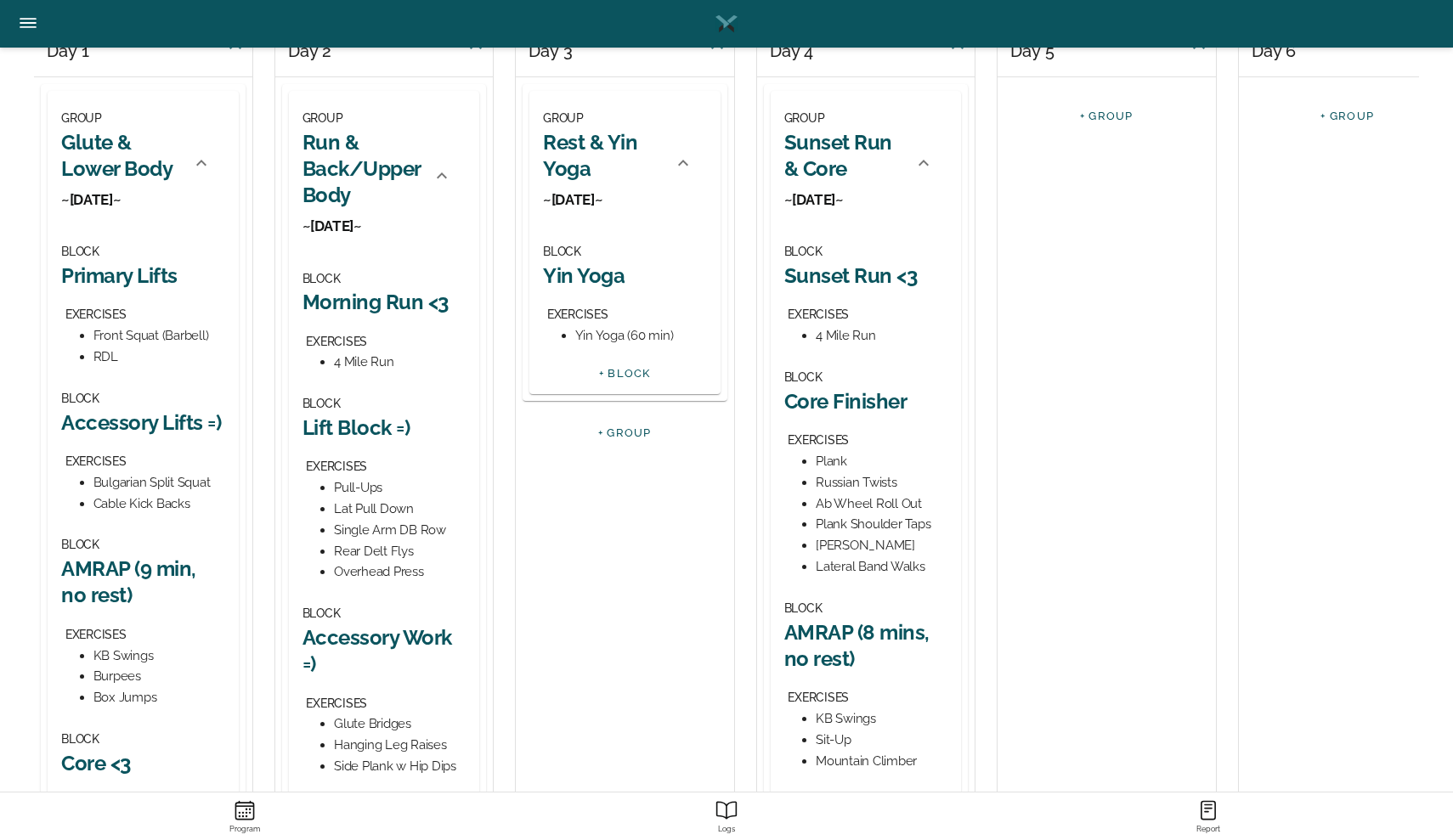
click at [155, 428] on h2 "Accessory Lifts =)" at bounding box center [142, 422] width 164 height 26
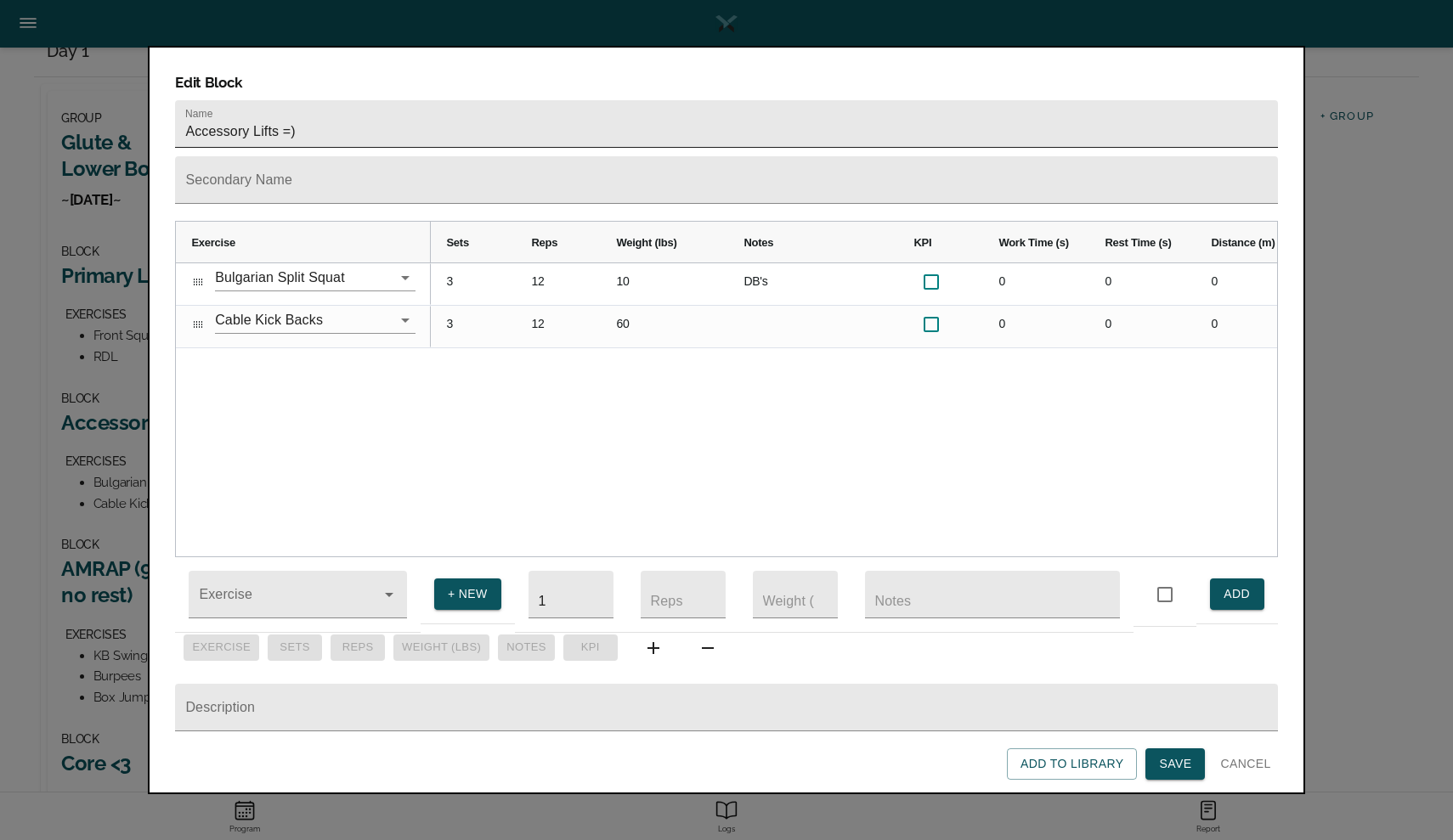
click at [390, 100] on input "Accessory Lifts =)" at bounding box center [726, 124] width 1102 height 48
click at [351, 109] on input "Accessory Lifts =)" at bounding box center [726, 124] width 1102 height 48
type input "Accessory Lifts"
click at [1179, 763] on span "Save" at bounding box center [1175, 763] width 32 height 22
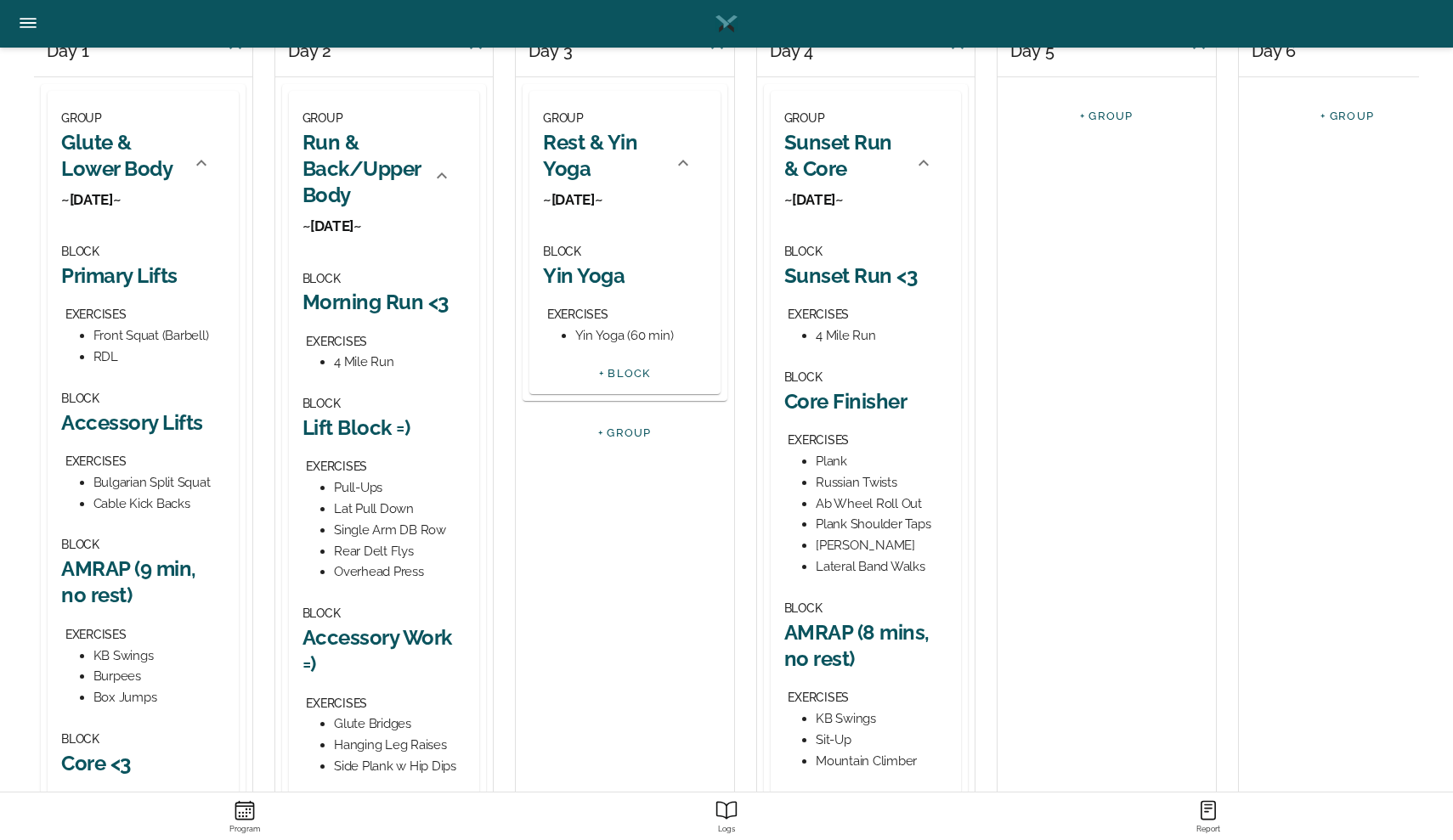
scroll to position [371, 0]
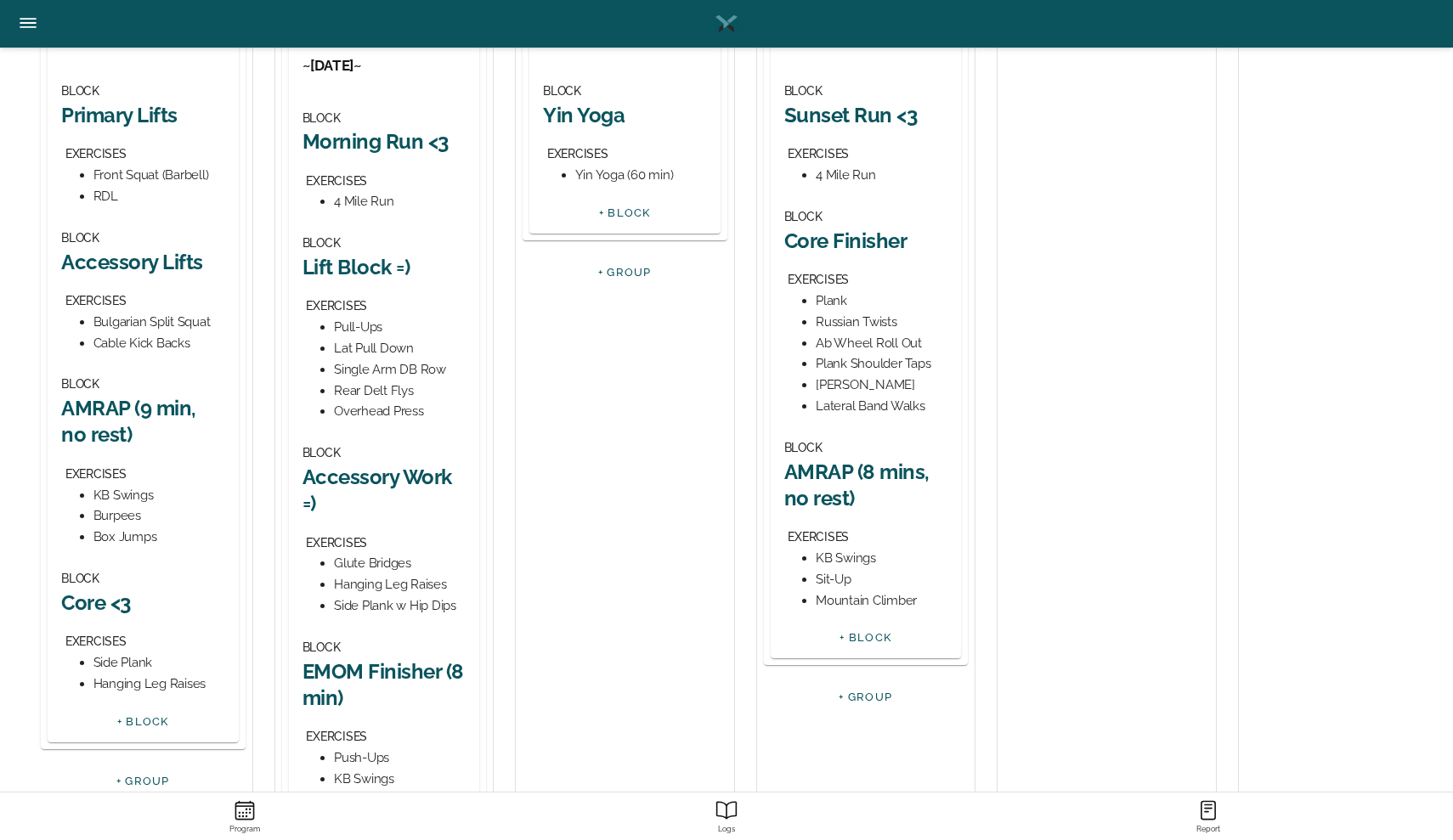
click at [142, 597] on h2 "Core <3" at bounding box center [142, 602] width 164 height 26
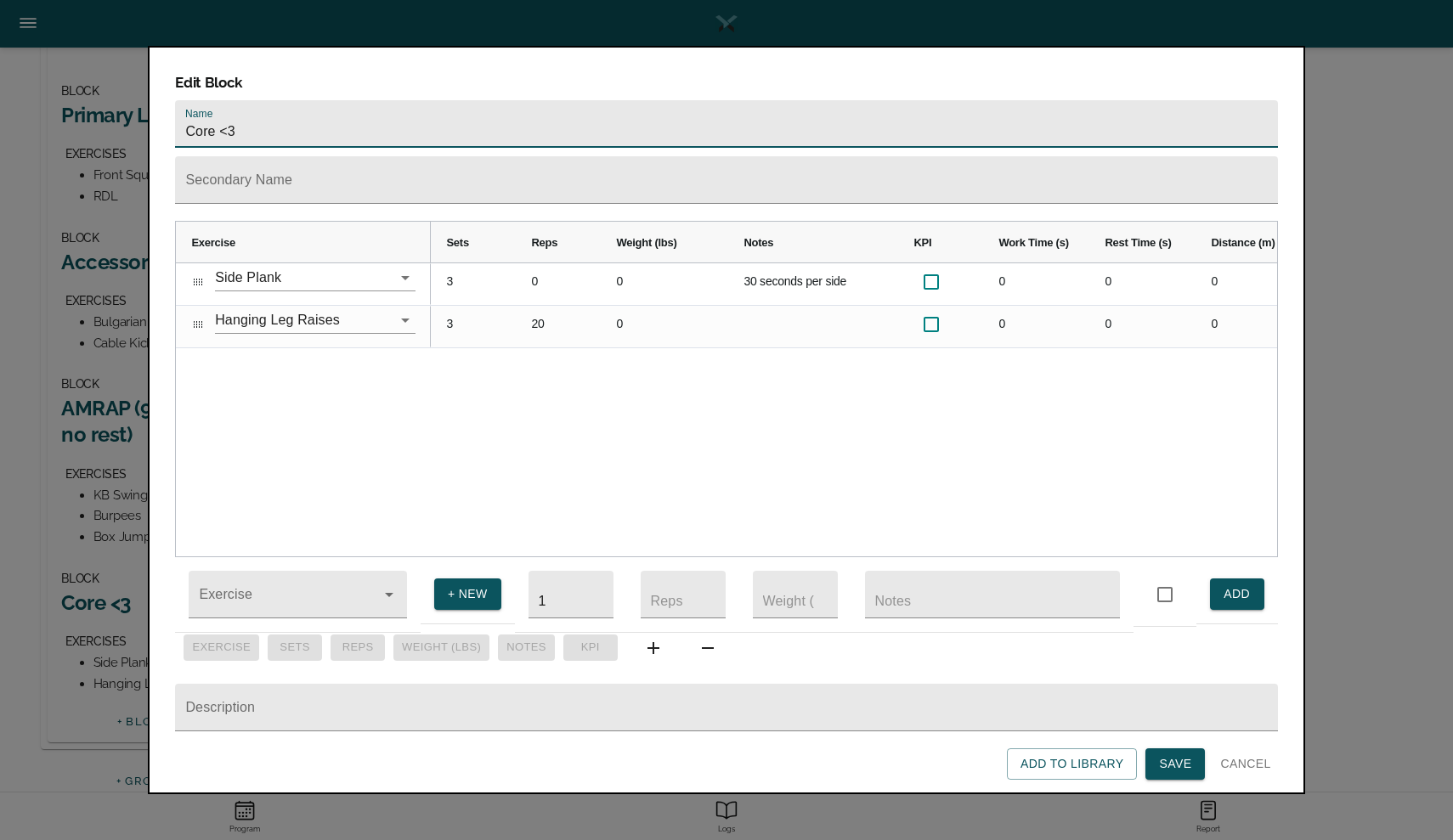
click at [311, 116] on input "Core <3" at bounding box center [726, 124] width 1102 height 48
type input "Core"
click at [1172, 760] on span "Save" at bounding box center [1175, 763] width 32 height 22
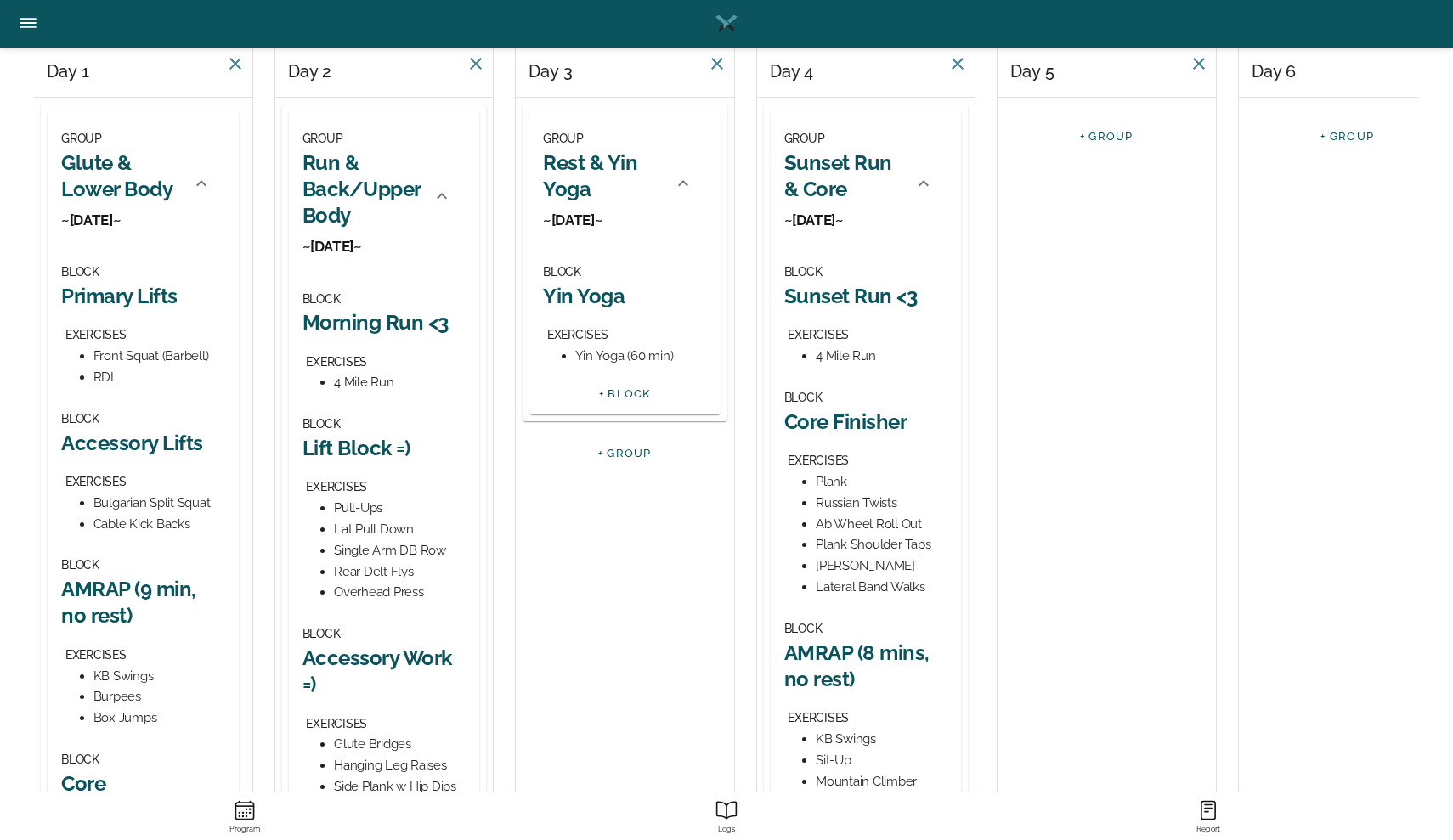
scroll to position [175, 0]
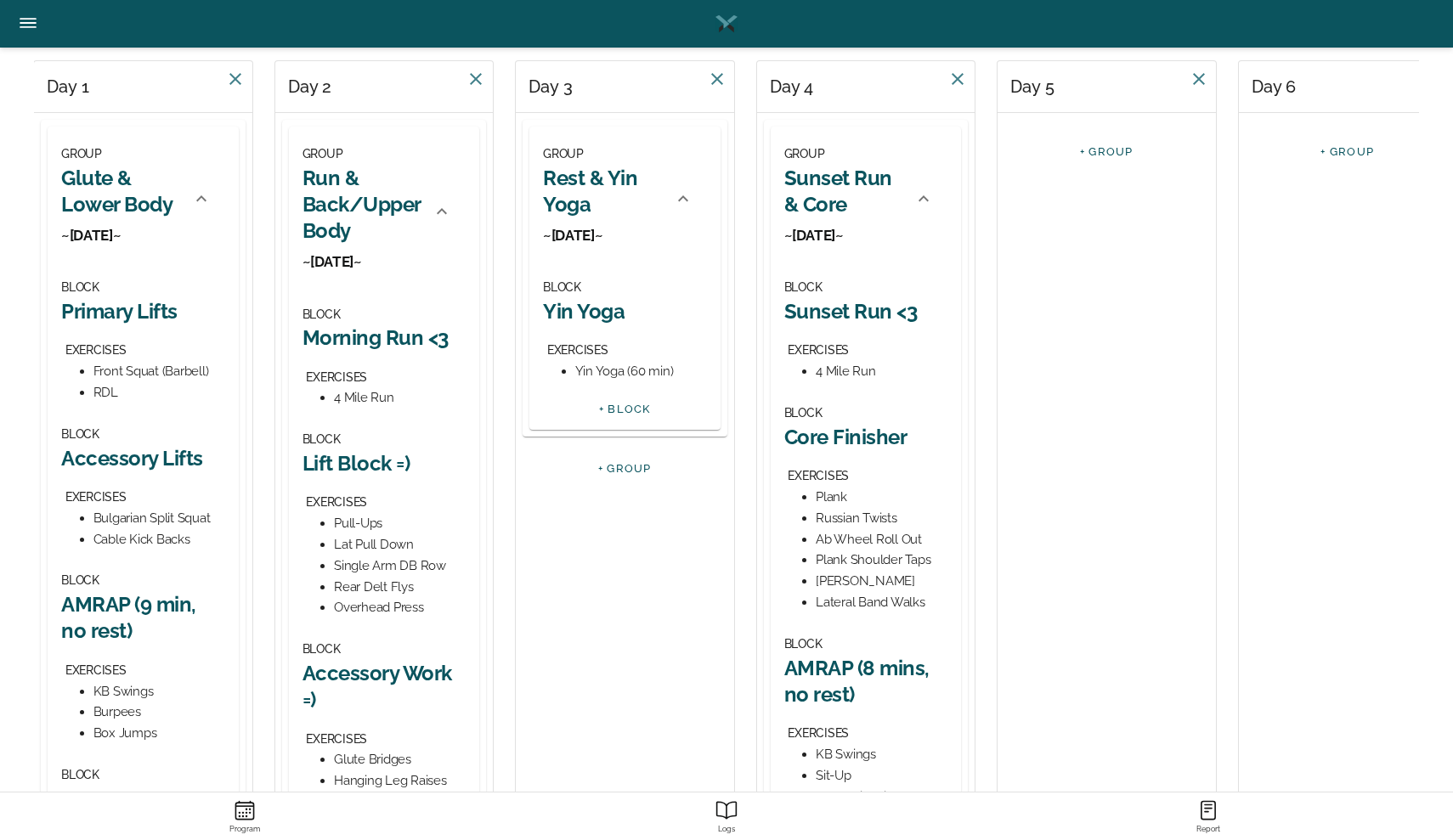
click at [374, 342] on h2 "Morning Run <3" at bounding box center [384, 337] width 164 height 26
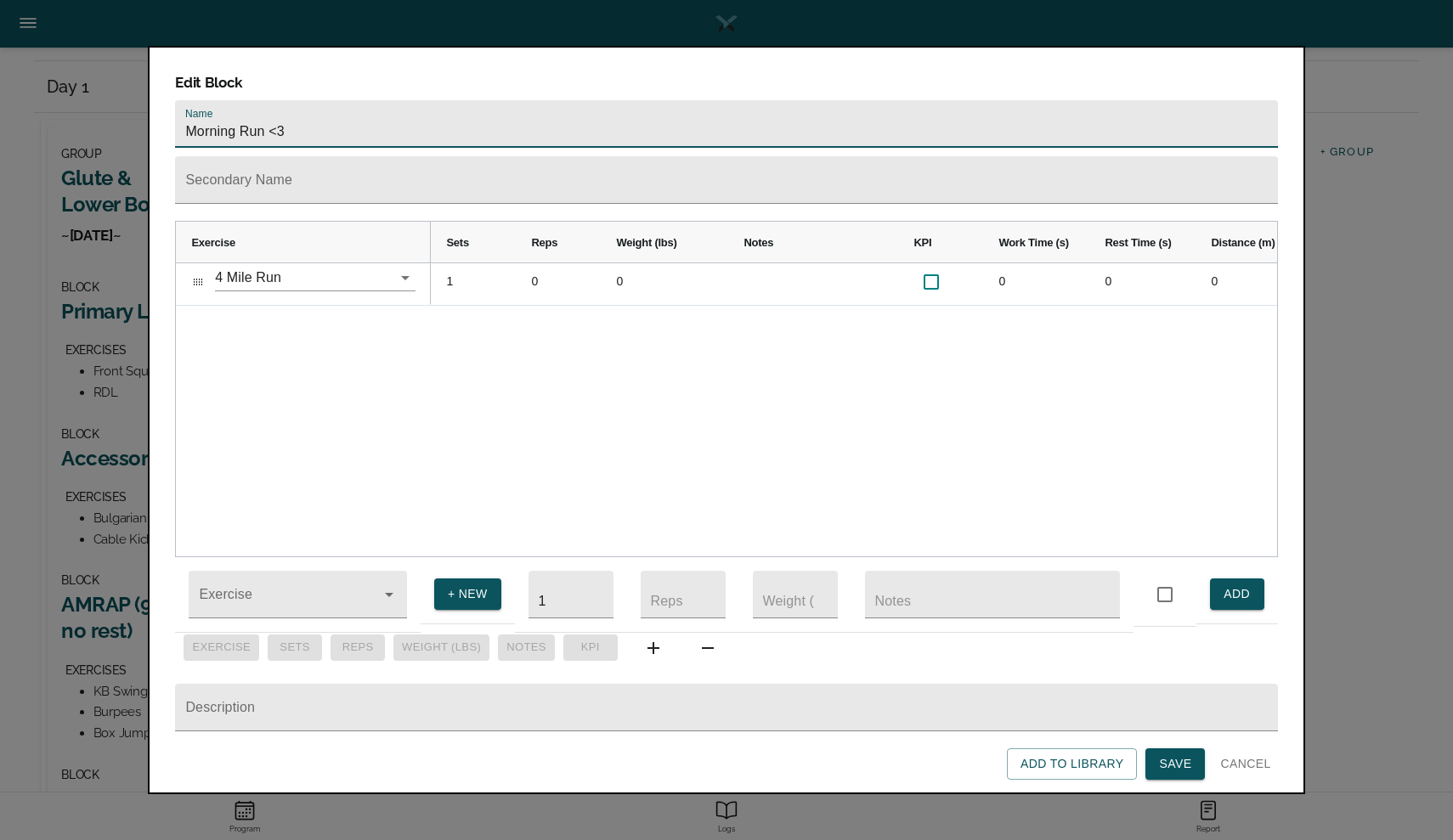
click at [235, 106] on input "Morning Run <3" at bounding box center [726, 124] width 1102 height 48
type input "Sunrise Run <3"
click at [1187, 761] on span "Save" at bounding box center [1175, 763] width 32 height 22
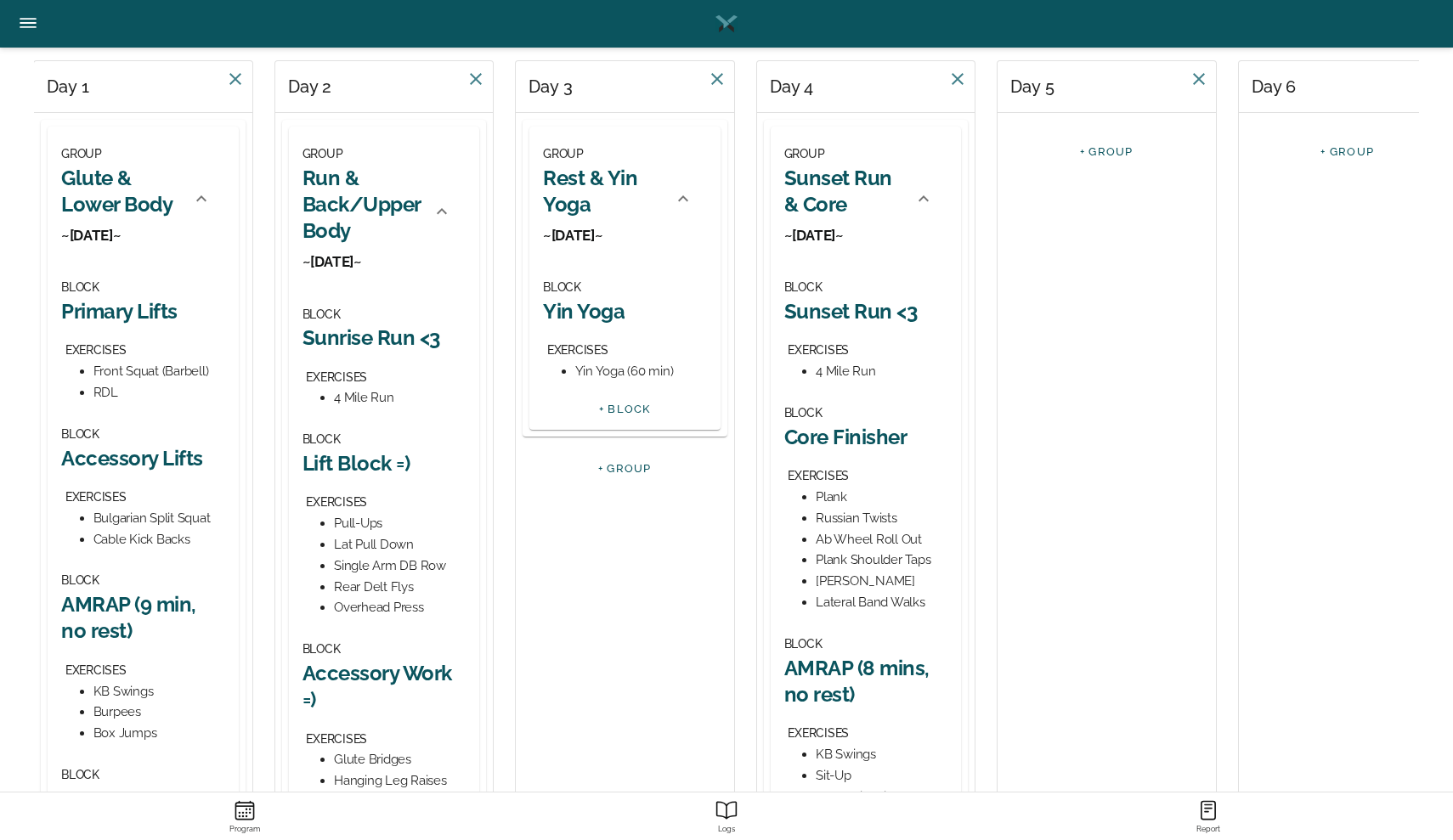
click at [369, 473] on div "BLOCK Lift Block =) EXERCISES Pull-Ups Lat Pull Down Single Arm DB Row Rear Del…" at bounding box center [384, 523] width 164 height 189
click at [366, 458] on h2 "Lift Block =)" at bounding box center [384, 464] width 164 height 26
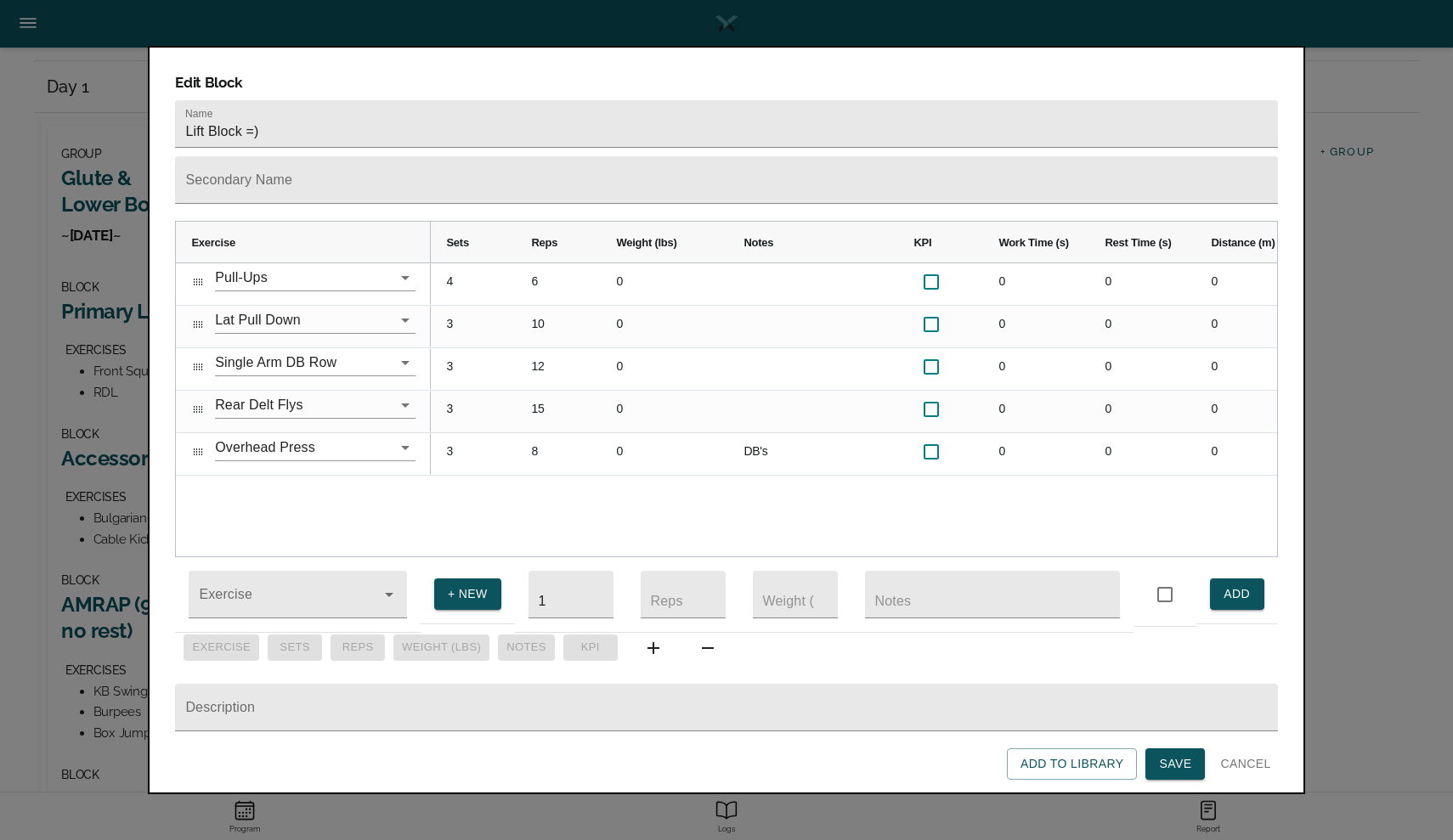
click at [366, 459] on div "Pull-Ups Lat Pull Down Single Arm DB Row Rear Delt Flys Overhead Press 4 6 0 0 …" at bounding box center [726, 409] width 1100 height 293
click at [314, 100] on input "Lift Block =)" at bounding box center [726, 124] width 1102 height 48
click at [287, 108] on input "Lift Block =)" at bounding box center [726, 124] width 1102 height 48
type input "Lift Block"
click at [1152, 766] on button "Save" at bounding box center [1174, 764] width 59 height 32
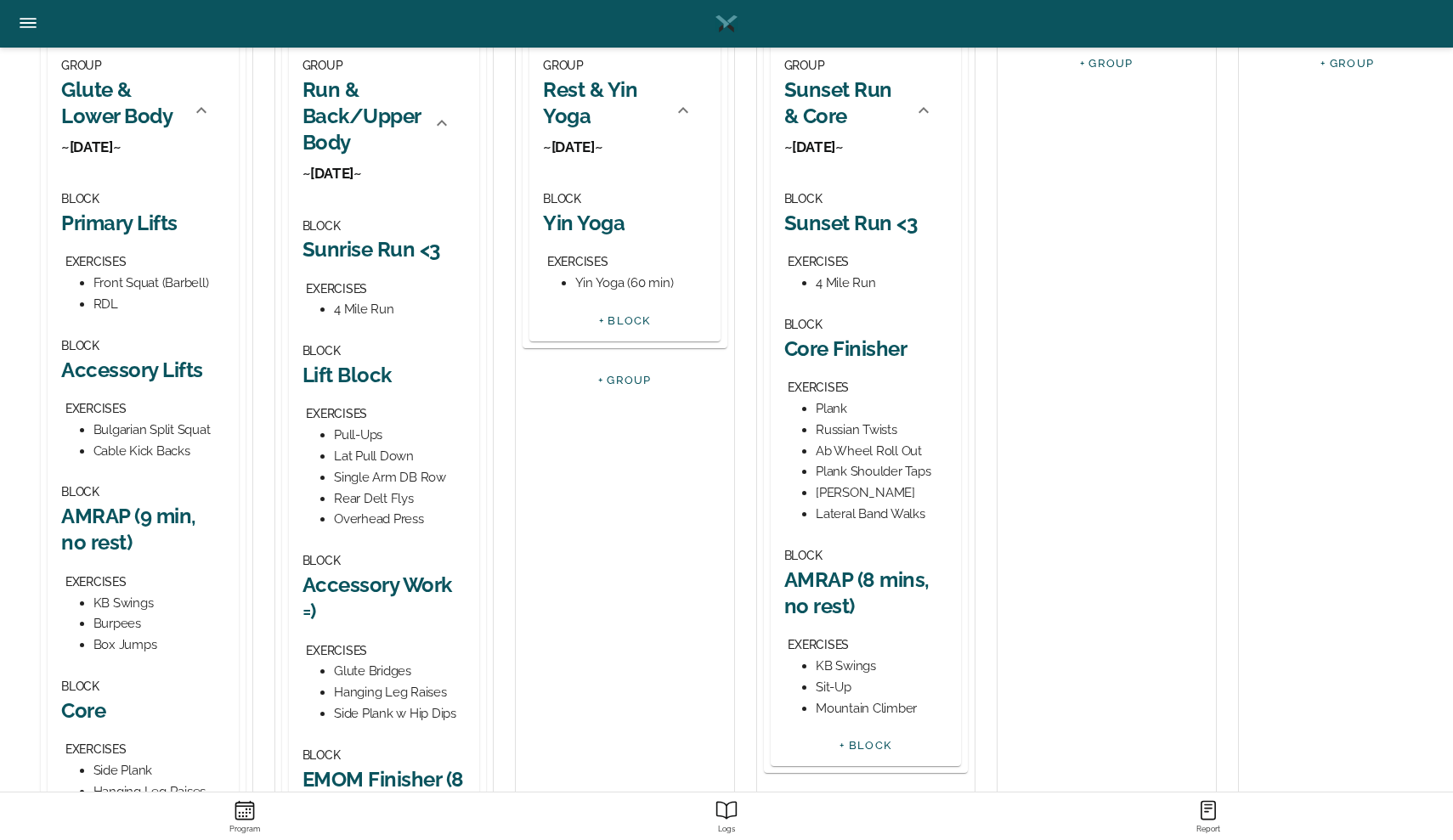
scroll to position [332, 0]
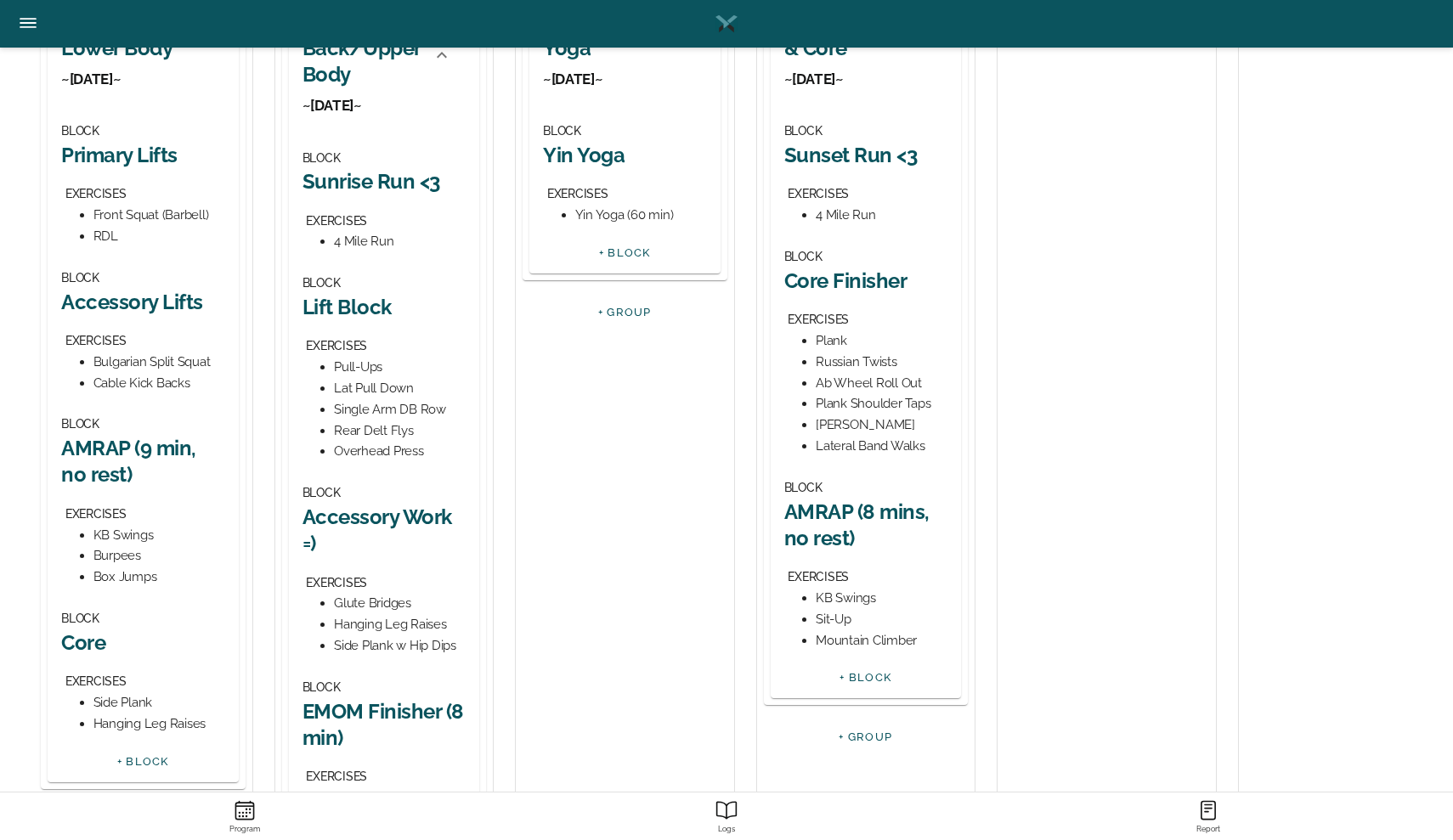
click at [312, 533] on h2 "Accessory Work =)" at bounding box center [384, 530] width 164 height 52
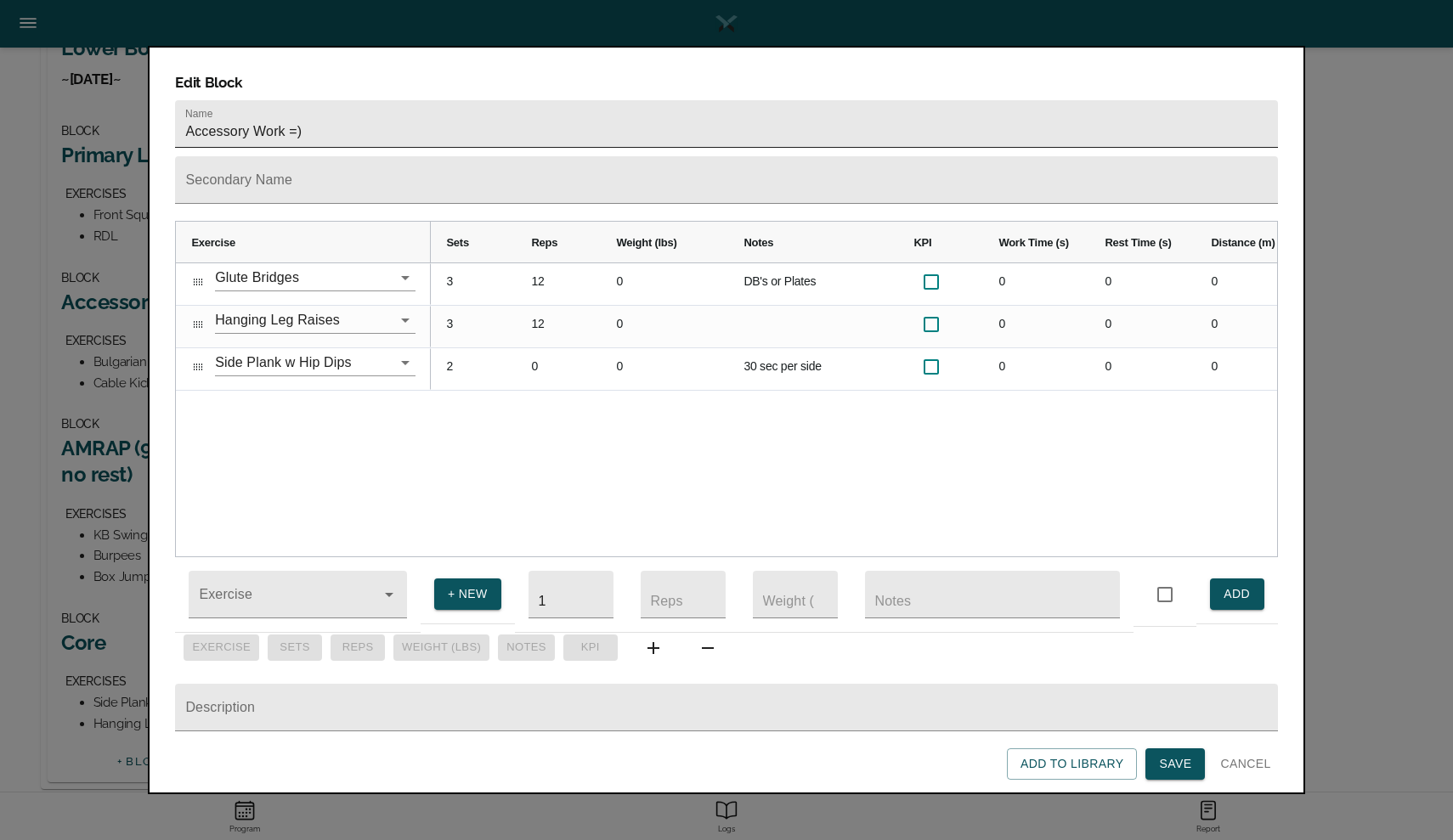
click at [316, 111] on input "Accessory Work =)" at bounding box center [726, 124] width 1102 height 48
type input "Accessory Work"
click at [1181, 770] on span "Save" at bounding box center [1175, 763] width 32 height 22
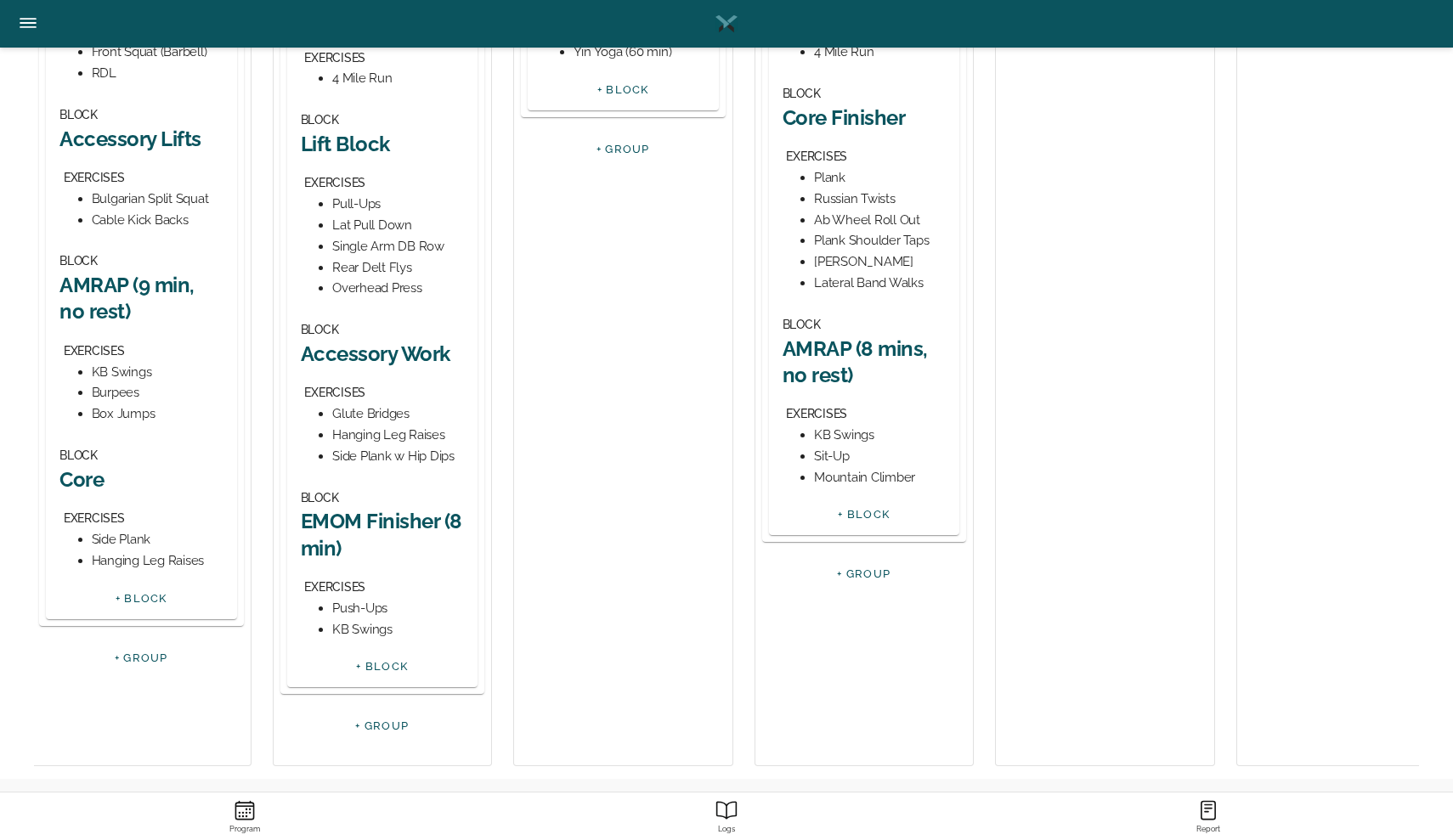
scroll to position [493, 0]
click at [143, 560] on div "Hanging Leg Raises" at bounding box center [157, 562] width 132 height 22
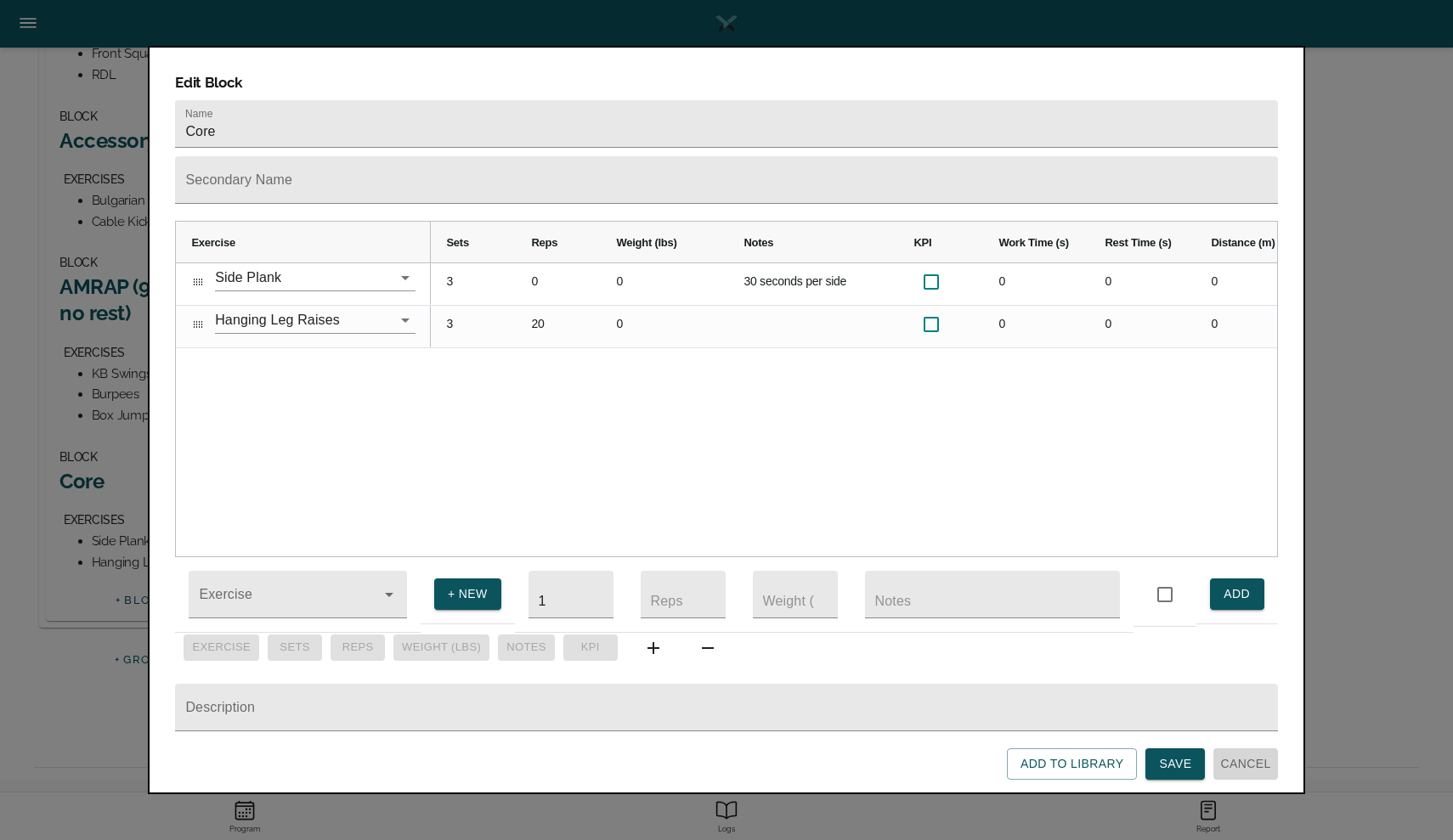
click at [1246, 770] on span "Cancel" at bounding box center [1244, 763] width 50 height 22
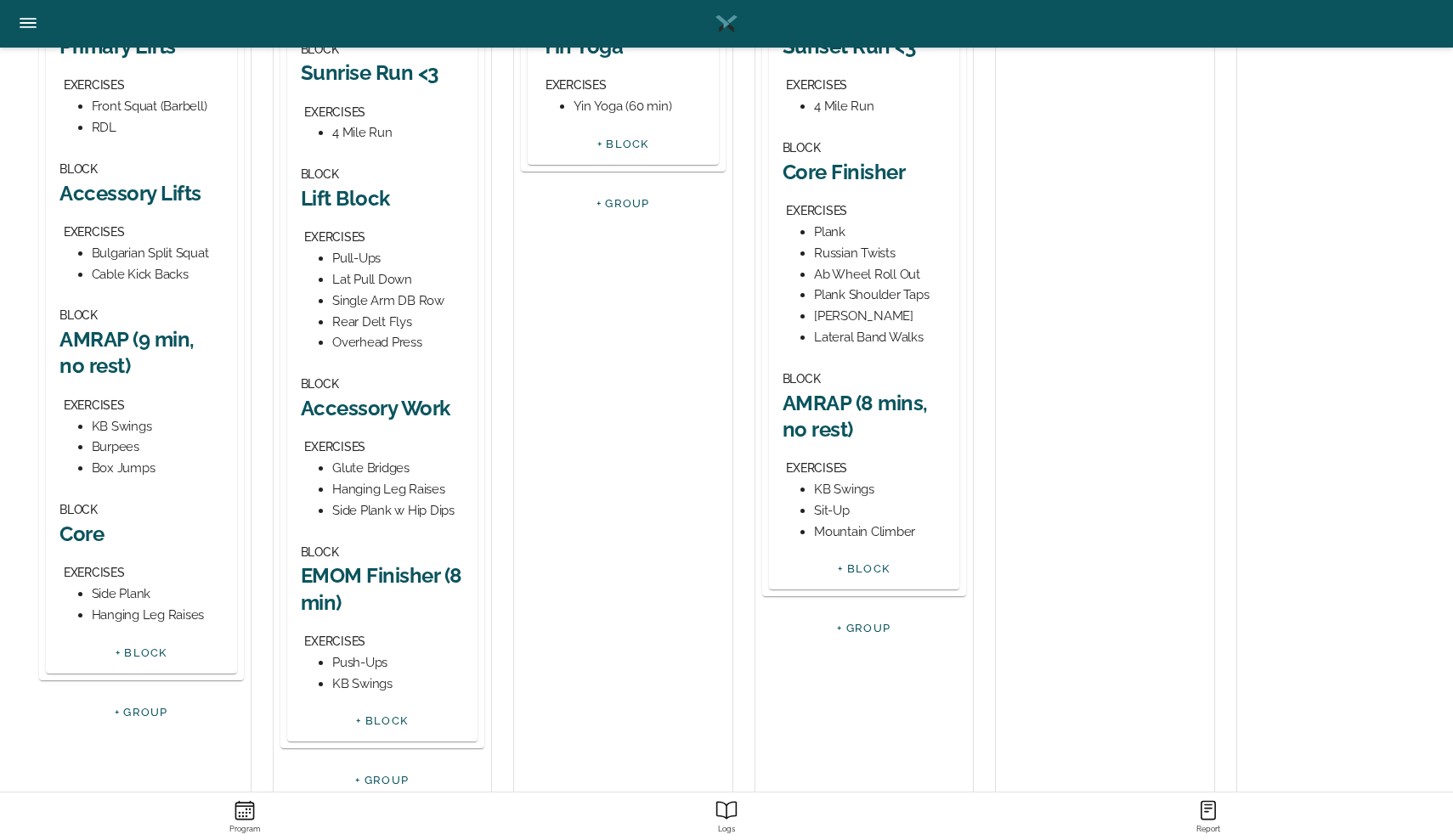
scroll to position [426, 0]
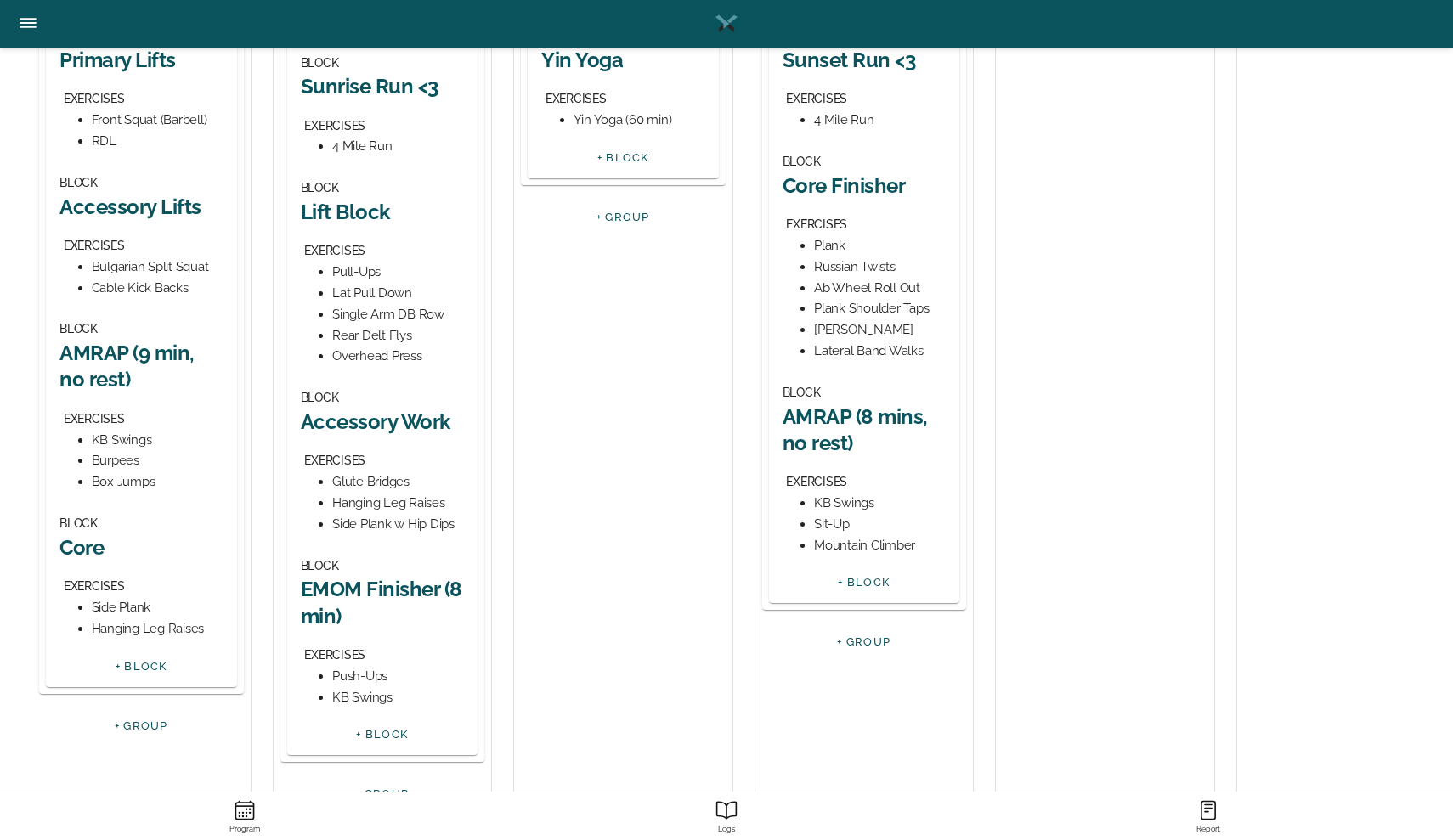
click at [837, 319] on div "[PERSON_NAME]" at bounding box center [880, 330] width 132 height 22
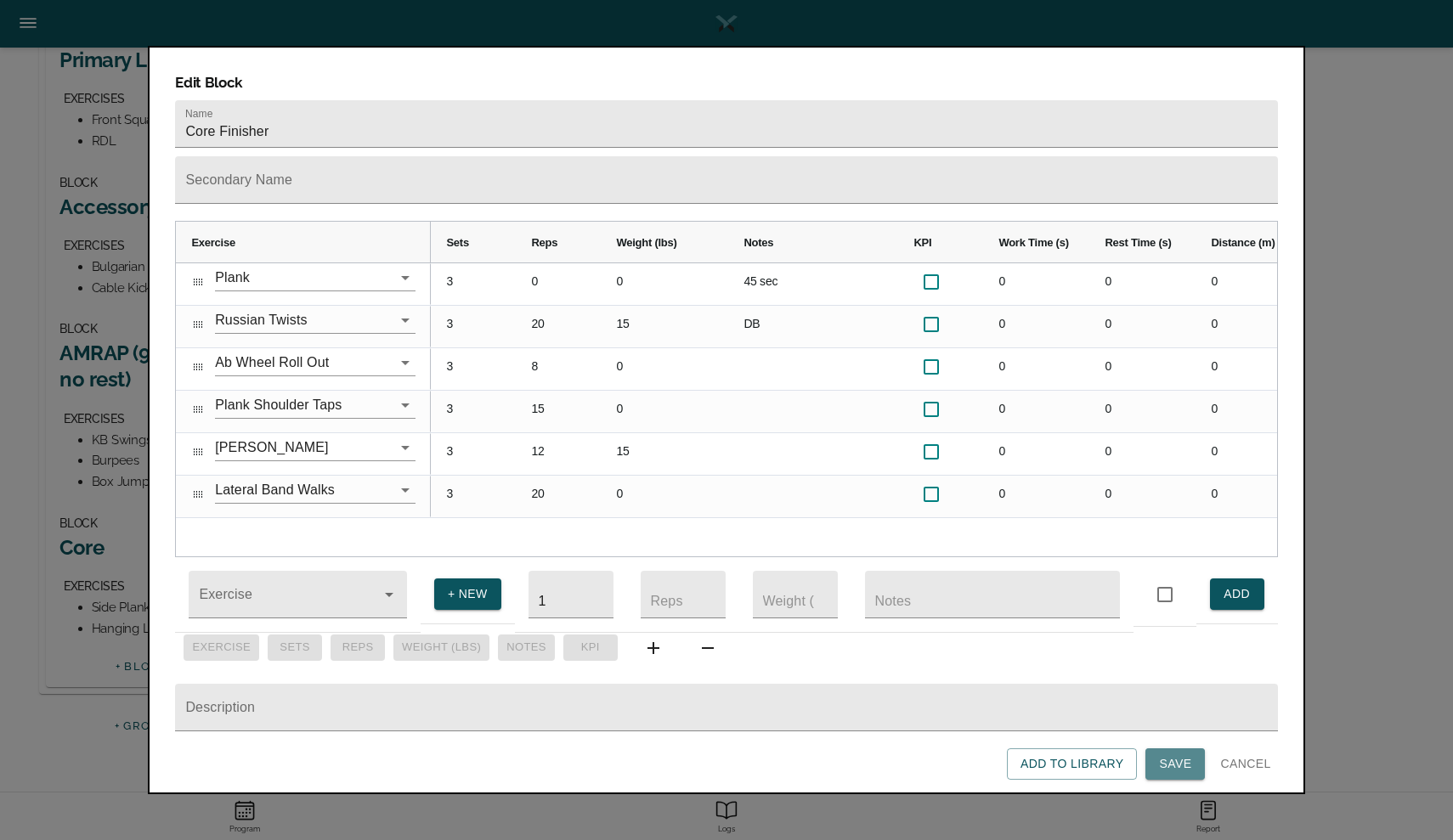
click at [1176, 770] on span "Save" at bounding box center [1175, 763] width 32 height 22
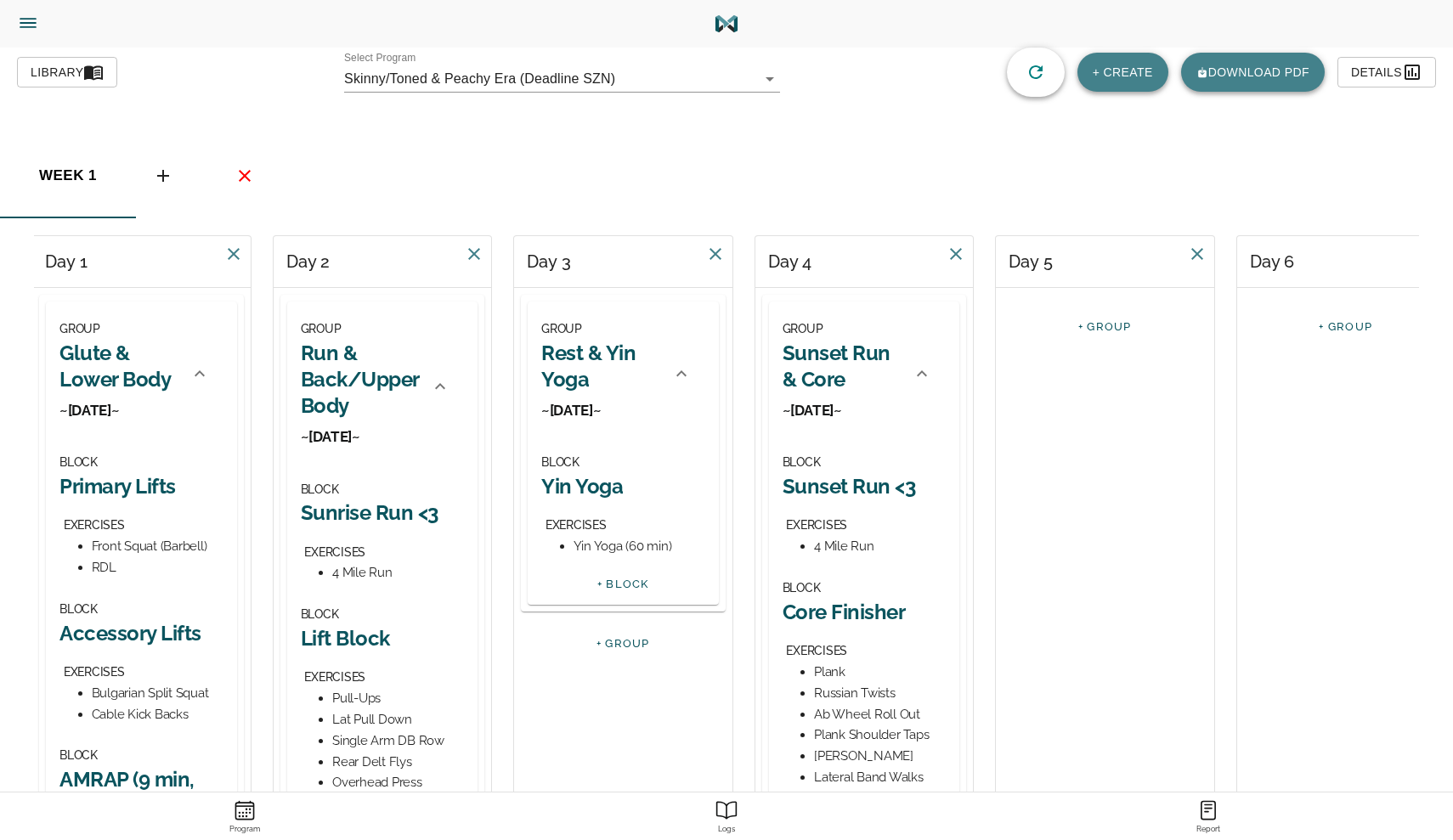
scroll to position [0, 0]
